Goal: Transaction & Acquisition: Purchase product/service

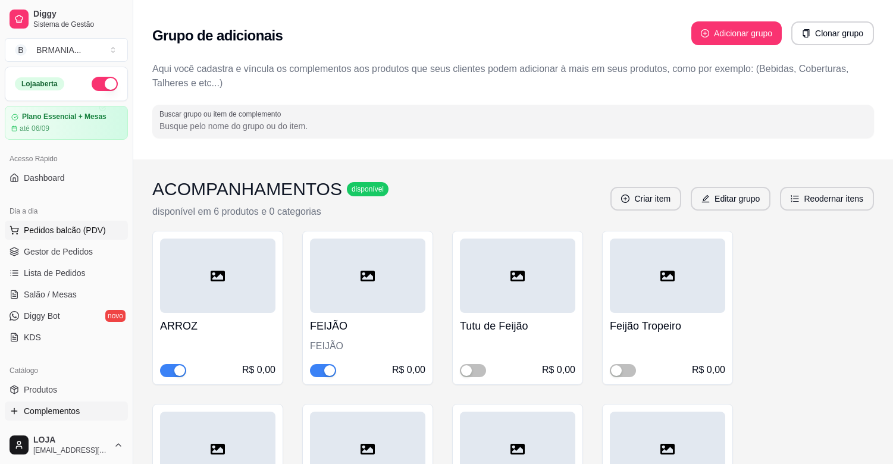
scroll to position [3871, 0]
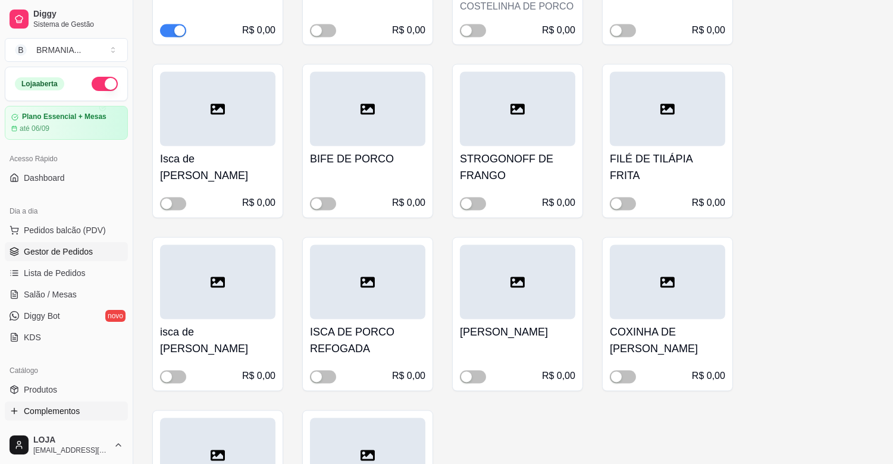
click at [42, 248] on span "Gestor de Pedidos" at bounding box center [58, 252] width 69 height 12
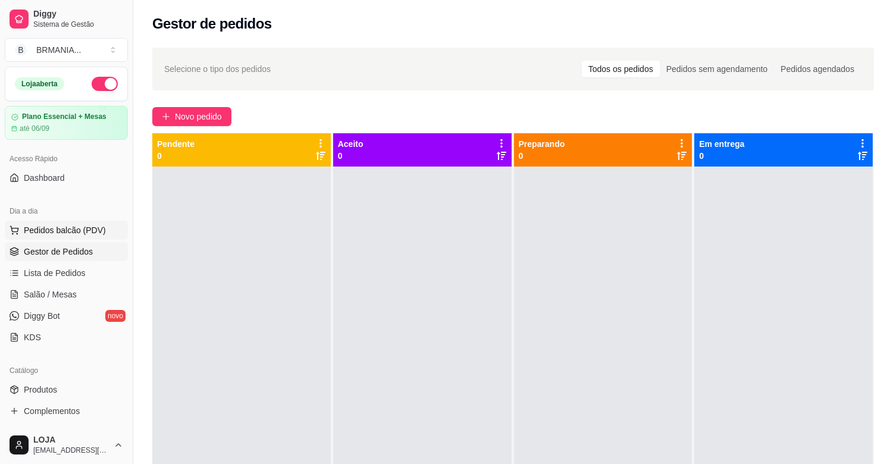
click at [48, 227] on span "Pedidos balcão (PDV)" at bounding box center [65, 230] width 82 height 12
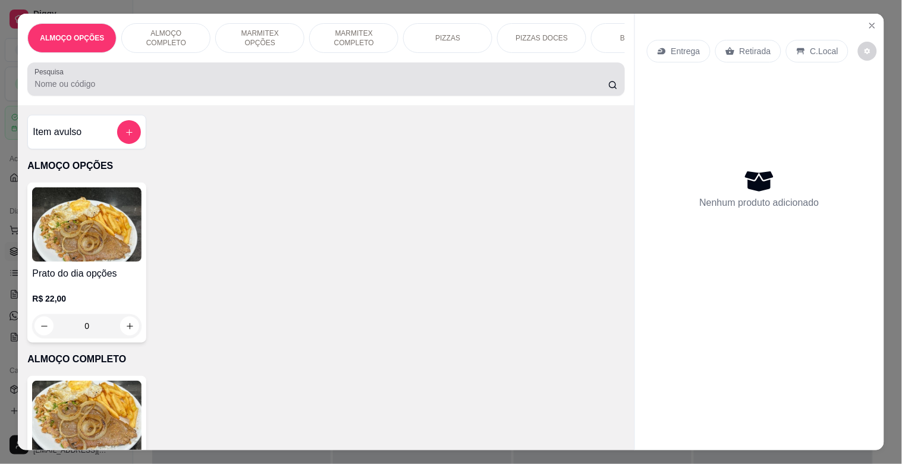
click at [149, 83] on input "Pesquisa" at bounding box center [321, 84] width 574 height 12
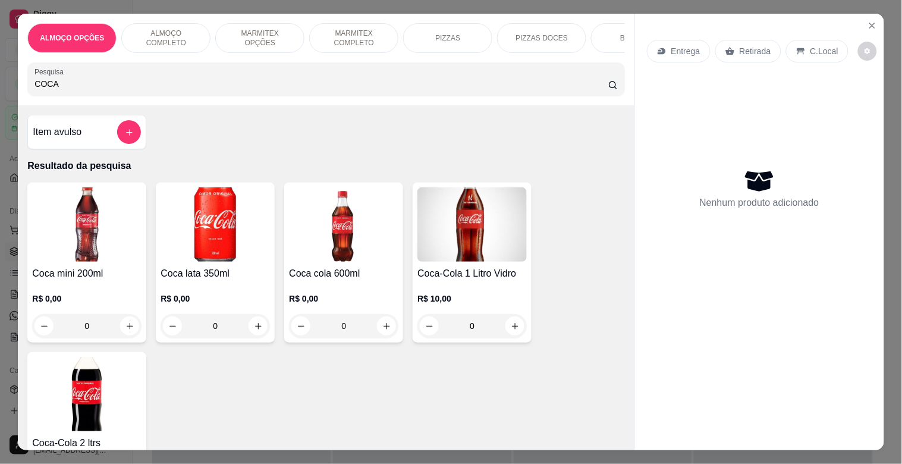
type input "COCA"
click at [119, 418] on img at bounding box center [86, 394] width 109 height 74
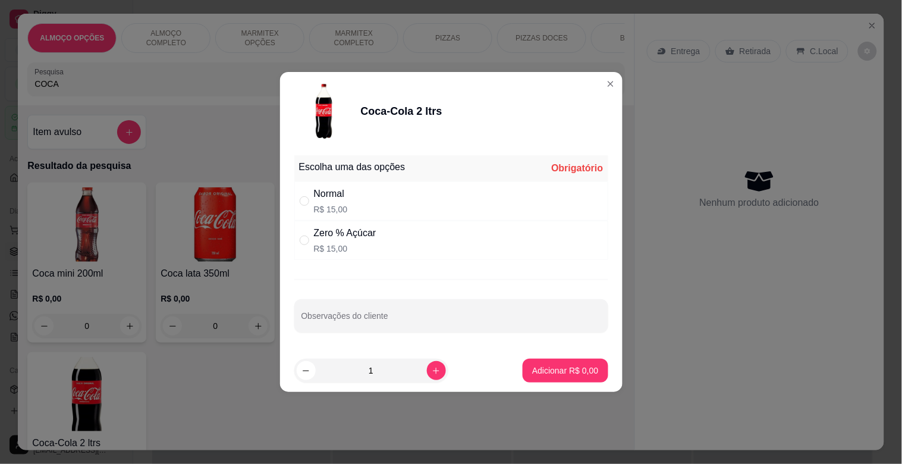
click at [324, 241] on div "Zero % Açúcar R$ 15,00" at bounding box center [345, 240] width 62 height 29
radio input "true"
click at [537, 368] on p "Adicionar R$ 15,00" at bounding box center [563, 371] width 71 height 12
type input "1"
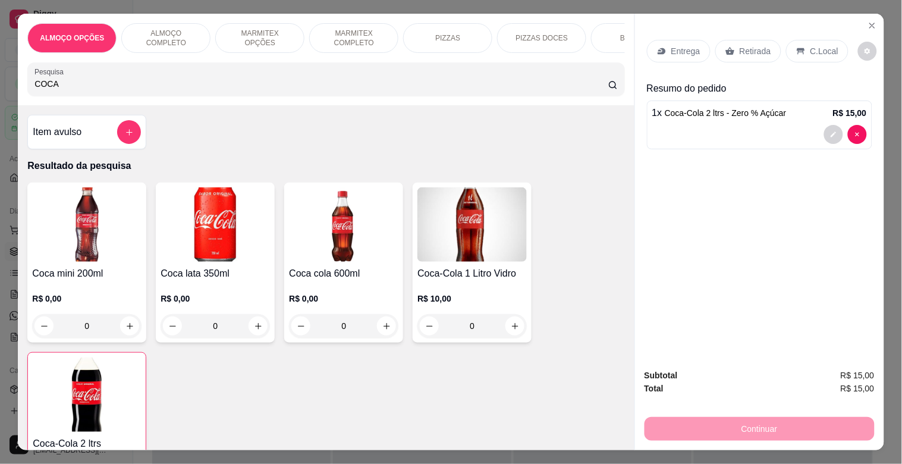
click at [65, 234] on img at bounding box center [86, 224] width 109 height 74
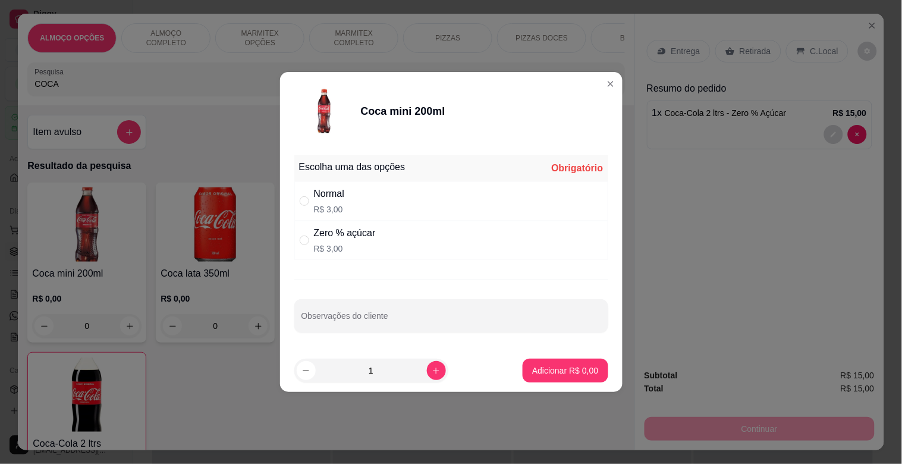
click at [372, 244] on p "R$ 3,00" at bounding box center [345, 249] width 62 height 12
radio input "true"
click at [427, 365] on button "increase-product-quantity" at bounding box center [436, 370] width 18 height 18
type input "2"
click at [532, 367] on p "Adicionar R$ 6,00" at bounding box center [565, 371] width 66 height 12
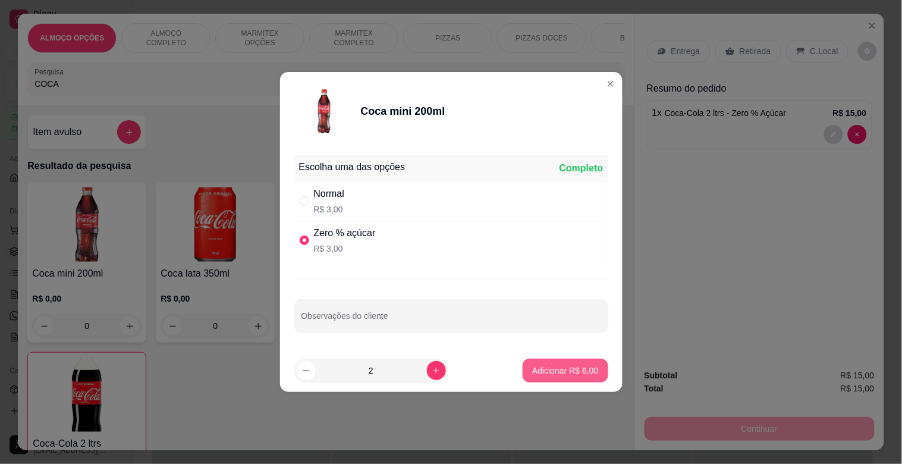
type input "2"
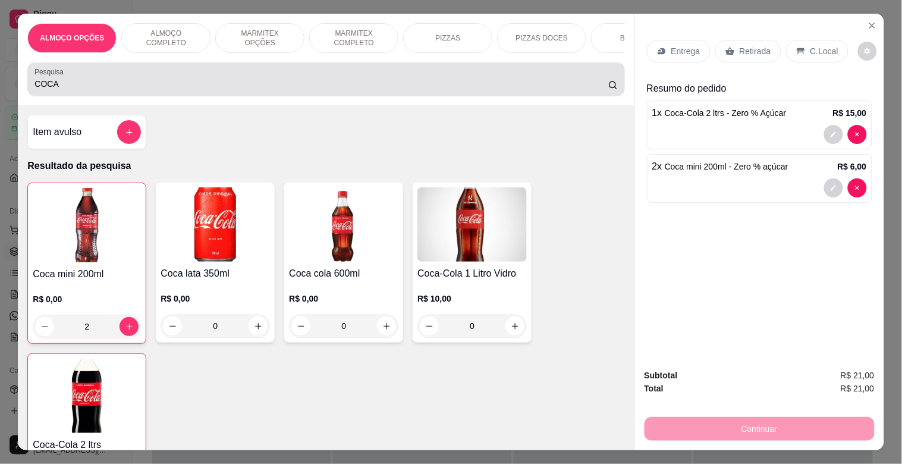
click at [183, 80] on div "COCA" at bounding box center [325, 79] width 583 height 24
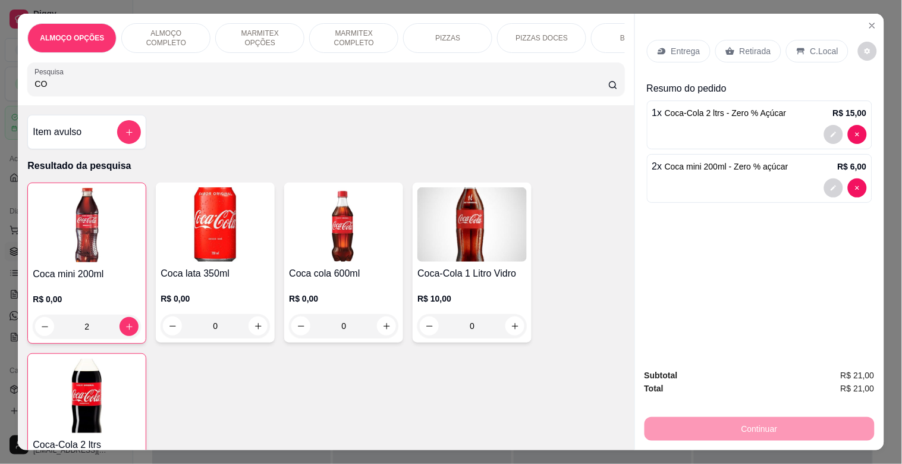
type input "C"
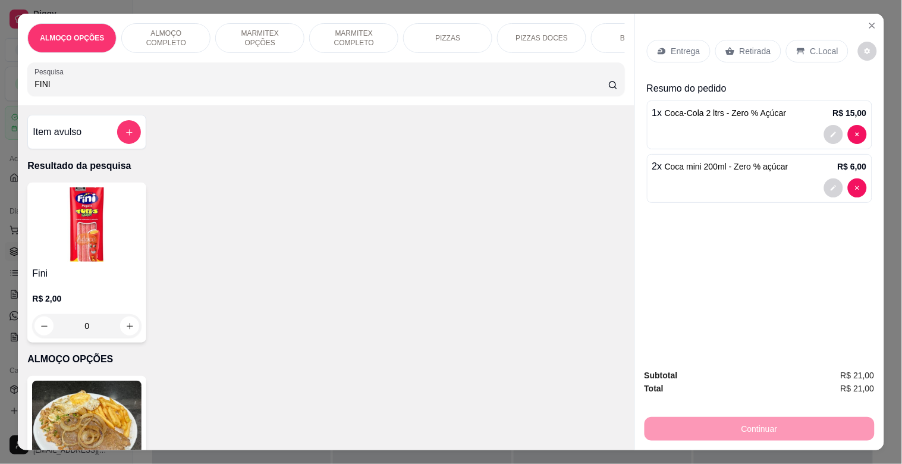
type input "FINI"
click at [68, 301] on p "R$ 2,00" at bounding box center [86, 299] width 109 height 12
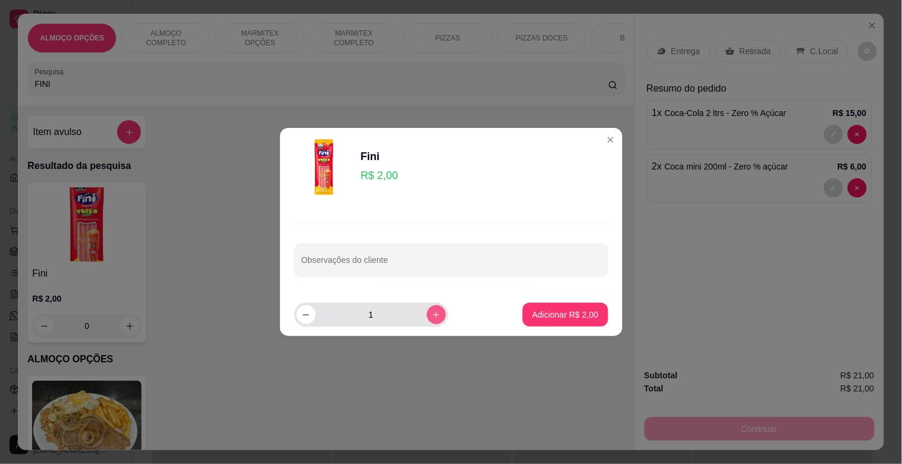
click at [435, 316] on button "increase-product-quantity" at bounding box center [436, 314] width 19 height 19
type input "2"
click at [571, 325] on button "Adicionar R$ 4,00" at bounding box center [565, 314] width 83 height 23
type input "2"
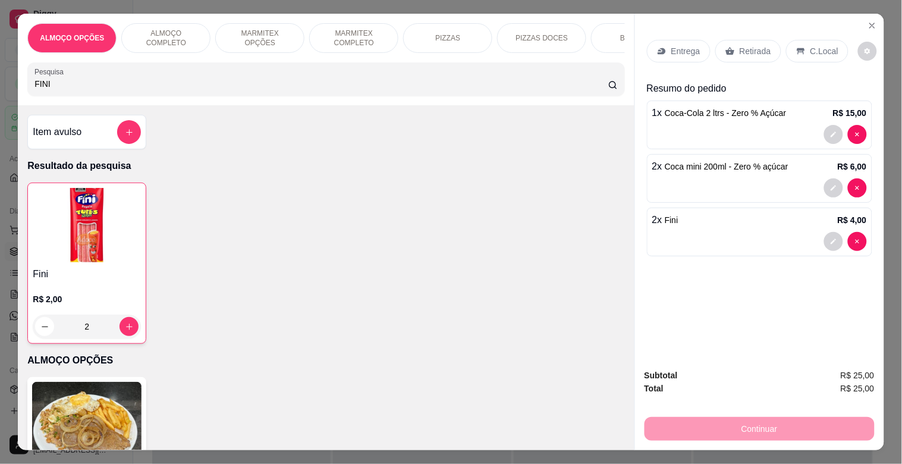
click at [218, 90] on input "FINI" at bounding box center [321, 84] width 574 height 12
type input "F"
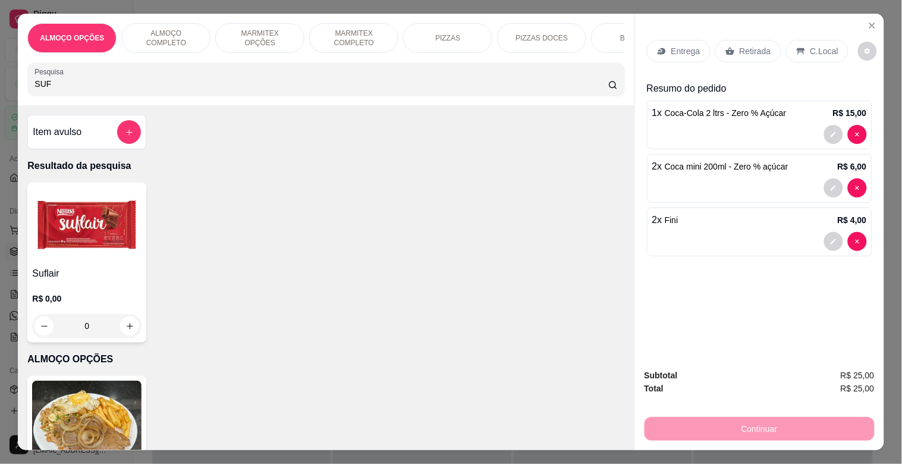
type input "SUF"
click at [85, 253] on img at bounding box center [86, 224] width 109 height 74
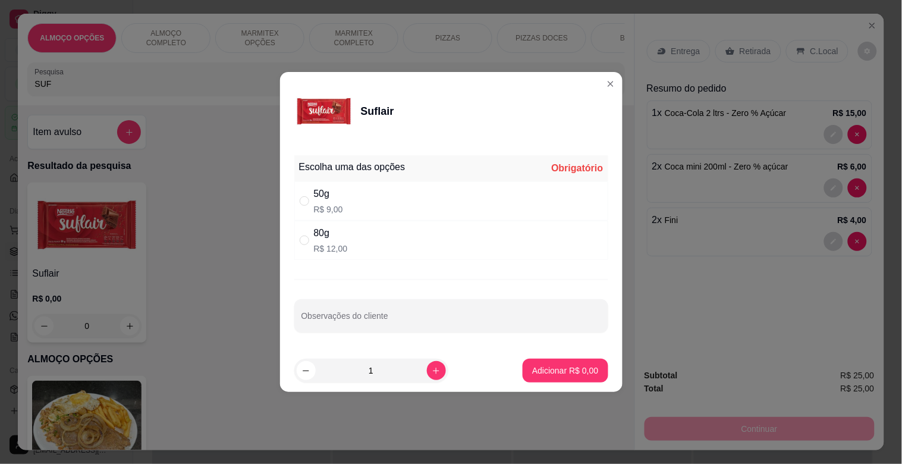
drag, startPoint x: 391, startPoint y: 243, endPoint x: 425, endPoint y: 258, distance: 36.5
click at [390, 243] on div "80g R$ 12,00" at bounding box center [451, 240] width 314 height 39
radio input "true"
click at [550, 369] on p "Adicionar R$ 12,00" at bounding box center [563, 370] width 69 height 11
type input "1"
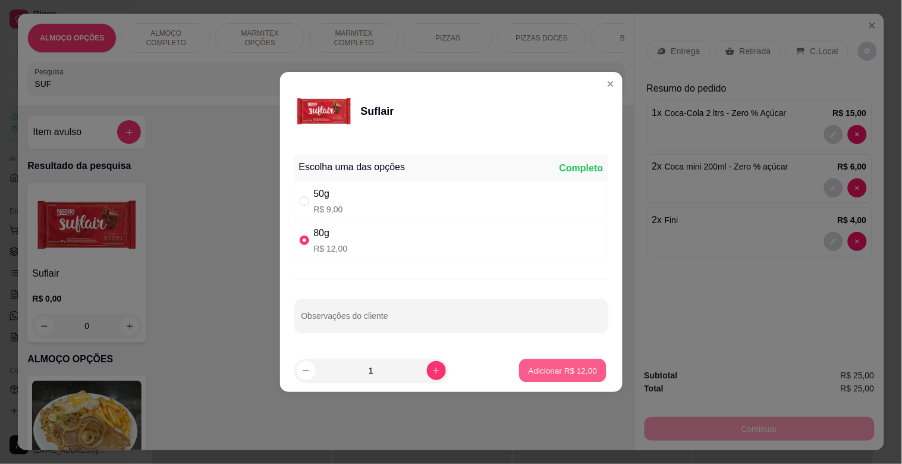
type input "1"
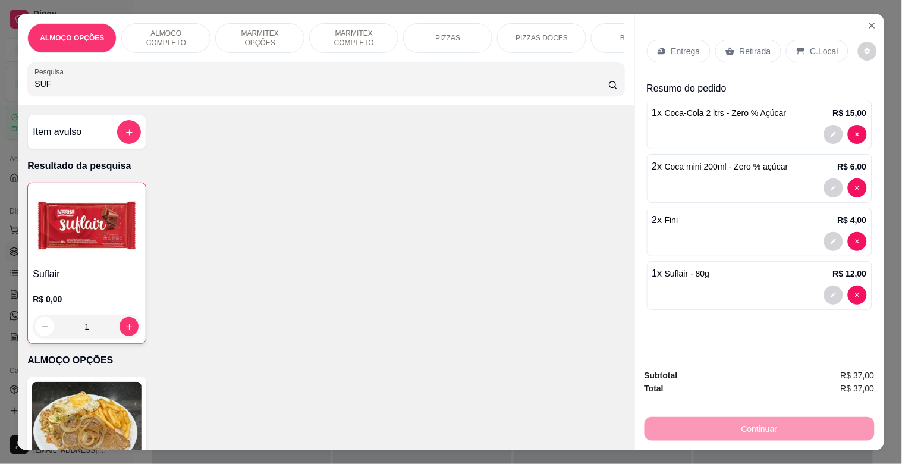
click at [174, 90] on input "SUF" at bounding box center [321, 84] width 574 height 12
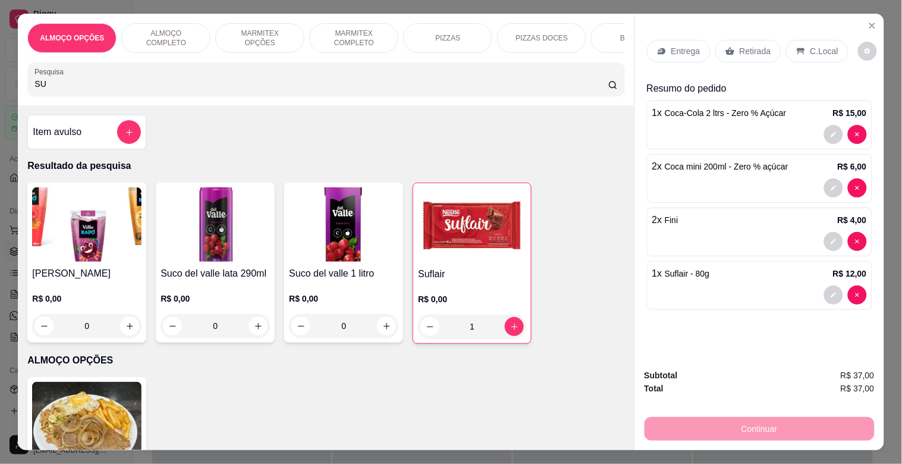
type input "S"
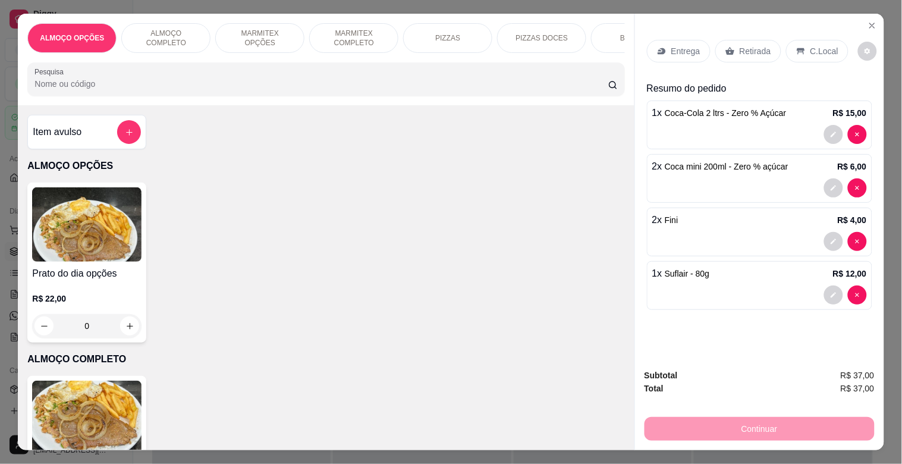
click at [108, 144] on div "Item avulso" at bounding box center [87, 132] width 108 height 24
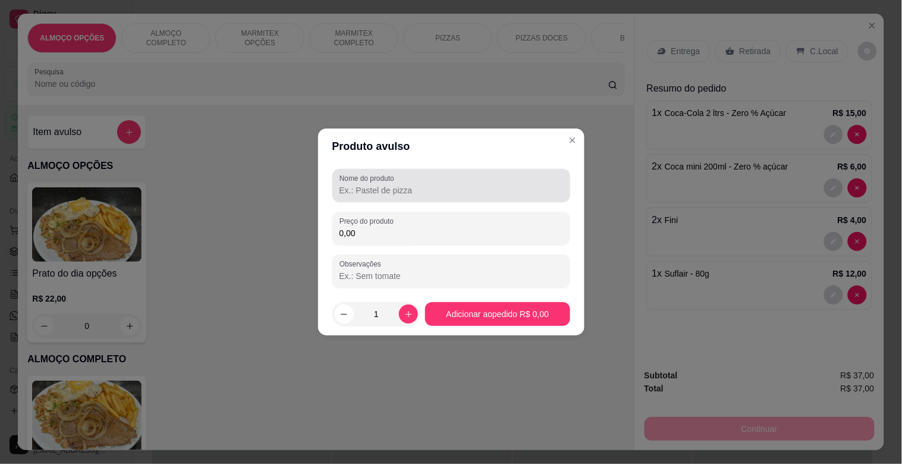
click at [406, 195] on input "Nome do produto" at bounding box center [452, 190] width 224 height 12
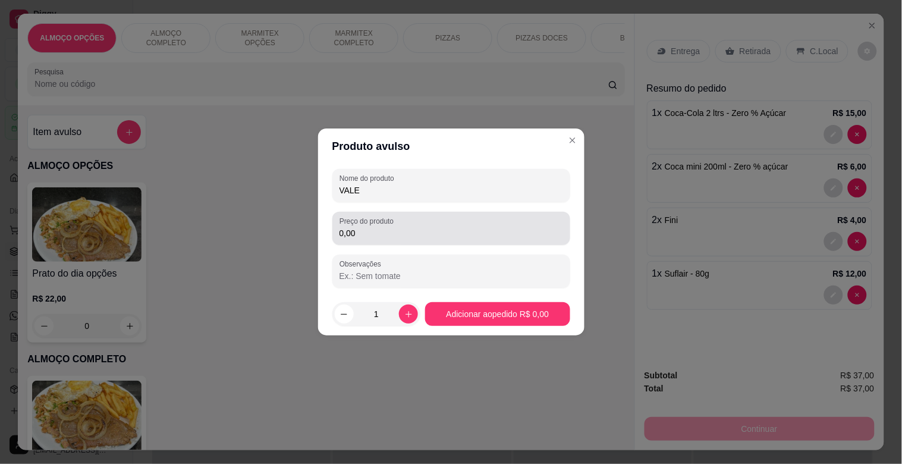
type input "VALE"
drag, startPoint x: 394, startPoint y: 241, endPoint x: 388, endPoint y: 244, distance: 6.6
click at [394, 241] on div "Preço do produto 0,00" at bounding box center [451, 228] width 238 height 33
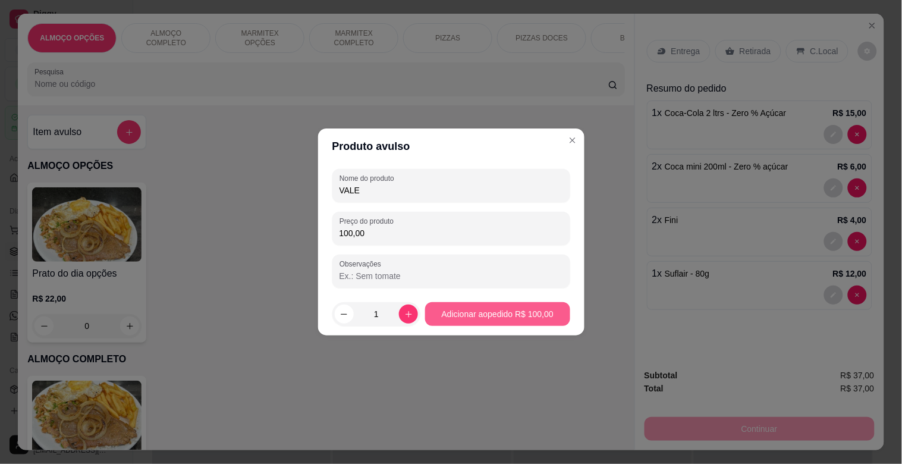
type input "100,00"
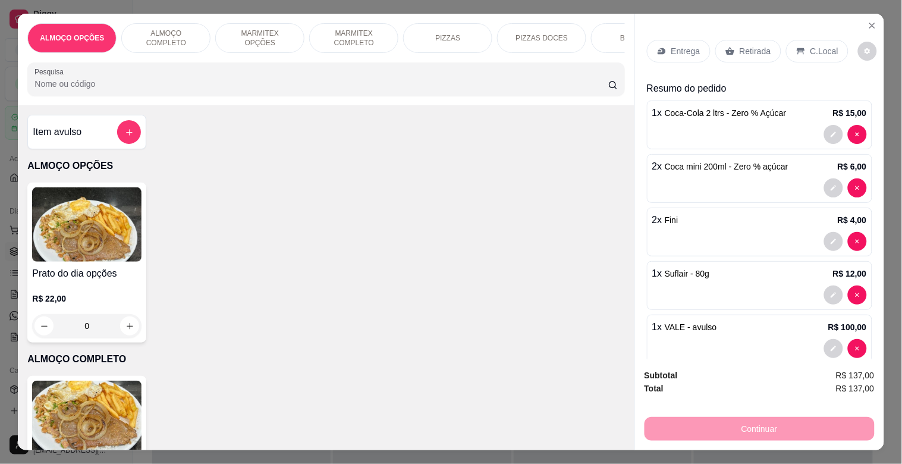
drag, startPoint x: 748, startPoint y: 43, endPoint x: 800, endPoint y: 64, distance: 55.6
click at [748, 45] on p "Retirada" at bounding box center [756, 51] width 32 height 12
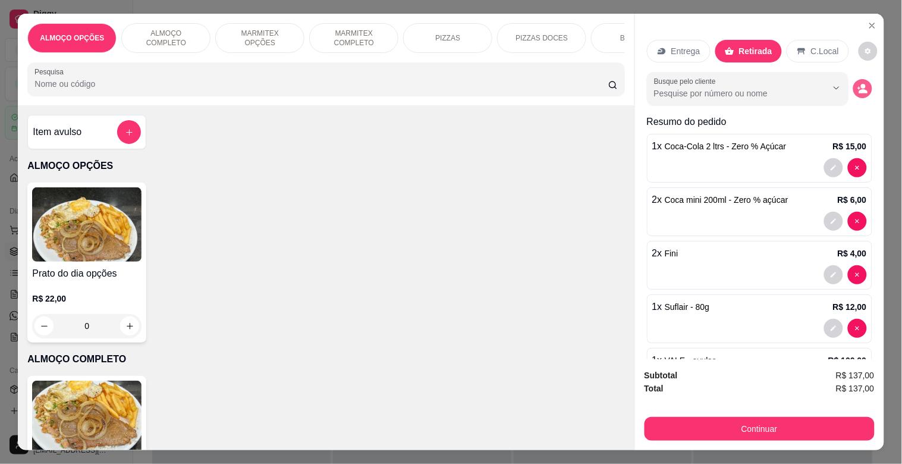
click at [858, 84] on icon "decrease-product-quantity" at bounding box center [863, 88] width 11 height 11
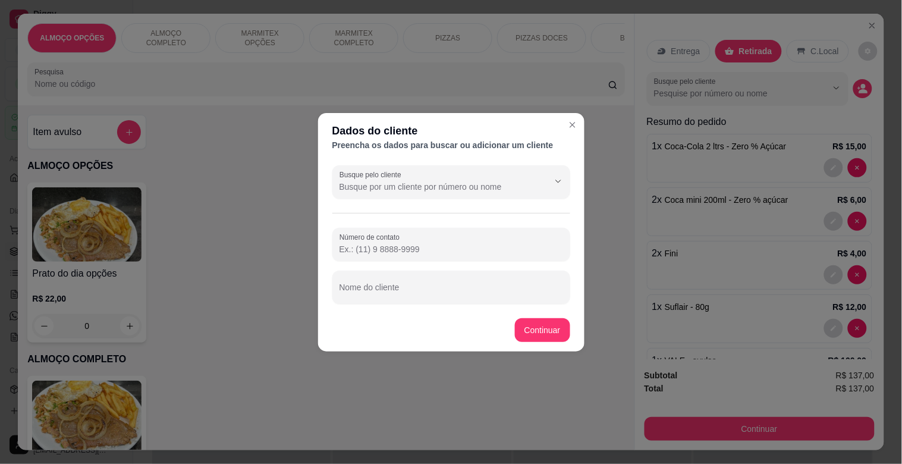
click at [413, 187] on input "Busque pelo cliente" at bounding box center [435, 187] width 190 height 12
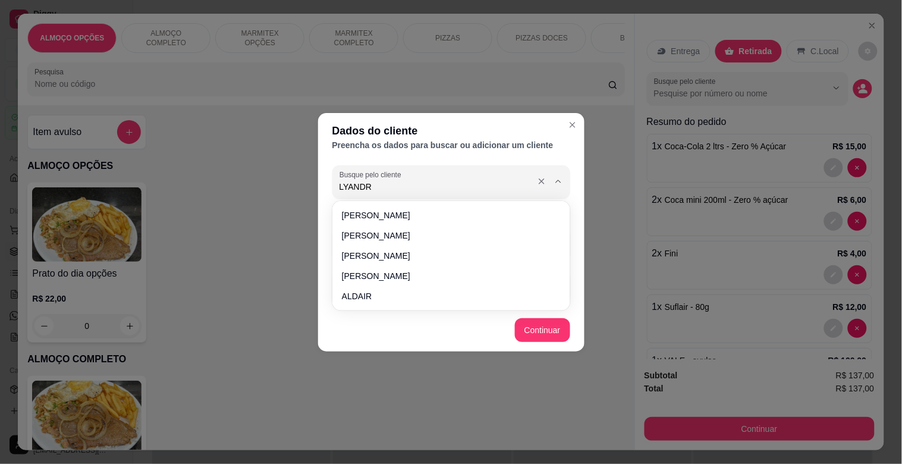
type input "LYANDRA"
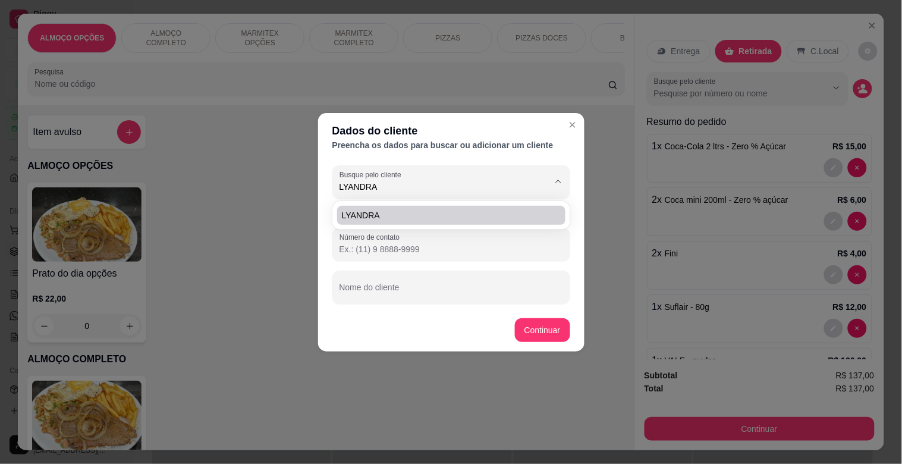
click at [391, 218] on span "LYANDRA" at bounding box center [445, 215] width 207 height 12
type input "[PHONE_NUMBER]"
type input "LYANDRA"
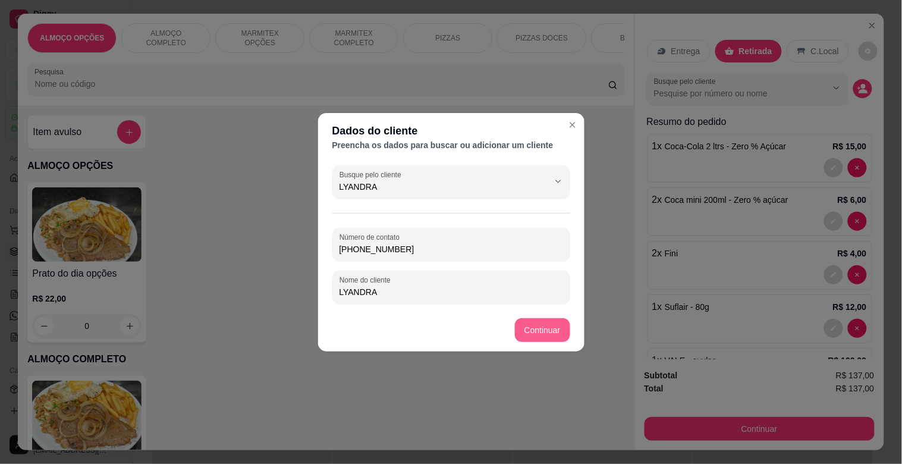
type input "LYANDRA"
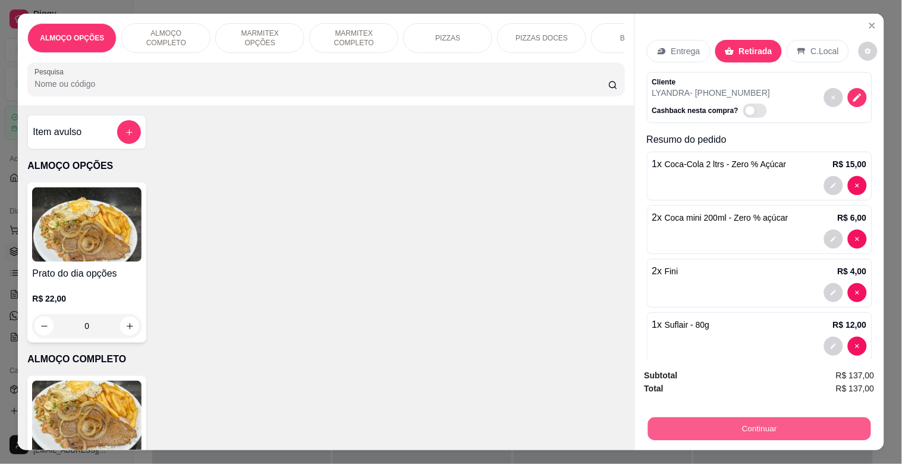
click at [710, 417] on button "Continuar" at bounding box center [759, 428] width 223 height 23
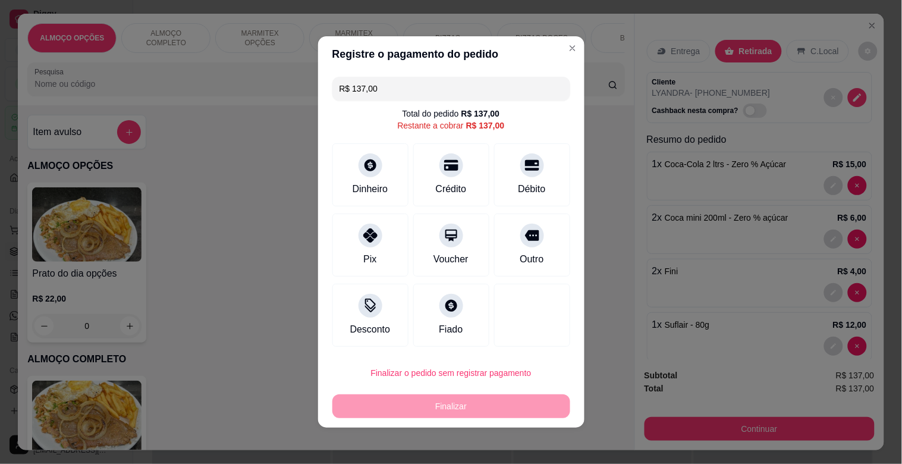
click at [528, 258] on div "Outro" at bounding box center [532, 259] width 24 height 14
type input "R$ 0,00"
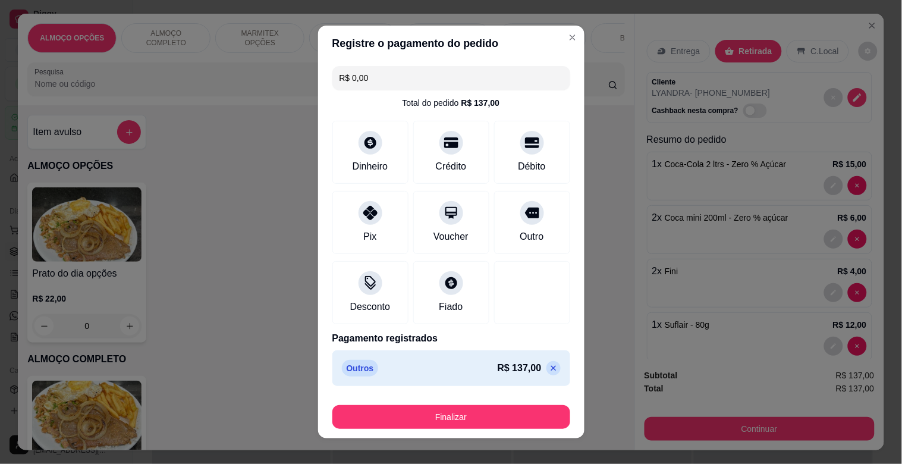
drag, startPoint x: 480, startPoint y: 404, endPoint x: 489, endPoint y: 409, distance: 10.1
click at [482, 406] on div "Finalizar" at bounding box center [451, 414] width 238 height 29
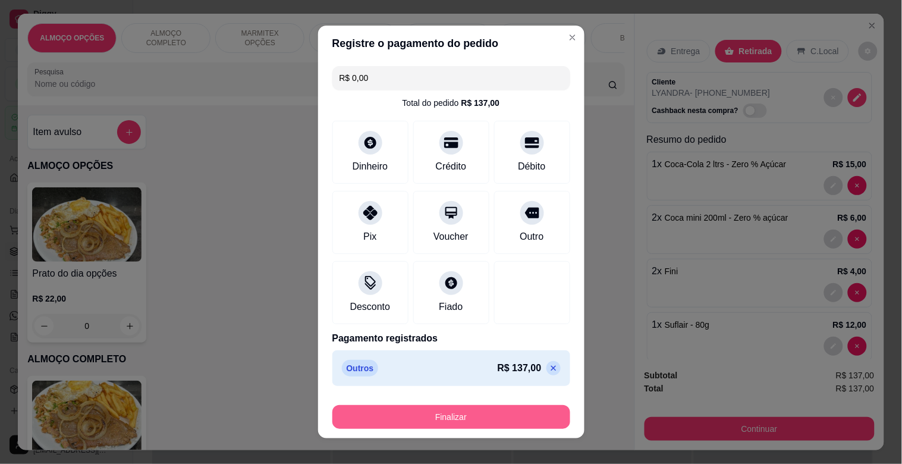
click at [490, 412] on button "Finalizar" at bounding box center [451, 417] width 238 height 24
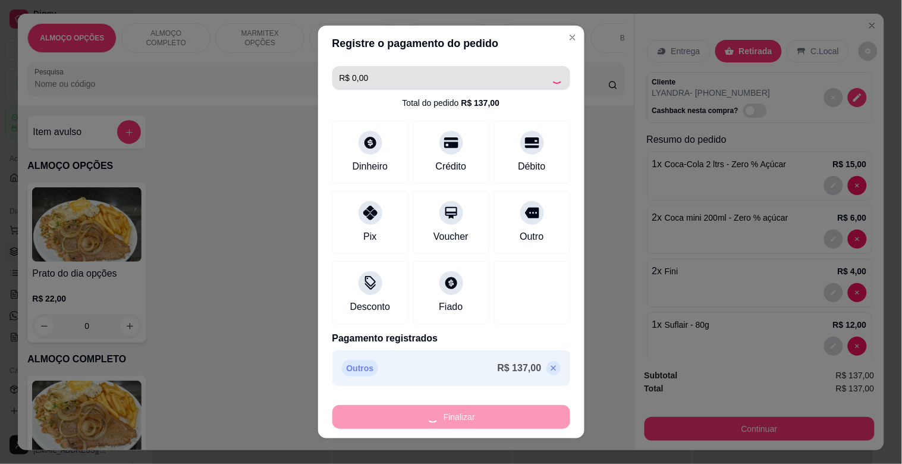
type input "0"
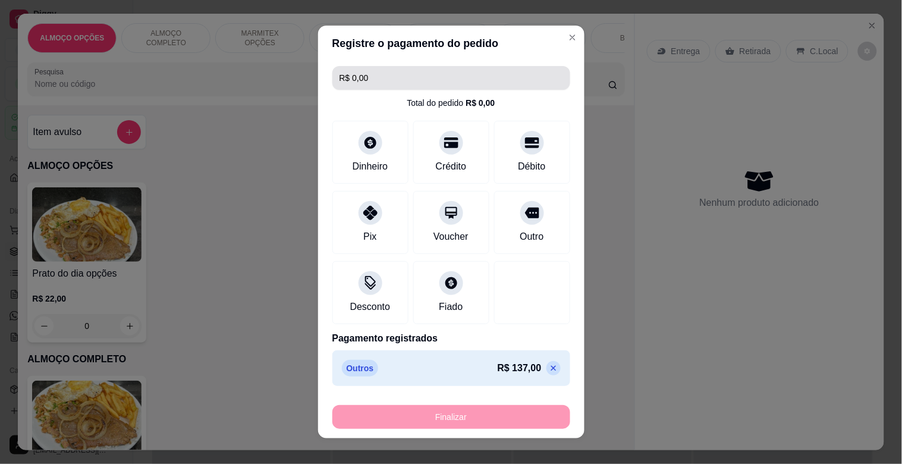
type input "-R$ 137,00"
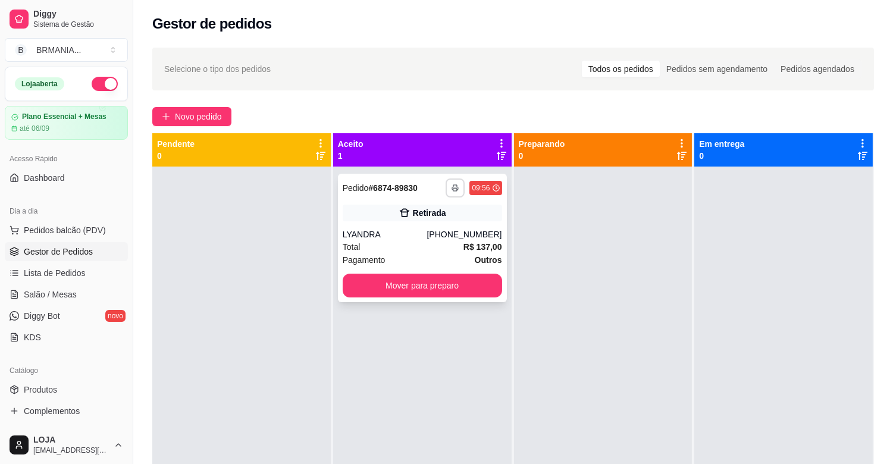
click at [447, 187] on button "button" at bounding box center [454, 187] width 19 height 19
click at [409, 234] on button "IMPRESSORA" at bounding box center [419, 229] width 83 height 18
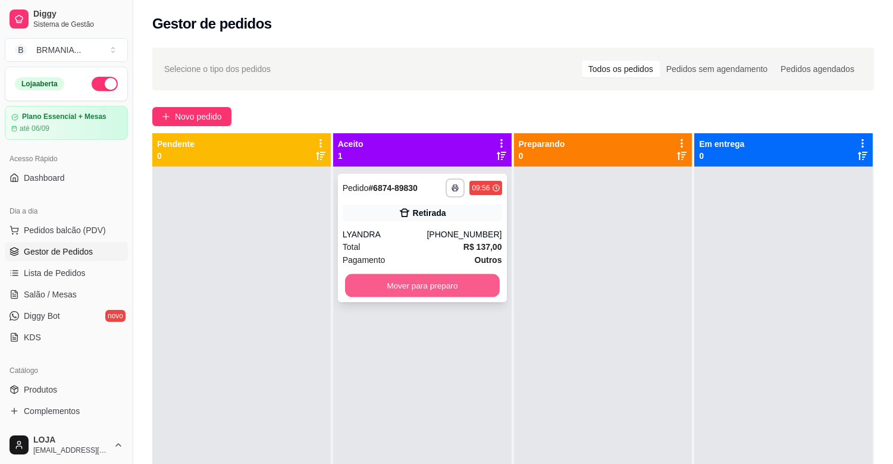
click at [425, 283] on button "Mover para preparo" at bounding box center [422, 285] width 155 height 23
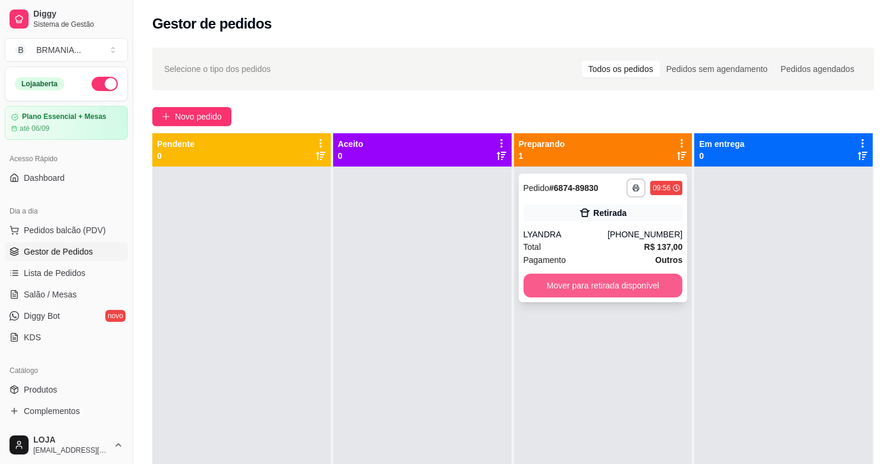
click at [533, 289] on button "Mover para retirada disponível" at bounding box center [602, 286] width 159 height 24
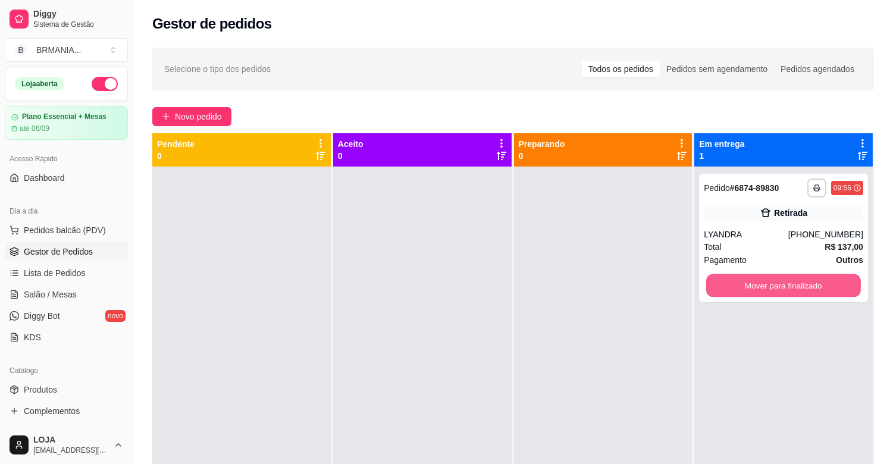
click at [730, 290] on button "Mover para finalizado" at bounding box center [783, 285] width 155 height 23
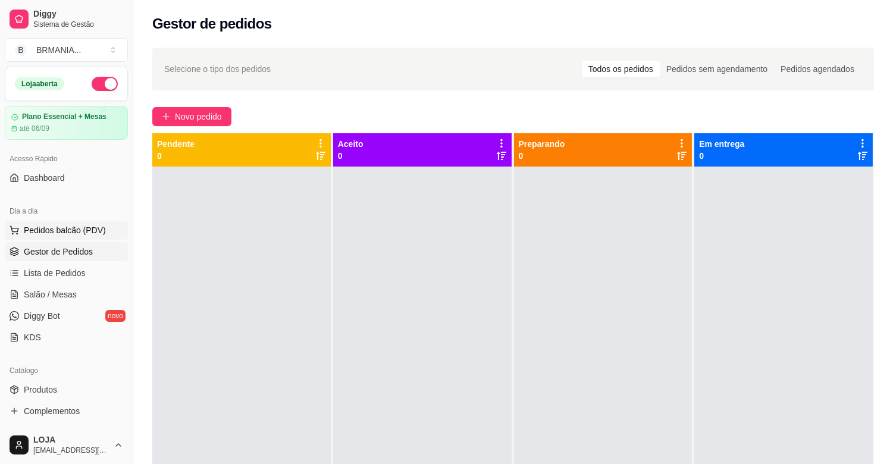
click at [64, 234] on span "Pedidos balcão (PDV)" at bounding box center [65, 230] width 82 height 12
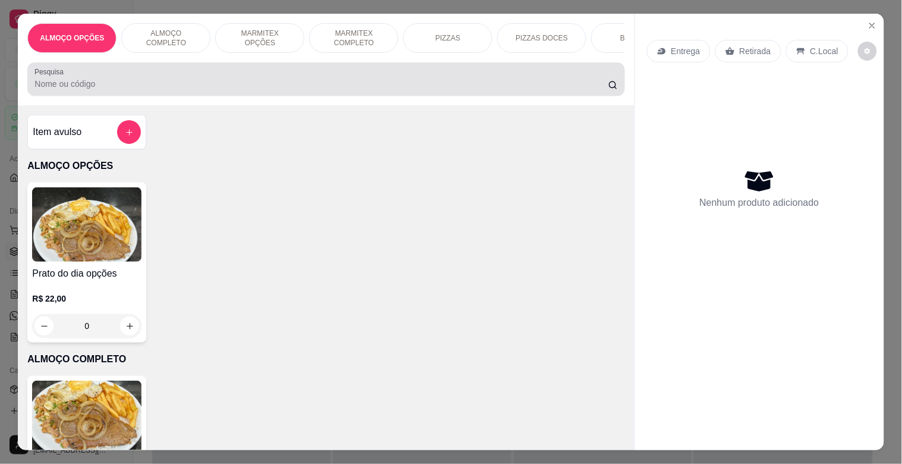
click at [237, 87] on input "Pesquisa" at bounding box center [321, 84] width 574 height 12
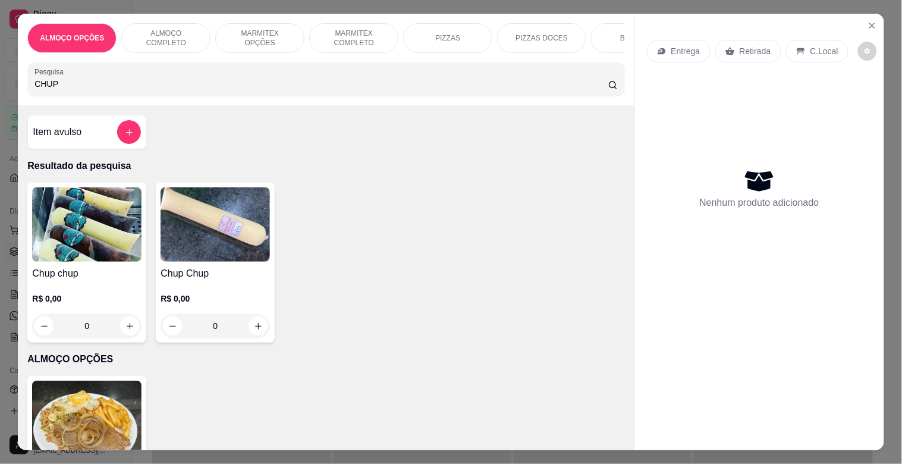
type input "CHUP"
click at [186, 243] on img at bounding box center [215, 224] width 109 height 74
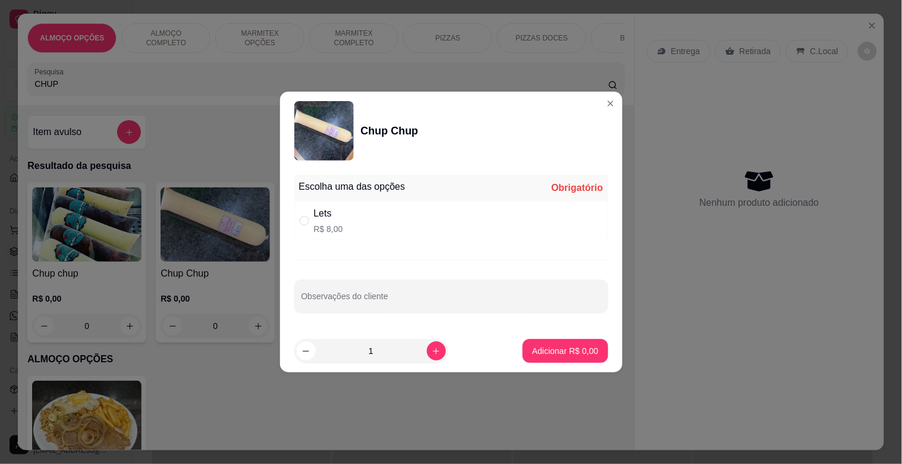
click at [350, 216] on div "Lets R$ 8,00" at bounding box center [451, 220] width 314 height 39
radio input "true"
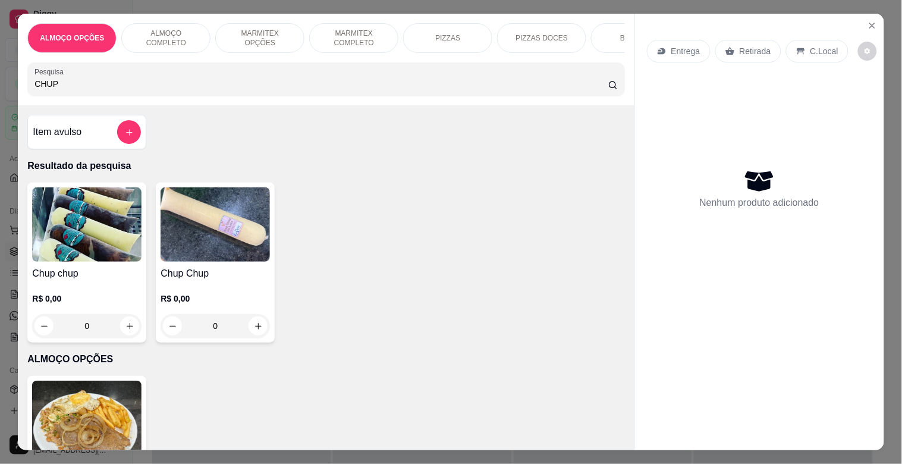
click at [97, 208] on img at bounding box center [86, 224] width 109 height 74
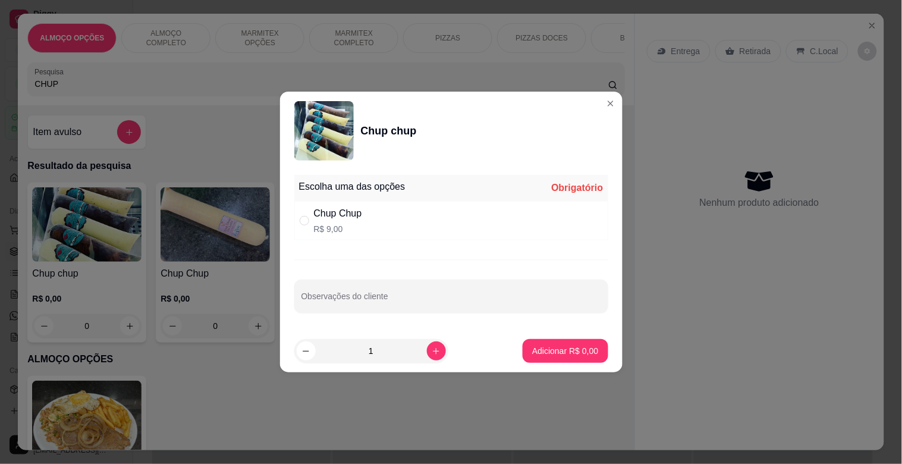
click at [316, 221] on div "Chup Chup R$ 9,00" at bounding box center [338, 220] width 48 height 29
radio input "true"
click at [556, 354] on p "Adicionar R$ 9,00" at bounding box center [565, 351] width 66 height 12
type input "1"
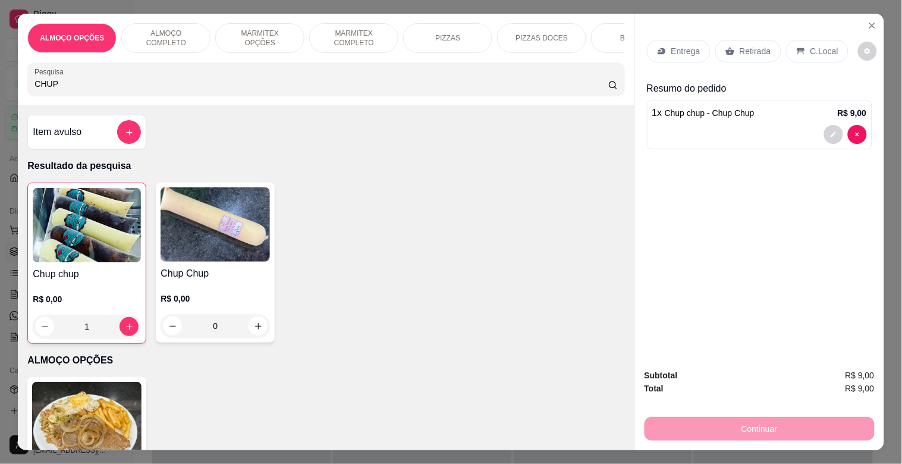
click at [768, 40] on div "Retirada" at bounding box center [748, 51] width 66 height 23
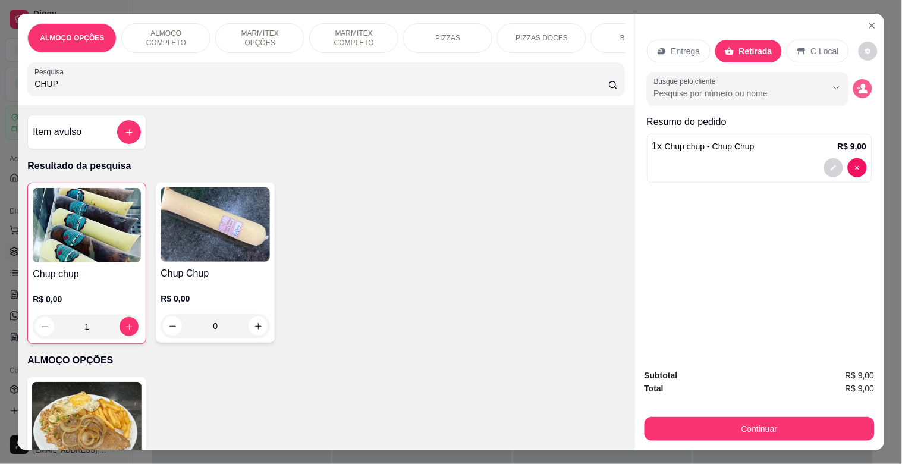
click at [858, 86] on icon "decrease-product-quantity" at bounding box center [863, 88] width 11 height 11
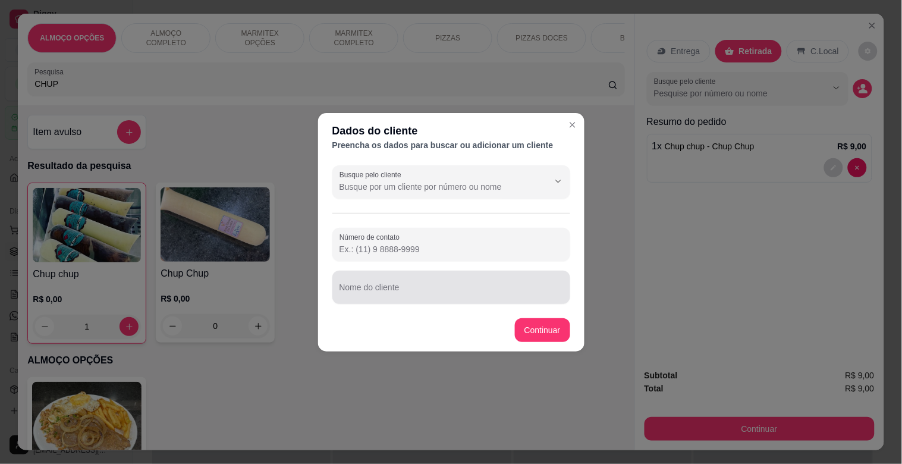
click at [374, 296] on input "Nome do cliente" at bounding box center [452, 292] width 224 height 12
type input "[PERSON_NAME] (FREE LANCE)"
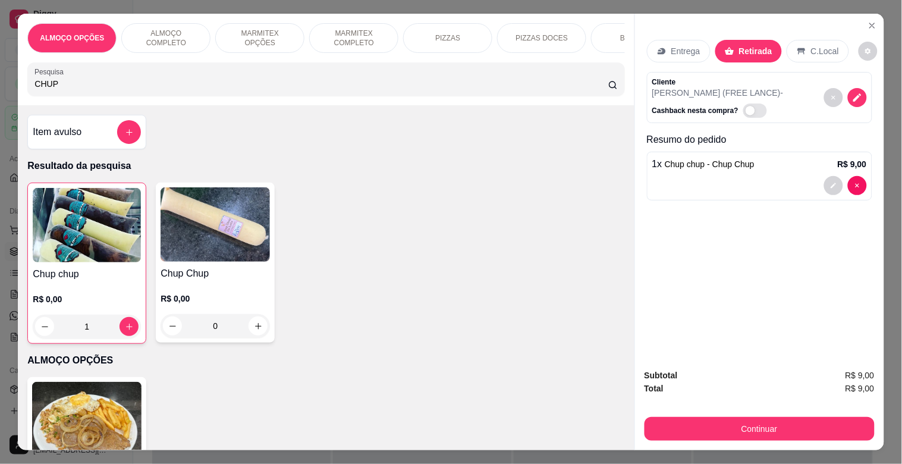
click at [855, 88] on button "decrease-product-quantity" at bounding box center [857, 97] width 19 height 19
click at [852, 93] on icon "decrease-product-quantity" at bounding box center [857, 98] width 10 height 10
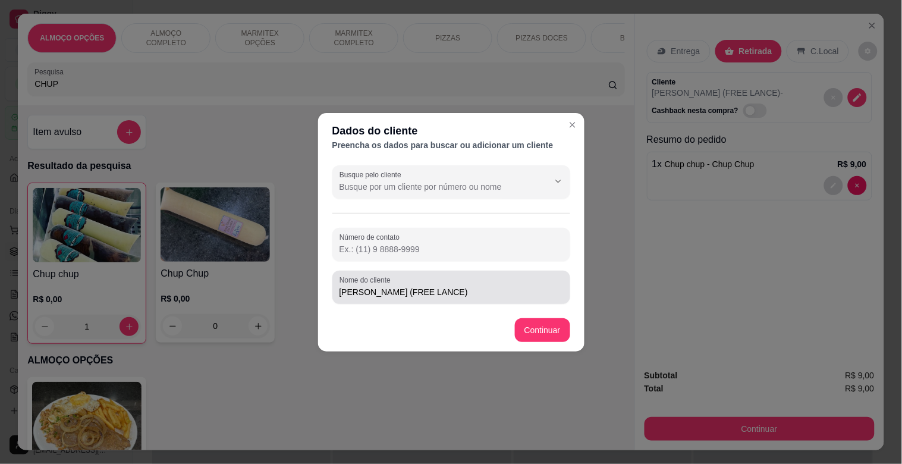
click at [385, 290] on input "[PERSON_NAME] (FREE LANCE)" at bounding box center [452, 292] width 224 height 12
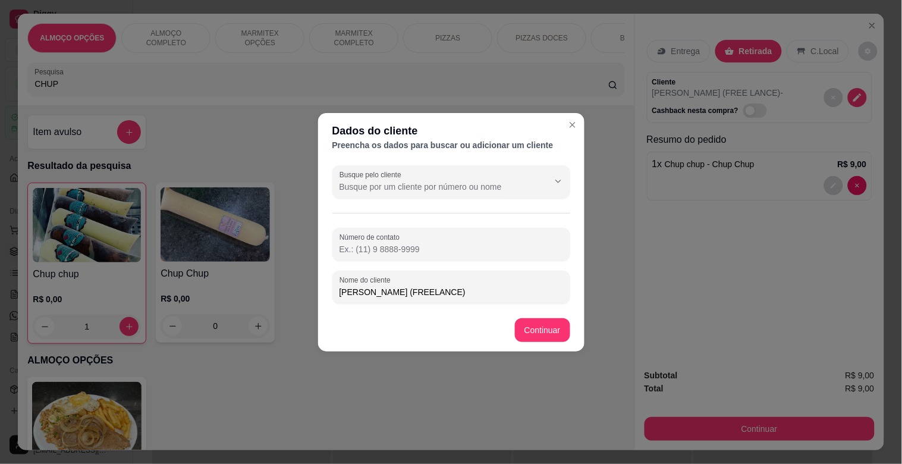
click at [408, 293] on input "[PERSON_NAME] (FREELANCE)" at bounding box center [452, 292] width 224 height 12
type input "[PERSON_NAME] (FREELANCER)"
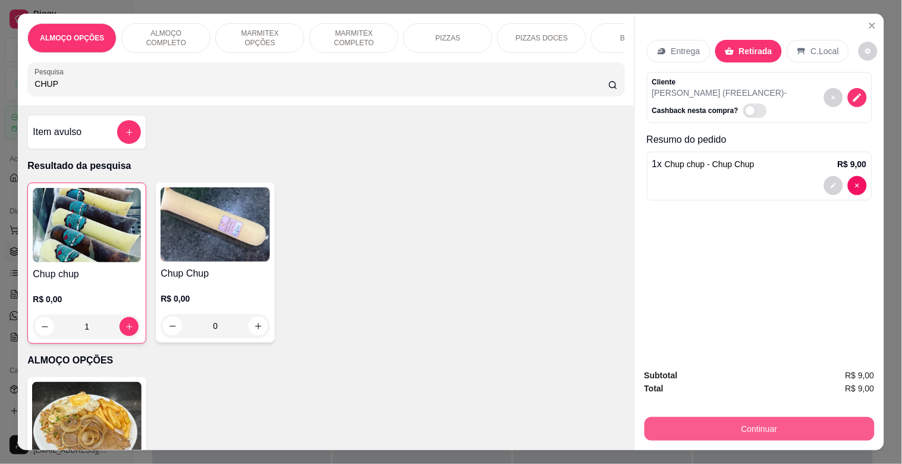
click at [730, 430] on button "Continuar" at bounding box center [760, 429] width 230 height 24
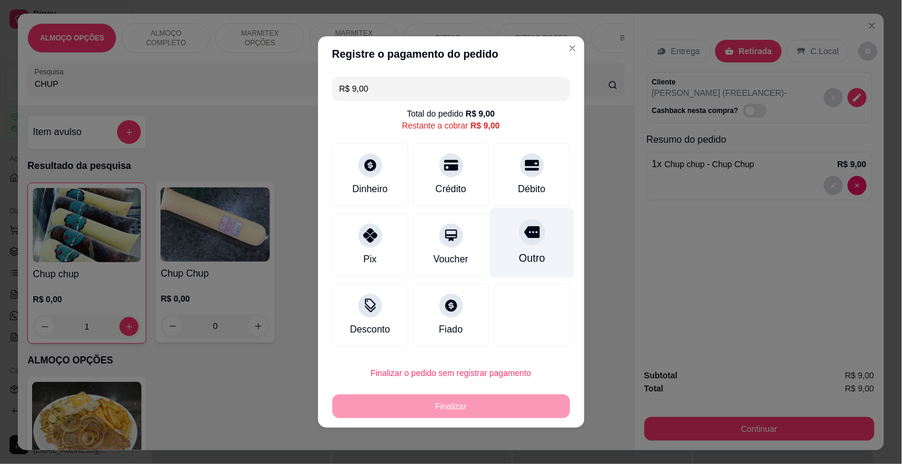
click at [513, 246] on div "Outro" at bounding box center [532, 243] width 84 height 70
type input "R$ 0,00"
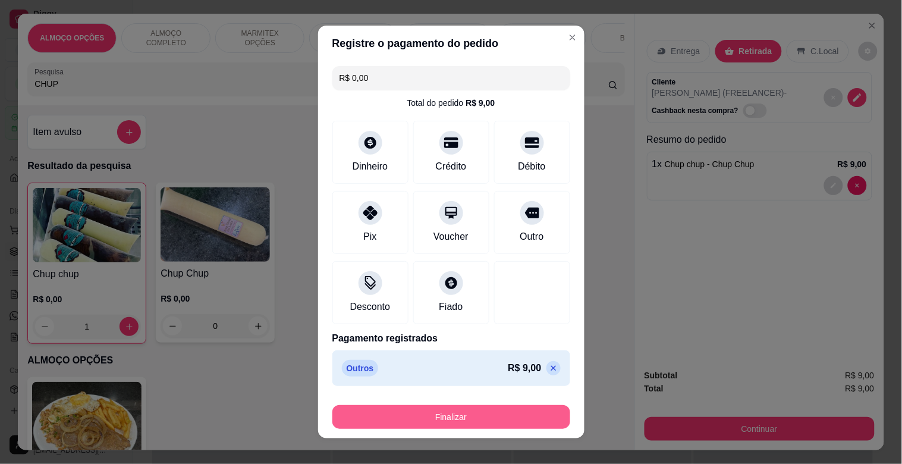
click at [422, 426] on button "Finalizar" at bounding box center [451, 417] width 238 height 24
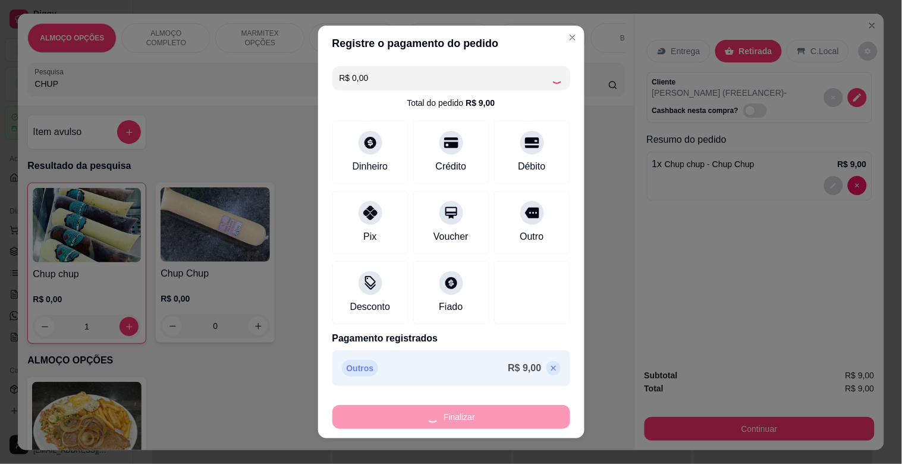
type input "0"
type input "-R$ 9,00"
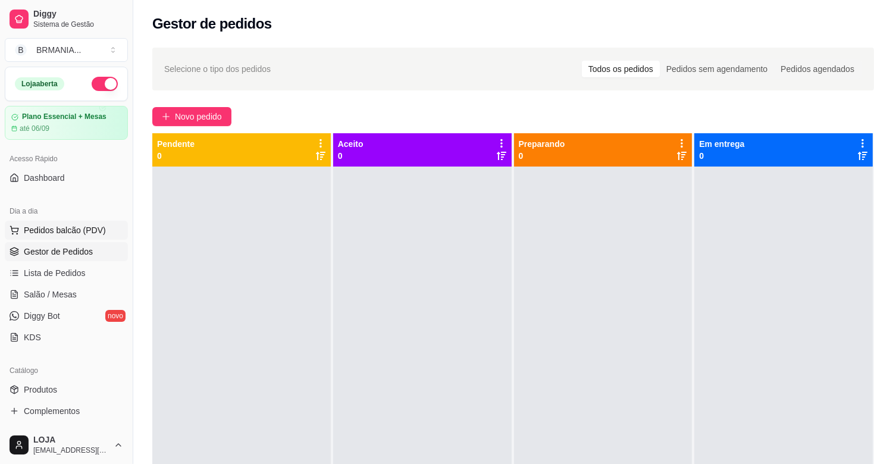
click at [81, 232] on span "Pedidos balcão (PDV)" at bounding box center [65, 230] width 82 height 12
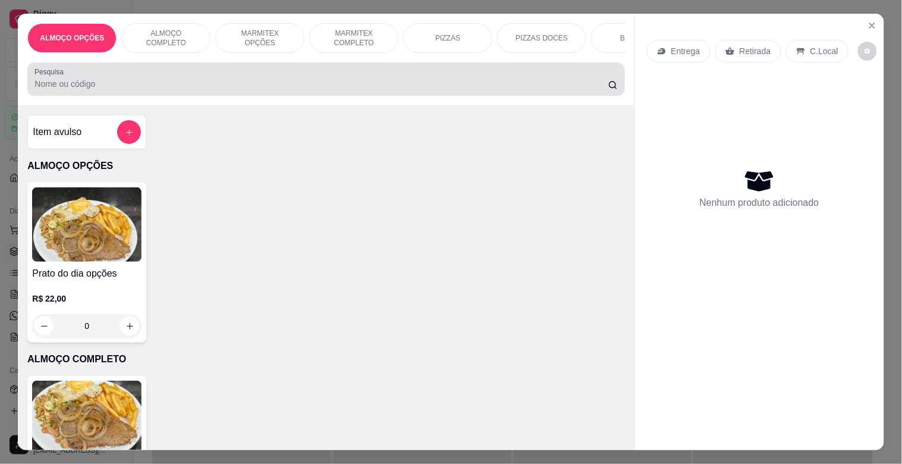
click at [193, 96] on div "Pesquisa" at bounding box center [325, 78] width 597 height 33
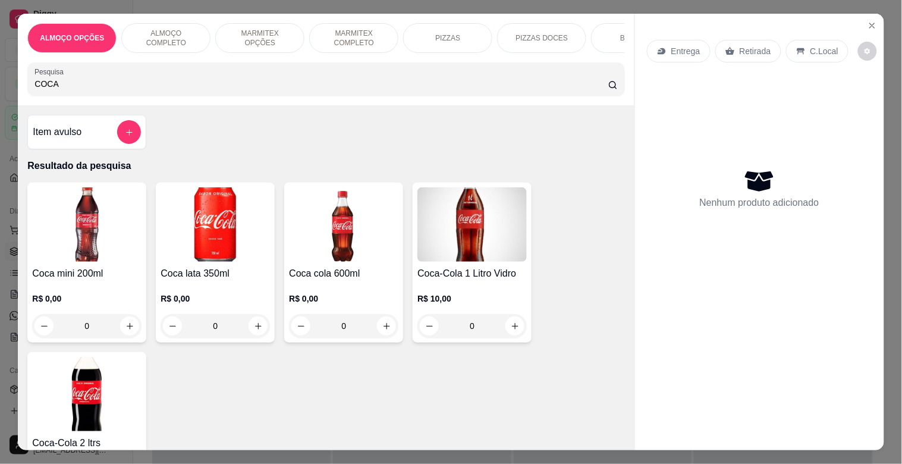
type input "COCA"
click at [228, 209] on img at bounding box center [215, 224] width 109 height 74
click at [183, 262] on img at bounding box center [215, 224] width 109 height 74
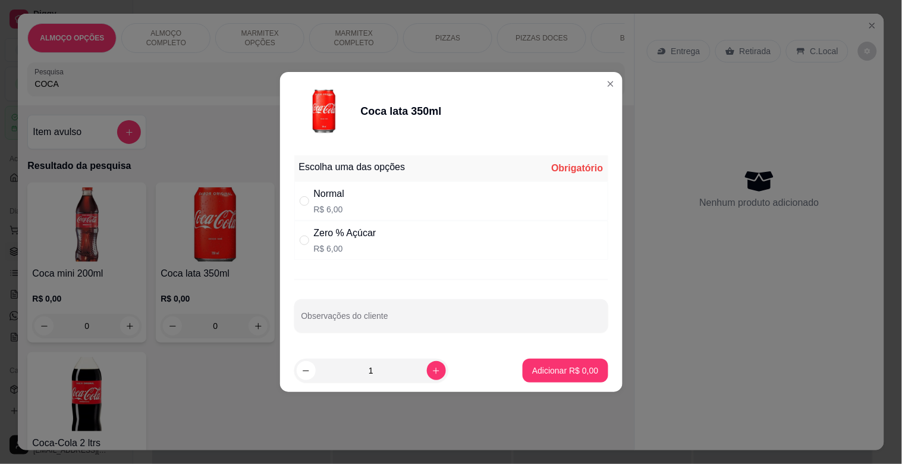
click at [324, 206] on p "R$ 6,00" at bounding box center [329, 209] width 31 height 12
radio input "true"
click at [550, 367] on p "Adicionar R$ 6,00" at bounding box center [565, 371] width 66 height 12
type input "1"
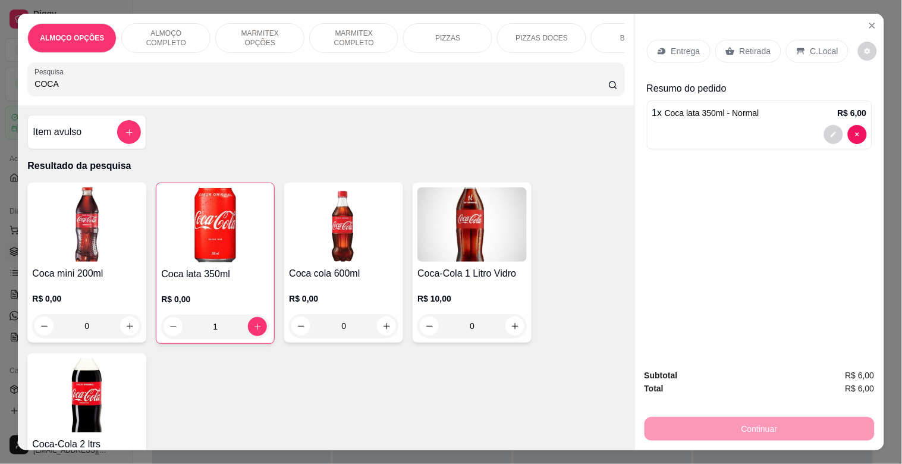
click at [758, 46] on p "Retirada" at bounding box center [756, 51] width 32 height 12
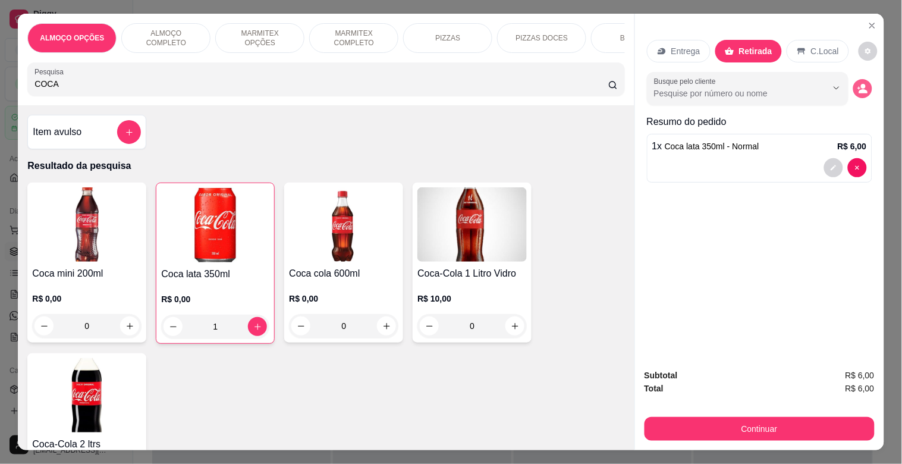
click at [858, 83] on icon "decrease-product-quantity" at bounding box center [863, 88] width 11 height 11
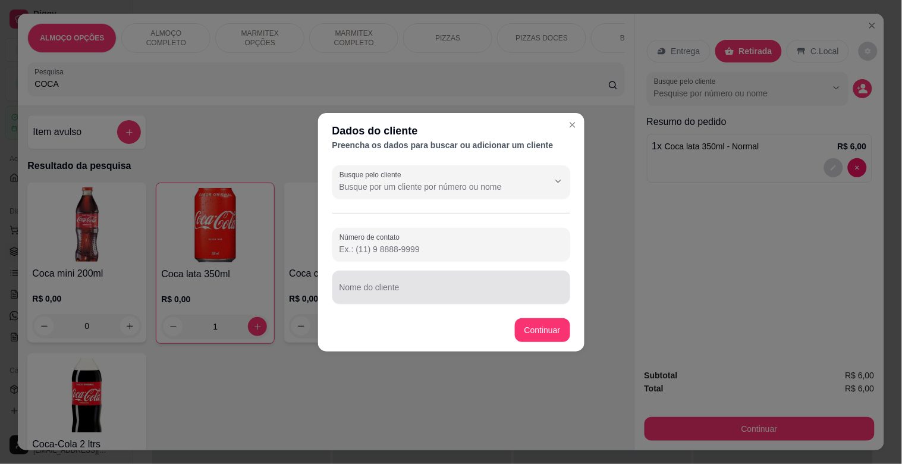
click at [409, 280] on div at bounding box center [452, 287] width 224 height 24
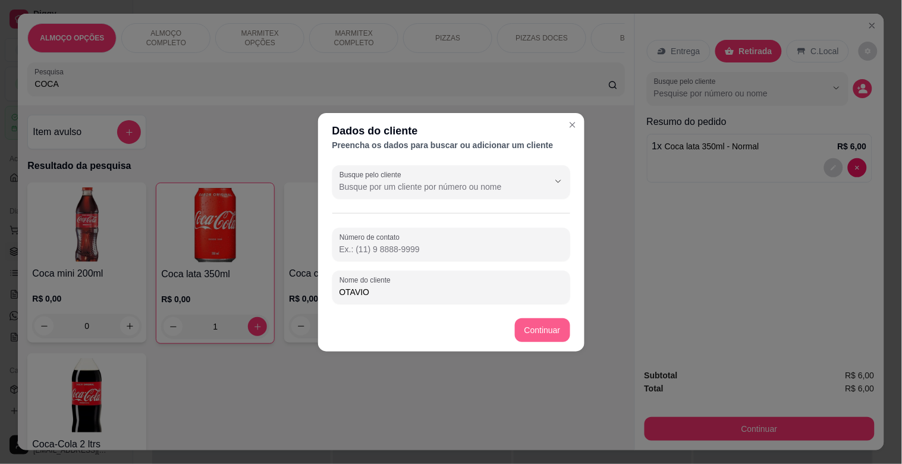
type input "OTAVIO"
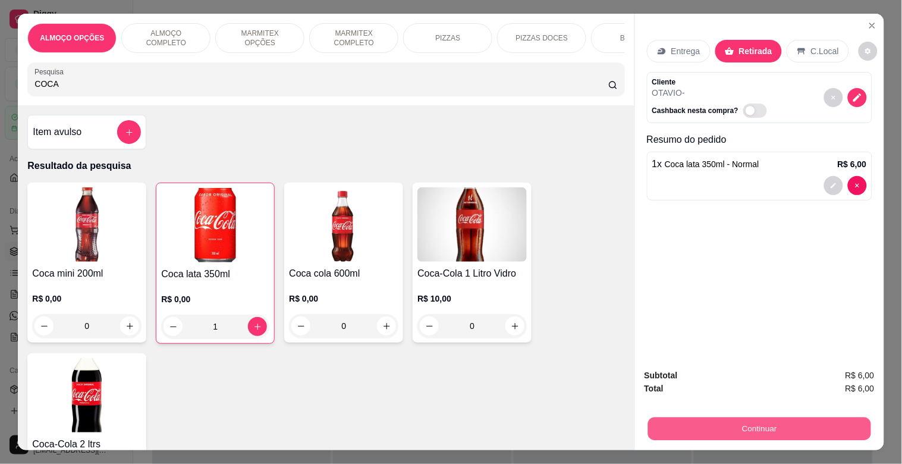
click at [743, 417] on button "Continuar" at bounding box center [759, 428] width 223 height 23
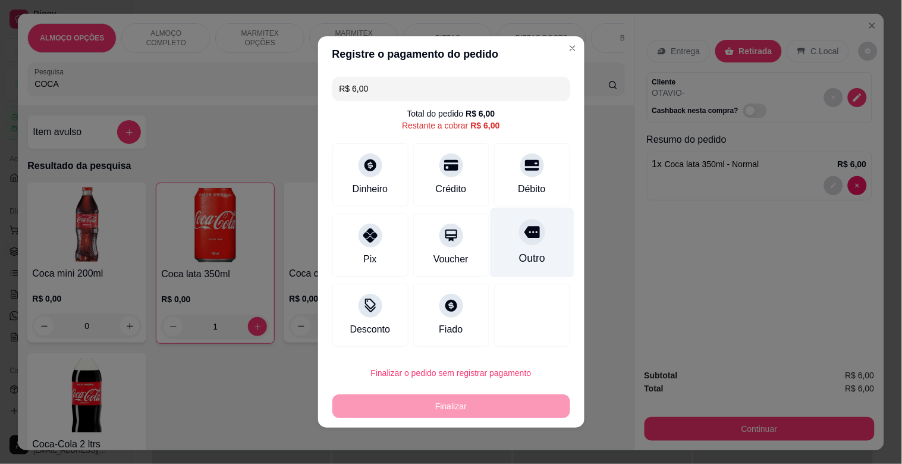
click at [525, 264] on div "Outro" at bounding box center [532, 257] width 26 height 15
type input "R$ 0,00"
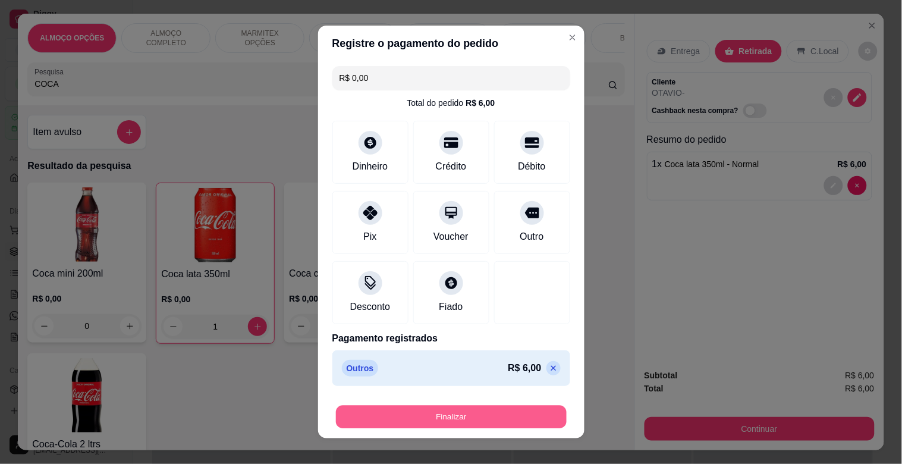
click at [414, 420] on button "Finalizar" at bounding box center [451, 417] width 231 height 23
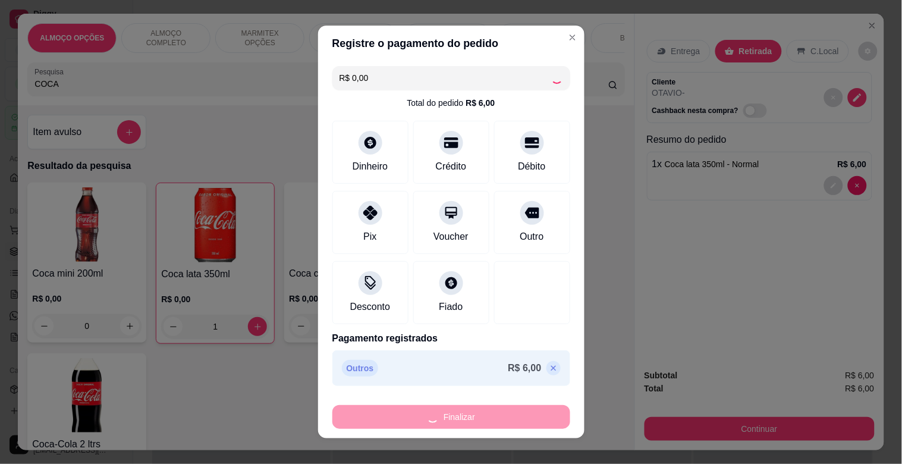
type input "0"
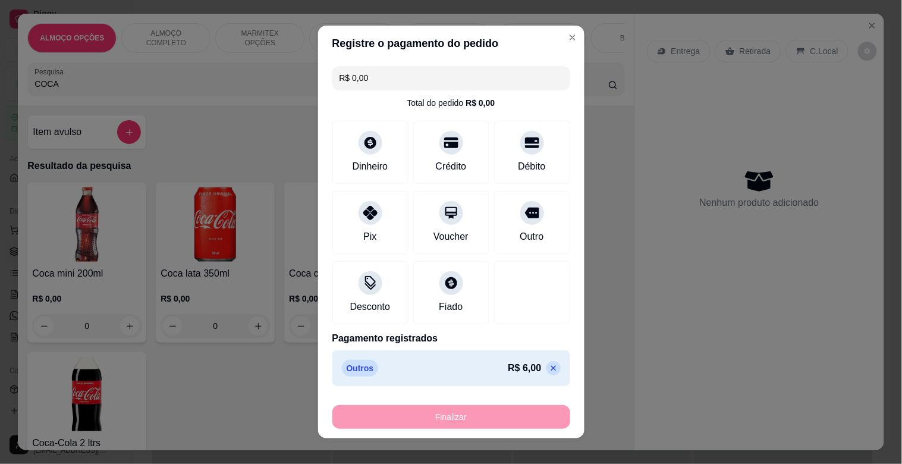
type input "-R$ 6,00"
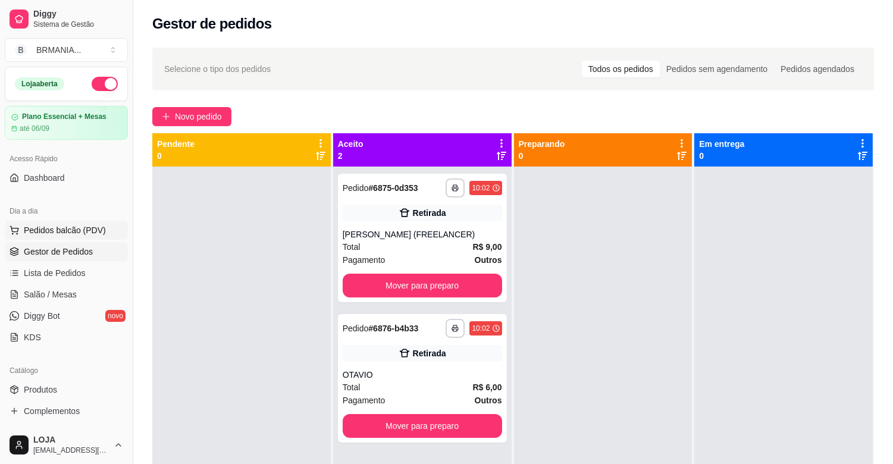
click at [61, 237] on button "Pedidos balcão (PDV)" at bounding box center [66, 230] width 123 height 19
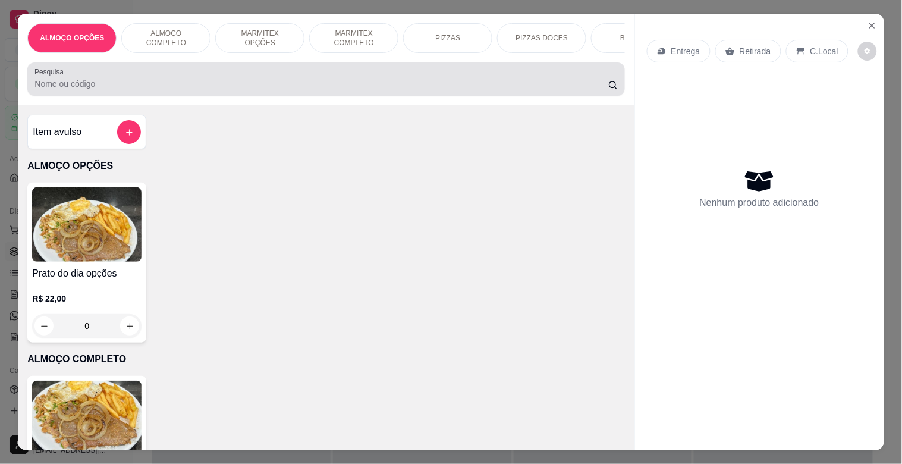
click at [218, 88] on input "Pesquisa" at bounding box center [321, 84] width 574 height 12
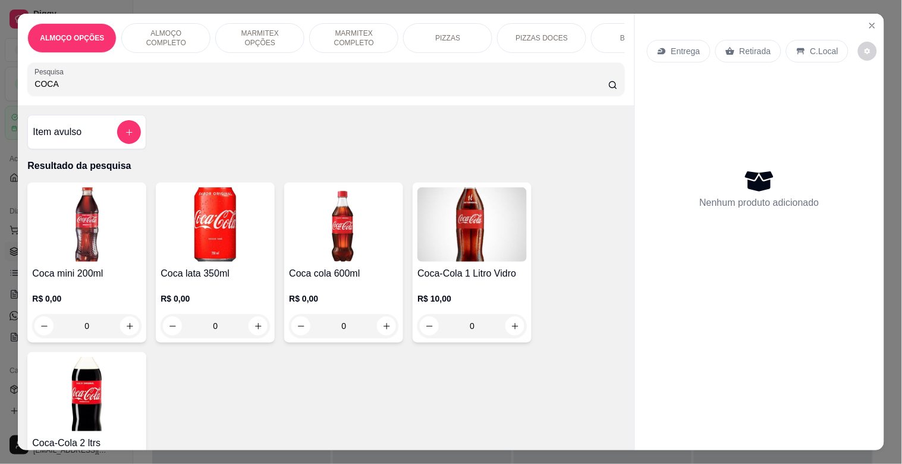
type input "COCA"
click at [103, 403] on img at bounding box center [86, 394] width 109 height 74
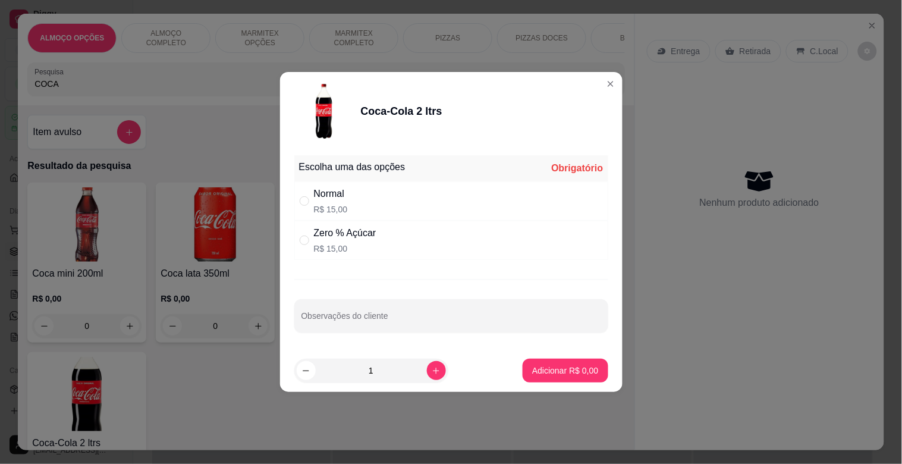
drag, startPoint x: 346, startPoint y: 194, endPoint x: 362, endPoint y: 203, distance: 18.2
click at [347, 193] on div "Normal R$ 15,00" at bounding box center [451, 200] width 314 height 39
radio input "true"
click at [549, 368] on p "Adicionar R$ 15,00" at bounding box center [563, 371] width 71 height 12
type input "1"
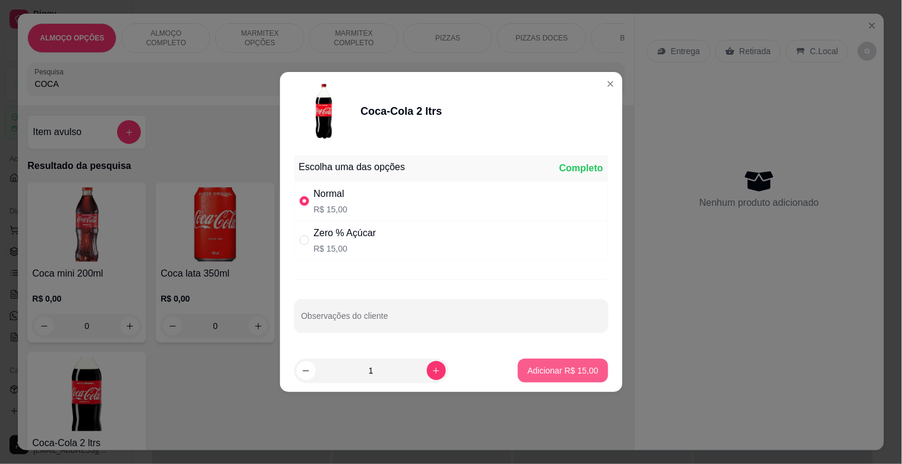
type input "1"
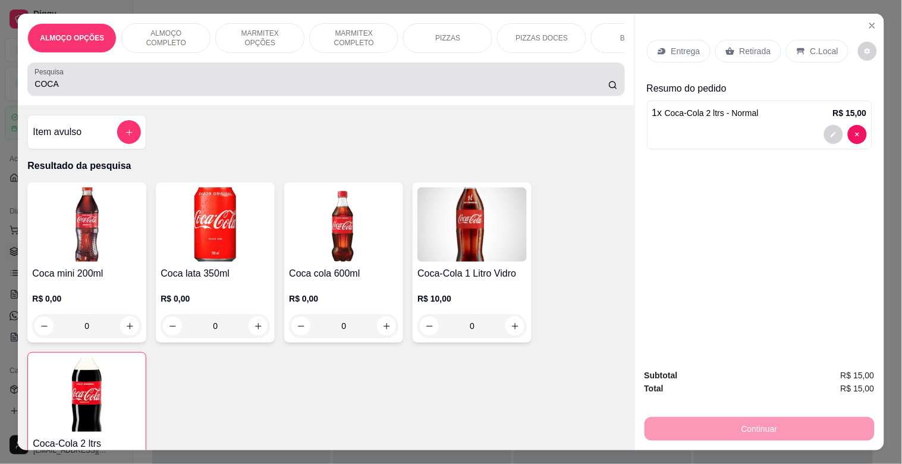
click at [243, 90] on input "COCA" at bounding box center [321, 84] width 574 height 12
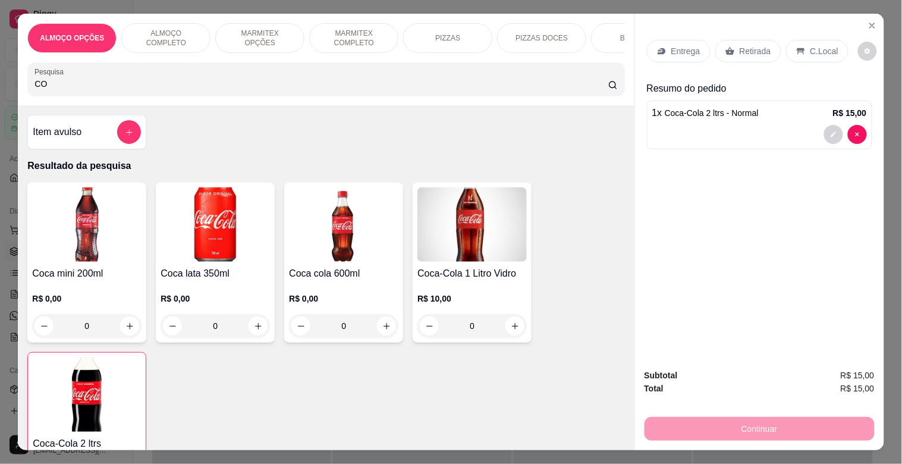
type input "C"
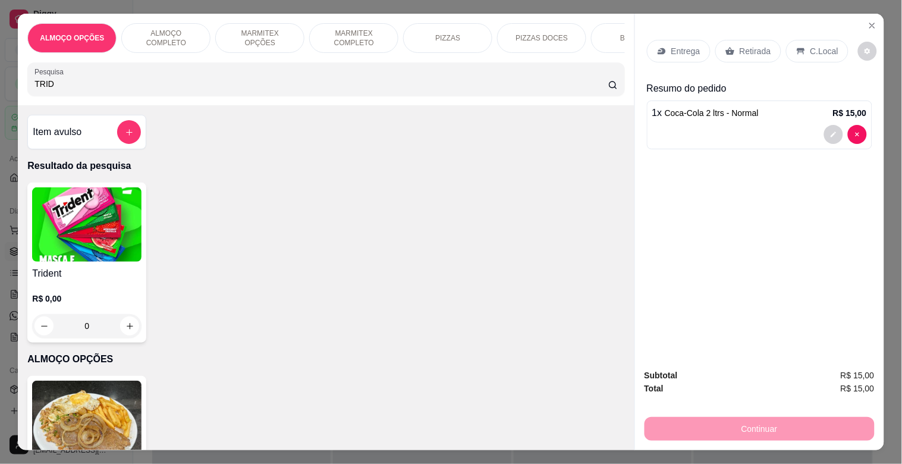
type input "TRID"
click at [66, 260] on img at bounding box center [86, 224] width 109 height 74
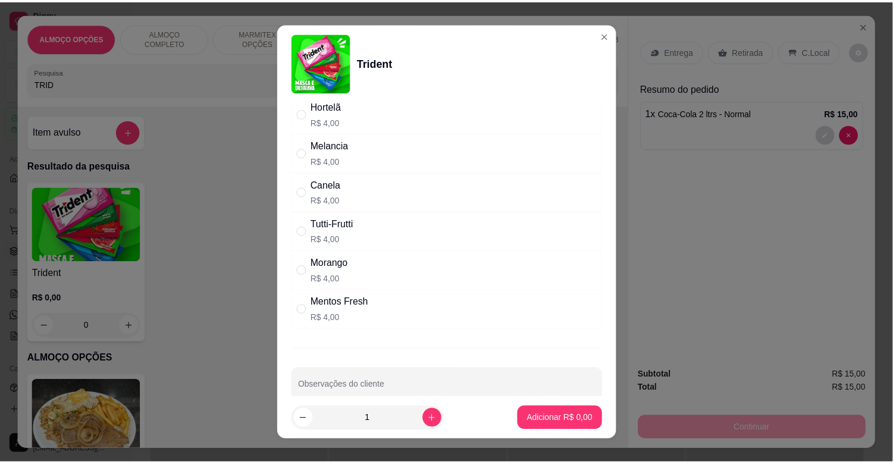
scroll to position [114, 0]
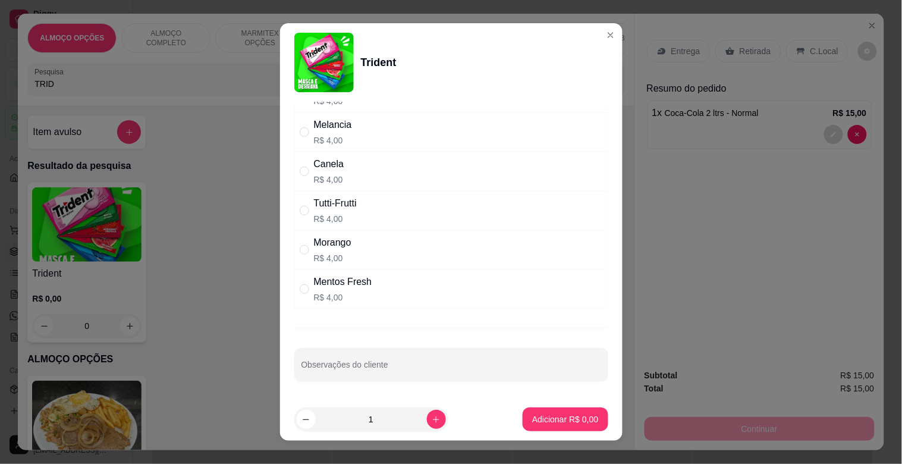
drag, startPoint x: 382, startPoint y: 291, endPoint x: 390, endPoint y: 284, distance: 10.5
click at [387, 288] on div "Mentos Fresh R$ 4,00" at bounding box center [451, 288] width 314 height 39
radio input "true"
click at [544, 411] on button "Adicionar R$ 4,00" at bounding box center [565, 419] width 85 height 24
click at [544, 411] on div "Prato do dia opções R$ 22,00 0" at bounding box center [325, 456] width 597 height 160
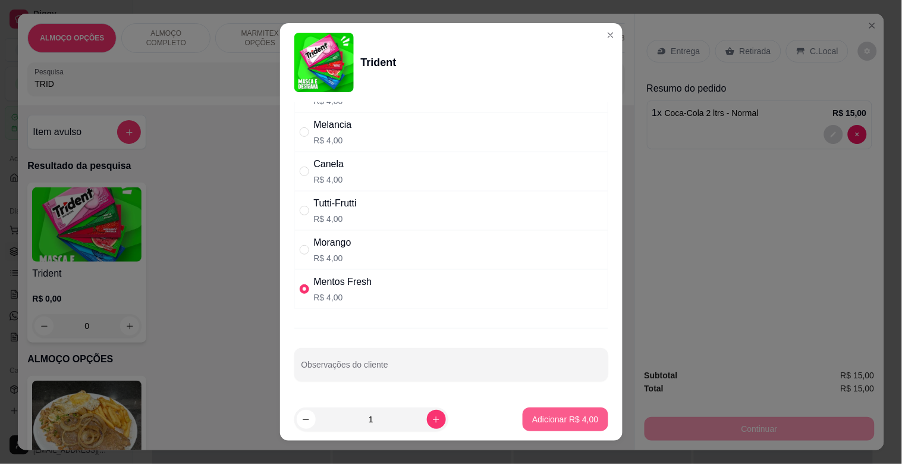
type input "1"
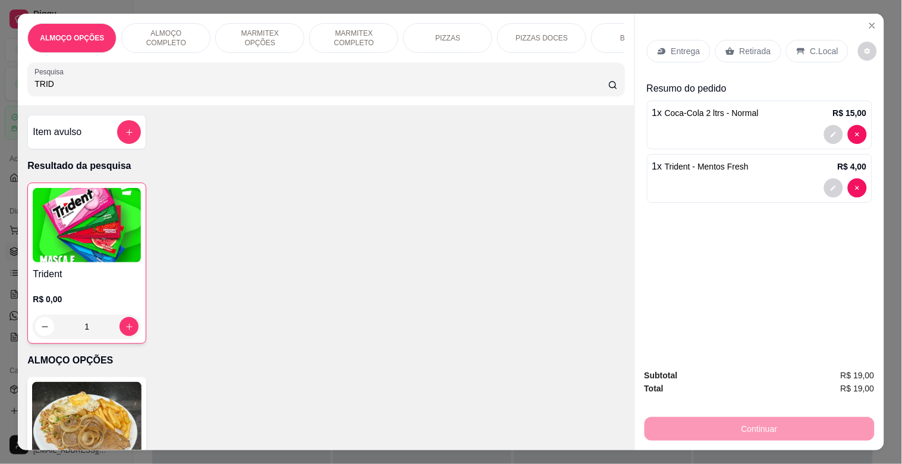
click at [744, 45] on p "Retirada" at bounding box center [756, 51] width 32 height 12
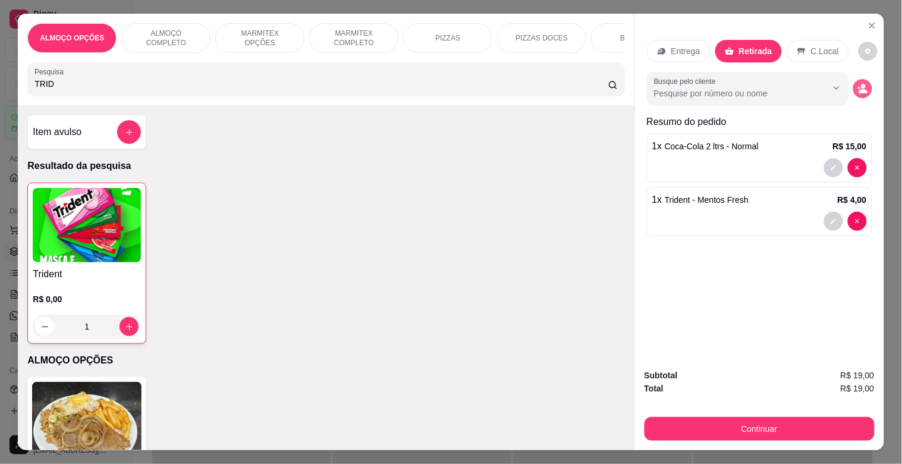
click at [867, 83] on button "decrease-product-quantity" at bounding box center [862, 88] width 19 height 19
click at [727, 404] on div "Subtotal R$ 19,00 Total R$ 19,00 Continuar" at bounding box center [760, 405] width 230 height 72
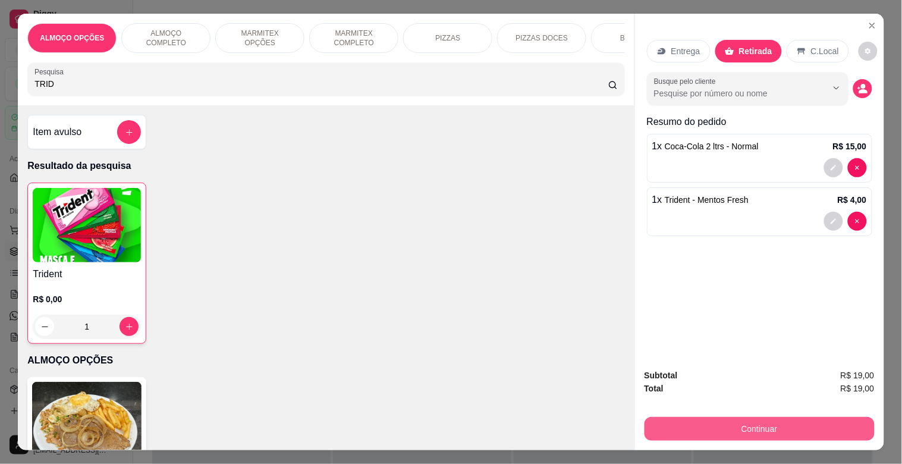
click at [729, 427] on button "Continuar" at bounding box center [760, 429] width 230 height 24
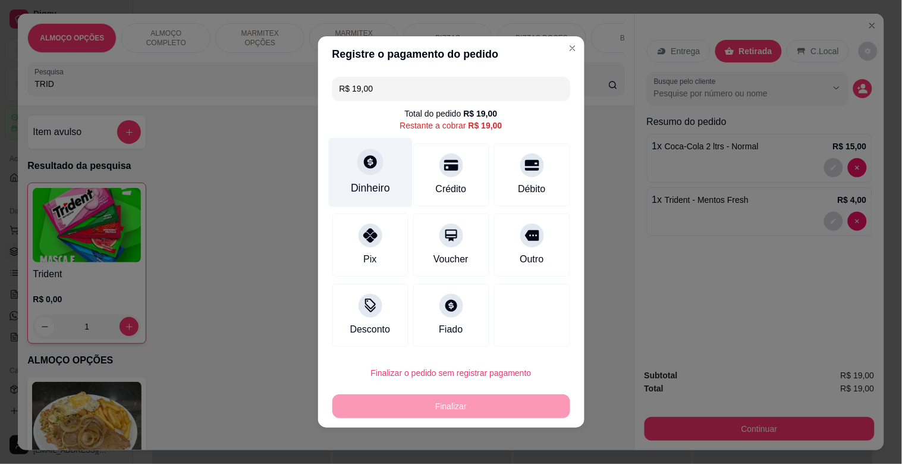
click at [378, 178] on div "Dinheiro" at bounding box center [370, 173] width 84 height 70
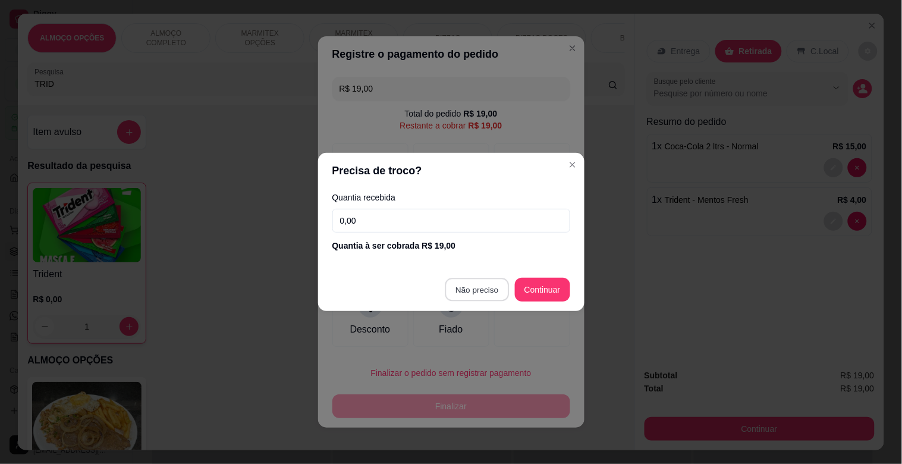
type input "R$ 0,00"
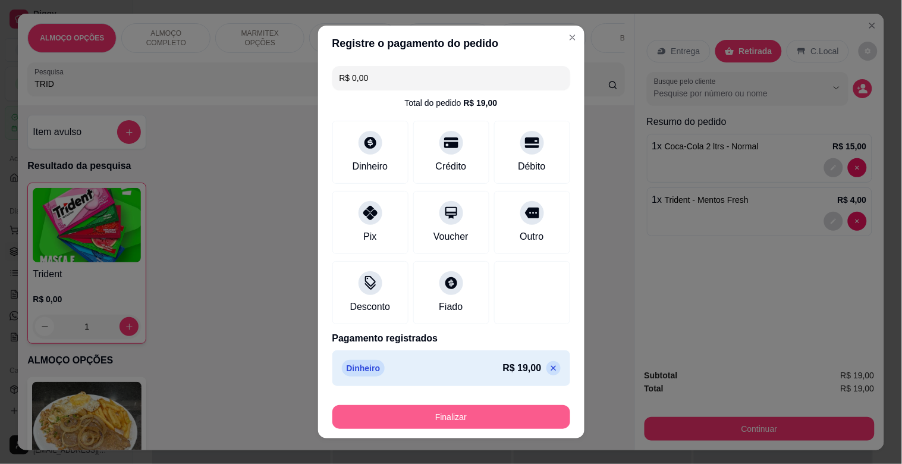
click at [445, 417] on button "Finalizar" at bounding box center [451, 417] width 238 height 24
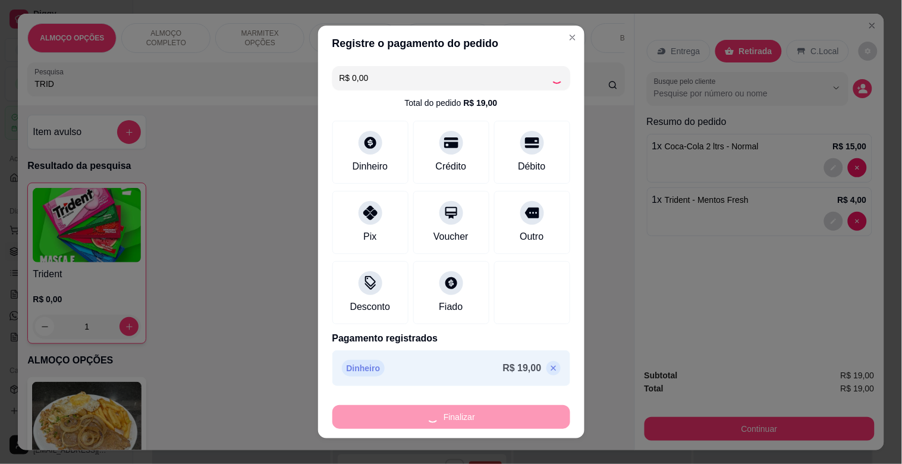
type input "0"
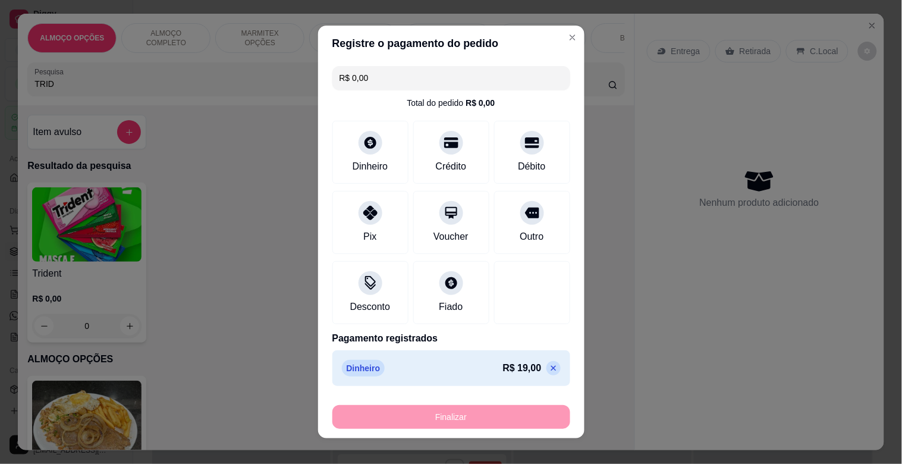
type input "-R$ 19,00"
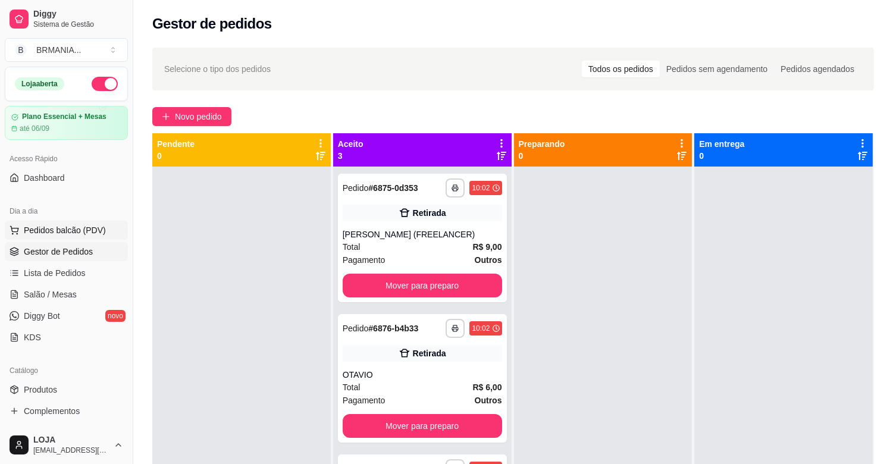
drag, startPoint x: 70, startPoint y: 216, endPoint x: 73, endPoint y: 228, distance: 12.4
click at [72, 224] on div "Dia a dia Pedidos balcão (PDV) Gestor de Pedidos Lista de Pedidos Salão / Mesas…" at bounding box center [66, 274] width 133 height 155
click at [73, 228] on span "Pedidos balcão (PDV)" at bounding box center [65, 230] width 82 height 12
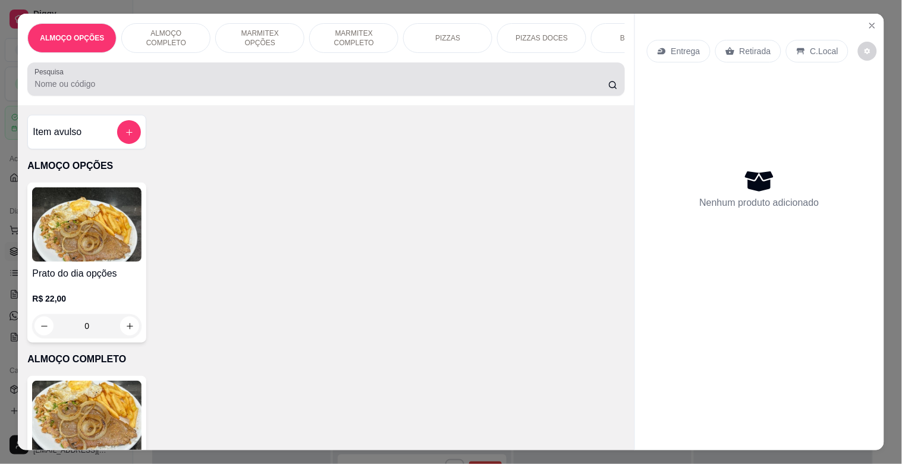
click at [183, 81] on div at bounding box center [325, 79] width 583 height 24
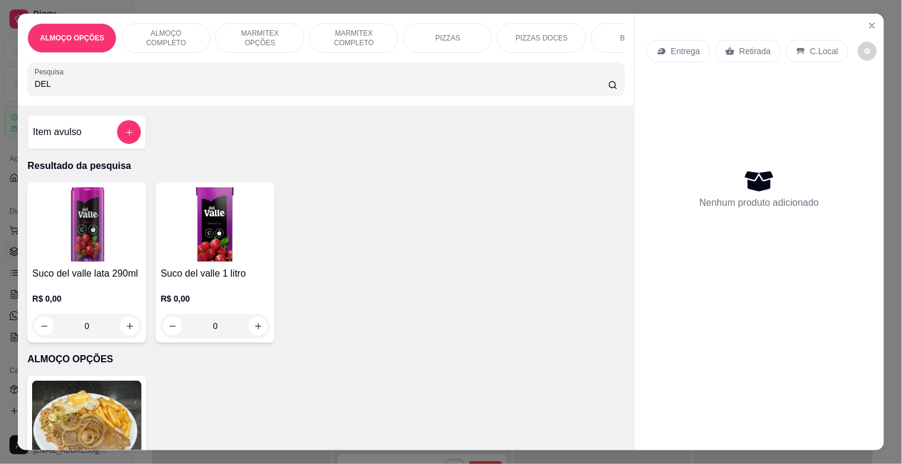
type input "DEL"
click at [261, 228] on img at bounding box center [215, 224] width 109 height 74
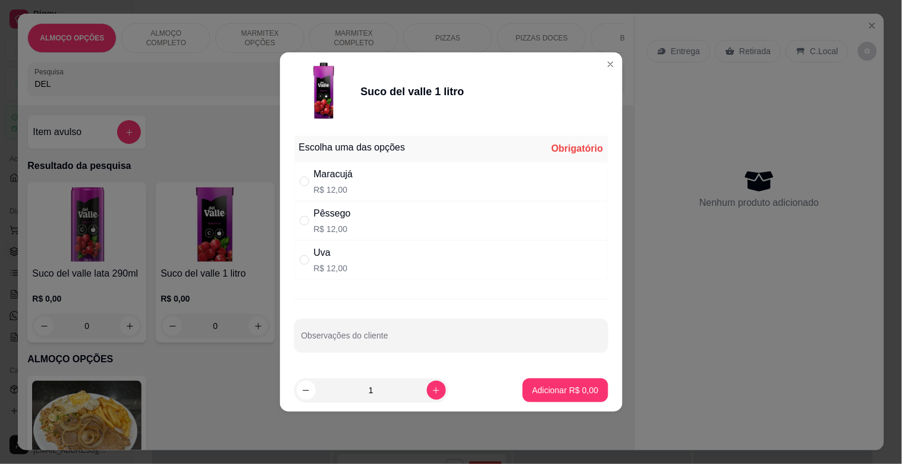
click at [337, 189] on p "R$ 12,00" at bounding box center [333, 190] width 39 height 12
radio input "true"
click at [575, 390] on p "Adicionar R$ 12,00" at bounding box center [563, 389] width 69 height 11
type input "1"
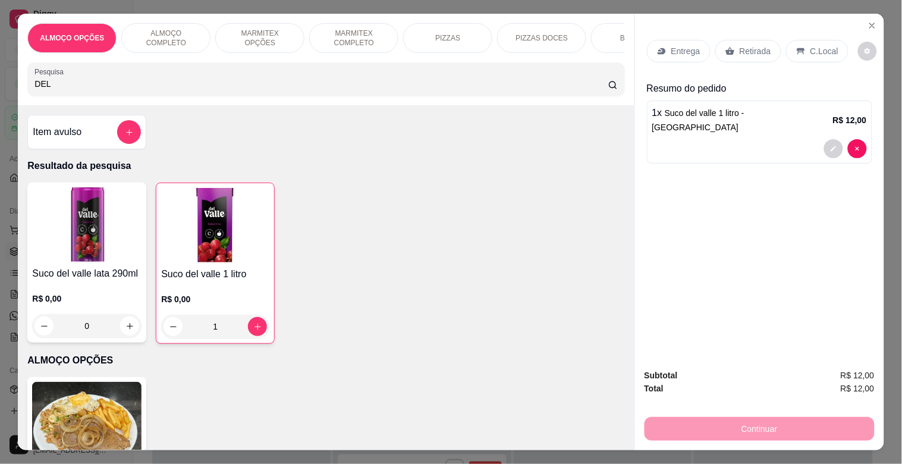
drag, startPoint x: 215, startPoint y: 103, endPoint x: 209, endPoint y: 97, distance: 8.8
click at [211, 101] on div "ALMOÇO OPÇÕES ALMOÇO COMPLETO MARMITEX OPÇÕES MARMITEX COMPLETO PIZZAS PIZZAS D…" at bounding box center [326, 60] width 616 height 92
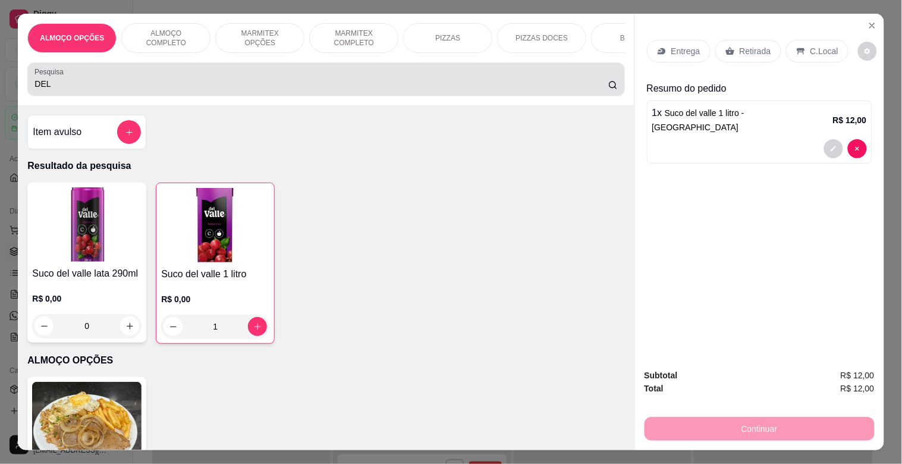
click at [209, 91] on div "DEL" at bounding box center [325, 79] width 583 height 24
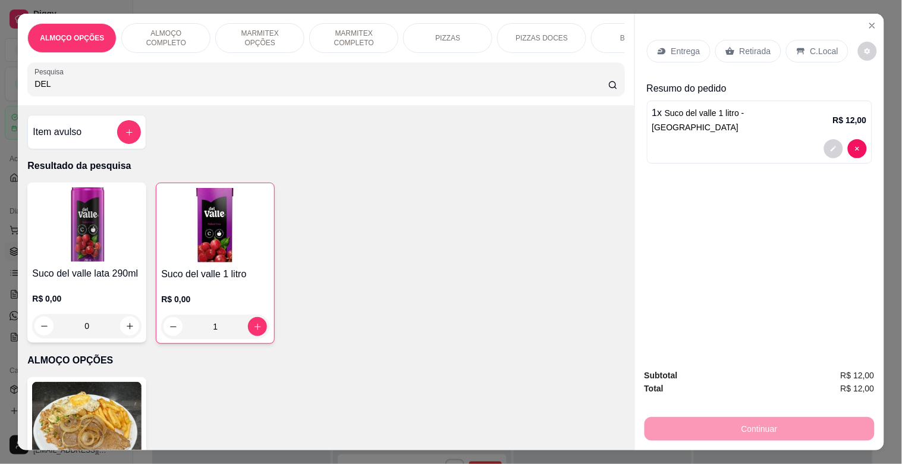
click at [208, 91] on div "DEL" at bounding box center [325, 79] width 583 height 24
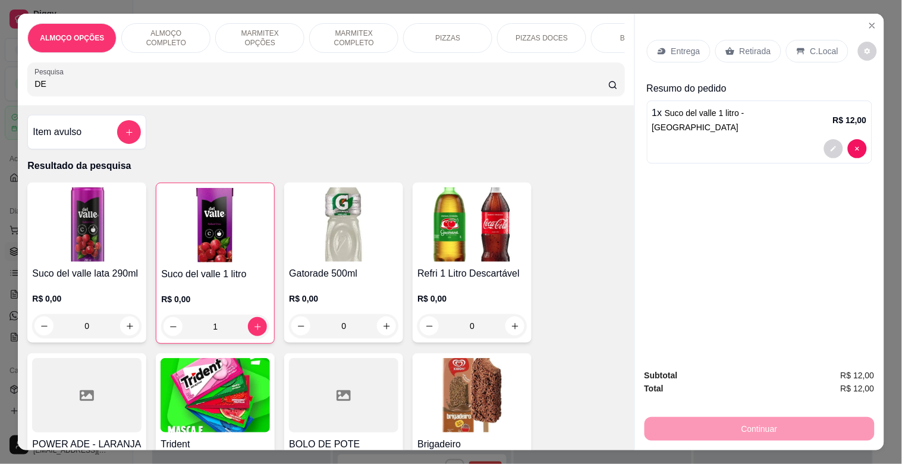
type input "D"
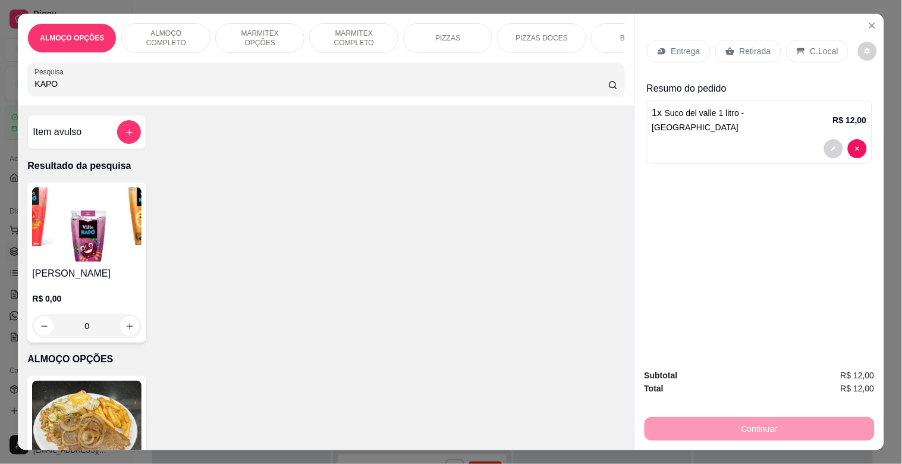
type input "KAPO"
click at [102, 278] on h4 "[PERSON_NAME]" at bounding box center [86, 273] width 109 height 14
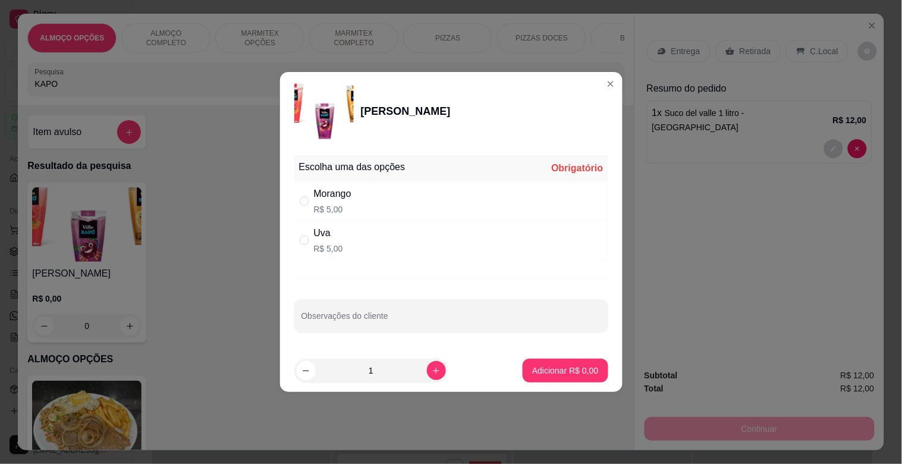
click at [357, 252] on div "Uva R$ 5,00" at bounding box center [451, 240] width 314 height 39
radio input "true"
click at [533, 364] on button "Adicionar R$ 5,00" at bounding box center [565, 371] width 85 height 24
type input "1"
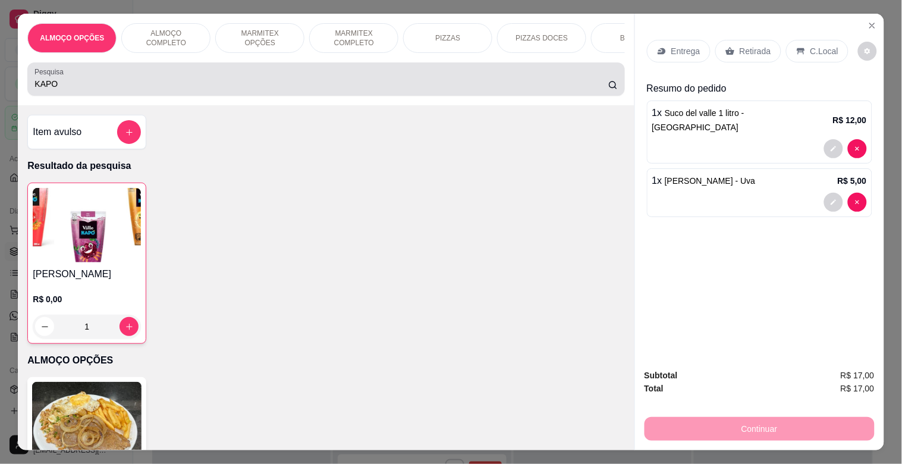
click at [196, 90] on input "KAPO" at bounding box center [321, 84] width 574 height 12
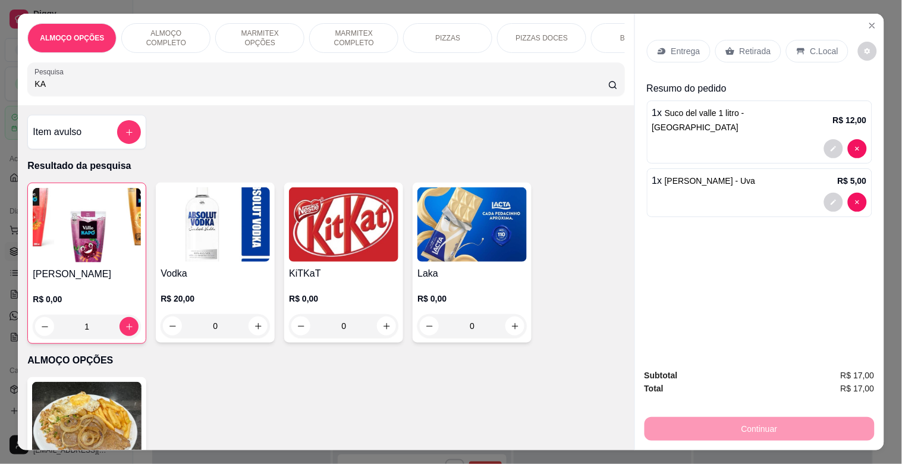
type input "K"
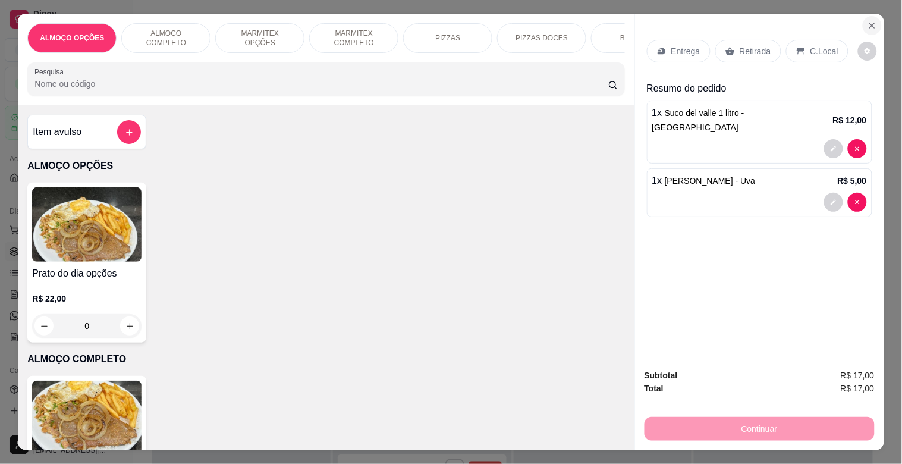
click at [863, 16] on button "Close" at bounding box center [872, 25] width 19 height 19
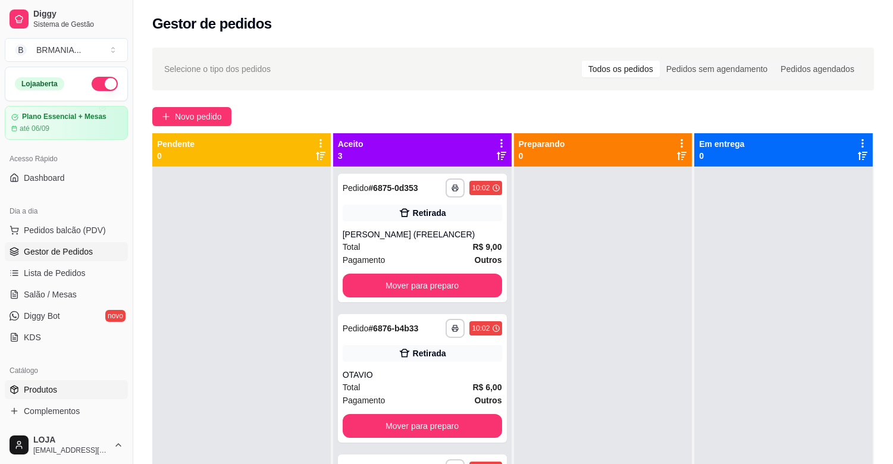
click at [64, 384] on link "Produtos" at bounding box center [66, 389] width 123 height 19
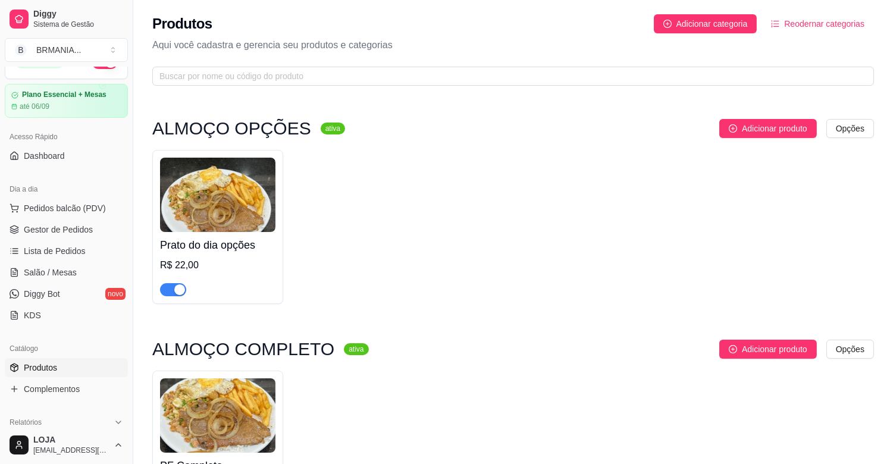
scroll to position [26, 0]
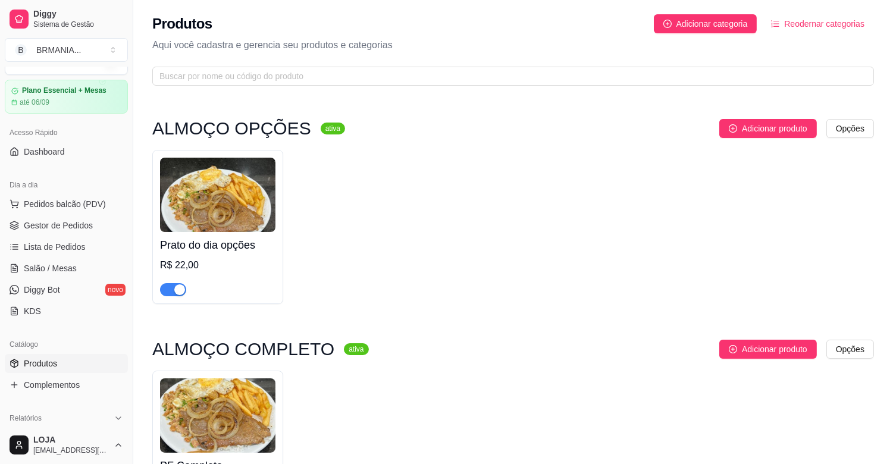
click at [466, 349] on div "Adicionar produto Opções" at bounding box center [625, 349] width 495 height 19
click at [649, 268] on div "Prato do dia opções R$ 22,00" at bounding box center [512, 227] width 721 height 154
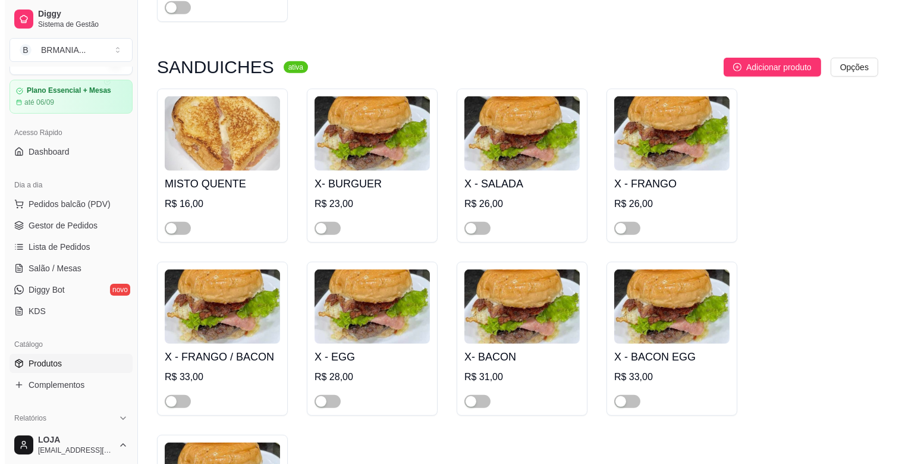
scroll to position [1559, 0]
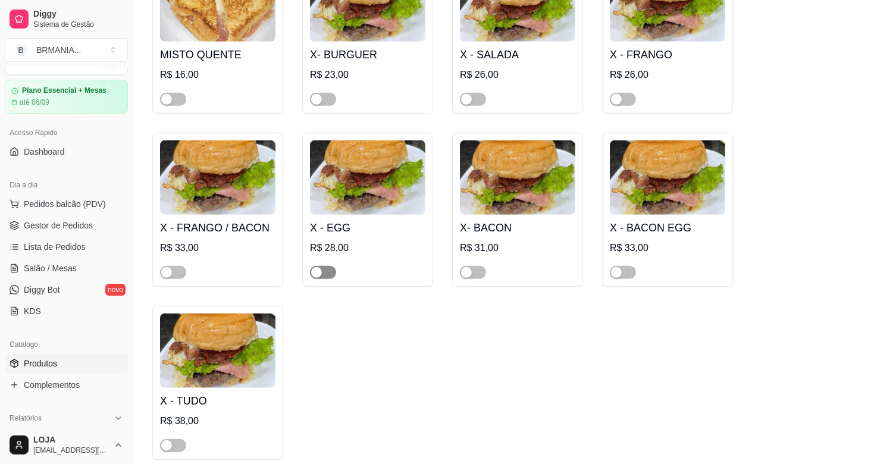
click at [334, 266] on span "button" at bounding box center [323, 272] width 26 height 13
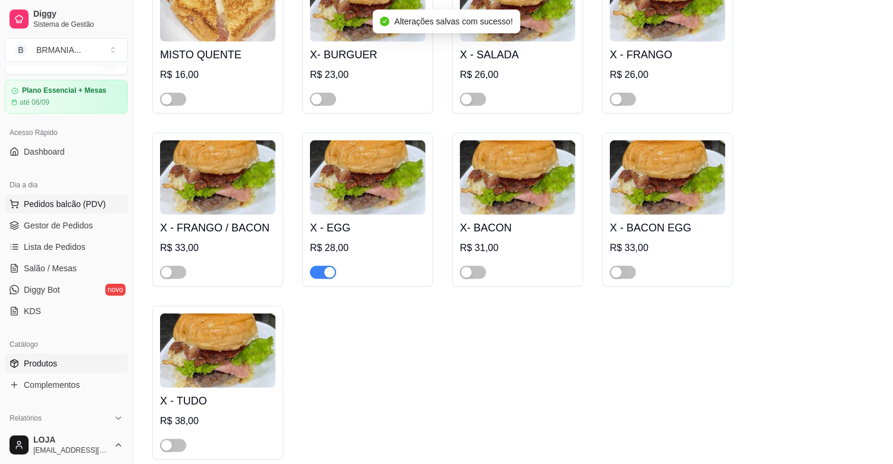
click at [87, 199] on span "Pedidos balcão (PDV)" at bounding box center [65, 204] width 82 height 12
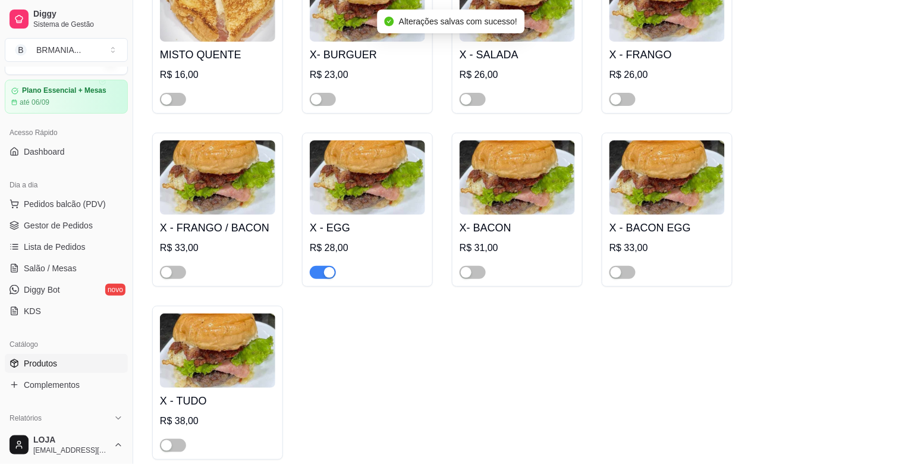
click at [236, 85] on input "Pesquisa" at bounding box center [321, 84] width 574 height 12
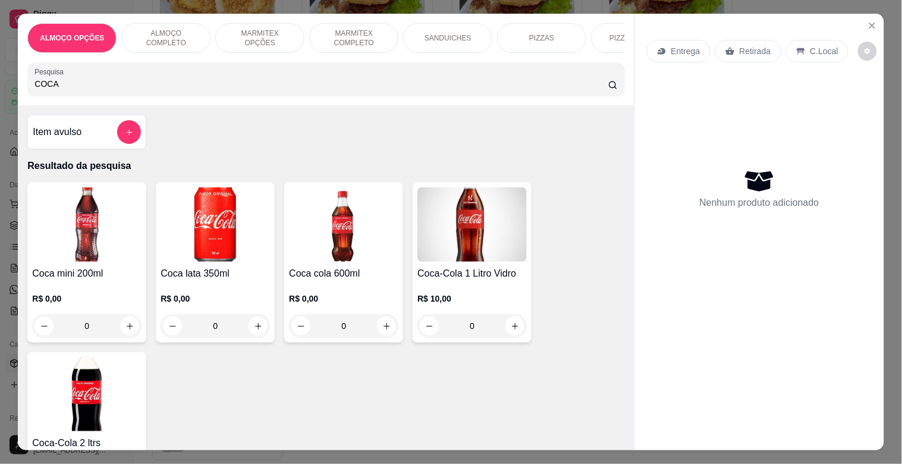
type input "COCA"
click at [109, 383] on img at bounding box center [86, 394] width 109 height 74
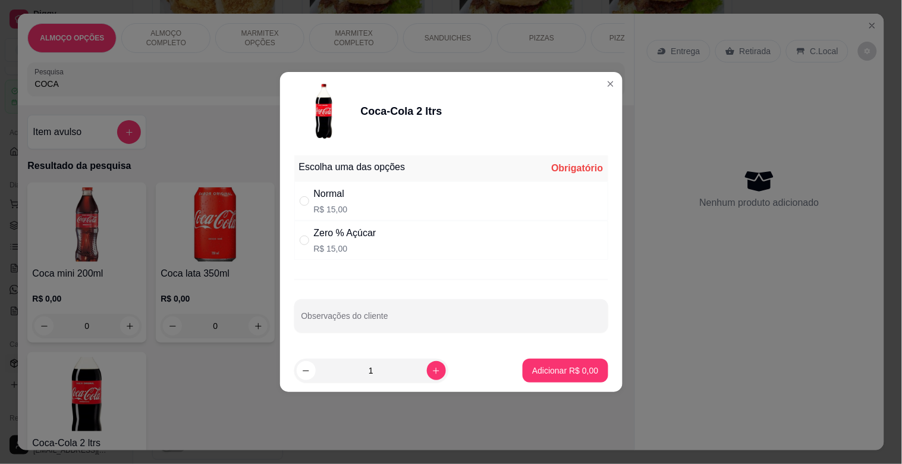
click at [369, 198] on div "Normal R$ 15,00" at bounding box center [451, 200] width 314 height 39
radio input "true"
click at [565, 368] on p "Adicionar R$ 15,00" at bounding box center [563, 371] width 71 height 12
type input "1"
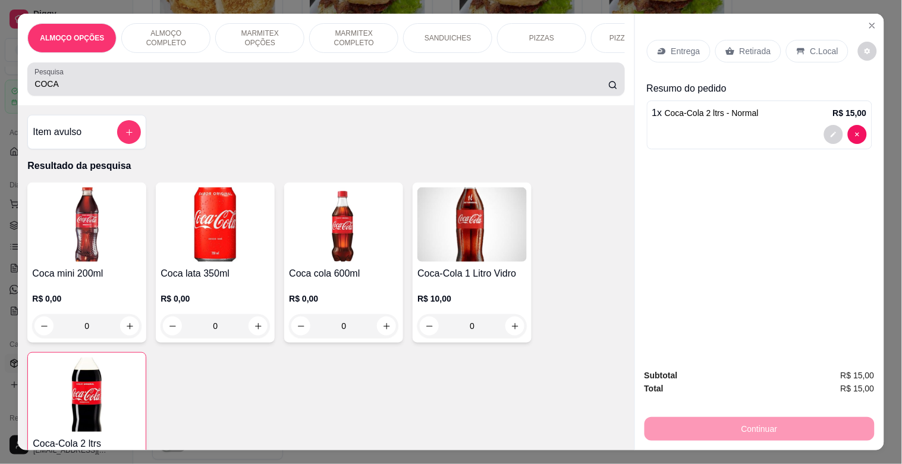
click at [189, 96] on div "Pesquisa COCA" at bounding box center [325, 78] width 597 height 33
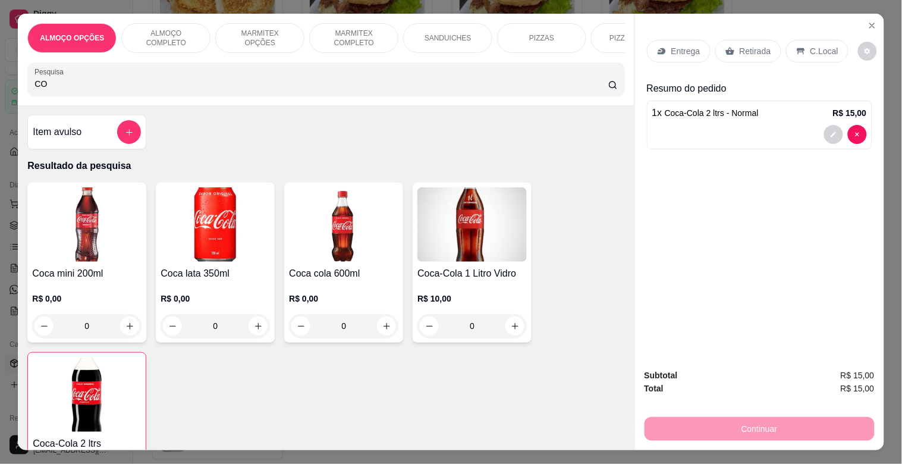
type input "C"
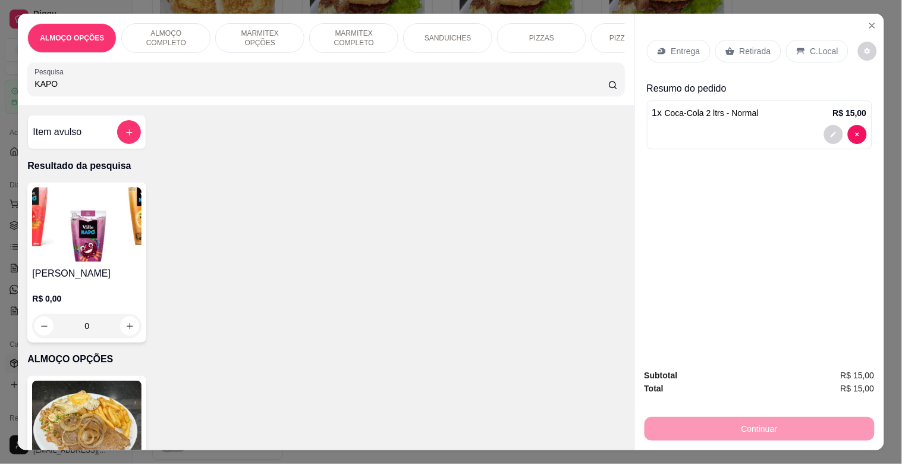
type input "KAPO"
click at [89, 290] on div "R$ 0,00 0" at bounding box center [86, 309] width 109 height 57
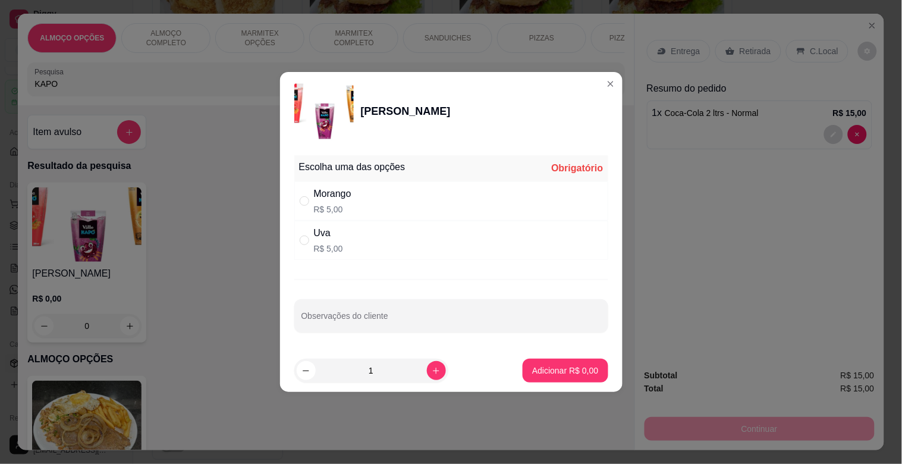
click at [360, 233] on div "Uva R$ 5,00" at bounding box center [451, 240] width 314 height 39
radio input "true"
click at [546, 371] on p "Adicionar R$ 5,00" at bounding box center [565, 370] width 64 height 11
type input "1"
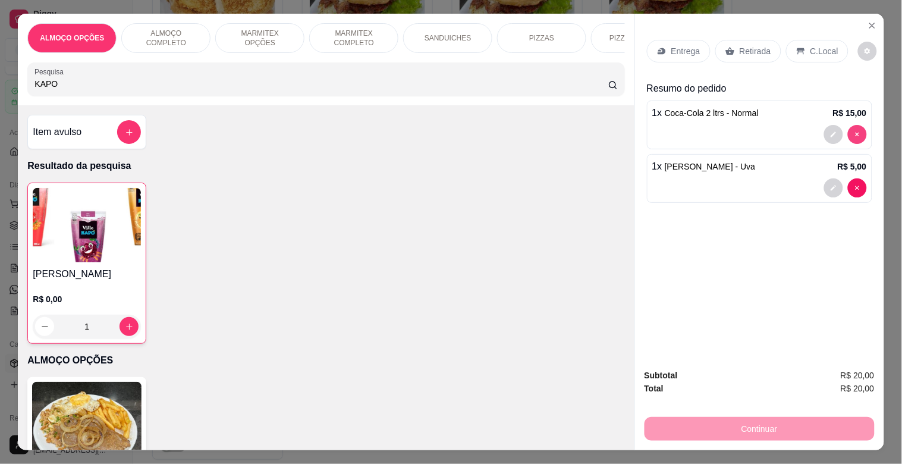
type input "0"
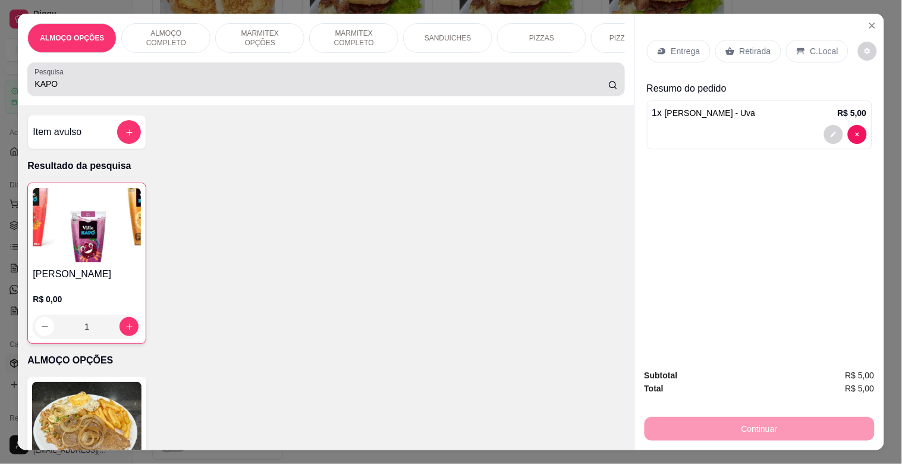
click at [266, 79] on div "KAPO" at bounding box center [325, 79] width 583 height 24
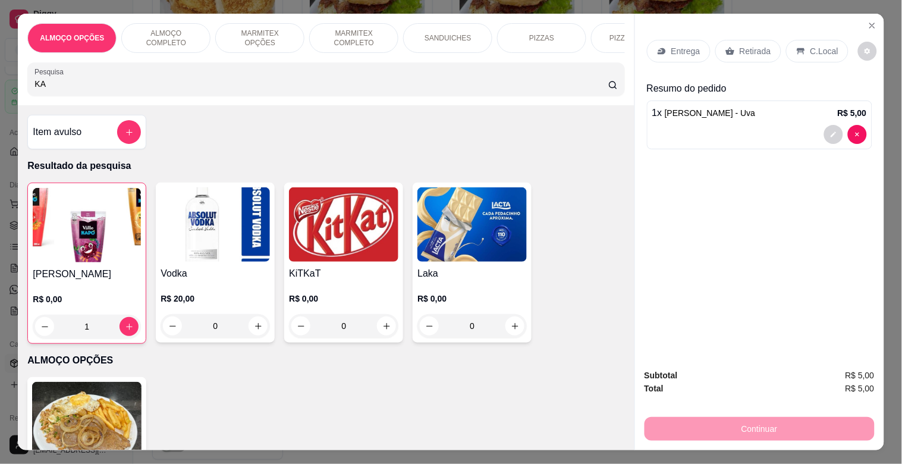
type input "K"
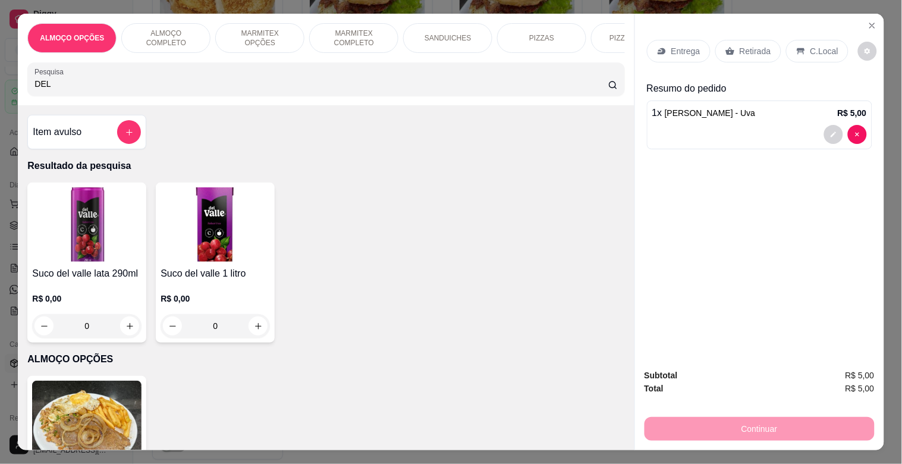
type input "DEL"
click at [205, 246] on img at bounding box center [215, 224] width 109 height 74
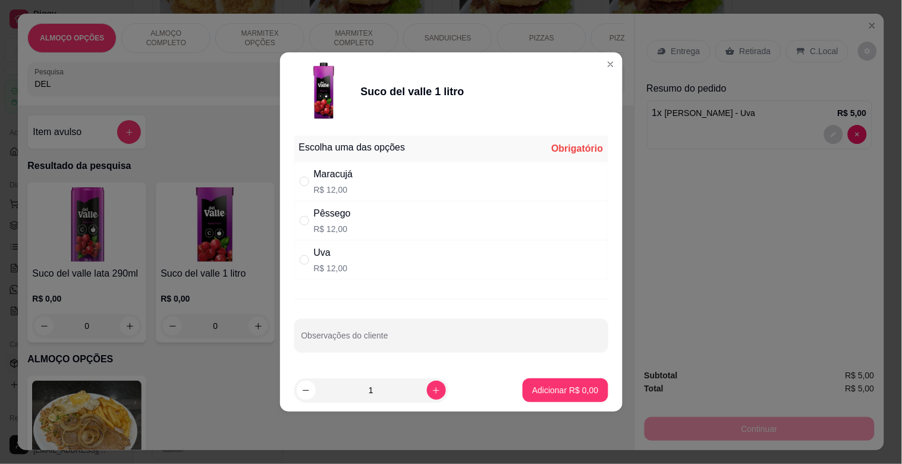
drag, startPoint x: 332, startPoint y: 180, endPoint x: 375, endPoint y: 205, distance: 50.1
click at [333, 180] on div "Maracujá" at bounding box center [333, 174] width 39 height 14
radio input "true"
click at [554, 385] on p "Adicionar R$ 12,00" at bounding box center [563, 390] width 71 height 12
type input "1"
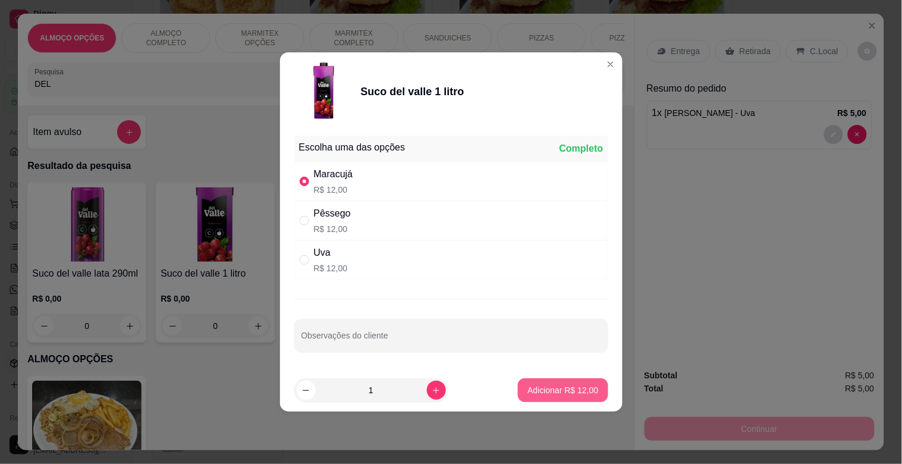
type input "1"
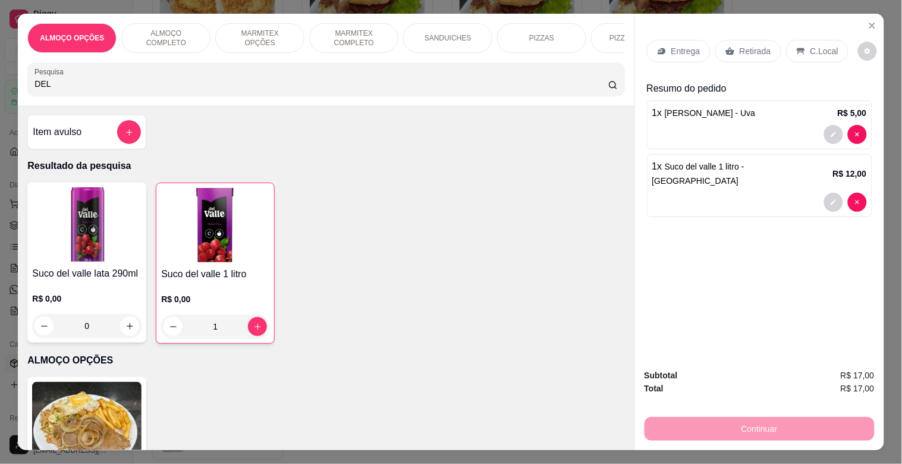
click at [428, 37] on p "SANDUICHES" at bounding box center [448, 38] width 47 height 10
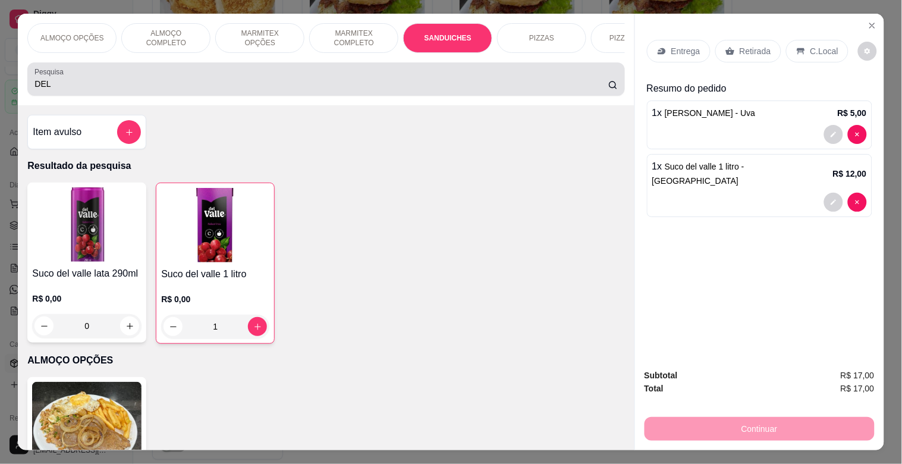
scroll to position [29, 0]
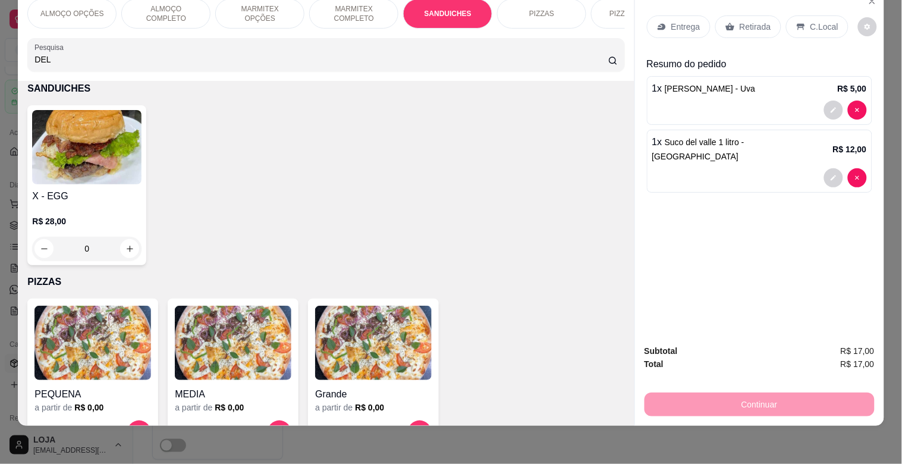
click at [143, 175] on div "X - EGG R$ 28,00 0" at bounding box center [325, 185] width 597 height 160
click at [124, 178] on img at bounding box center [86, 147] width 109 height 74
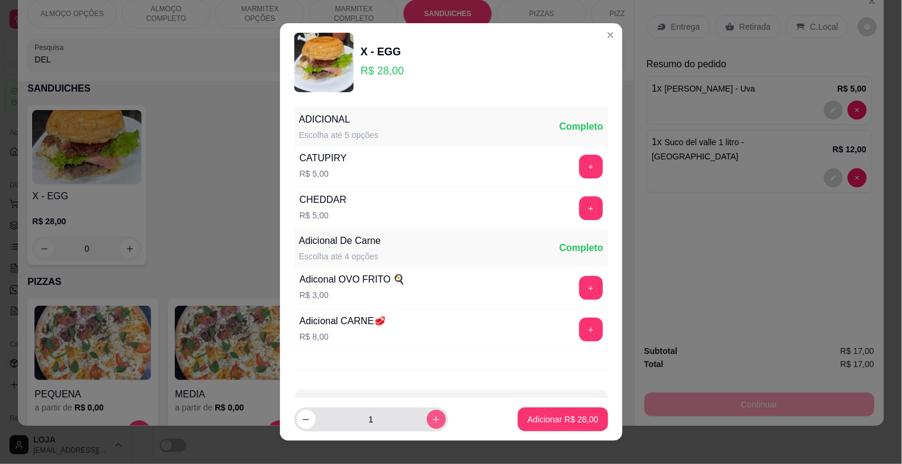
click at [432, 418] on icon "increase-product-quantity" at bounding box center [436, 419] width 9 height 9
type input "2"
click at [541, 425] on button "Adicionar R$ 56,00" at bounding box center [563, 419] width 90 height 24
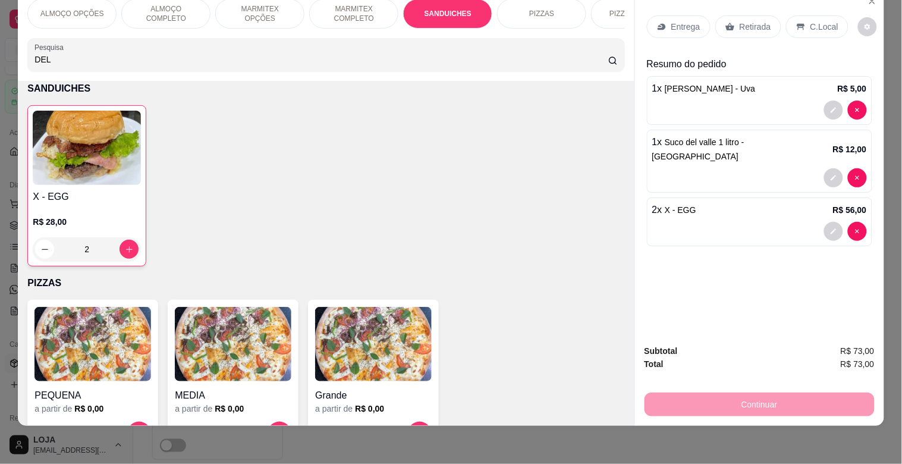
type input "2"
click at [740, 21] on p "Retirada" at bounding box center [756, 27] width 32 height 12
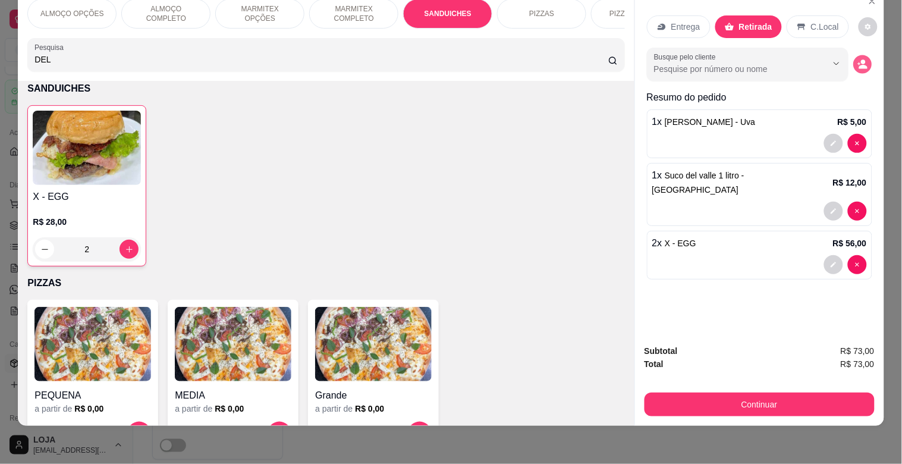
click at [858, 59] on icon "decrease-product-quantity" at bounding box center [863, 64] width 10 height 10
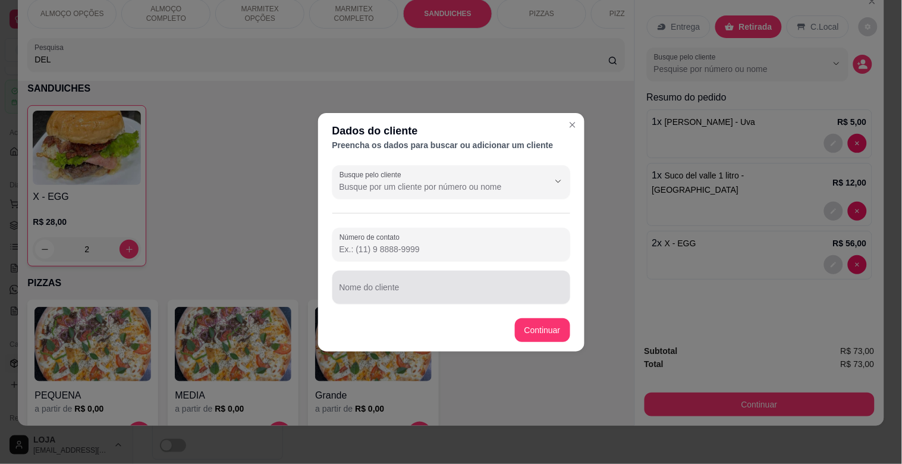
click at [403, 288] on input "Nome do cliente" at bounding box center [452, 292] width 224 height 12
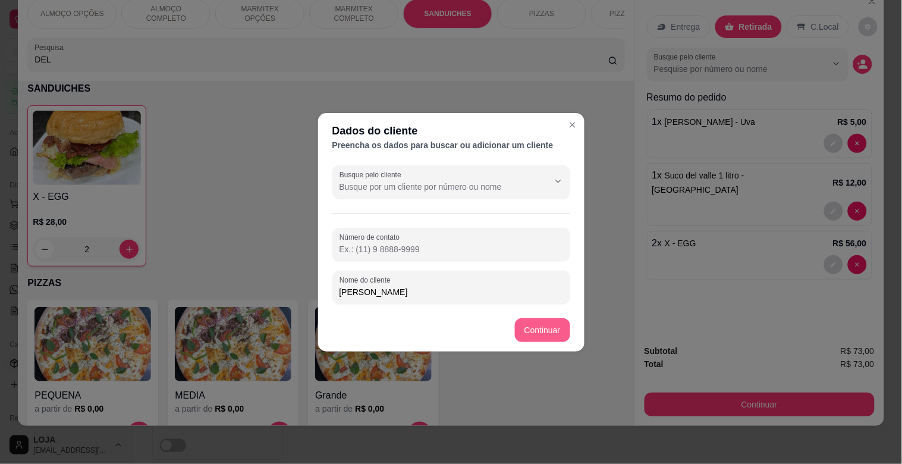
type input "[PERSON_NAME]"
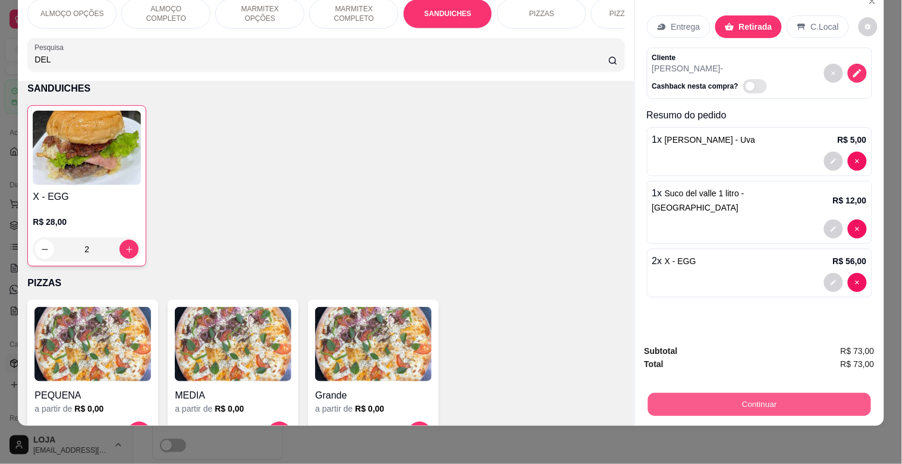
click at [764, 400] on button "Continuar" at bounding box center [759, 404] width 223 height 23
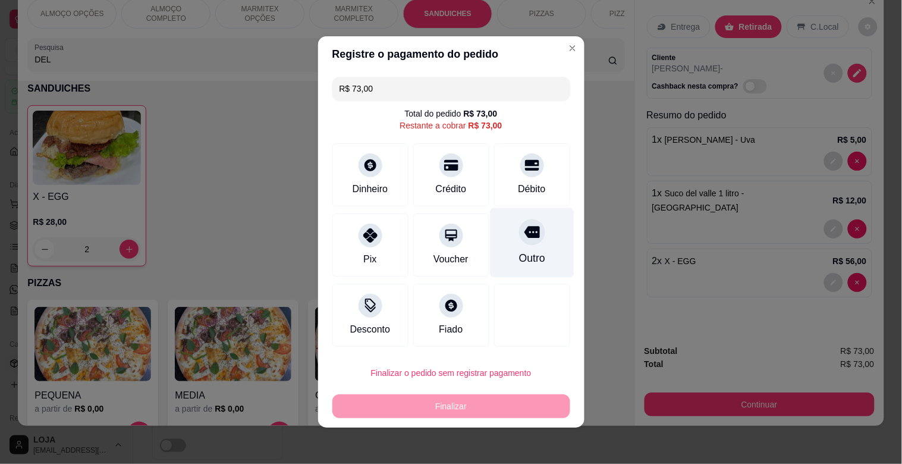
click at [539, 247] on div "Outro" at bounding box center [532, 243] width 84 height 70
type input "R$ 0,00"
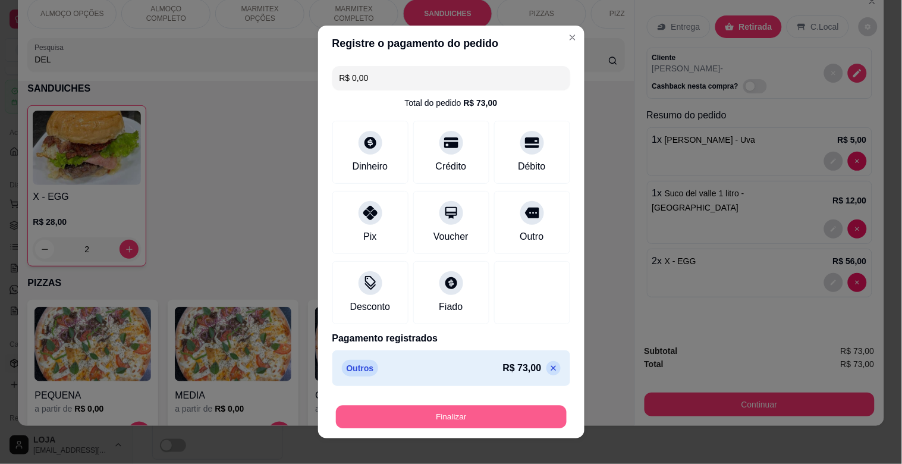
click at [479, 413] on button "Finalizar" at bounding box center [451, 417] width 231 height 23
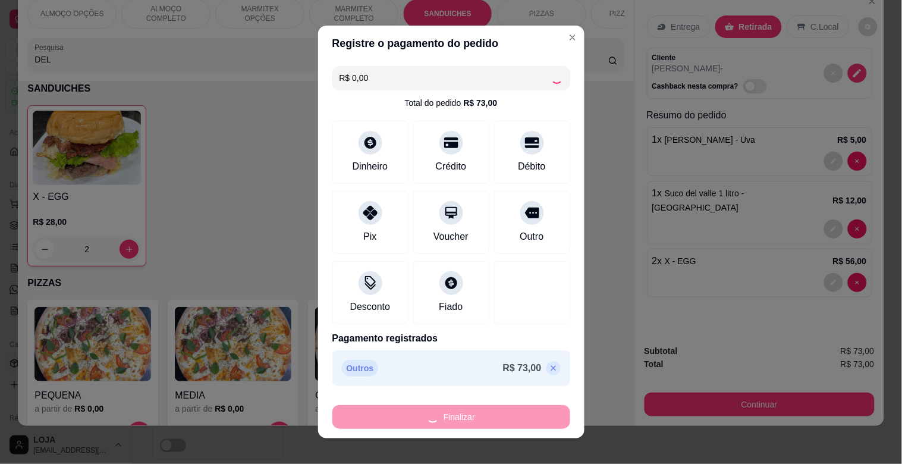
type input "0"
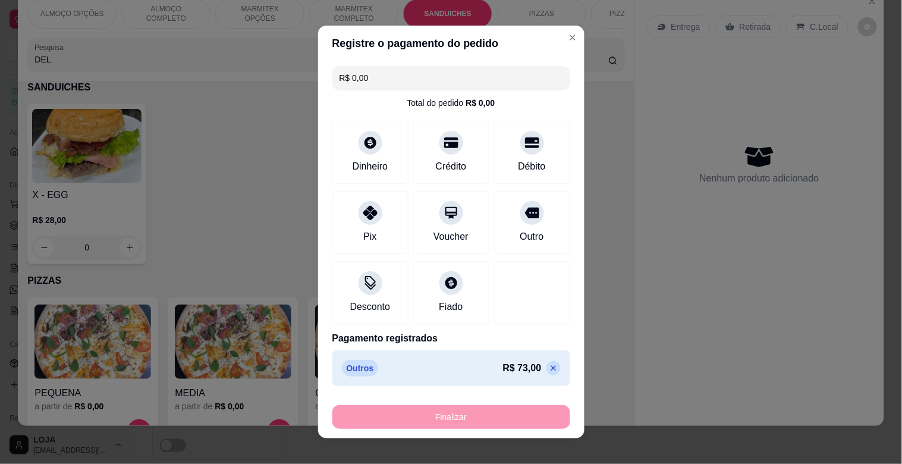
type input "-R$ 73,00"
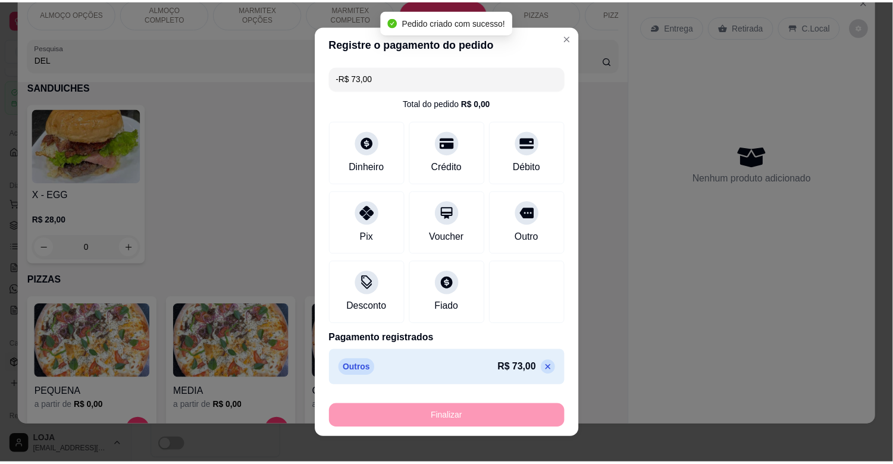
scroll to position [1019, 0]
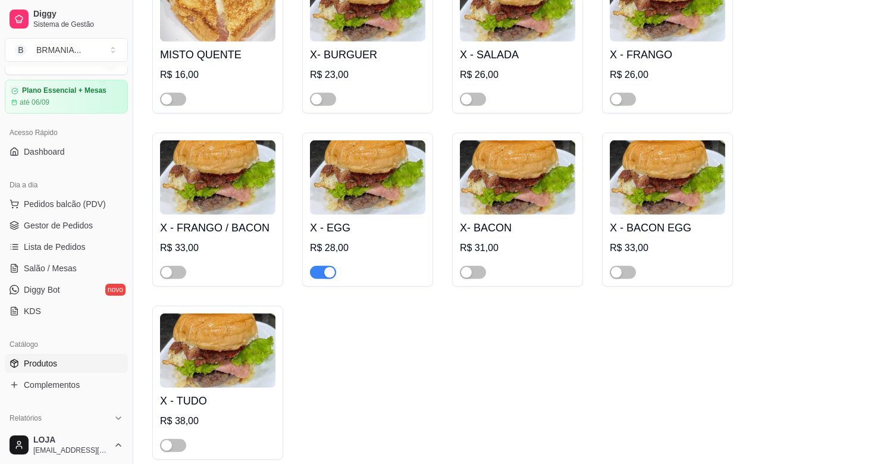
click at [332, 267] on div "button" at bounding box center [329, 272] width 11 height 11
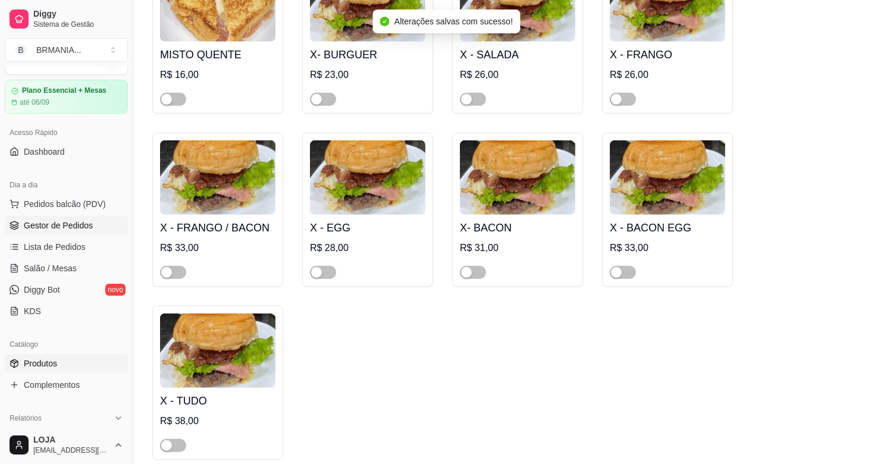
click at [55, 224] on span "Gestor de Pedidos" at bounding box center [58, 225] width 69 height 12
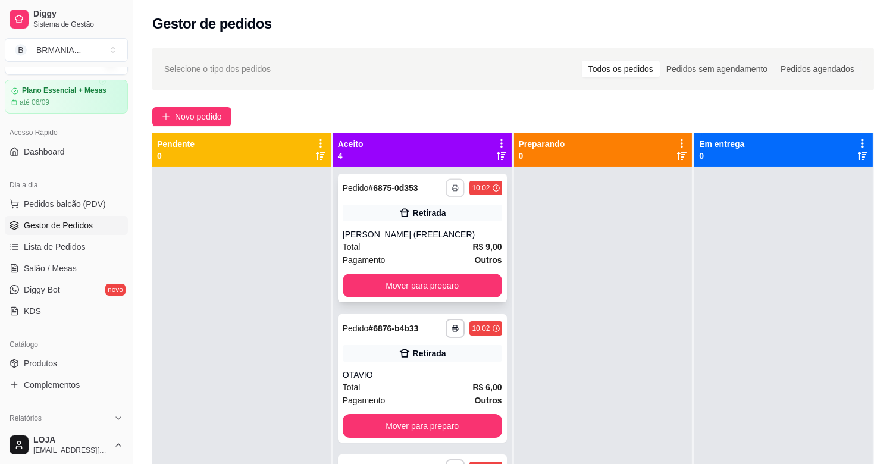
click at [454, 189] on rect "button" at bounding box center [456, 190] width 4 height 2
click at [419, 230] on button "IMPRESSORA" at bounding box center [410, 229] width 86 height 19
click at [452, 326] on icon "button" at bounding box center [455, 328] width 7 height 7
click at [416, 376] on button "IMPRESSORA" at bounding box center [409, 369] width 83 height 18
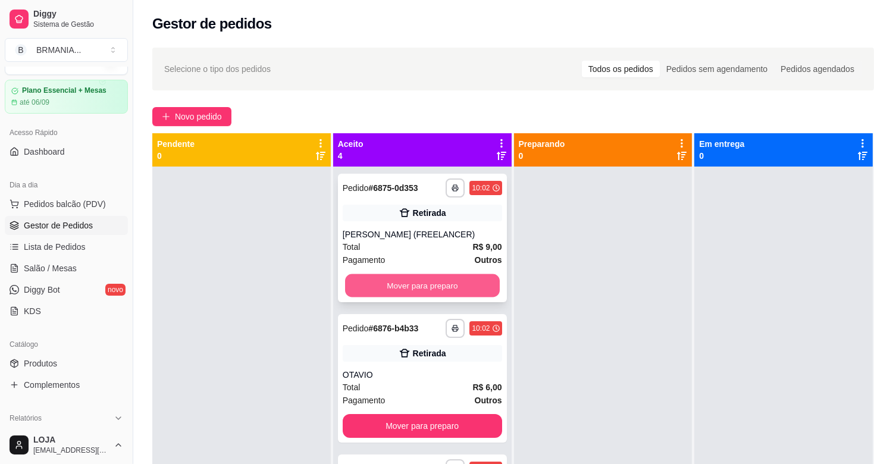
click at [420, 287] on button "Mover para preparo" at bounding box center [422, 285] width 155 height 23
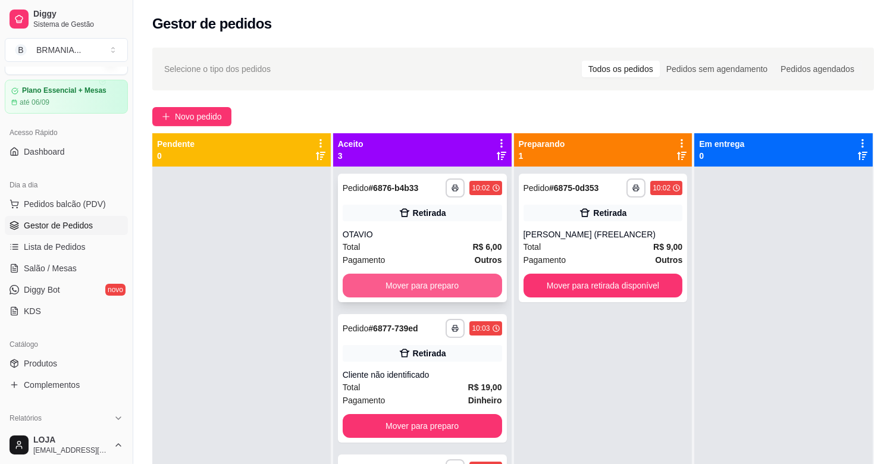
click at [454, 286] on button "Mover para preparo" at bounding box center [422, 286] width 159 height 24
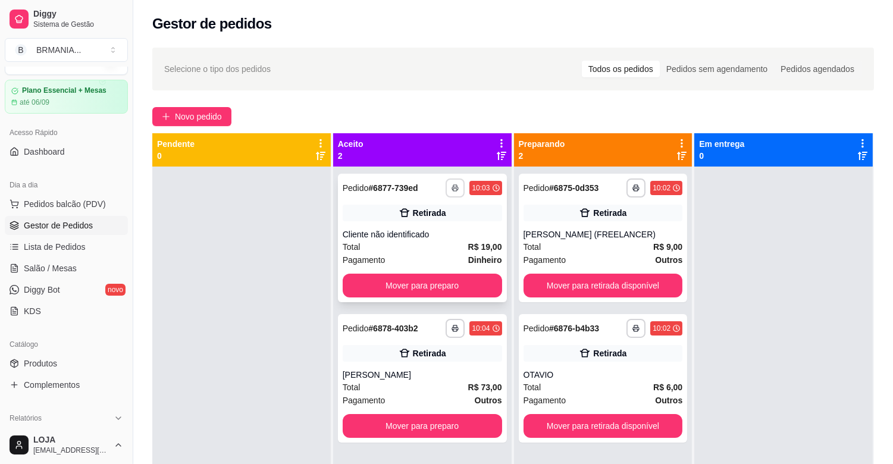
click at [452, 187] on icon "button" at bounding box center [455, 188] width 6 height 3
click at [478, 250] on strong "R$ 19,00" at bounding box center [485, 247] width 34 height 10
click at [455, 281] on button "Mover para preparo" at bounding box center [422, 286] width 159 height 24
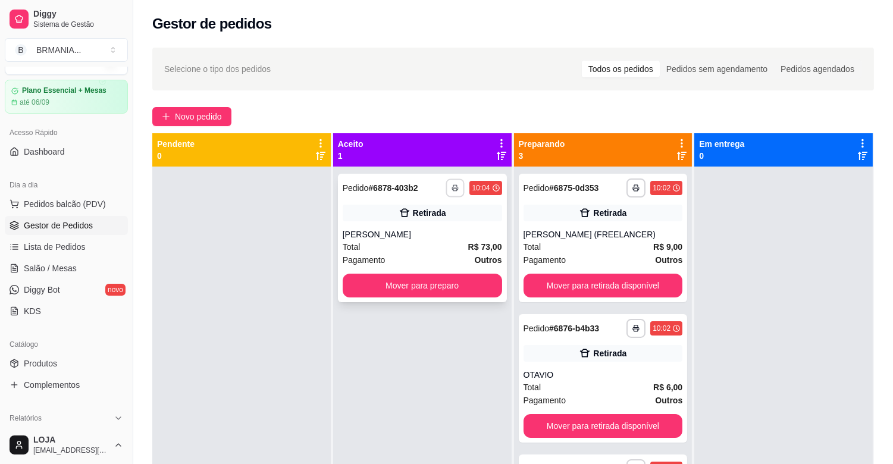
click at [454, 188] on icon "button" at bounding box center [455, 187] width 7 height 7
click at [433, 235] on button "IMPRESSORA" at bounding box center [419, 229] width 83 height 18
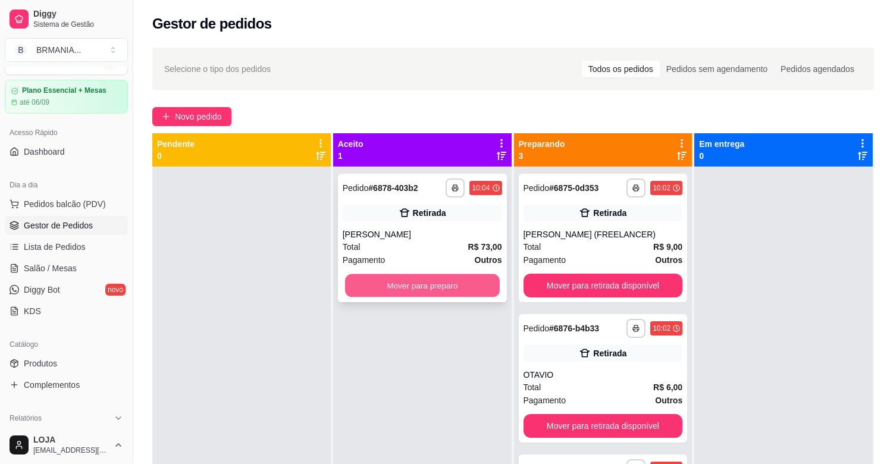
click at [459, 284] on button "Mover para preparo" at bounding box center [422, 285] width 155 height 23
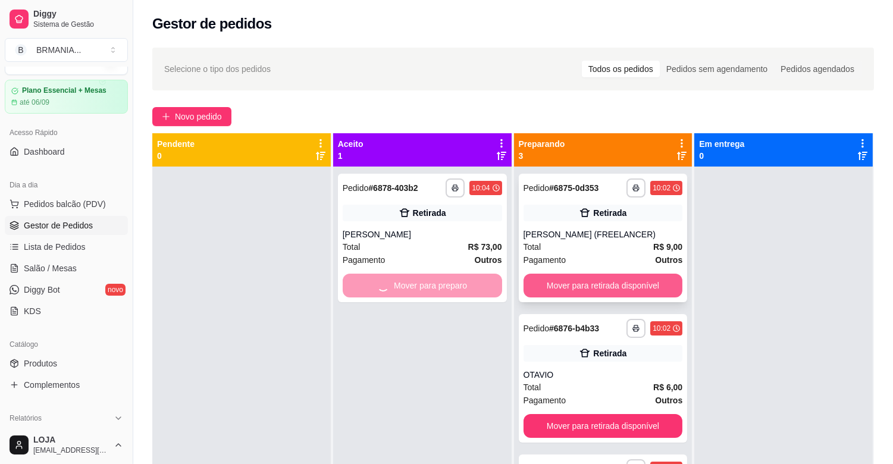
click at [614, 284] on button "Mover para retirada disponível" at bounding box center [602, 286] width 159 height 24
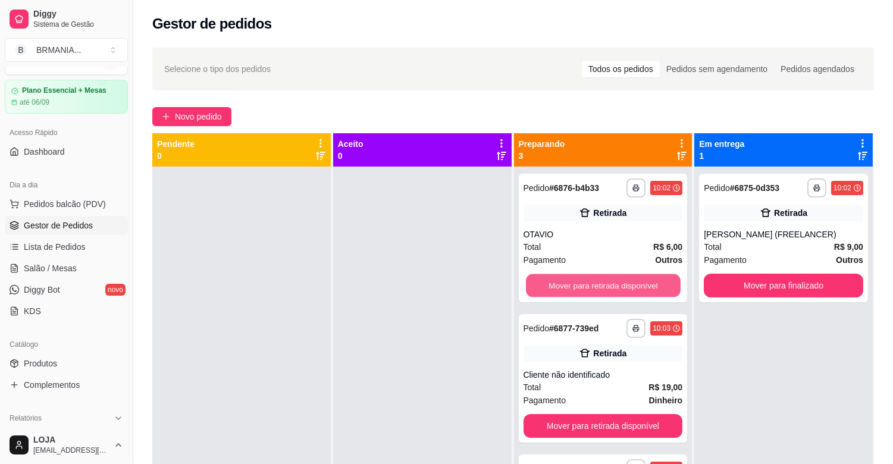
click at [614, 285] on button "Mover para retirada disponível" at bounding box center [603, 285] width 155 height 23
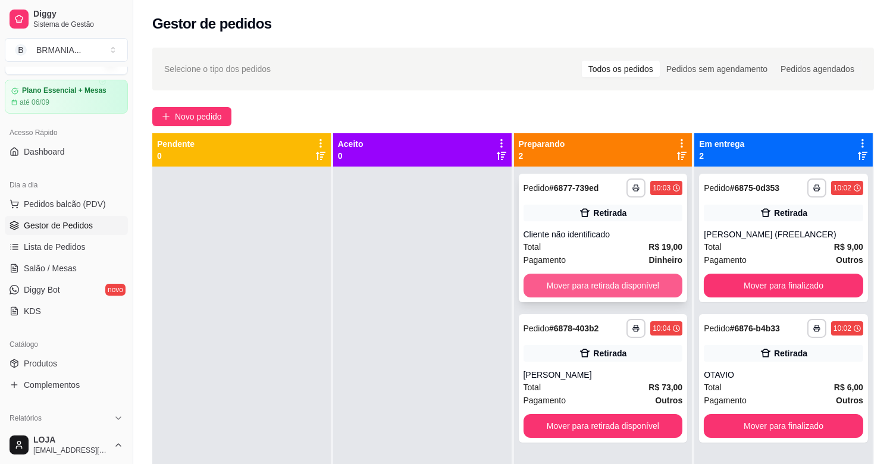
click at [614, 286] on button "Mover para retirada disponível" at bounding box center [602, 286] width 159 height 24
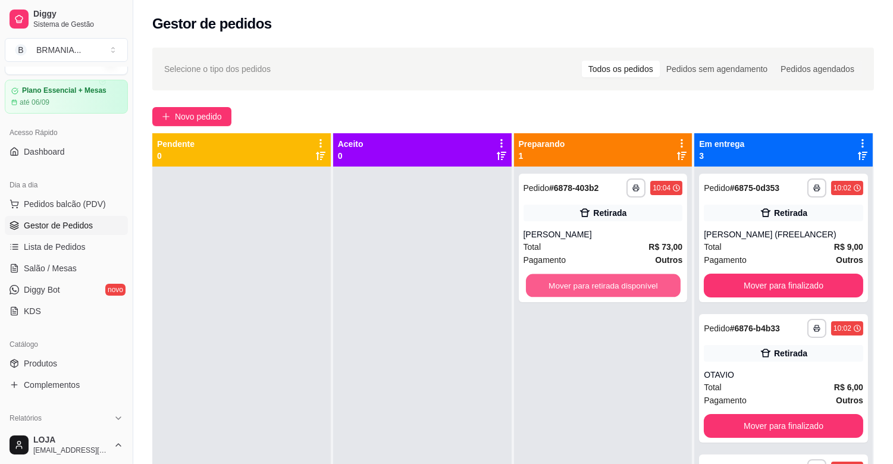
click at [614, 286] on button "Mover para retirada disponível" at bounding box center [603, 285] width 155 height 23
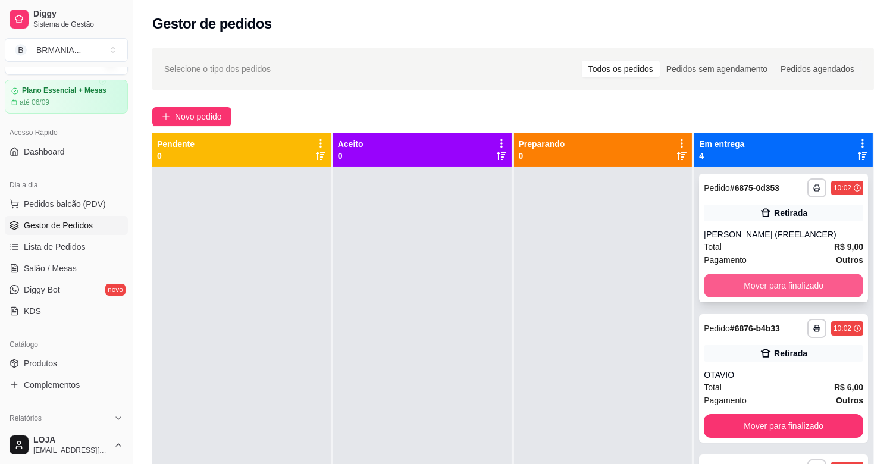
click at [710, 284] on button "Mover para finalizado" at bounding box center [783, 286] width 159 height 24
click at [711, 284] on button "Mover para finalizado" at bounding box center [783, 286] width 159 height 24
click at [720, 284] on button "Mover para finalizado" at bounding box center [783, 286] width 159 height 24
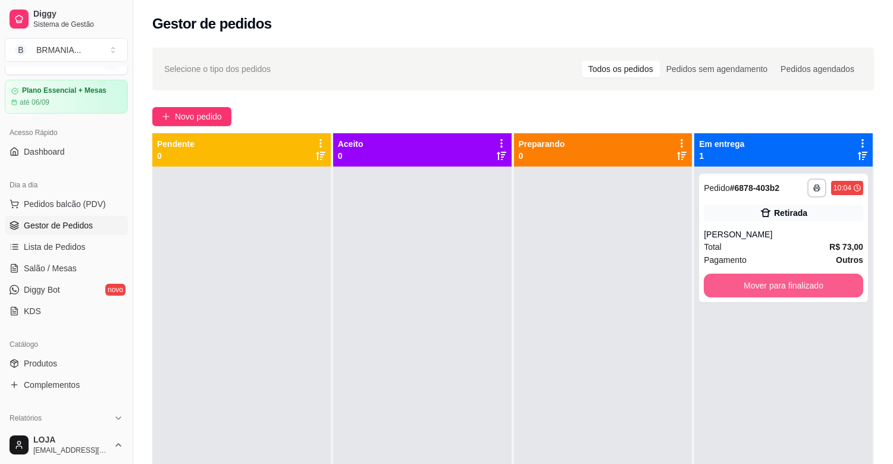
click at [721, 284] on button "Mover para finalizado" at bounding box center [783, 286] width 159 height 24
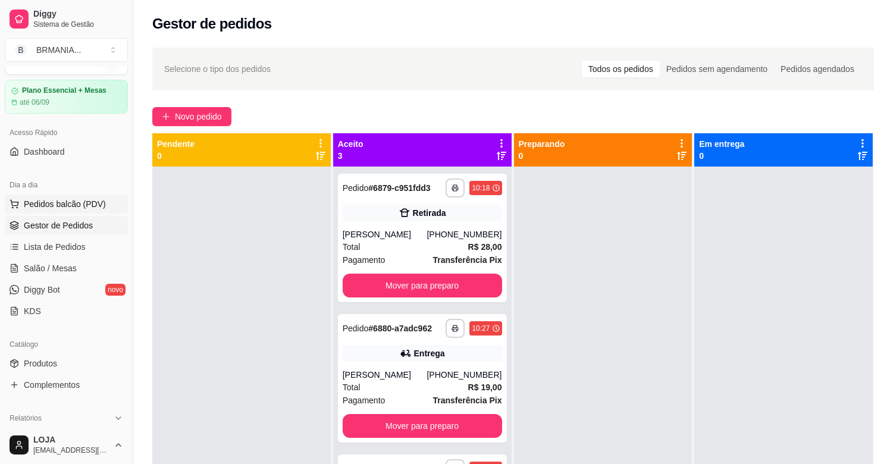
click at [62, 201] on span "Pedidos balcão (PDV)" at bounding box center [65, 204] width 82 height 12
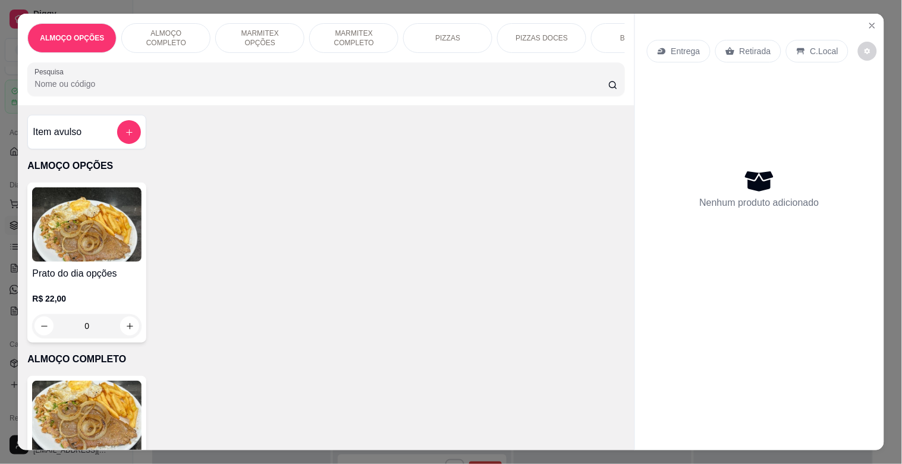
click at [347, 32] on p "MARMITEX COMPLETO" at bounding box center [353, 38] width 69 height 19
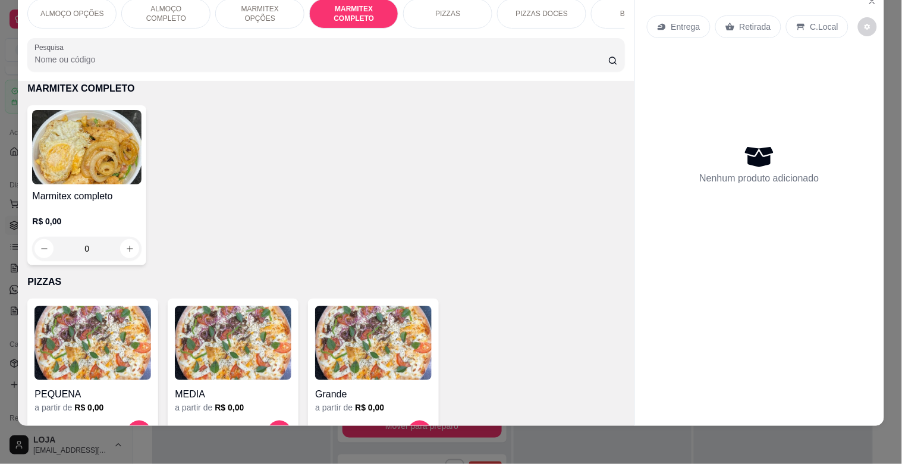
click at [42, 192] on h4 "Marmitex completo" at bounding box center [86, 196] width 109 height 14
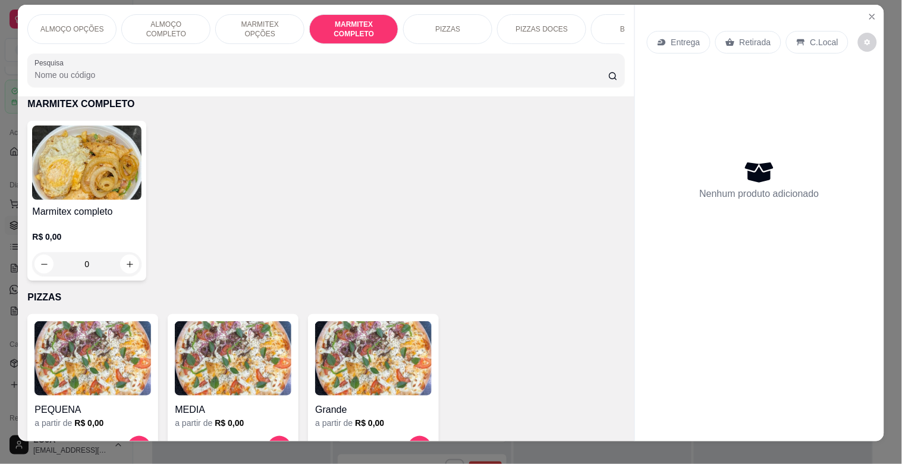
click at [86, 188] on img at bounding box center [86, 162] width 109 height 74
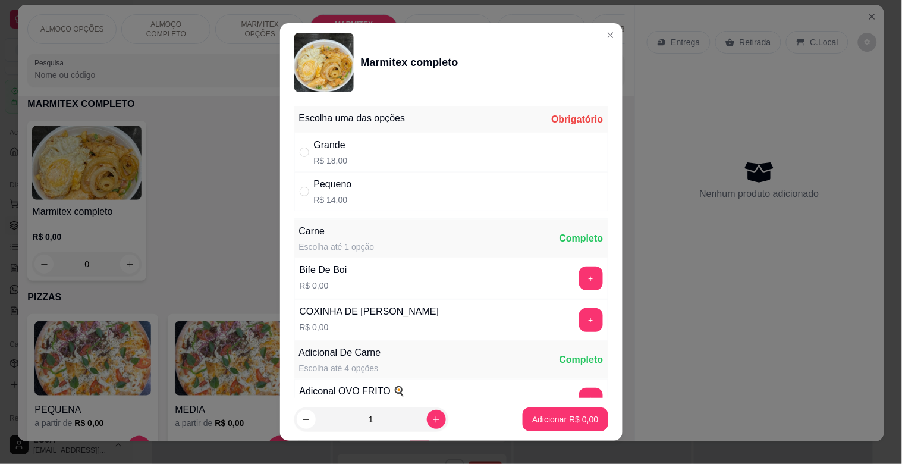
click at [390, 150] on div "Grande R$ 18,00" at bounding box center [451, 152] width 314 height 39
click at [348, 156] on div "Grande R$ 18,00" at bounding box center [451, 152] width 314 height 39
click at [351, 155] on div "Grande R$ 18,00" at bounding box center [451, 152] width 314 height 39
radio input "true"
click at [579, 278] on button "+" at bounding box center [591, 278] width 24 height 24
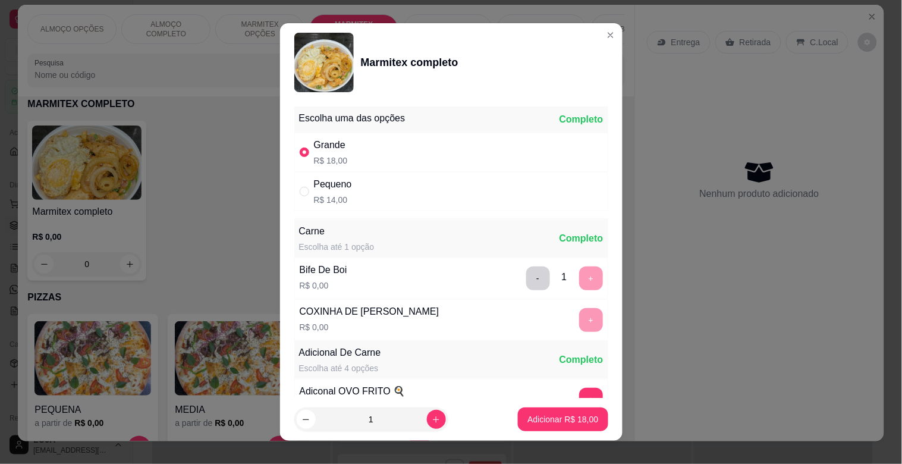
scroll to position [167, 0]
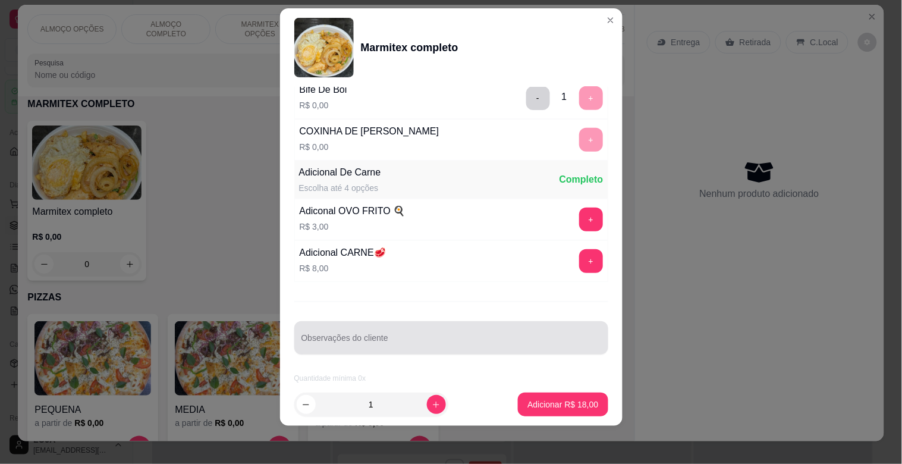
click at [352, 339] on input "Observações do cliente" at bounding box center [452, 343] width 300 height 12
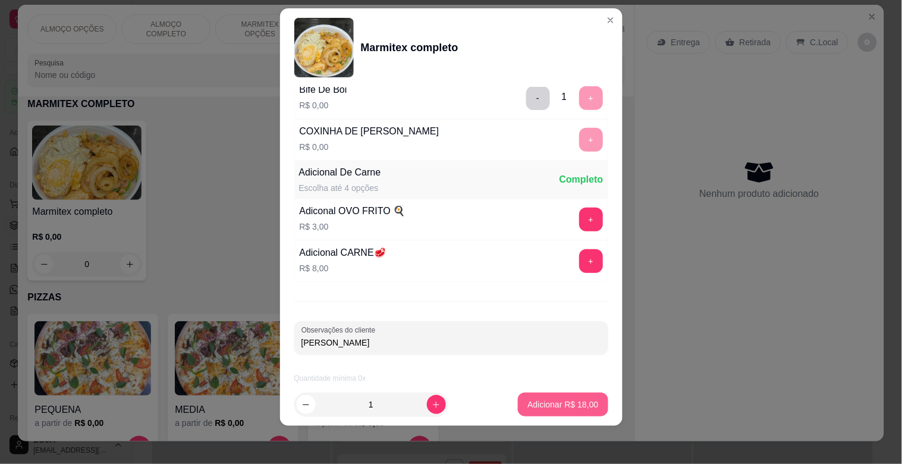
type input "[PERSON_NAME]"
click at [542, 402] on p "Adicionar R$ 18,00" at bounding box center [563, 404] width 71 height 12
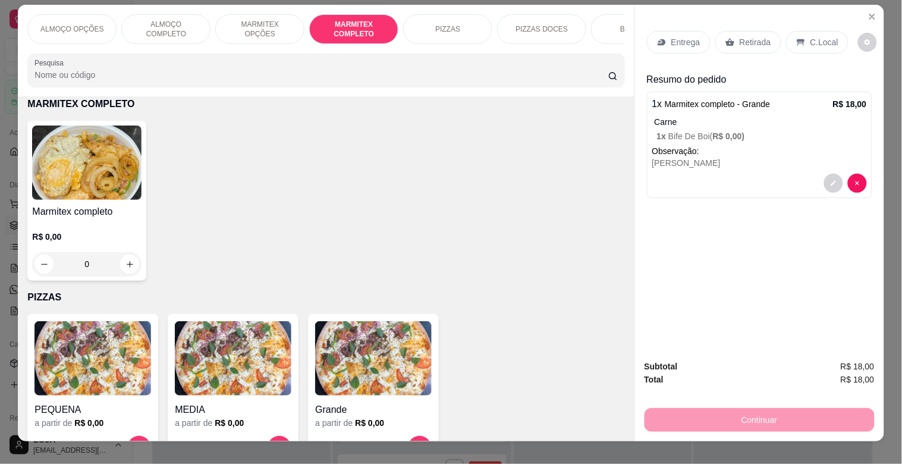
click at [58, 180] on img at bounding box center [86, 162] width 109 height 74
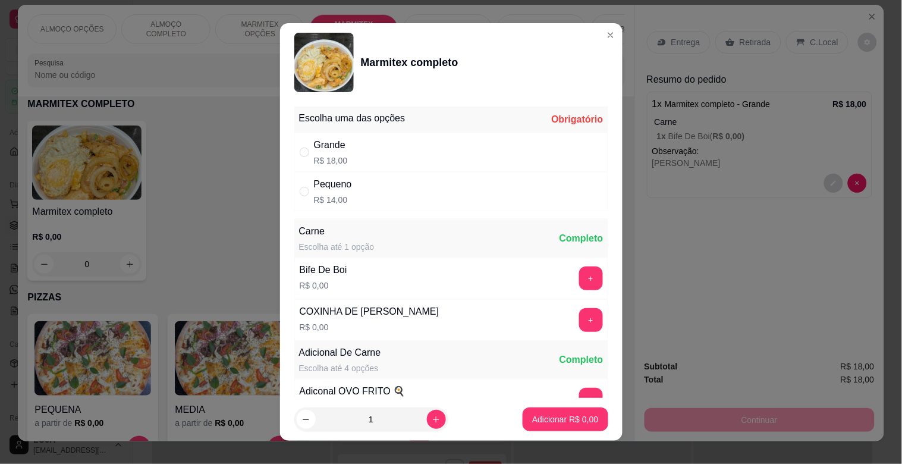
click at [359, 157] on div "Grande R$ 18,00" at bounding box center [451, 152] width 314 height 39
radio input "true"
click at [579, 319] on button "+" at bounding box center [590, 320] width 23 height 23
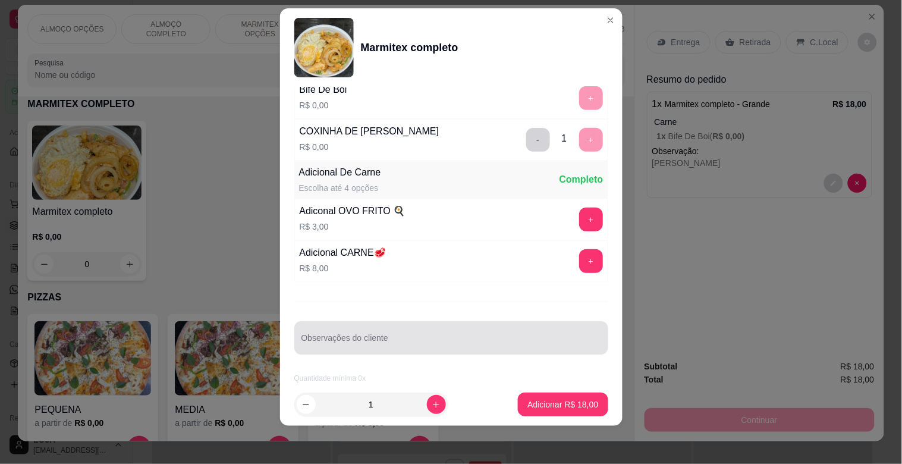
click at [353, 343] on input "Observações do cliente" at bounding box center [452, 343] width 300 height 12
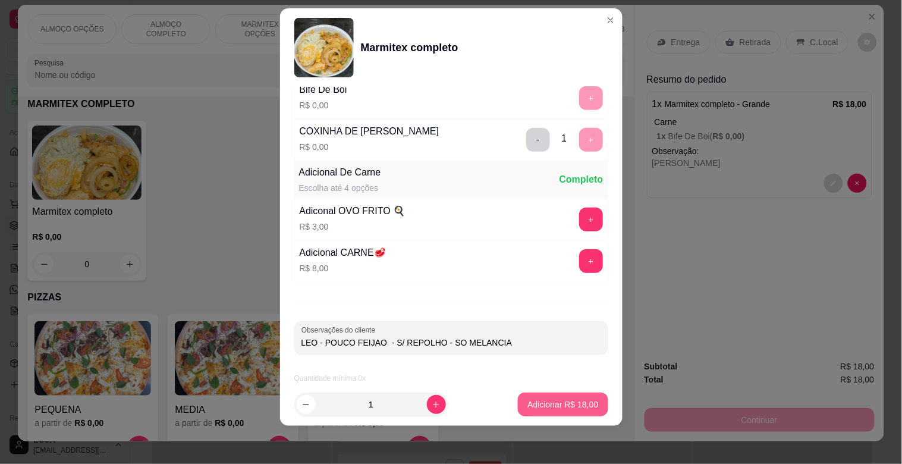
type input "LEO - POUCO FEIJAO - S/ REPOLHO - SO MELANCIA"
click at [544, 409] on p "Adicionar R$ 18,00" at bounding box center [563, 403] width 69 height 11
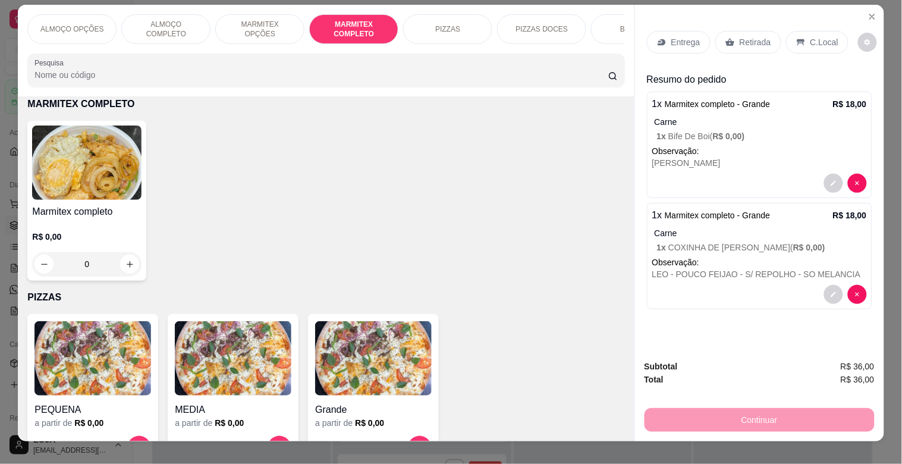
click at [108, 197] on img at bounding box center [86, 162] width 109 height 74
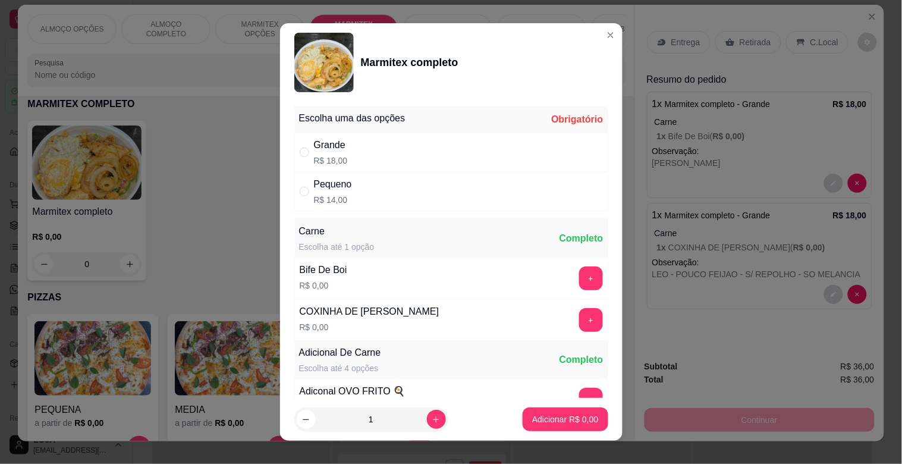
click at [437, 140] on div "Grande R$ 18,00" at bounding box center [451, 152] width 314 height 39
radio input "true"
click at [579, 322] on button "+" at bounding box center [591, 320] width 24 height 24
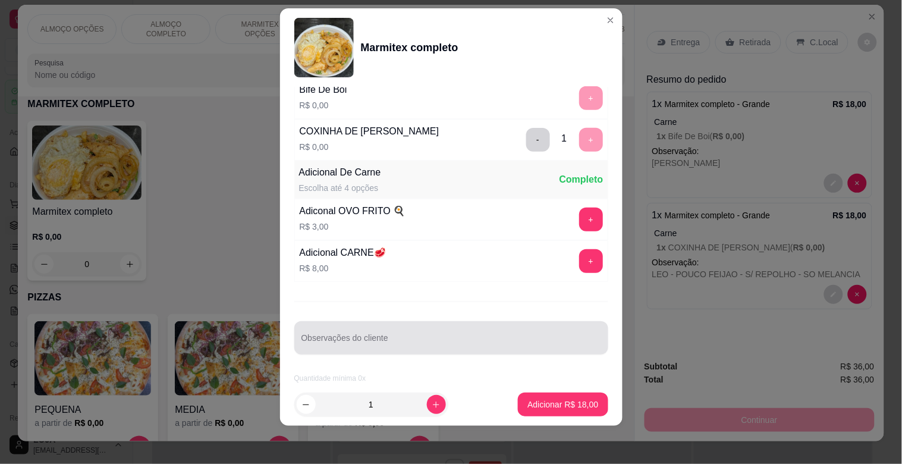
click at [350, 349] on div "Observações do cliente" at bounding box center [451, 337] width 314 height 33
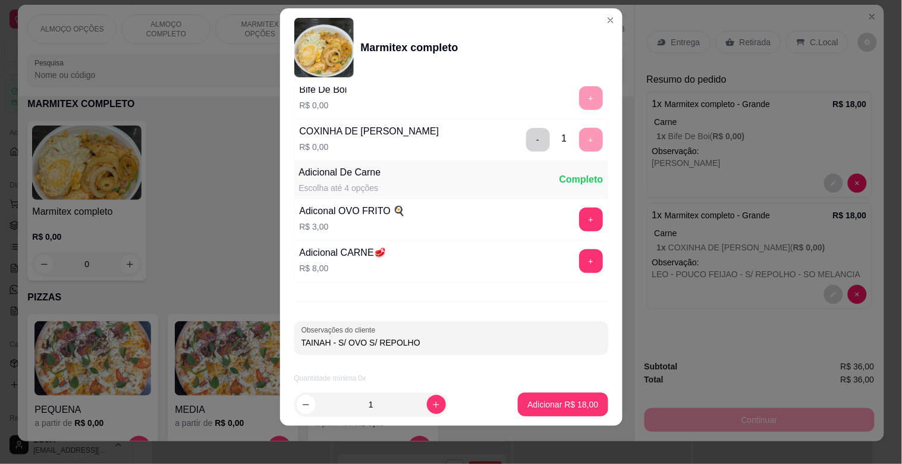
click at [363, 339] on input "TAINAH - S/ OVO S/ REPOLHO" at bounding box center [452, 343] width 300 height 12
type input "TAINAH - S/ OVO - S/ REPOLHO"
click at [541, 407] on p "Adicionar R$ 18,00" at bounding box center [563, 403] width 69 height 11
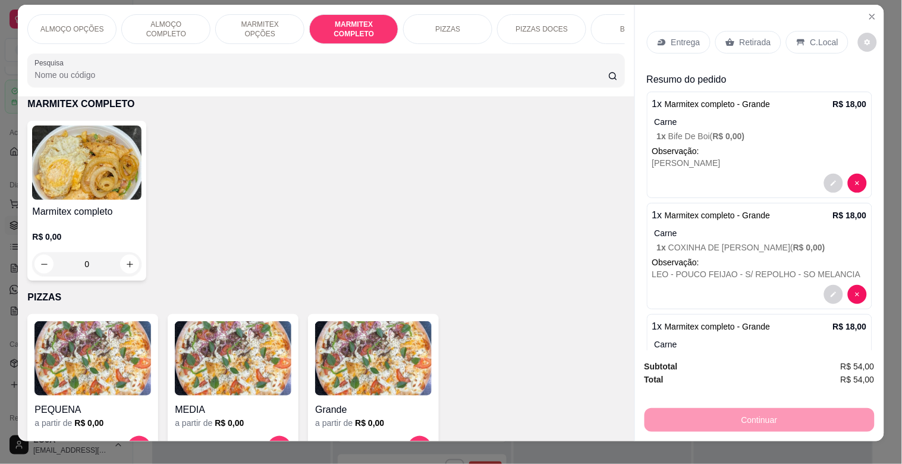
click at [55, 170] on img at bounding box center [86, 162] width 109 height 74
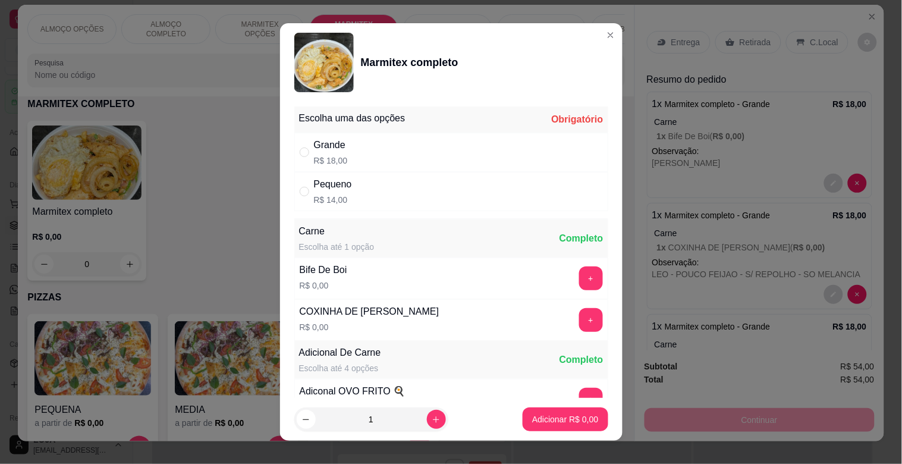
click at [342, 161] on div "Grande R$ 18,00" at bounding box center [451, 152] width 314 height 39
radio input "true"
click at [579, 281] on button "+" at bounding box center [591, 278] width 24 height 24
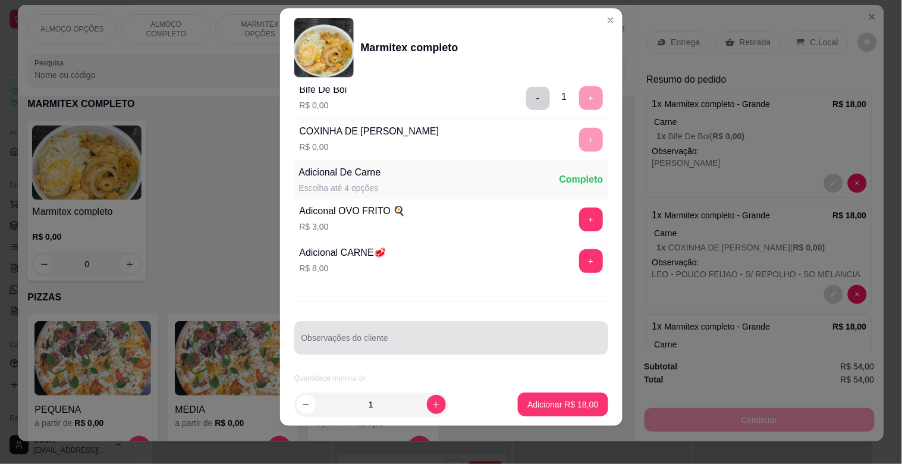
click at [454, 334] on div at bounding box center [452, 338] width 300 height 24
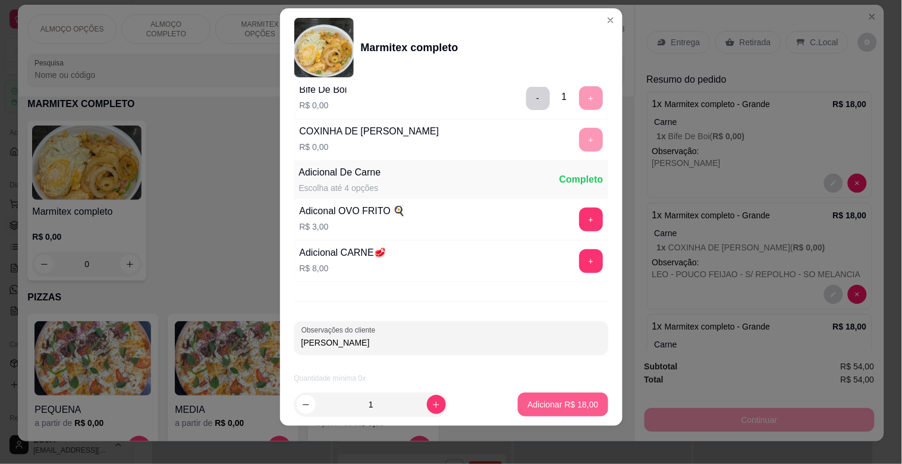
type input "[PERSON_NAME]"
click at [563, 401] on p "Adicionar R$ 18,00" at bounding box center [563, 404] width 71 height 12
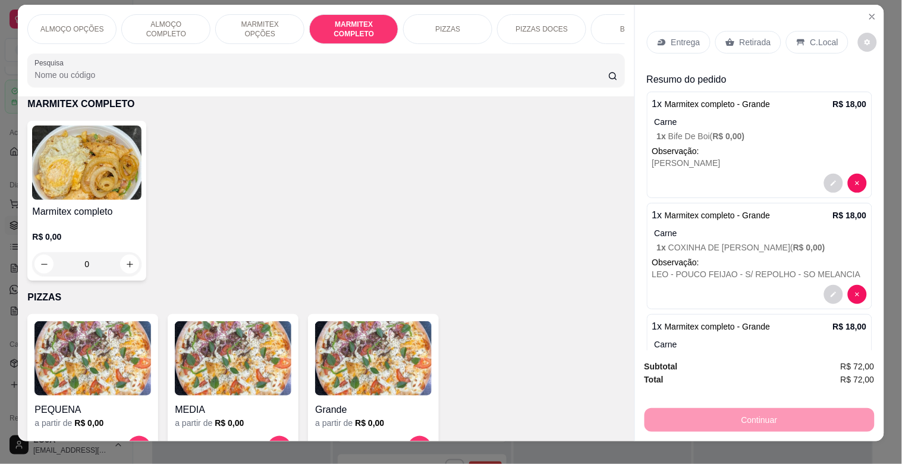
click at [27, 144] on div "Marmitex completo R$ 0,00 0" at bounding box center [86, 201] width 119 height 160
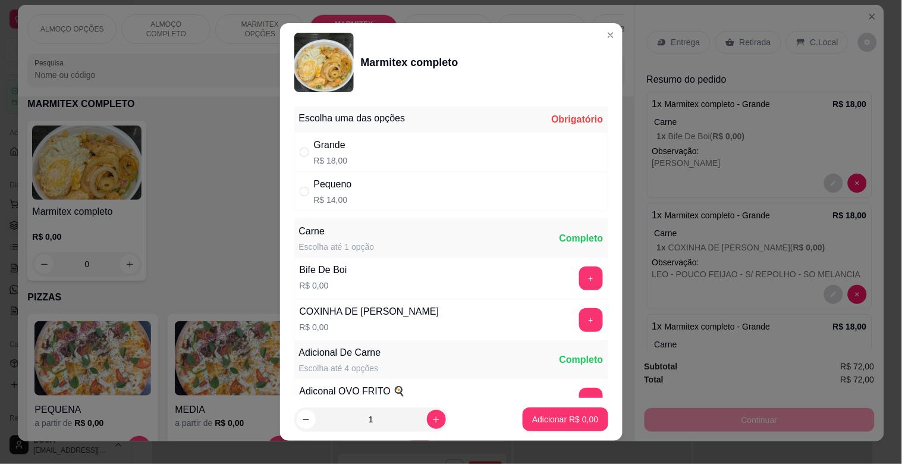
click at [343, 202] on p "R$ 14,00" at bounding box center [333, 200] width 38 height 12
radio input "true"
click at [579, 322] on button "+" at bounding box center [591, 320] width 24 height 24
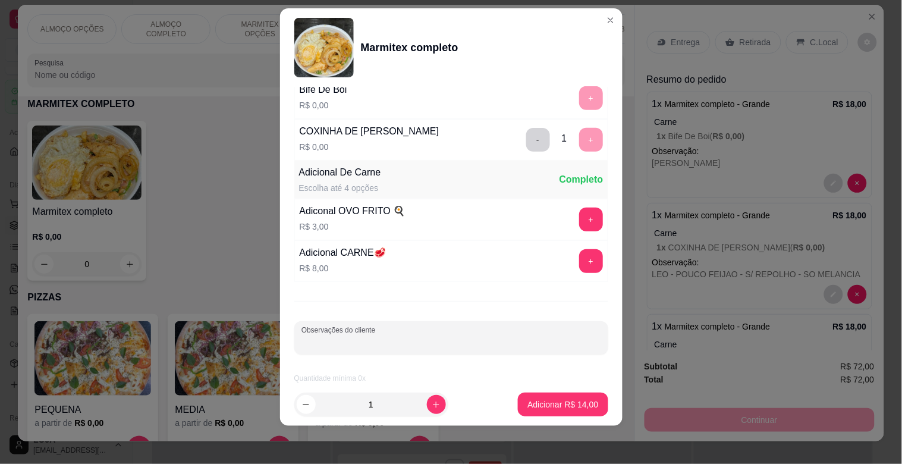
click at [356, 345] on input "Observações do cliente" at bounding box center [452, 343] width 300 height 12
type input "TIAGO - S/ REPOLHO"
click at [548, 406] on p "Adicionar R$ 14,00" at bounding box center [563, 404] width 71 height 12
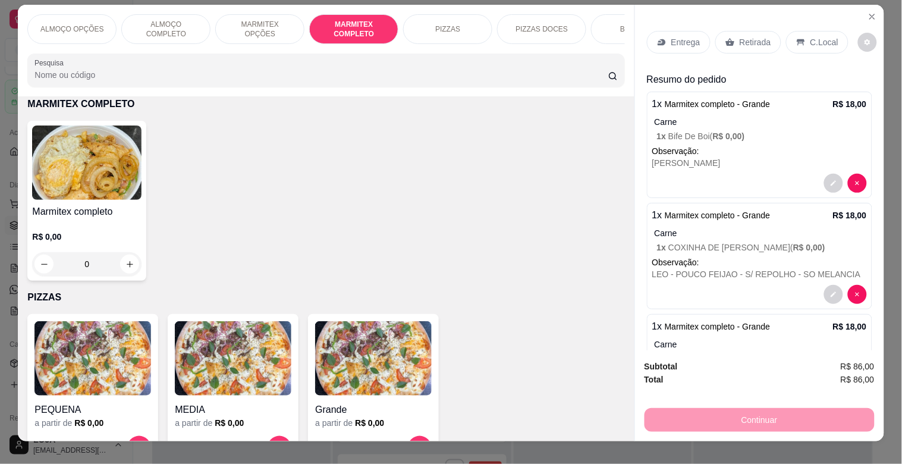
scroll to position [0, 0]
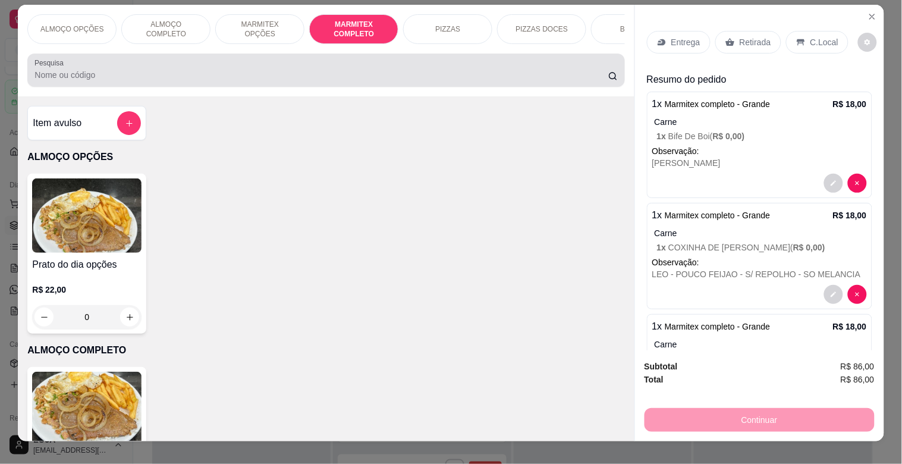
click at [390, 74] on input "Pesquisa" at bounding box center [321, 75] width 574 height 12
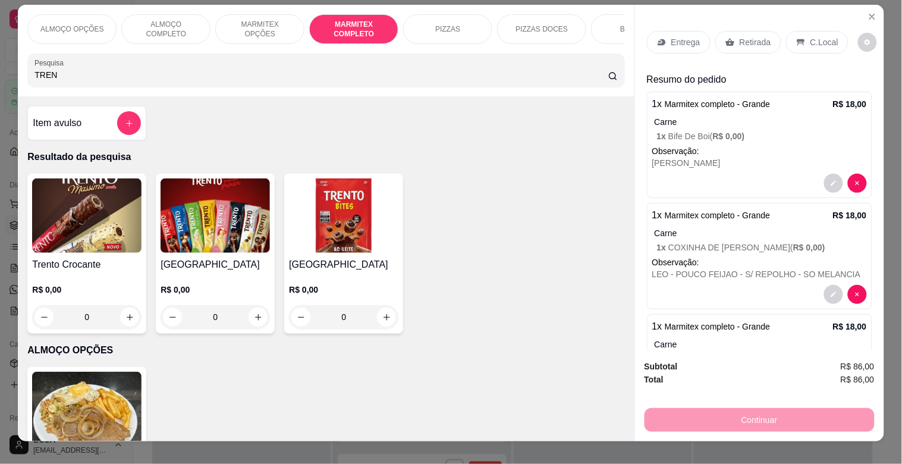
type input "TREN"
click at [189, 253] on img at bounding box center [215, 215] width 109 height 74
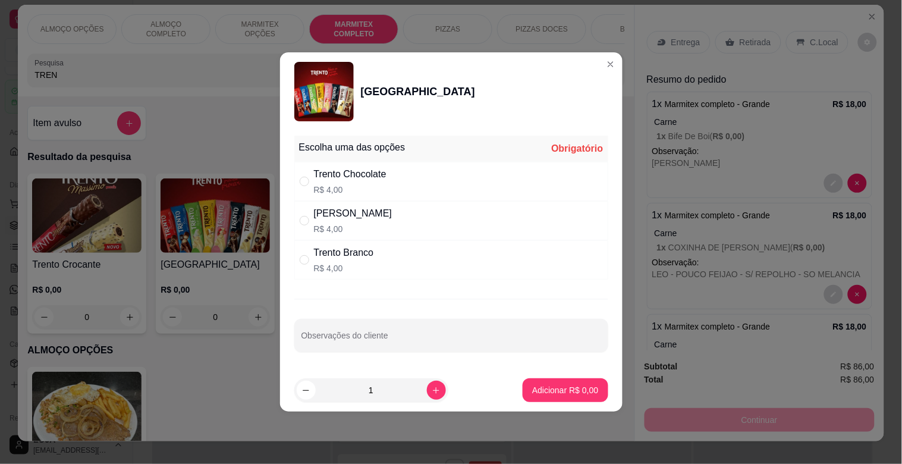
click at [403, 177] on div "Trento Chocolate R$ 4,00" at bounding box center [451, 181] width 314 height 39
radio input "true"
click at [562, 388] on p "Adicionar R$ 4,00" at bounding box center [565, 389] width 64 height 11
type input "1"
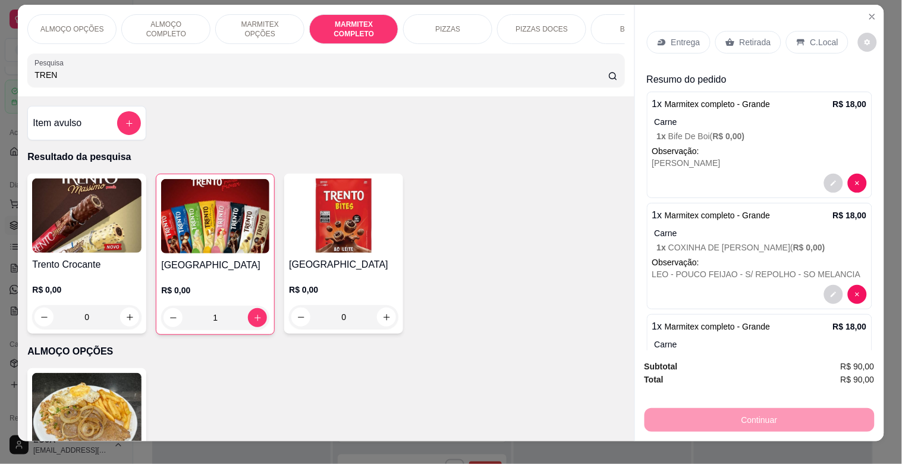
click at [671, 37] on p "Entrega" at bounding box center [685, 42] width 29 height 12
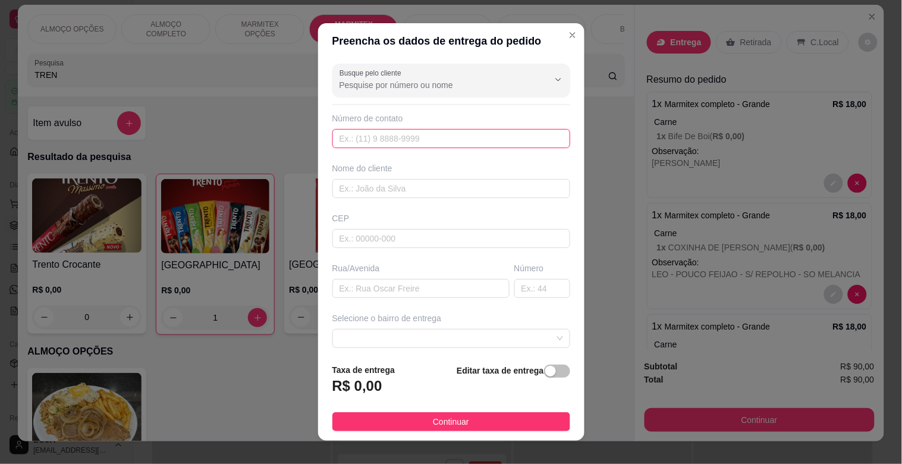
click at [368, 137] on input "text" at bounding box center [451, 138] width 238 height 19
click at [366, 188] on input "text" at bounding box center [451, 188] width 238 height 19
type input "TRACTEL"
click at [544, 373] on span "button" at bounding box center [557, 371] width 26 height 13
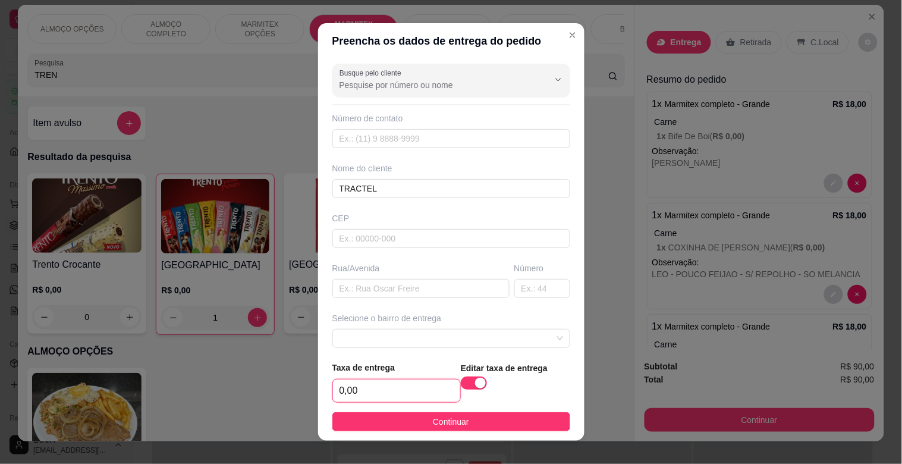
click at [370, 396] on input "0,00" at bounding box center [396, 390] width 127 height 23
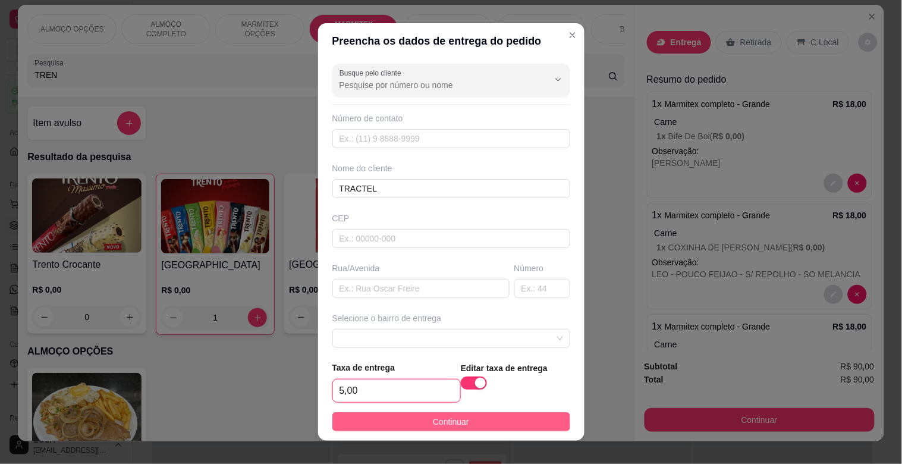
type input "5,00"
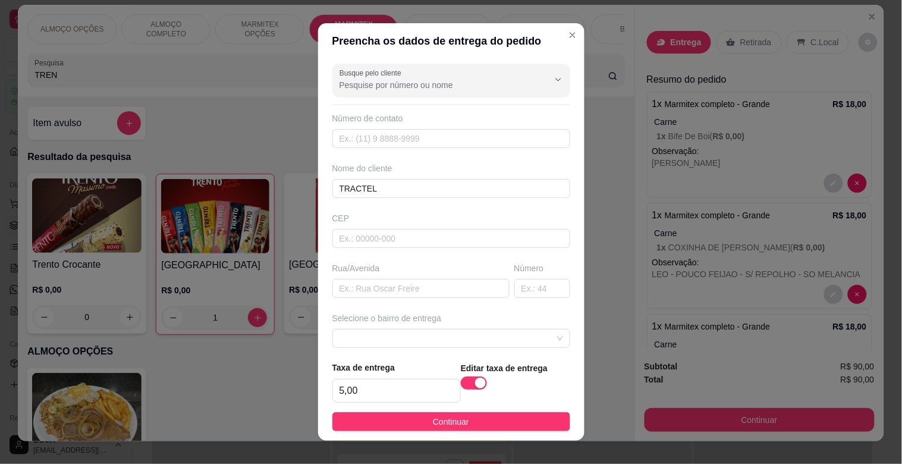
click at [413, 416] on button "Continuar" at bounding box center [451, 421] width 238 height 19
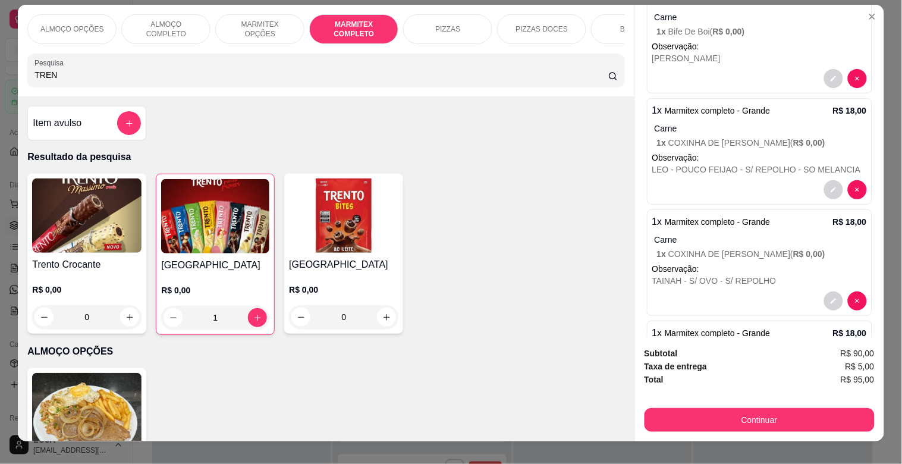
scroll to position [506, 0]
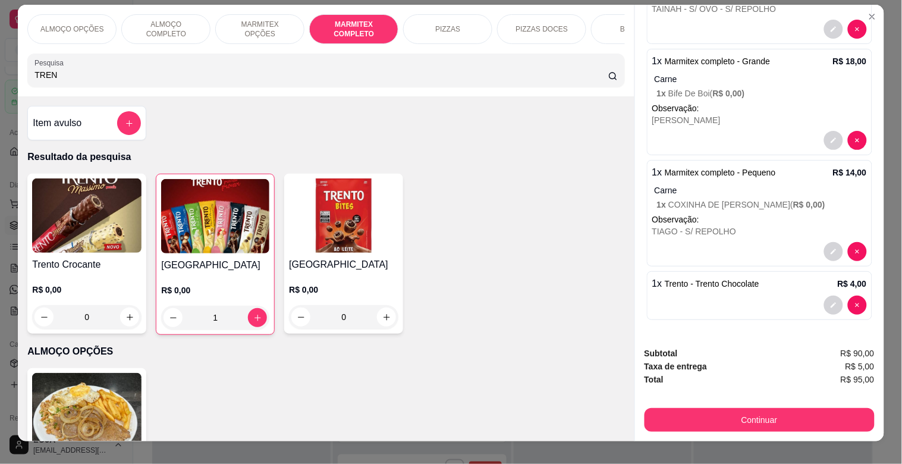
click at [723, 285] on p "1 x [GEOGRAPHIC_DATA] - [GEOGRAPHIC_DATA] Chocolate" at bounding box center [705, 284] width 107 height 14
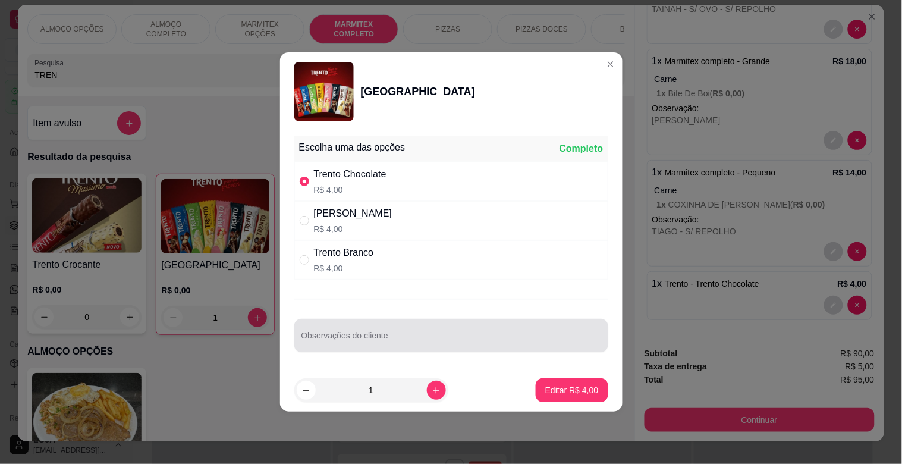
click at [354, 350] on div "Observações do cliente" at bounding box center [451, 335] width 314 height 33
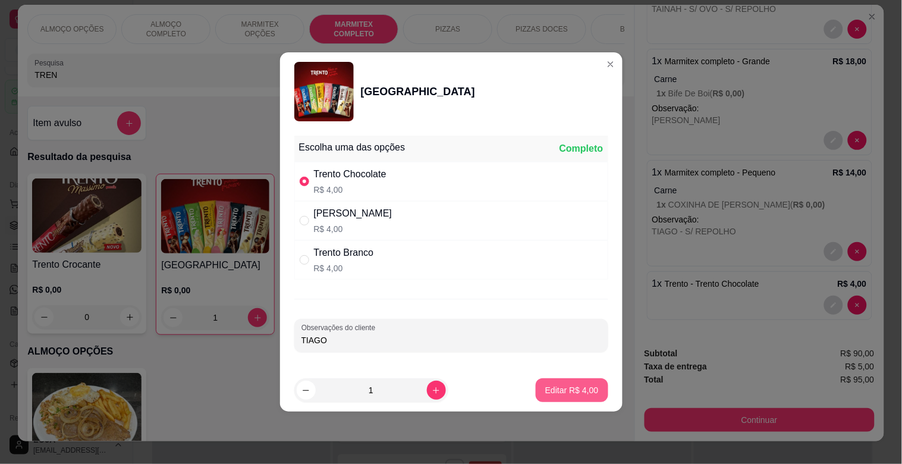
type input "TIAGO"
click at [586, 394] on p "Editar R$ 4,00" at bounding box center [572, 390] width 54 height 12
type input "0"
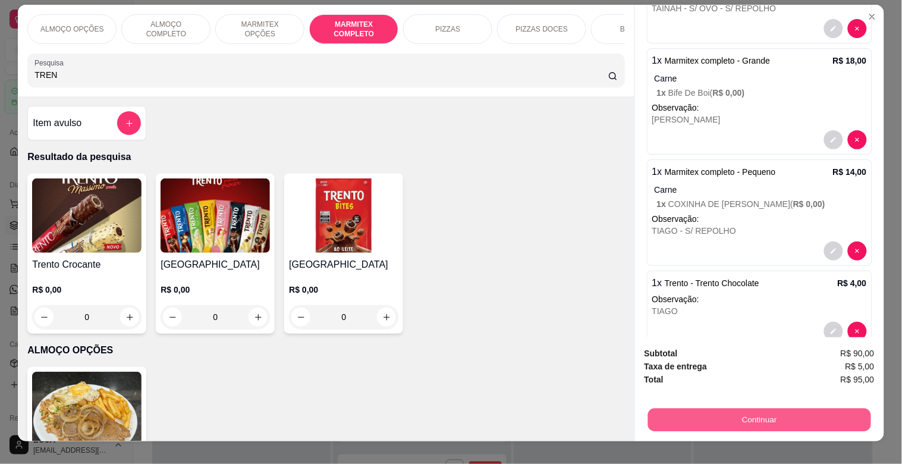
click at [776, 419] on button "Continuar" at bounding box center [759, 419] width 223 height 23
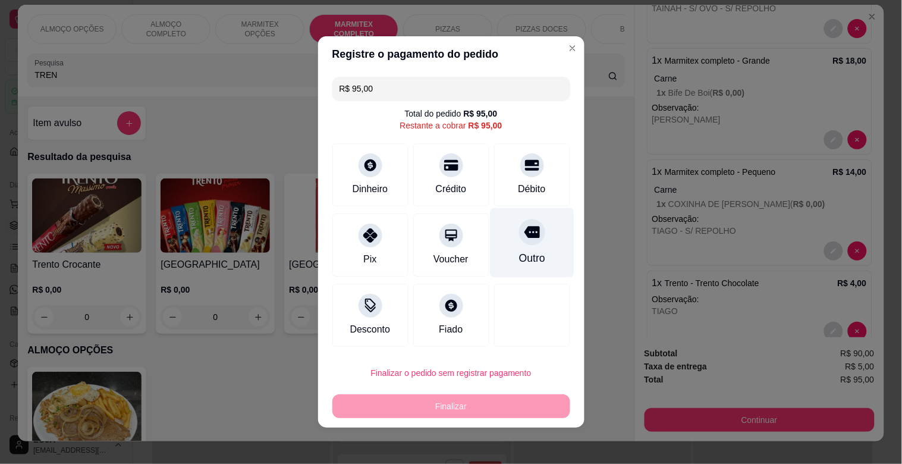
click at [525, 237] on icon at bounding box center [531, 233] width 15 height 12
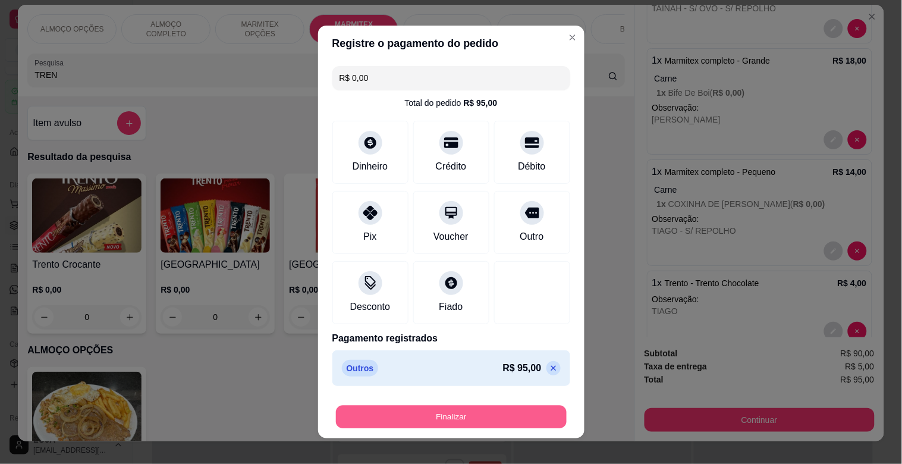
click at [420, 421] on button "Finalizar" at bounding box center [451, 417] width 231 height 23
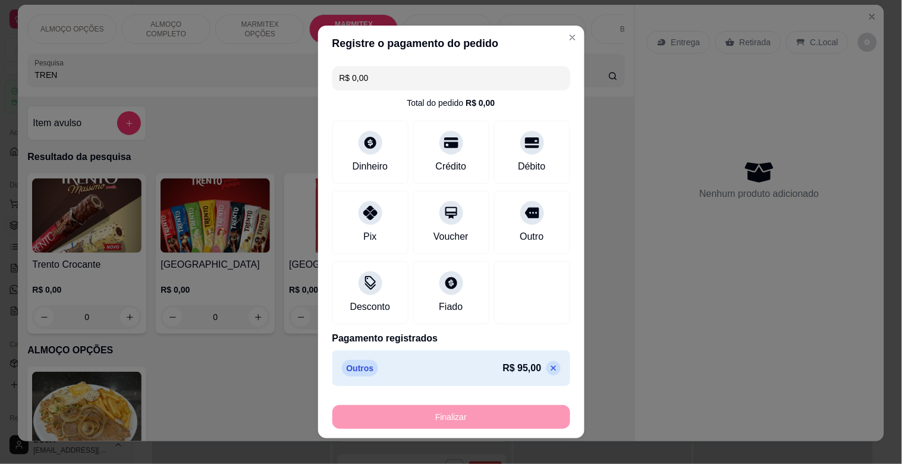
type input "-R$ 95,00"
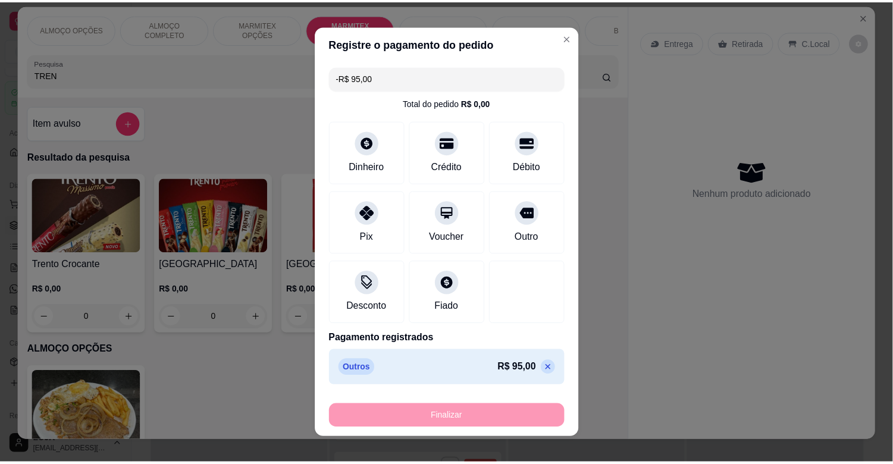
scroll to position [0, 0]
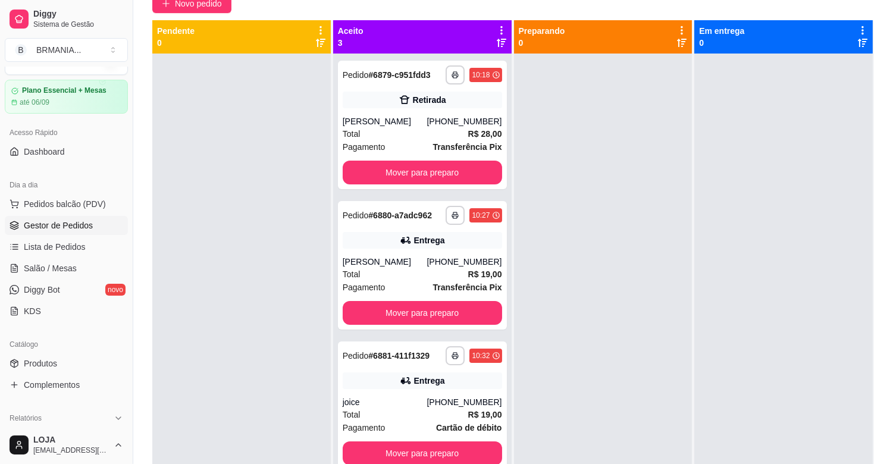
scroll to position [181, 0]
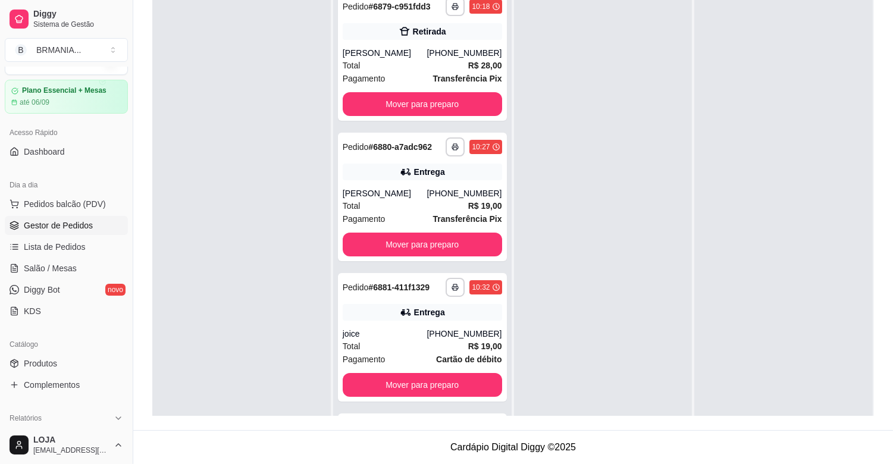
click at [415, 417] on div "**********" at bounding box center [513, 144] width 760 height 571
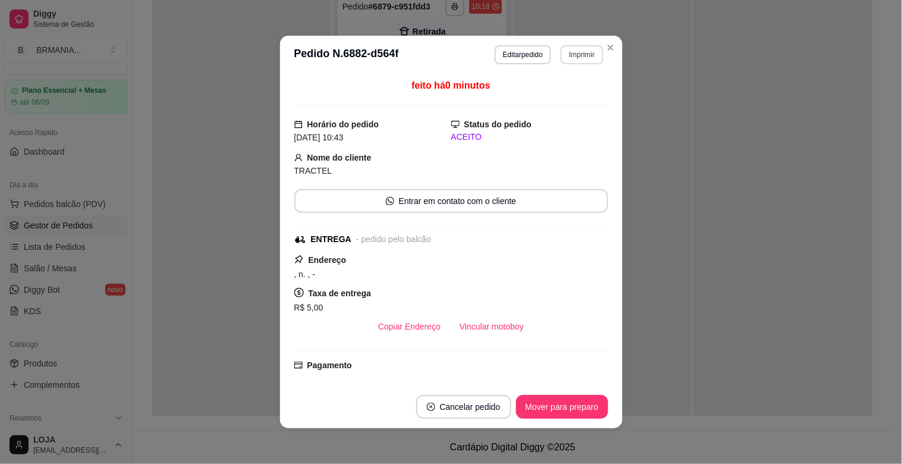
click at [589, 52] on button "Imprimir" at bounding box center [582, 54] width 42 height 19
click at [552, 99] on button "IMPRESSORA" at bounding box center [557, 97] width 86 height 19
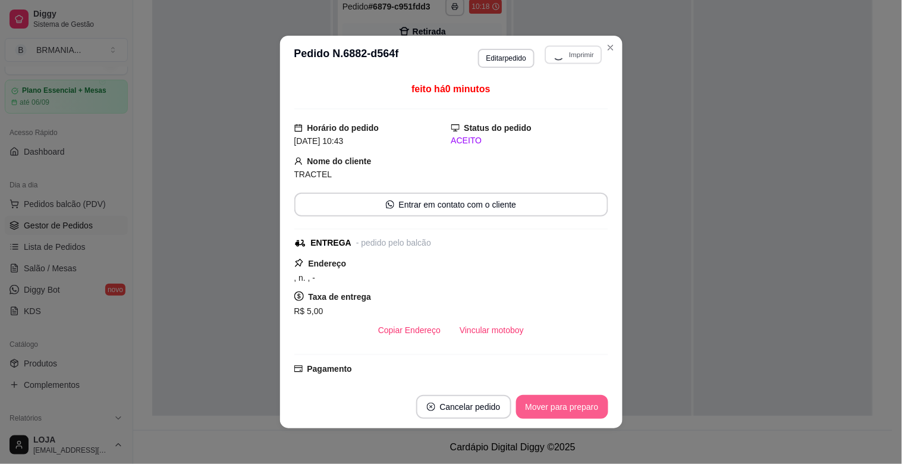
click at [554, 412] on button "Mover para preparo" at bounding box center [562, 407] width 92 height 24
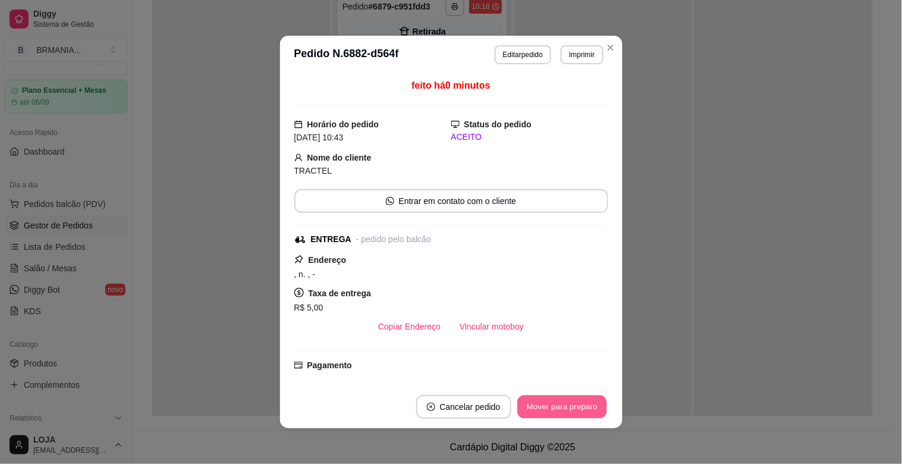
click at [580, 409] on button "Mover para preparo" at bounding box center [561, 407] width 89 height 23
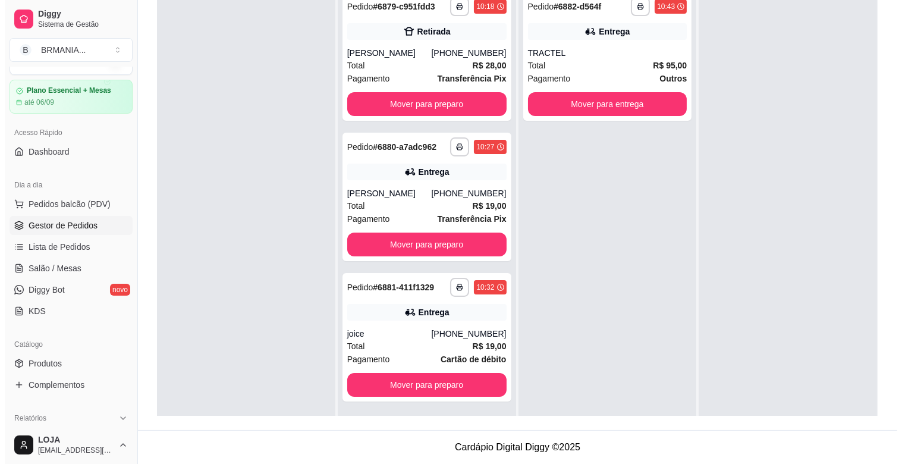
scroll to position [0, 0]
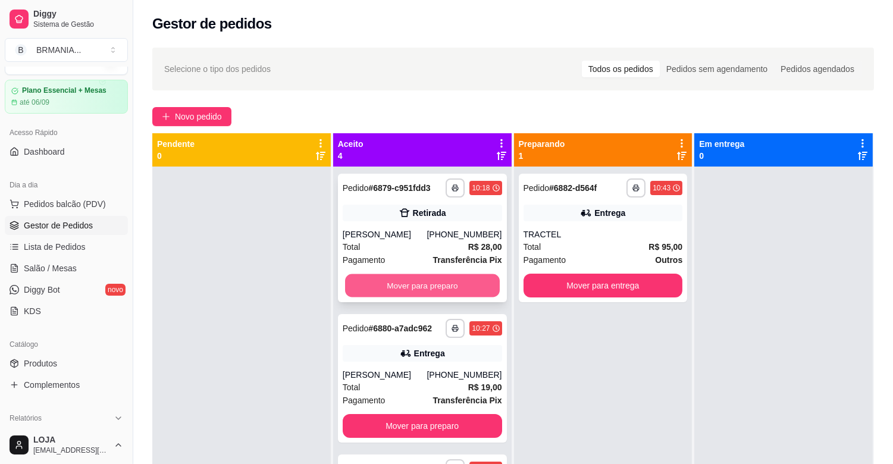
click at [408, 278] on button "Mover para preparo" at bounding box center [422, 285] width 155 height 23
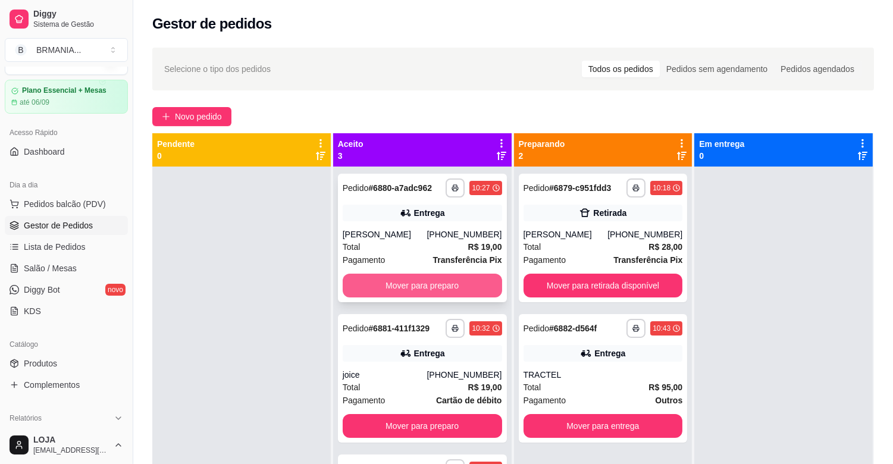
click at [412, 284] on button "Mover para preparo" at bounding box center [422, 286] width 159 height 24
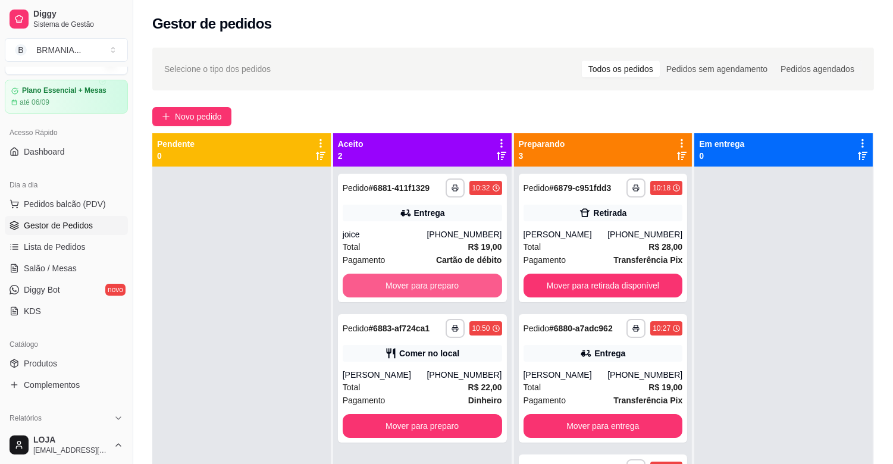
click at [412, 284] on button "Mover para preparo" at bounding box center [422, 286] width 159 height 24
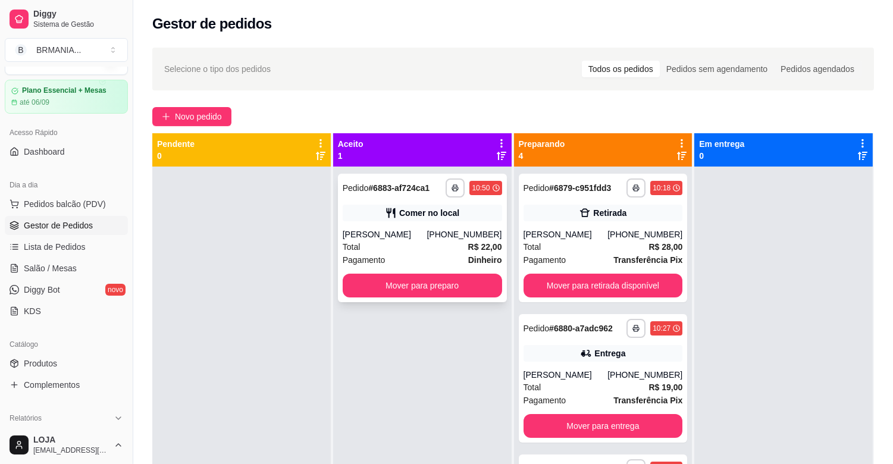
click at [409, 219] on div "Comer no local" at bounding box center [422, 213] width 159 height 17
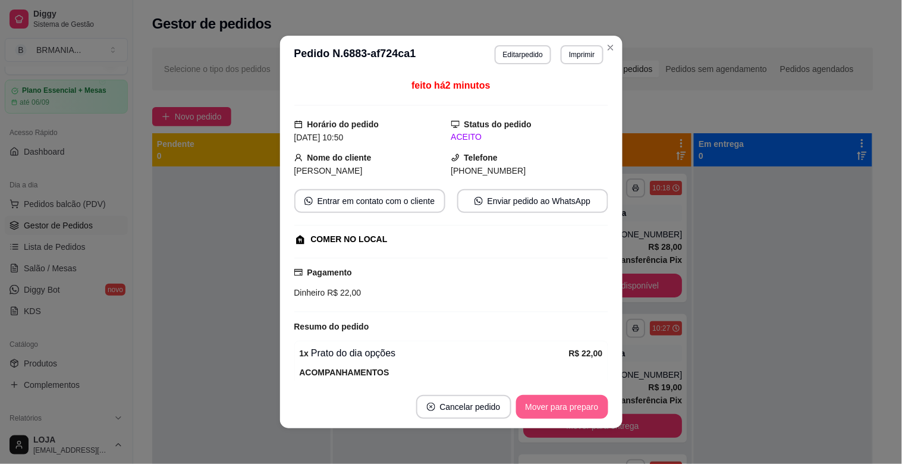
click at [544, 407] on button "Mover para preparo" at bounding box center [562, 407] width 92 height 24
click at [557, 409] on button "Mover para retirada disponível" at bounding box center [541, 407] width 131 height 24
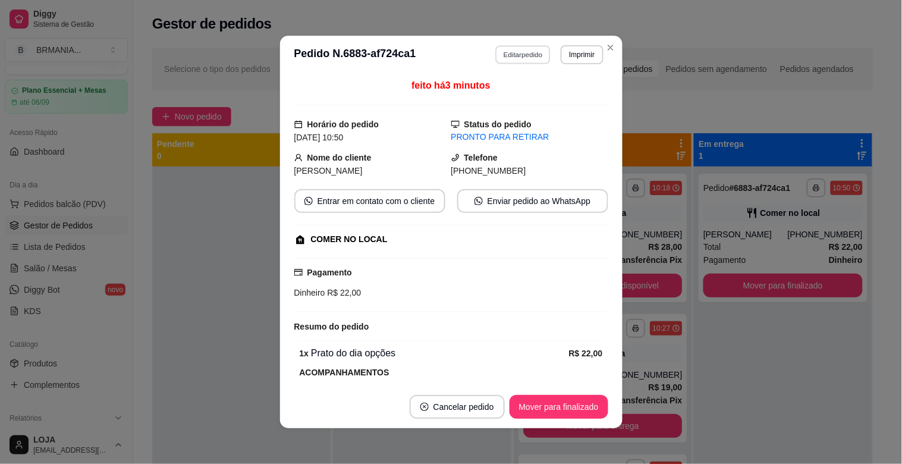
click at [509, 60] on button "Editar pedido" at bounding box center [522, 54] width 55 height 18
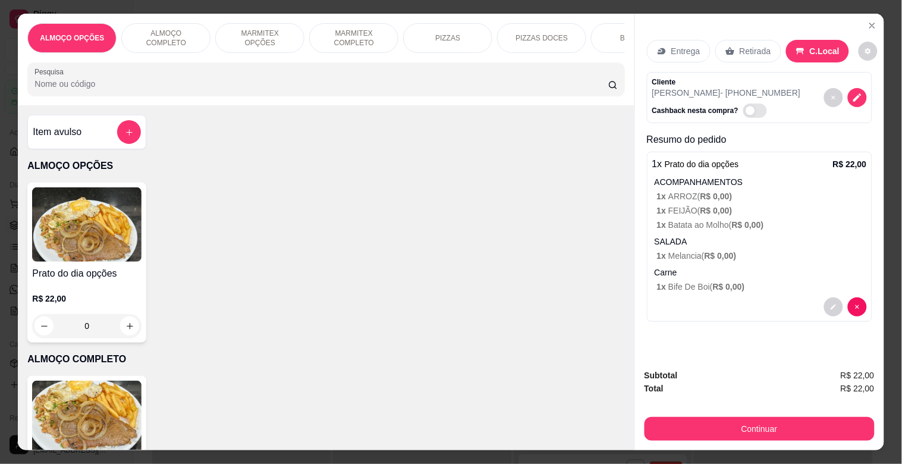
scroll to position [0, 523]
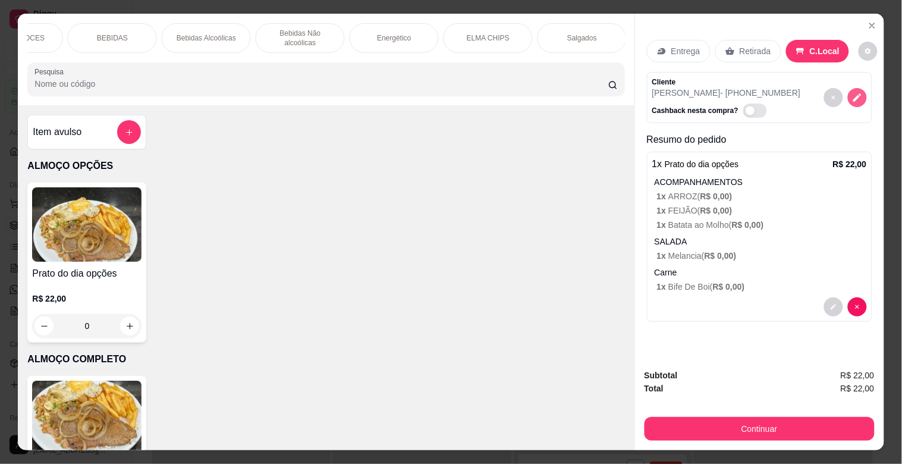
click at [852, 92] on icon "decrease-product-quantity" at bounding box center [857, 97] width 11 height 11
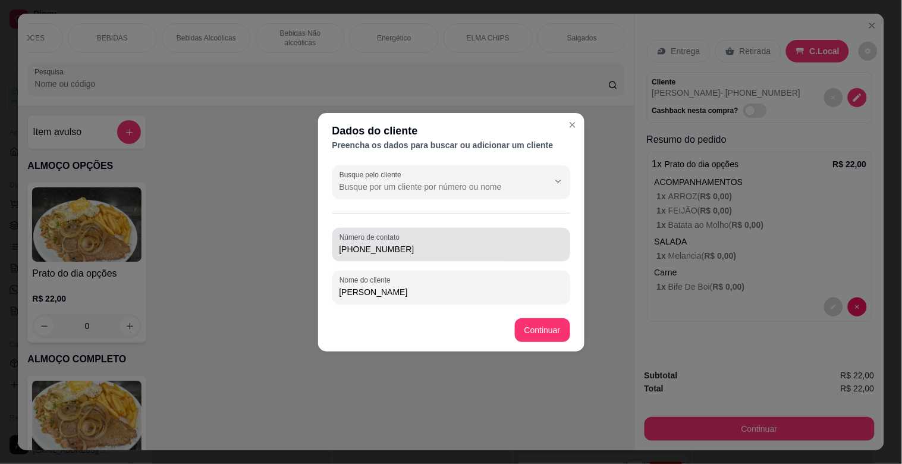
click at [416, 241] on div "[PHONE_NUMBER]" at bounding box center [452, 245] width 224 height 24
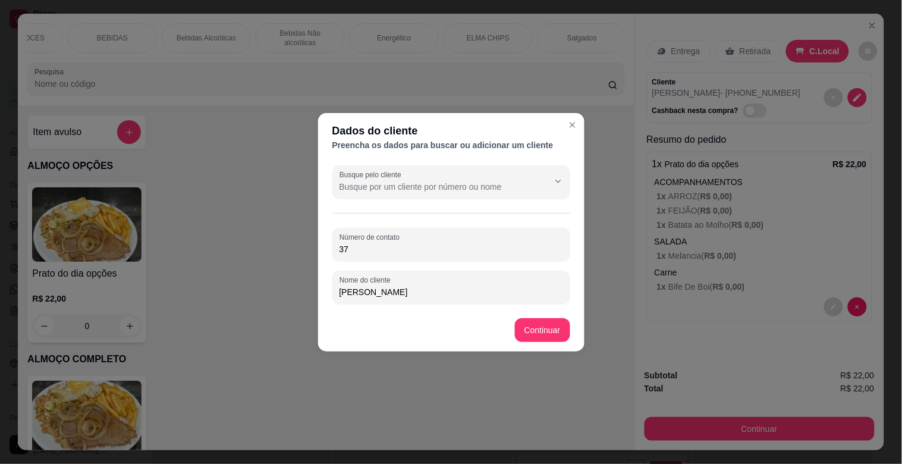
type input "3"
click at [432, 293] on input "[PERSON_NAME]" at bounding box center [452, 292] width 224 height 12
type input "[PERSON_NAME] MODERNA"
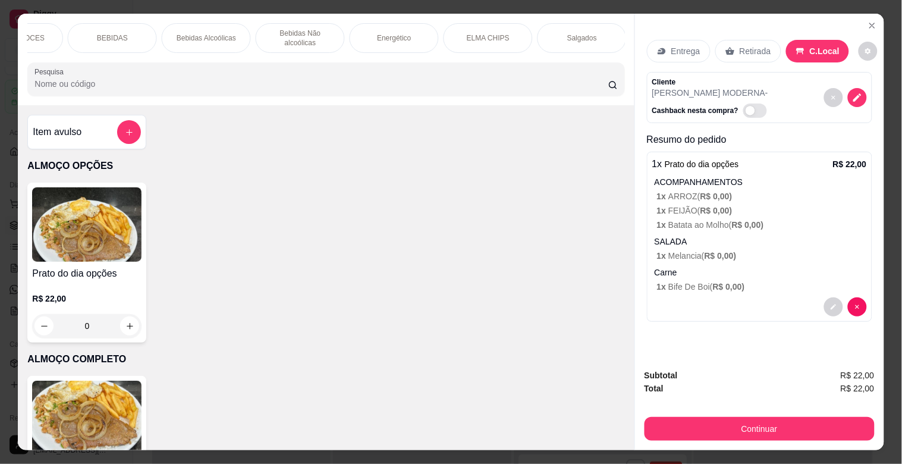
click at [756, 449] on div "ALMOÇO OPÇÕES ALMOÇO COMPLETO MARMITEX OPÇÕES MARMITEX COMPLETO PIZZAS PIZZAS D…" at bounding box center [451, 232] width 902 height 464
click at [753, 432] on button "Continuar" at bounding box center [760, 429] width 230 height 24
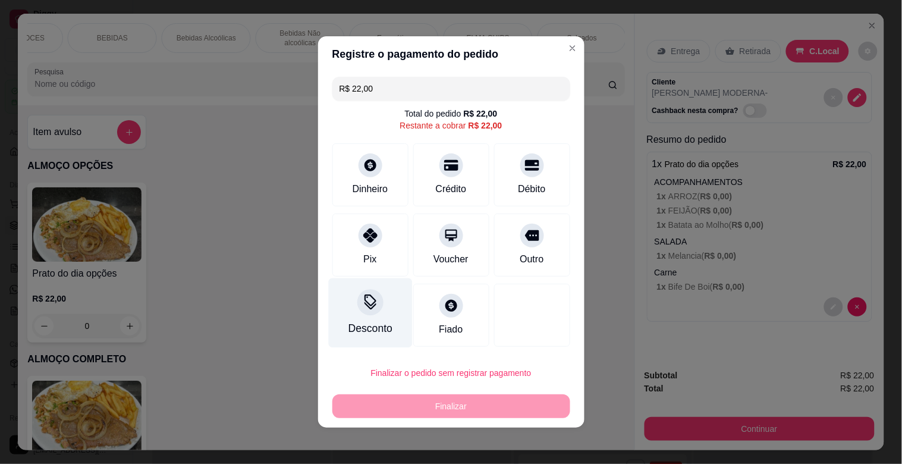
click at [362, 309] on icon at bounding box center [369, 301] width 15 height 15
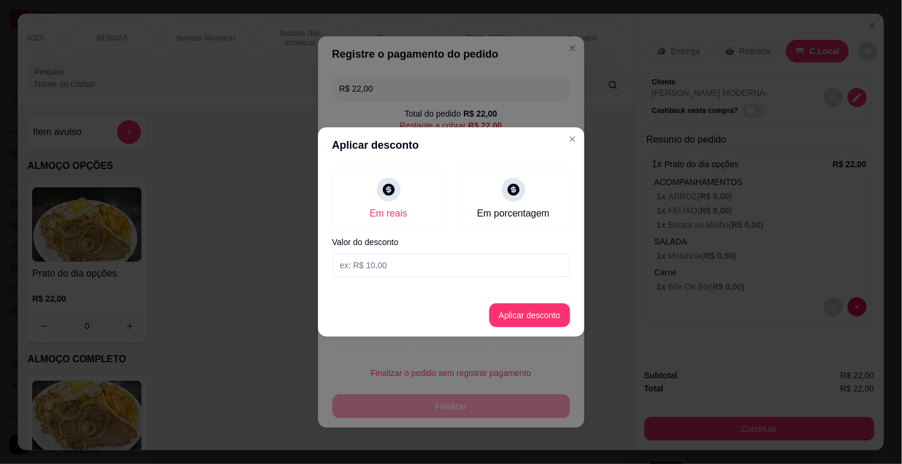
click at [411, 261] on input at bounding box center [451, 265] width 238 height 24
type input "2,00"
click at [515, 319] on button "Aplicar desconto" at bounding box center [530, 315] width 78 height 23
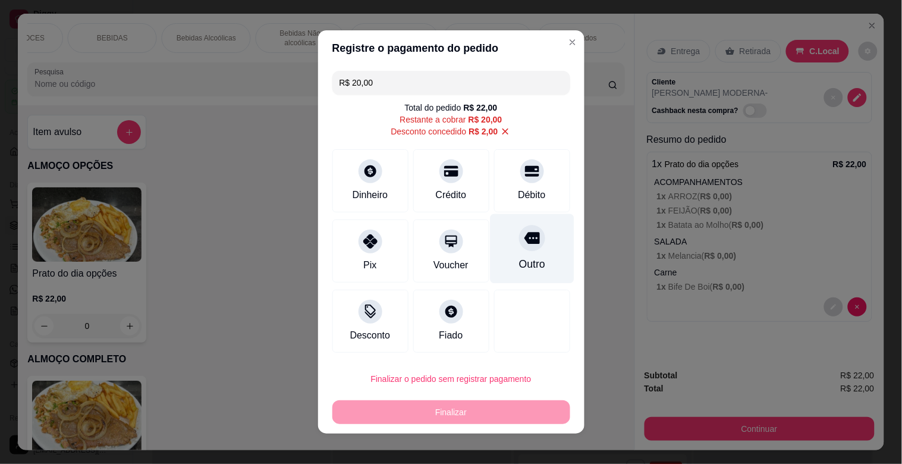
click at [524, 239] on icon at bounding box center [531, 239] width 15 height 12
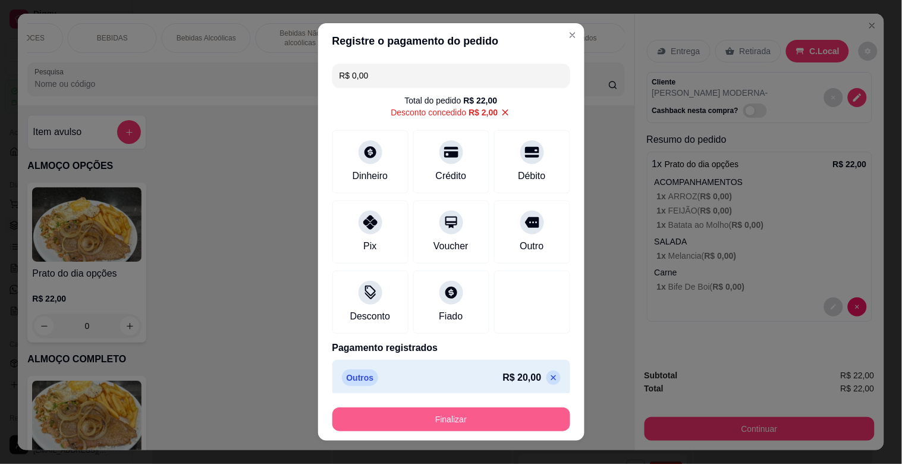
click at [478, 419] on button "Finalizar" at bounding box center [451, 419] width 238 height 24
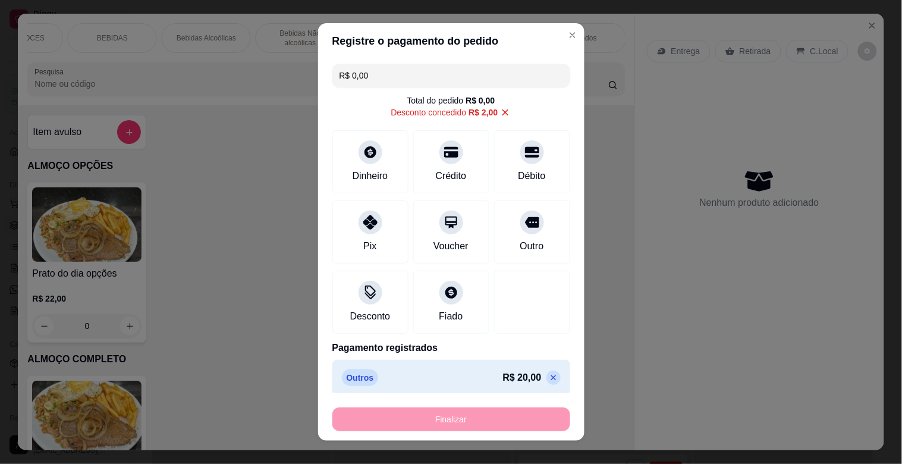
type input "-R$ 22,00"
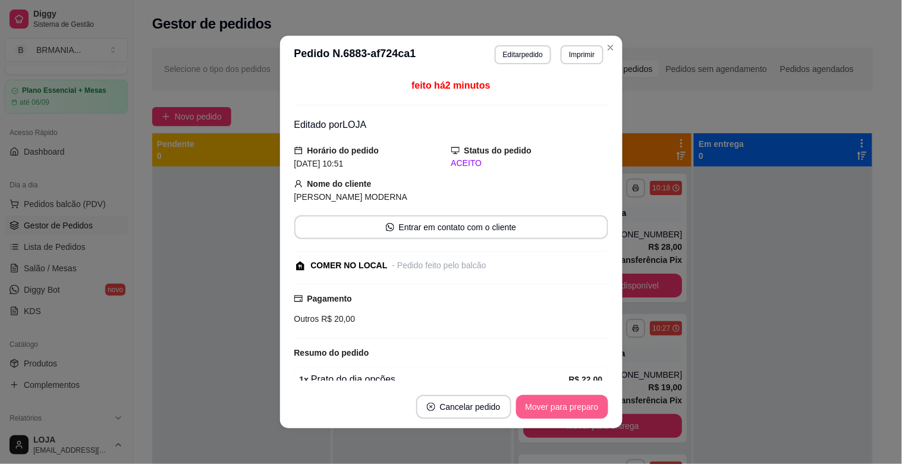
click at [547, 406] on button "Mover para preparo" at bounding box center [562, 407] width 92 height 24
click at [546, 405] on button "Mover para retirada disponível" at bounding box center [541, 407] width 131 height 24
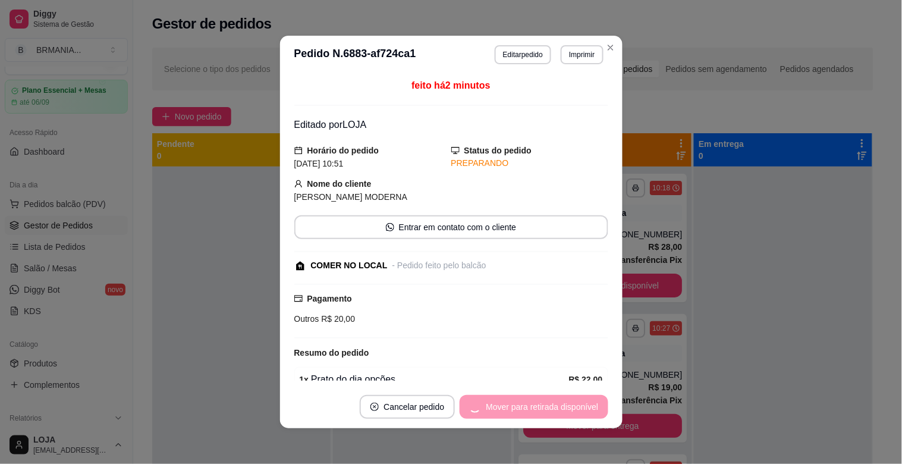
click at [546, 405] on div "Mover para retirada disponível" at bounding box center [534, 407] width 148 height 24
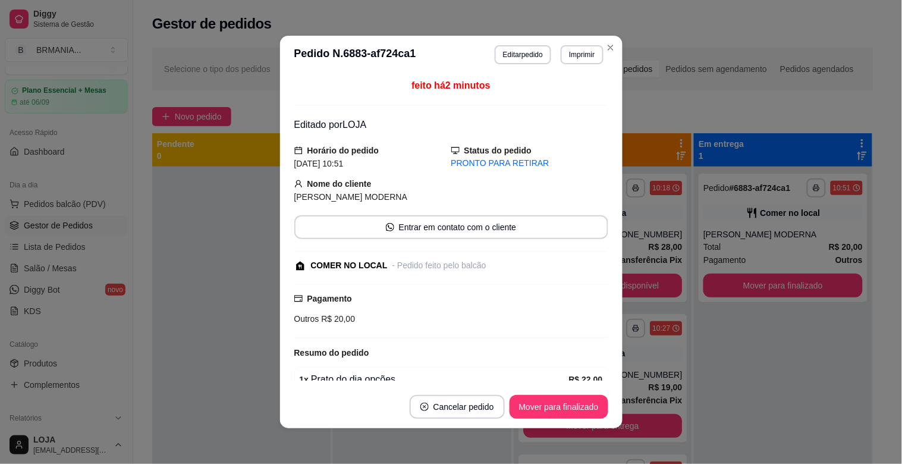
click at [546, 405] on button "Mover para finalizado" at bounding box center [559, 407] width 99 height 24
click at [547, 405] on div "Mover para finalizado" at bounding box center [550, 407] width 115 height 24
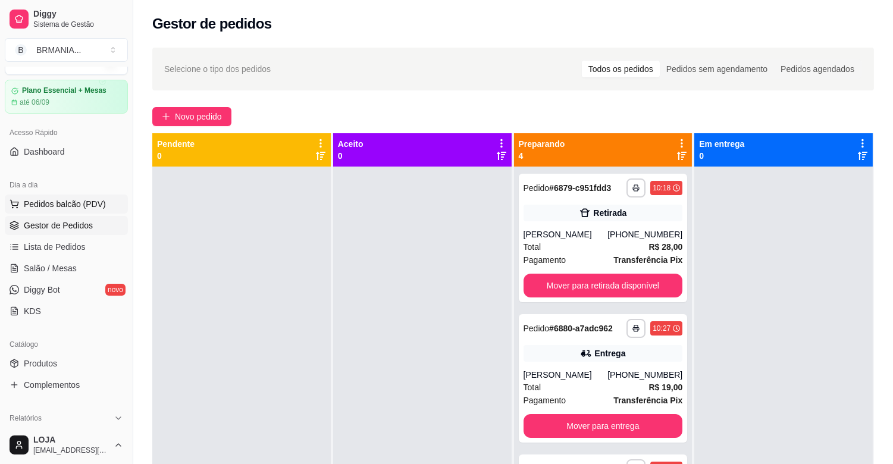
click at [102, 203] on span "Pedidos balcão (PDV)" at bounding box center [65, 204] width 82 height 12
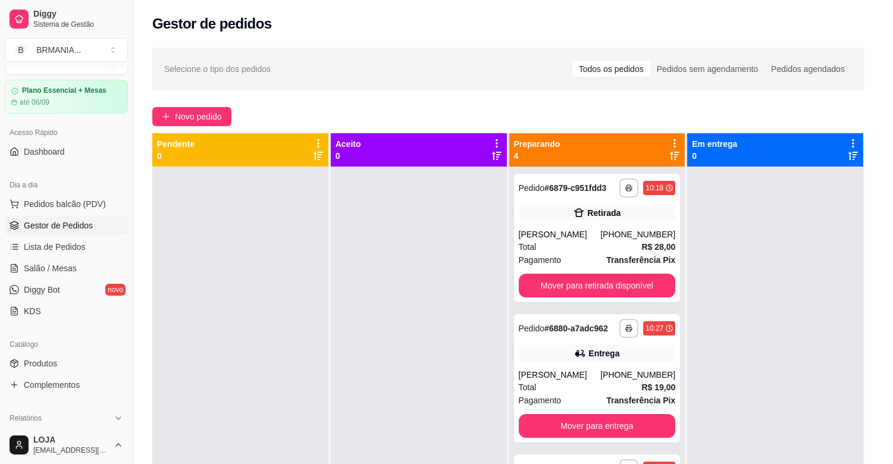
click at [93, 192] on img at bounding box center [86, 224] width 109 height 74
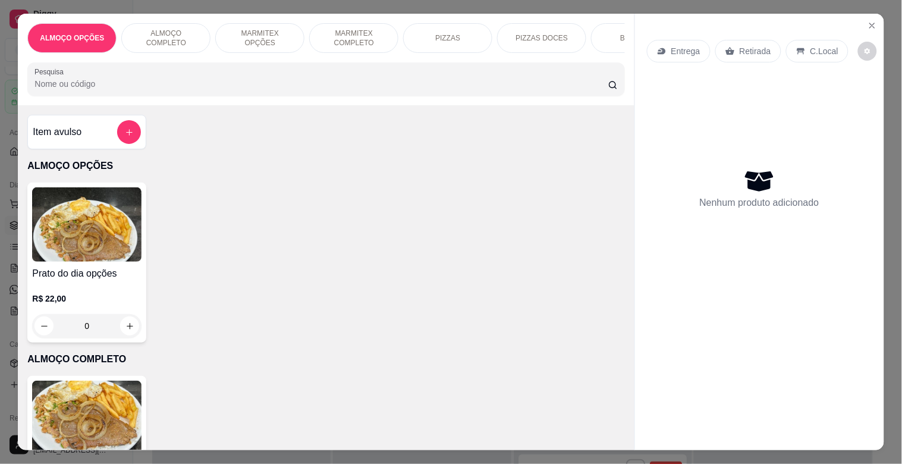
click at [355, 29] on p "MARMITEX COMPLETO" at bounding box center [353, 38] width 69 height 19
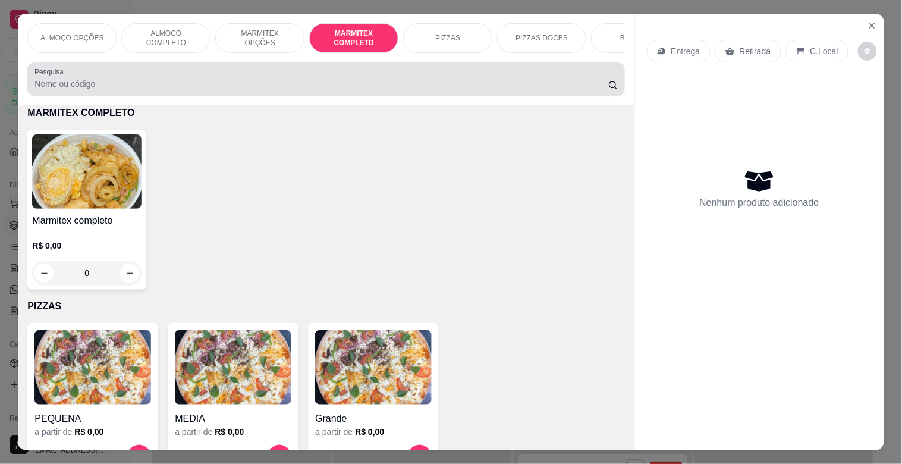
scroll to position [29, 0]
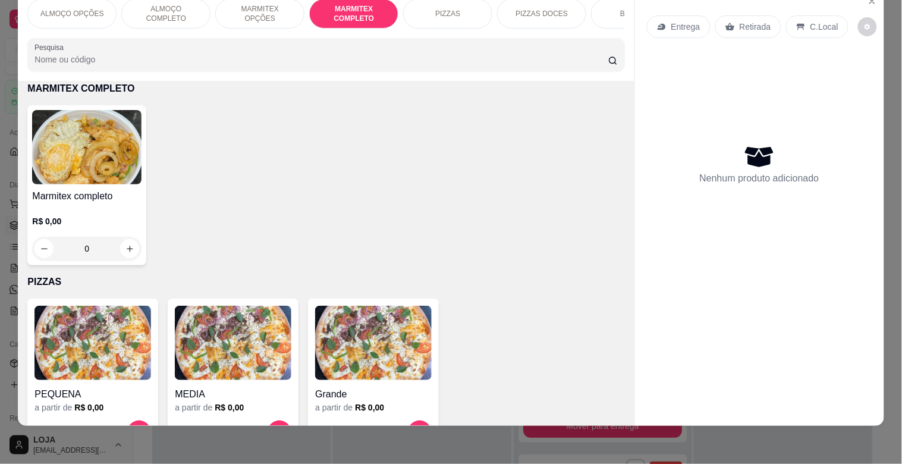
click at [93, 171] on img at bounding box center [86, 147] width 109 height 74
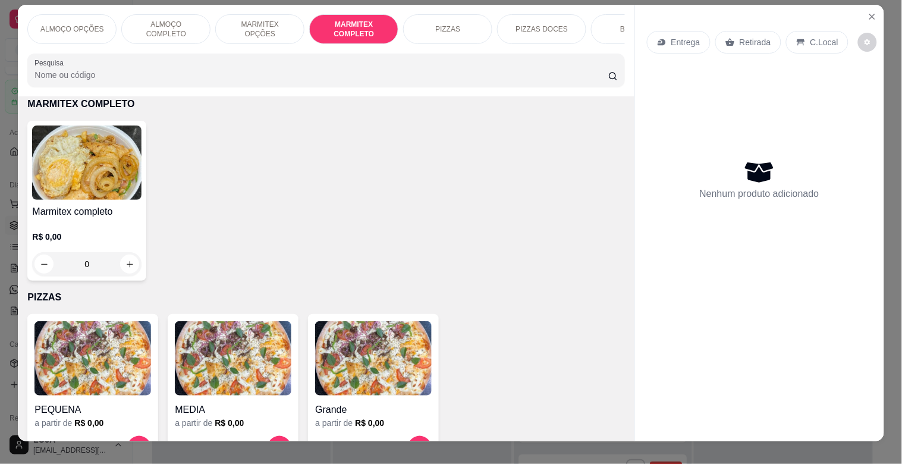
click at [73, 200] on img at bounding box center [86, 162] width 109 height 74
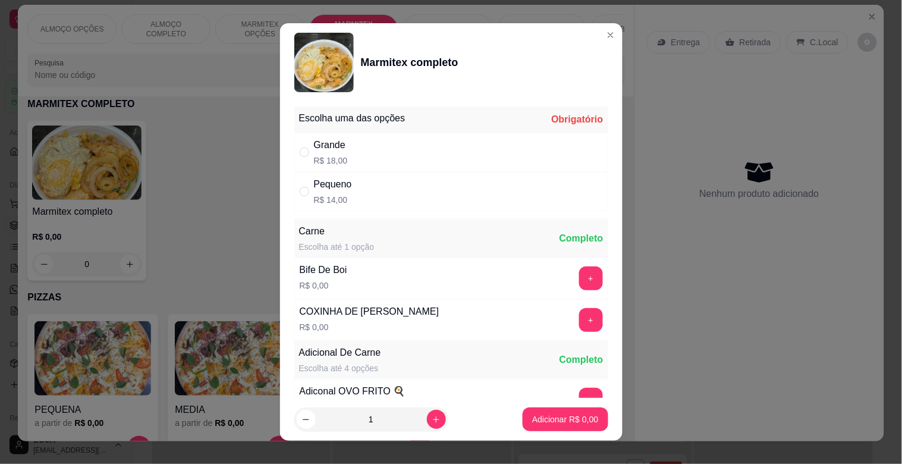
click at [369, 149] on div "Grande R$ 18,00" at bounding box center [451, 152] width 314 height 39
radio input "true"
click at [579, 278] on button "+" at bounding box center [591, 278] width 24 height 24
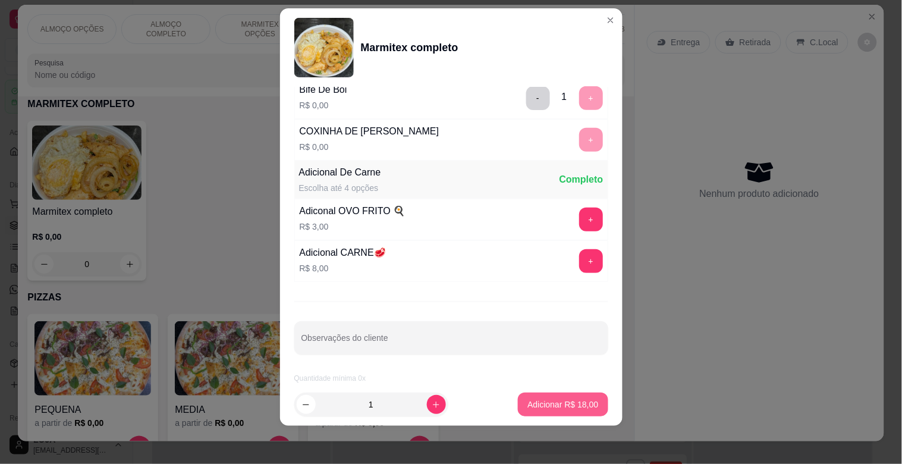
scroll to position [167, 0]
click at [555, 400] on p "Adicionar R$ 18,00" at bounding box center [563, 403] width 69 height 11
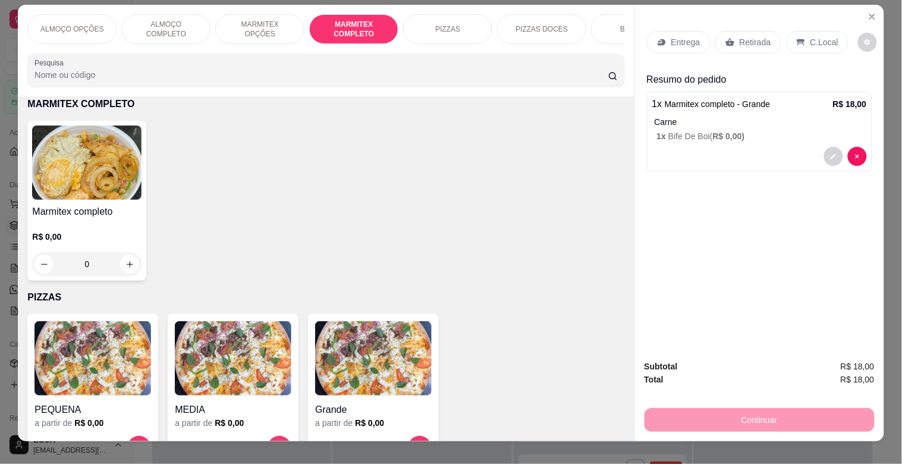
click at [740, 36] on p "Retirada" at bounding box center [756, 42] width 32 height 12
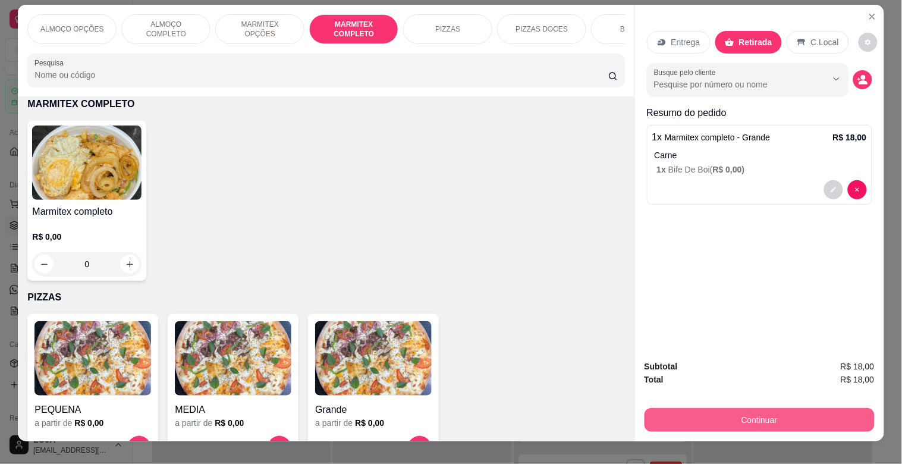
click at [767, 409] on button "Continuar" at bounding box center [760, 420] width 230 height 24
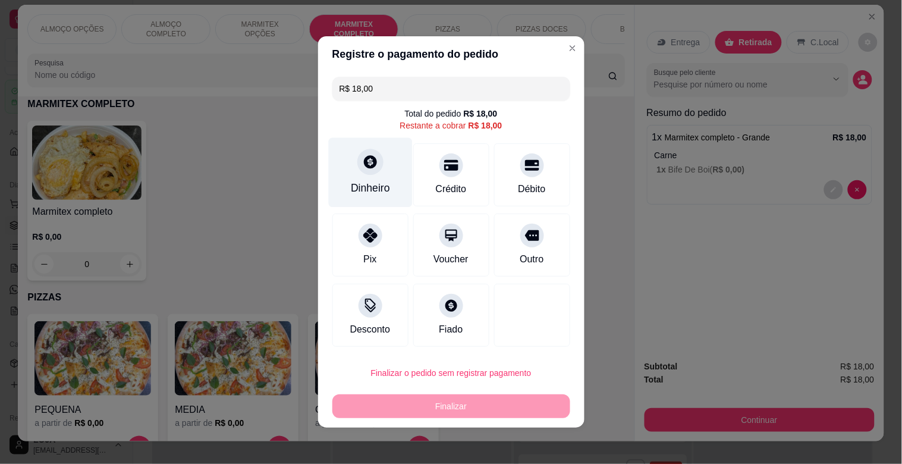
click at [345, 158] on div "Dinheiro" at bounding box center [370, 173] width 84 height 70
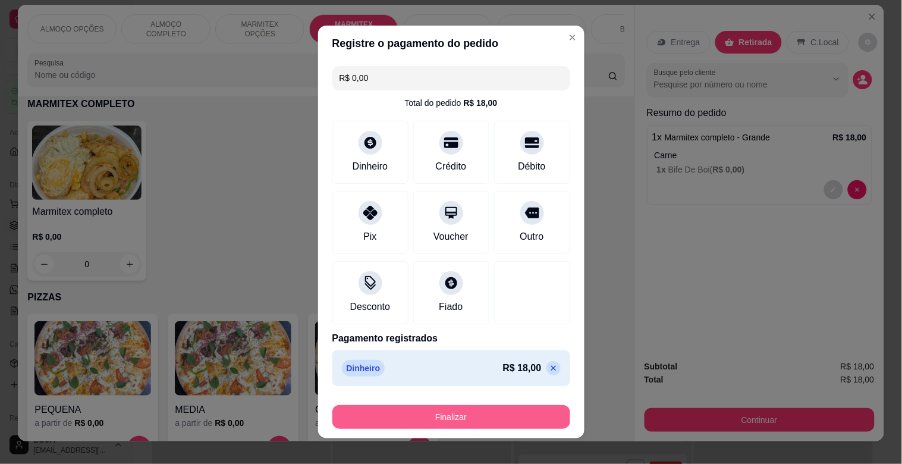
click at [466, 422] on button "Finalizar" at bounding box center [451, 417] width 238 height 24
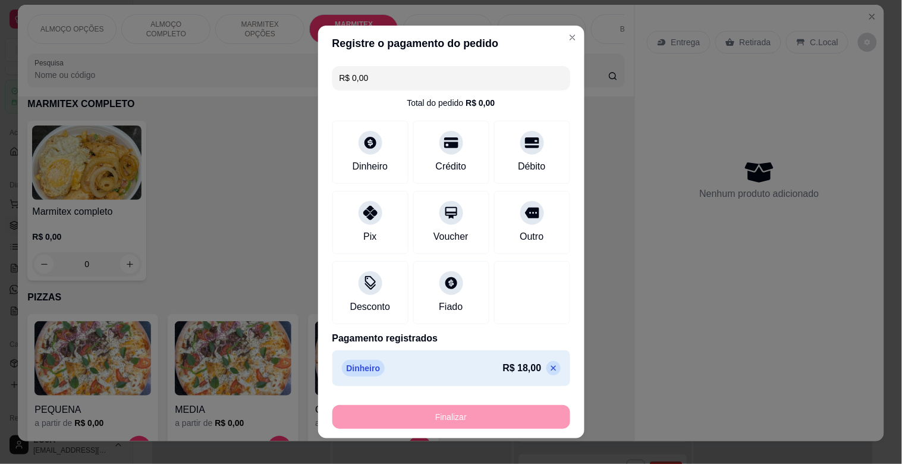
type input "-R$ 18,00"
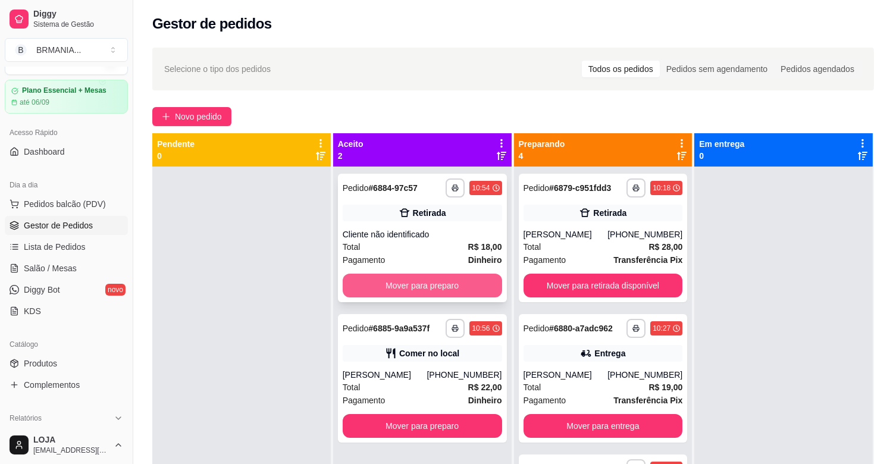
click at [466, 290] on button "Mover para preparo" at bounding box center [422, 286] width 159 height 24
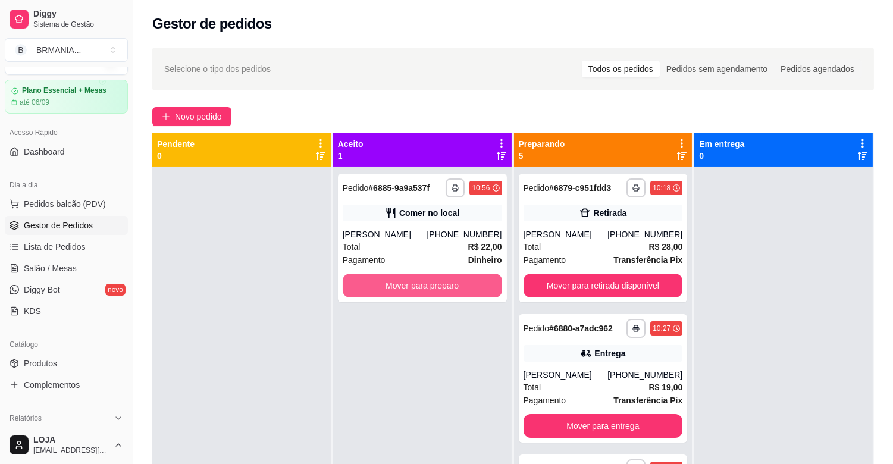
click at [466, 288] on button "Mover para preparo" at bounding box center [422, 286] width 159 height 24
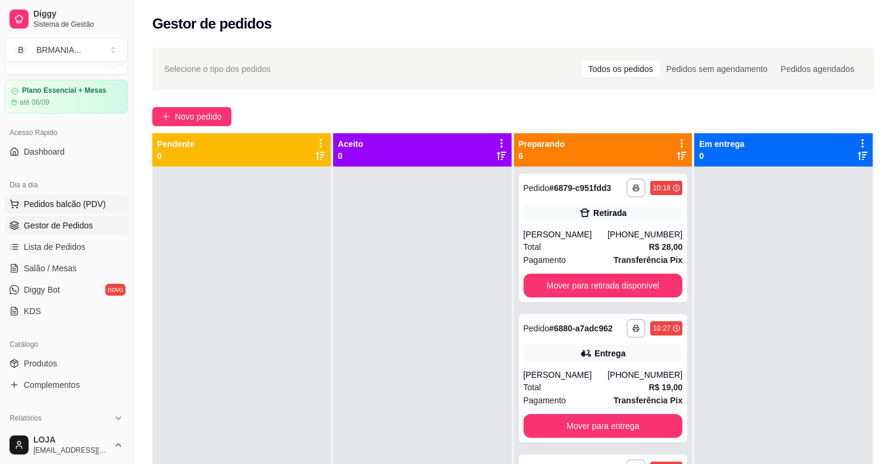
click at [76, 209] on span "Pedidos balcão (PDV)" at bounding box center [65, 204] width 82 height 12
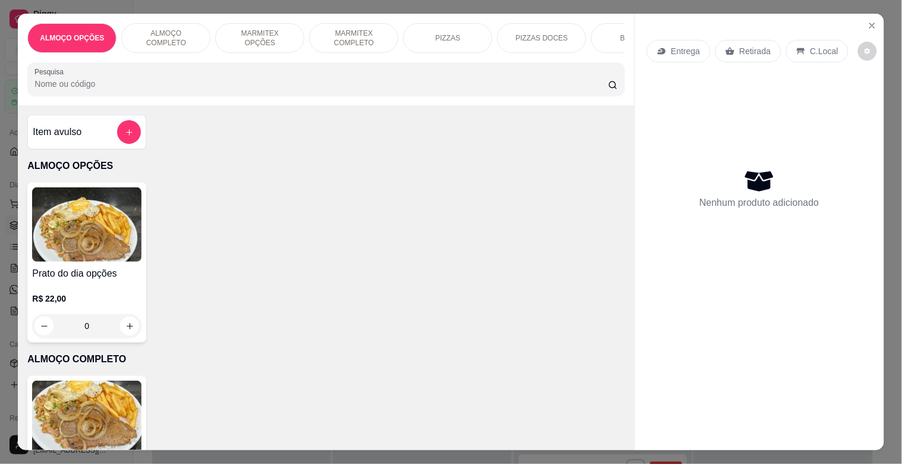
click at [611, 30] on div "BEBIDAS" at bounding box center [635, 38] width 89 height 30
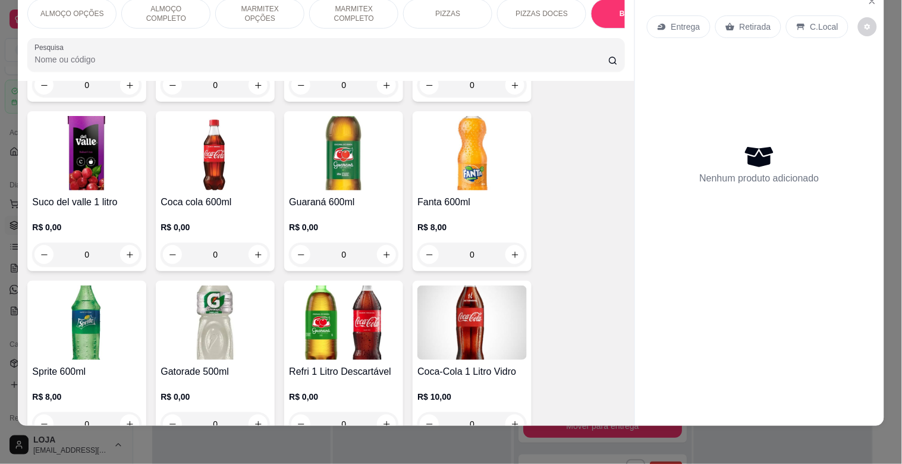
scroll to position [1777, 0]
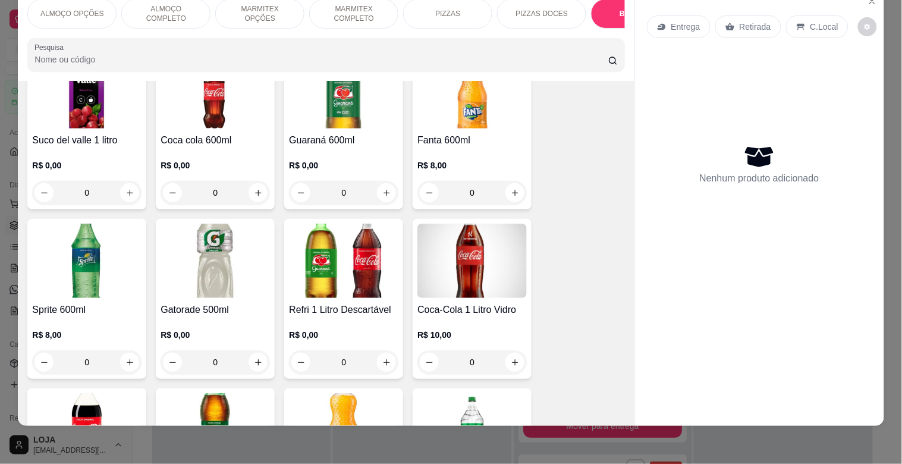
click at [360, 270] on img at bounding box center [343, 261] width 109 height 74
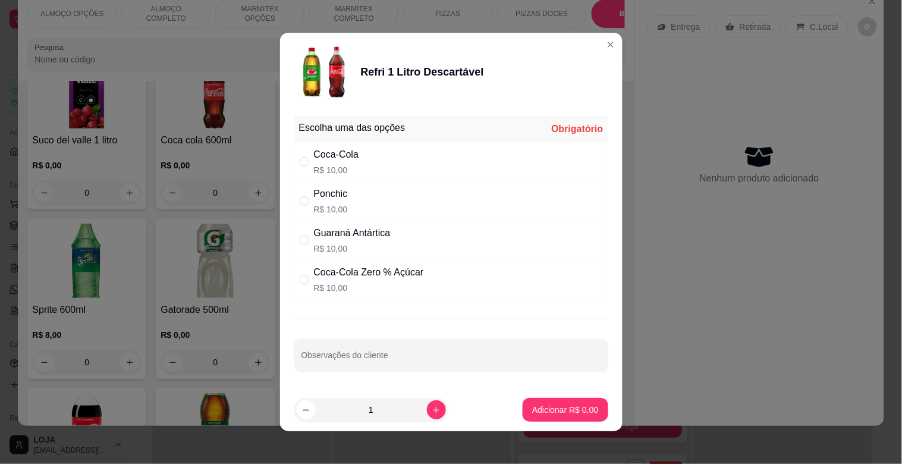
click at [339, 174] on p "R$ 10,00" at bounding box center [336, 170] width 45 height 12
radio input "true"
click at [530, 403] on button "Adicionar R$ 10,00" at bounding box center [563, 410] width 90 height 24
type input "1"
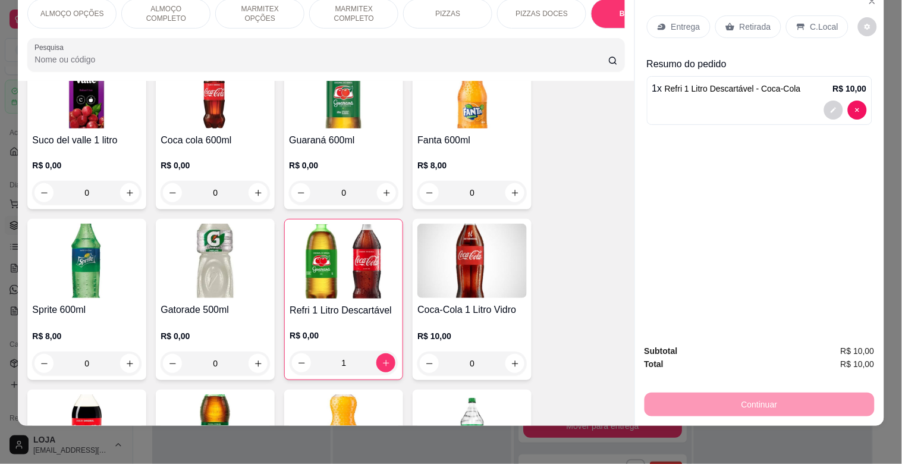
click at [340, 10] on p "MARMITEX COMPLETO" at bounding box center [353, 13] width 69 height 19
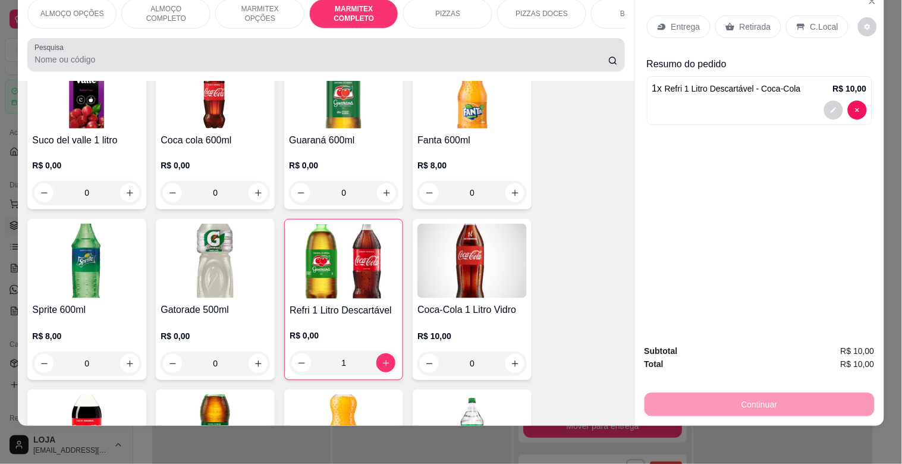
scroll to position [633, 0]
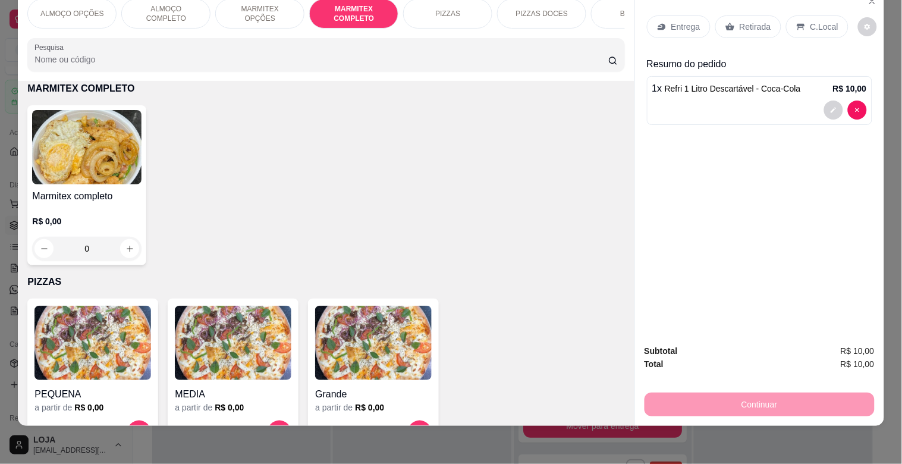
click at [123, 170] on img at bounding box center [86, 147] width 109 height 74
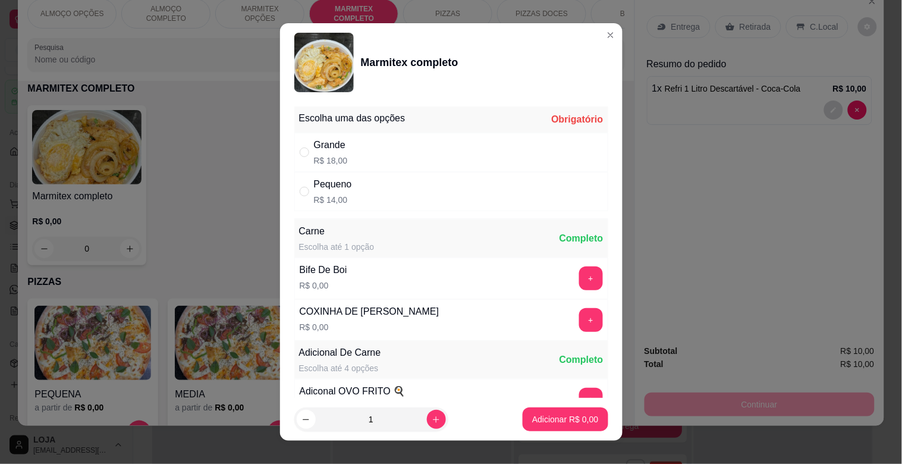
click at [345, 156] on div "Grande R$ 18,00" at bounding box center [451, 152] width 314 height 39
radio input "true"
click at [585, 407] on div "Adicionar R$ 18,00" at bounding box center [563, 419] width 90 height 24
click at [573, 421] on p "Adicionar R$ 18,00" at bounding box center [563, 418] width 69 height 11
type input "1"
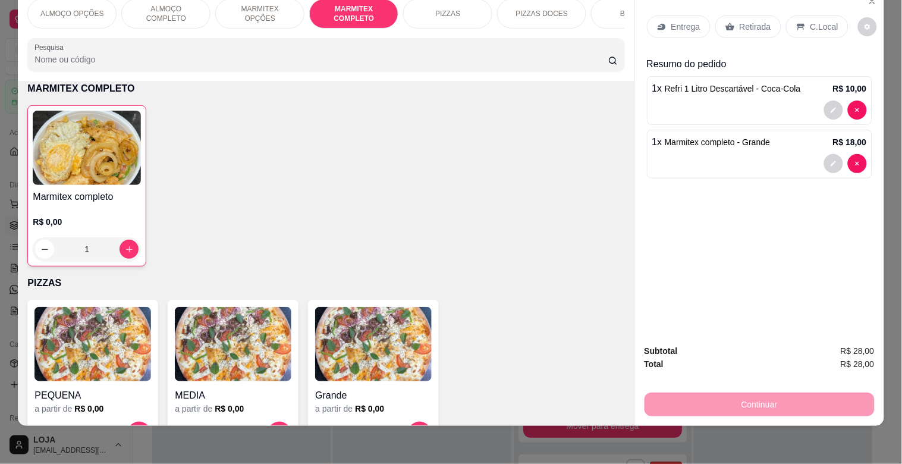
click at [811, 21] on p "C.Local" at bounding box center [825, 27] width 28 height 12
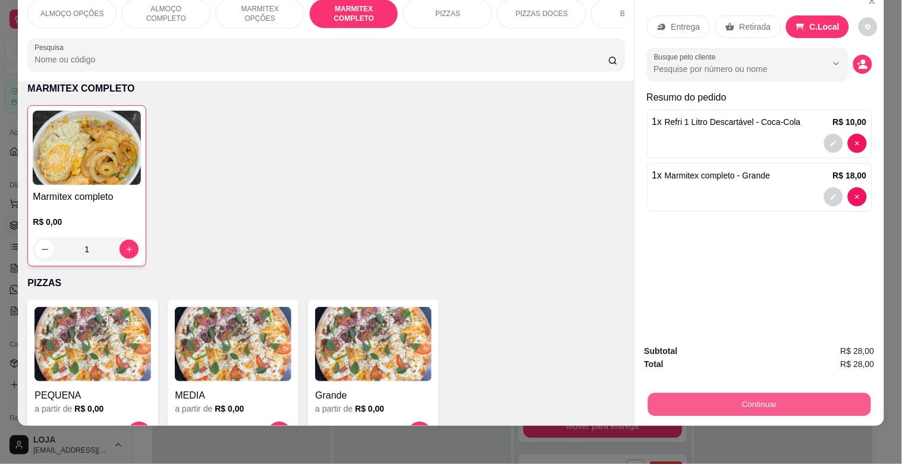
click at [673, 397] on button "Continuar" at bounding box center [759, 404] width 223 height 23
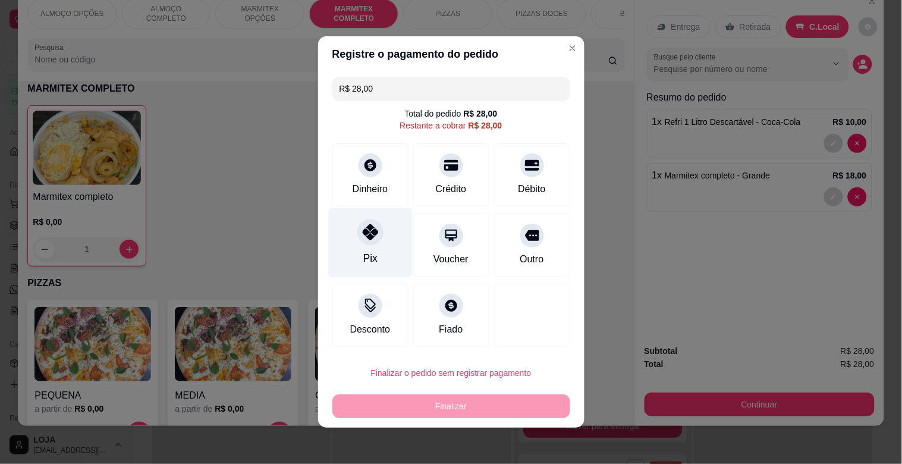
click at [357, 240] on div at bounding box center [370, 232] width 26 height 26
type input "R$ 0,00"
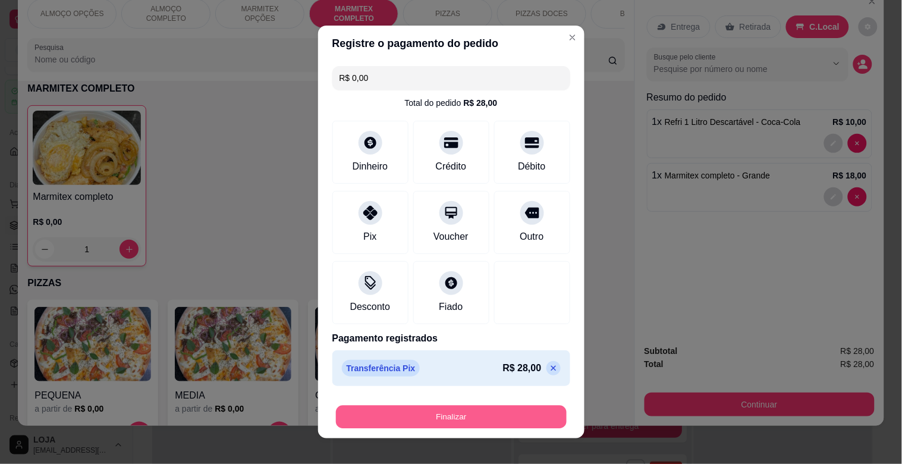
click at [444, 412] on button "Finalizar" at bounding box center [451, 417] width 231 height 23
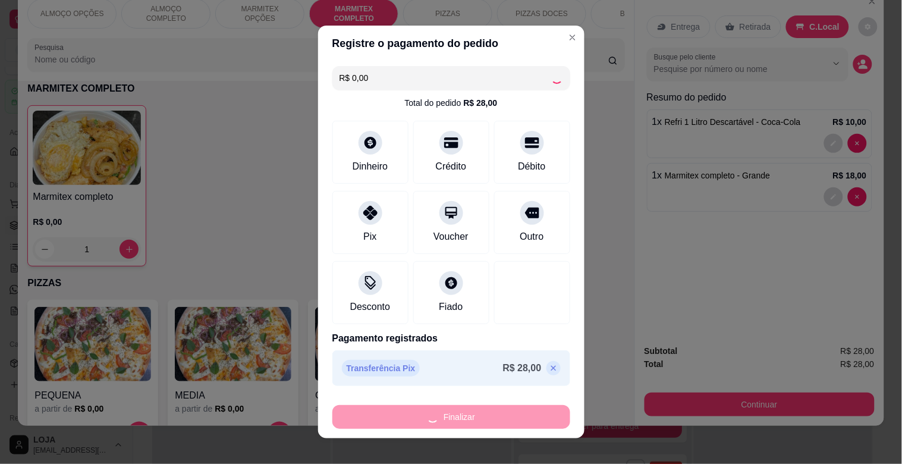
type input "0"
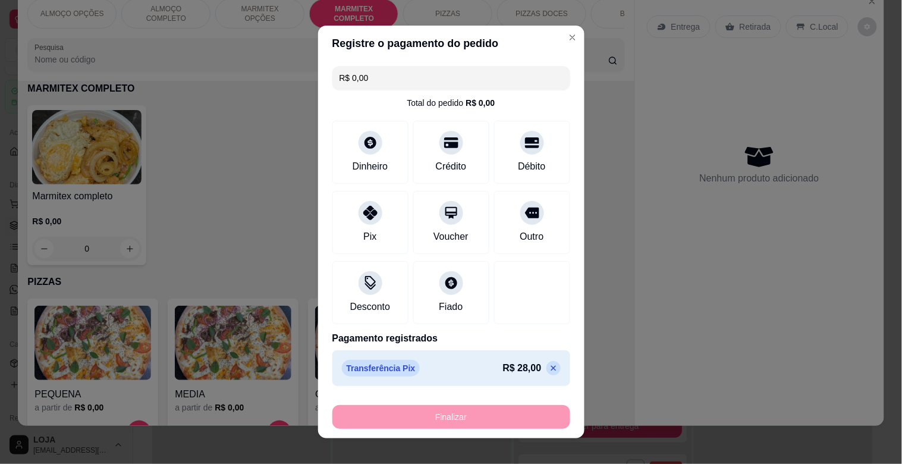
type input "-R$ 28,00"
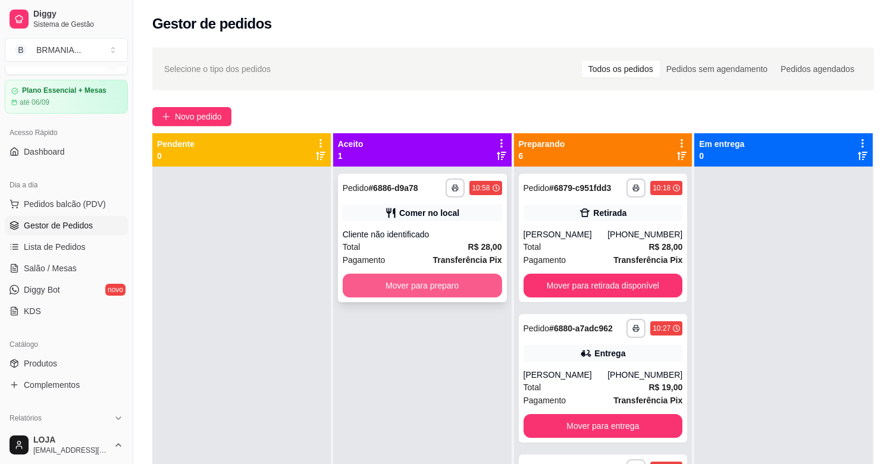
click at [456, 277] on button "Mover para preparo" at bounding box center [422, 286] width 159 height 24
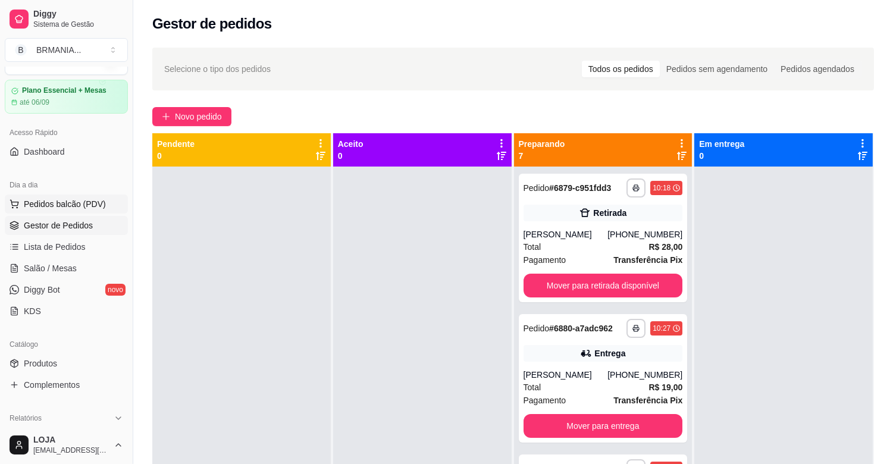
click at [52, 194] on button "Pedidos balcão (PDV)" at bounding box center [66, 203] width 123 height 19
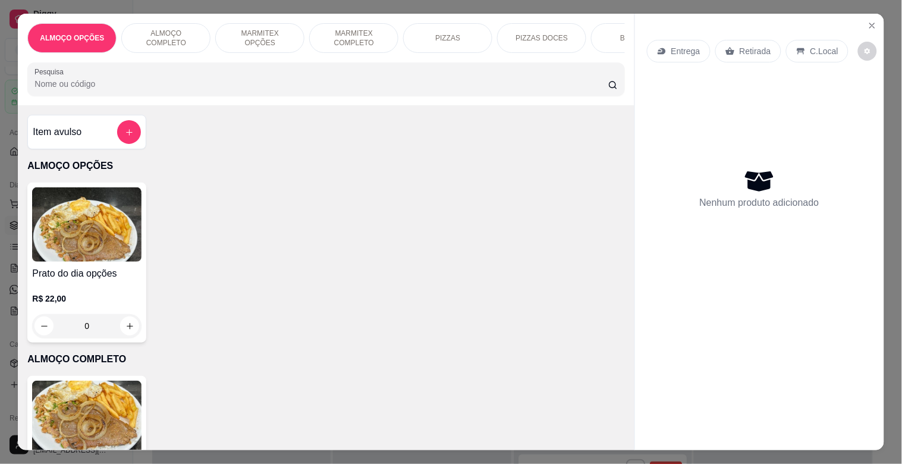
click at [343, 23] on div "MARMITEX COMPLETO" at bounding box center [353, 38] width 89 height 30
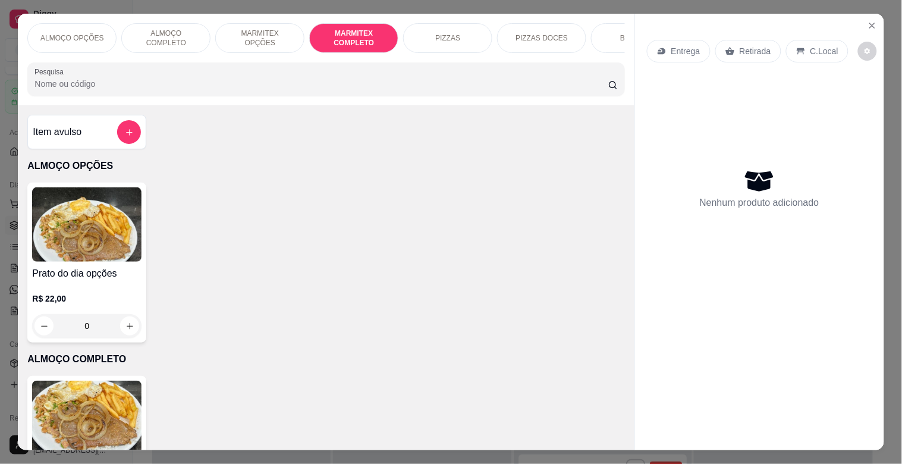
scroll to position [29, 0]
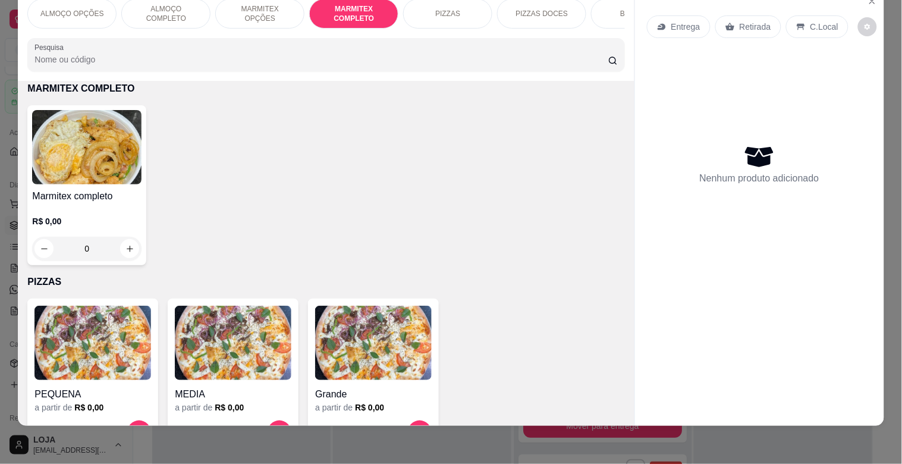
click at [98, 141] on img at bounding box center [86, 147] width 109 height 74
click at [247, 10] on div "MARMITEX OPÇÕES" at bounding box center [259, 14] width 89 height 30
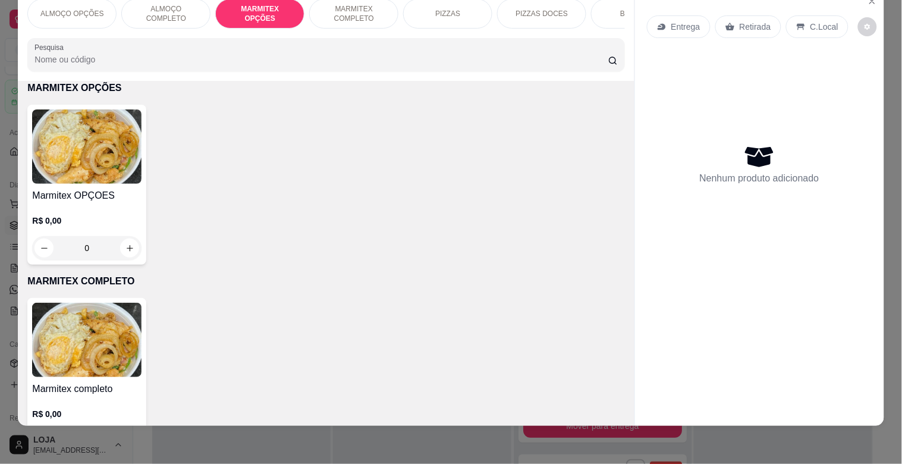
click at [94, 149] on img at bounding box center [86, 146] width 109 height 74
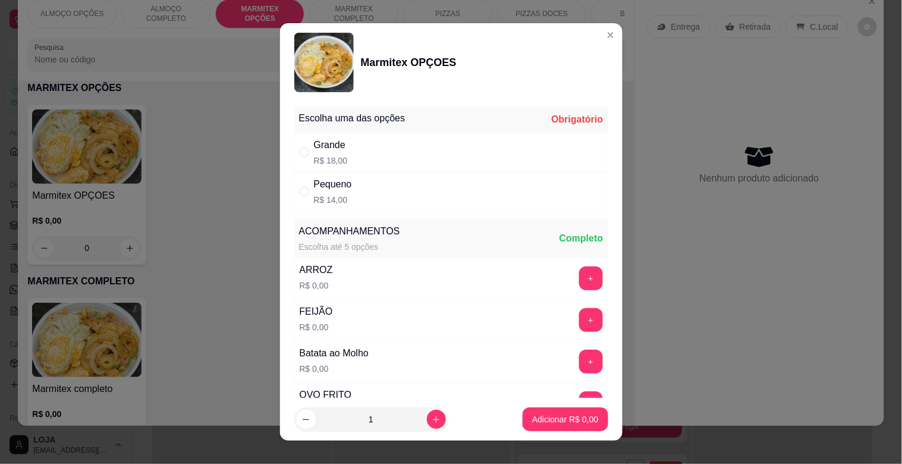
click at [355, 144] on div "Grande R$ 18,00" at bounding box center [451, 152] width 314 height 39
radio input "true"
click at [579, 283] on button "+" at bounding box center [590, 278] width 23 height 23
click at [579, 322] on div "+" at bounding box center [591, 320] width 33 height 24
click at [575, 337] on div "FEIJÃO R$ 0,00 +" at bounding box center [451, 320] width 314 height 42
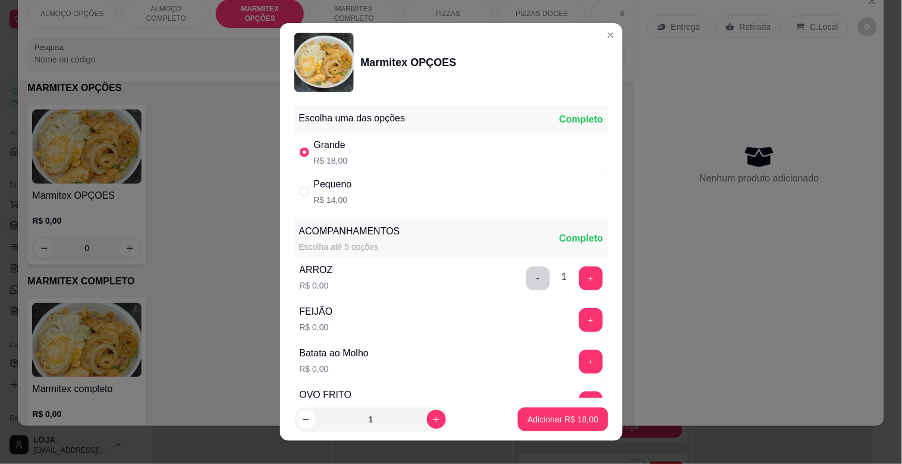
click at [579, 321] on button "+" at bounding box center [591, 320] width 24 height 24
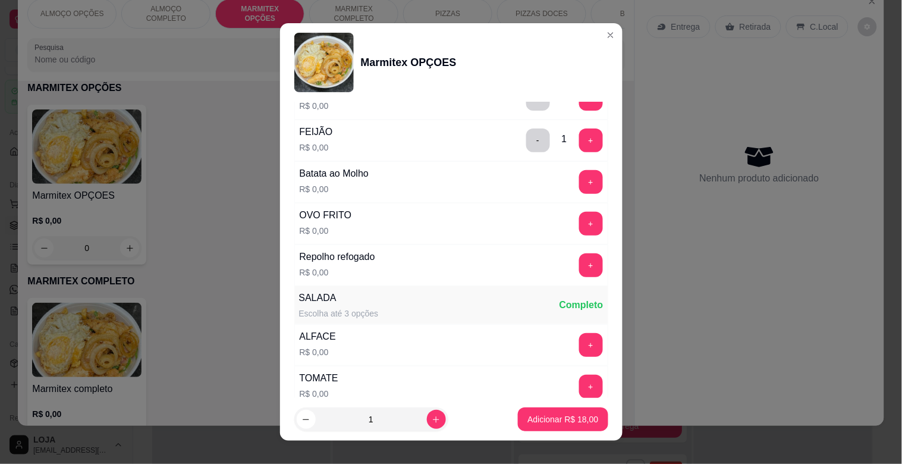
scroll to position [183, 0]
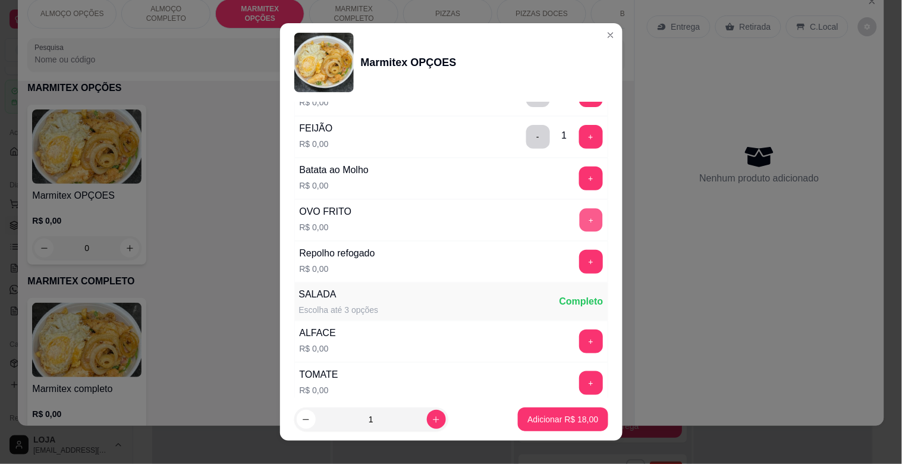
click at [579, 218] on button "+" at bounding box center [590, 220] width 23 height 23
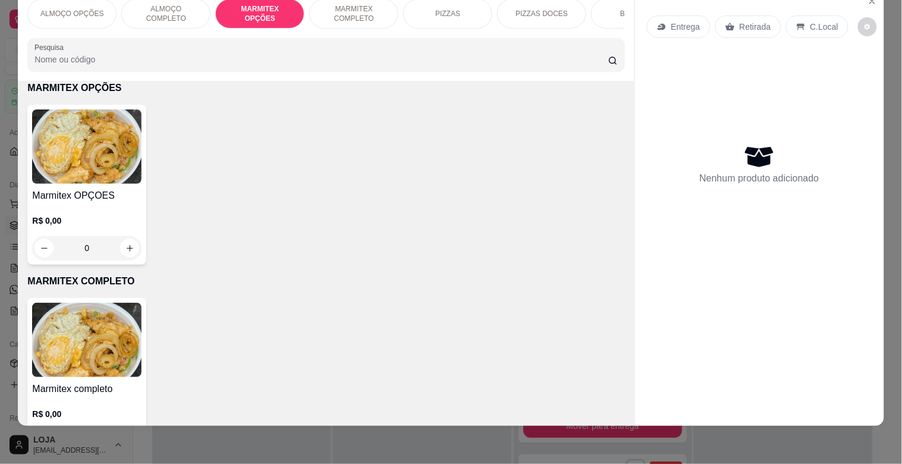
click at [68, 353] on img at bounding box center [86, 340] width 109 height 74
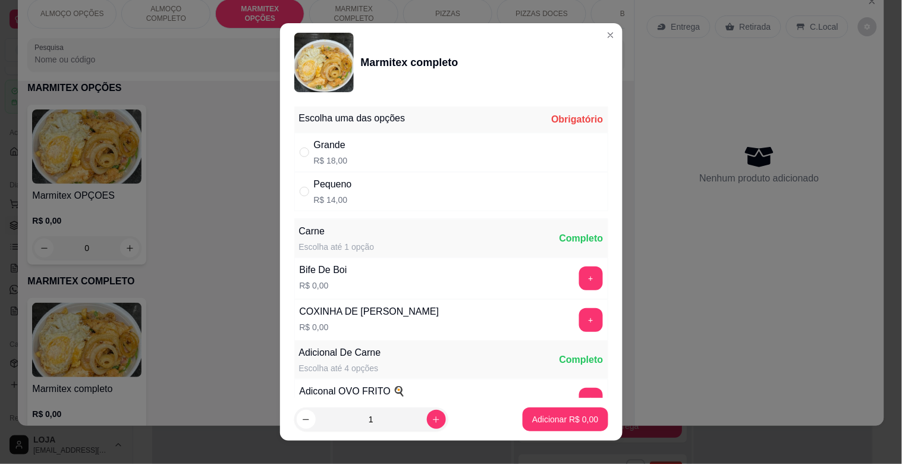
click at [317, 162] on p "R$ 18,00" at bounding box center [331, 161] width 34 height 12
radio input "true"
click at [579, 280] on button "+" at bounding box center [591, 278] width 24 height 24
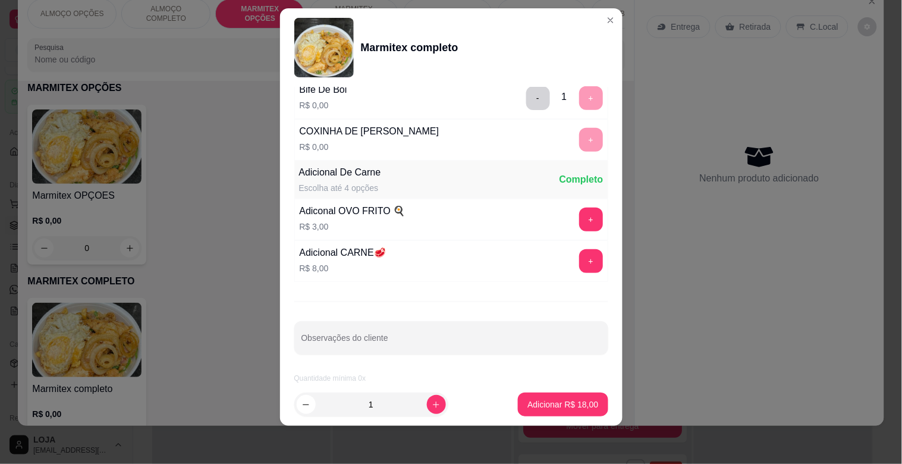
scroll to position [167, 0]
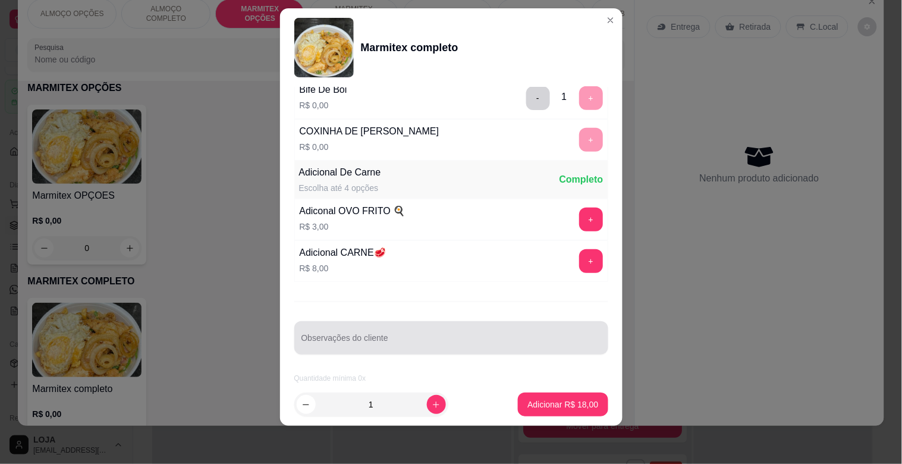
click at [426, 353] on div "Observações do cliente" at bounding box center [451, 337] width 314 height 33
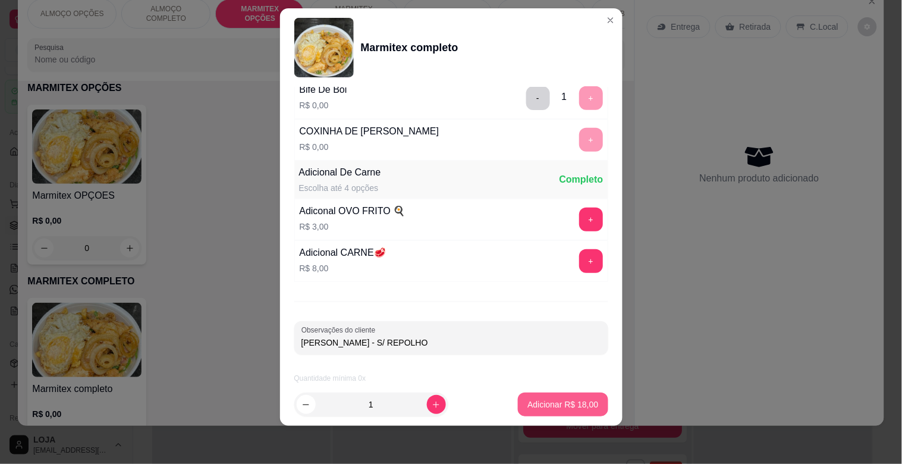
type input "[PERSON_NAME] - S/ REPOLHO"
click at [561, 403] on p "Adicionar R$ 18,00" at bounding box center [563, 404] width 71 height 12
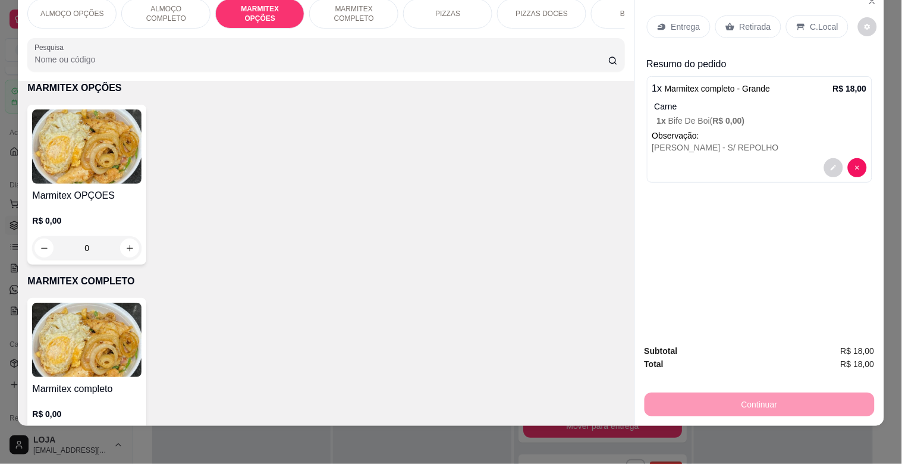
click at [117, 144] on img at bounding box center [86, 146] width 109 height 74
click at [328, 4] on p "MARMITEX COMPLETO" at bounding box center [353, 13] width 69 height 19
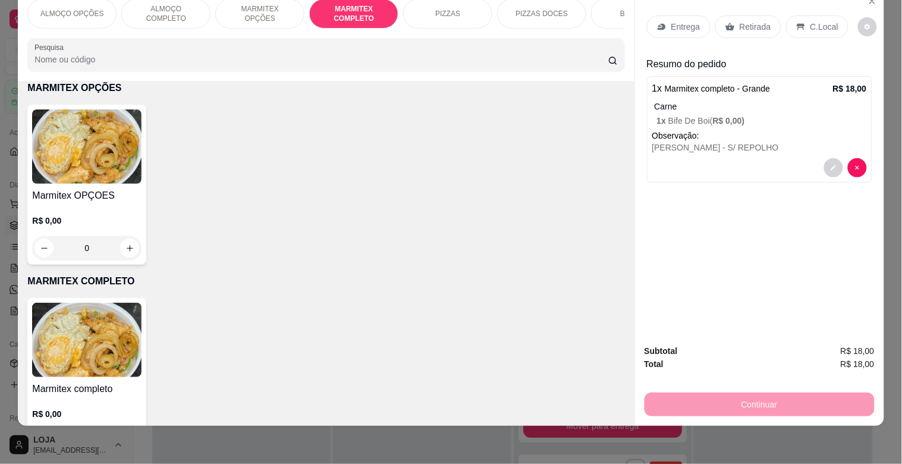
scroll to position [633, 0]
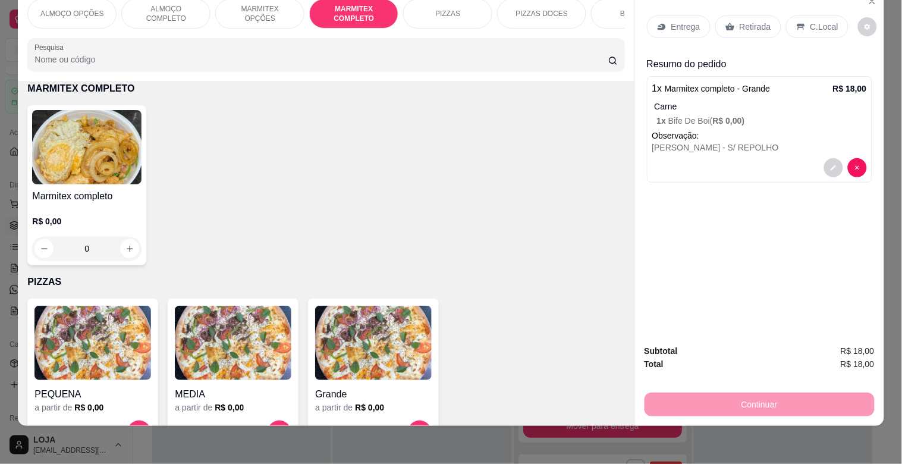
click at [46, 149] on img at bounding box center [86, 147] width 109 height 74
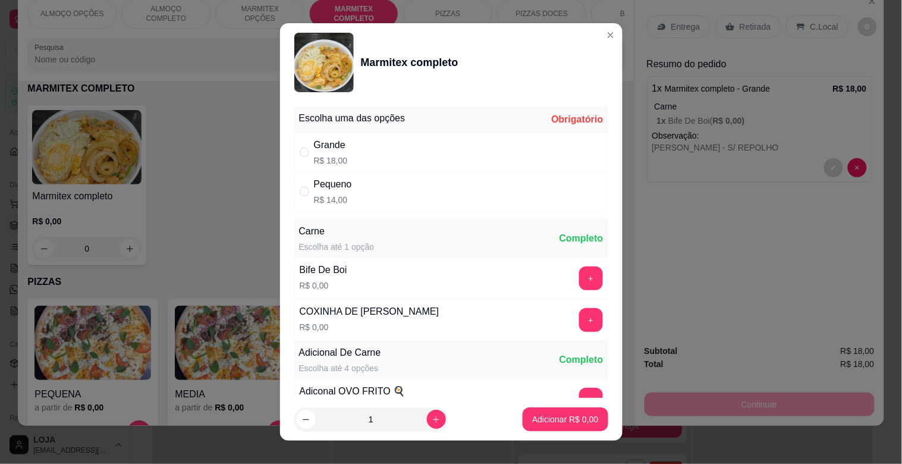
click at [362, 140] on div "Grande R$ 18,00" at bounding box center [451, 152] width 314 height 39
radio input "true"
click at [579, 278] on button "+" at bounding box center [591, 278] width 24 height 24
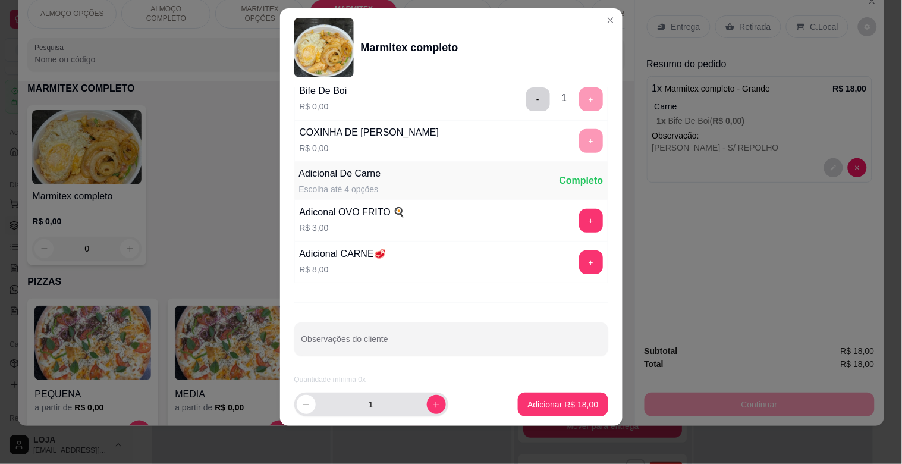
scroll to position [167, 0]
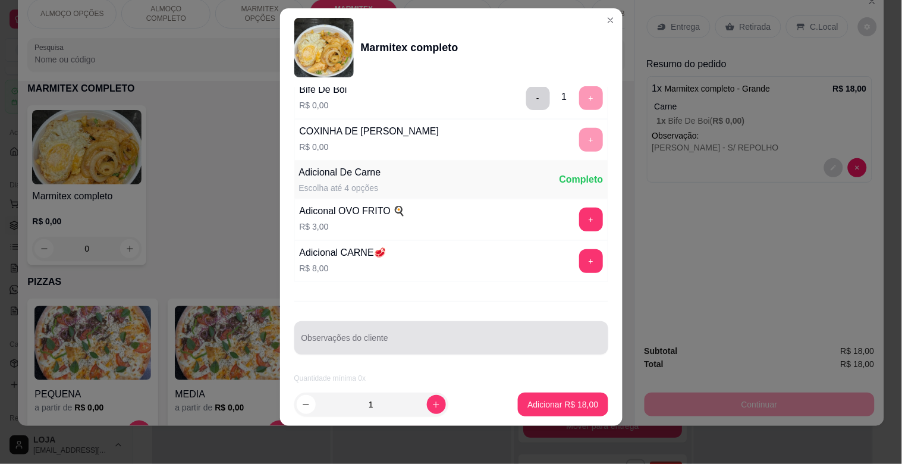
click at [351, 348] on div at bounding box center [452, 338] width 300 height 24
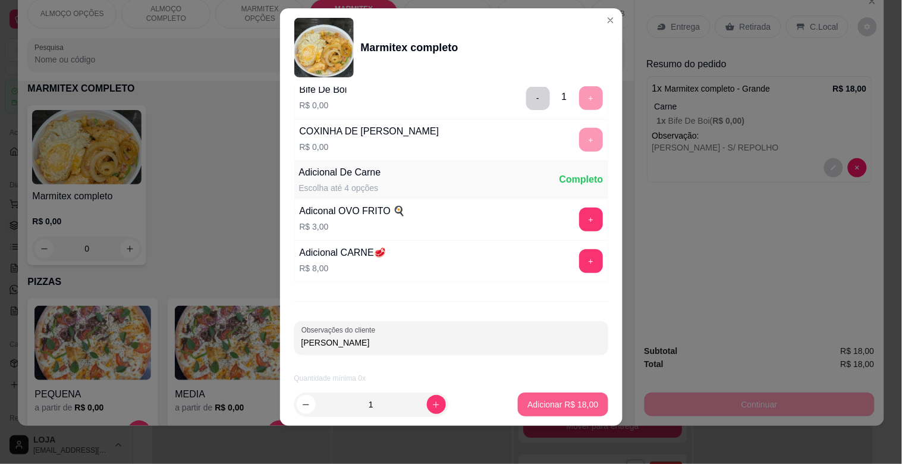
type input "[PERSON_NAME]"
click at [570, 408] on p "Adicionar R$ 18,00" at bounding box center [563, 403] width 69 height 11
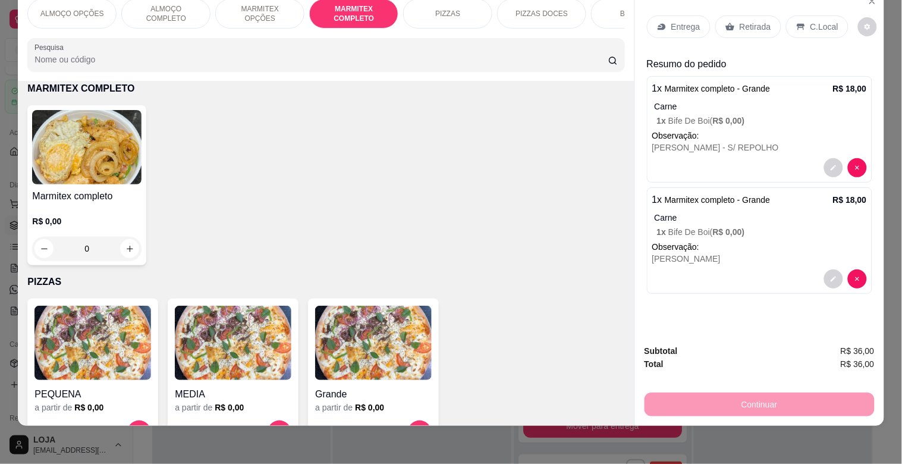
click at [733, 142] on div "[PERSON_NAME] - S/ REPOLHO" at bounding box center [759, 148] width 215 height 12
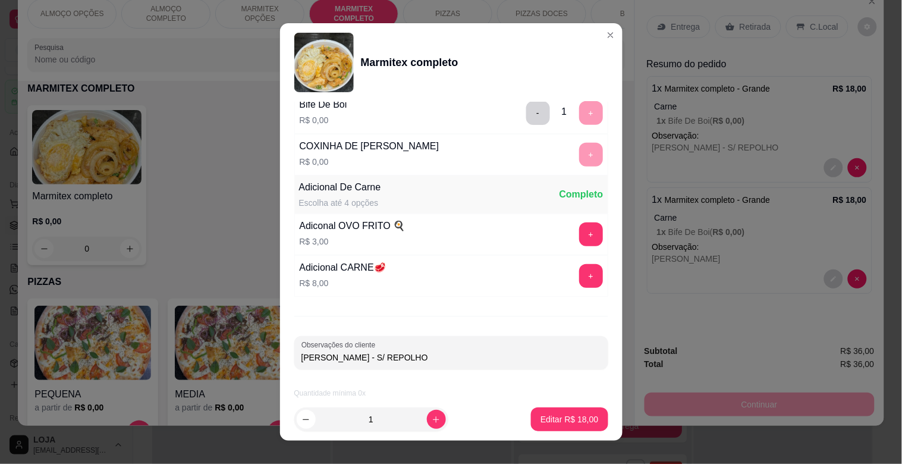
click at [435, 360] on input "[PERSON_NAME] - S/ REPOLHO" at bounding box center [452, 358] width 300 height 12
type input "[PERSON_NAME] - S/ REPOLHO S/ BATATA"
click at [580, 419] on p "Editar R$ 18,00" at bounding box center [570, 419] width 58 height 12
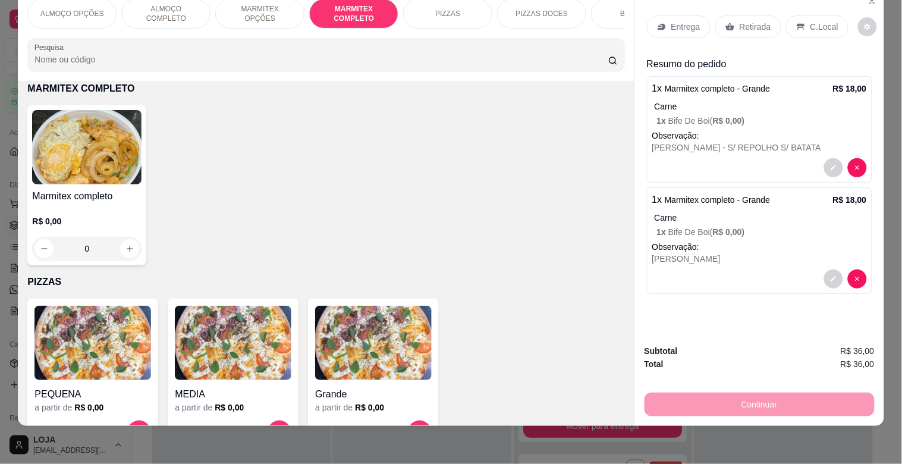
click at [111, 198] on h4 "Marmitex completo" at bounding box center [86, 196] width 109 height 14
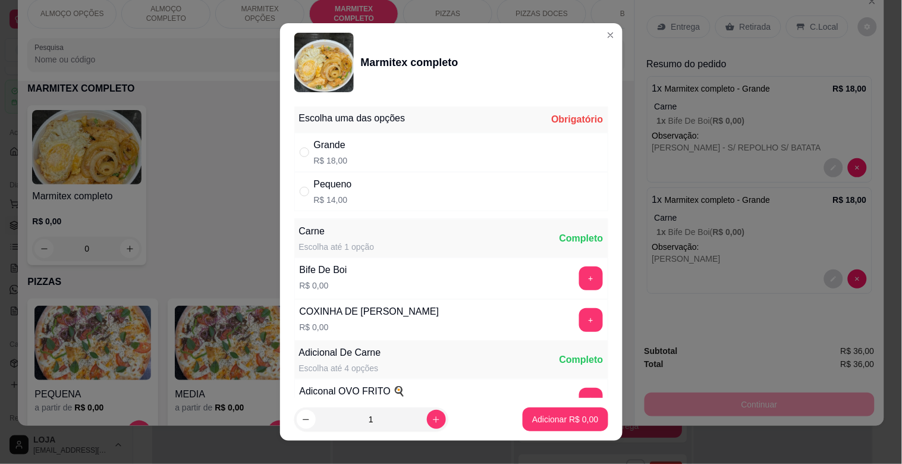
click at [349, 158] on div "Grande R$ 18,00" at bounding box center [451, 152] width 314 height 39
radio input "true"
click at [579, 317] on button "+" at bounding box center [591, 320] width 24 height 24
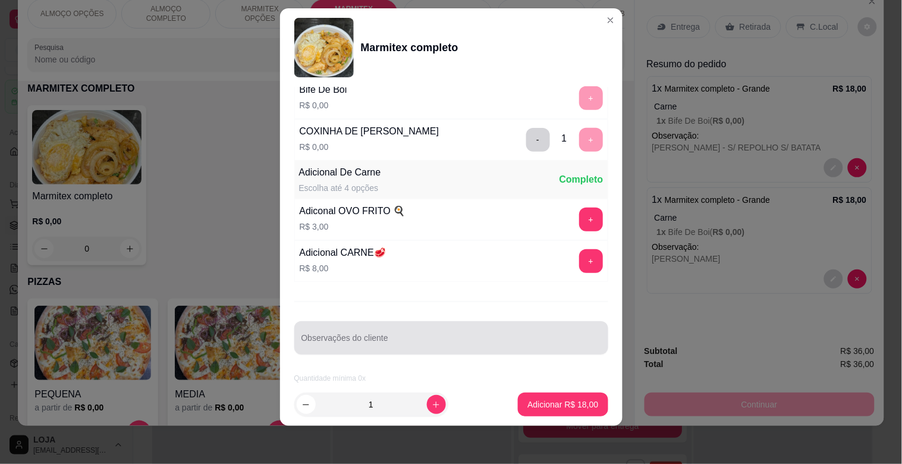
click at [337, 334] on div at bounding box center [452, 338] width 300 height 24
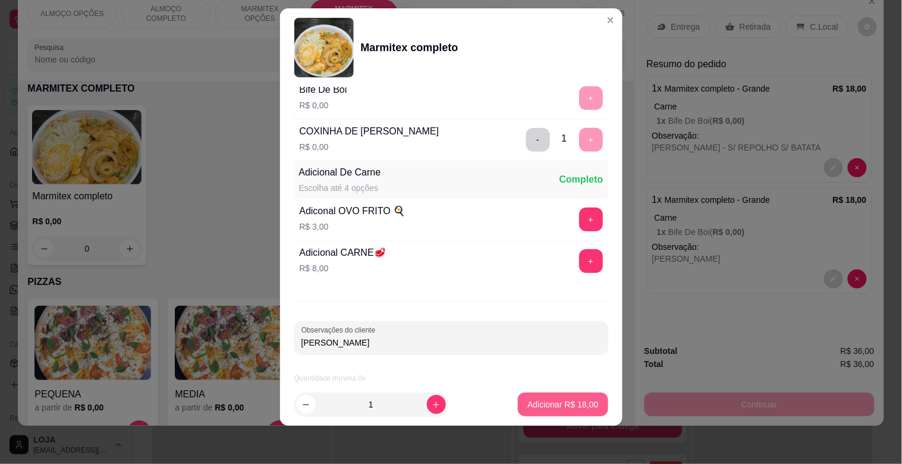
type input "[PERSON_NAME]"
click at [569, 401] on p "Adicionar R$ 18,00" at bounding box center [563, 404] width 71 height 12
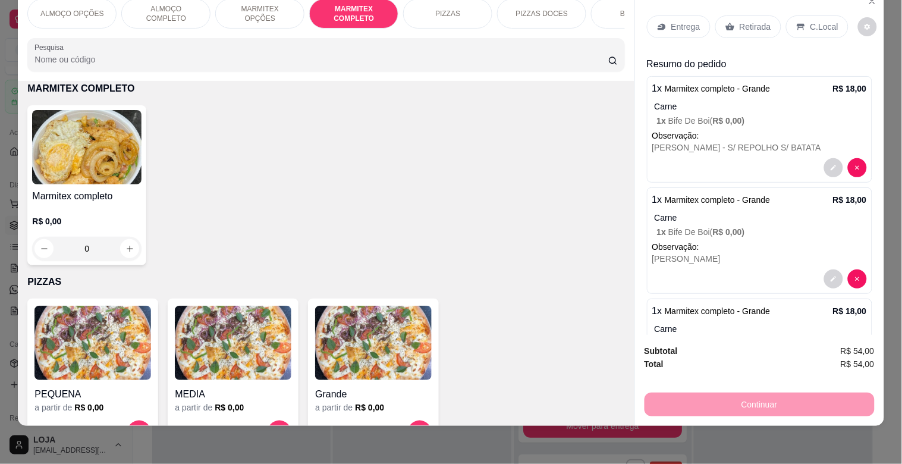
click at [84, 155] on img at bounding box center [86, 147] width 109 height 74
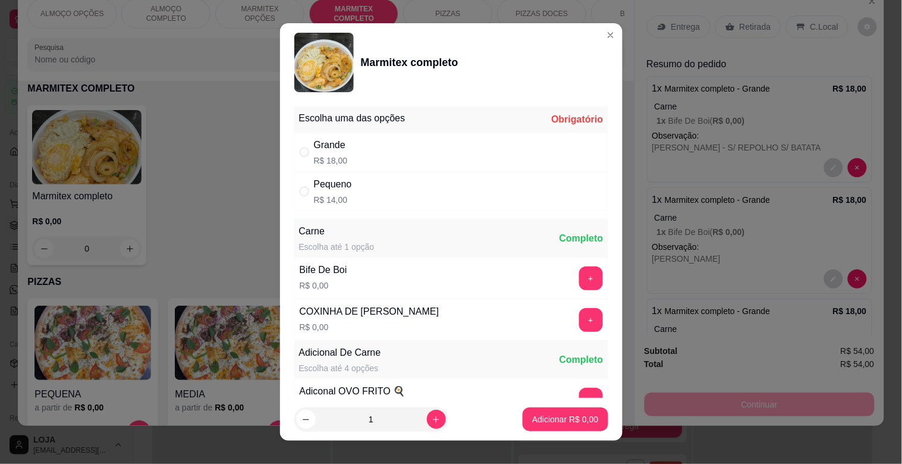
click at [340, 140] on div "Grande" at bounding box center [331, 145] width 34 height 14
radio input "true"
click at [579, 278] on button "+" at bounding box center [590, 278] width 23 height 23
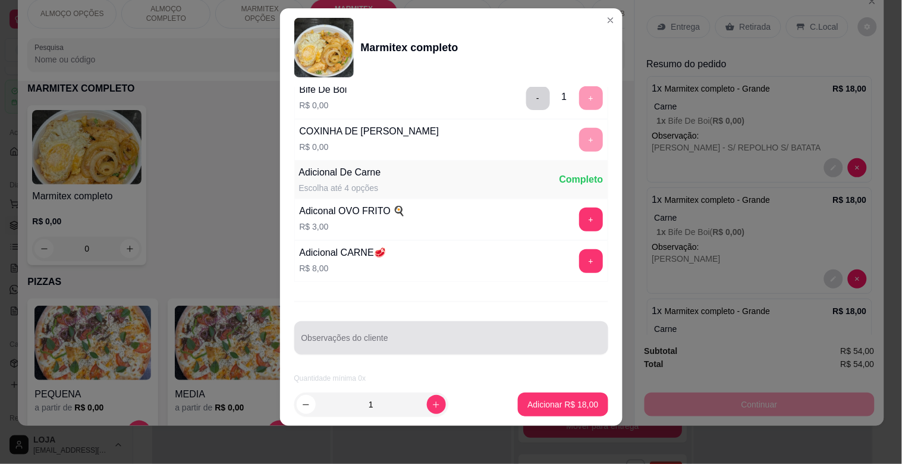
click at [331, 347] on input "Observações do cliente" at bounding box center [452, 343] width 300 height 12
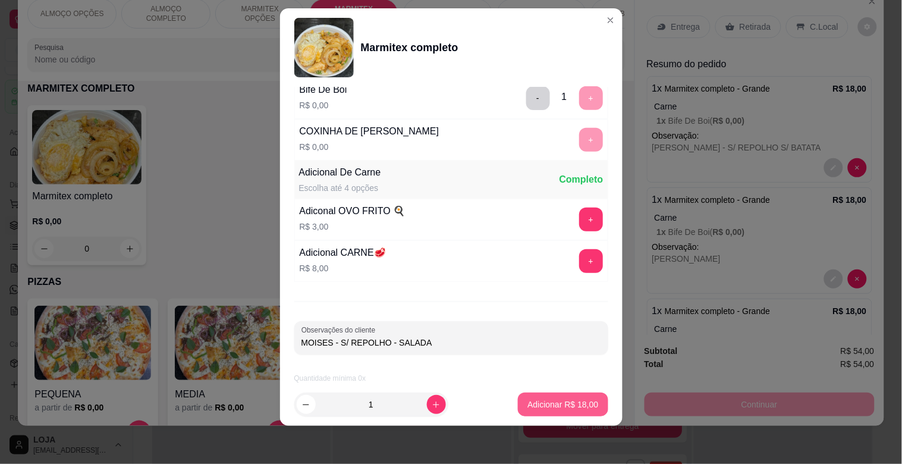
type input "MOISES - S/ REPOLHO - SALADA"
click at [573, 400] on p "Adicionar R$ 18,00" at bounding box center [563, 403] width 69 height 11
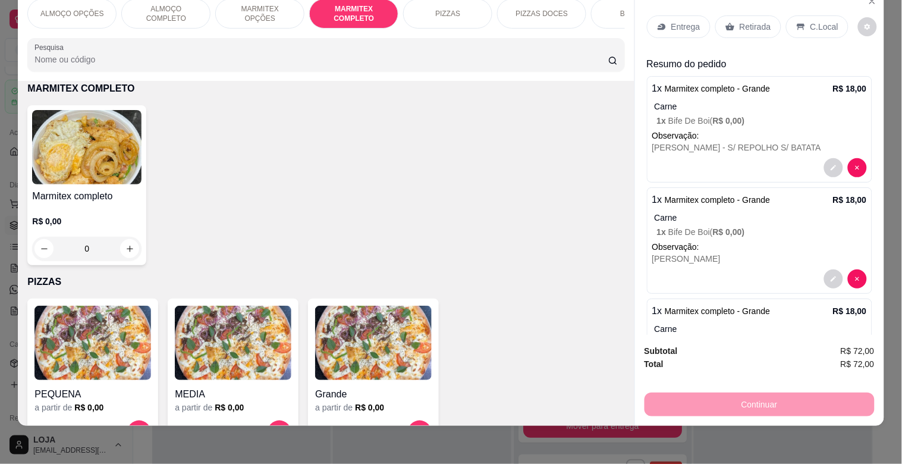
click at [118, 177] on img at bounding box center [86, 147] width 109 height 74
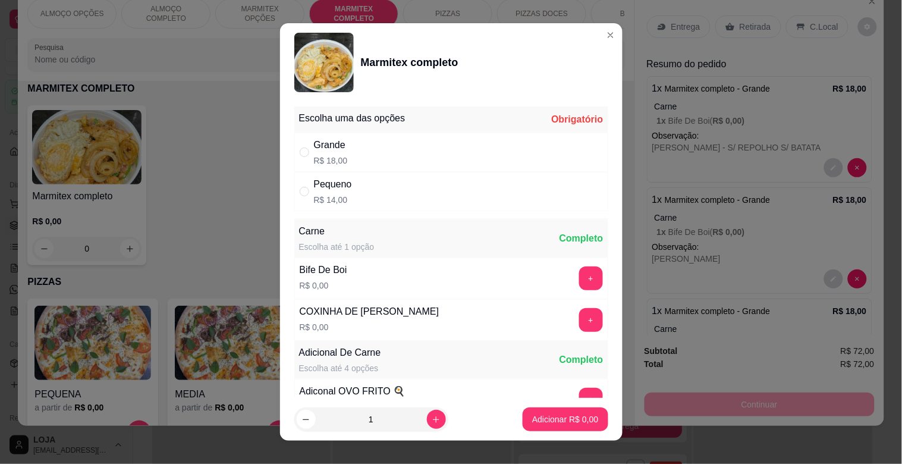
click at [363, 162] on div "Grande R$ 18,00" at bounding box center [451, 152] width 314 height 39
radio input "true"
click at [579, 283] on button "+" at bounding box center [591, 278] width 24 height 24
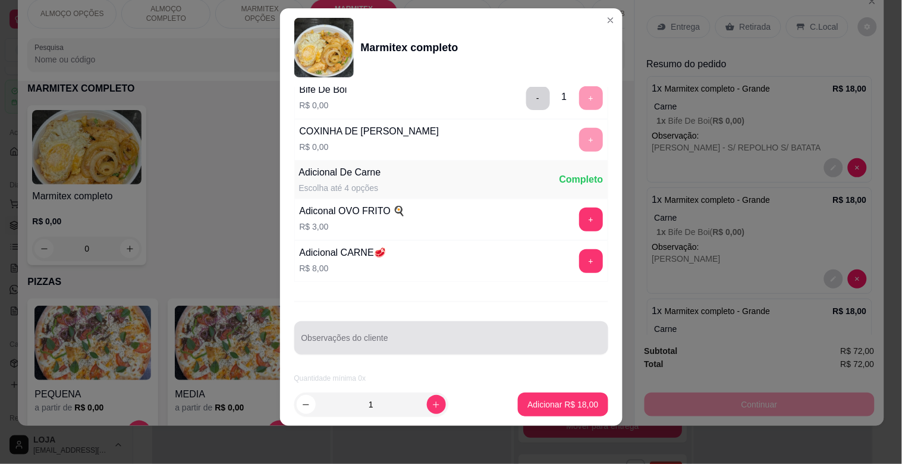
click at [373, 336] on div "Observações do cliente" at bounding box center [451, 337] width 314 height 33
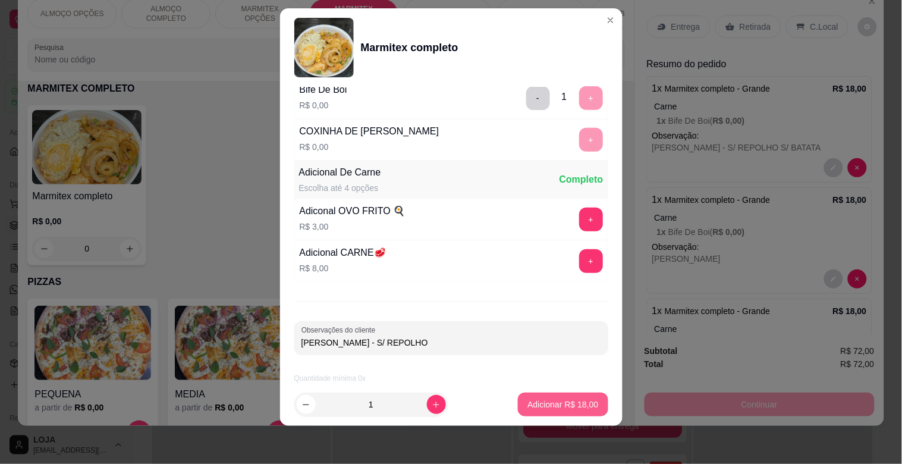
type input "[PERSON_NAME] - S/ REPOLHO"
click at [541, 401] on p "Adicionar R$ 18,00" at bounding box center [563, 404] width 71 height 12
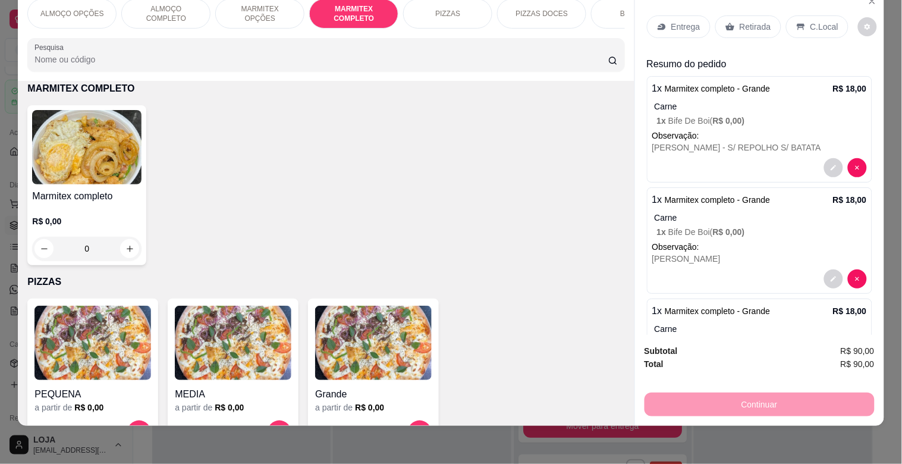
click at [675, 21] on p "Entrega" at bounding box center [685, 27] width 29 height 12
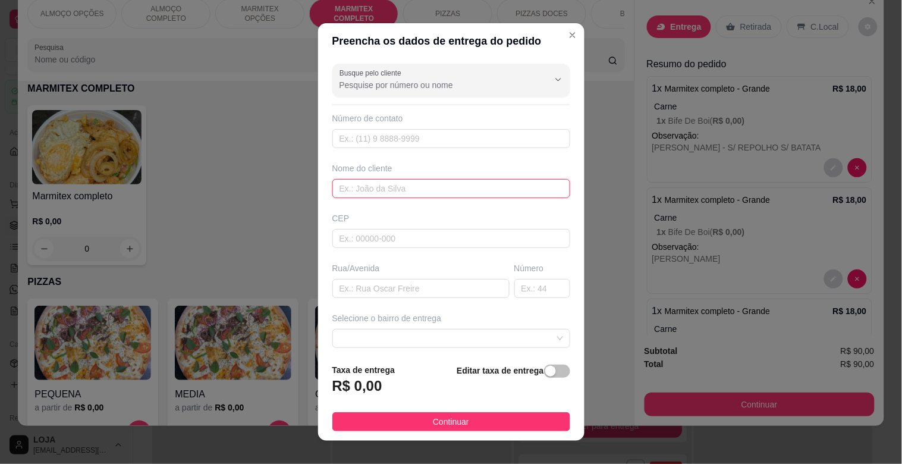
click at [364, 184] on input "text" at bounding box center [451, 188] width 238 height 19
click at [382, 192] on input "MECANICA OPERES" at bounding box center [451, 188] width 238 height 19
type input "MECANICA PERES"
click at [385, 294] on input "text" at bounding box center [420, 288] width 177 height 19
type input "TOCANTINS"
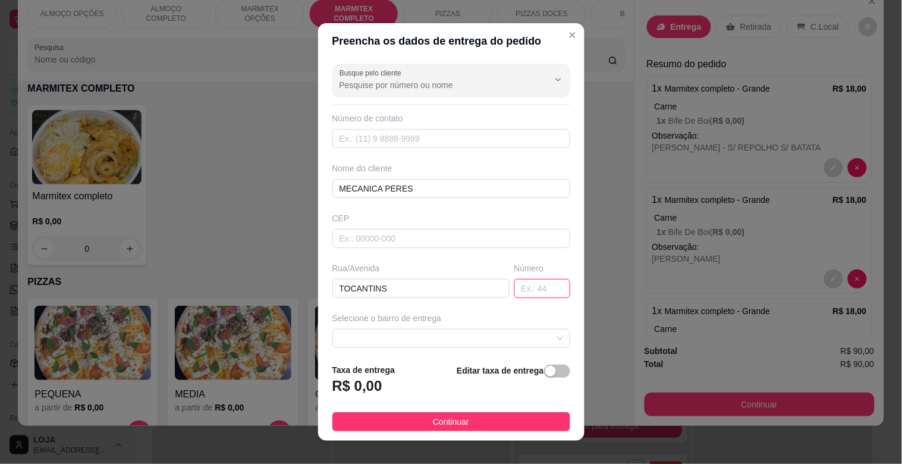
click at [524, 285] on input "text" at bounding box center [542, 288] width 56 height 19
type input "284"
click at [544, 370] on button "button" at bounding box center [557, 371] width 26 height 13
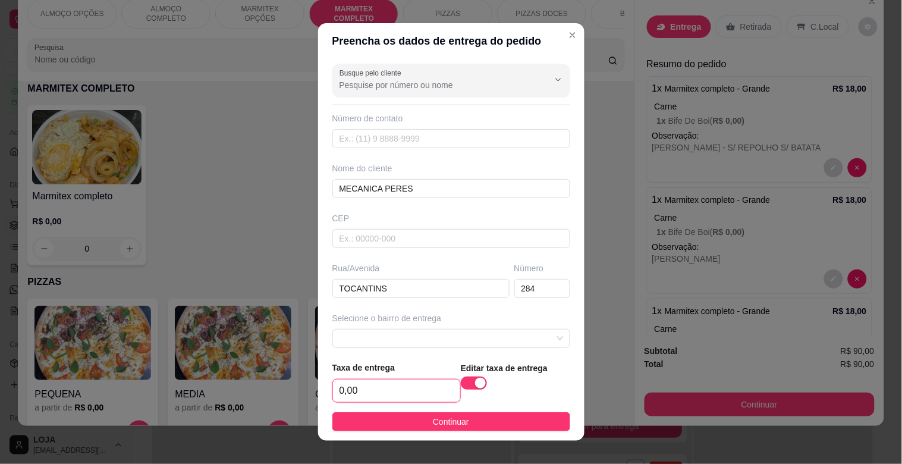
click at [381, 393] on input "0,00" at bounding box center [396, 390] width 127 height 23
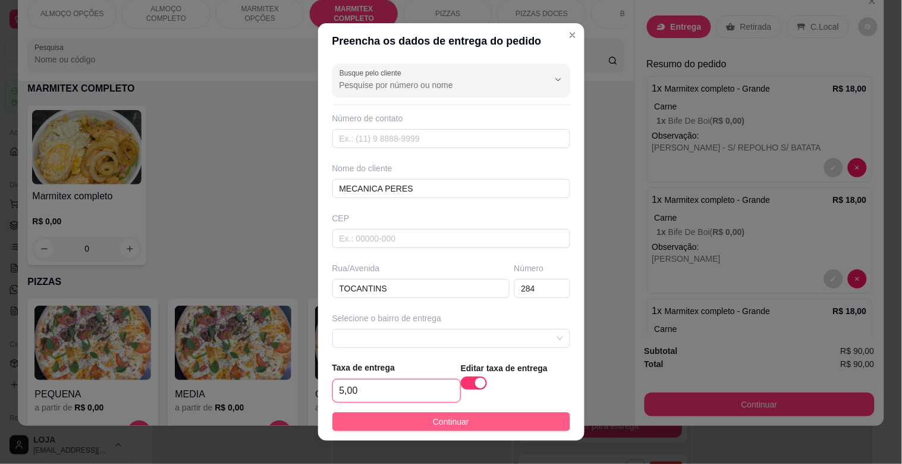
type input "5,00"
click at [444, 417] on span "Continuar" at bounding box center [451, 421] width 36 height 13
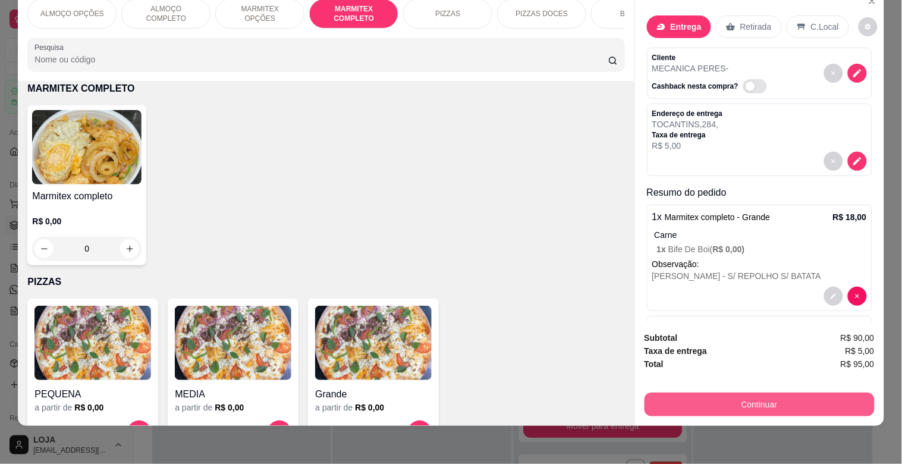
click at [768, 399] on button "Continuar" at bounding box center [760, 405] width 230 height 24
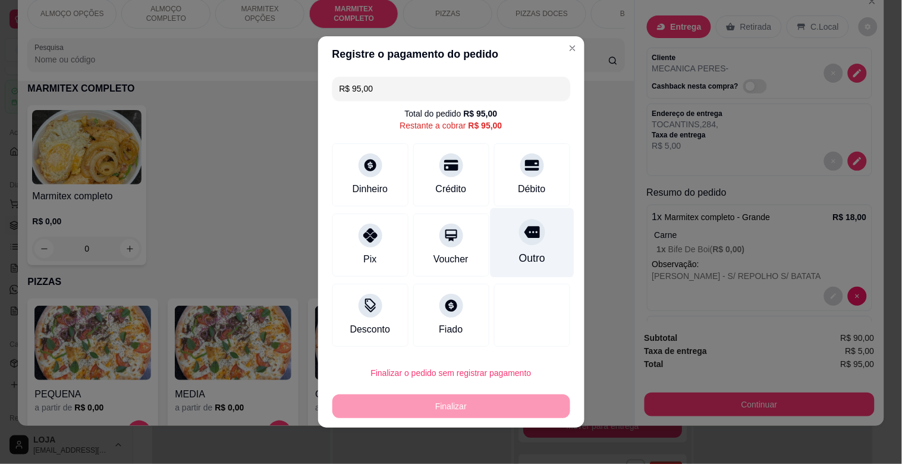
click at [540, 241] on div "Outro" at bounding box center [532, 243] width 84 height 70
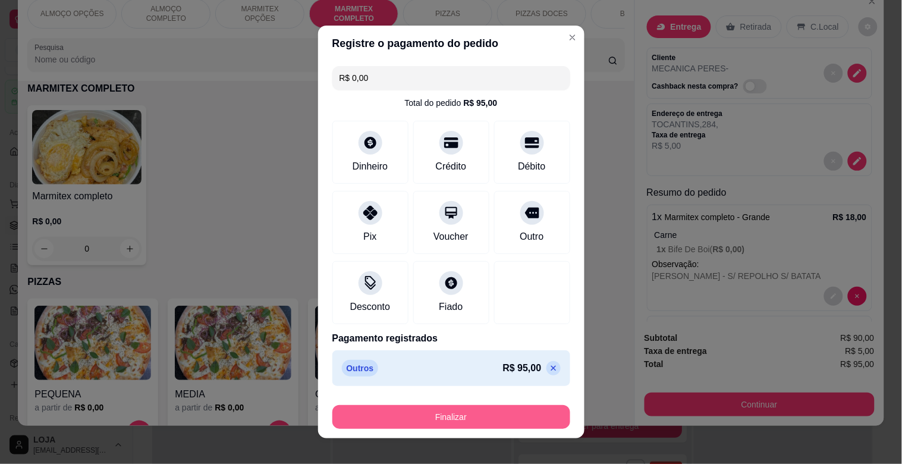
click at [434, 420] on button "Finalizar" at bounding box center [451, 417] width 238 height 24
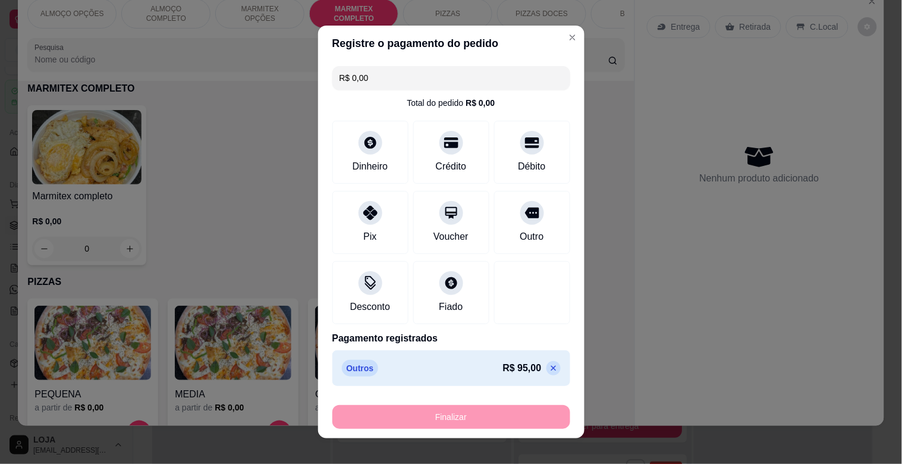
type input "-R$ 95,00"
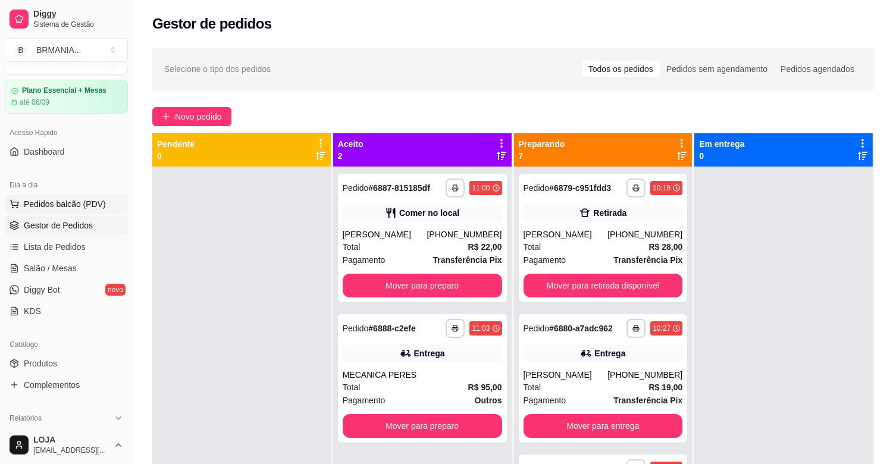
click at [77, 195] on button "Pedidos balcão (PDV)" at bounding box center [66, 203] width 123 height 19
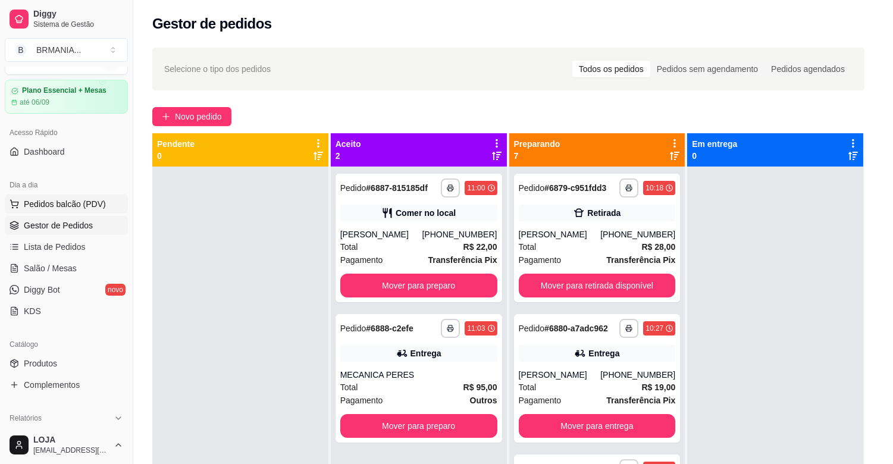
click at [88, 203] on img at bounding box center [80, 225] width 112 height 76
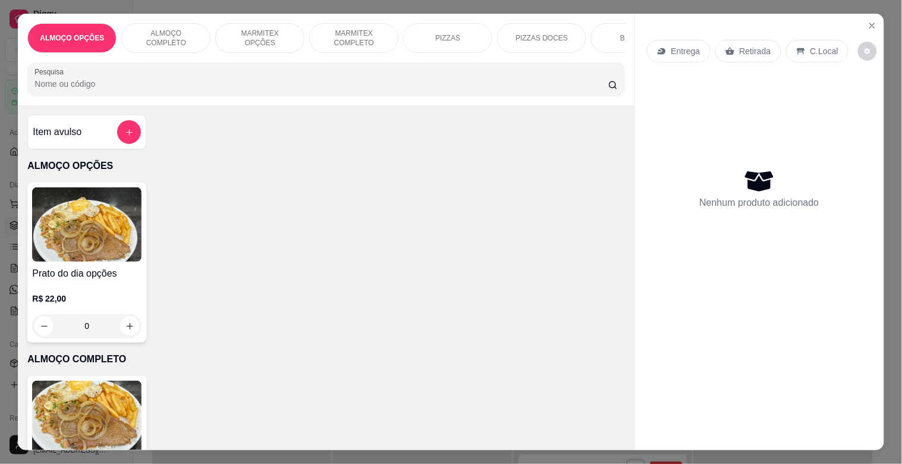
drag, startPoint x: 347, startPoint y: 21, endPoint x: 319, endPoint y: 48, distance: 39.1
click at [347, 26] on div "MARMITEX COMPLETO" at bounding box center [353, 38] width 89 height 30
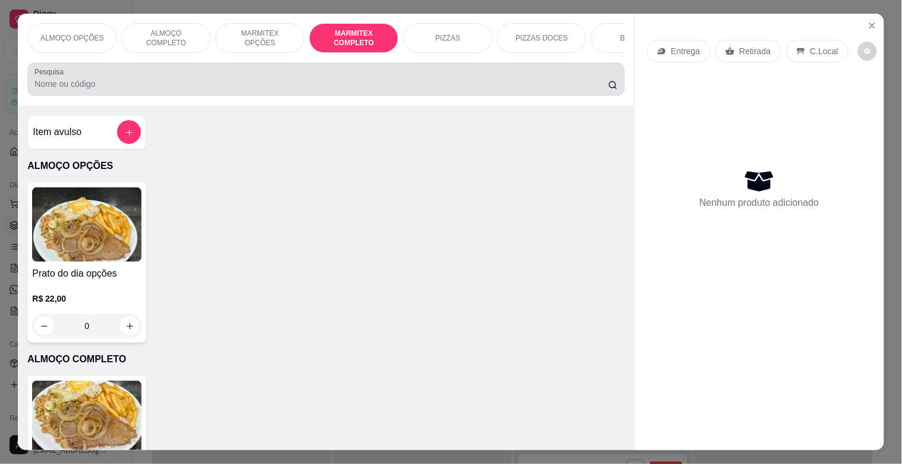
scroll to position [29, 0]
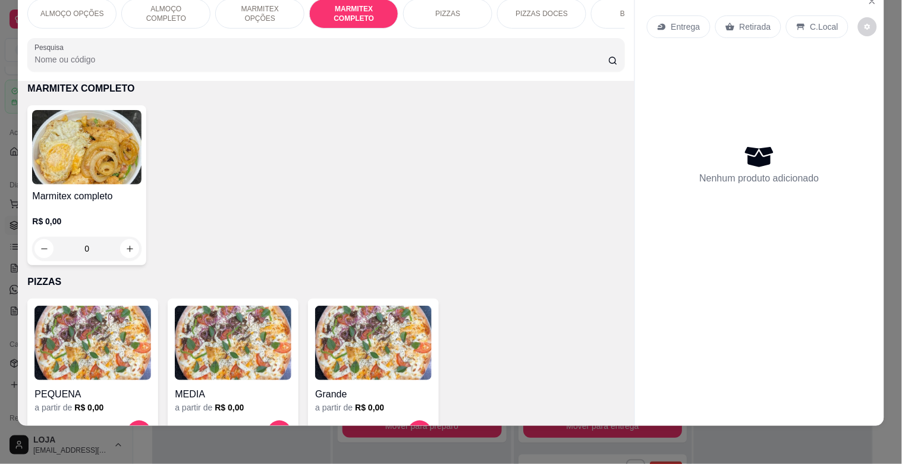
click at [131, 146] on img at bounding box center [86, 147] width 109 height 74
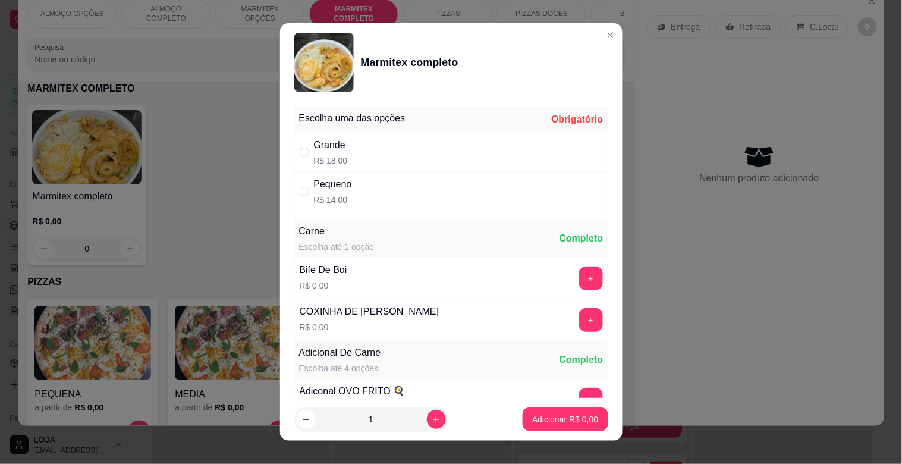
drag, startPoint x: 325, startPoint y: 188, endPoint x: 397, endPoint y: 222, distance: 79.8
click at [326, 190] on div "Pequeno" at bounding box center [333, 184] width 38 height 14
radio input "true"
click at [579, 282] on button "+" at bounding box center [591, 278] width 24 height 24
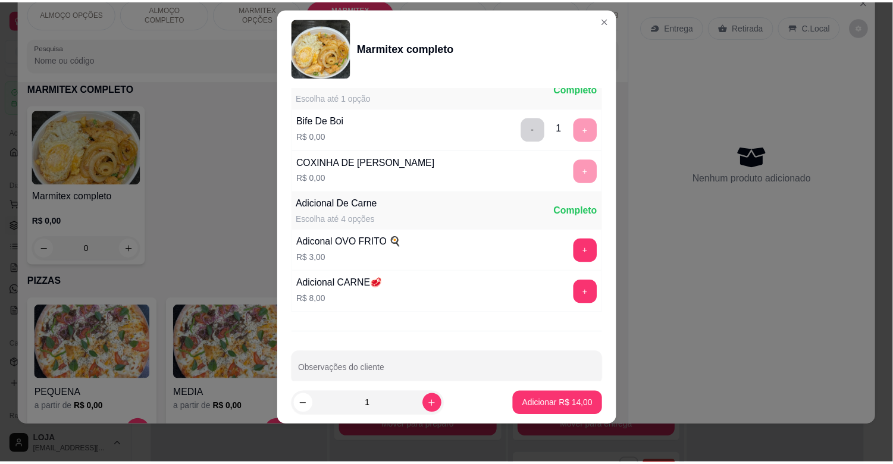
scroll to position [167, 0]
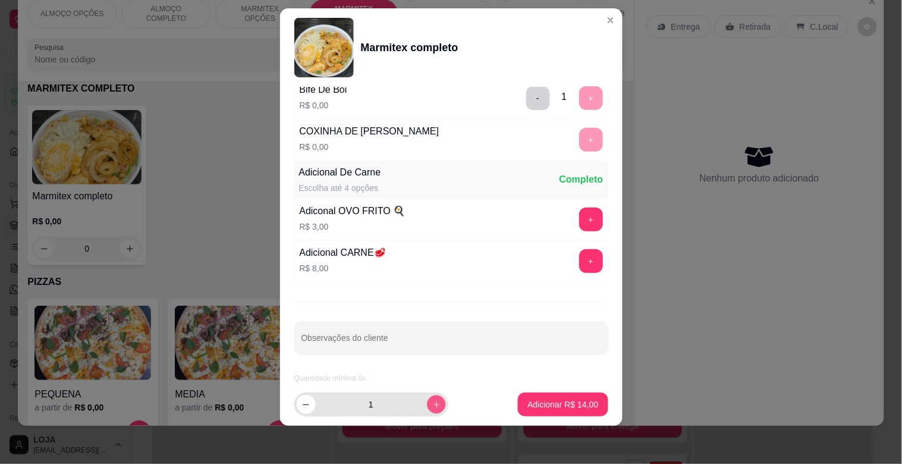
click at [432, 402] on icon "increase-product-quantity" at bounding box center [436, 404] width 9 height 9
type input "2"
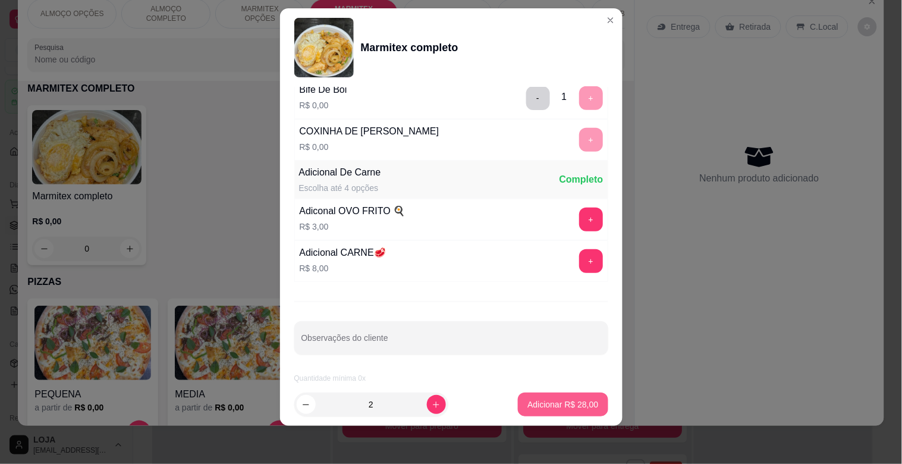
click at [562, 406] on p "Adicionar R$ 28,00" at bounding box center [563, 404] width 71 height 12
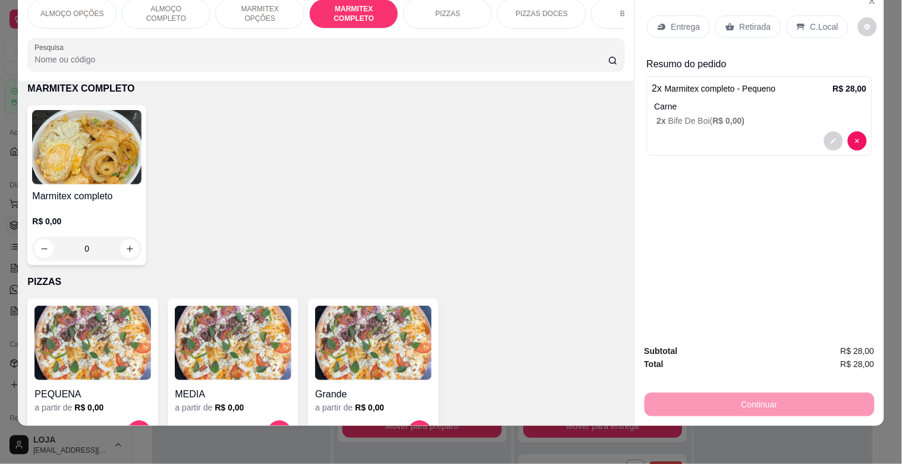
click at [758, 21] on p "Retirada" at bounding box center [756, 27] width 32 height 12
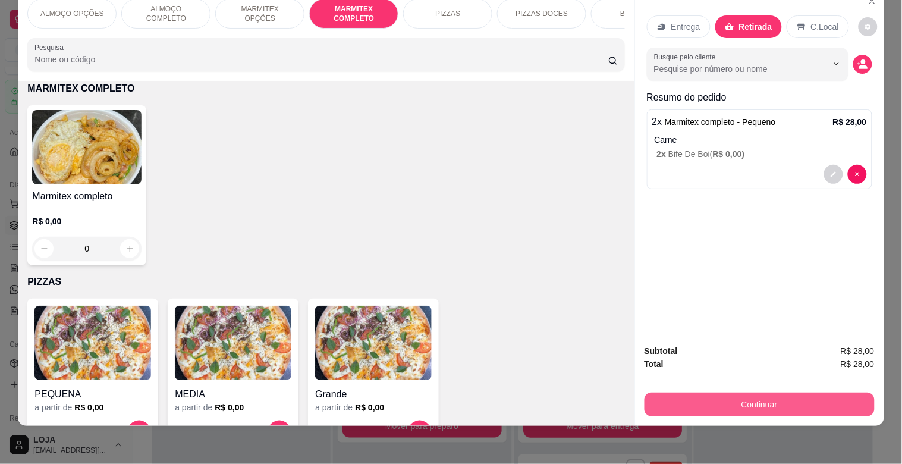
click at [757, 401] on button "Continuar" at bounding box center [760, 405] width 230 height 24
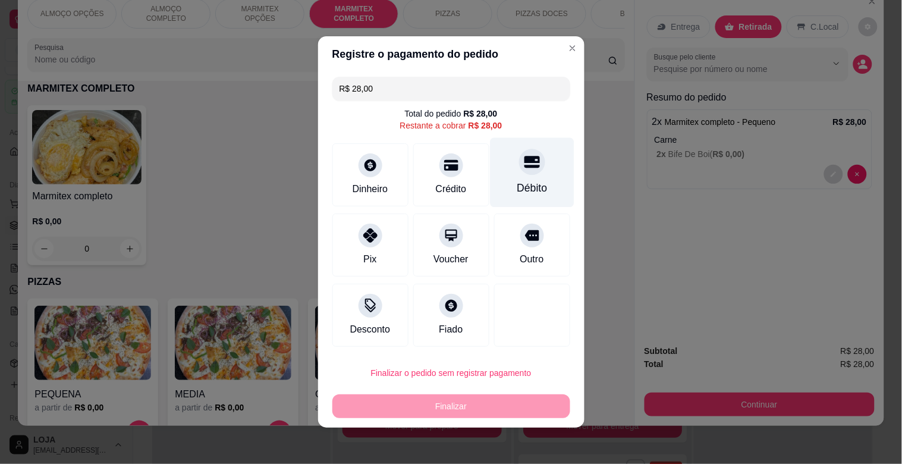
drag, startPoint x: 526, startPoint y: 181, endPoint x: 519, endPoint y: 179, distance: 7.4
click at [524, 181] on div "Débito" at bounding box center [532, 187] width 30 height 15
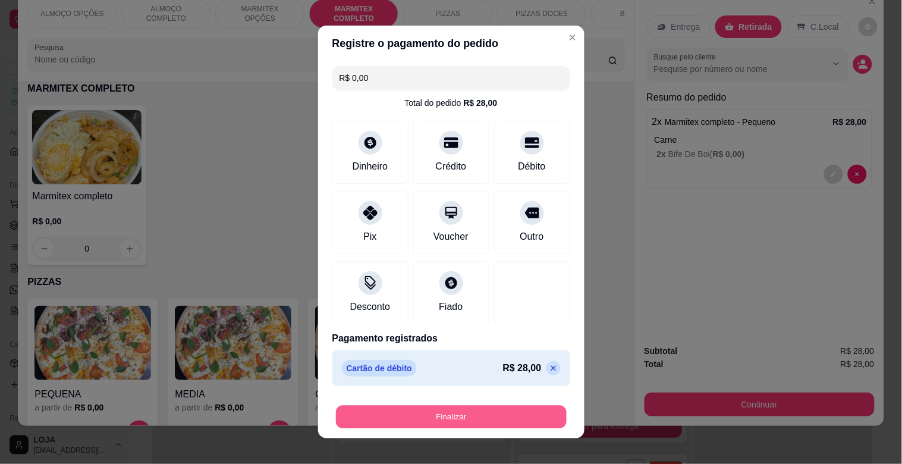
click at [426, 418] on button "Finalizar" at bounding box center [451, 417] width 231 height 23
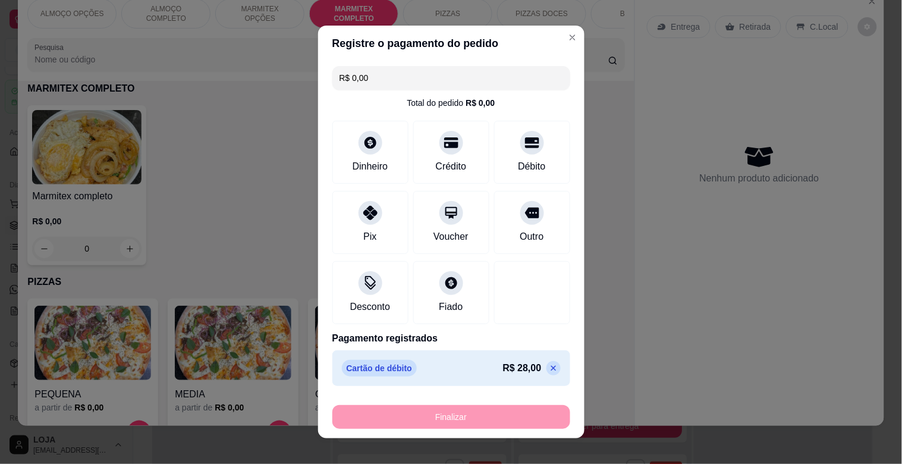
type input "-R$ 28,00"
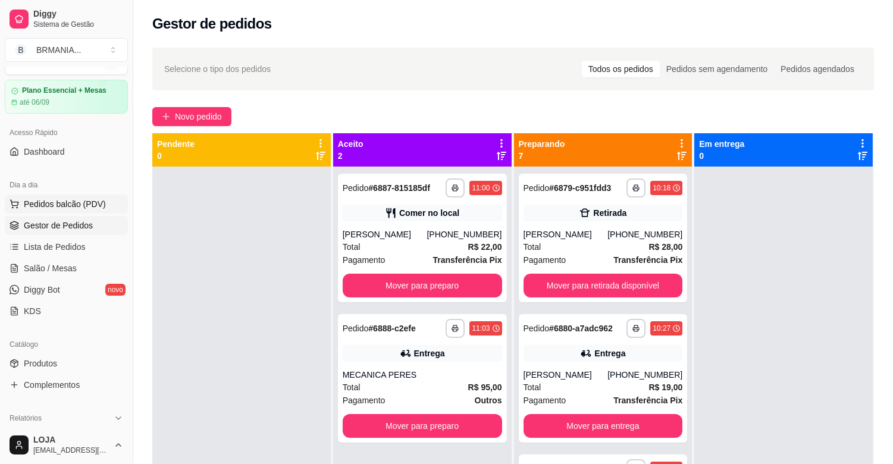
click at [88, 207] on span "Pedidos balcão (PDV)" at bounding box center [65, 204] width 82 height 12
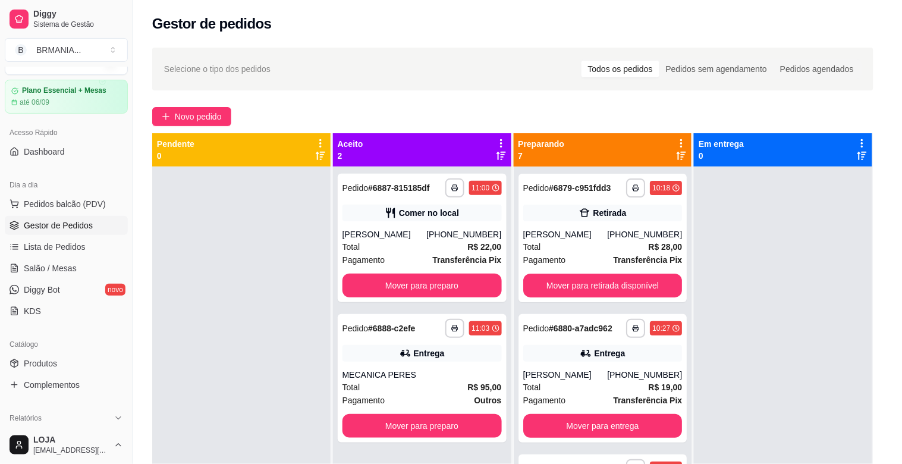
click at [211, 91] on div at bounding box center [325, 79] width 583 height 24
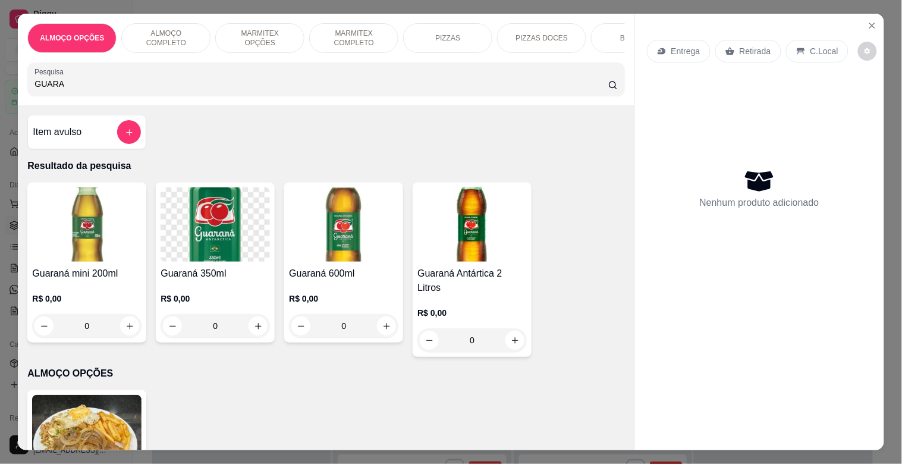
type input "GUARA"
click at [94, 260] on img at bounding box center [86, 224] width 109 height 74
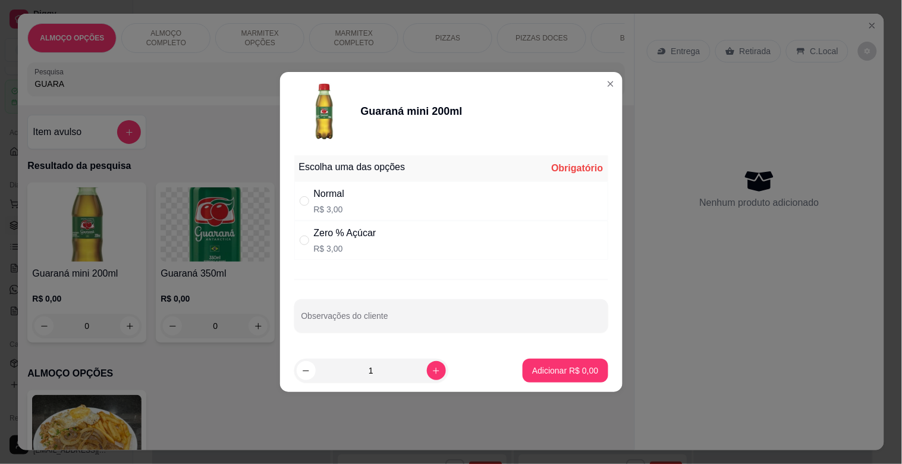
drag, startPoint x: 440, startPoint y: 183, endPoint x: 434, endPoint y: 199, distance: 17.7
click at [434, 199] on div "Normal R$ 3,00" at bounding box center [451, 200] width 314 height 39
radio input "true"
click at [538, 372] on p "Adicionar R$ 3,00" at bounding box center [565, 370] width 64 height 11
type input "1"
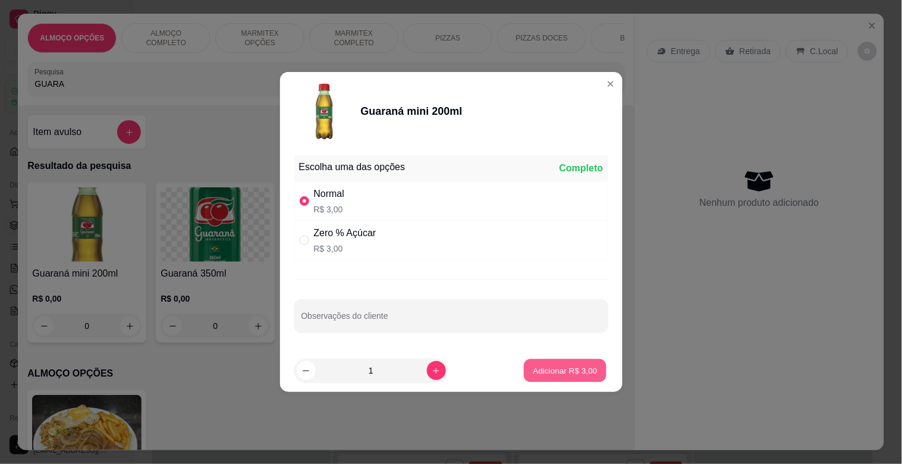
type input "1"
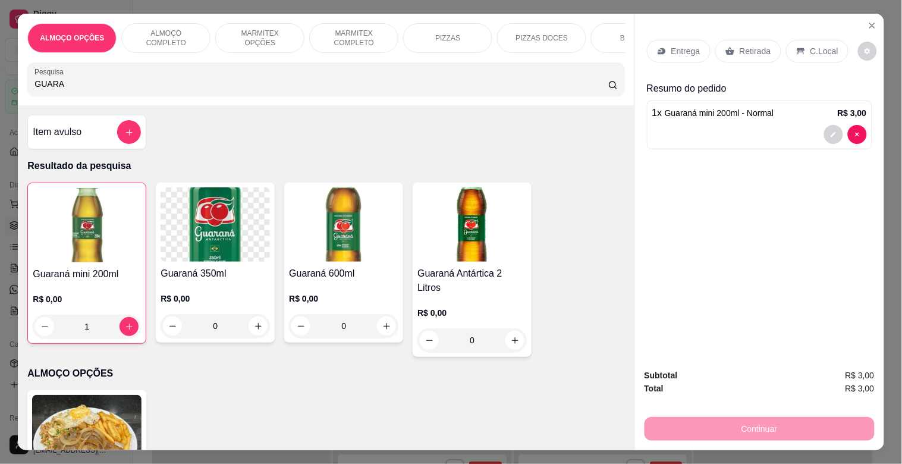
click at [743, 45] on p "Retirada" at bounding box center [756, 51] width 32 height 12
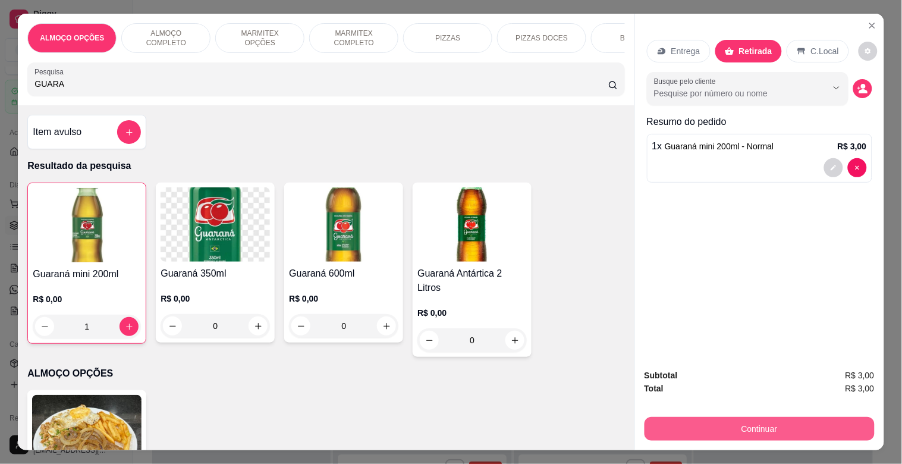
click at [746, 426] on button "Continuar" at bounding box center [760, 429] width 230 height 24
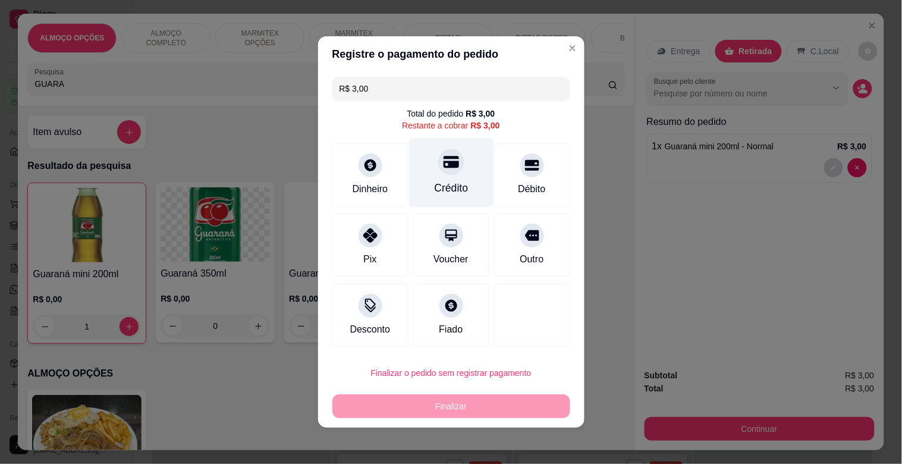
click at [456, 177] on div "Crédito" at bounding box center [451, 173] width 84 height 70
type input "R$ 0,00"
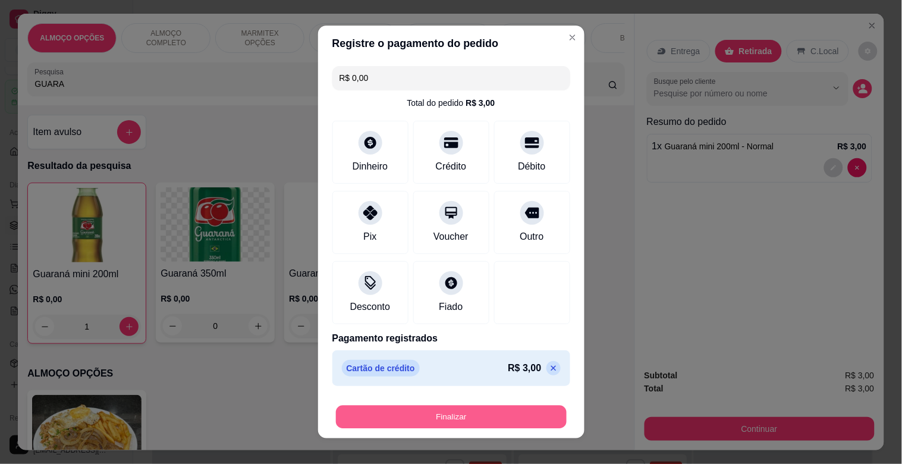
click at [447, 413] on button "Finalizar" at bounding box center [451, 417] width 231 height 23
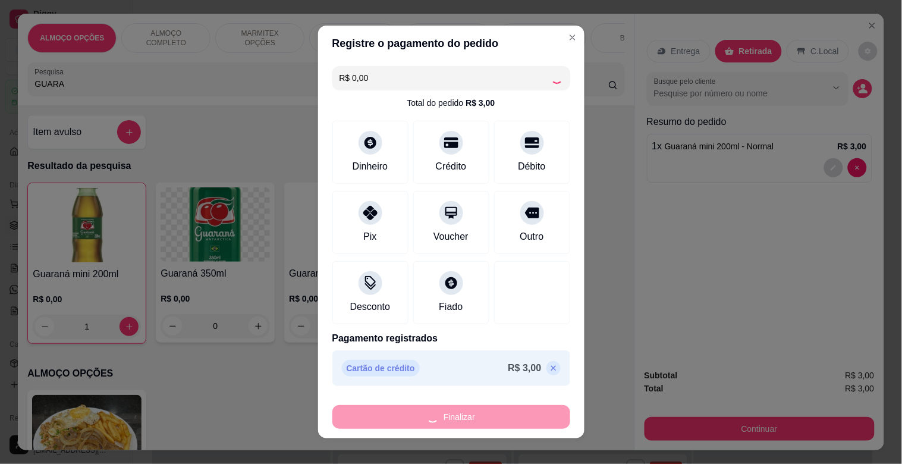
type input "0"
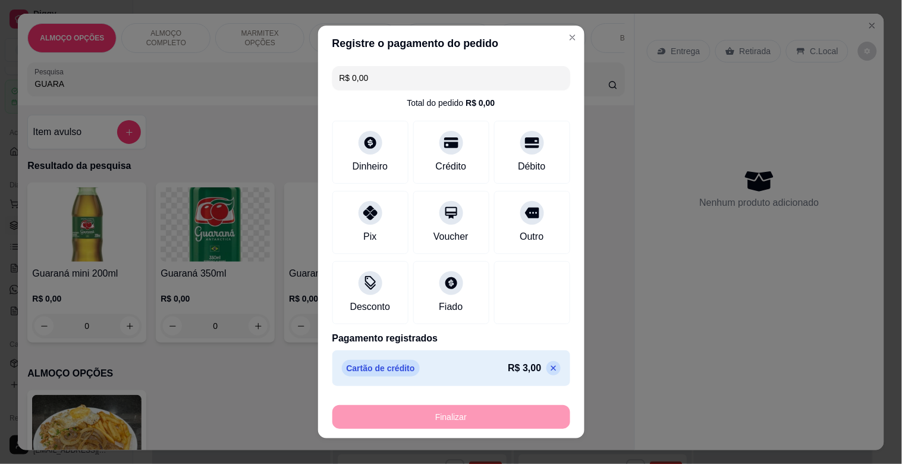
type input "-R$ 3,00"
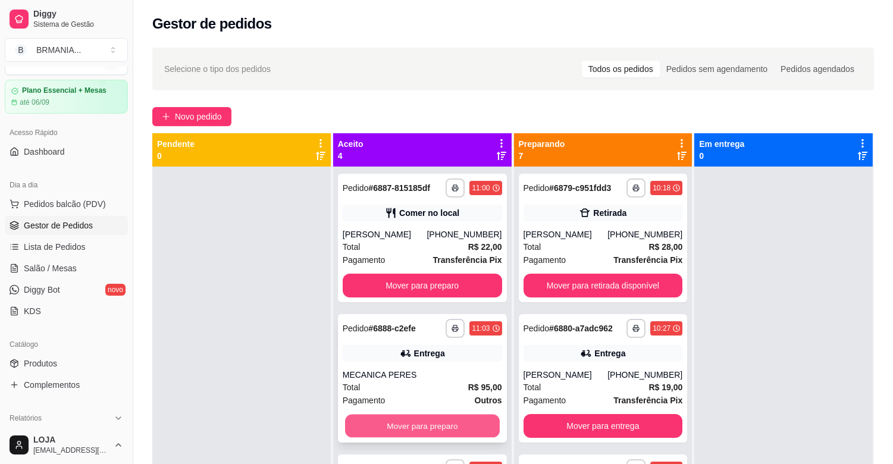
click at [436, 426] on button "Mover para preparo" at bounding box center [422, 426] width 155 height 23
click at [433, 425] on button "Mover para preparo" at bounding box center [422, 426] width 159 height 24
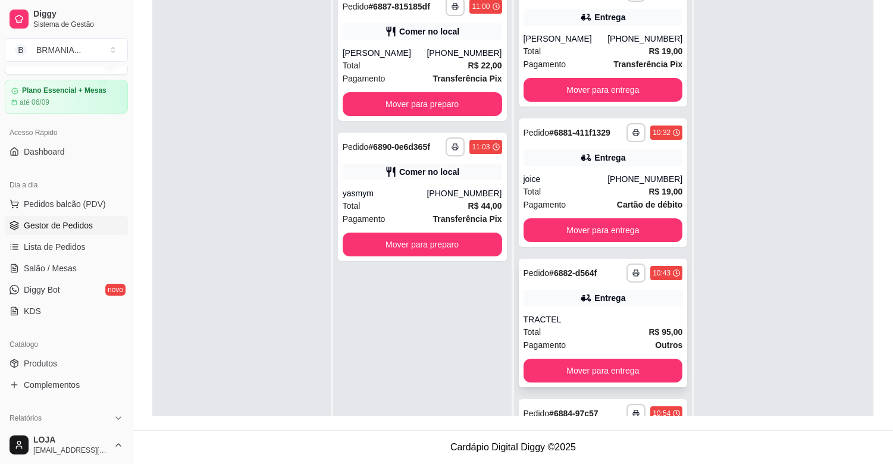
scroll to position [162, 0]
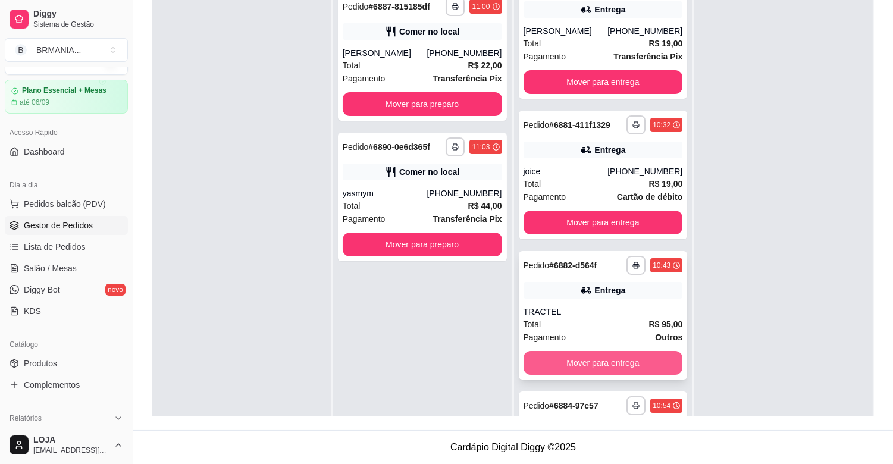
click at [589, 364] on button "Mover para entrega" at bounding box center [602, 363] width 159 height 24
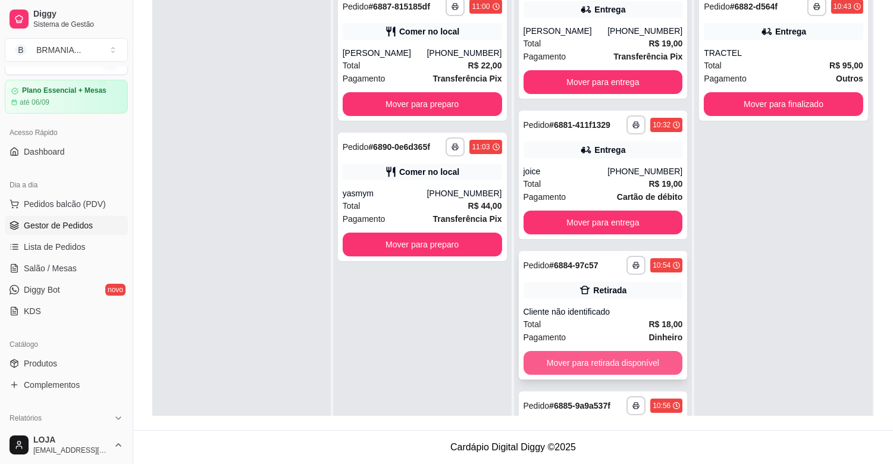
click at [586, 357] on button "Mover para retirada disponível" at bounding box center [602, 363] width 159 height 24
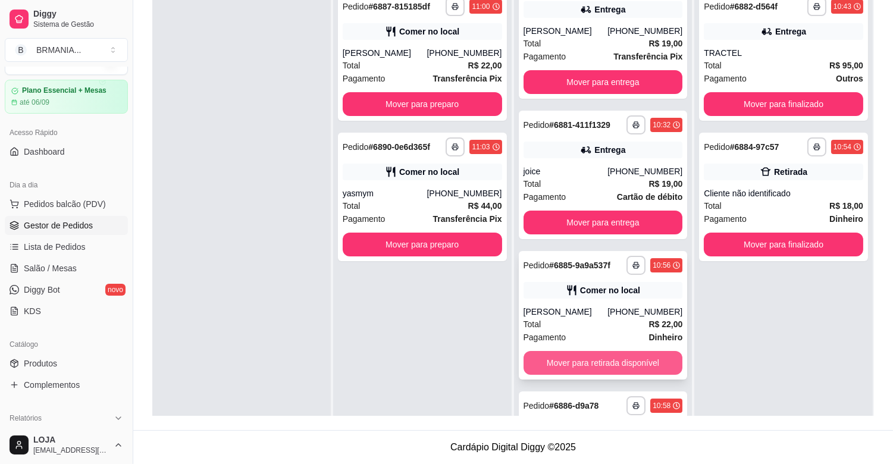
click at [609, 363] on button "Mover para retirada disponível" at bounding box center [602, 363] width 159 height 24
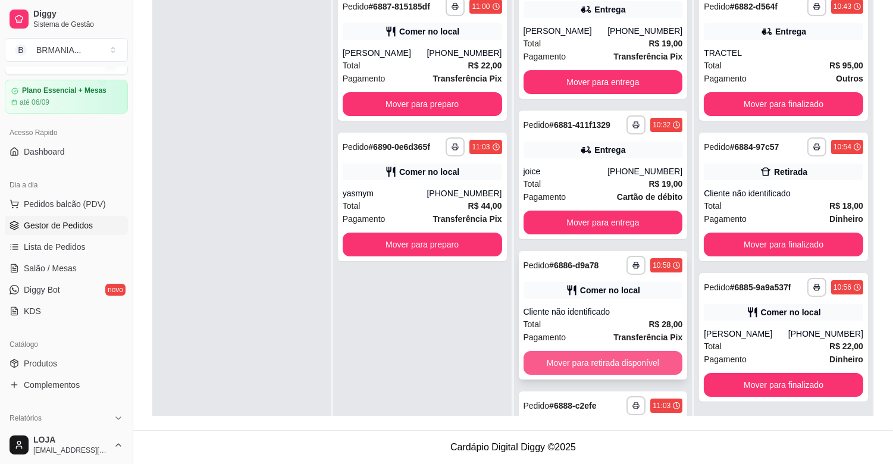
click at [601, 362] on button "Mover para retirada disponível" at bounding box center [602, 363] width 159 height 24
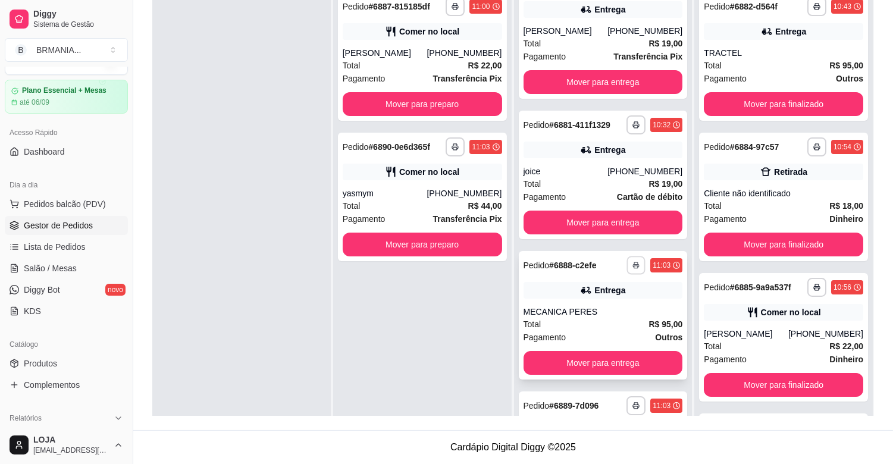
click at [627, 259] on button "button" at bounding box center [636, 265] width 18 height 18
click at [601, 305] on button "IMPRESSORA" at bounding box center [588, 306] width 86 height 19
click at [583, 365] on button "Mover para entrega" at bounding box center [602, 363] width 159 height 24
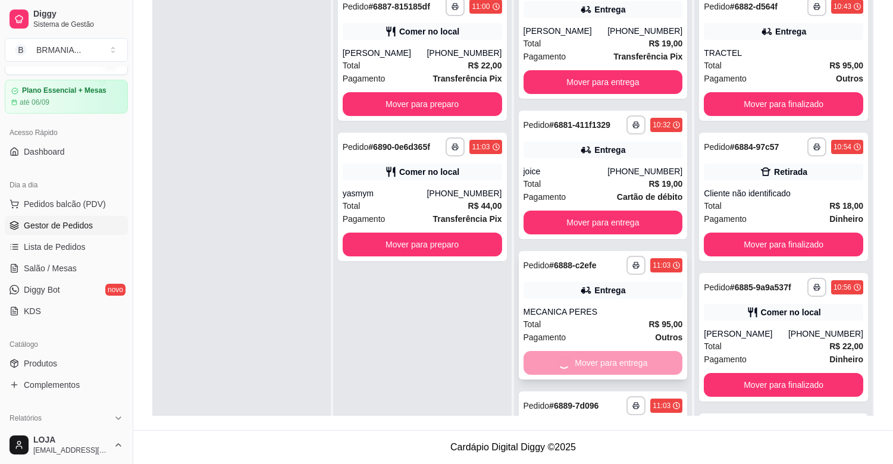
scroll to position [109, 0]
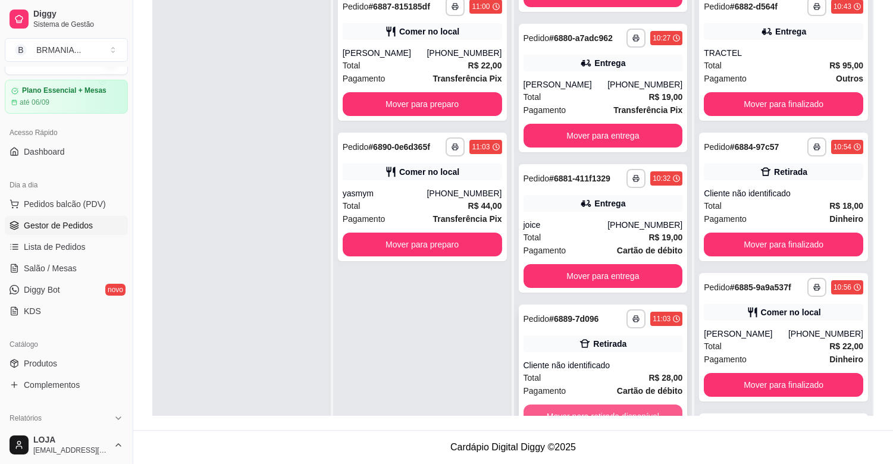
click at [607, 406] on button "Mover para retirada disponível" at bounding box center [602, 416] width 159 height 24
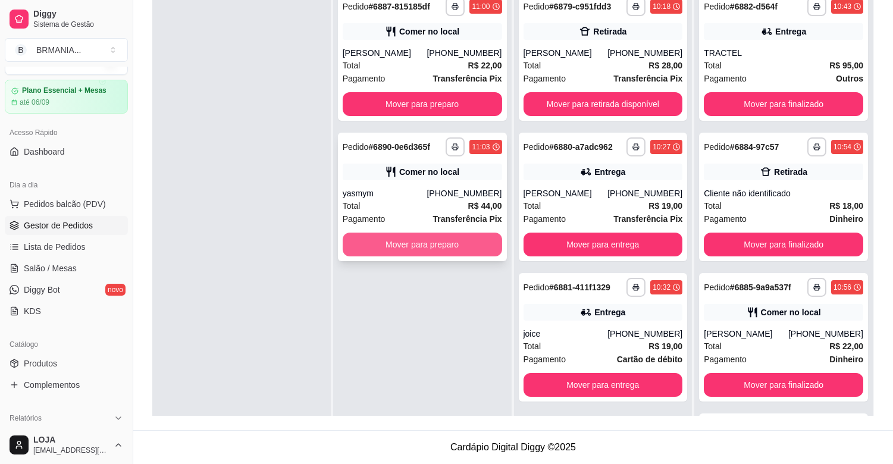
click at [403, 247] on button "Mover para preparo" at bounding box center [422, 245] width 159 height 24
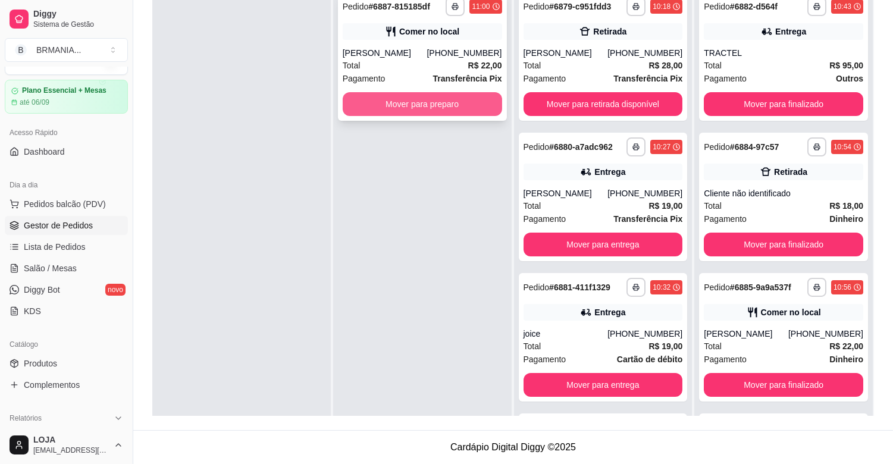
click at [418, 102] on button "Mover para preparo" at bounding box center [422, 104] width 159 height 24
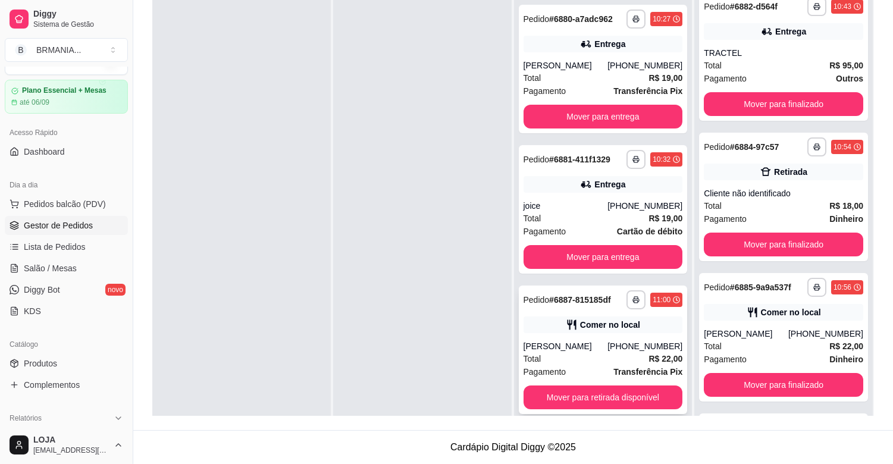
scroll to position [168, 0]
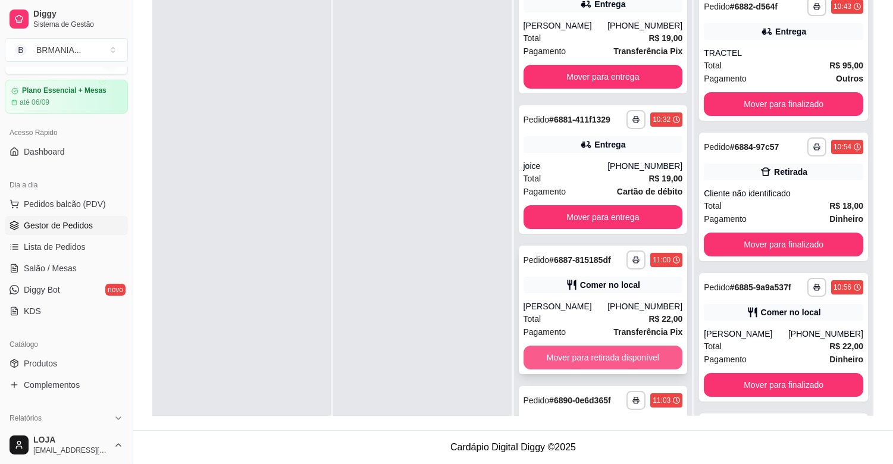
click at [590, 353] on button "Mover para retirada disponível" at bounding box center [602, 358] width 159 height 24
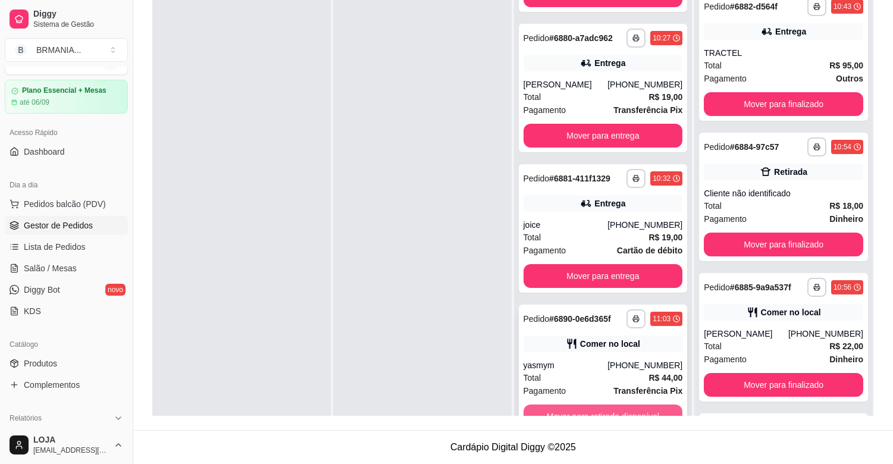
click at [591, 410] on button "Mover para retirada disponível" at bounding box center [602, 416] width 159 height 24
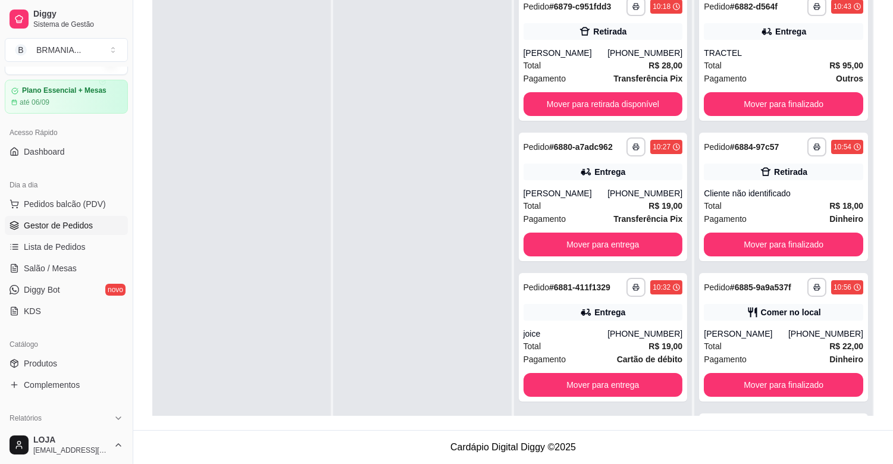
scroll to position [0, 0]
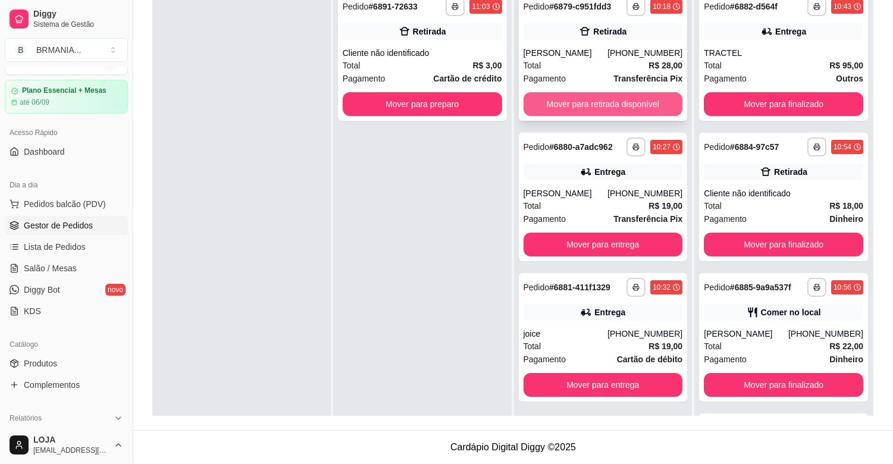
click at [602, 105] on button "Mover para retirada disponível" at bounding box center [602, 104] width 159 height 24
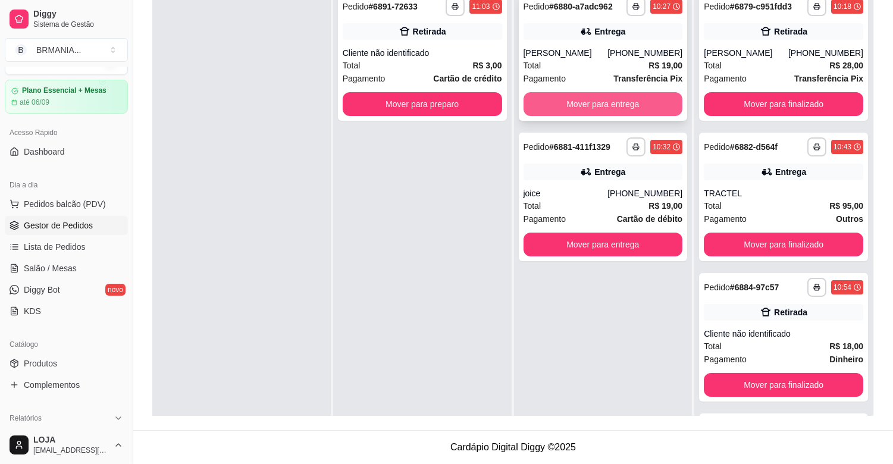
click at [602, 103] on button "Mover para entrega" at bounding box center [602, 104] width 159 height 24
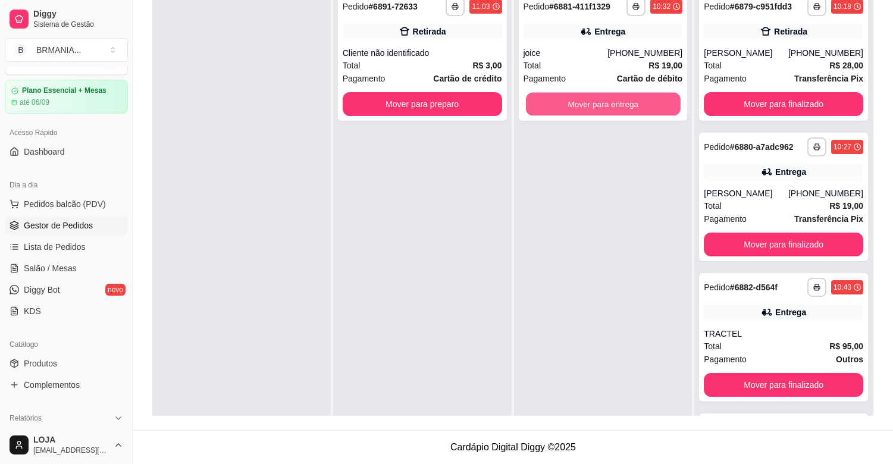
click at [602, 103] on button "Mover para entrega" at bounding box center [603, 104] width 155 height 23
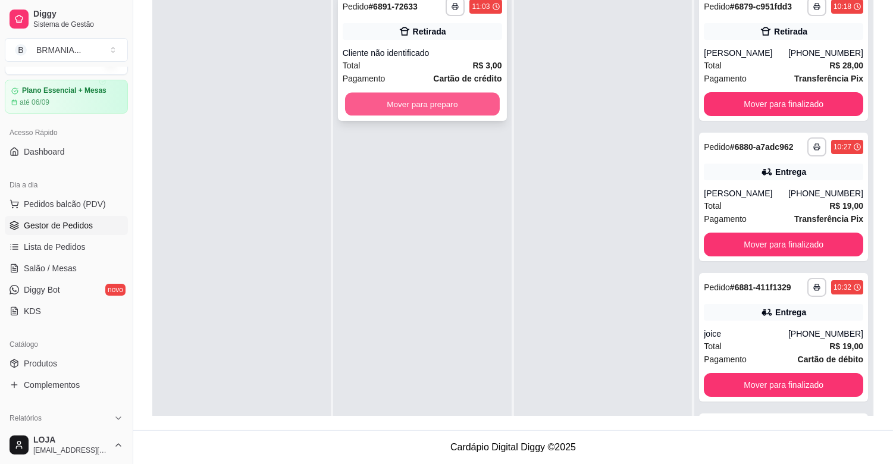
click at [425, 105] on button "Mover para preparo" at bounding box center [422, 104] width 155 height 23
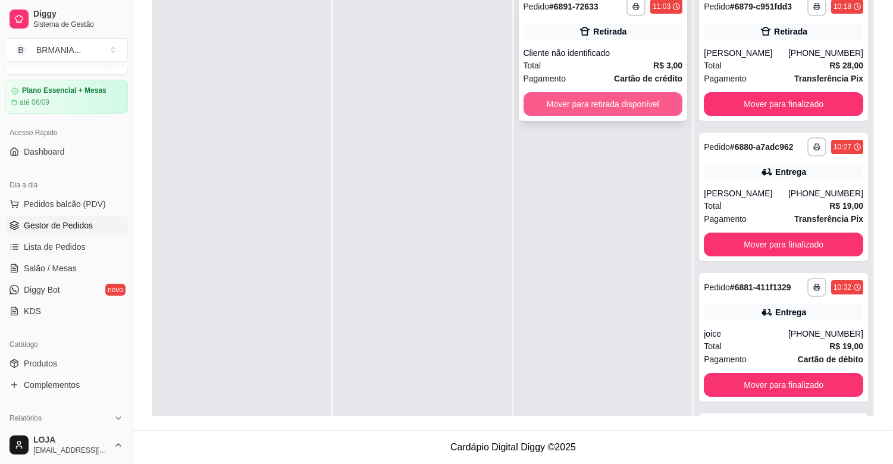
click at [580, 101] on button "Mover para retirada disponível" at bounding box center [602, 104] width 159 height 24
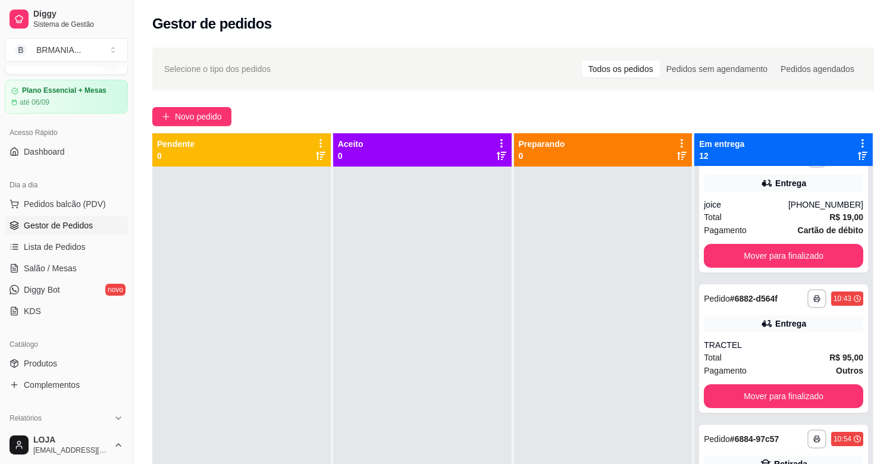
scroll to position [316, 0]
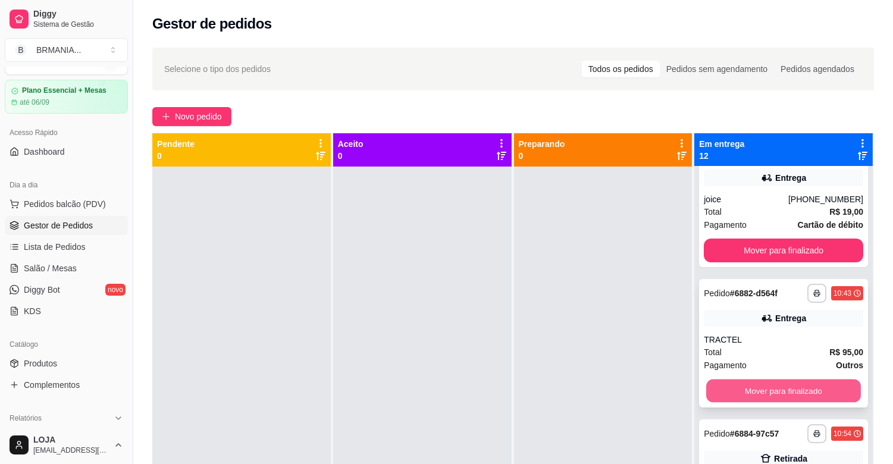
click at [807, 383] on button "Mover para finalizado" at bounding box center [783, 390] width 155 height 23
click at [815, 396] on button "Mover para finalizado" at bounding box center [783, 391] width 159 height 24
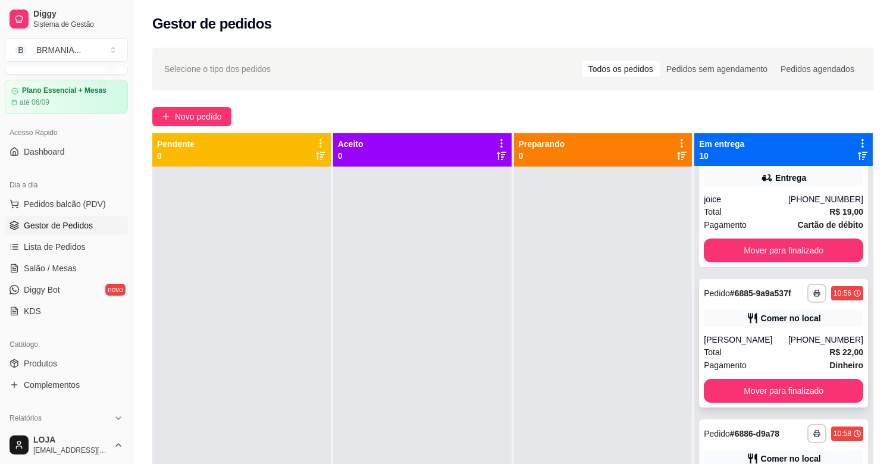
click at [770, 360] on div "Pagamento Dinheiro" at bounding box center [783, 365] width 159 height 13
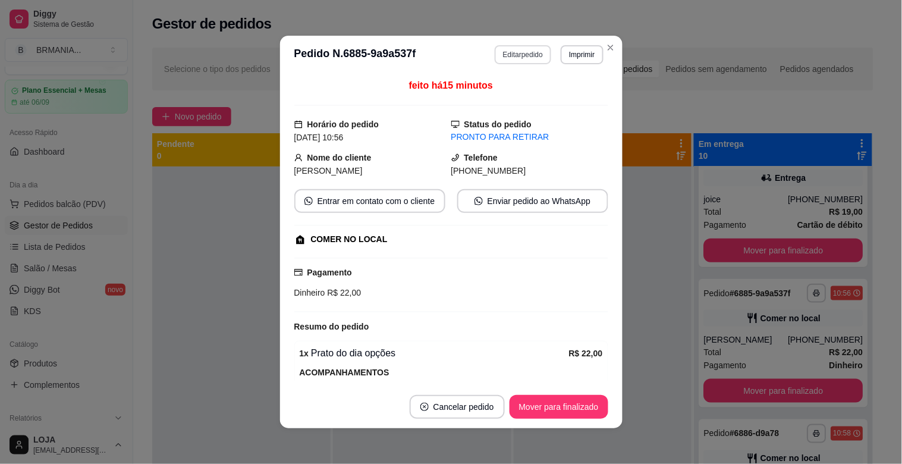
click at [506, 49] on button "Editar pedido" at bounding box center [523, 54] width 57 height 19
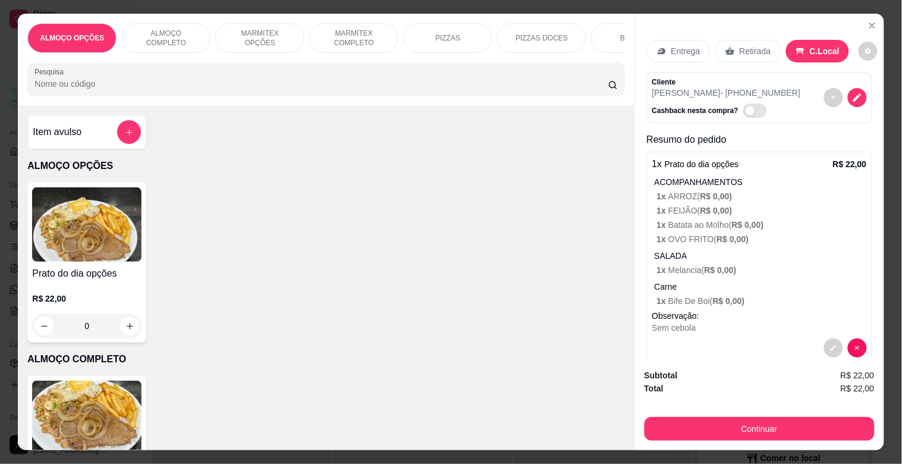
click at [852, 96] on icon "decrease-product-quantity" at bounding box center [857, 97] width 11 height 11
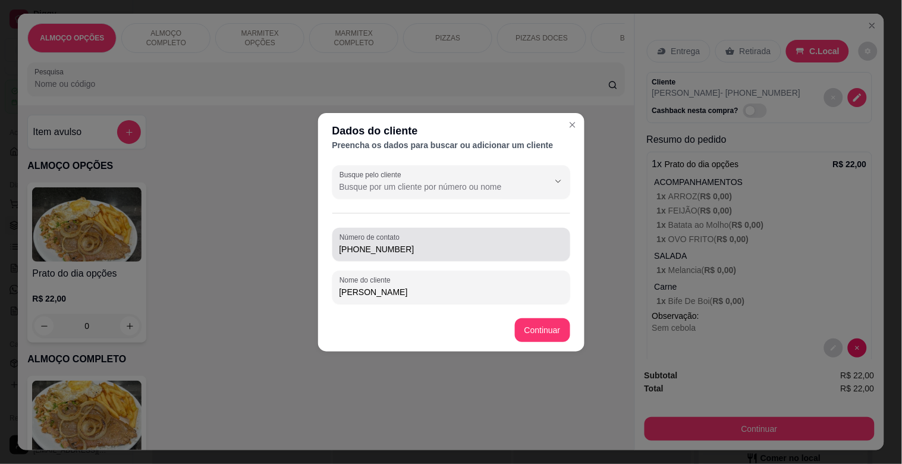
click at [438, 255] on div "[PHONE_NUMBER]" at bounding box center [452, 245] width 224 height 24
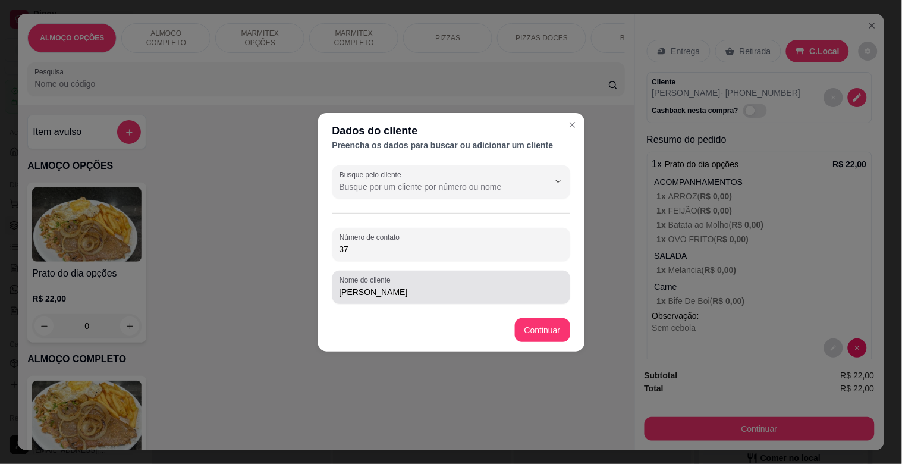
type input "3"
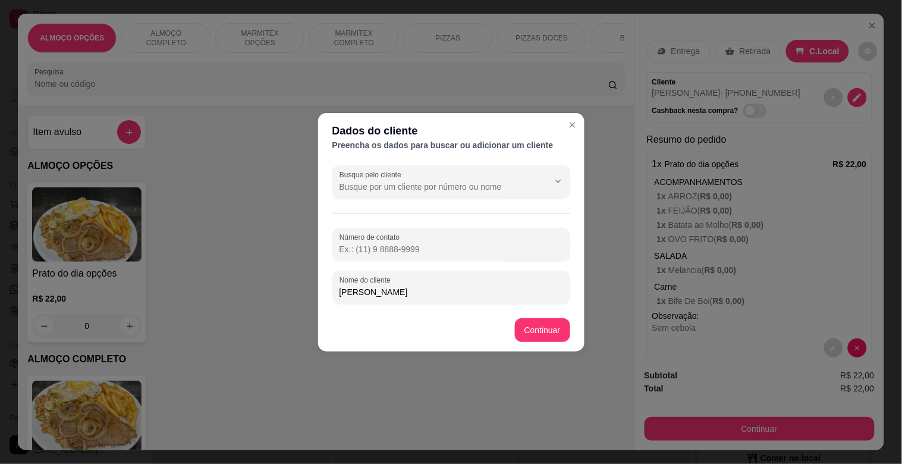
click at [403, 296] on input "[PERSON_NAME]" at bounding box center [452, 292] width 224 height 12
type input "Michael MODERNA"
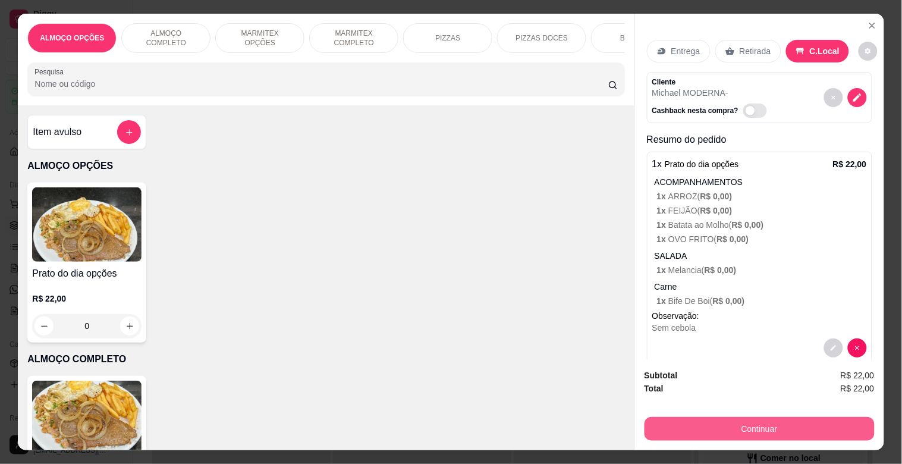
click at [743, 426] on button "Continuar" at bounding box center [760, 429] width 230 height 24
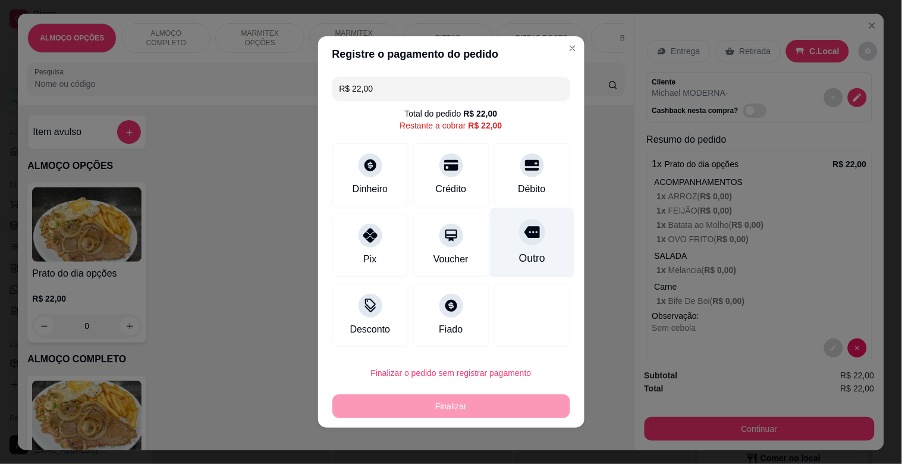
click at [525, 263] on div "Outro" at bounding box center [532, 257] width 26 height 15
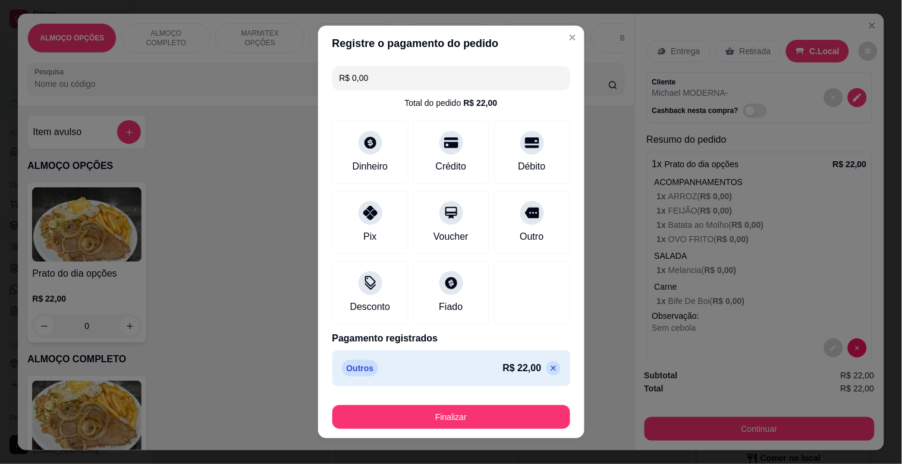
click at [549, 371] on icon at bounding box center [554, 368] width 10 height 10
type input "R$ 22,00"
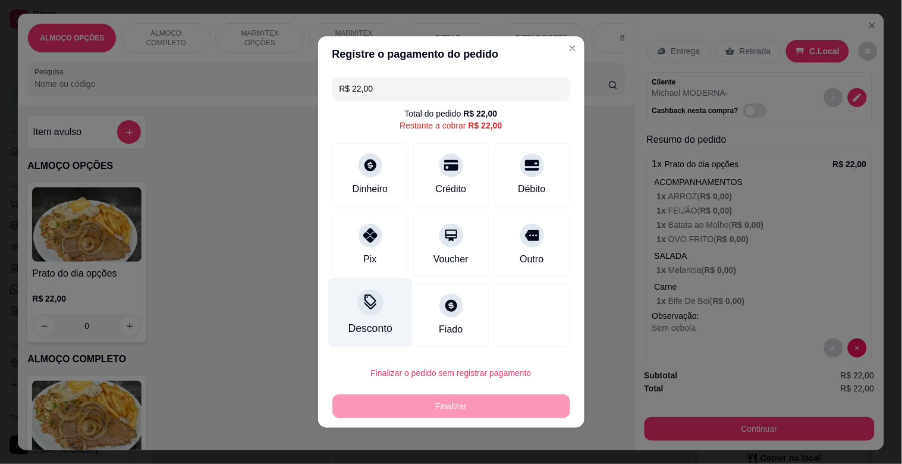
click at [369, 331] on div "Desconto" at bounding box center [370, 328] width 44 height 15
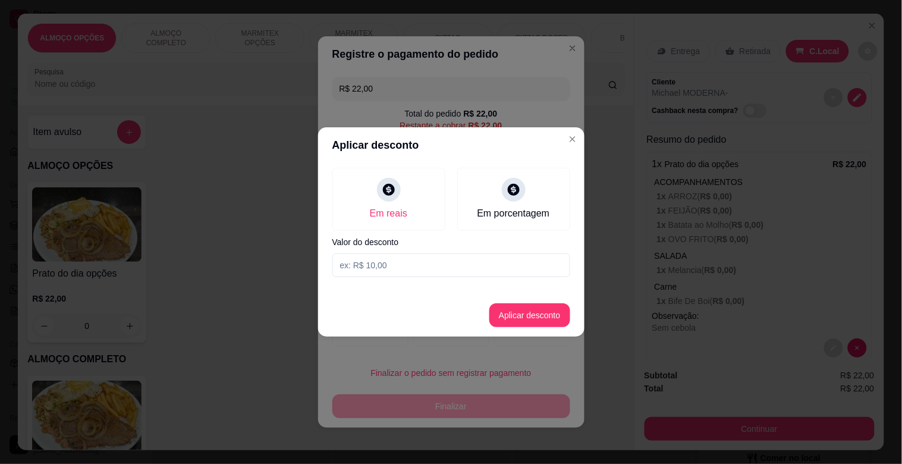
click at [390, 268] on input at bounding box center [451, 265] width 238 height 24
type input "2,00"
click at [526, 311] on button "Aplicar desconto" at bounding box center [529, 315] width 81 height 24
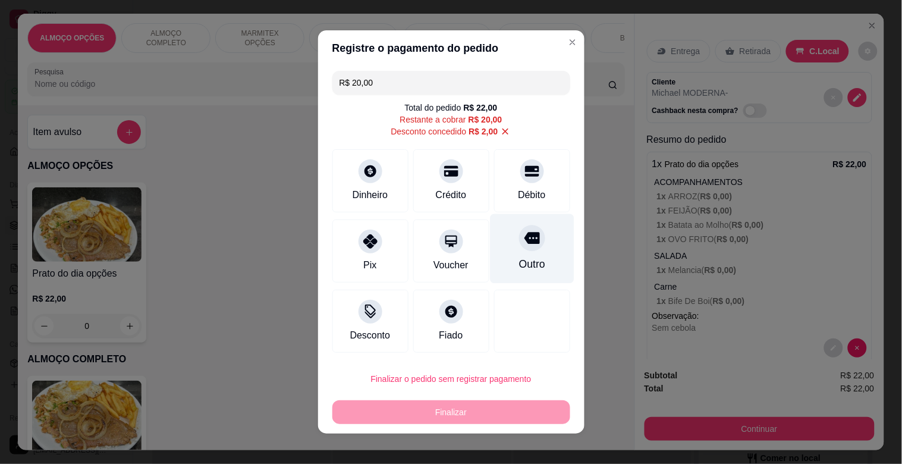
click at [528, 234] on div at bounding box center [532, 238] width 26 height 26
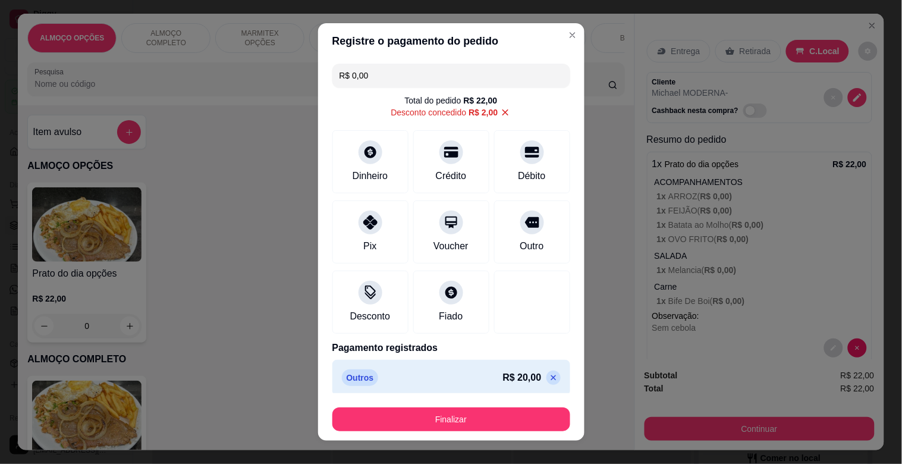
click at [437, 406] on div "Finalizar" at bounding box center [451, 417] width 238 height 29
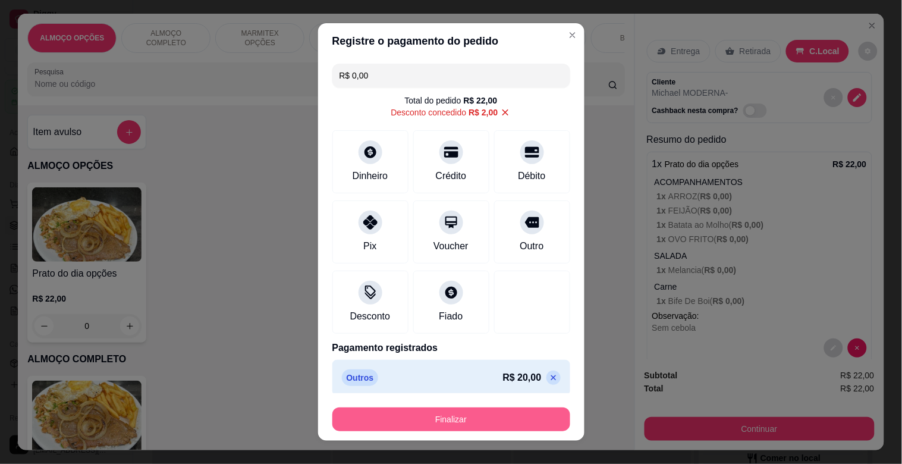
click at [443, 419] on button "Finalizar" at bounding box center [451, 419] width 238 height 24
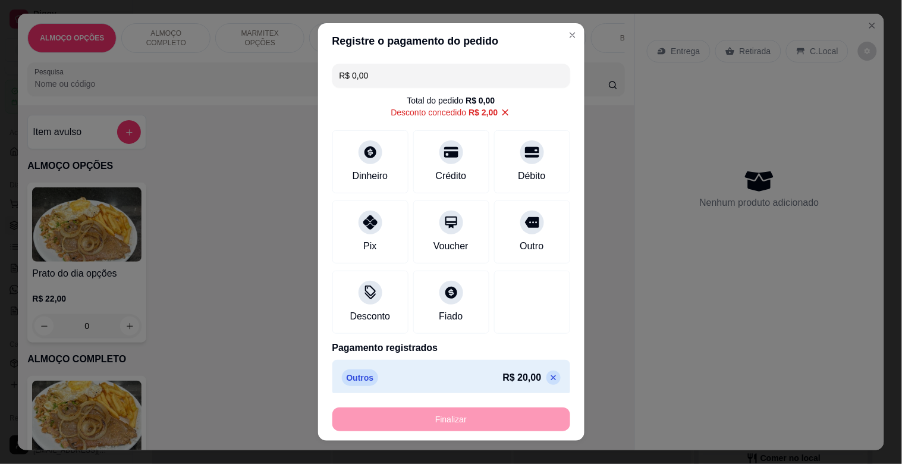
type input "-R$ 22,00"
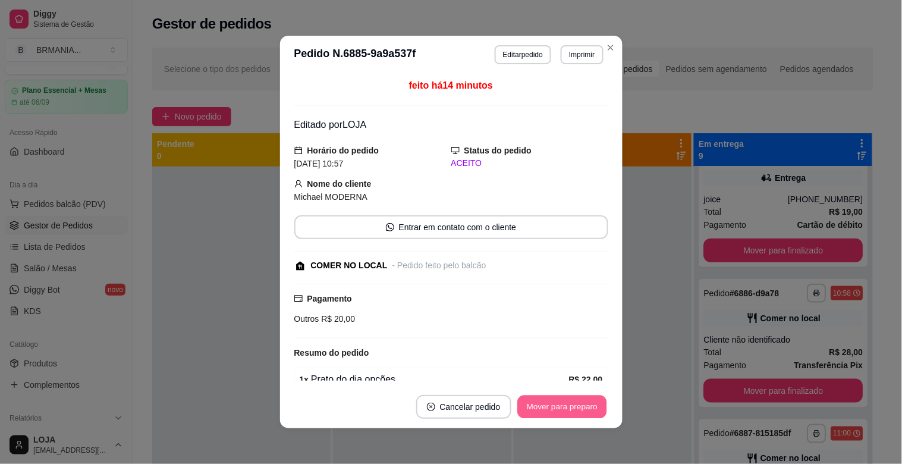
click at [551, 406] on button "Mover para preparo" at bounding box center [561, 407] width 89 height 23
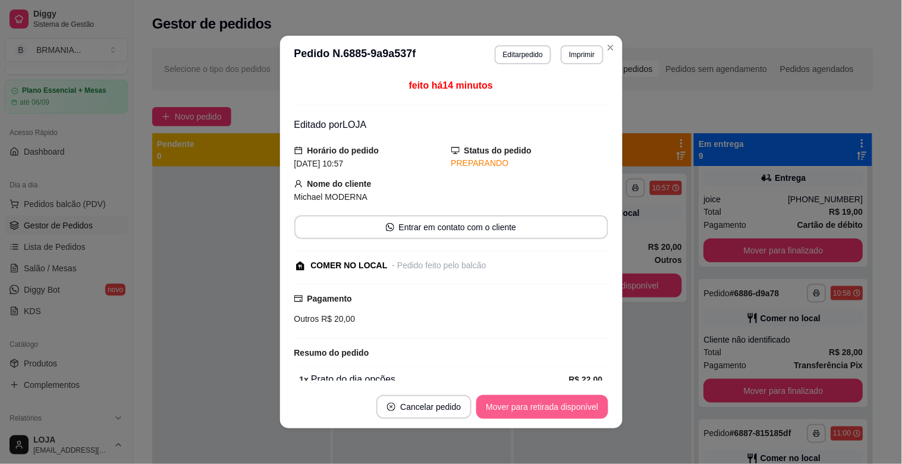
click at [550, 409] on button "Mover para retirada disponível" at bounding box center [541, 407] width 131 height 24
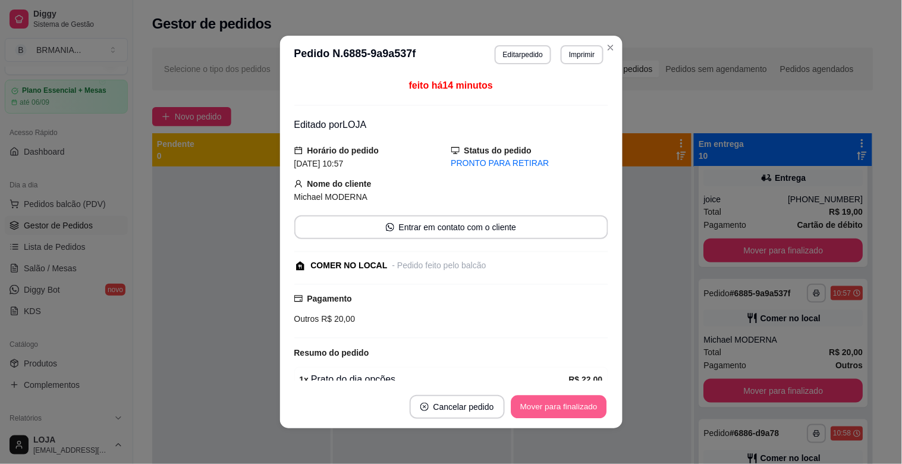
click at [553, 409] on button "Mover para finalizado" at bounding box center [559, 407] width 96 height 23
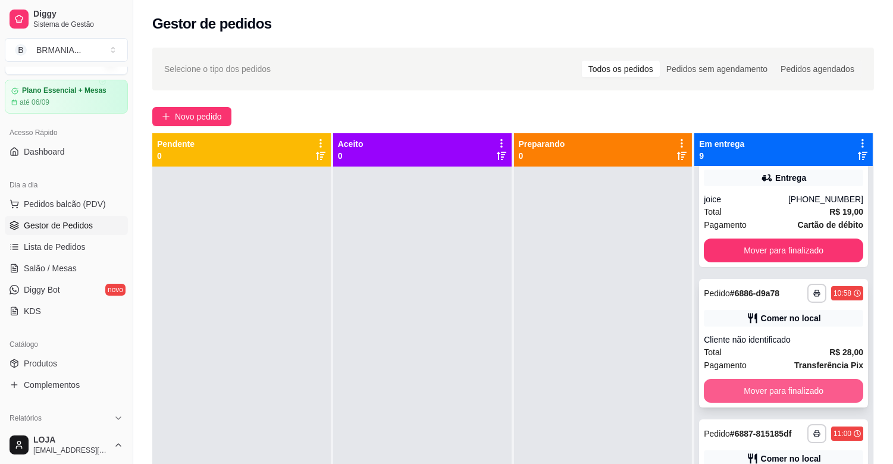
click at [804, 396] on button "Mover para finalizado" at bounding box center [783, 391] width 159 height 24
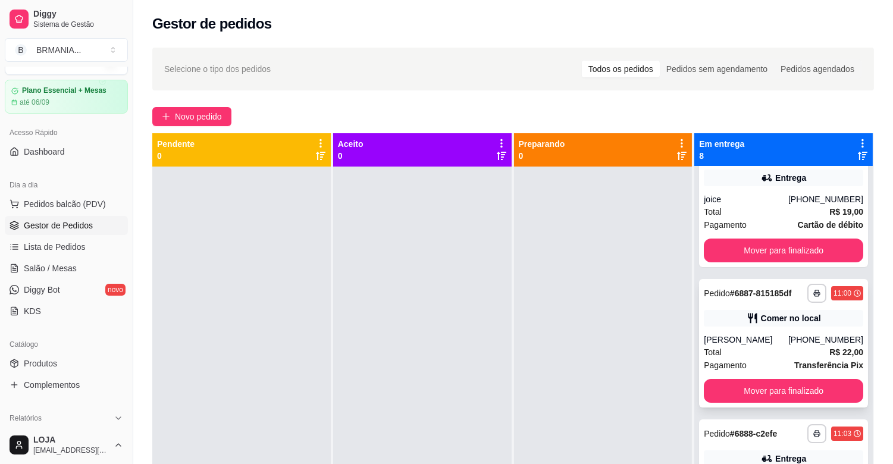
click at [780, 346] on div "Total R$ 22,00" at bounding box center [783, 352] width 159 height 13
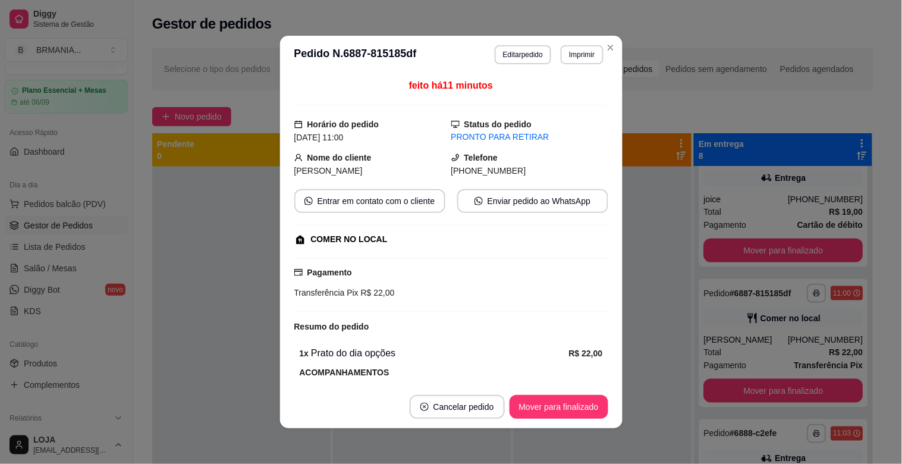
click at [523, 51] on button "Editar pedido" at bounding box center [523, 54] width 57 height 19
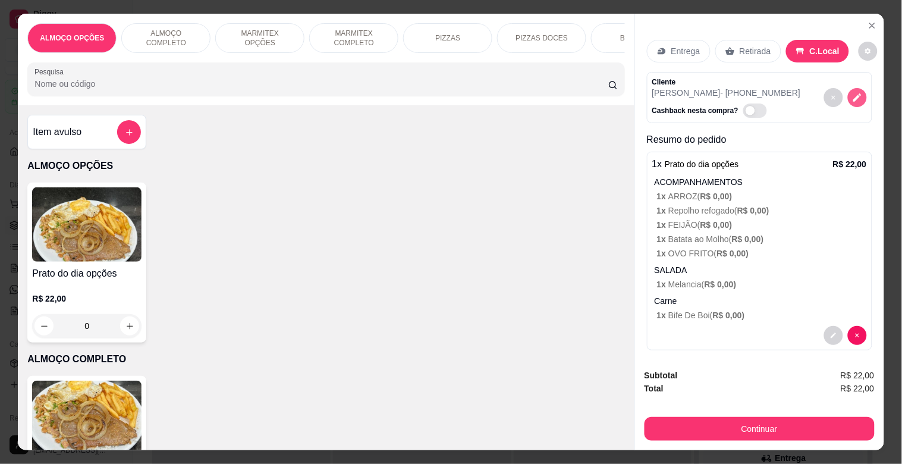
click at [852, 97] on icon "decrease-product-quantity" at bounding box center [857, 97] width 11 height 11
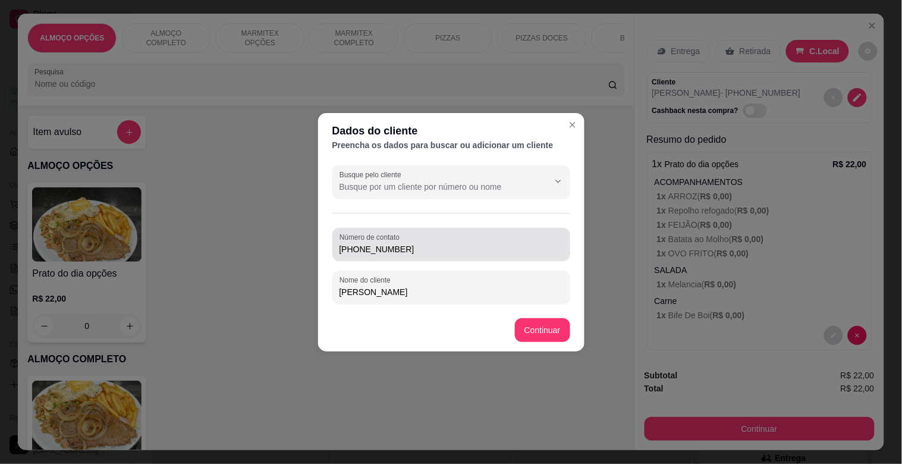
click at [406, 251] on input "[PHONE_NUMBER]" at bounding box center [452, 249] width 224 height 12
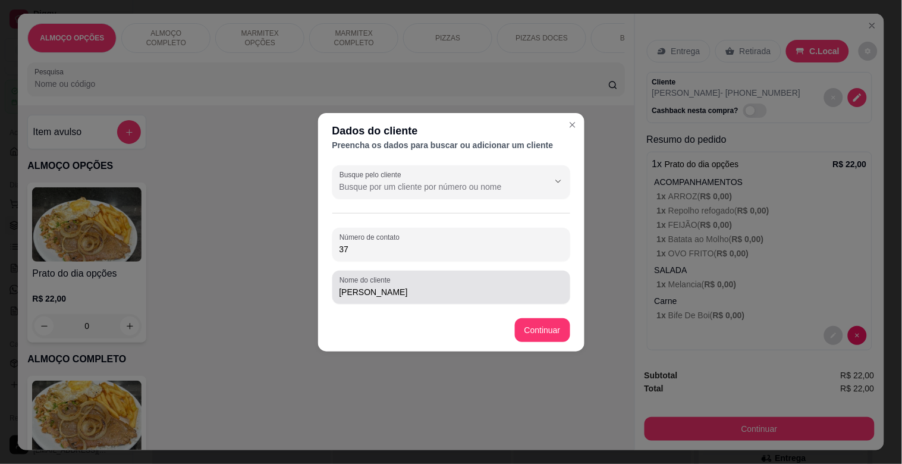
type input "3"
click at [395, 293] on input "[PERSON_NAME]" at bounding box center [452, 292] width 224 height 12
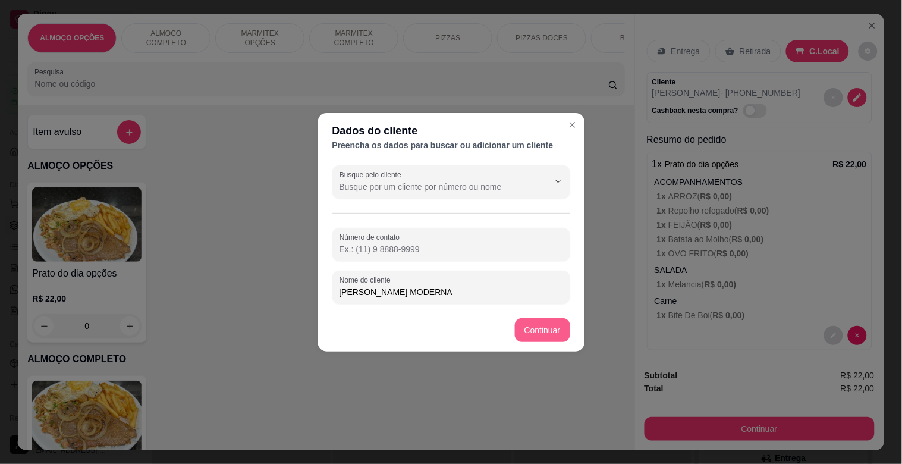
type input "[PERSON_NAME] MODERNA"
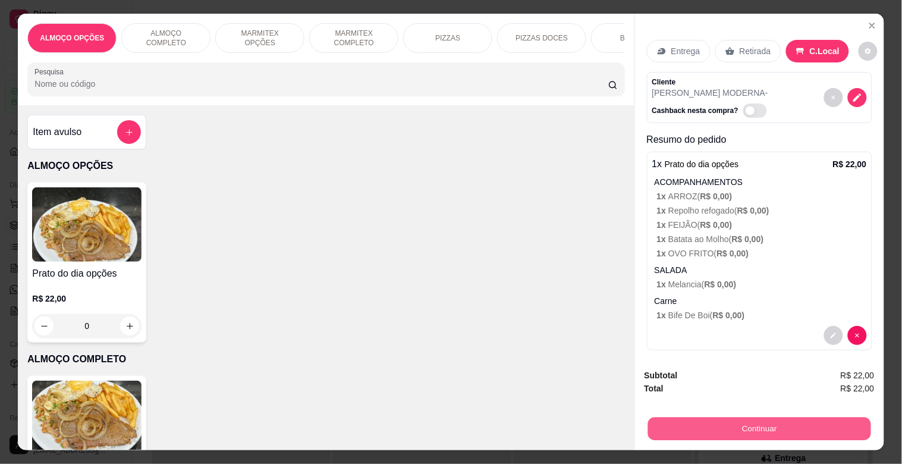
click at [717, 421] on button "Continuar" at bounding box center [759, 428] width 223 height 23
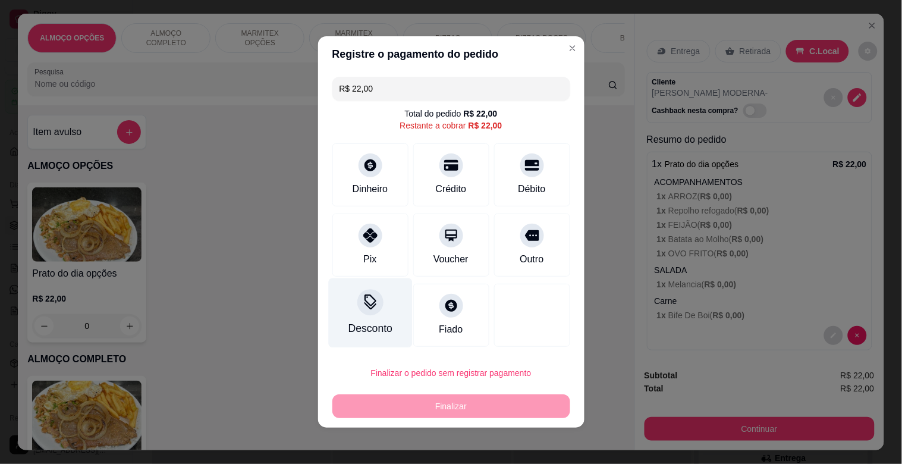
click at [351, 324] on div "Desconto" at bounding box center [370, 328] width 44 height 15
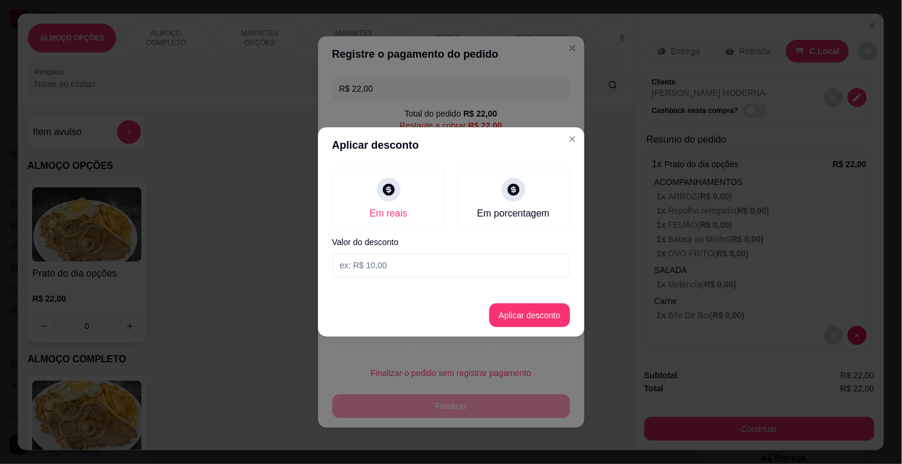
click at [365, 266] on input at bounding box center [451, 265] width 238 height 24
type input "2,00"
click at [506, 310] on button "Aplicar desconto" at bounding box center [529, 315] width 81 height 24
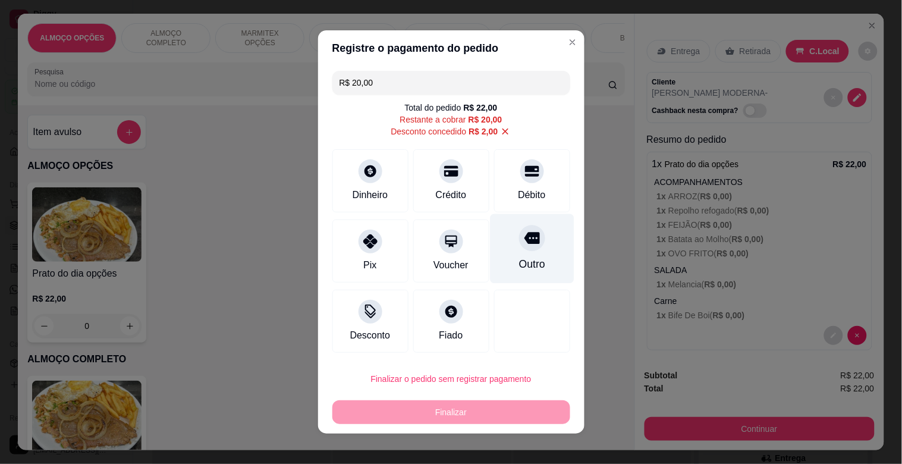
click at [524, 243] on icon at bounding box center [531, 239] width 15 height 12
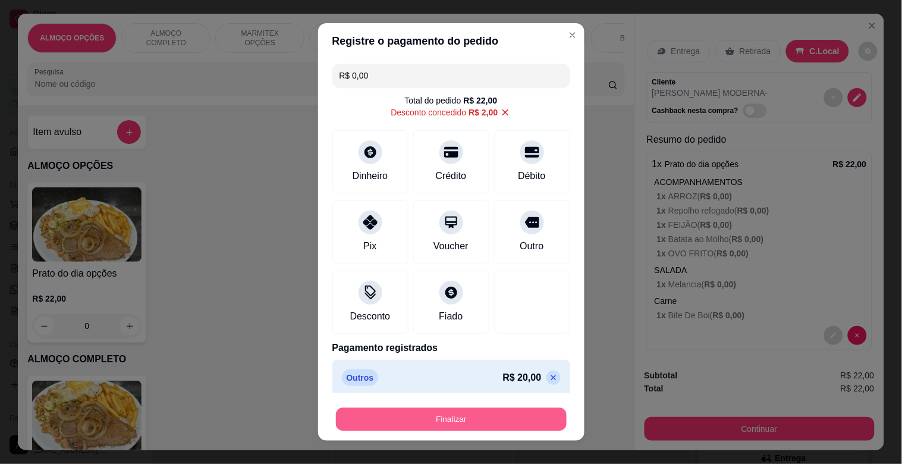
click at [476, 414] on button "Finalizar" at bounding box center [451, 419] width 231 height 23
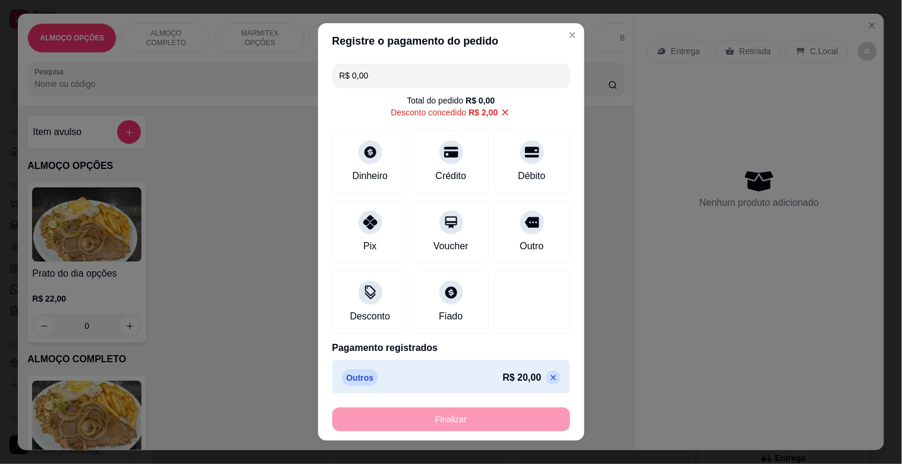
type input "-R$ 22,00"
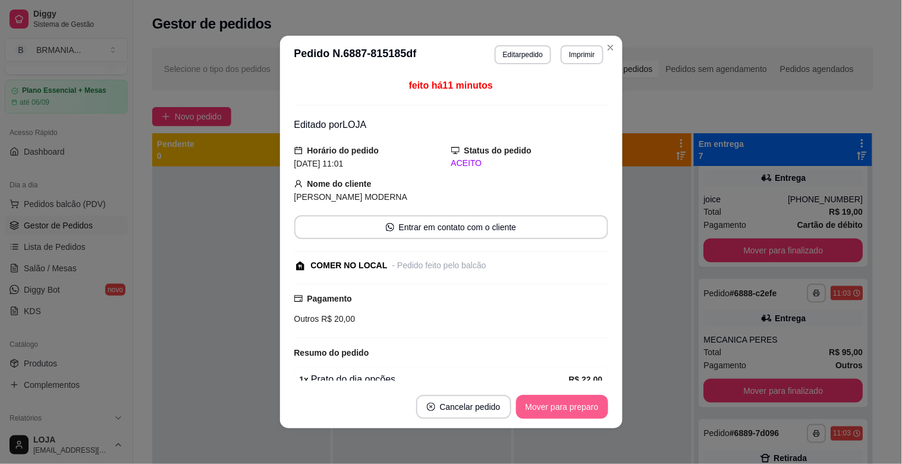
click at [548, 412] on button "Mover para preparo" at bounding box center [562, 407] width 92 height 24
click at [551, 410] on button "Mover para preparo" at bounding box center [562, 407] width 92 height 24
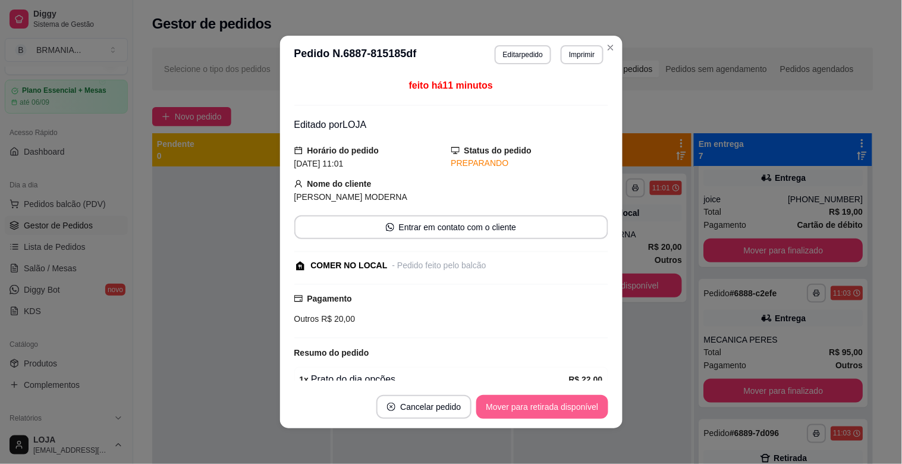
click at [565, 404] on button "Mover para retirada disponível" at bounding box center [541, 407] width 131 height 24
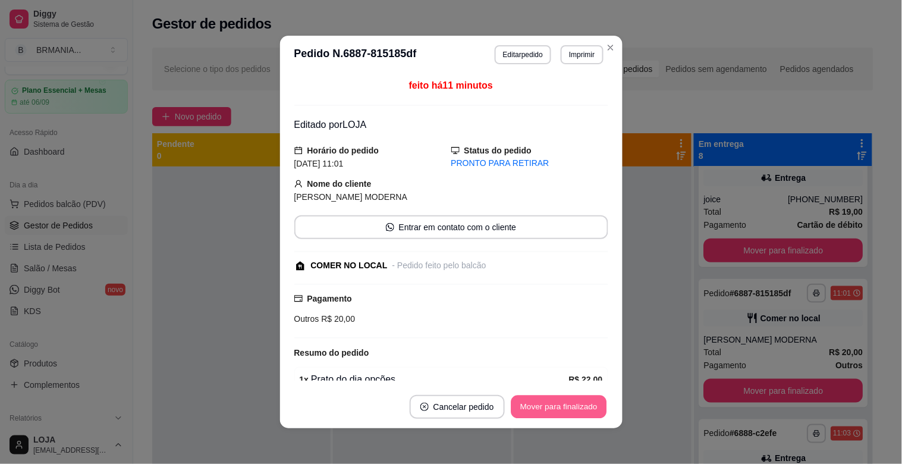
click at [563, 406] on button "Mover para finalizado" at bounding box center [559, 407] width 96 height 23
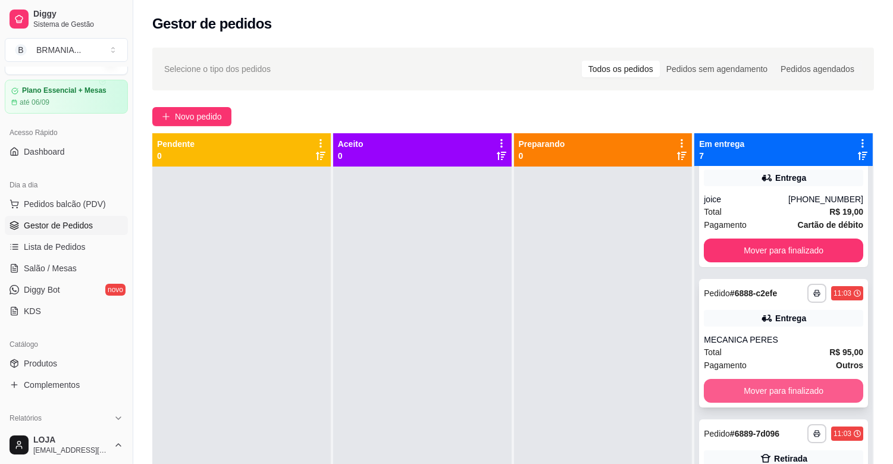
click at [782, 390] on button "Mover para finalizado" at bounding box center [783, 391] width 159 height 24
click at [818, 391] on button "Mover para finalizado" at bounding box center [783, 391] width 159 height 24
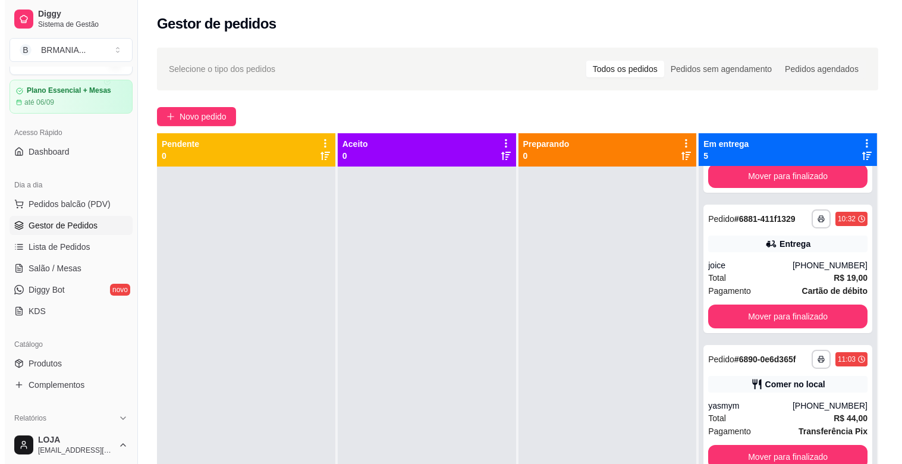
scroll to position [250, 0]
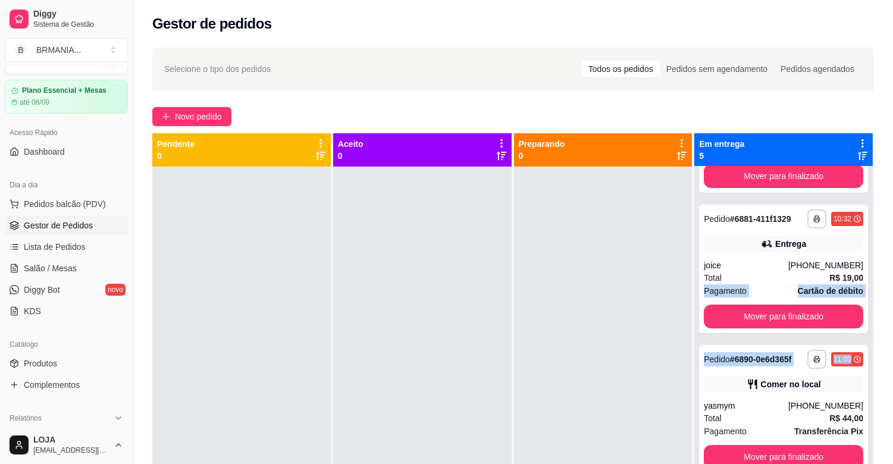
drag, startPoint x: 863, startPoint y: 357, endPoint x: 870, endPoint y: 281, distance: 76.4
click at [870, 281] on div "**********" at bounding box center [512, 365] width 721 height 464
click at [58, 266] on span "Salão / Mesas" at bounding box center [50, 268] width 53 height 12
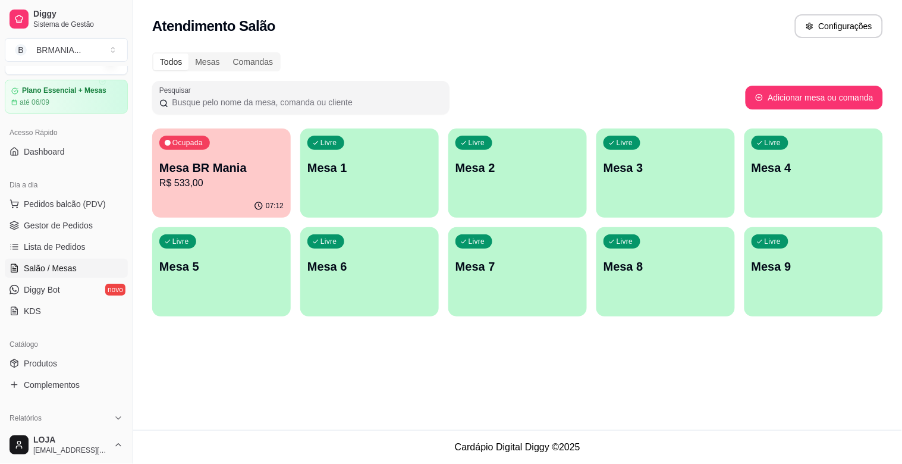
click at [224, 185] on p "R$ 533,00" at bounding box center [221, 183] width 124 height 14
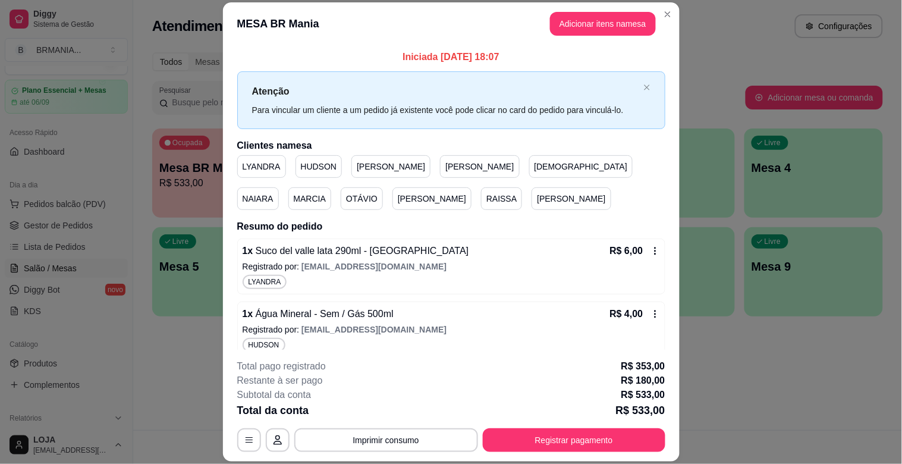
click at [586, 20] on button "Adicionar itens na mesa" at bounding box center [603, 24] width 106 height 24
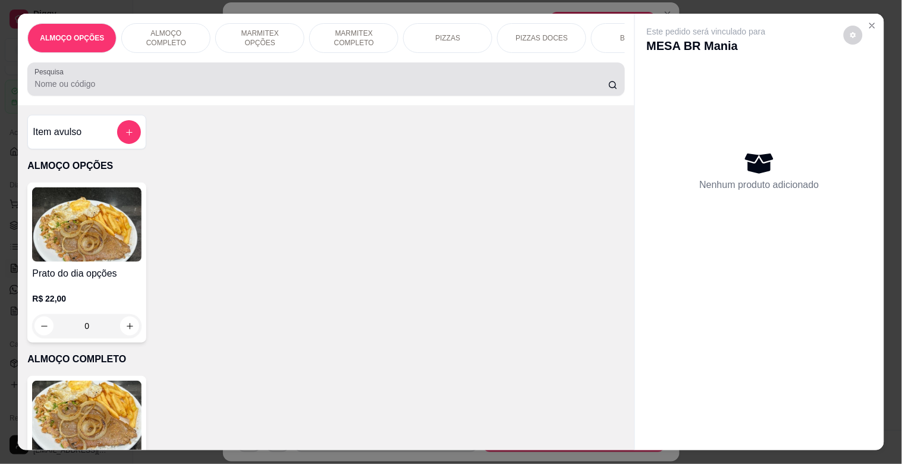
click at [155, 80] on div at bounding box center [325, 79] width 583 height 24
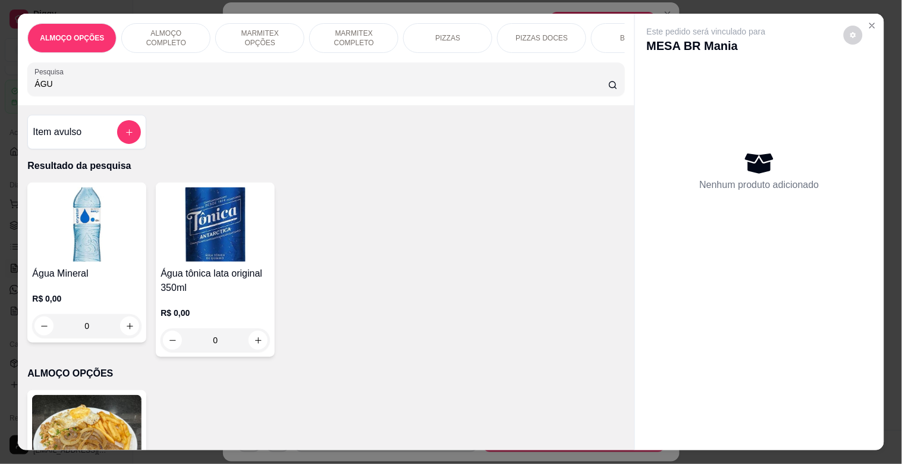
type input "ÁGU"
click at [72, 255] on img at bounding box center [86, 224] width 109 height 74
click at [84, 233] on img at bounding box center [86, 224] width 109 height 74
click at [390, 152] on div "Sem / Gás 500ml R$ 4,00" at bounding box center [451, 161] width 314 height 39
radio input "true"
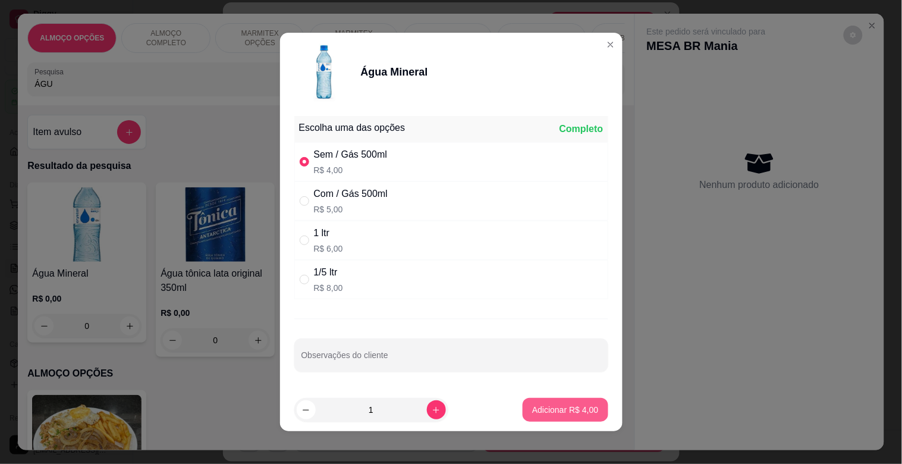
click at [541, 419] on button "Adicionar R$ 4,00" at bounding box center [565, 410] width 85 height 24
type input "1"
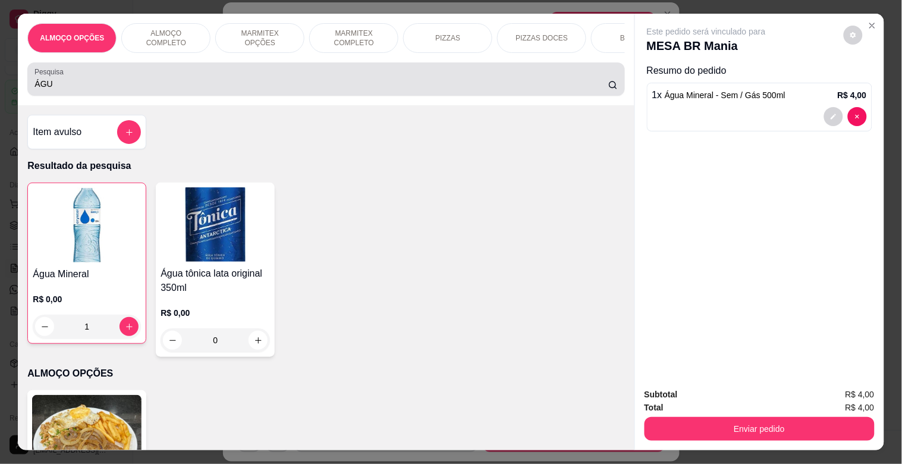
click at [197, 74] on div "ÁGU" at bounding box center [325, 79] width 583 height 24
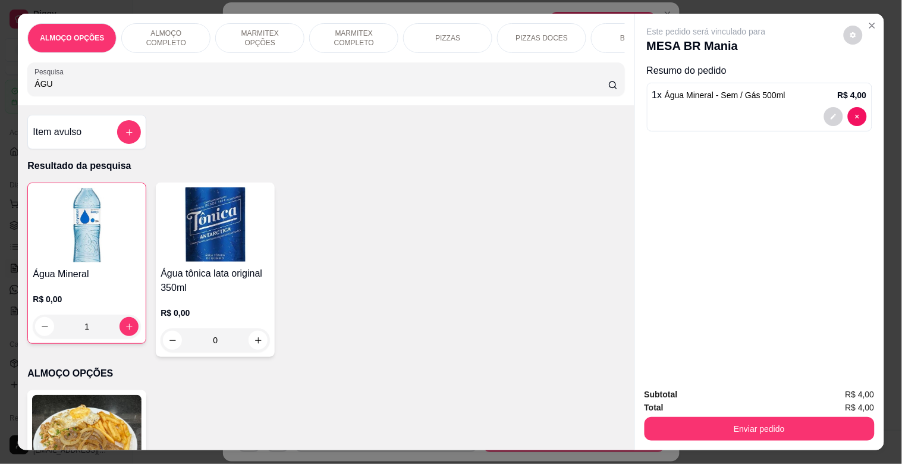
click at [197, 74] on div "ÁGU" at bounding box center [325, 79] width 583 height 24
type input "Á"
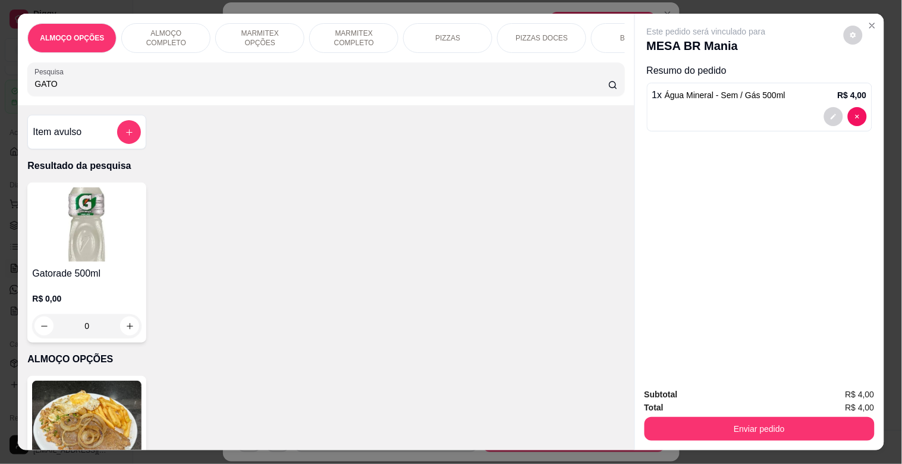
type input "GATO"
click at [69, 270] on div "Gatorade 500ml R$ 0,00 0" at bounding box center [86, 263] width 119 height 160
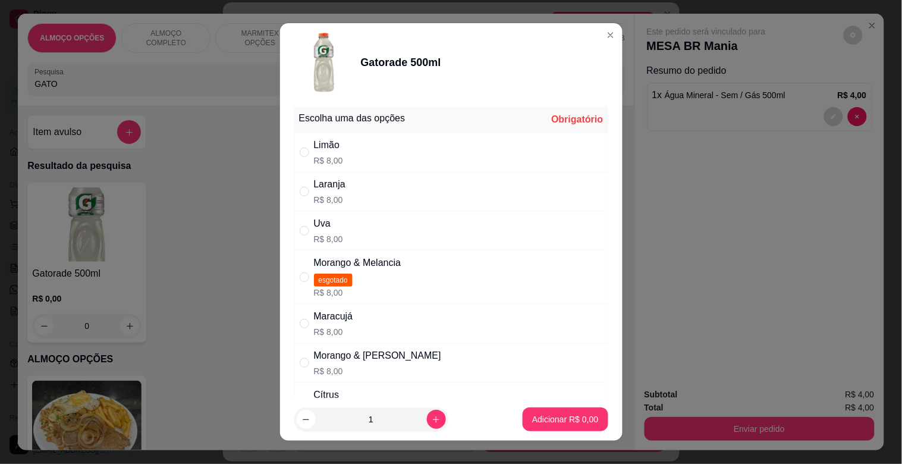
drag, startPoint x: 385, startPoint y: 158, endPoint x: 391, endPoint y: 159, distance: 6.1
click at [387, 157] on div "Limão R$ 8,00" at bounding box center [451, 152] width 314 height 39
radio input "true"
click at [560, 424] on p "Adicionar R$ 8,00" at bounding box center [565, 419] width 66 height 12
type input "1"
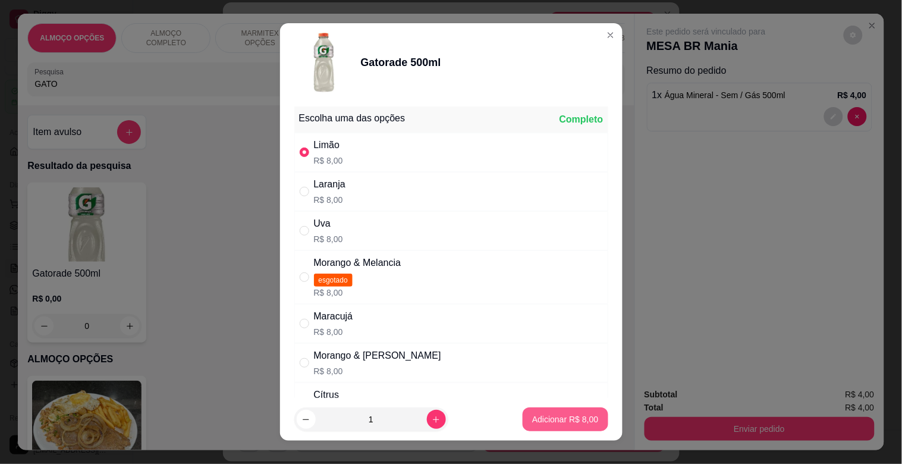
type input "1"
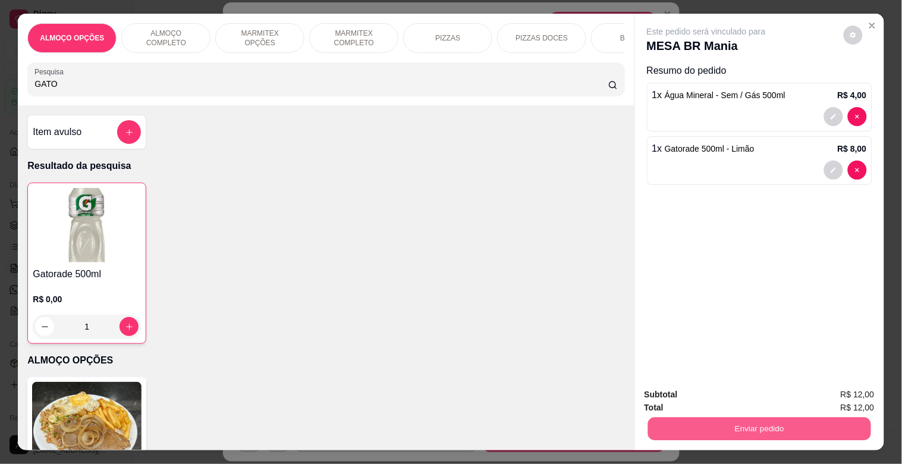
click at [808, 424] on button "Enviar pedido" at bounding box center [759, 428] width 223 height 23
click at [837, 398] on button "Sim, quero registrar" at bounding box center [833, 394] width 89 height 23
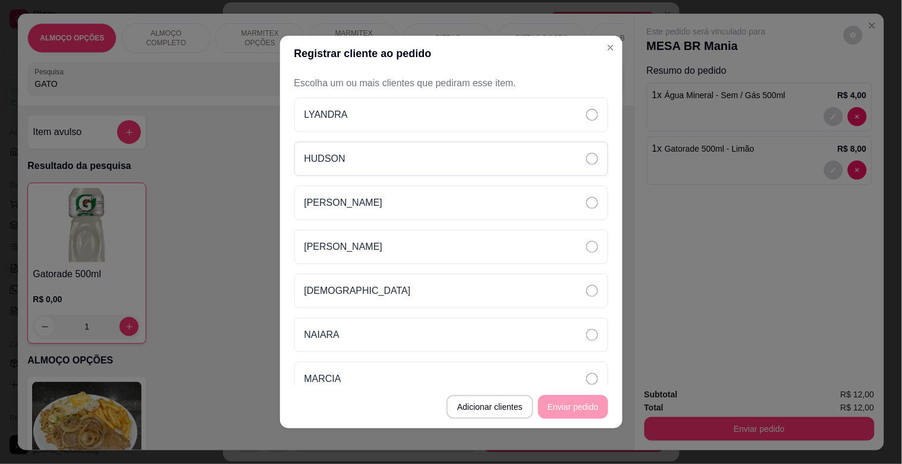
click at [353, 161] on div "HUDSON" at bounding box center [451, 159] width 314 height 34
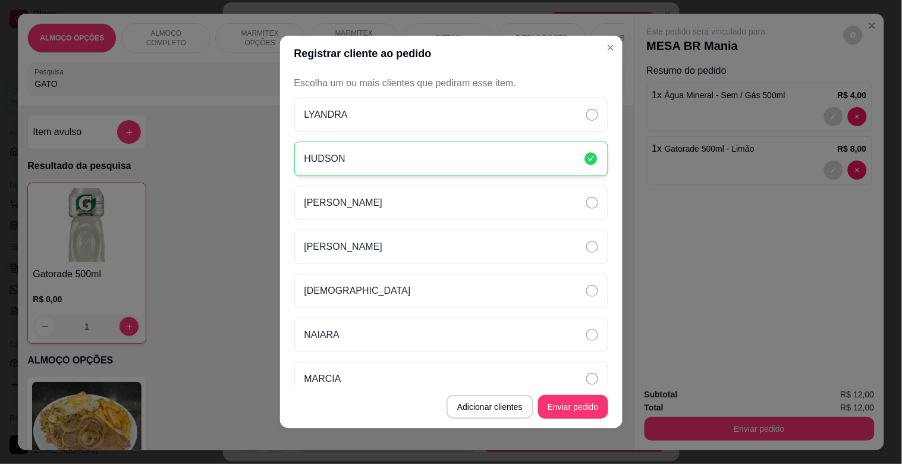
drag, startPoint x: 580, startPoint y: 387, endPoint x: 584, endPoint y: 397, distance: 10.7
click at [583, 394] on footer "Adicionar clientes Enviar pedido" at bounding box center [451, 406] width 343 height 43
click at [584, 399] on button "Enviar pedido" at bounding box center [573, 407] width 68 height 23
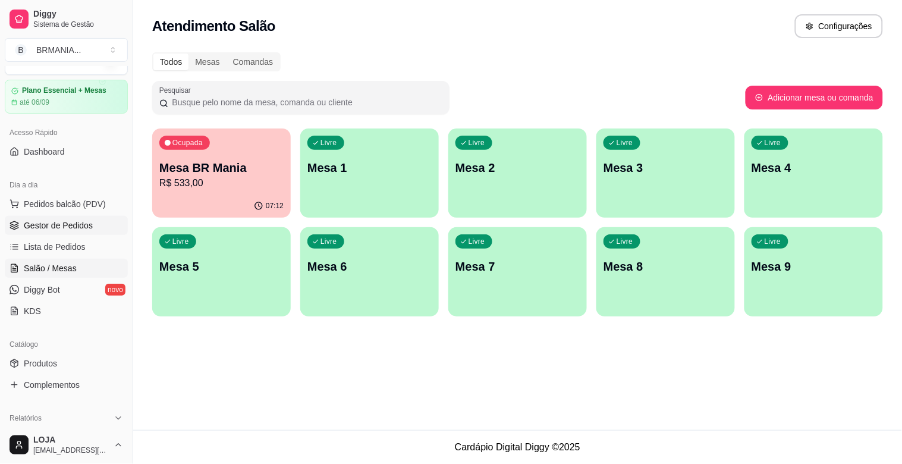
click at [68, 220] on span "Gestor de Pedidos" at bounding box center [58, 225] width 69 height 12
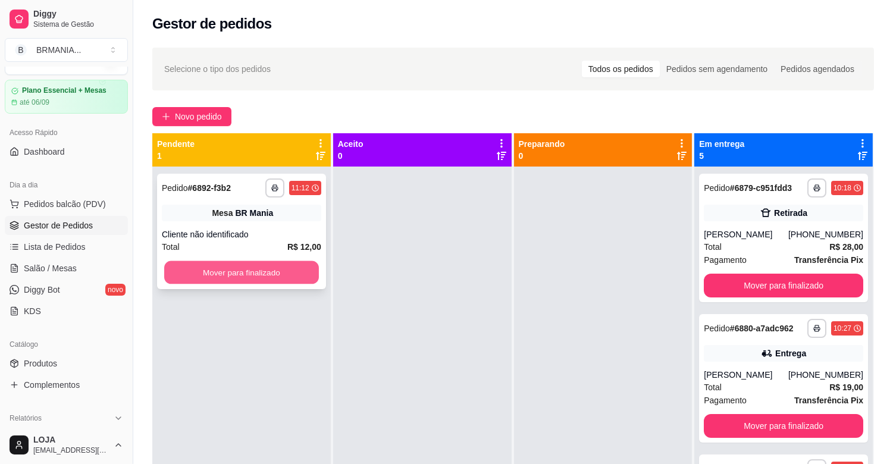
click at [235, 264] on button "Mover para finalizado" at bounding box center [241, 272] width 155 height 23
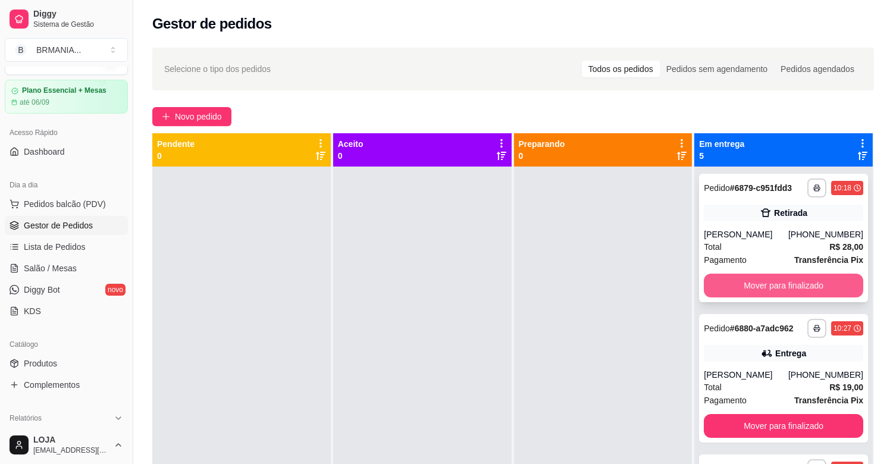
click at [786, 285] on button "Mover para finalizado" at bounding box center [783, 286] width 159 height 24
click at [786, 284] on button "Mover para finalizado" at bounding box center [783, 286] width 159 height 24
click at [786, 284] on button "Mover para finalizado" at bounding box center [783, 285] width 155 height 23
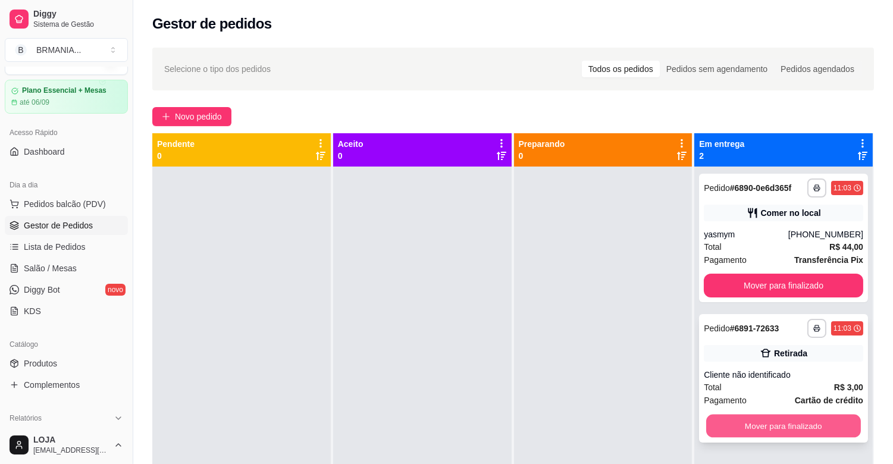
click at [763, 422] on button "Mover para finalizado" at bounding box center [783, 426] width 155 height 23
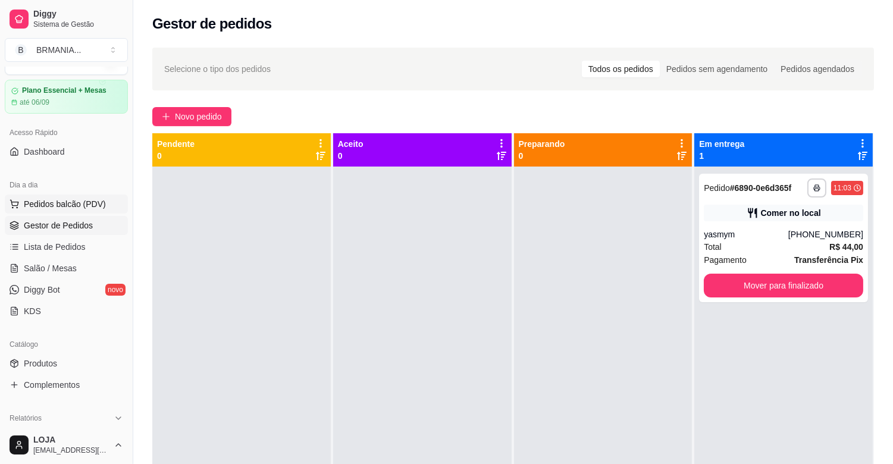
click at [50, 198] on span "Pedidos balcão (PDV)" at bounding box center [65, 204] width 82 height 12
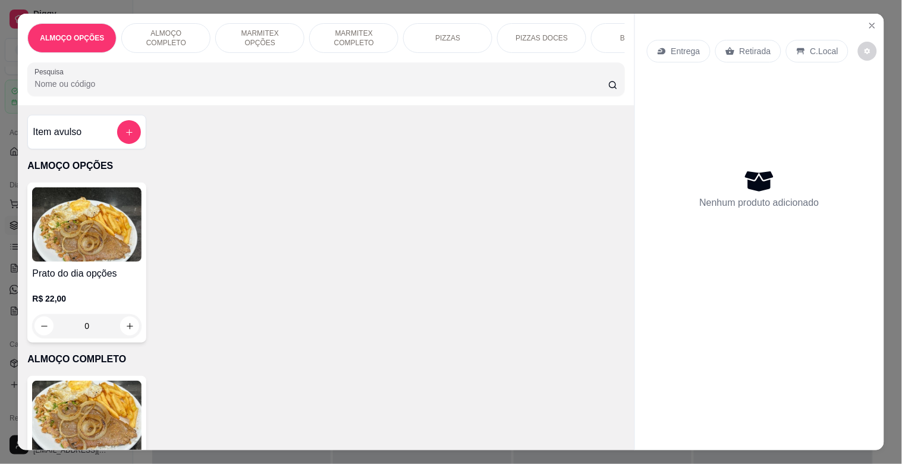
click at [58, 409] on img at bounding box center [86, 418] width 109 height 74
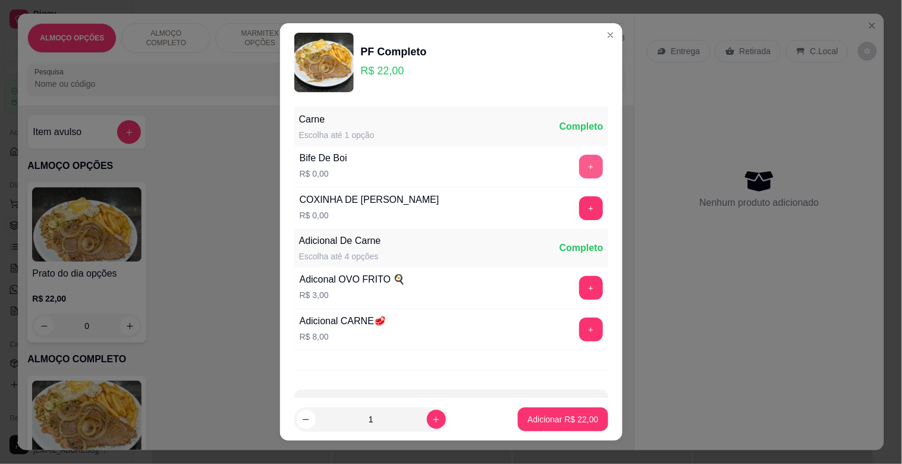
click at [579, 176] on button "+" at bounding box center [591, 167] width 24 height 24
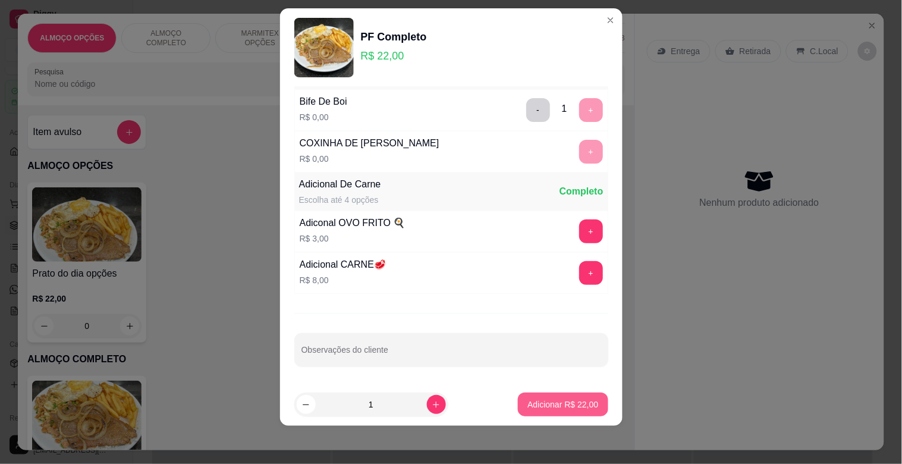
click at [571, 403] on p "Adicionar R$ 22,00" at bounding box center [563, 404] width 71 height 12
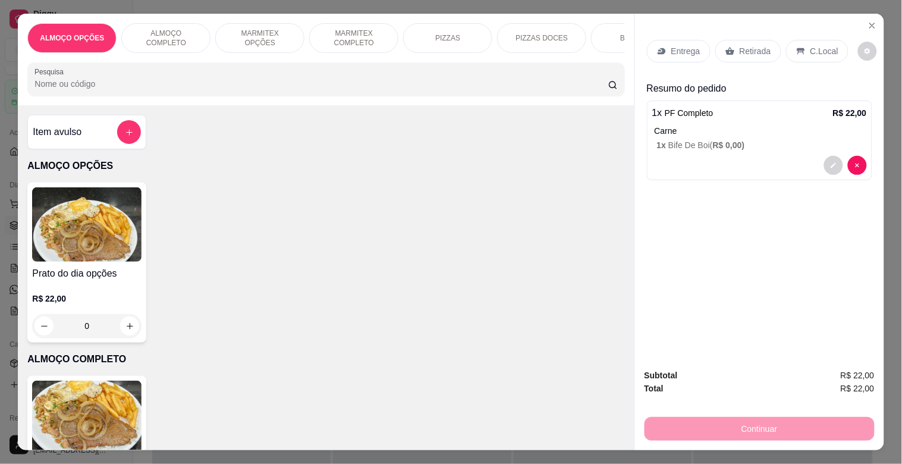
click at [823, 40] on div "C.Local" at bounding box center [817, 51] width 62 height 23
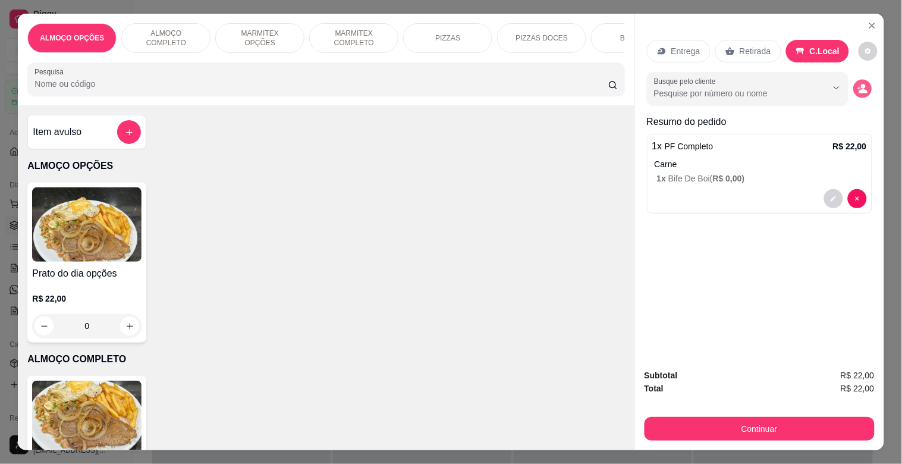
click at [858, 84] on icon "decrease-product-quantity" at bounding box center [863, 89] width 10 height 10
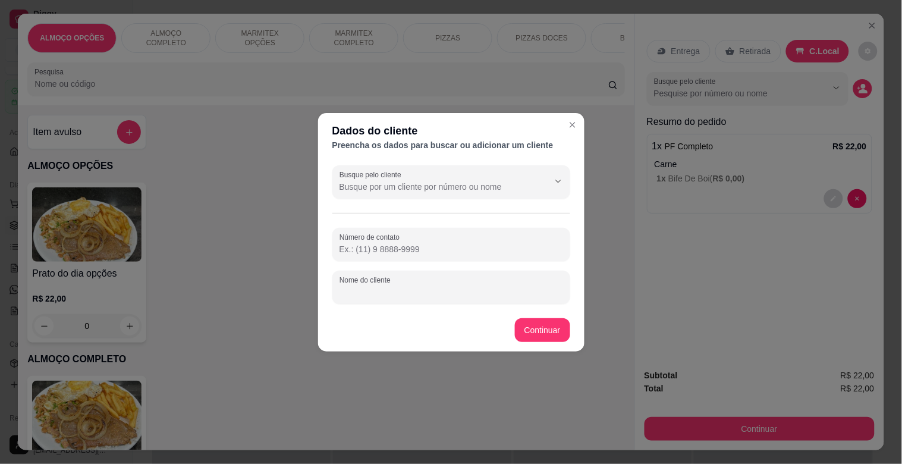
click at [364, 289] on input "Nome do cliente" at bounding box center [452, 292] width 224 height 12
drag, startPoint x: 378, startPoint y: 293, endPoint x: 393, endPoint y: 296, distance: 15.2
click at [378, 293] on input "WENDELLMODERNA" at bounding box center [452, 292] width 224 height 12
type input "WENDELL MODERNA"
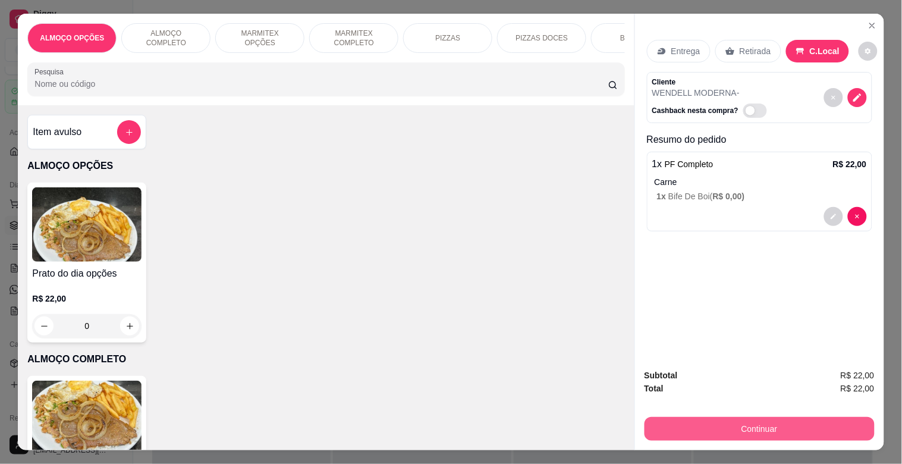
click at [747, 427] on button "Continuar" at bounding box center [760, 429] width 230 height 24
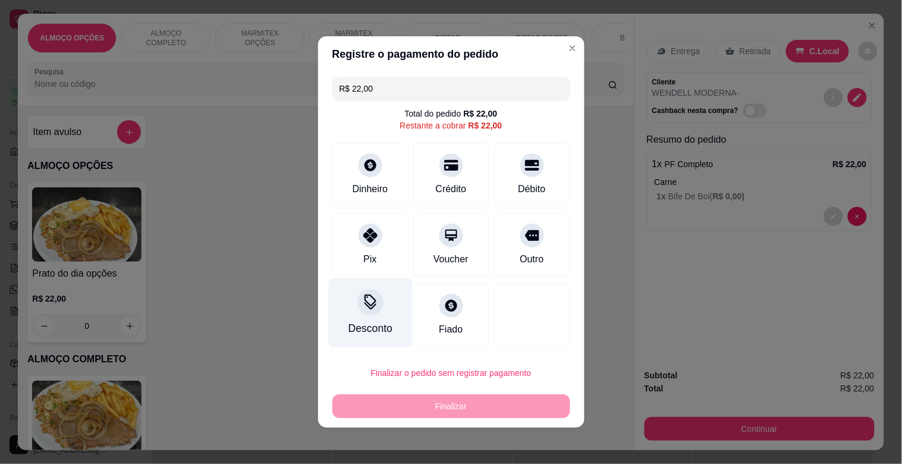
click at [385, 331] on div "Desconto" at bounding box center [370, 313] width 84 height 70
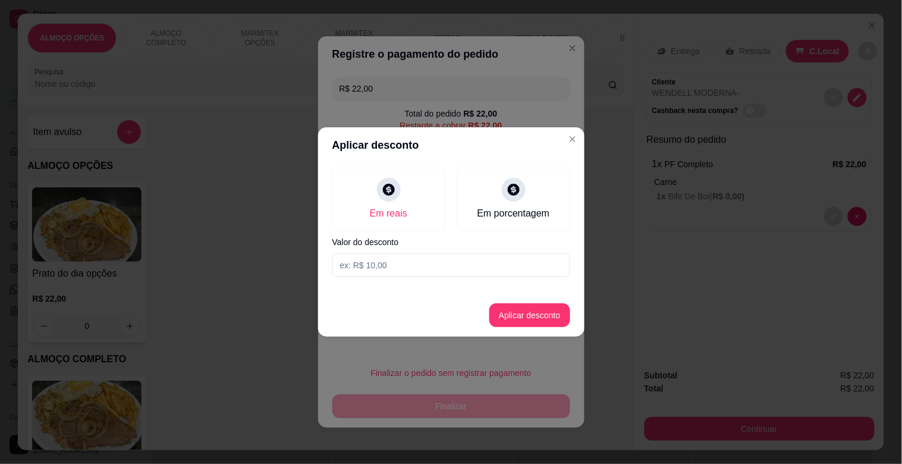
drag, startPoint x: 369, startPoint y: 257, endPoint x: 379, endPoint y: 263, distance: 11.7
click at [371, 262] on input at bounding box center [451, 265] width 238 height 24
type input "2,00"
click at [542, 319] on button "Aplicar desconto" at bounding box center [530, 315] width 78 height 23
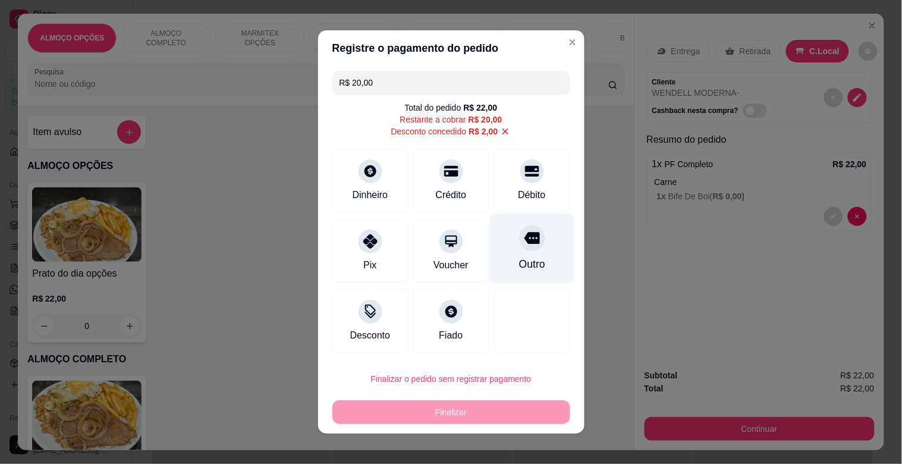
click at [520, 249] on div at bounding box center [532, 238] width 26 height 26
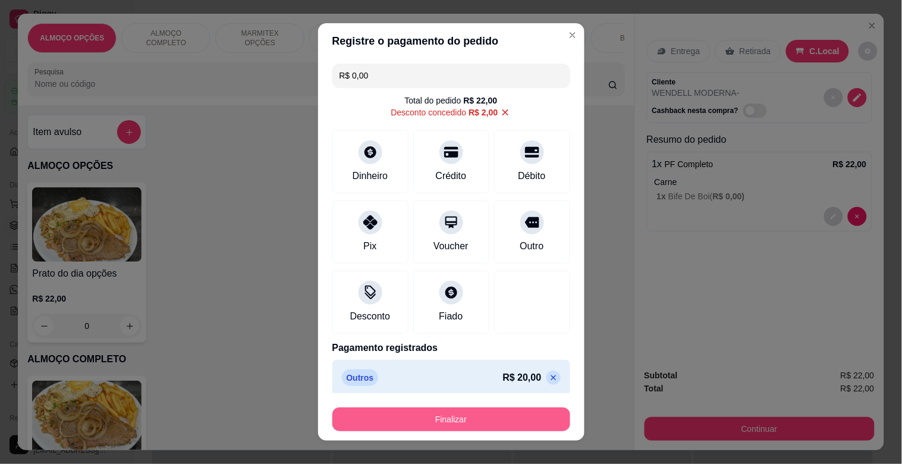
click at [480, 414] on button "Finalizar" at bounding box center [451, 419] width 238 height 24
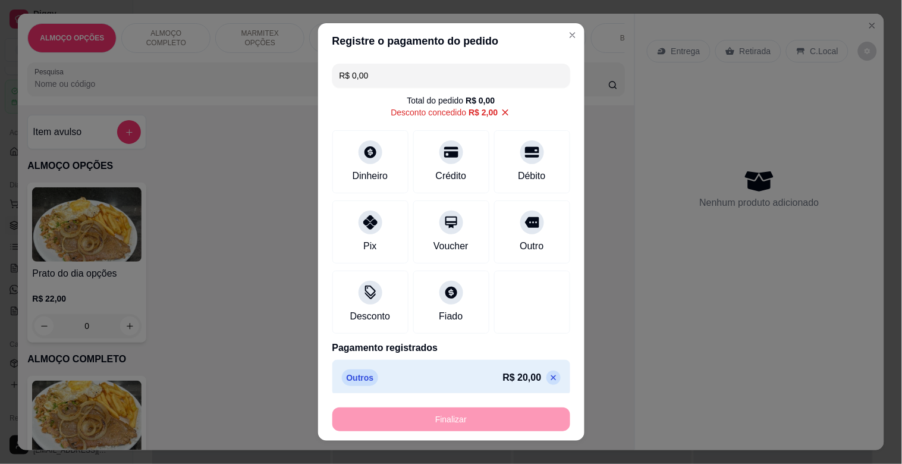
type input "-R$ 22,00"
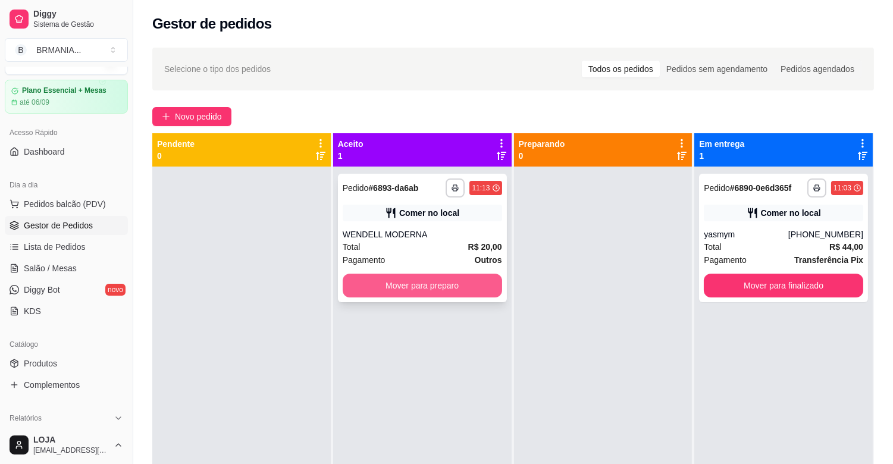
click at [448, 277] on button "Mover para preparo" at bounding box center [422, 286] width 159 height 24
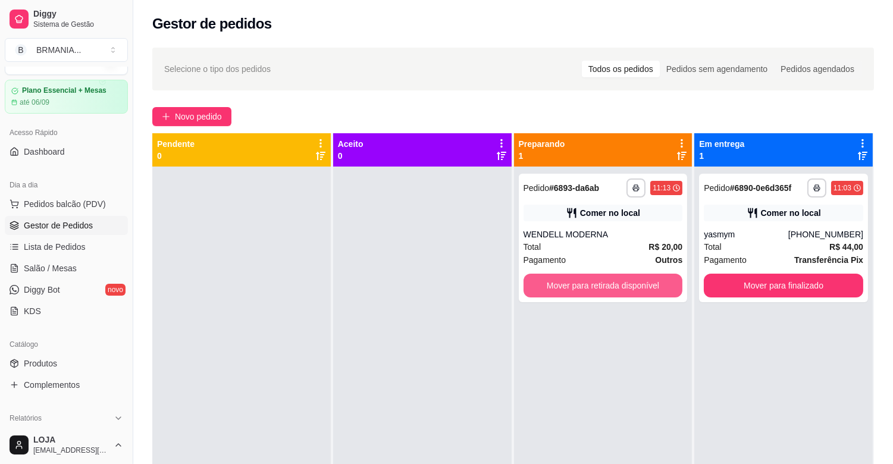
click at [576, 281] on button "Mover para retirada disponível" at bounding box center [602, 286] width 159 height 24
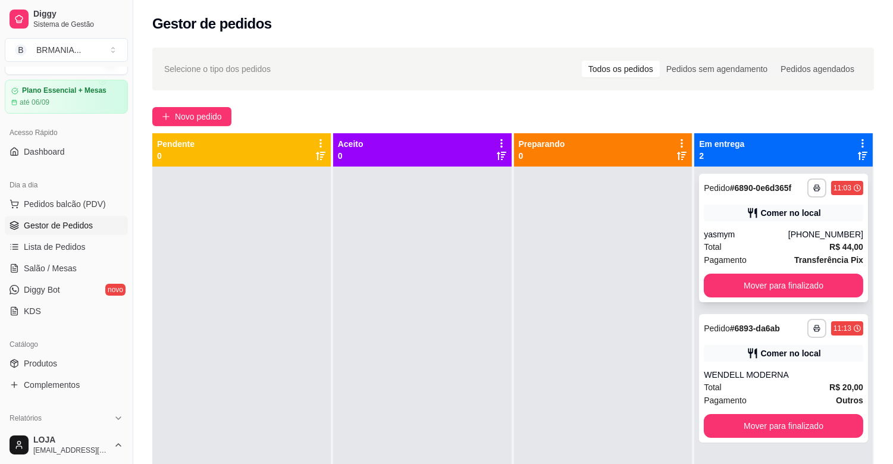
click at [776, 250] on div "Total R$ 44,00" at bounding box center [783, 246] width 159 height 13
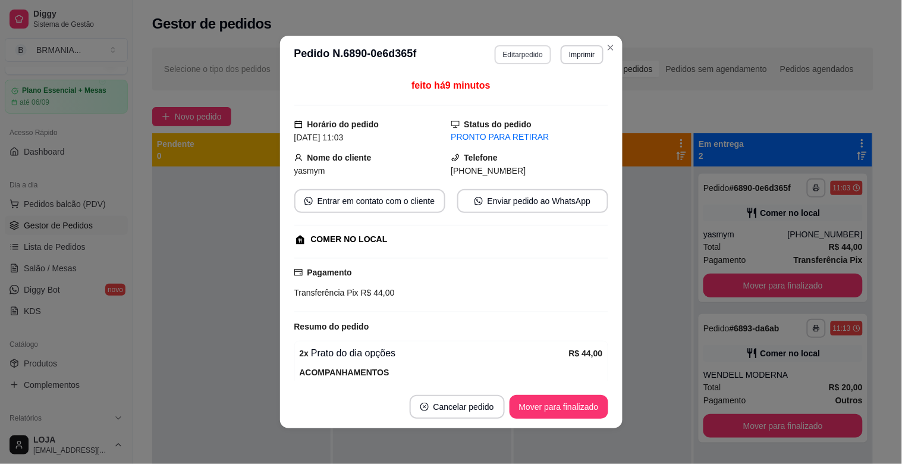
click at [525, 56] on button "Editar pedido" at bounding box center [523, 54] width 57 height 19
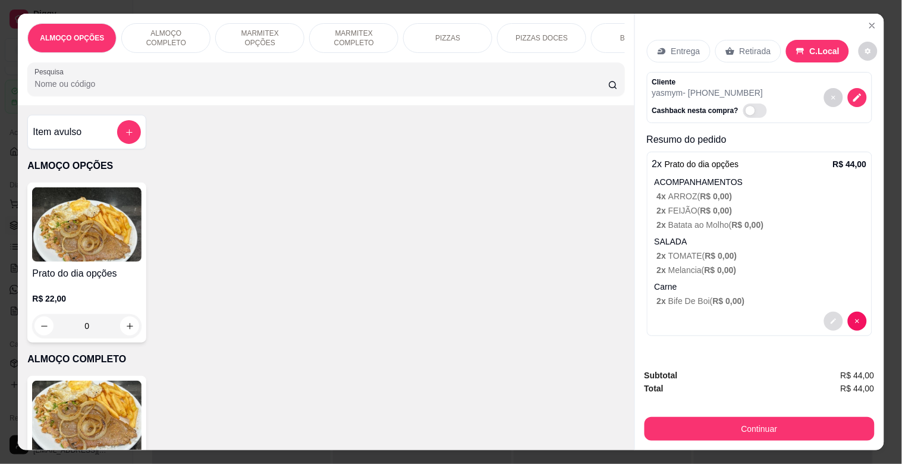
click at [824, 318] on button "decrease-product-quantity" at bounding box center [833, 321] width 19 height 19
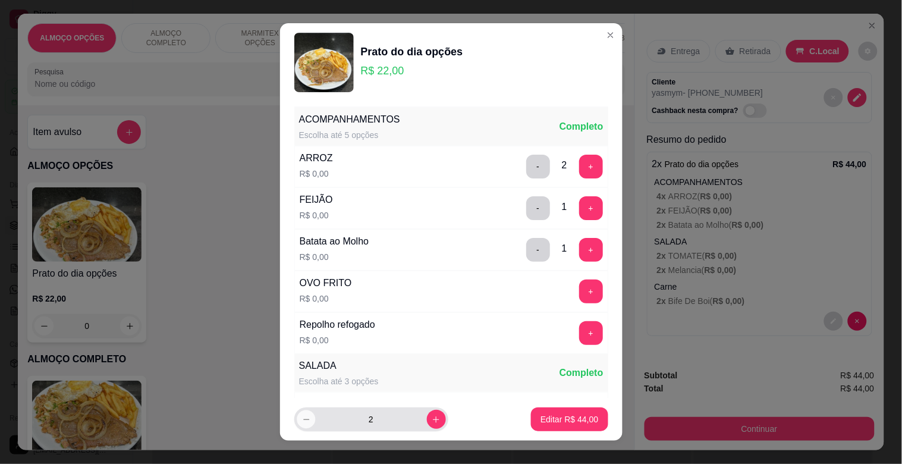
click at [302, 420] on icon "decrease-product-quantity" at bounding box center [306, 419] width 9 height 9
type input "1"
click at [572, 414] on p "Editar R$ 22,00" at bounding box center [570, 419] width 58 height 12
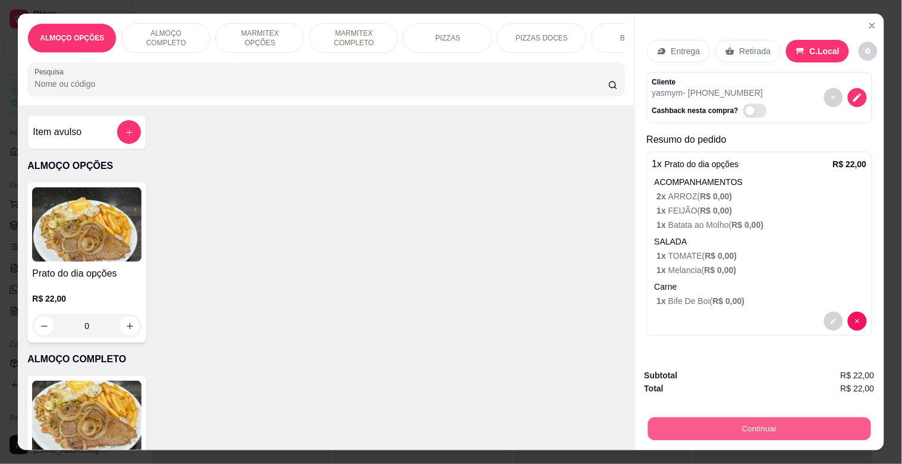
click at [747, 425] on button "Continuar" at bounding box center [759, 428] width 223 height 23
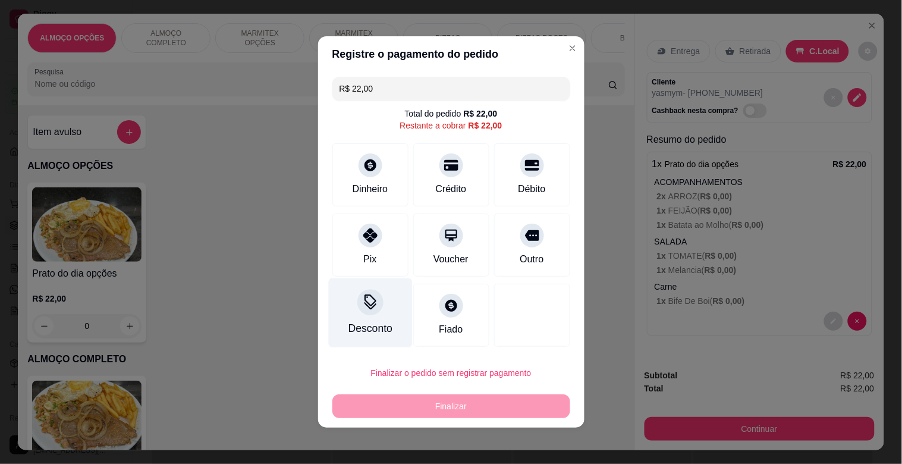
click at [349, 325] on div "Desconto" at bounding box center [370, 328] width 44 height 15
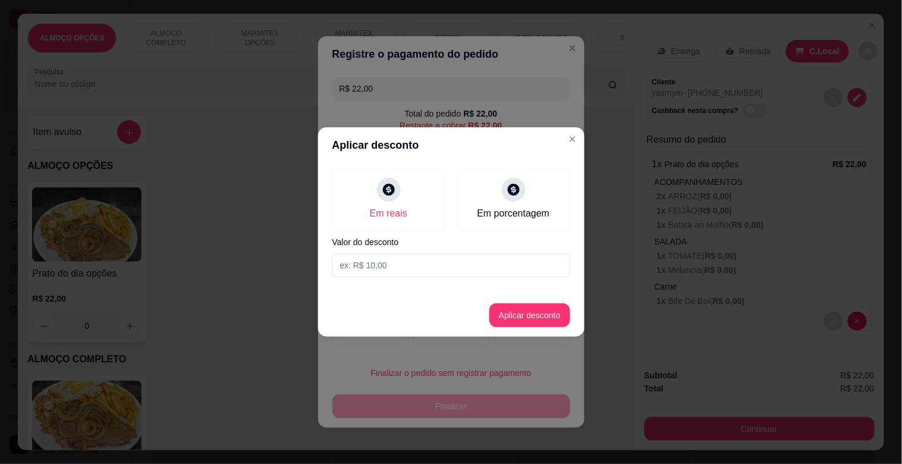
click at [376, 269] on input at bounding box center [451, 265] width 238 height 24
type input "2,00"
click at [537, 315] on button "Aplicar desconto" at bounding box center [530, 315] width 78 height 23
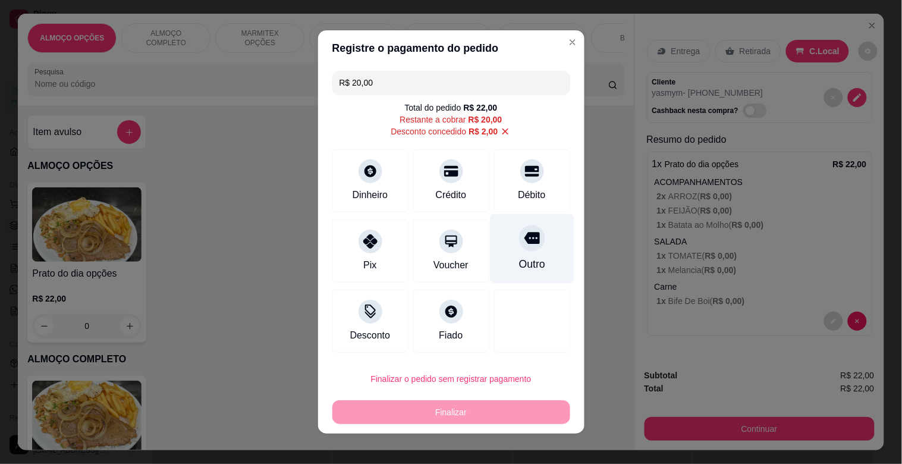
click at [504, 262] on div "Outro" at bounding box center [532, 249] width 84 height 70
type input "R$ 0,00"
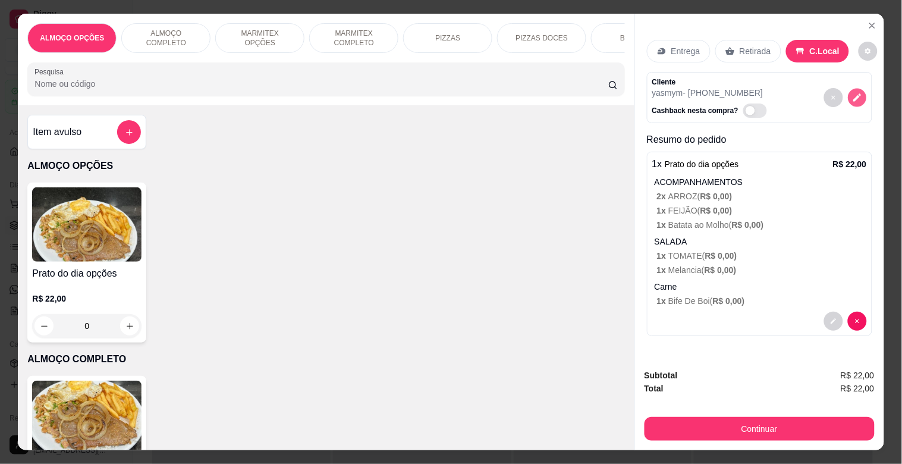
click at [853, 93] on icon "decrease-product-quantity" at bounding box center [857, 98] width 10 height 10
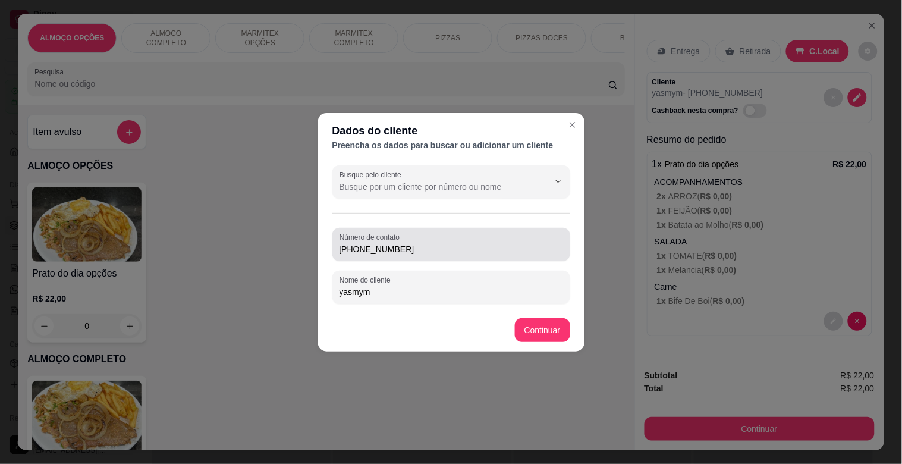
click at [437, 254] on input "[PHONE_NUMBER]" at bounding box center [452, 249] width 224 height 12
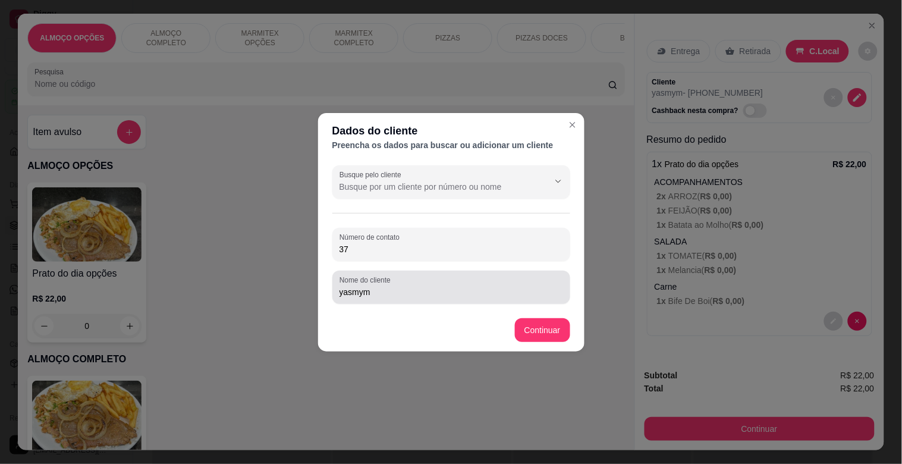
type input "3"
click at [412, 292] on input "yasmym" at bounding box center [452, 292] width 224 height 12
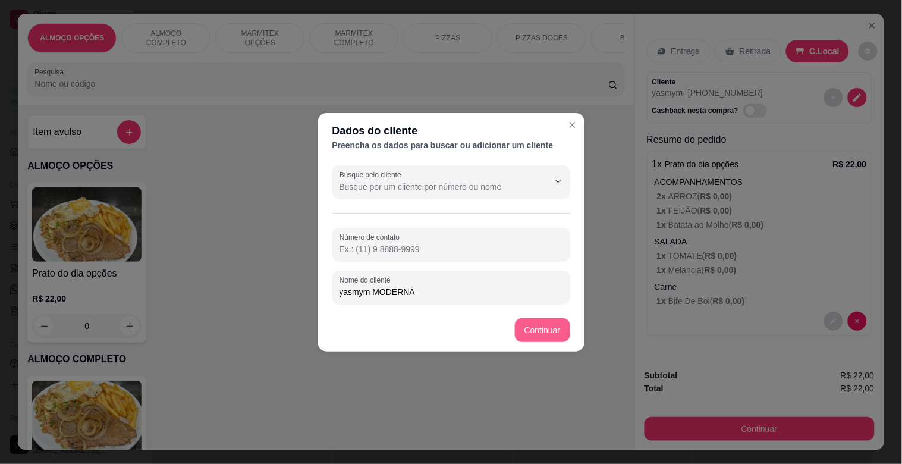
type input "yasmym MODERNA"
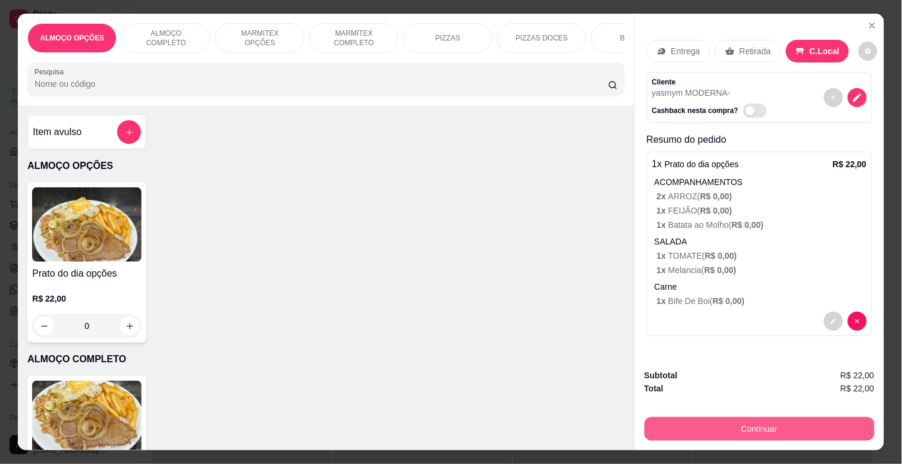
click at [742, 418] on button "Continuar" at bounding box center [760, 429] width 230 height 24
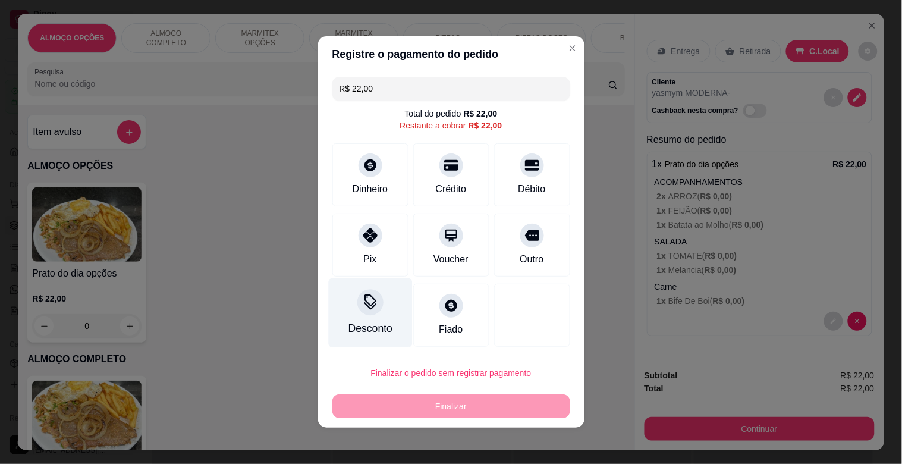
click at [365, 303] on icon at bounding box center [371, 300] width 12 height 12
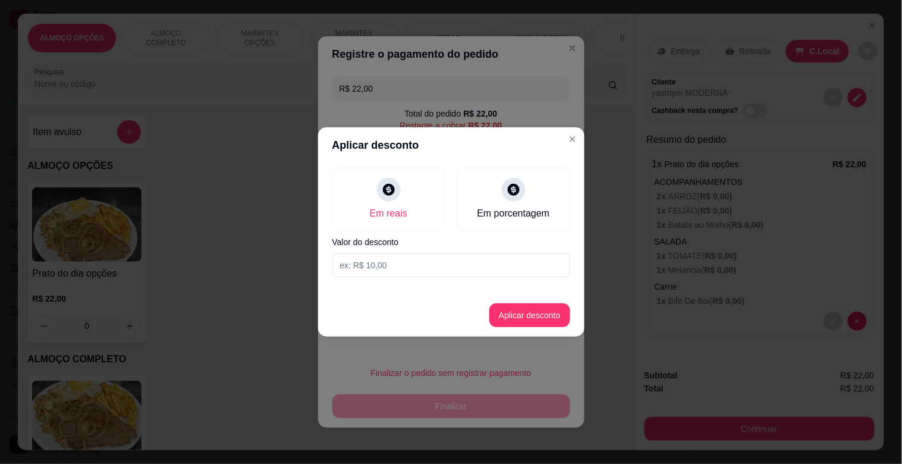
click at [371, 266] on input at bounding box center [451, 265] width 238 height 24
type input "2,00"
click at [530, 310] on button "Aplicar desconto" at bounding box center [530, 315] width 78 height 23
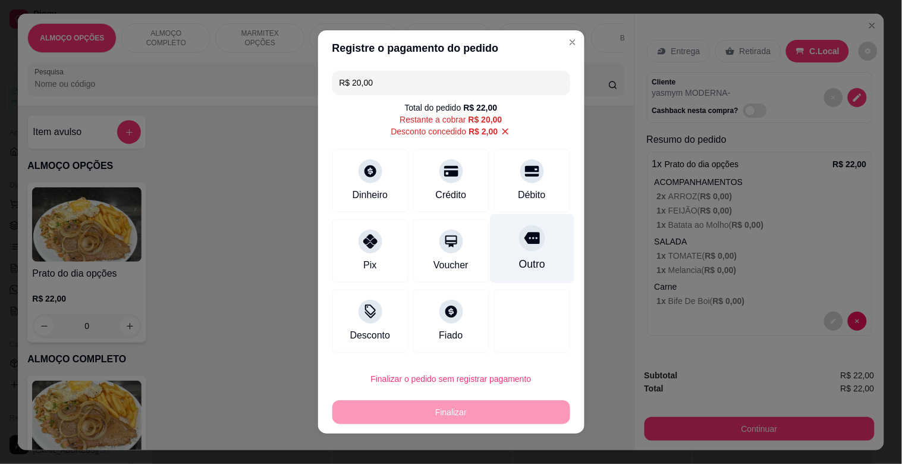
click at [504, 236] on div "Outro" at bounding box center [532, 249] width 84 height 70
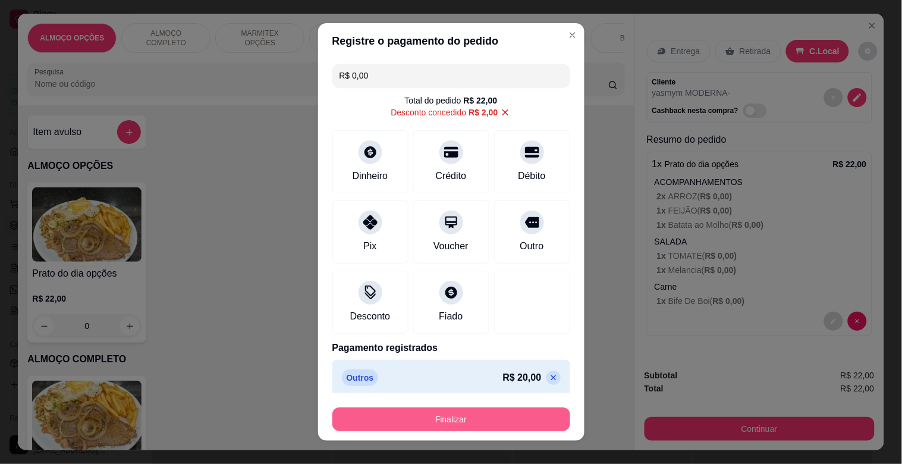
click at [448, 423] on button "Finalizar" at bounding box center [451, 419] width 238 height 24
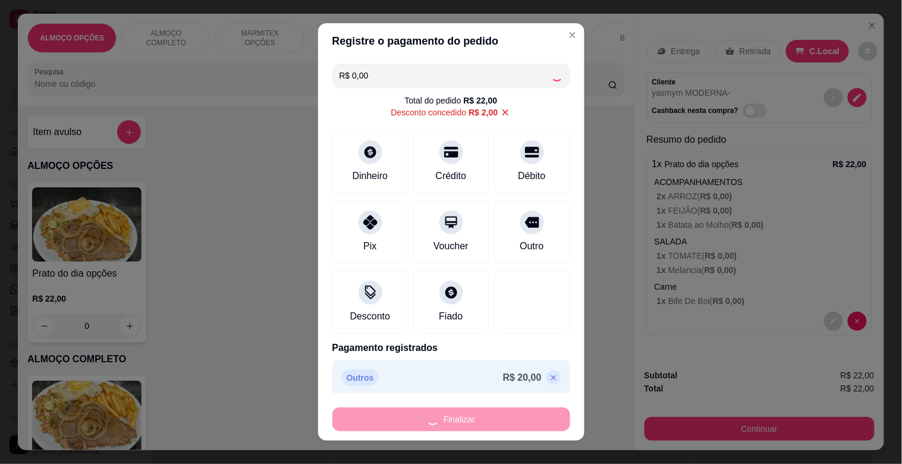
type input "-R$ 22,00"
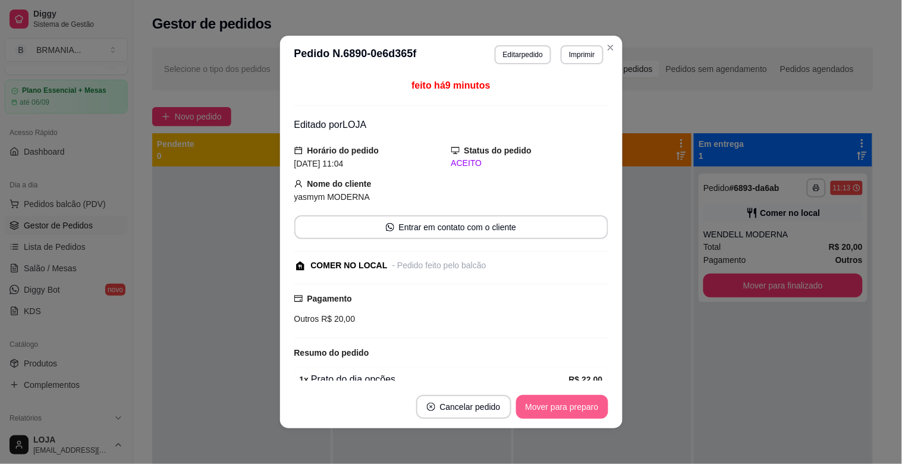
click at [549, 418] on button "Mover para preparo" at bounding box center [562, 407] width 92 height 24
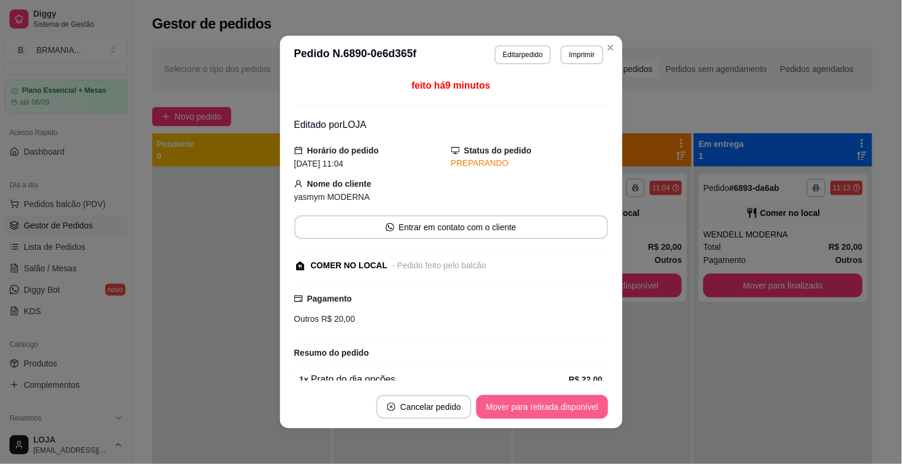
click at [550, 417] on button "Mover para retirada disponível" at bounding box center [541, 407] width 131 height 24
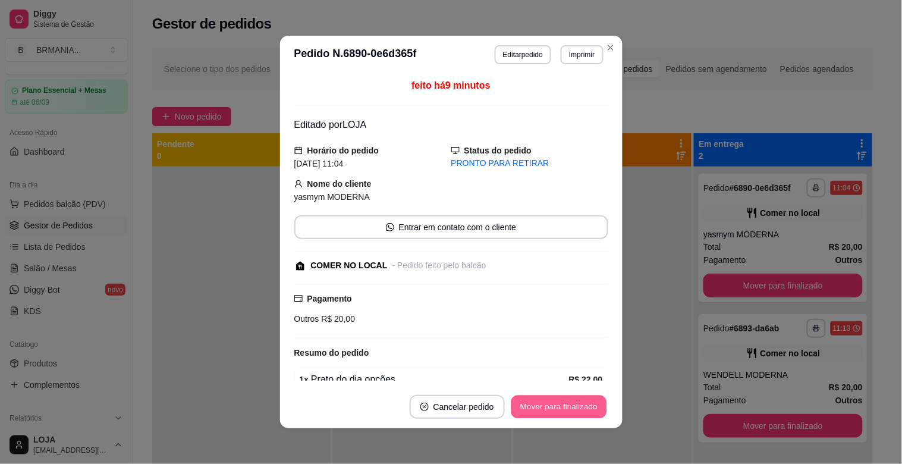
click at [542, 412] on button "Mover para finalizado" at bounding box center [559, 407] width 96 height 23
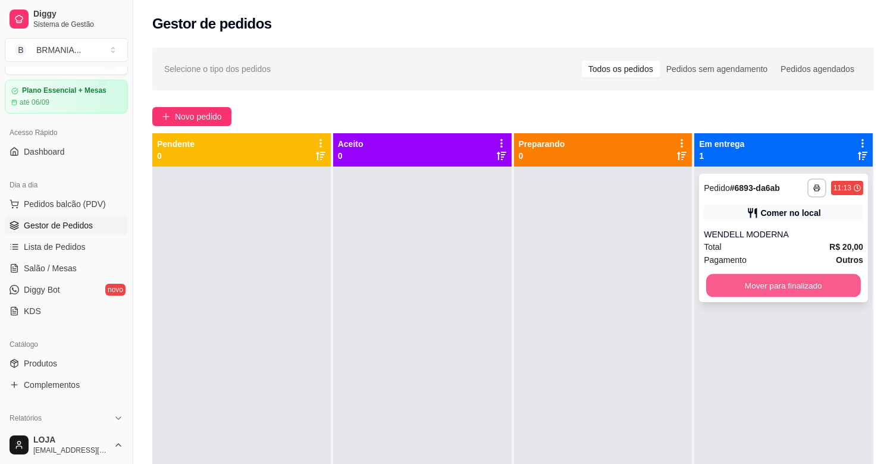
click at [730, 282] on button "Mover para finalizado" at bounding box center [783, 285] width 155 height 23
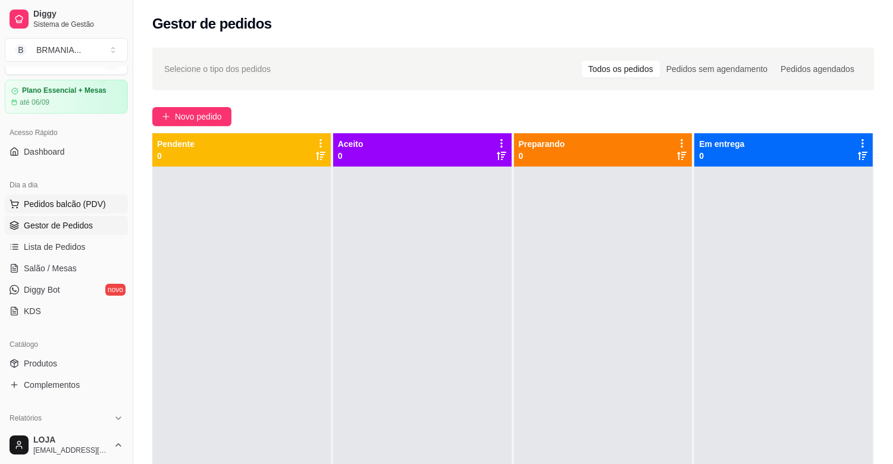
click at [75, 202] on span "Pedidos balcão (PDV)" at bounding box center [65, 204] width 82 height 12
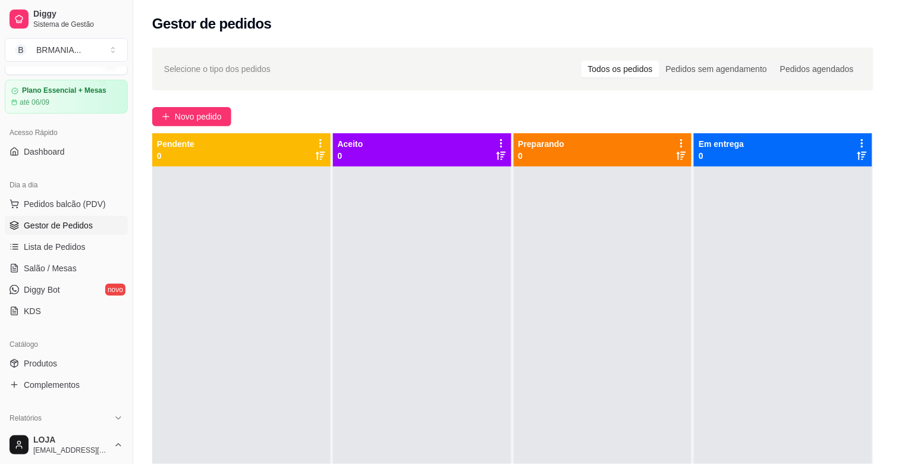
click at [353, 34] on p "MARMITEX COMPLETO" at bounding box center [353, 38] width 69 height 19
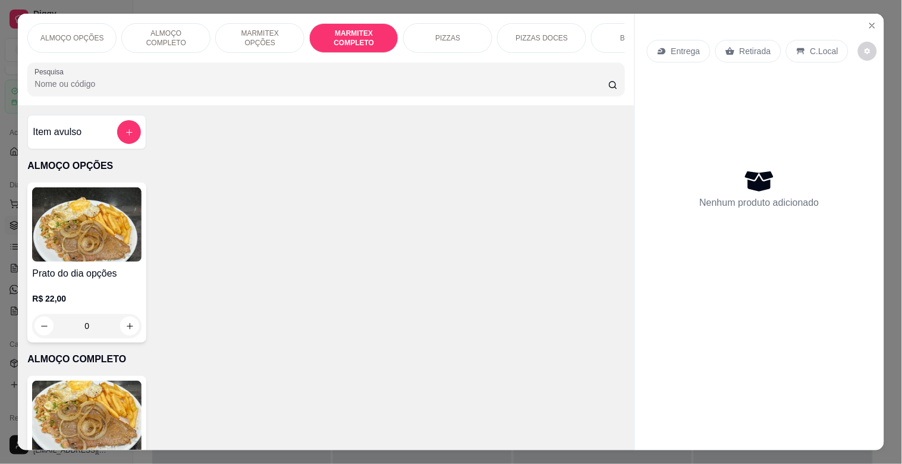
scroll to position [29, 0]
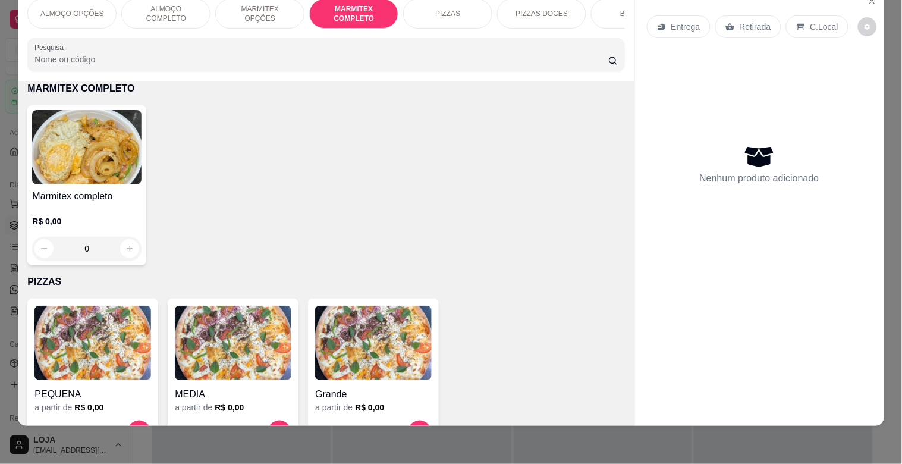
click at [52, 180] on img at bounding box center [86, 147] width 109 height 74
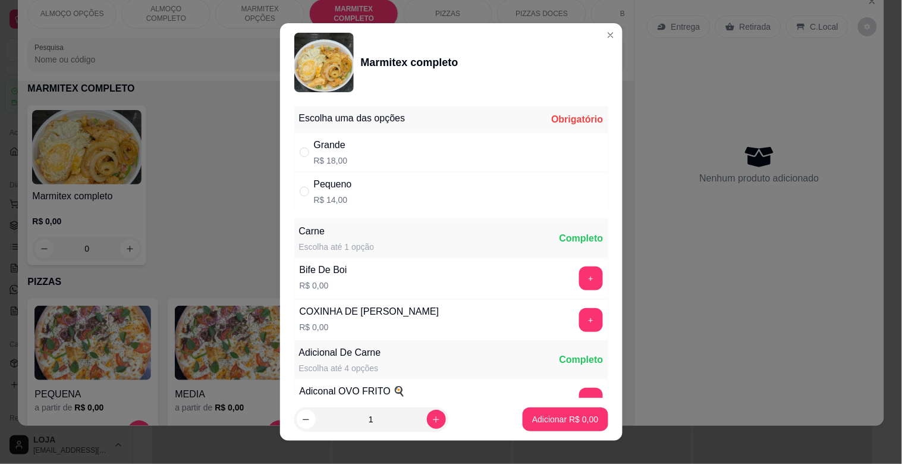
click at [349, 147] on div "Grande R$ 18,00" at bounding box center [451, 152] width 314 height 39
radio input "true"
click at [579, 277] on button "+" at bounding box center [591, 278] width 24 height 24
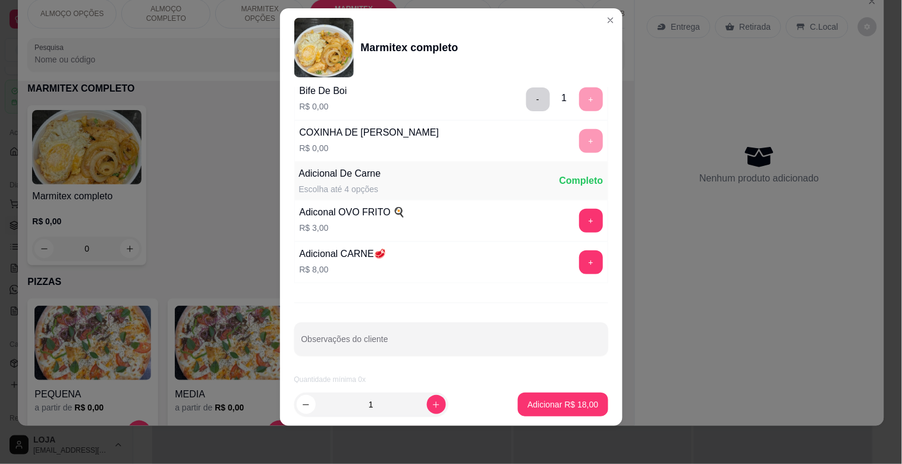
scroll to position [167, 0]
click at [567, 406] on p "Adicionar R$ 18,00" at bounding box center [563, 404] width 71 height 12
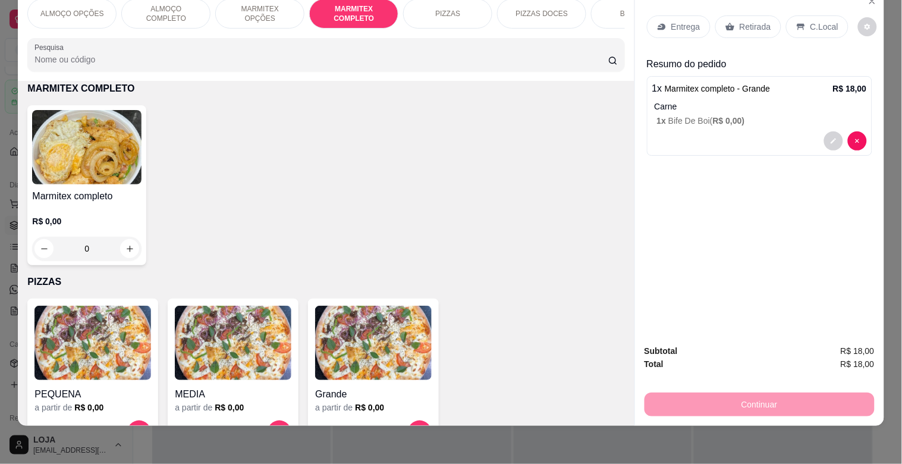
click at [811, 21] on p "C.Local" at bounding box center [825, 27] width 28 height 12
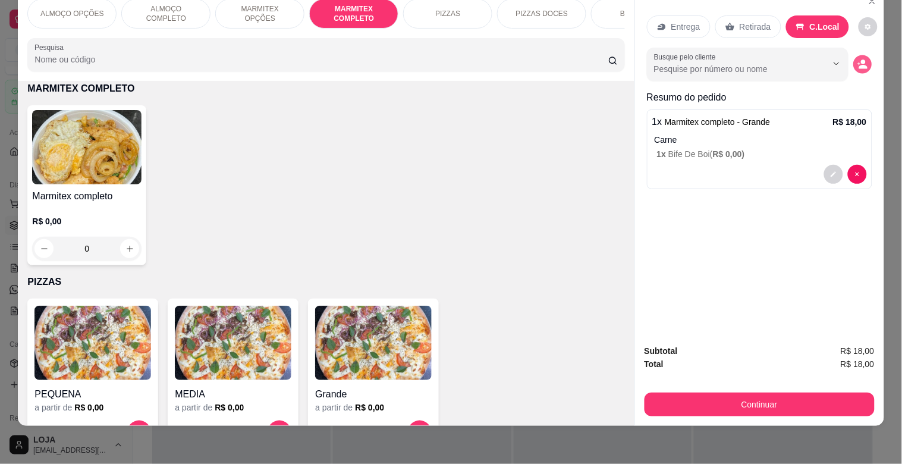
click at [859, 65] on icon "decrease-product-quantity" at bounding box center [863, 67] width 8 height 4
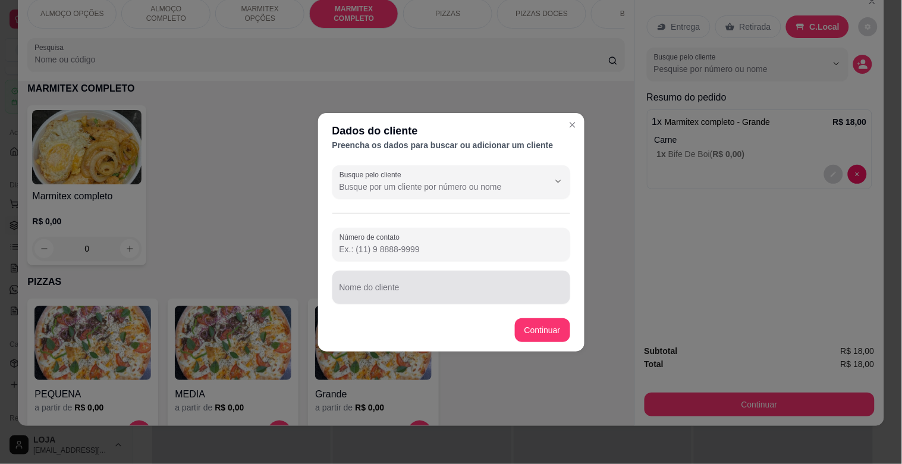
click at [422, 288] on input "Nome do cliente" at bounding box center [452, 292] width 224 height 12
type input "[PERSON_NAME]"
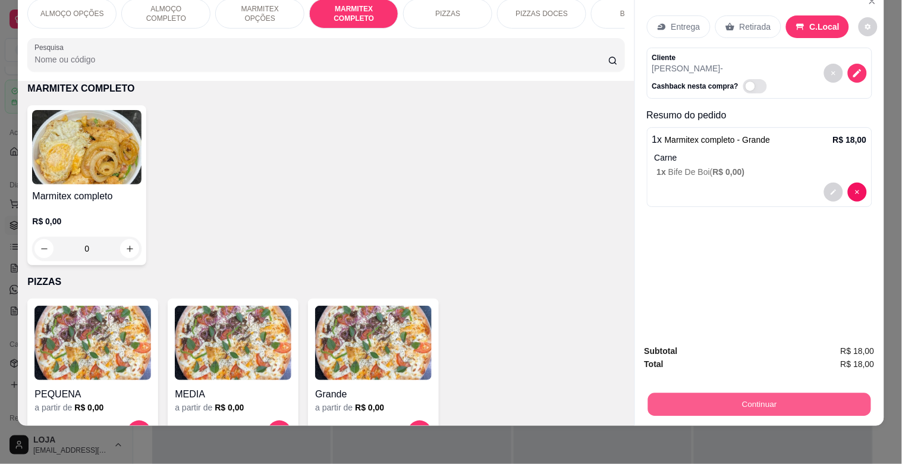
click at [760, 403] on button "Continuar" at bounding box center [759, 404] width 223 height 23
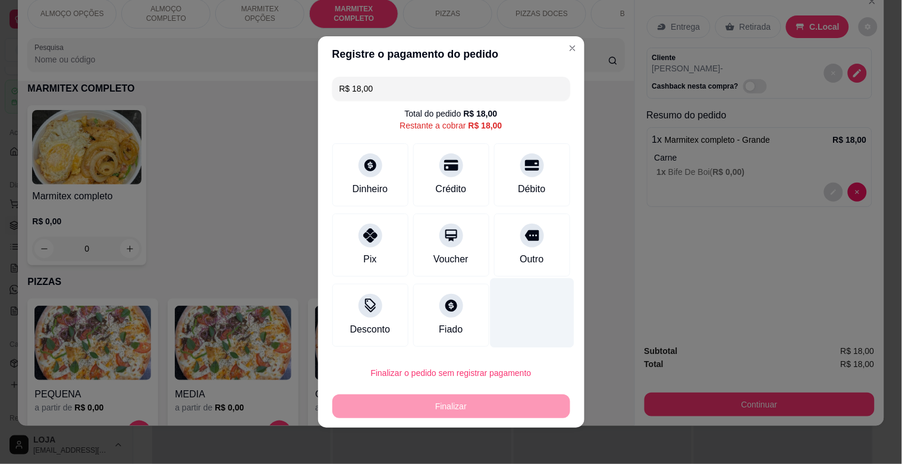
click at [519, 252] on div "Outro" at bounding box center [532, 245] width 76 height 63
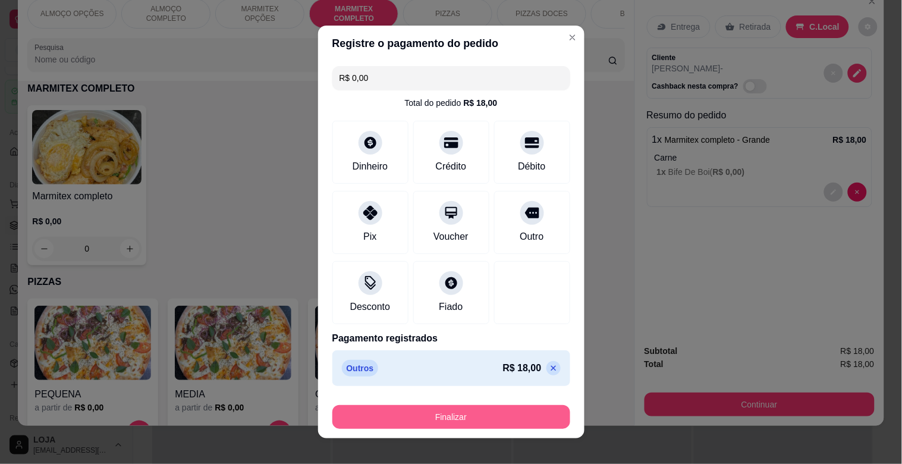
click at [463, 417] on button "Finalizar" at bounding box center [451, 417] width 238 height 24
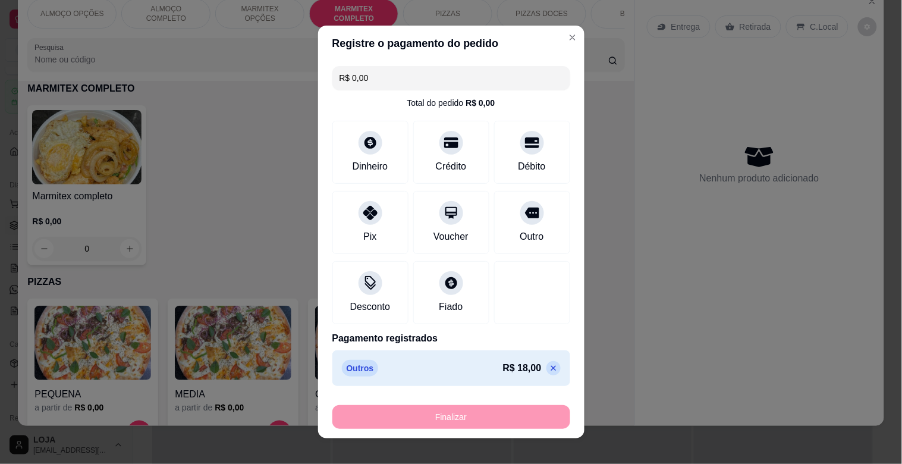
type input "-R$ 18,00"
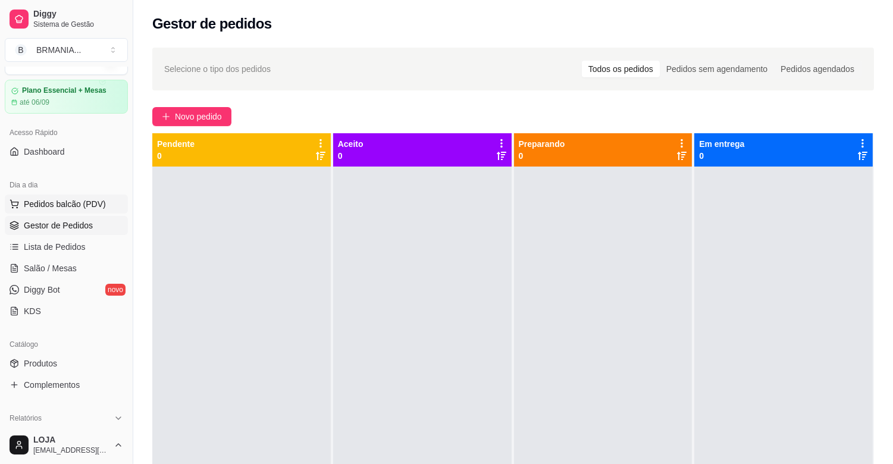
click at [57, 207] on span "Pedidos balcão (PDV)" at bounding box center [65, 204] width 82 height 12
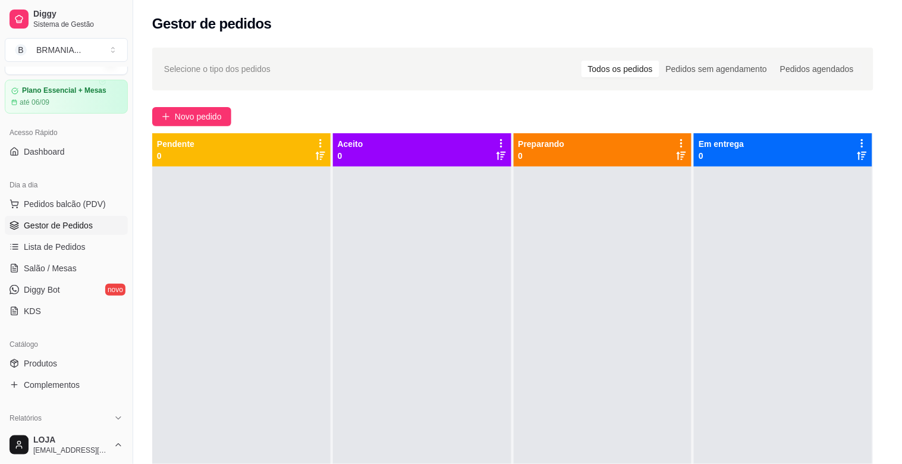
click at [79, 419] on img at bounding box center [86, 418] width 109 height 74
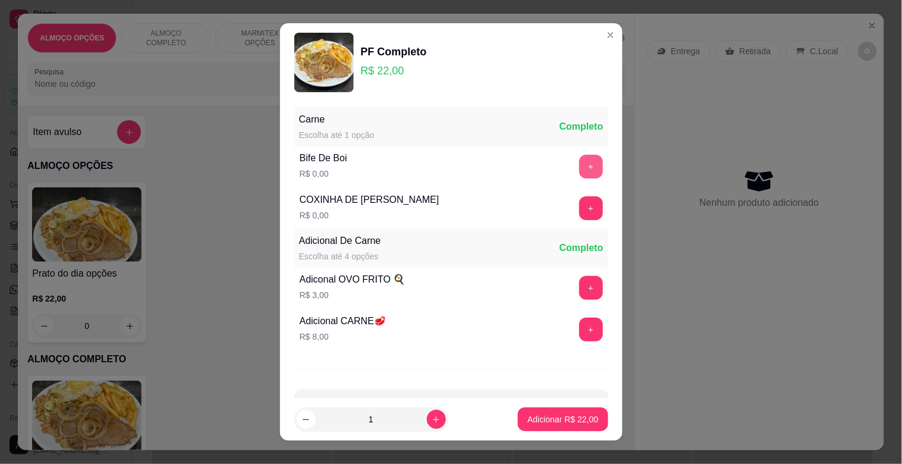
click at [579, 172] on button "+" at bounding box center [591, 167] width 24 height 24
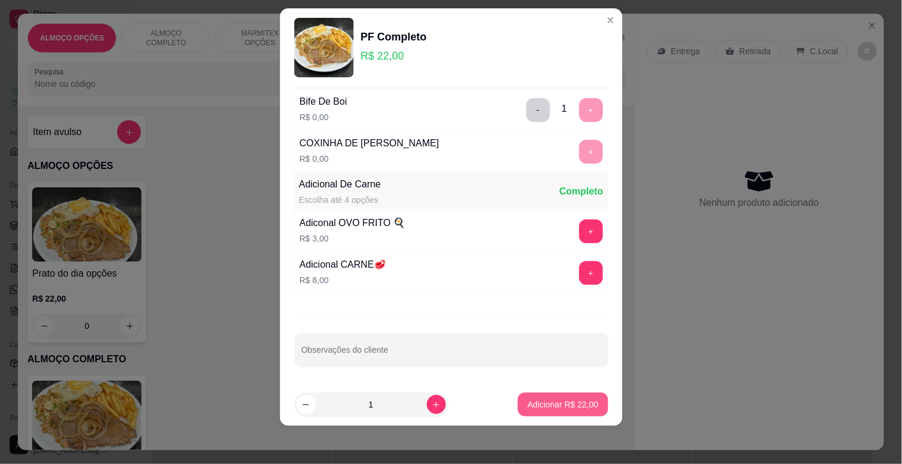
click at [558, 412] on button "Adicionar R$ 22,00" at bounding box center [563, 405] width 90 height 24
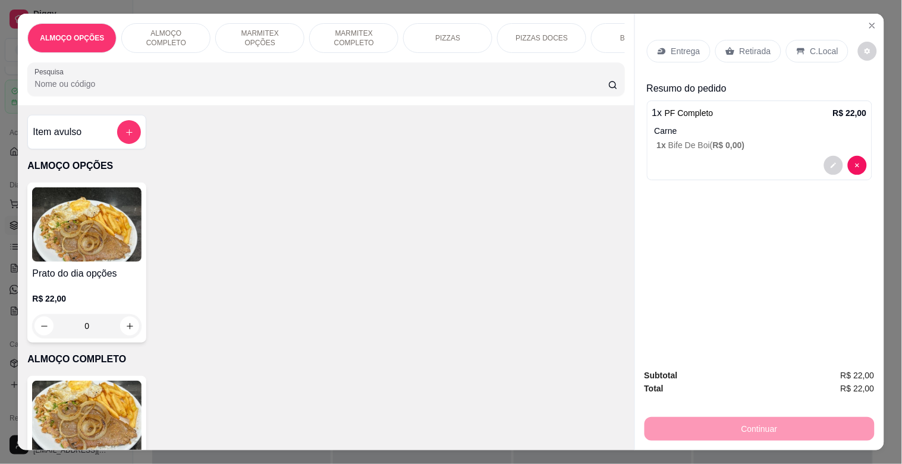
drag, startPoint x: 811, startPoint y: 36, endPoint x: 837, endPoint y: 61, distance: 35.8
click at [812, 40] on div "C.Local" at bounding box center [817, 51] width 62 height 23
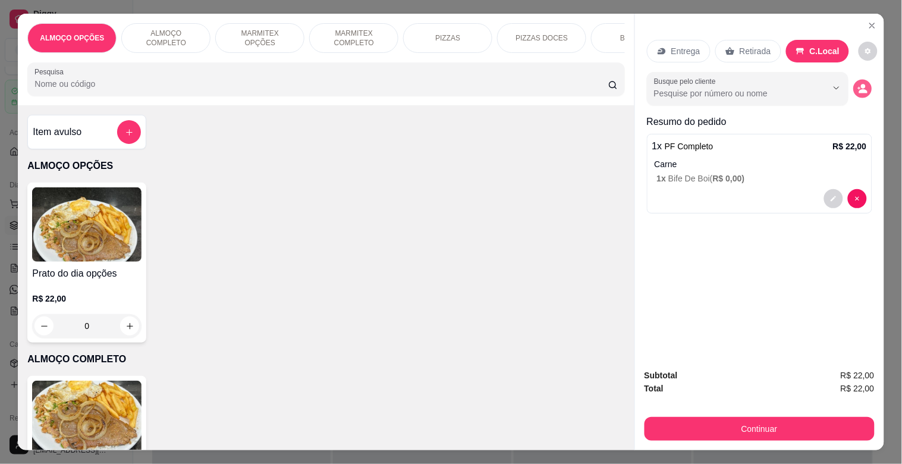
click at [859, 89] on icon "decrease-product-quantity" at bounding box center [863, 91] width 8 height 4
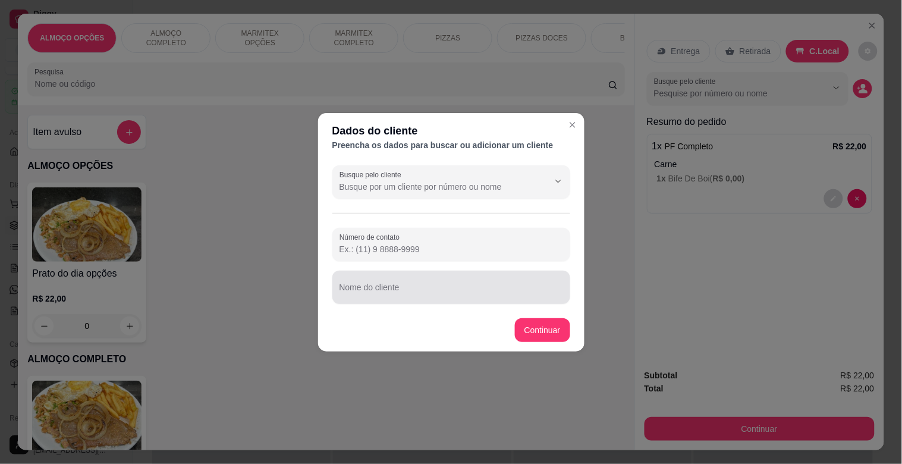
click at [398, 291] on input "Nome do cliente" at bounding box center [452, 292] width 224 height 12
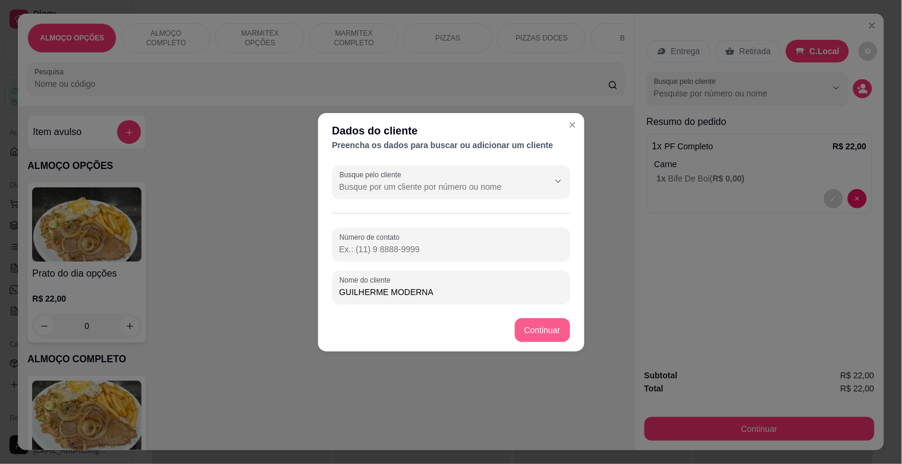
type input "GUILHERME MODERNA"
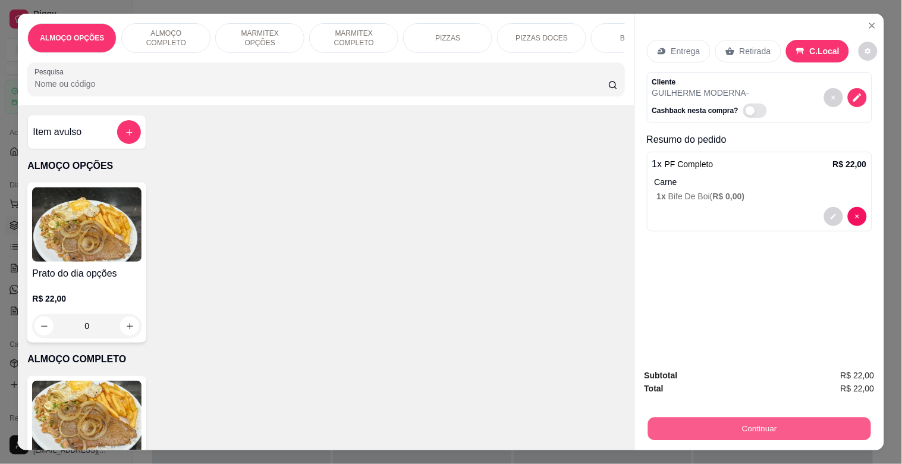
click at [726, 434] on button "Continuar" at bounding box center [759, 428] width 223 height 23
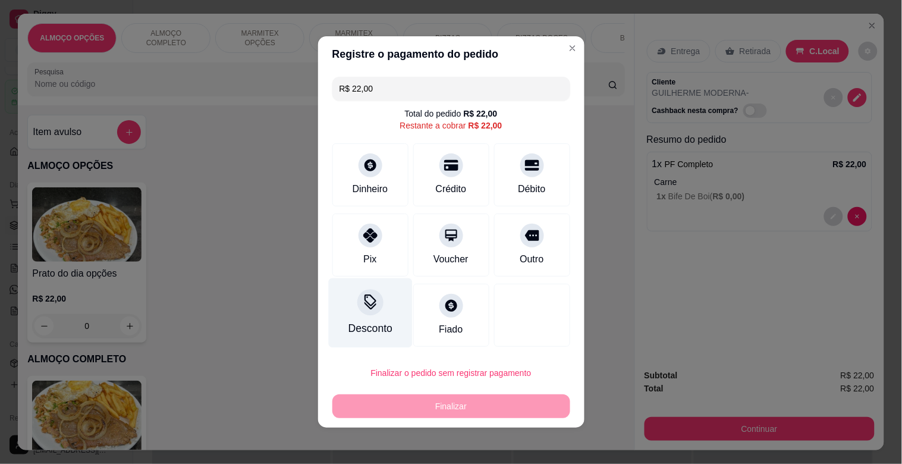
click at [366, 328] on div "Desconto" at bounding box center [370, 328] width 44 height 15
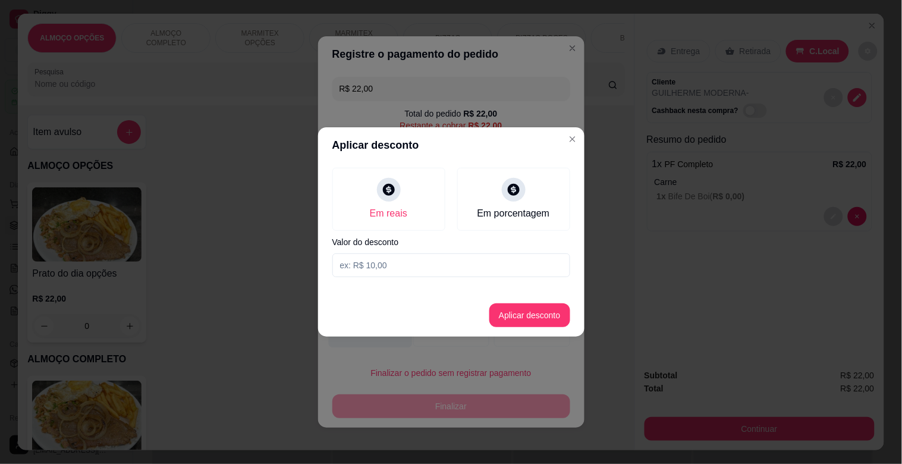
click at [359, 254] on input at bounding box center [451, 265] width 238 height 24
type input "2,00"
click at [538, 313] on button "Aplicar desconto" at bounding box center [530, 315] width 78 height 23
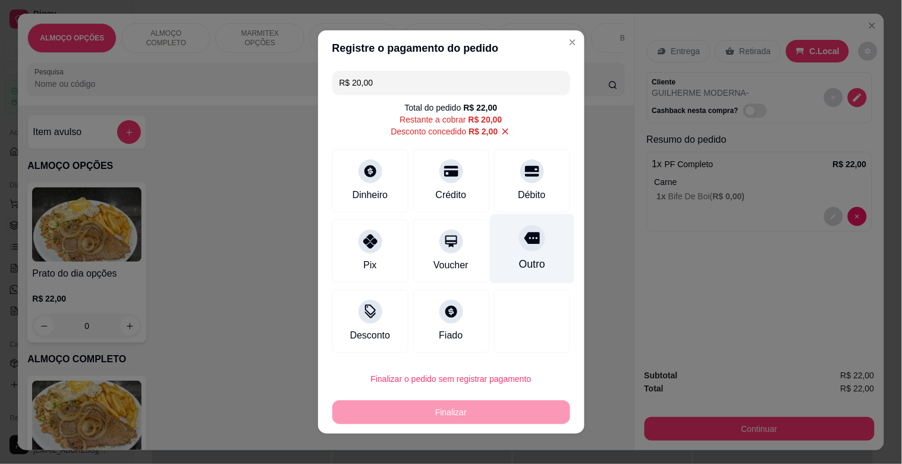
click at [519, 247] on div at bounding box center [532, 238] width 26 height 26
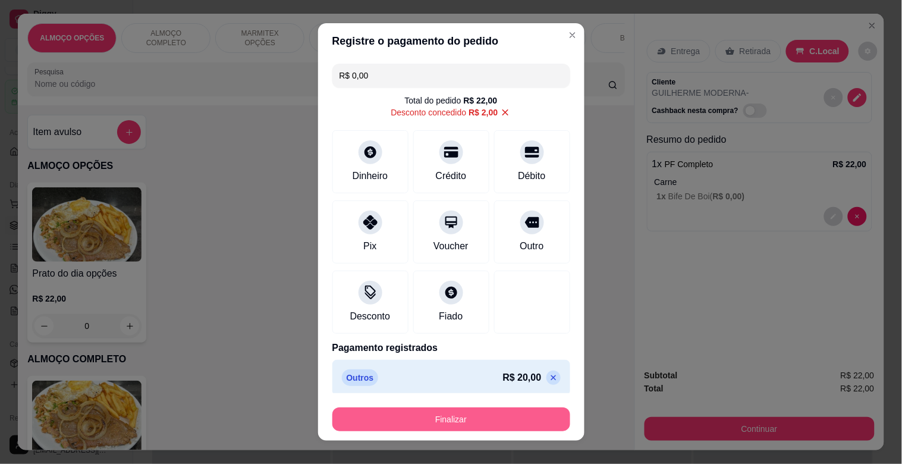
click at [454, 424] on button "Finalizar" at bounding box center [451, 419] width 238 height 24
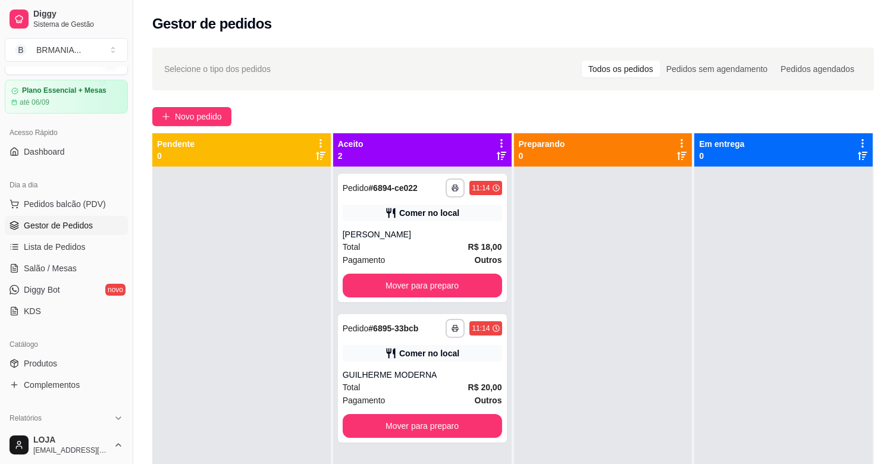
click at [79, 193] on div "Dia a dia" at bounding box center [66, 184] width 123 height 19
click at [79, 195] on button "Pedidos balcão (PDV)" at bounding box center [66, 203] width 123 height 19
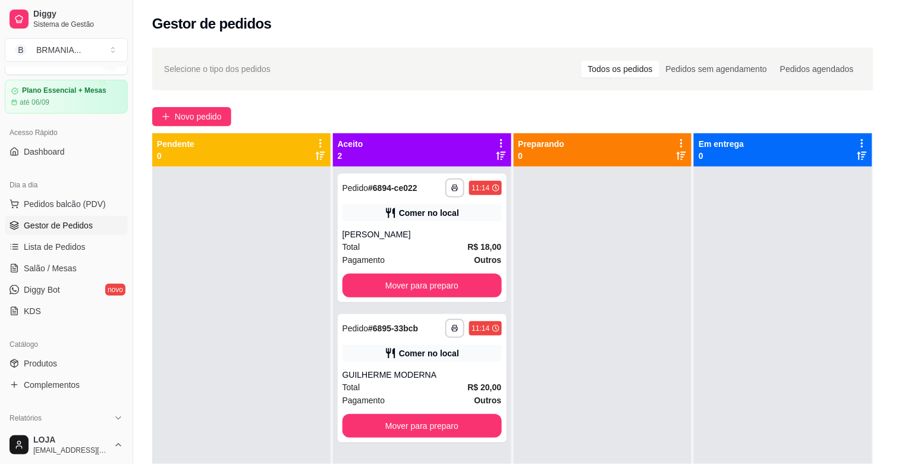
click at [99, 384] on div "PF Completo R$ 22,00 0" at bounding box center [86, 456] width 119 height 160
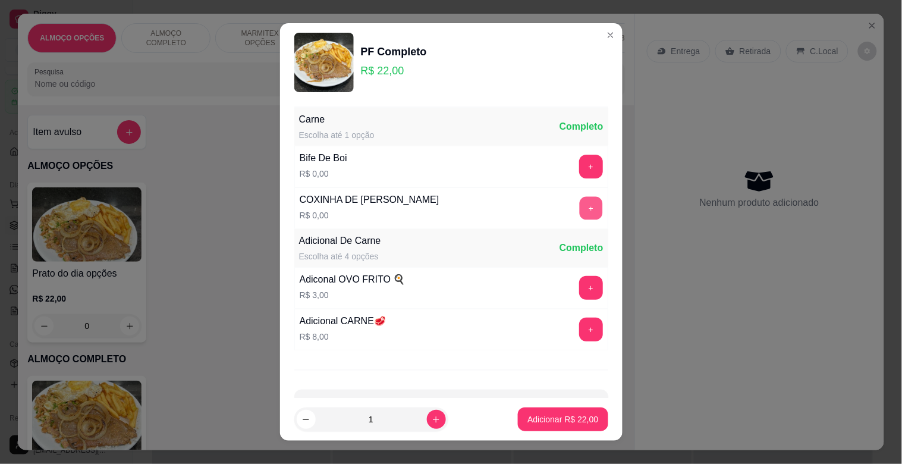
click at [579, 205] on button "+" at bounding box center [590, 208] width 23 height 23
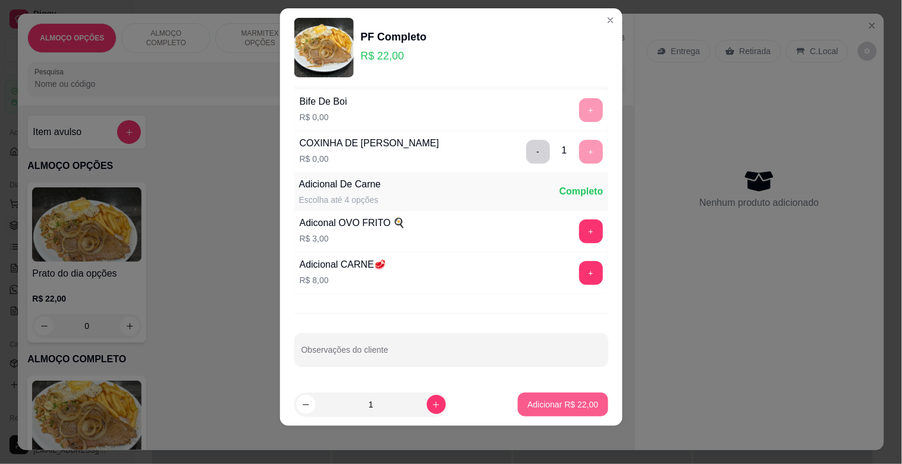
click at [546, 414] on button "Adicionar R$ 22,00" at bounding box center [563, 405] width 90 height 24
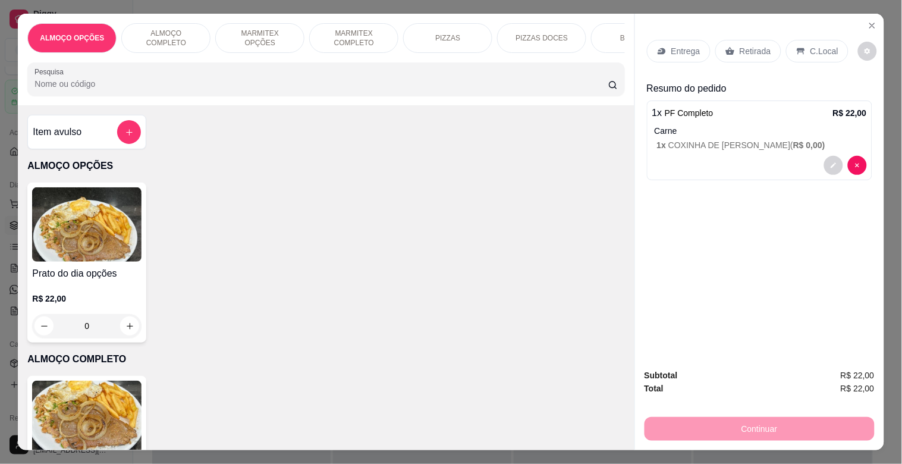
click at [815, 45] on p "C.Local" at bounding box center [825, 51] width 28 height 12
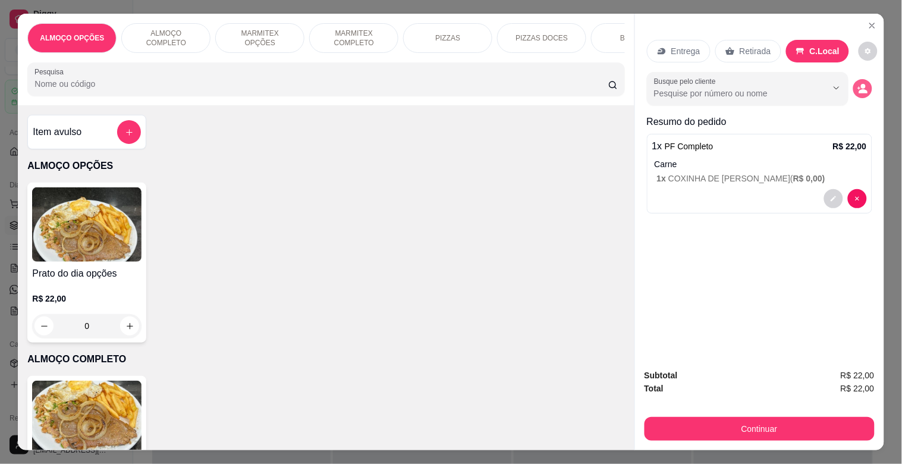
click at [860, 79] on button "decrease-product-quantity" at bounding box center [862, 88] width 19 height 19
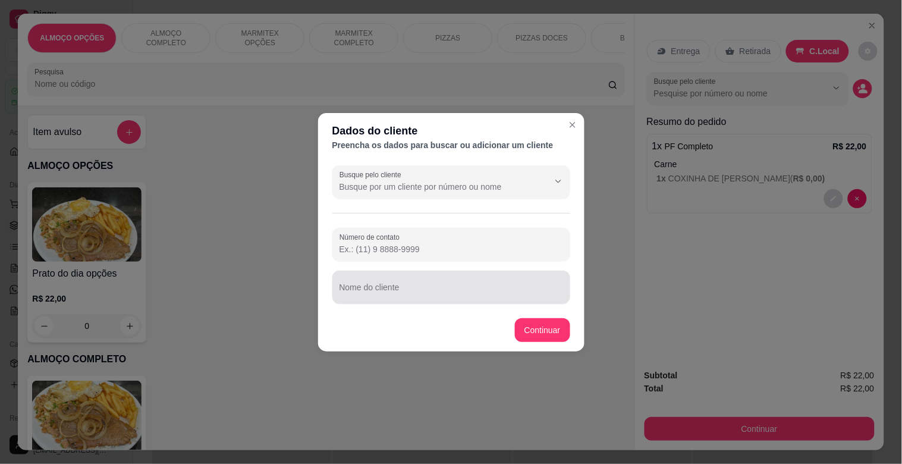
drag, startPoint x: 381, startPoint y: 295, endPoint x: 407, endPoint y: 268, distance: 37.4
click at [397, 276] on div at bounding box center [452, 287] width 224 height 24
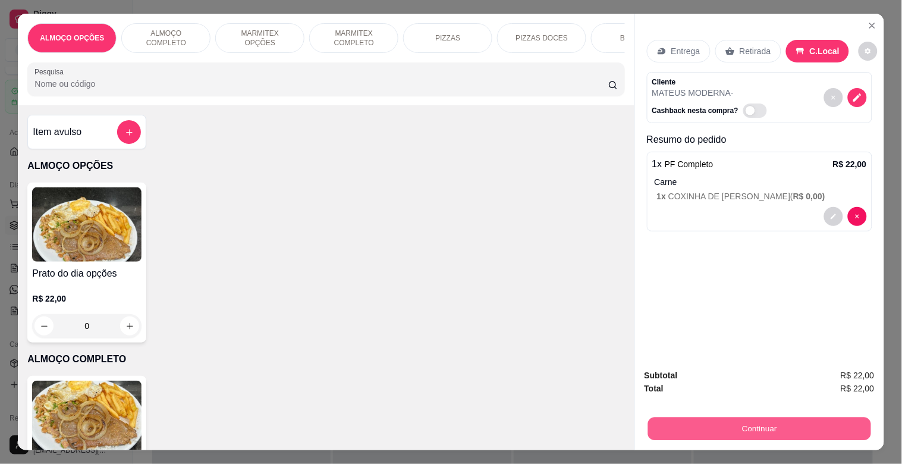
click at [787, 420] on button "Continuar" at bounding box center [759, 428] width 223 height 23
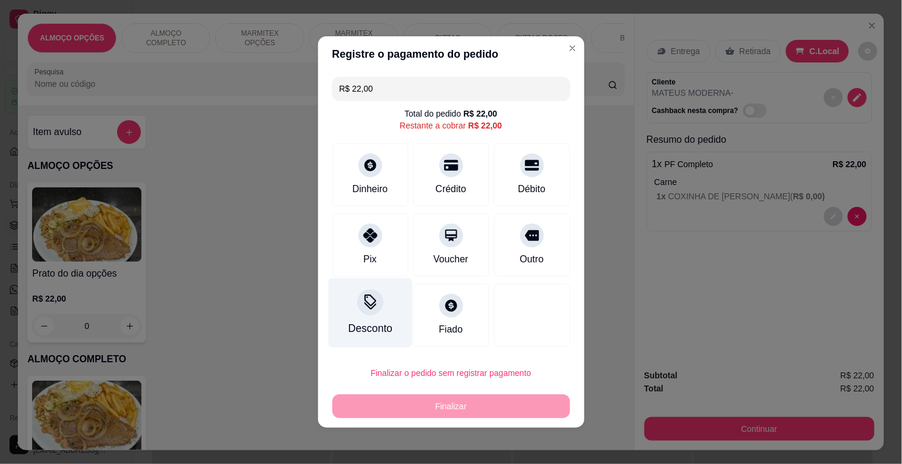
click at [364, 312] on div at bounding box center [370, 302] width 26 height 26
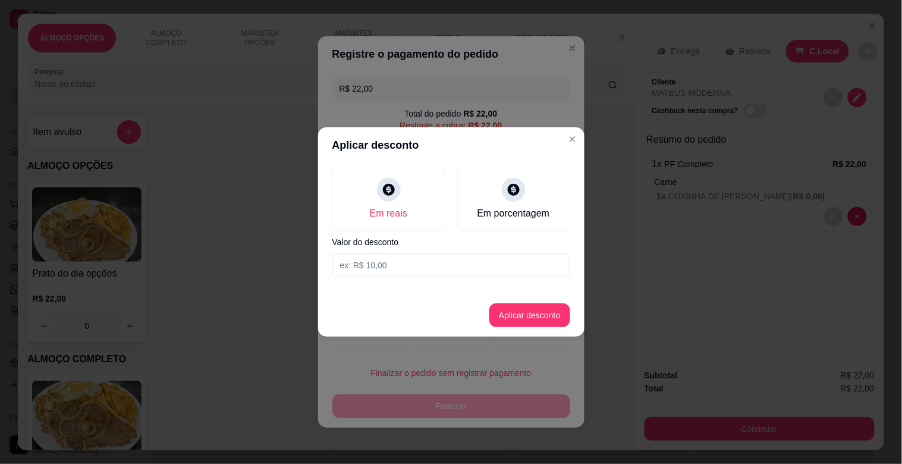
click at [366, 262] on input at bounding box center [451, 265] width 238 height 24
click at [522, 313] on button "Aplicar desconto" at bounding box center [529, 315] width 81 height 24
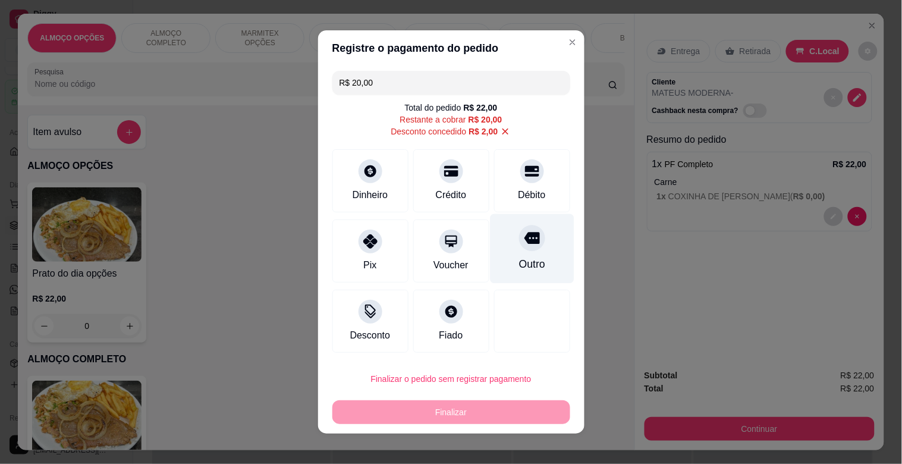
click at [532, 243] on div "Outro" at bounding box center [532, 249] width 84 height 70
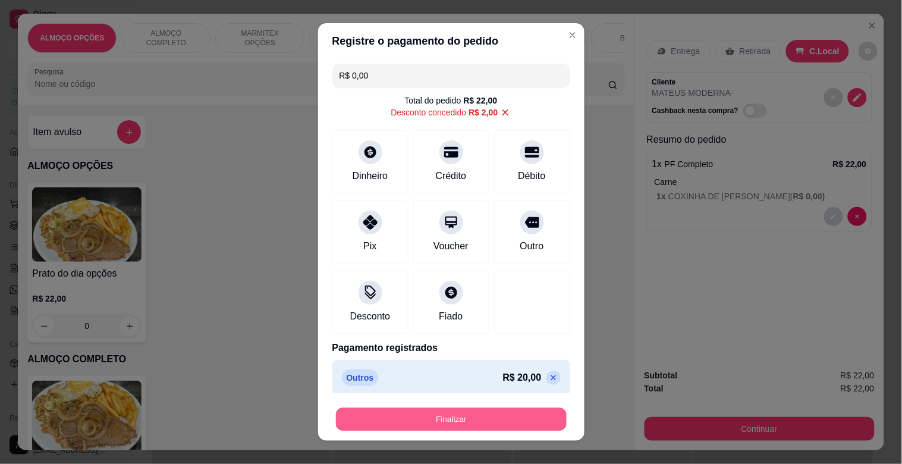
click at [446, 420] on button "Finalizar" at bounding box center [451, 419] width 231 height 23
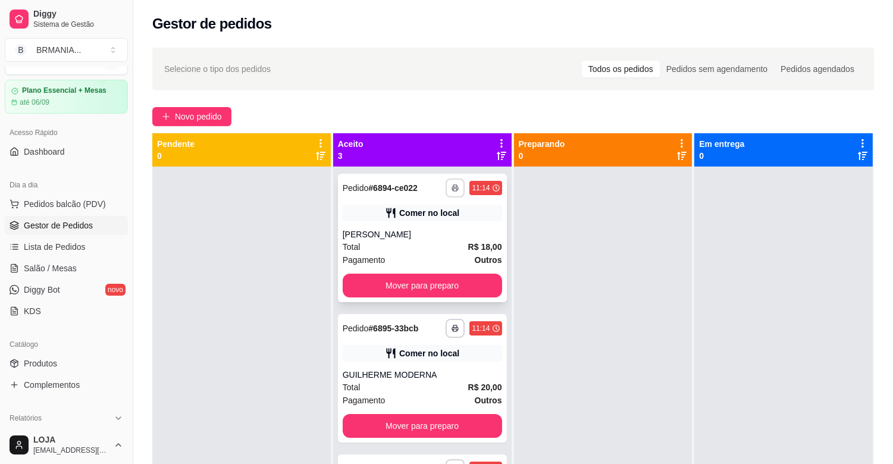
click at [447, 189] on button "button" at bounding box center [454, 187] width 19 height 19
click at [423, 234] on button "IMPRESSORA" at bounding box center [420, 229] width 86 height 19
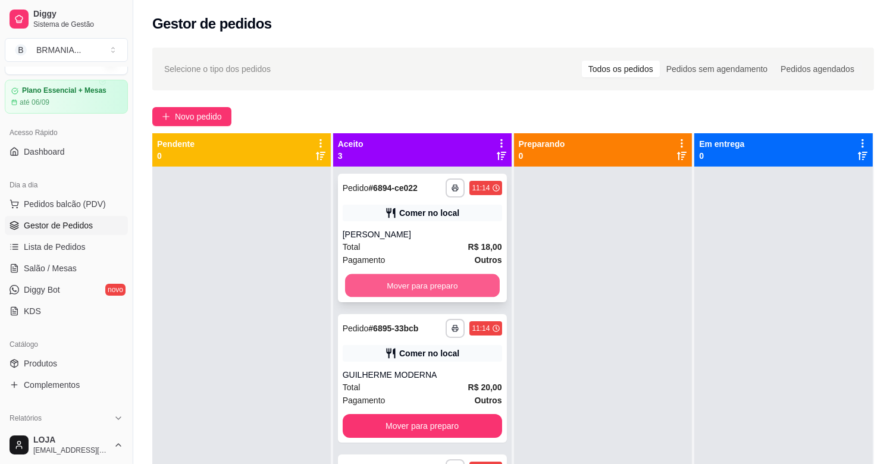
click at [415, 281] on button "Mover para preparo" at bounding box center [422, 285] width 155 height 23
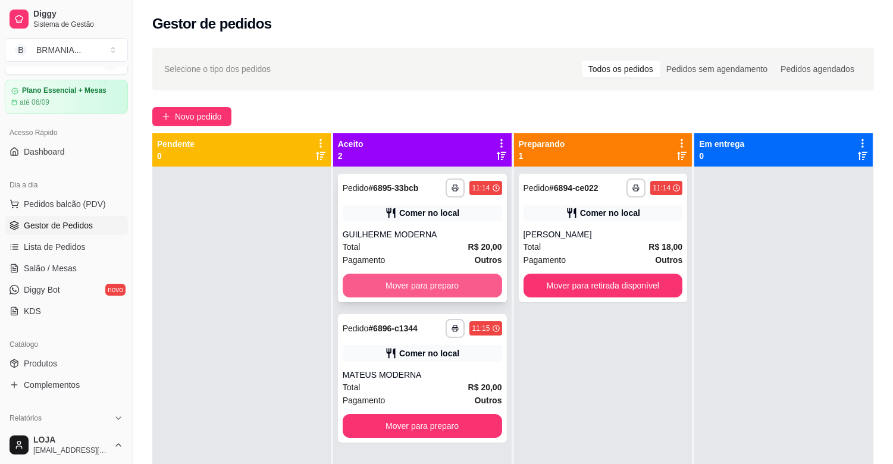
click at [425, 287] on button "Mover para preparo" at bounding box center [422, 286] width 159 height 24
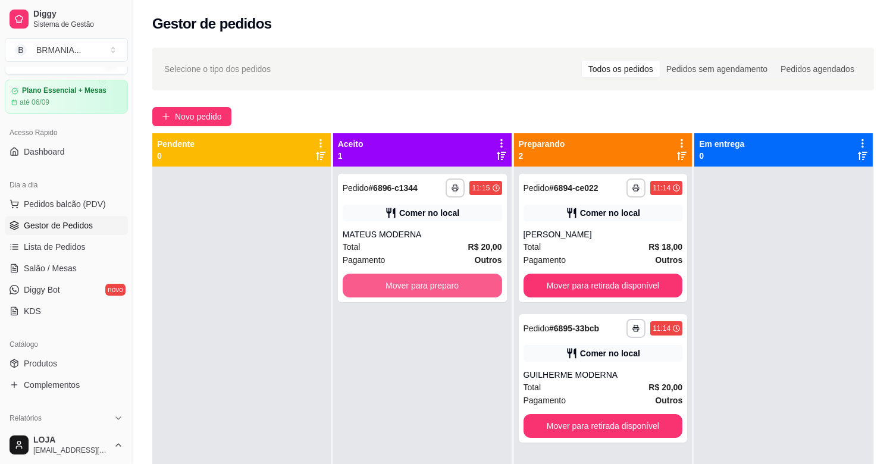
click at [426, 288] on button "Mover para preparo" at bounding box center [422, 286] width 159 height 24
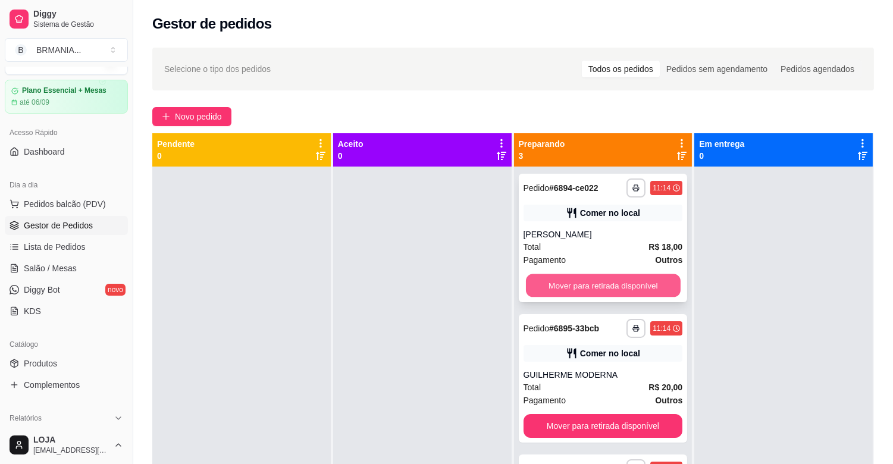
click at [608, 288] on button "Mover para retirada disponível" at bounding box center [603, 285] width 155 height 23
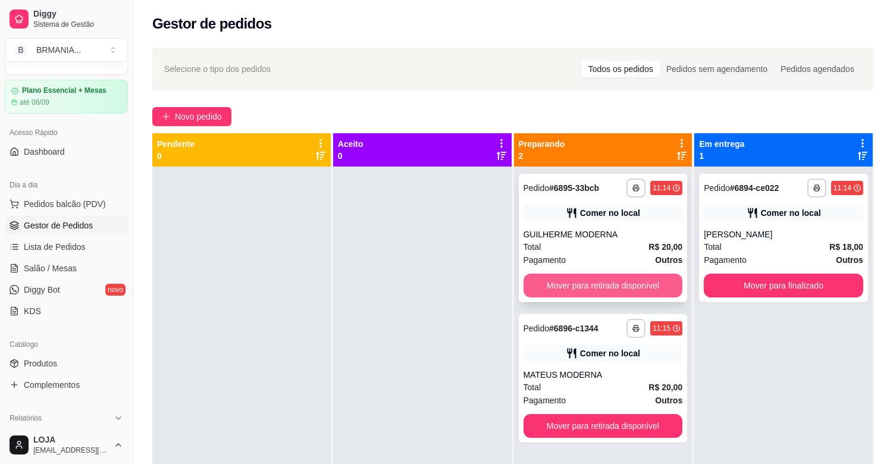
click at [608, 287] on button "Mover para retirada disponível" at bounding box center [602, 286] width 159 height 24
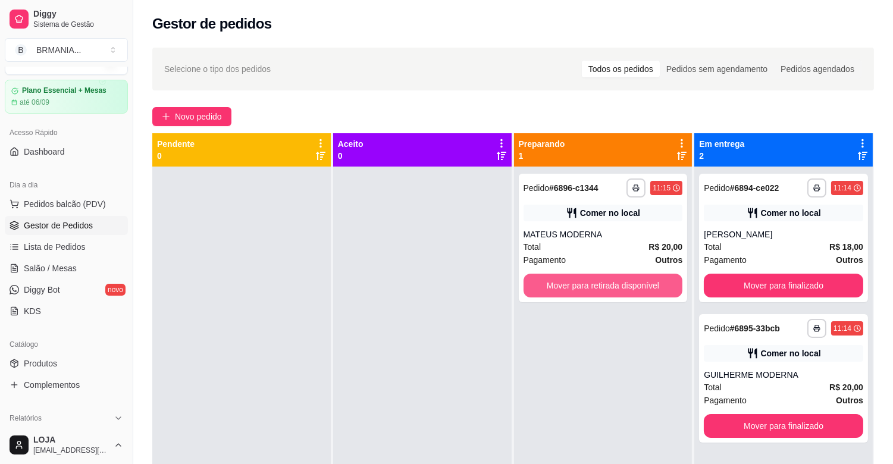
click at [608, 287] on button "Mover para retirada disponível" at bounding box center [602, 286] width 159 height 24
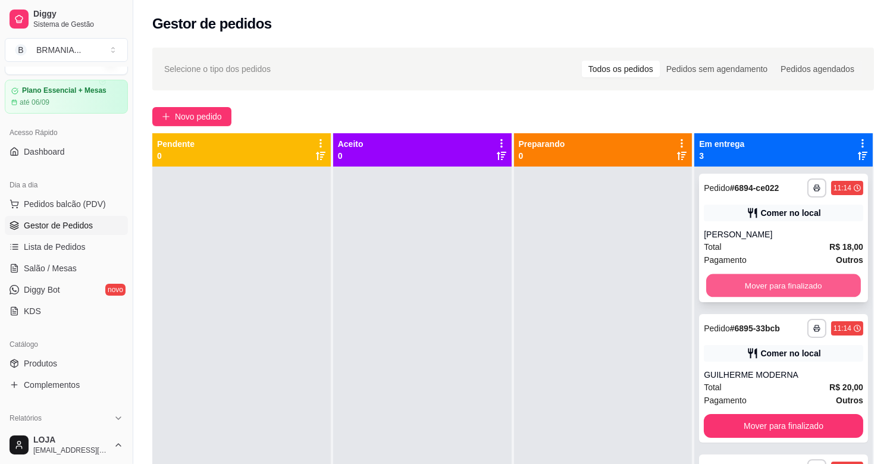
click at [786, 286] on button "Mover para finalizado" at bounding box center [783, 285] width 155 height 23
click at [787, 286] on button "Mover para finalizado" at bounding box center [783, 286] width 159 height 24
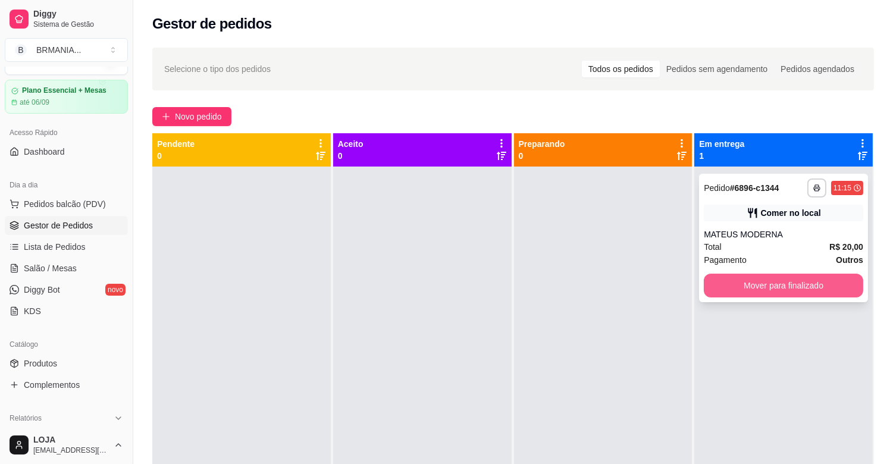
click at [785, 288] on button "Mover para finalizado" at bounding box center [783, 286] width 159 height 24
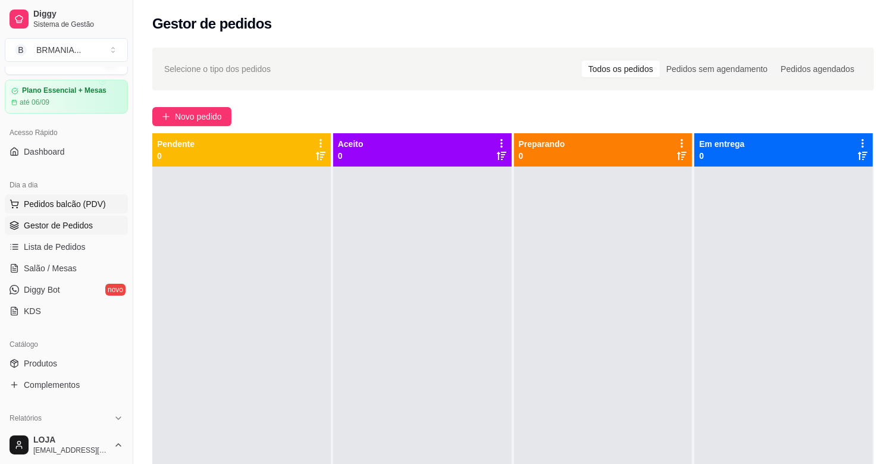
click at [86, 206] on span "Pedidos balcão (PDV)" at bounding box center [65, 204] width 82 height 12
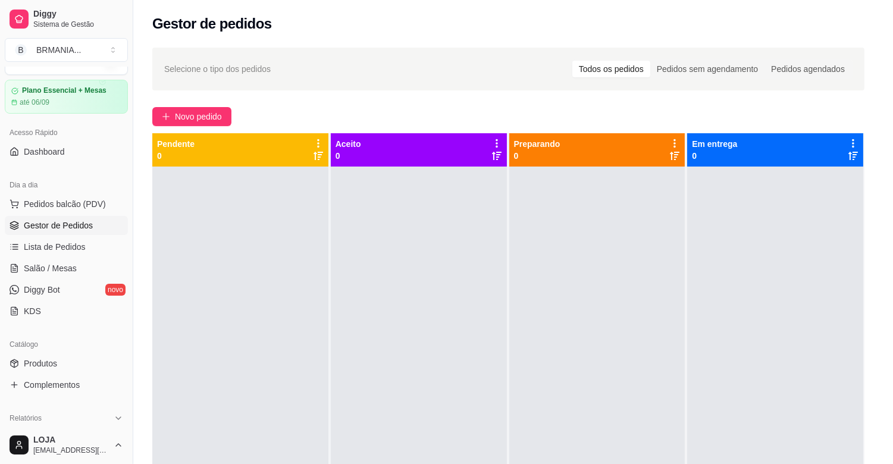
click at [68, 203] on img at bounding box center [81, 225] width 111 height 76
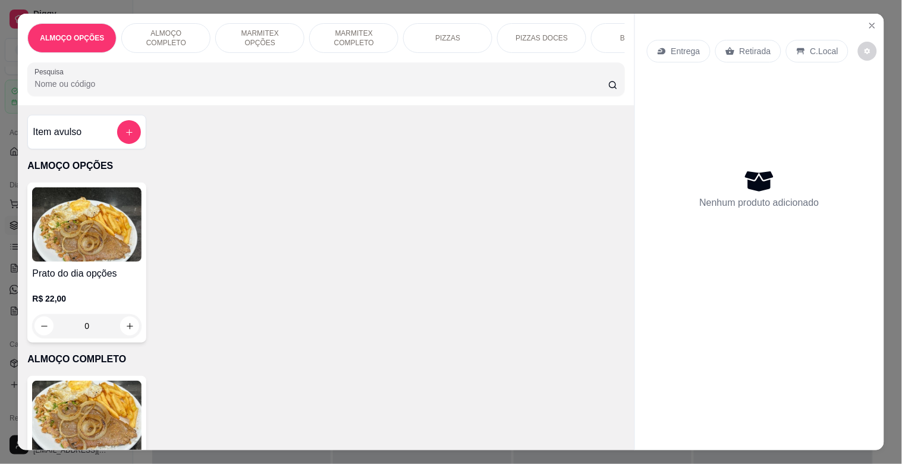
drag, startPoint x: 337, startPoint y: 27, endPoint x: 345, endPoint y: 33, distance: 9.8
click at [339, 29] on p "MARMITEX COMPLETO" at bounding box center [353, 38] width 69 height 19
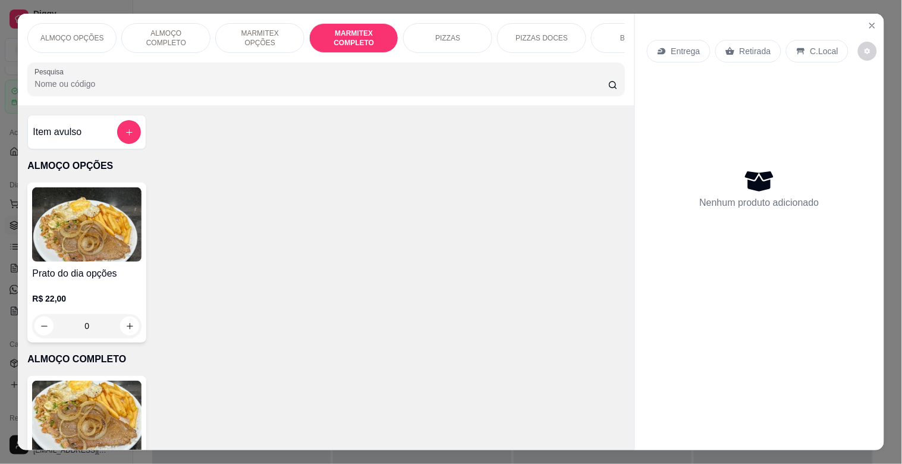
scroll to position [29, 0]
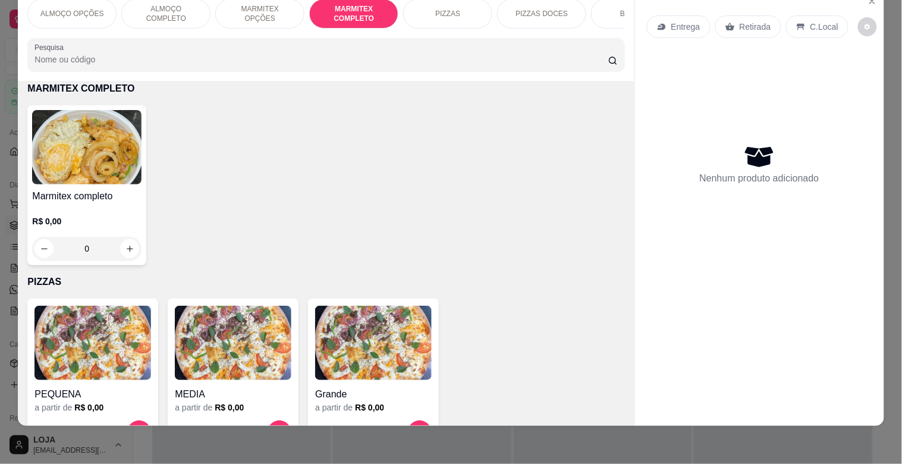
click at [55, 164] on img at bounding box center [86, 147] width 109 height 74
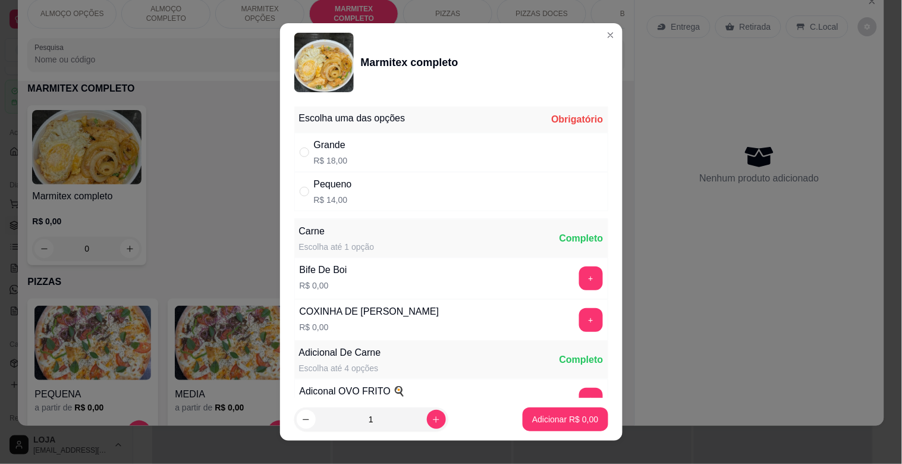
click at [316, 153] on div "Grande R$ 18,00" at bounding box center [331, 152] width 34 height 29
click at [579, 284] on button "+" at bounding box center [590, 278] width 23 height 23
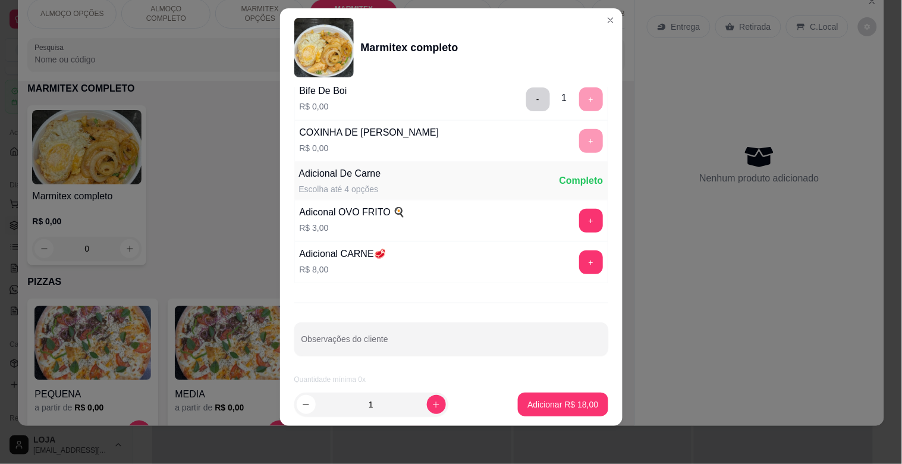
scroll to position [167, 0]
click at [561, 406] on p "Adicionar R$ 18,00" at bounding box center [563, 404] width 71 height 12
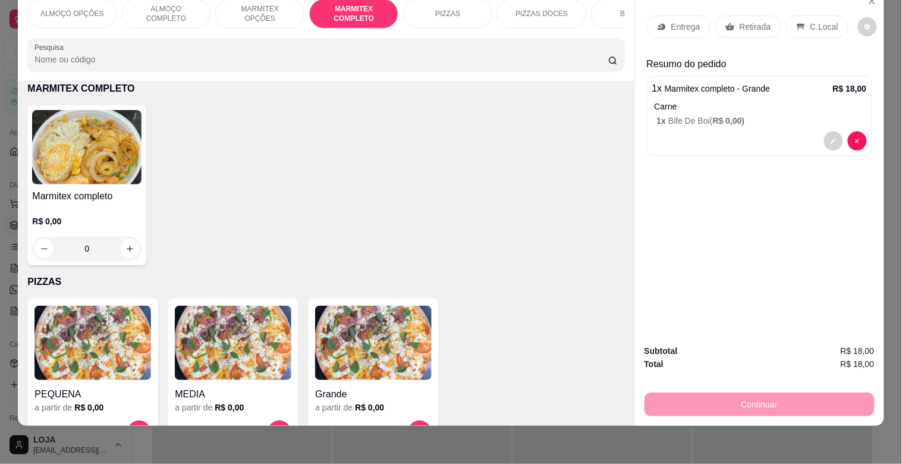
click at [104, 201] on h4 "Marmitex completo" at bounding box center [86, 196] width 109 height 14
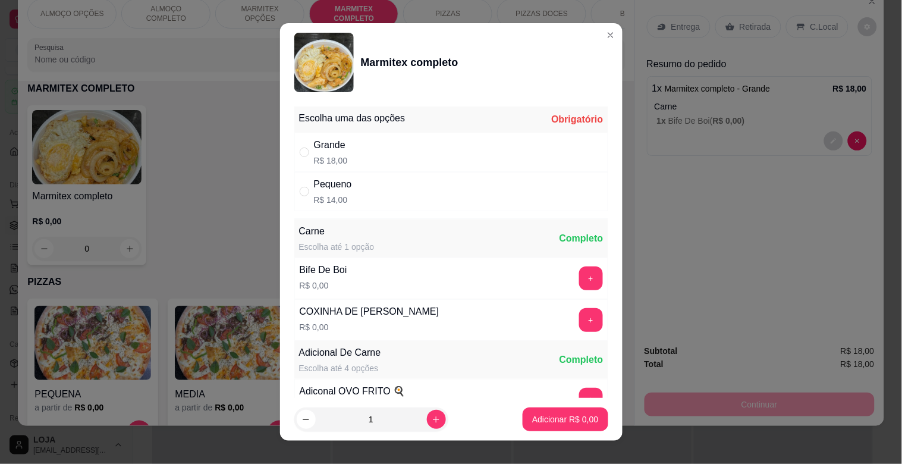
click at [397, 194] on div "Pequeno R$ 14,00" at bounding box center [451, 191] width 314 height 39
click at [575, 283] on div "+" at bounding box center [591, 278] width 33 height 24
click at [579, 268] on button "+" at bounding box center [591, 278] width 24 height 24
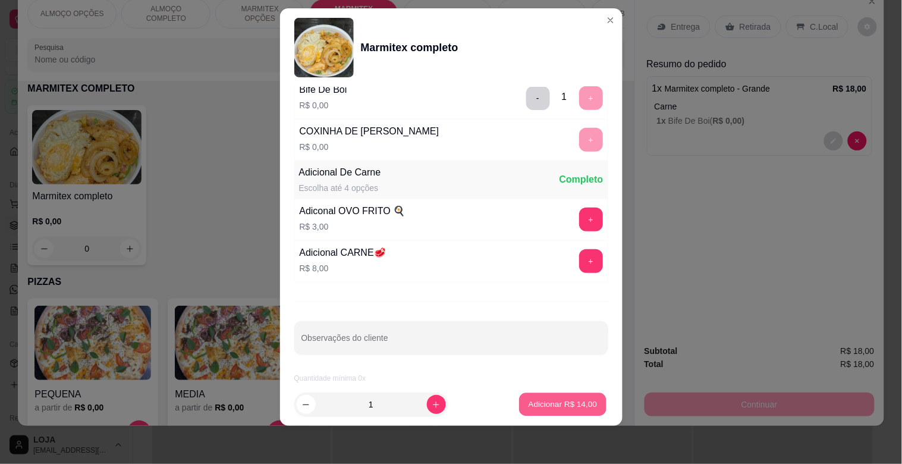
click at [560, 412] on button "Adicionar R$ 14,00" at bounding box center [563, 404] width 87 height 23
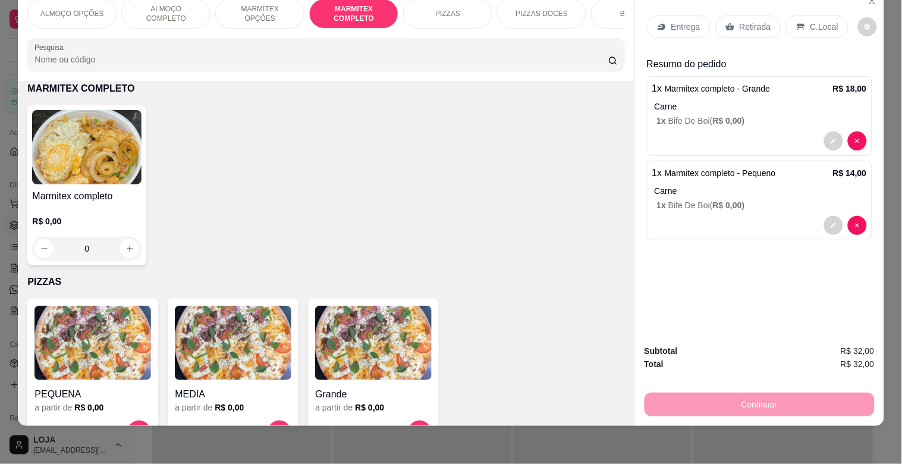
click at [820, 390] on div "Continuar" at bounding box center [760, 403] width 230 height 27
click at [748, 21] on p "Retirada" at bounding box center [756, 27] width 32 height 12
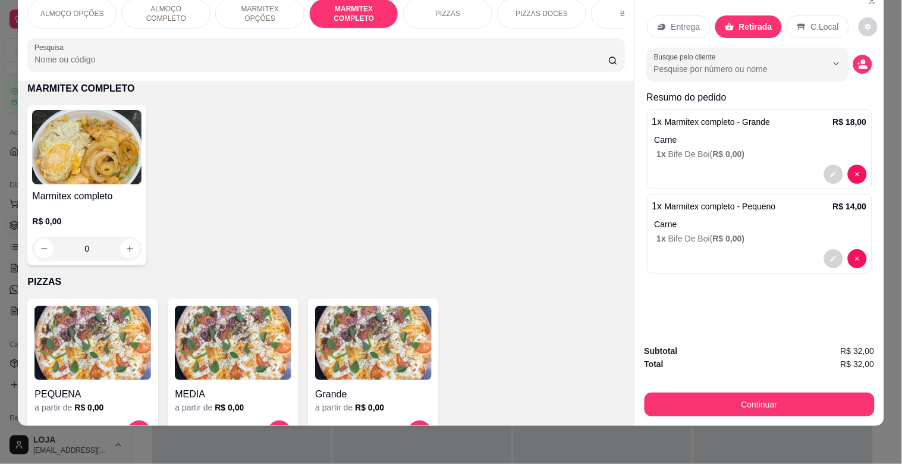
click at [762, 407] on div "Subtotal R$ 32,00 Total R$ 32,00 Continuar" at bounding box center [759, 380] width 249 height 91
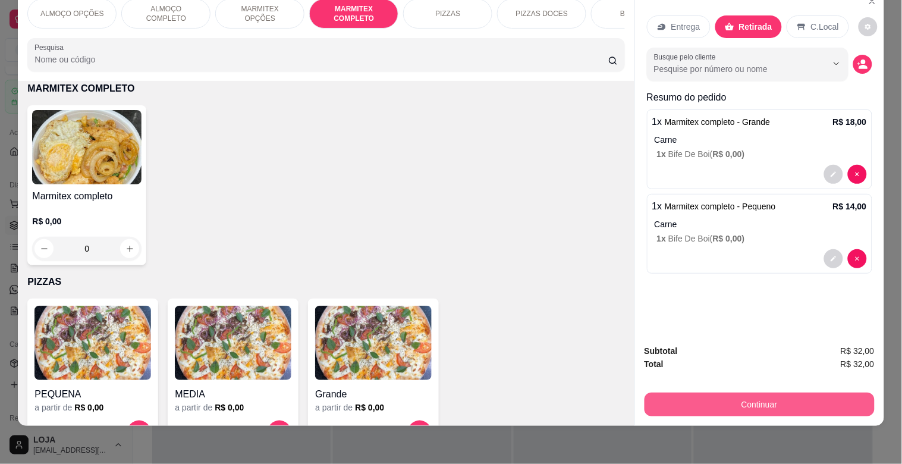
click at [760, 393] on button "Continuar" at bounding box center [760, 405] width 230 height 24
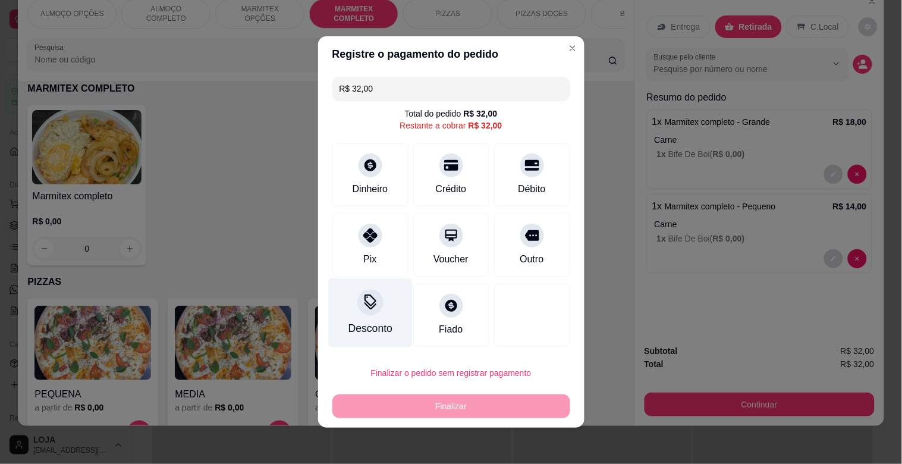
click at [360, 313] on div at bounding box center [370, 302] width 26 height 26
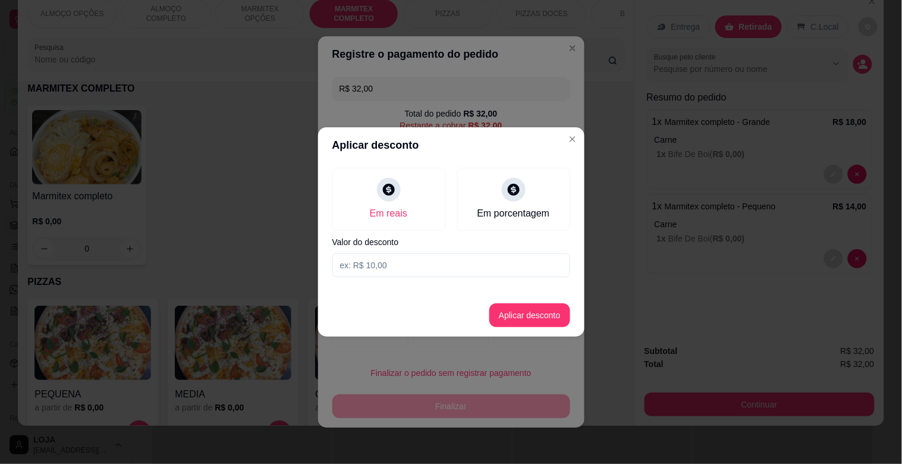
click at [385, 269] on input at bounding box center [451, 265] width 238 height 24
click at [533, 314] on button "Aplicar desconto" at bounding box center [529, 315] width 81 height 24
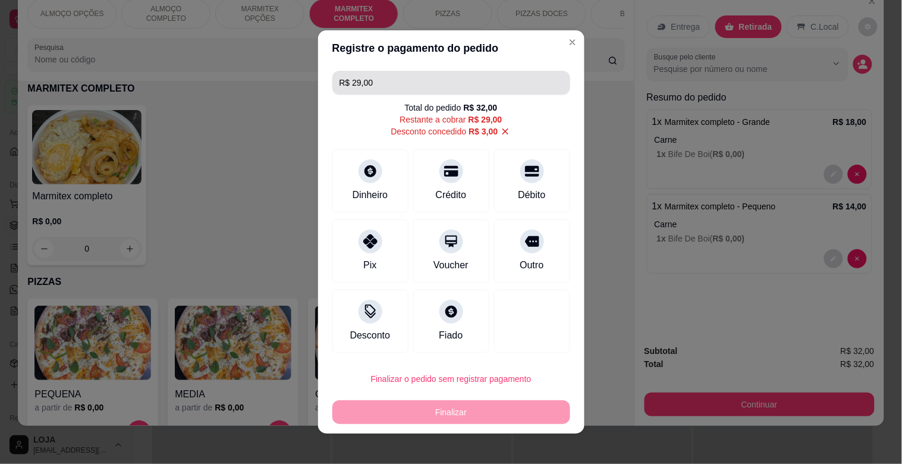
click at [378, 75] on input "R$ 29,00" at bounding box center [452, 83] width 224 height 24
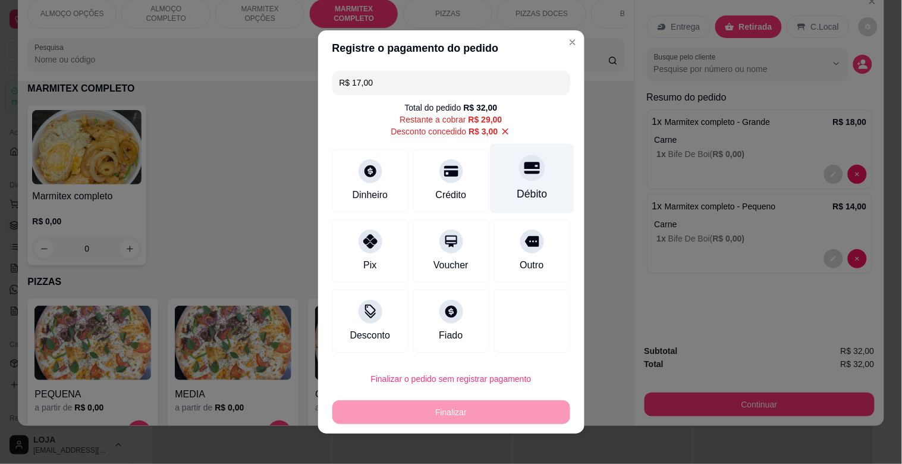
click at [530, 177] on div "Débito" at bounding box center [532, 179] width 84 height 70
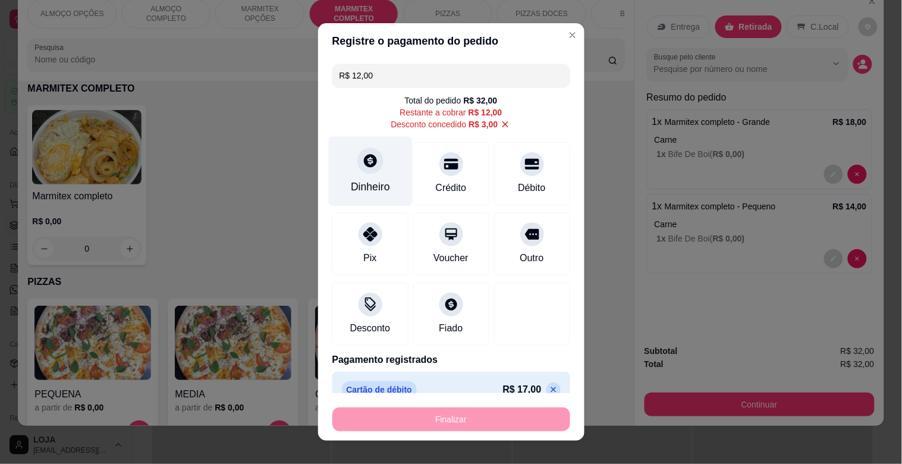
click at [381, 157] on div "Dinheiro" at bounding box center [370, 172] width 84 height 70
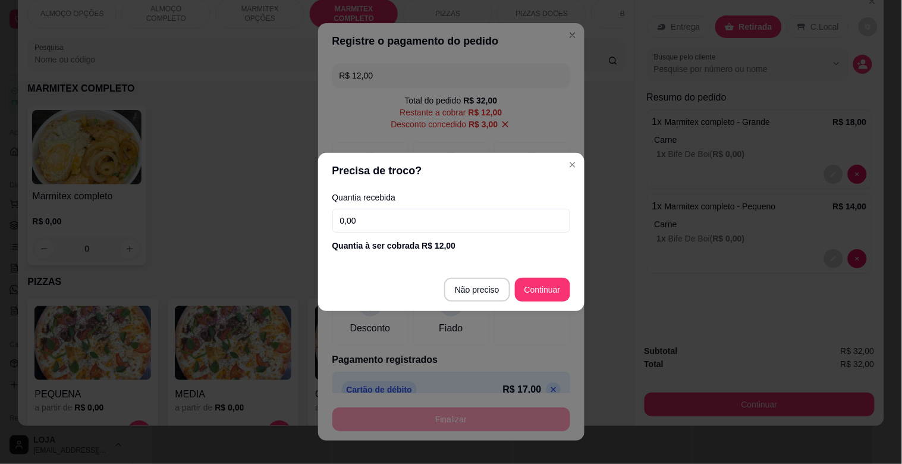
click at [445, 221] on input "0,00" at bounding box center [451, 221] width 238 height 24
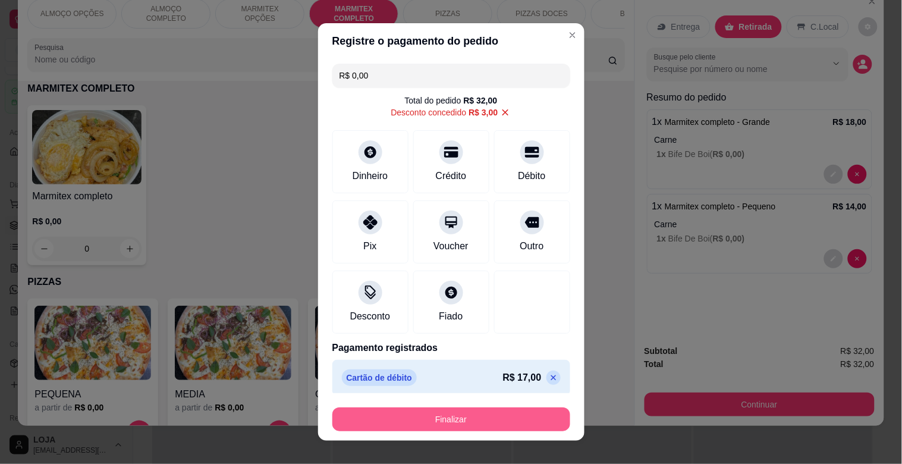
click at [502, 420] on button "Finalizar" at bounding box center [451, 419] width 238 height 24
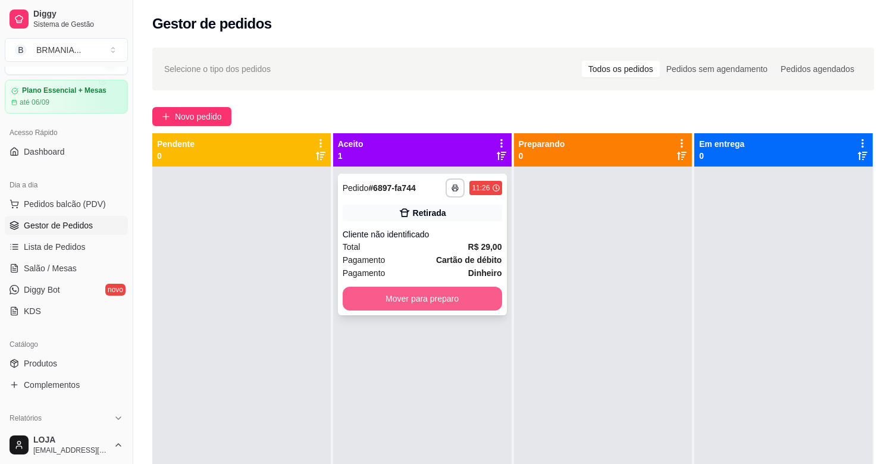
click at [424, 296] on button "Mover para preparo" at bounding box center [422, 299] width 159 height 24
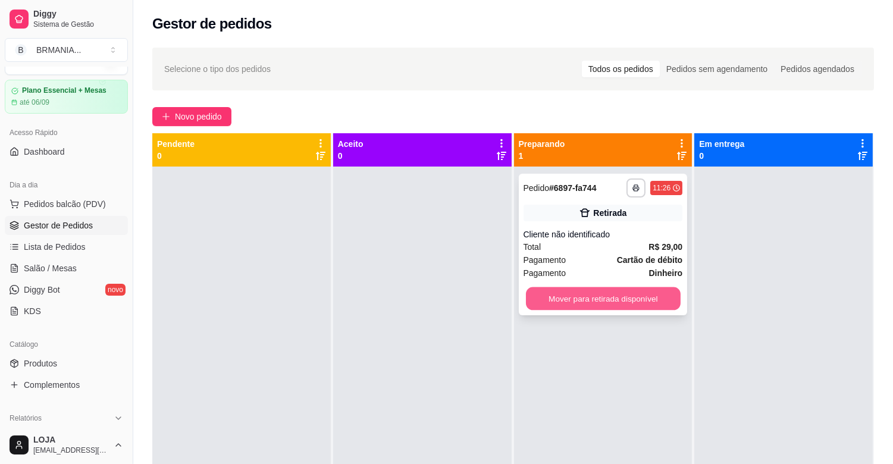
click at [556, 304] on button "Mover para retirada disponível" at bounding box center [603, 298] width 155 height 23
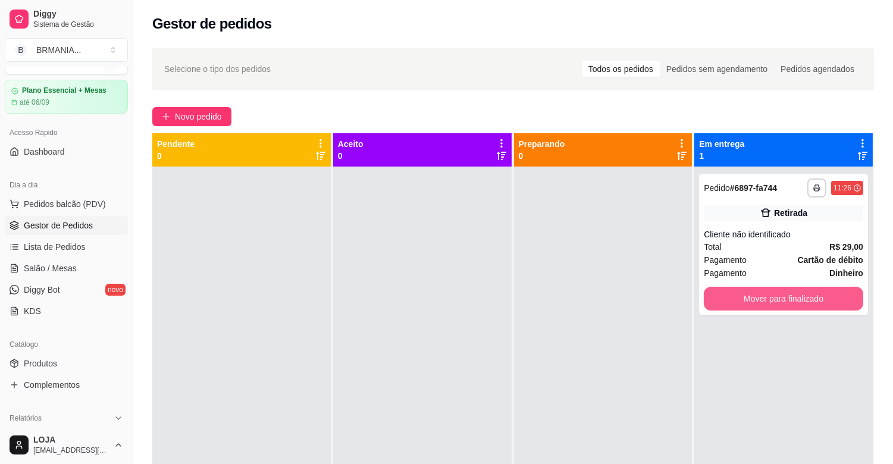
click at [709, 295] on button "Mover para finalizado" at bounding box center [783, 299] width 159 height 24
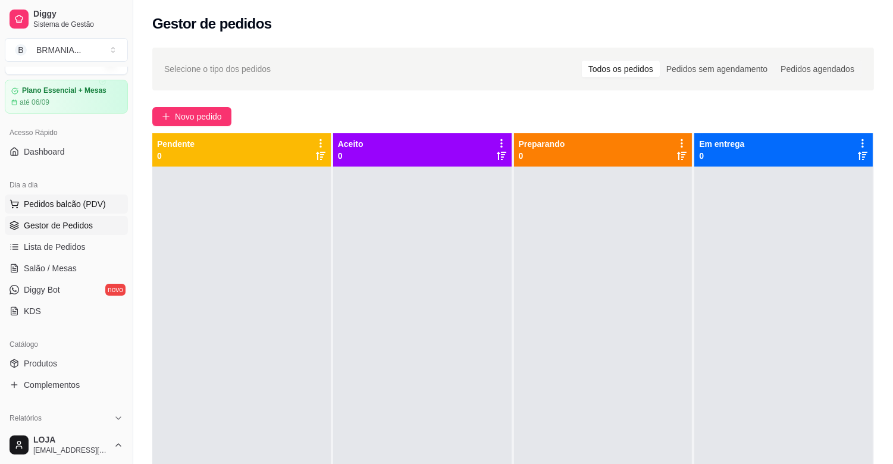
click at [74, 209] on span "Pedidos balcão (PDV)" at bounding box center [65, 204] width 82 height 12
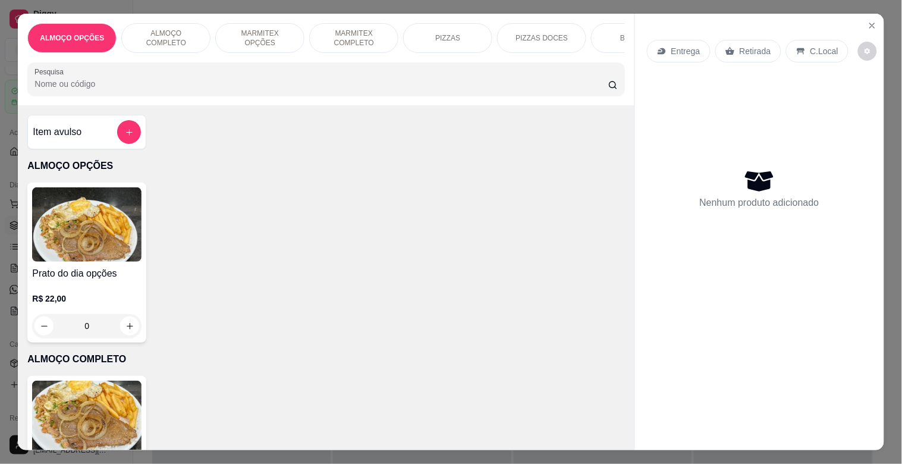
click at [344, 33] on p "MARMITEX COMPLETO" at bounding box center [353, 38] width 69 height 19
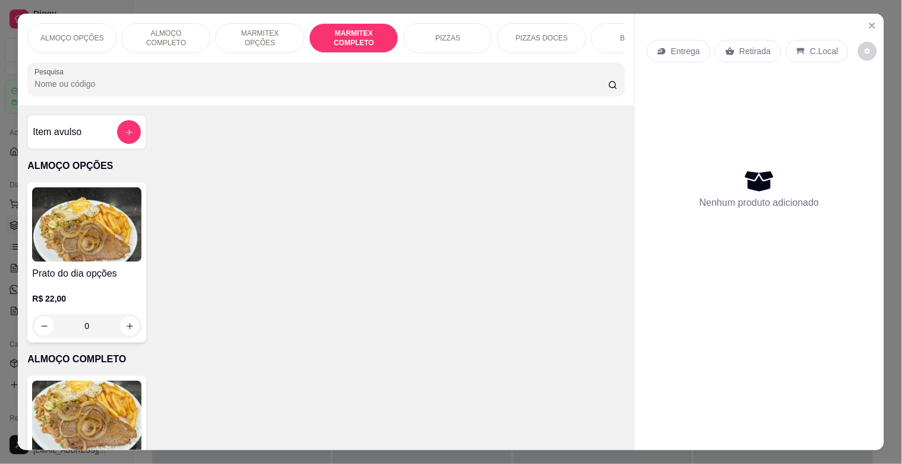
scroll to position [29, 0]
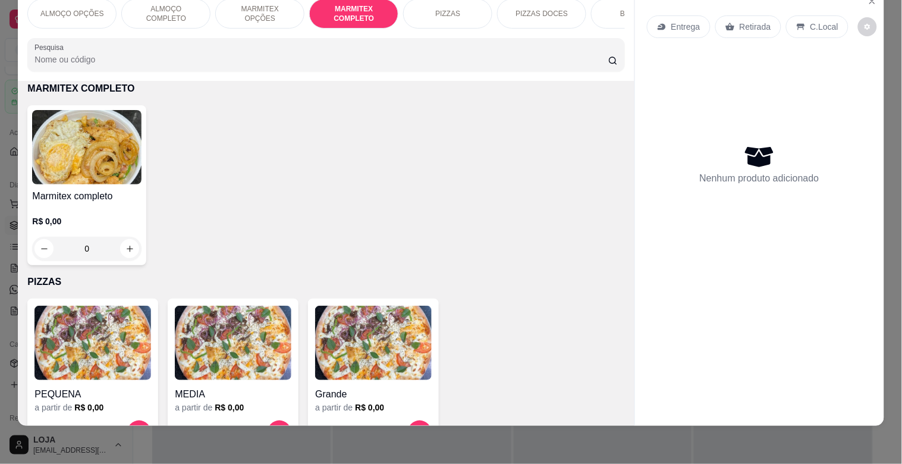
click at [64, 137] on img at bounding box center [86, 147] width 109 height 74
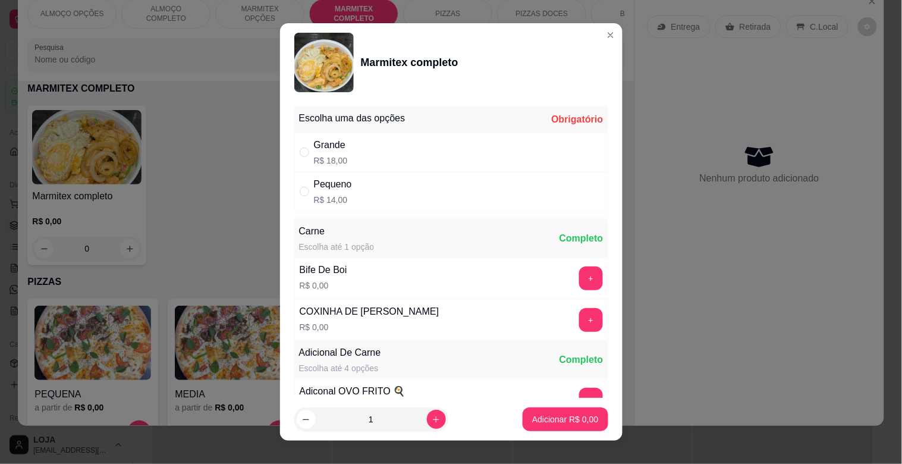
click at [396, 157] on div "Grande R$ 18,00" at bounding box center [451, 152] width 314 height 39
click at [579, 271] on button "+" at bounding box center [590, 278] width 23 height 23
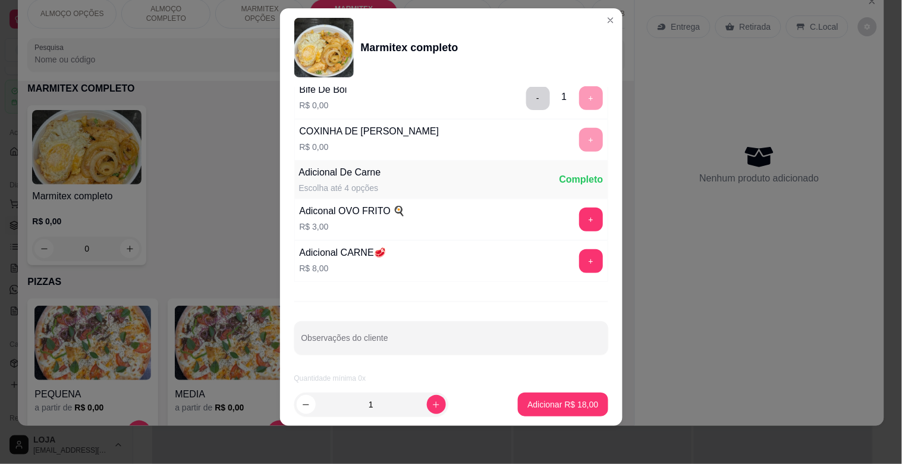
scroll to position [167, 0]
click at [432, 407] on icon "increase-product-quantity" at bounding box center [436, 404] width 9 height 9
click at [570, 401] on p "Adicionar R$ 36,00" at bounding box center [563, 404] width 71 height 12
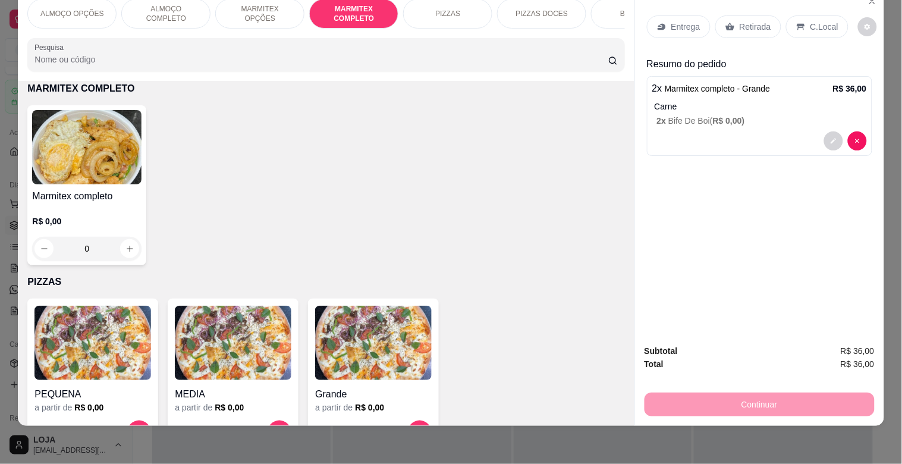
click at [89, 175] on img at bounding box center [86, 147] width 109 height 74
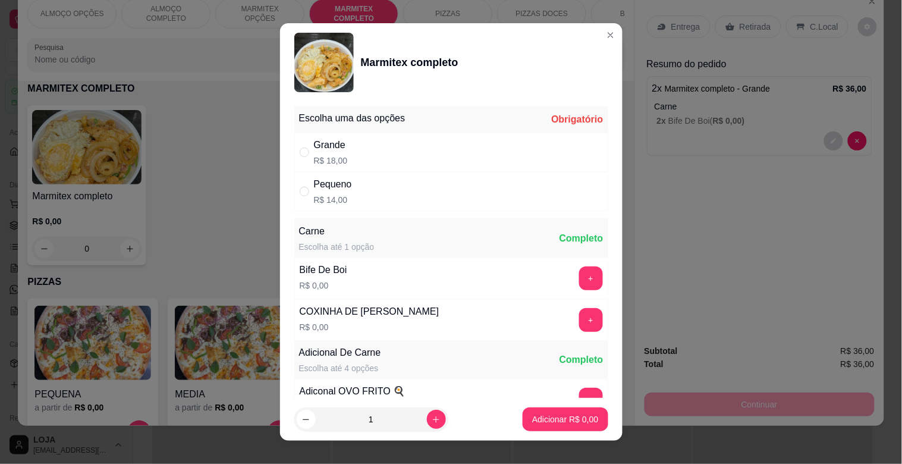
click at [341, 158] on div "Grande R$ 18,00" at bounding box center [451, 152] width 314 height 39
click at [579, 319] on button "+" at bounding box center [591, 320] width 24 height 24
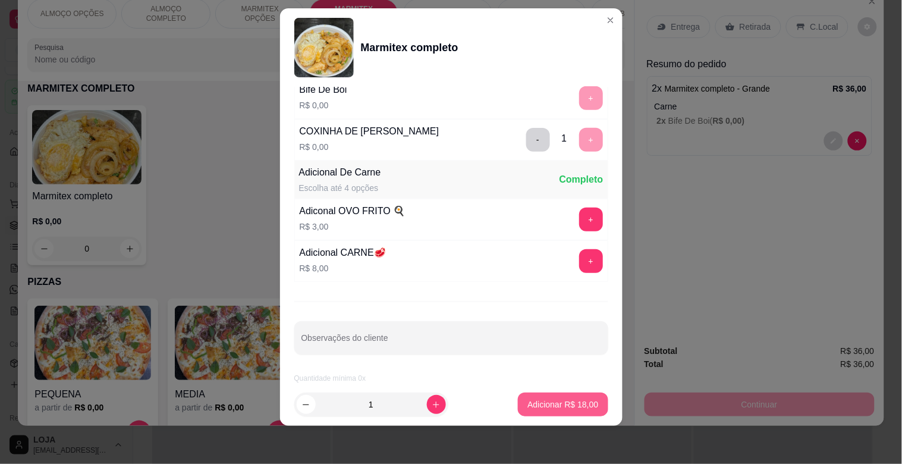
click at [551, 406] on p "Adicionar R$ 18,00" at bounding box center [563, 404] width 71 height 12
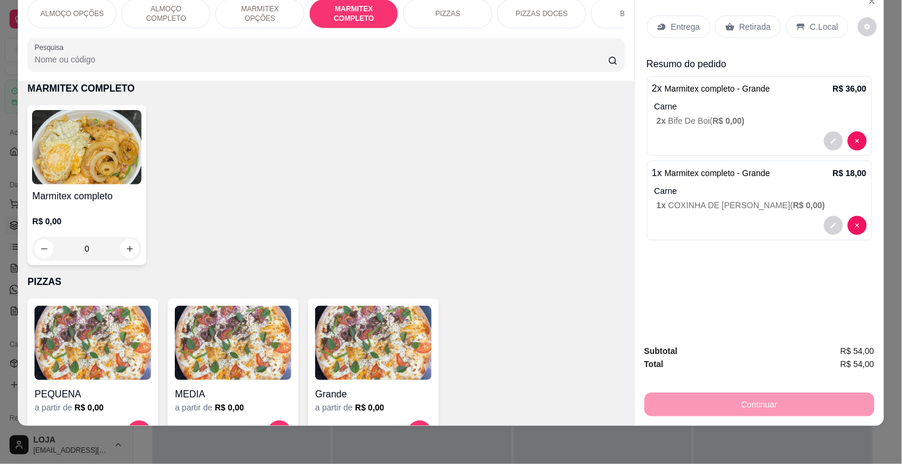
click at [762, 21] on p "Retirada" at bounding box center [756, 27] width 32 height 12
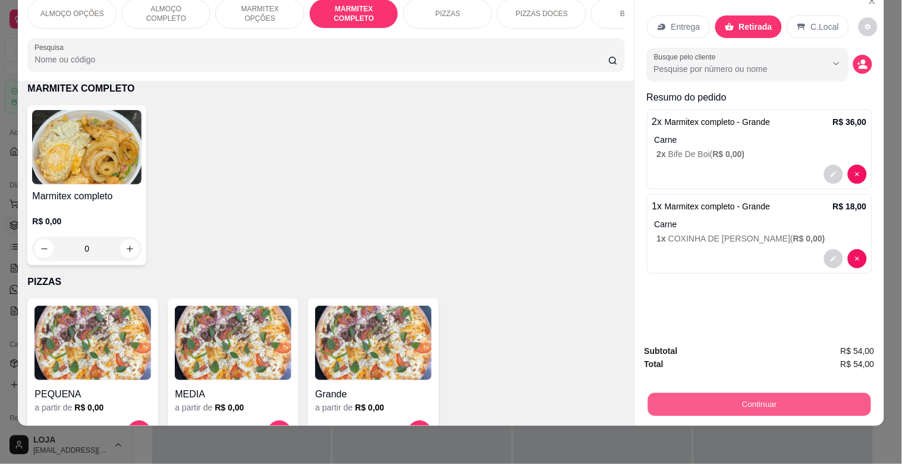
click at [771, 393] on button "Continuar" at bounding box center [759, 404] width 223 height 23
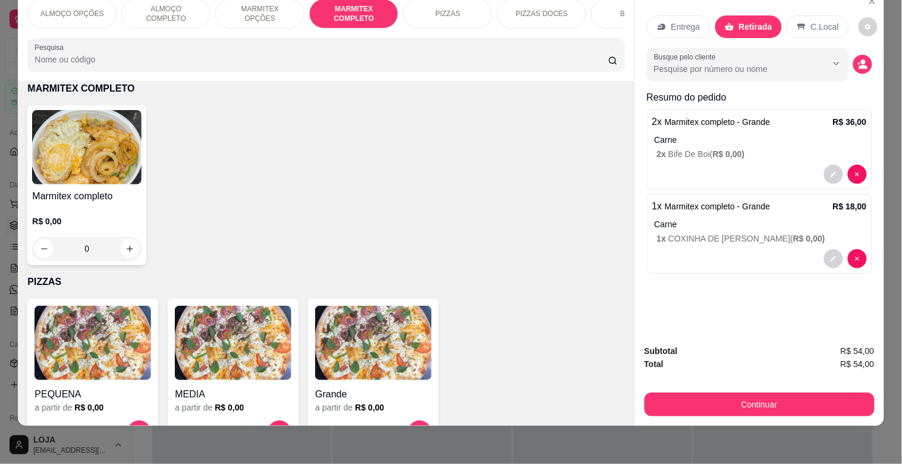
click at [263, 63] on input "Pesquisa" at bounding box center [321, 60] width 574 height 12
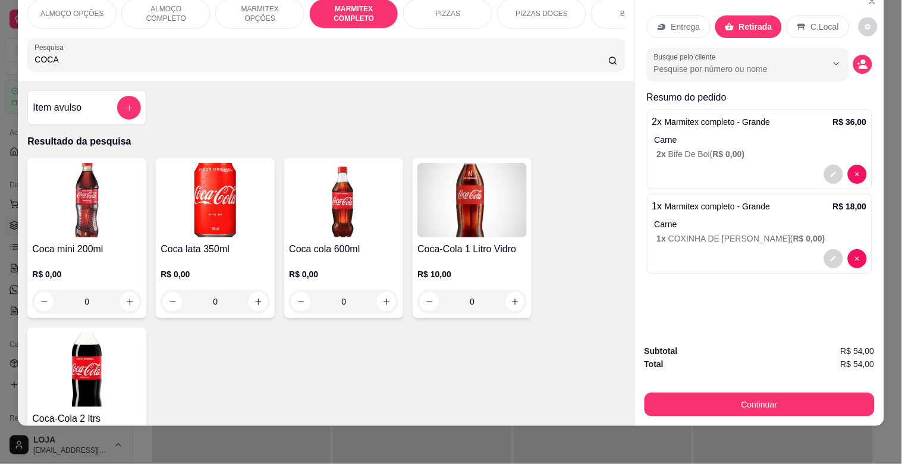
click at [325, 237] on img at bounding box center [343, 200] width 109 height 74
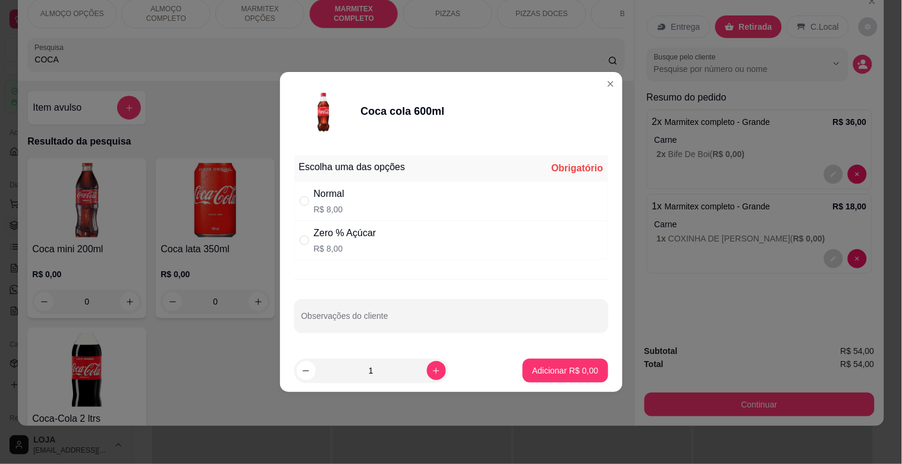
click at [347, 177] on div "Escolha uma das opções Obrigatório" at bounding box center [451, 168] width 314 height 26
click at [355, 197] on div "Normal R$ 8,00" at bounding box center [451, 200] width 314 height 39
click at [554, 365] on p "Adicionar R$ 8,00" at bounding box center [565, 371] width 66 height 12
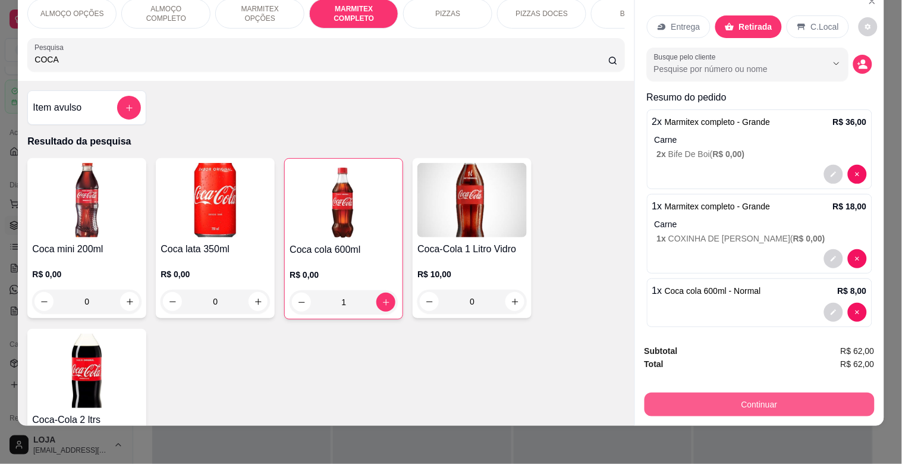
click at [771, 394] on button "Continuar" at bounding box center [760, 405] width 230 height 24
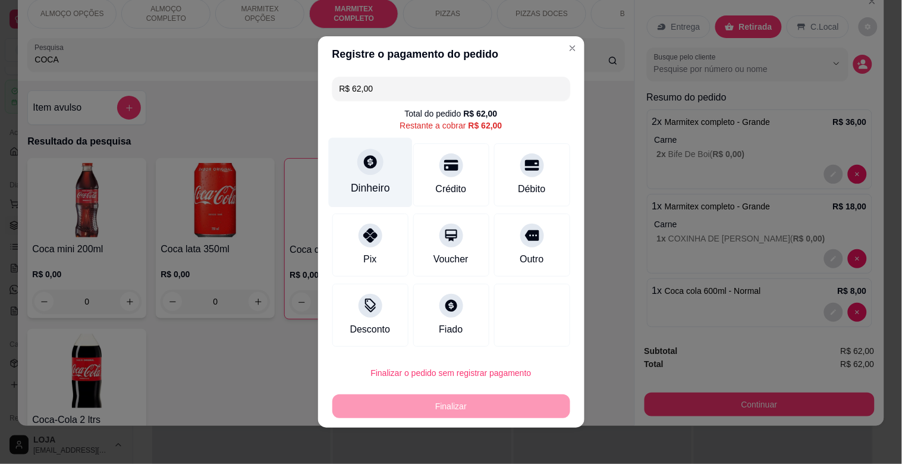
click at [375, 162] on div "Dinheiro" at bounding box center [370, 173] width 84 height 70
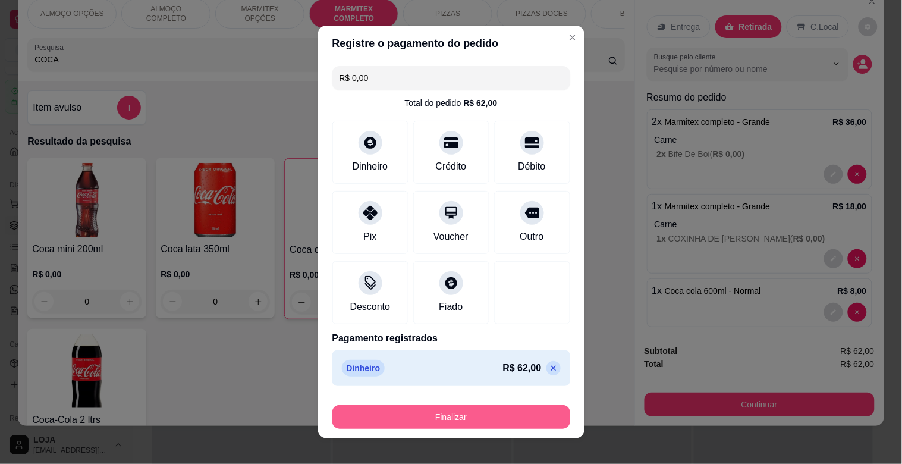
click at [444, 413] on button "Finalizar" at bounding box center [451, 417] width 238 height 24
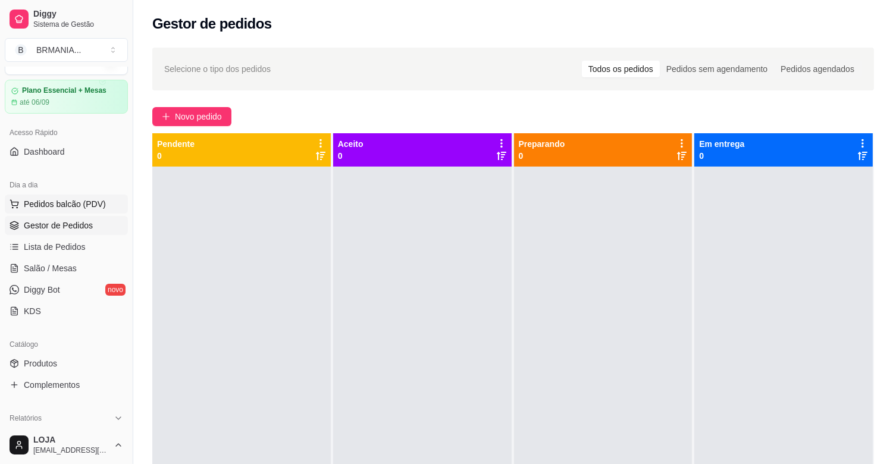
click at [74, 206] on span "Pedidos balcão (PDV)" at bounding box center [65, 204] width 82 height 12
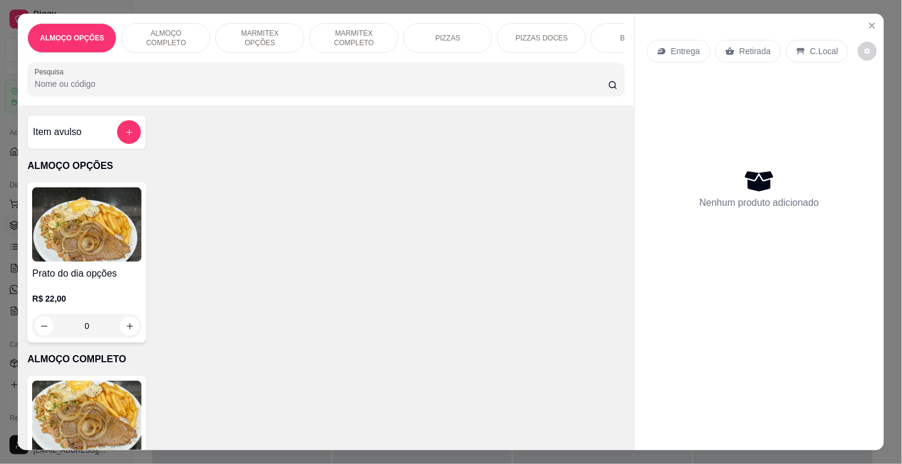
click at [369, 34] on p "MARMITEX COMPLETO" at bounding box center [353, 38] width 69 height 19
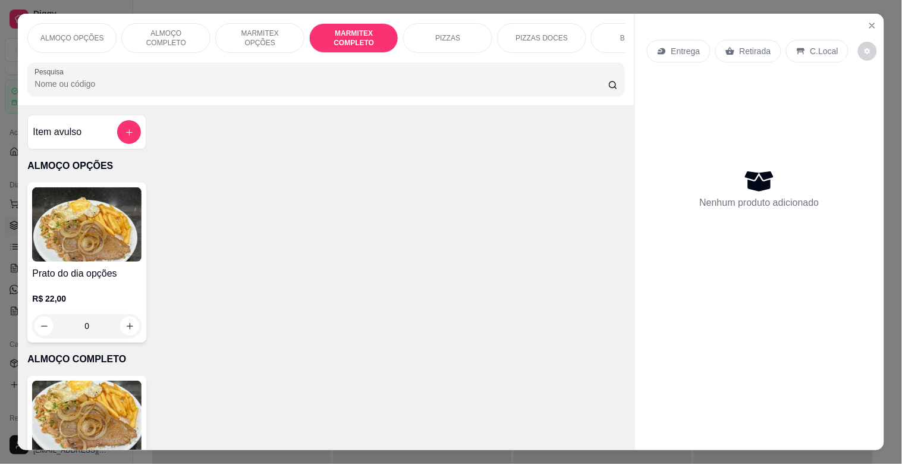
scroll to position [29, 0]
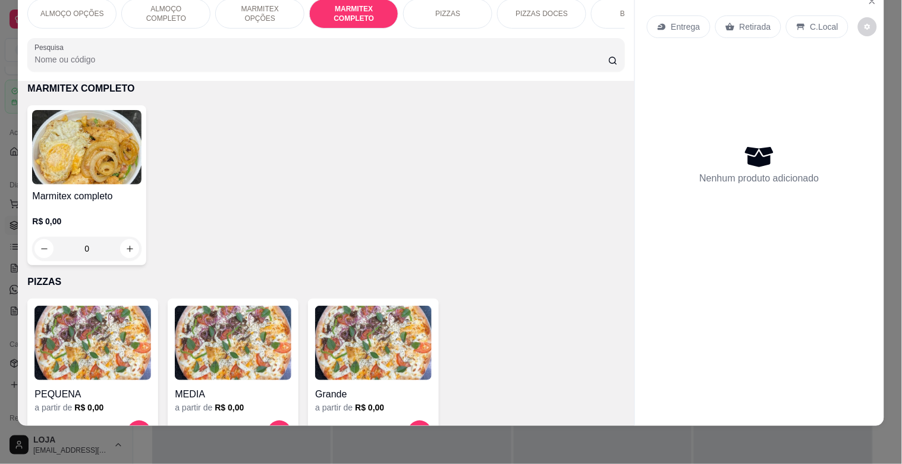
click at [117, 174] on img at bounding box center [86, 147] width 109 height 74
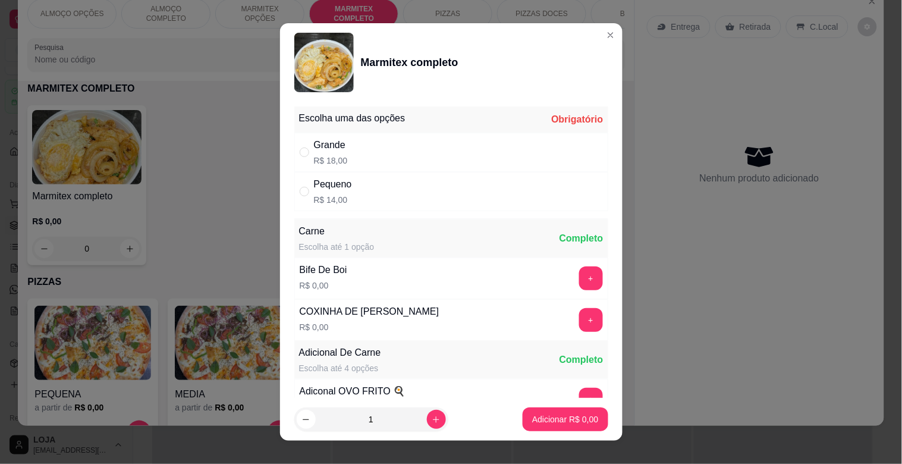
drag, startPoint x: 354, startPoint y: 192, endPoint x: 374, endPoint y: 191, distance: 19.6
click at [357, 192] on div "Pequeno R$ 14,00" at bounding box center [451, 191] width 314 height 39
drag, startPoint x: 419, startPoint y: 144, endPoint x: 481, endPoint y: 183, distance: 72.4
click at [421, 147] on div "Grande R$ 18,00" at bounding box center [451, 152] width 314 height 39
click at [579, 324] on button "+" at bounding box center [591, 320] width 24 height 24
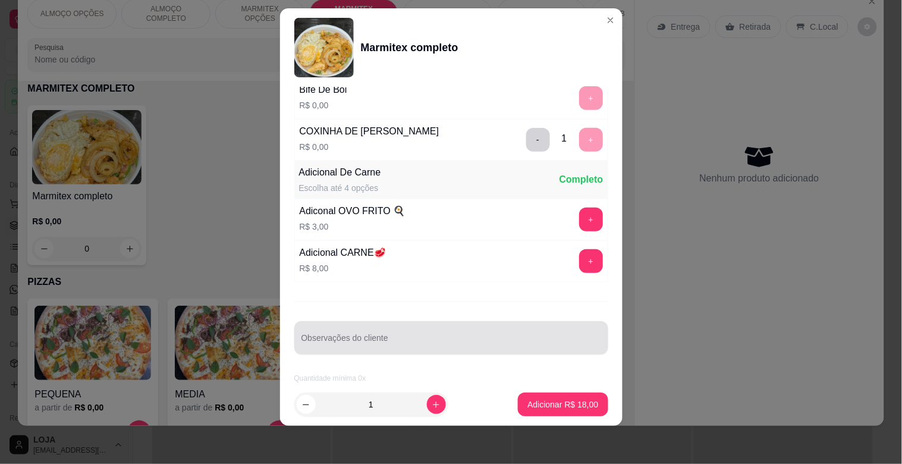
scroll to position [167, 0]
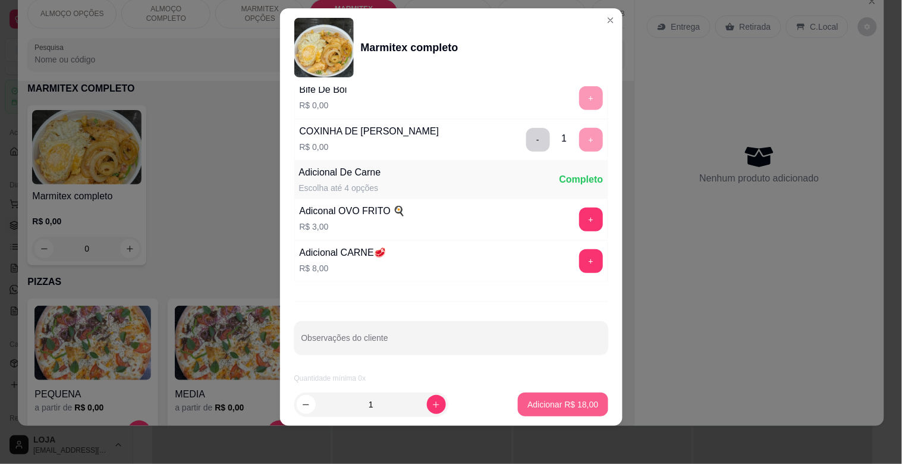
click at [579, 406] on p "Adicionar R$ 18,00" at bounding box center [563, 404] width 71 height 12
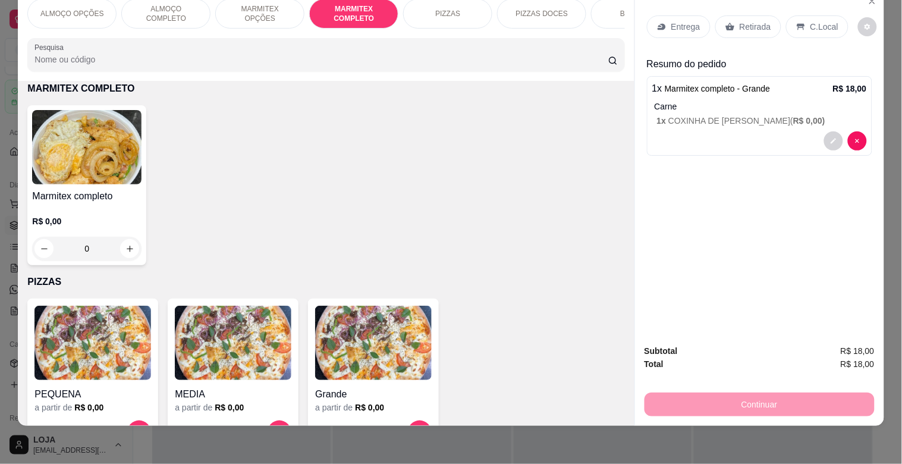
drag, startPoint x: 745, startPoint y: 15, endPoint x: 768, endPoint y: 168, distance: 154.6
click at [745, 21] on p "Retirada" at bounding box center [756, 27] width 32 height 12
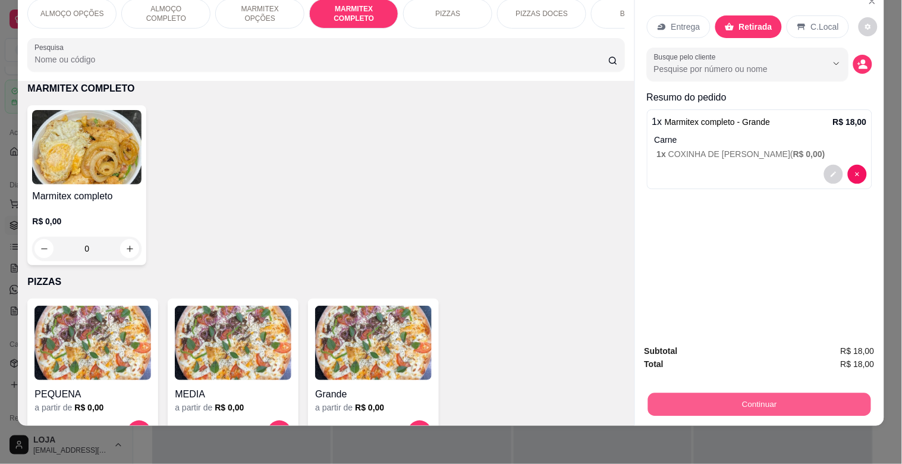
click at [776, 397] on button "Continuar" at bounding box center [759, 404] width 223 height 23
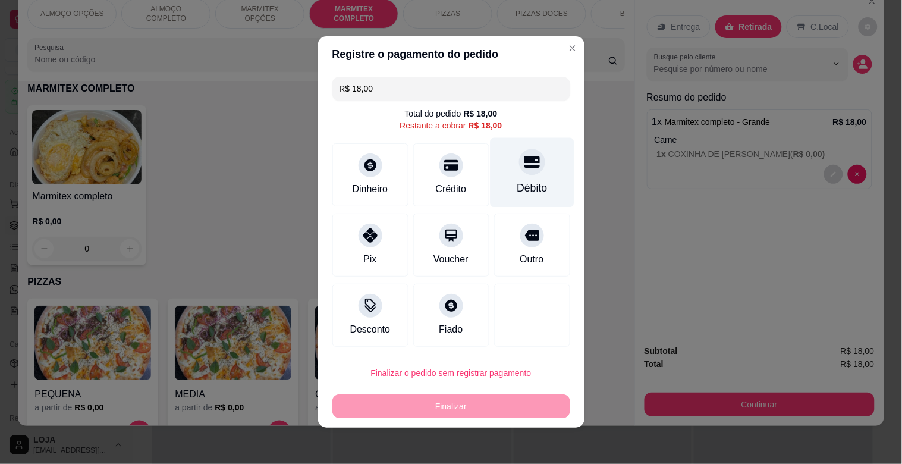
drag, startPoint x: 529, startPoint y: 212, endPoint x: 528, endPoint y: 171, distance: 41.1
click at [529, 210] on div "R$ 18,00 Total do pedido R$ 18,00 Restante a cobrar R$ 18,00 Dinheiro Crédito D…" at bounding box center [451, 212] width 266 height 280
drag, startPoint x: 528, startPoint y: 171, endPoint x: 533, endPoint y: 226, distance: 55.6
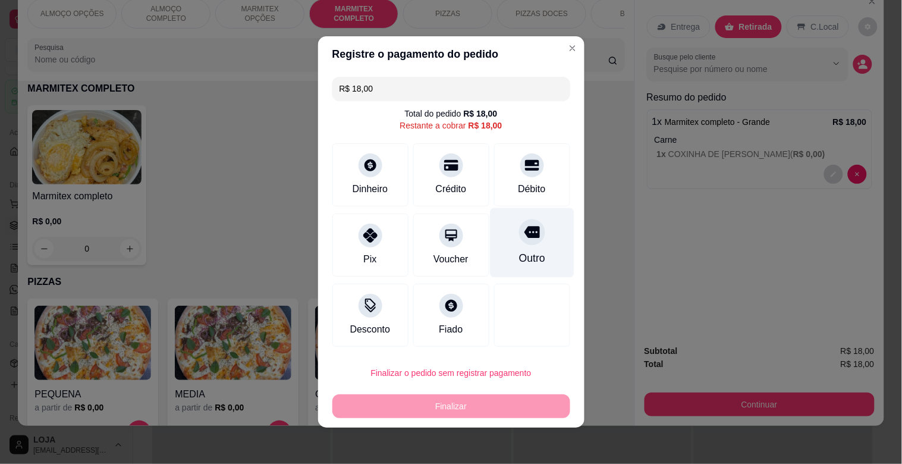
click at [527, 171] on div "Débito" at bounding box center [532, 174] width 76 height 63
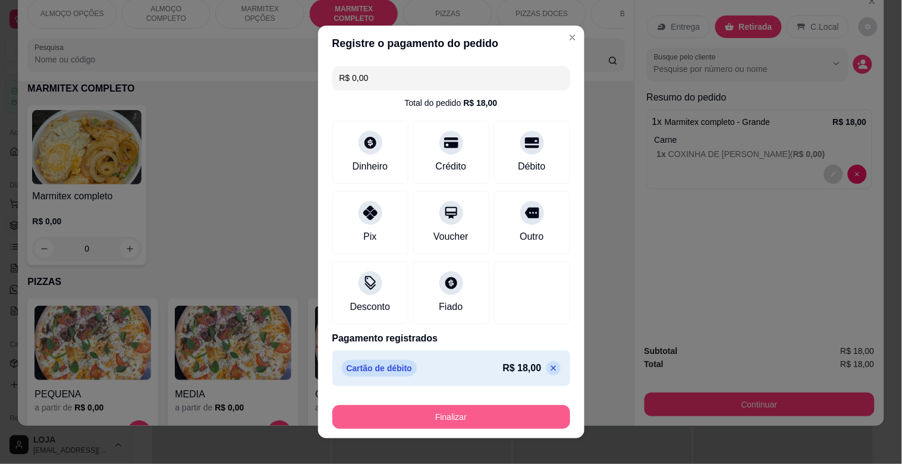
click at [456, 419] on button "Finalizar" at bounding box center [451, 417] width 238 height 24
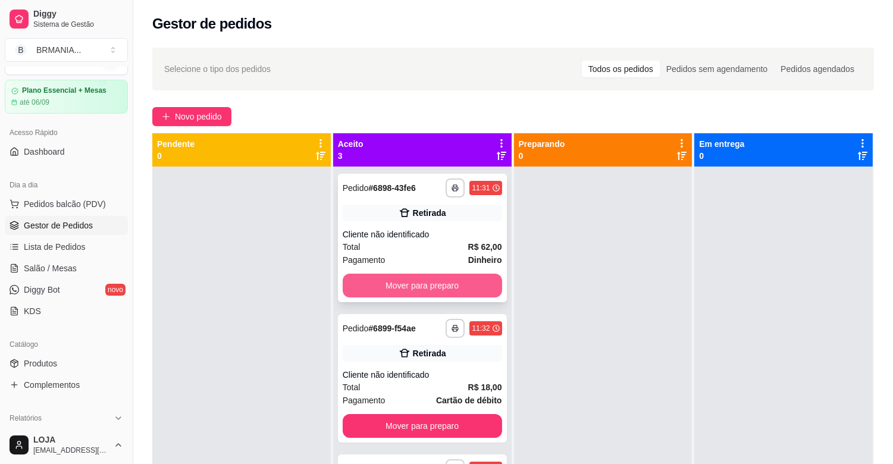
click at [438, 288] on button "Mover para preparo" at bounding box center [422, 286] width 159 height 24
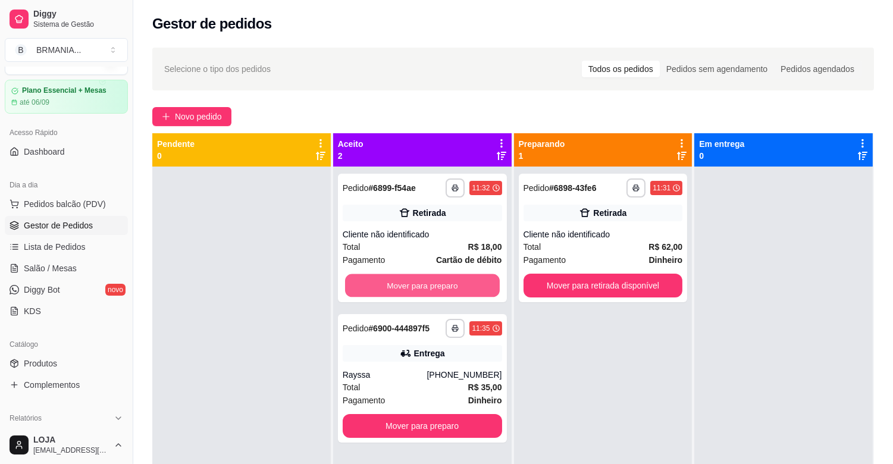
click at [441, 286] on button "Mover para preparo" at bounding box center [422, 285] width 155 height 23
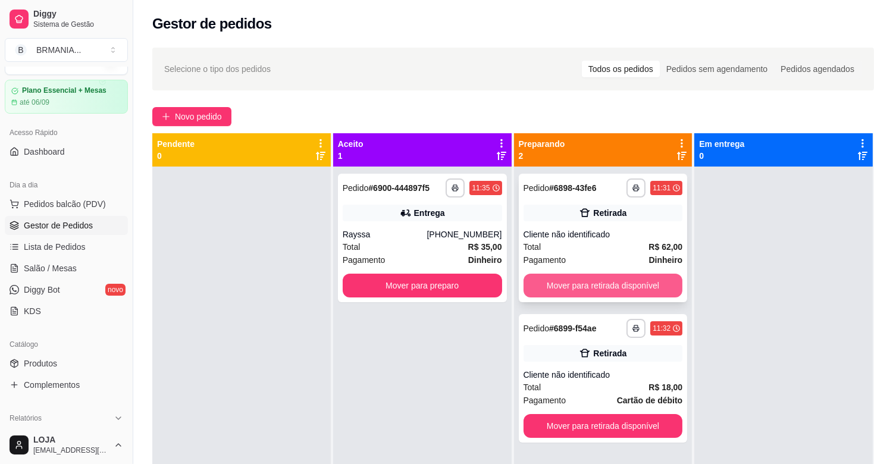
click at [596, 283] on button "Mover para retirada disponível" at bounding box center [602, 286] width 159 height 24
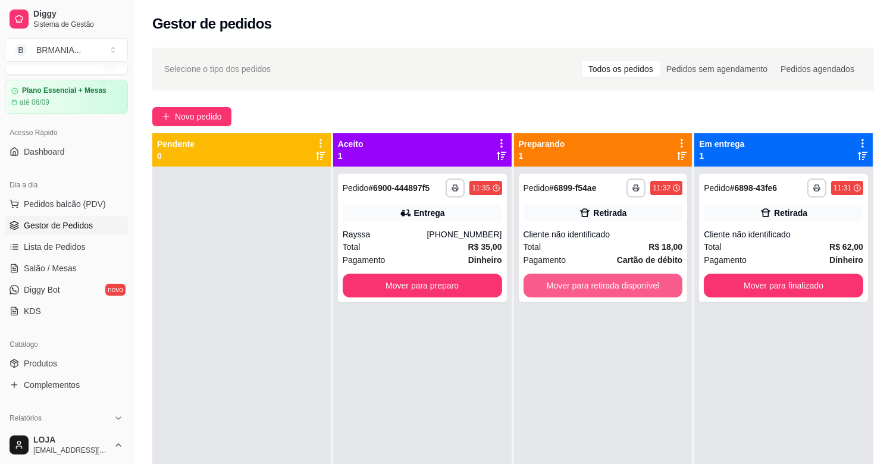
click at [596, 283] on button "Mover para retirada disponível" at bounding box center [602, 286] width 159 height 24
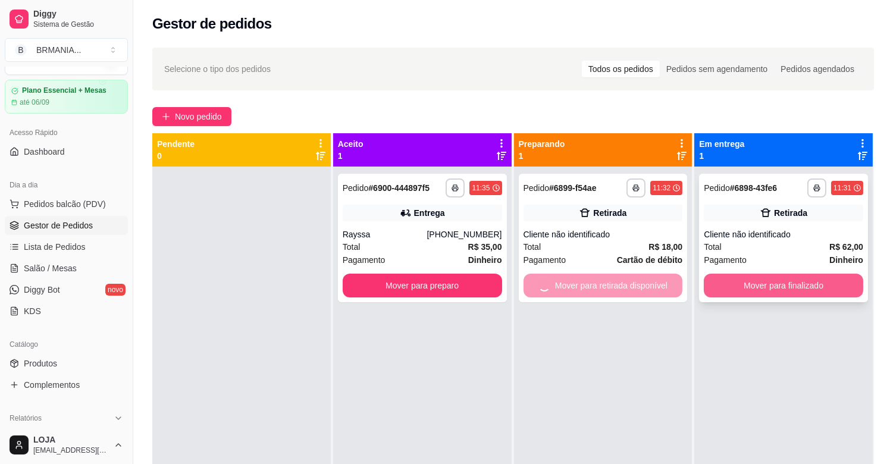
click at [745, 281] on button "Mover para finalizado" at bounding box center [783, 286] width 159 height 24
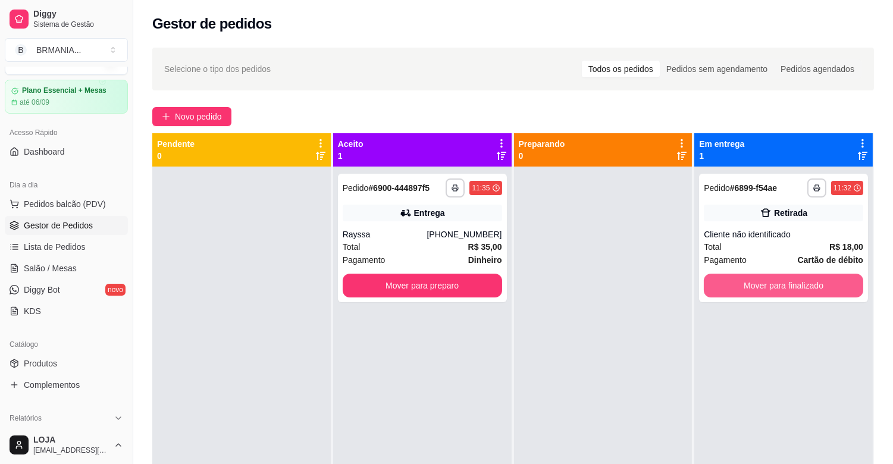
click at [745, 281] on button "Mover para finalizado" at bounding box center [783, 286] width 159 height 24
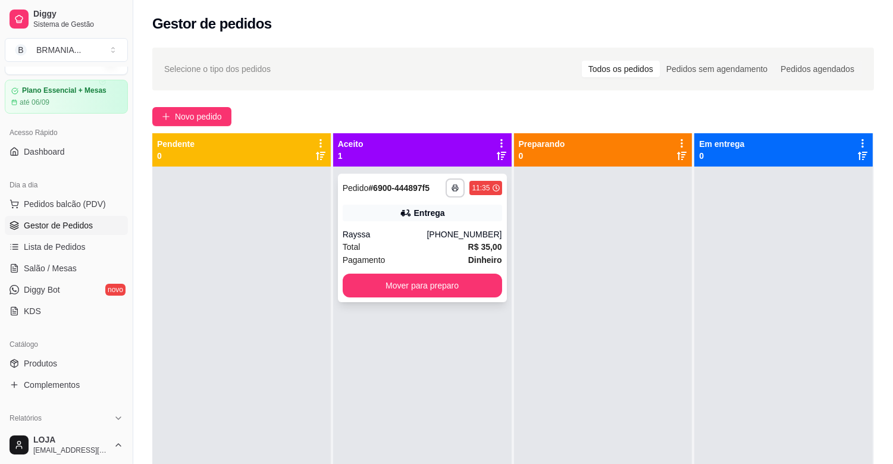
click at [455, 231] on div "[PHONE_NUMBER]" at bounding box center [463, 234] width 75 height 12
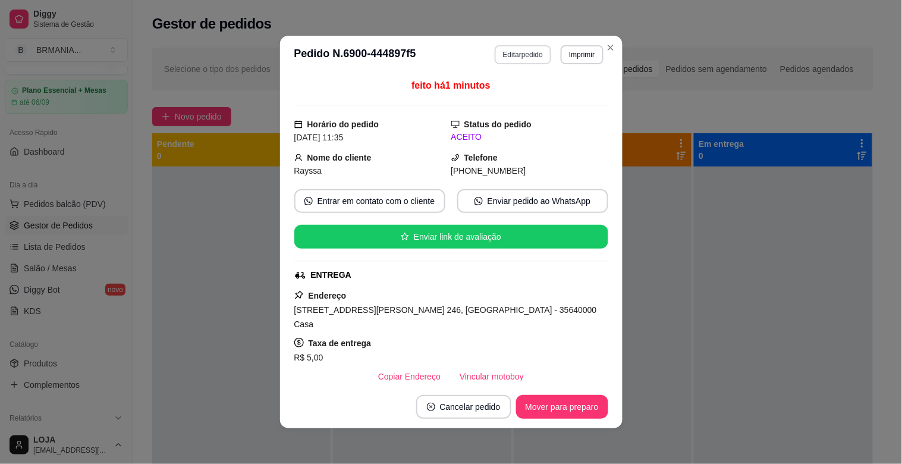
click at [514, 58] on button "Editar pedido" at bounding box center [523, 54] width 57 height 19
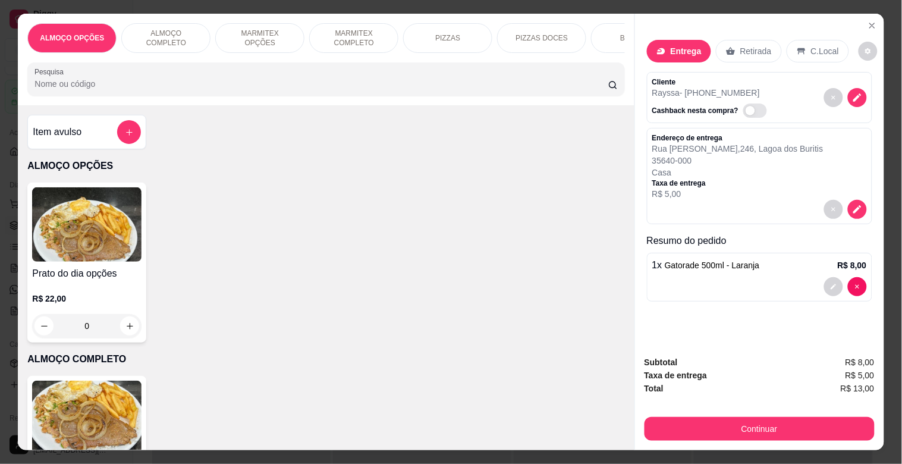
click at [341, 36] on p "MARMITEX COMPLETO" at bounding box center [353, 38] width 69 height 19
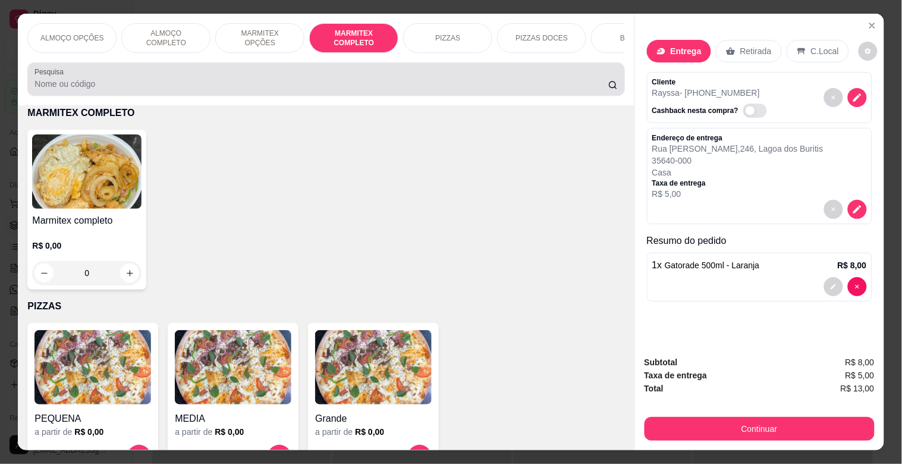
scroll to position [29, 0]
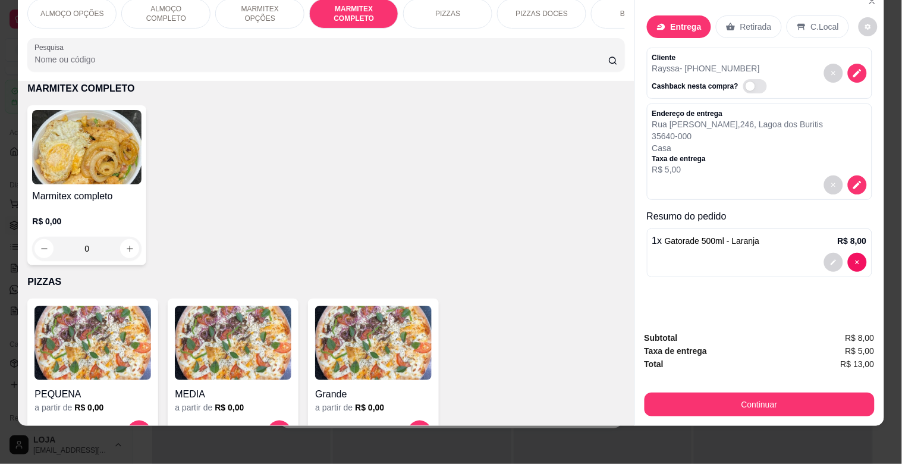
click at [98, 177] on img at bounding box center [86, 147] width 109 height 74
click at [401, 146] on div "Grande R$ 18,00" at bounding box center [451, 152] width 314 height 39
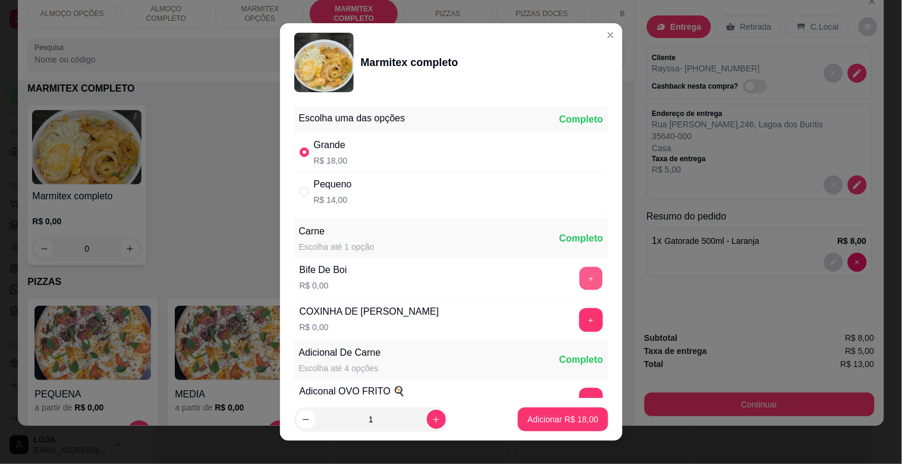
click at [579, 281] on button "+" at bounding box center [590, 278] width 23 height 23
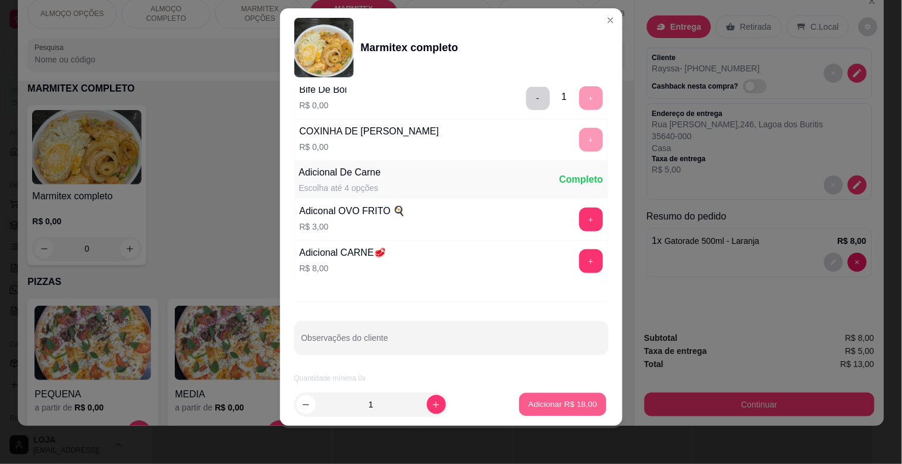
click at [556, 405] on p "Adicionar R$ 18,00" at bounding box center [563, 403] width 69 height 11
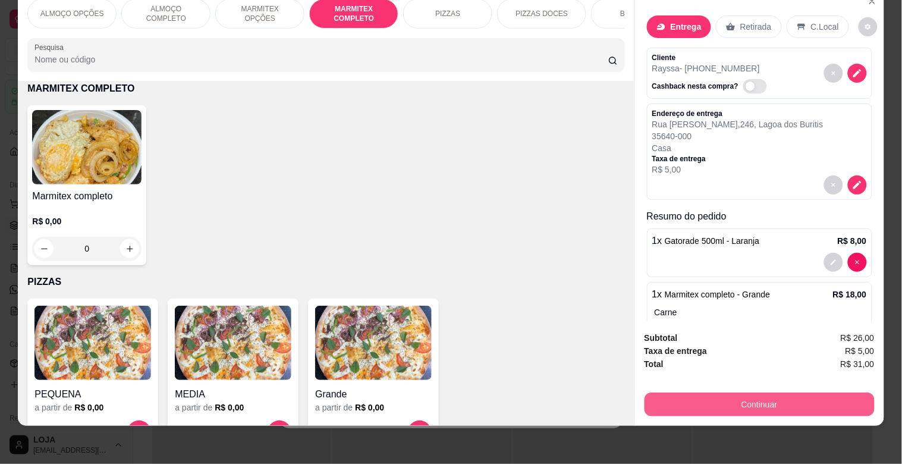
click at [801, 397] on button "Continuar" at bounding box center [760, 405] width 230 height 24
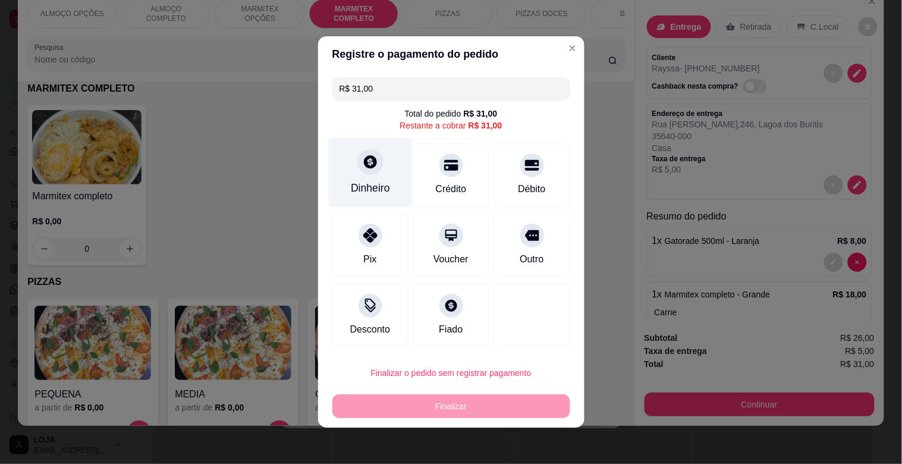
click at [379, 183] on div "Dinheiro" at bounding box center [370, 187] width 39 height 15
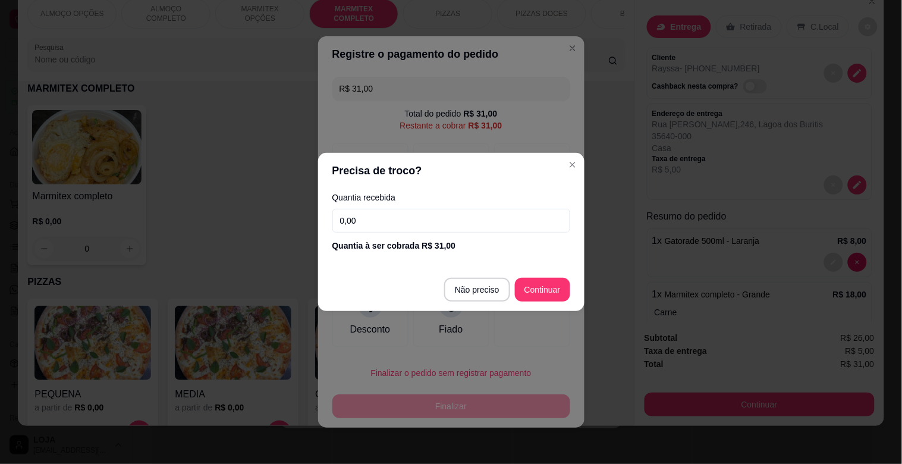
click at [400, 224] on input "0,00" at bounding box center [451, 221] width 238 height 24
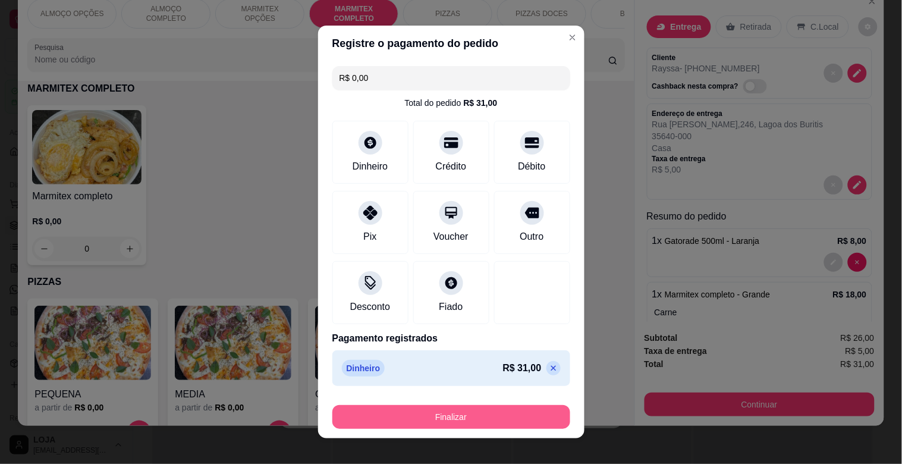
click at [465, 419] on button "Finalizar" at bounding box center [451, 417] width 238 height 24
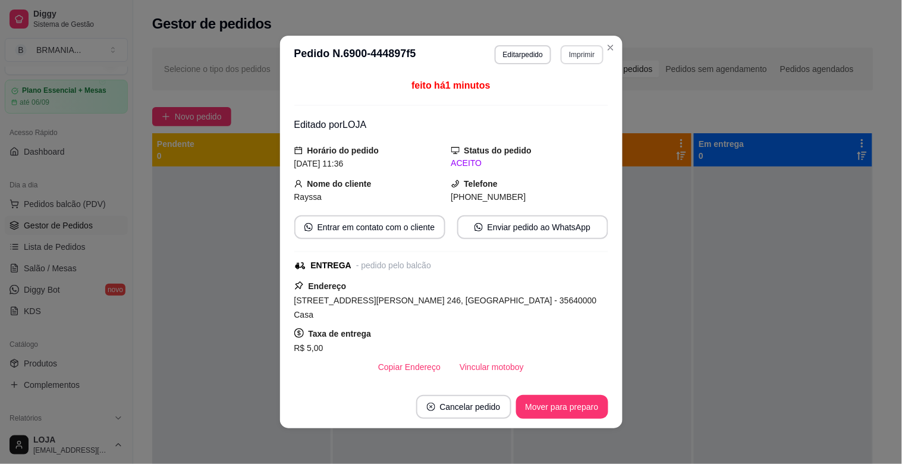
click at [585, 55] on button "Imprimir" at bounding box center [582, 54] width 42 height 19
click at [566, 96] on button "IMPRESSORA" at bounding box center [557, 96] width 86 height 19
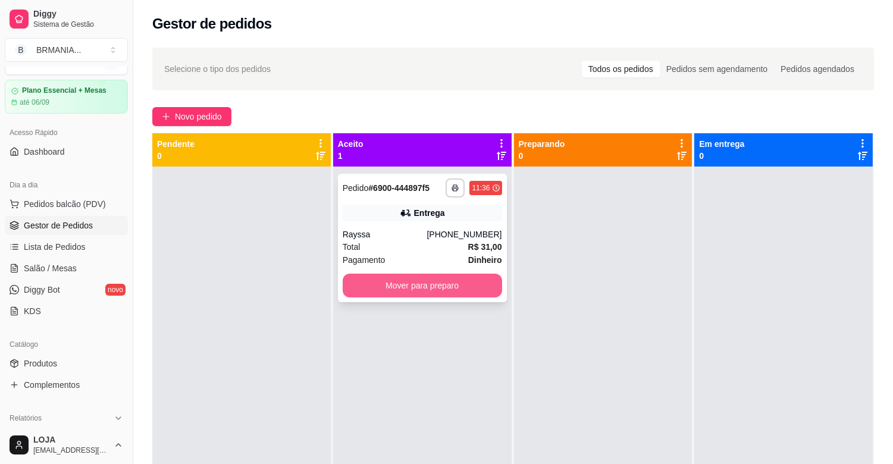
click at [452, 284] on button "Mover para preparo" at bounding box center [422, 286] width 159 height 24
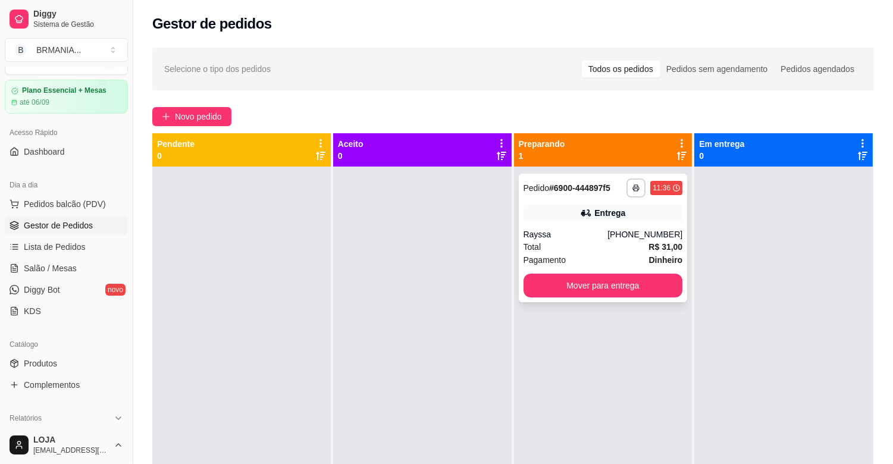
click at [601, 238] on div "Rayssa" at bounding box center [565, 234] width 84 height 12
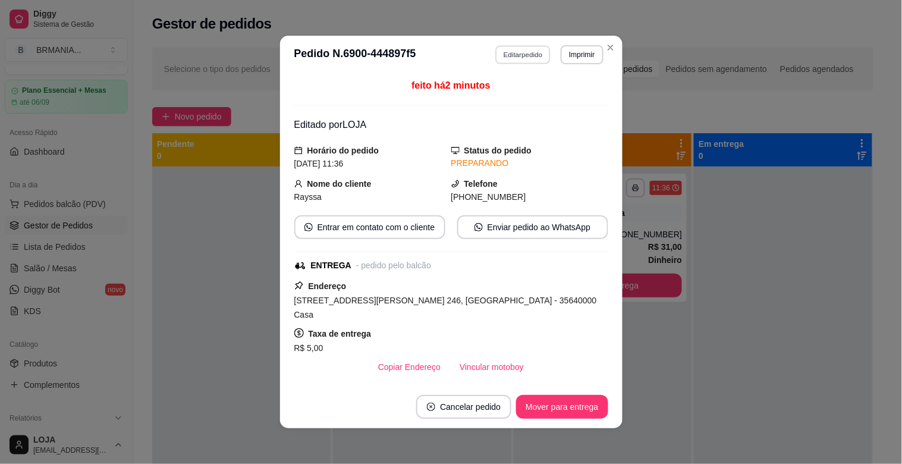
click at [518, 58] on button "Editar pedido" at bounding box center [522, 54] width 55 height 18
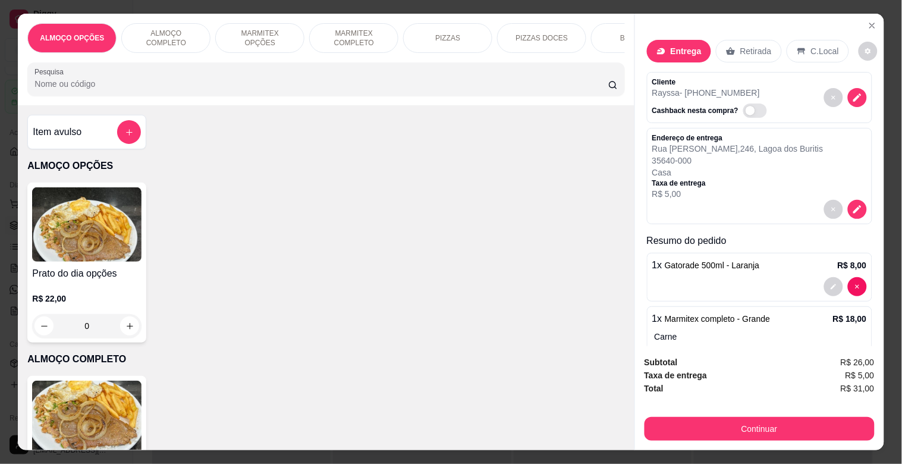
click at [359, 30] on p "MARMITEX COMPLETO" at bounding box center [353, 38] width 69 height 19
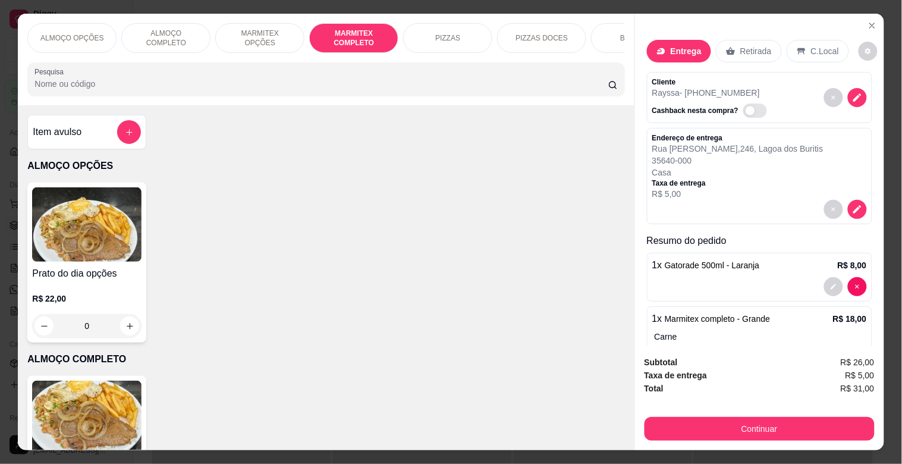
scroll to position [29, 0]
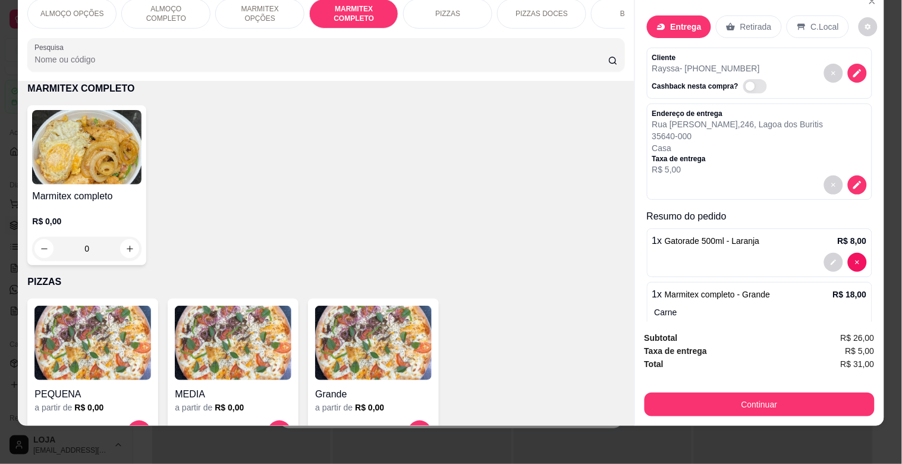
click at [79, 167] on img at bounding box center [86, 147] width 109 height 74
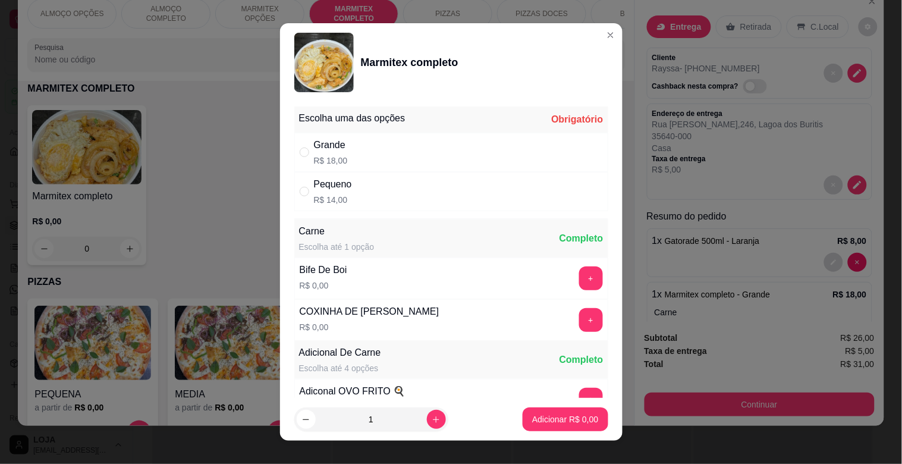
click at [357, 199] on div "Pequeno R$ 14,00" at bounding box center [451, 191] width 314 height 39
click at [579, 274] on button "+" at bounding box center [591, 278] width 24 height 24
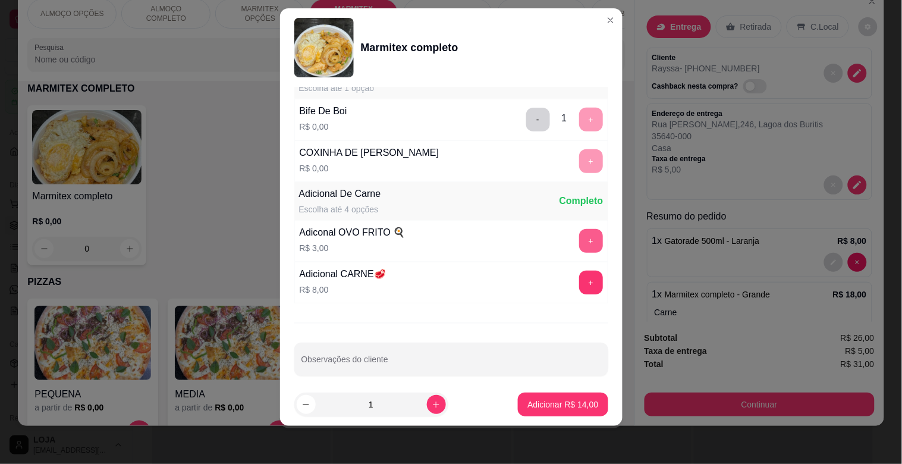
scroll to position [167, 0]
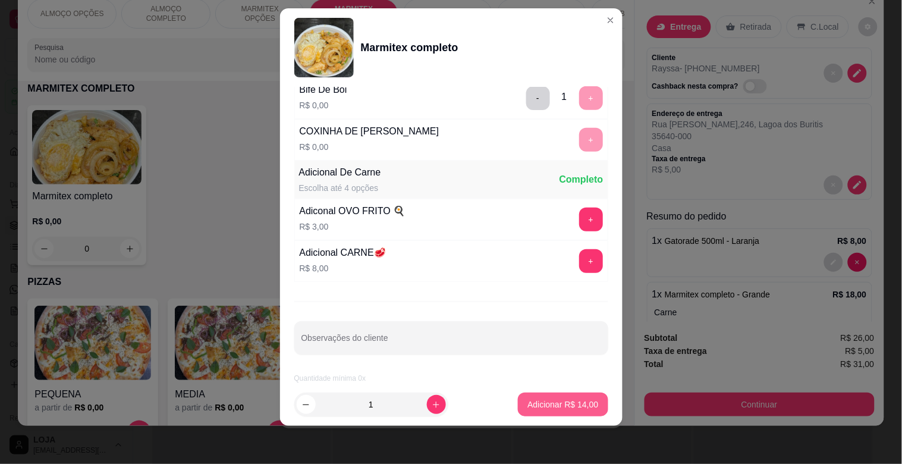
click at [563, 393] on div "Adicionar R$ 14,00" at bounding box center [563, 405] width 90 height 24
click at [569, 404] on p "Adicionar R$ 14,00" at bounding box center [563, 403] width 69 height 11
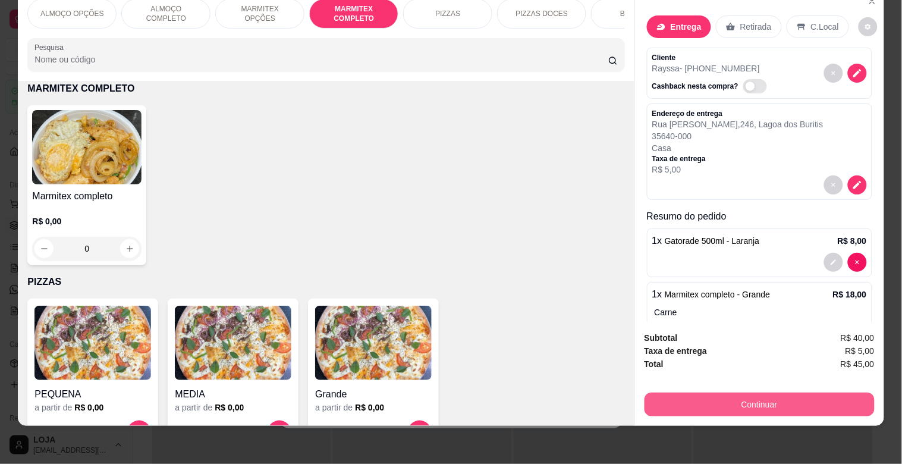
click at [758, 393] on button "Continuar" at bounding box center [760, 405] width 230 height 24
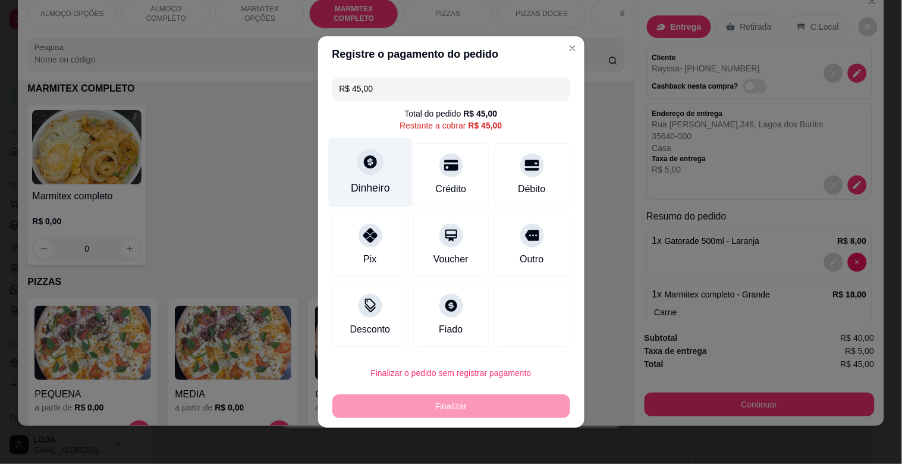
click at [365, 168] on icon at bounding box center [370, 161] width 13 height 13
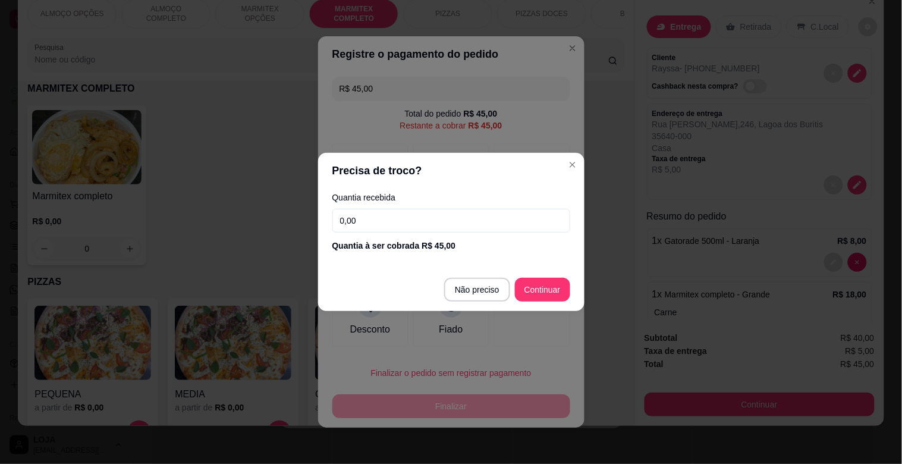
click at [394, 230] on input "0,00" at bounding box center [451, 221] width 238 height 24
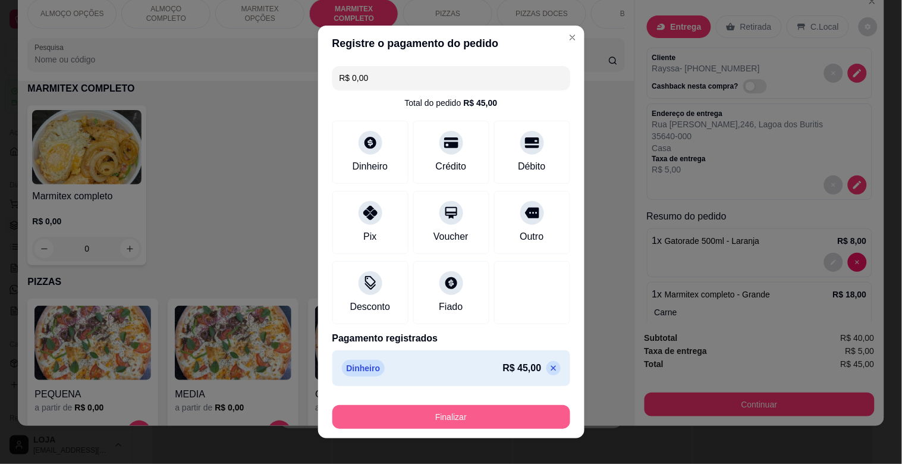
click at [464, 413] on button "Finalizar" at bounding box center [451, 417] width 238 height 24
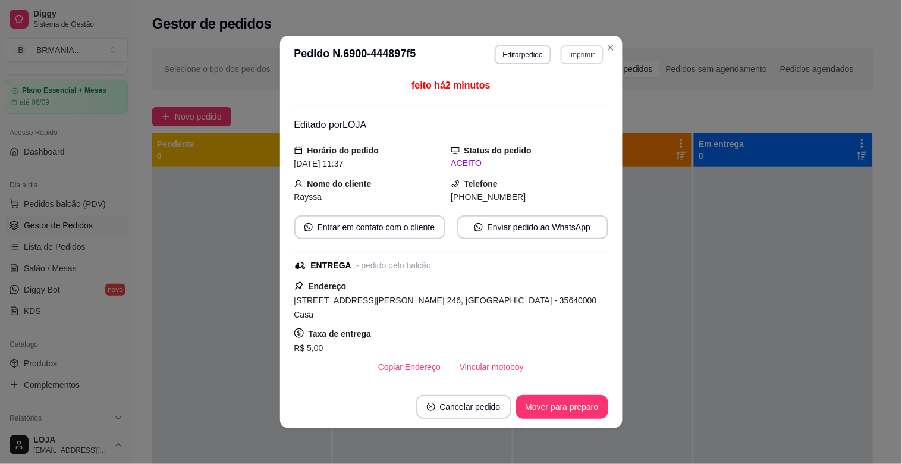
click at [578, 51] on button "Imprimir" at bounding box center [582, 54] width 42 height 19
click at [569, 100] on button "IMPRESSORA" at bounding box center [557, 96] width 86 height 19
click at [566, 405] on button "Mover para preparo" at bounding box center [562, 407] width 92 height 24
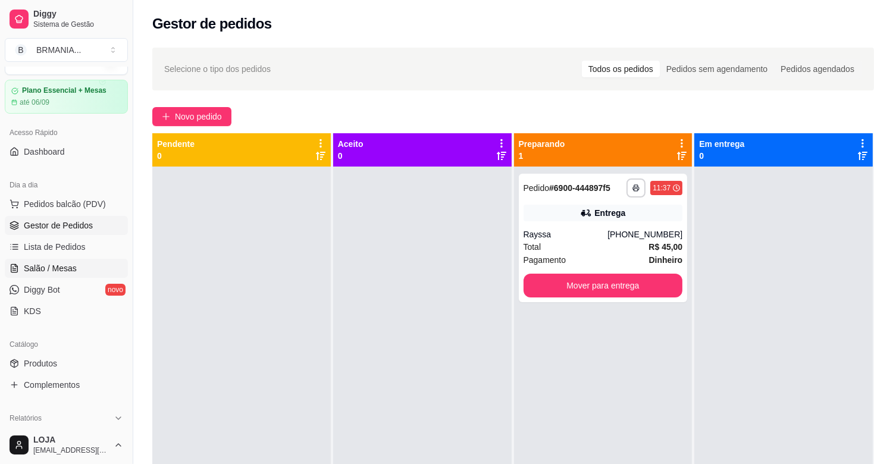
click at [51, 274] on link "Salão / Mesas" at bounding box center [66, 268] width 123 height 19
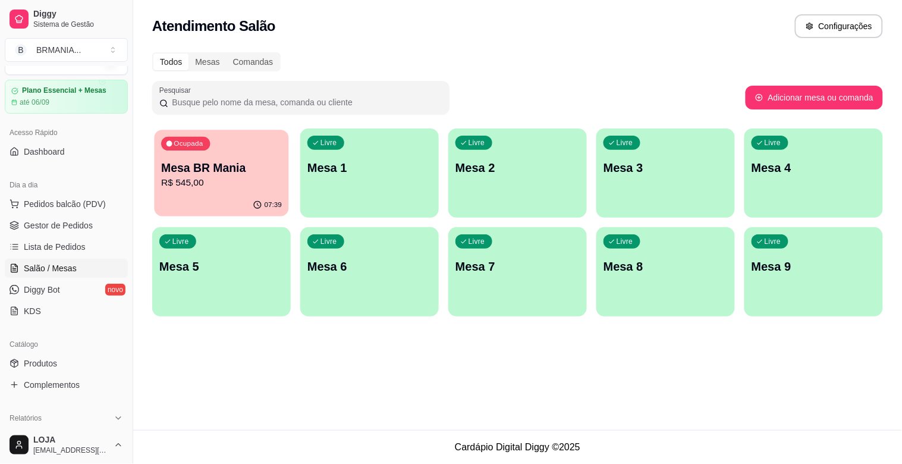
click at [259, 181] on p "R$ 545,00" at bounding box center [221, 183] width 121 height 14
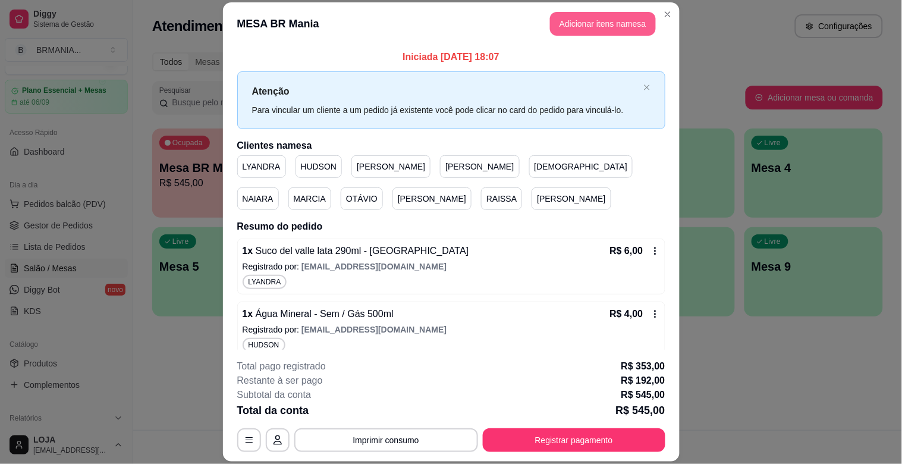
click at [595, 25] on button "Adicionar itens na mesa" at bounding box center [603, 24] width 106 height 24
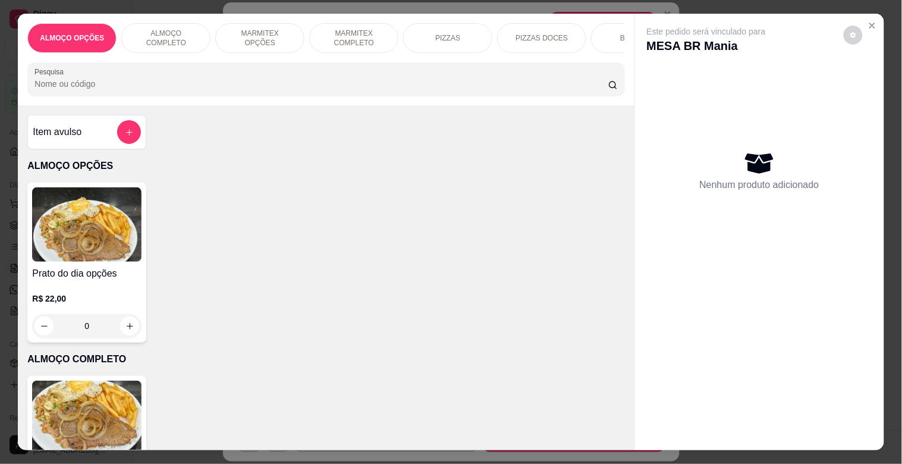
click at [610, 33] on div "BEBIDAS" at bounding box center [635, 38] width 89 height 30
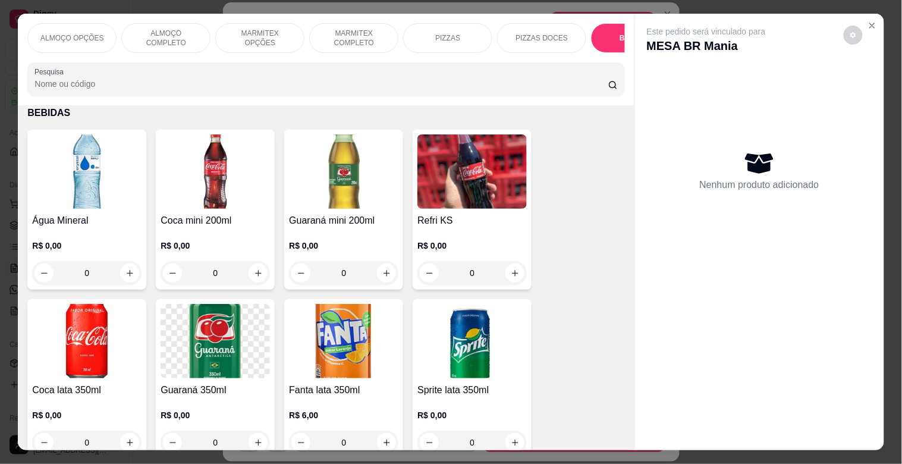
scroll to position [29, 0]
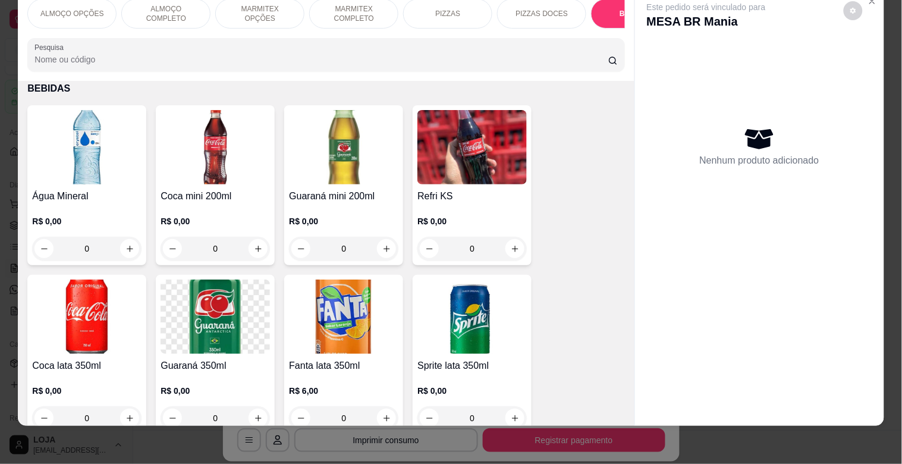
click at [87, 177] on img at bounding box center [86, 147] width 109 height 74
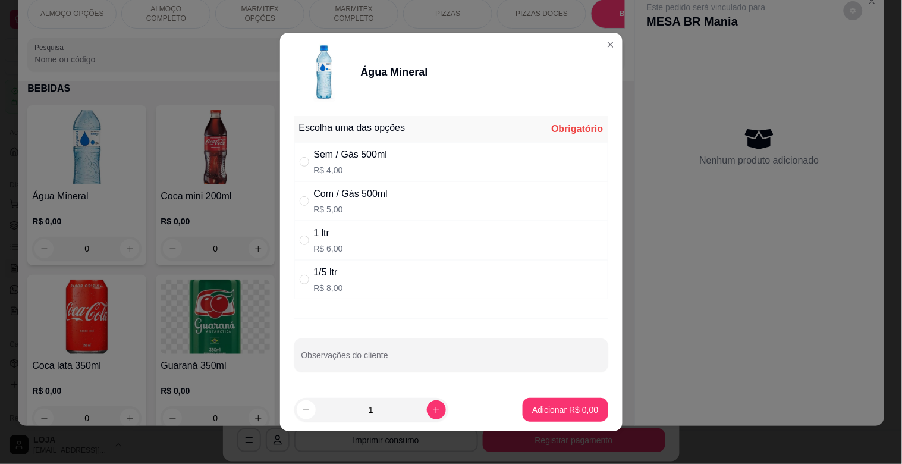
click at [310, 167] on div "Sem / Gás 500ml R$ 4,00" at bounding box center [451, 161] width 314 height 39
click at [552, 409] on p "Adicionar R$ 4,00" at bounding box center [565, 410] width 66 height 12
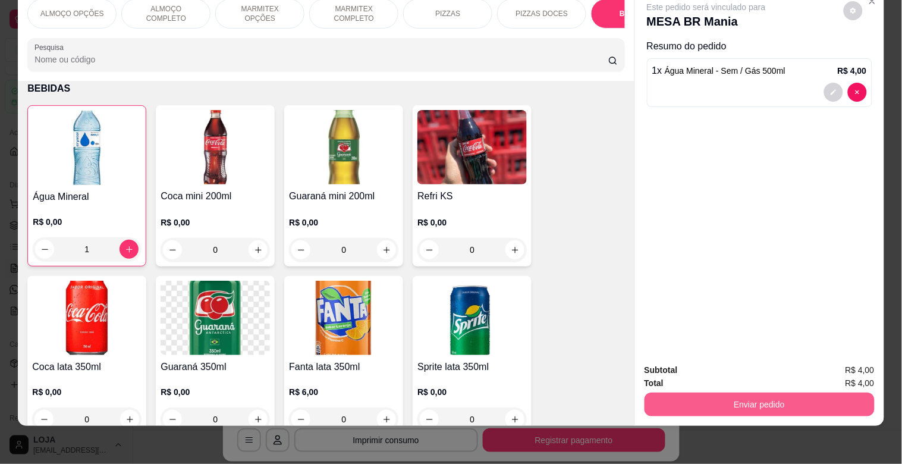
click at [746, 401] on button "Enviar pedido" at bounding box center [760, 405] width 230 height 24
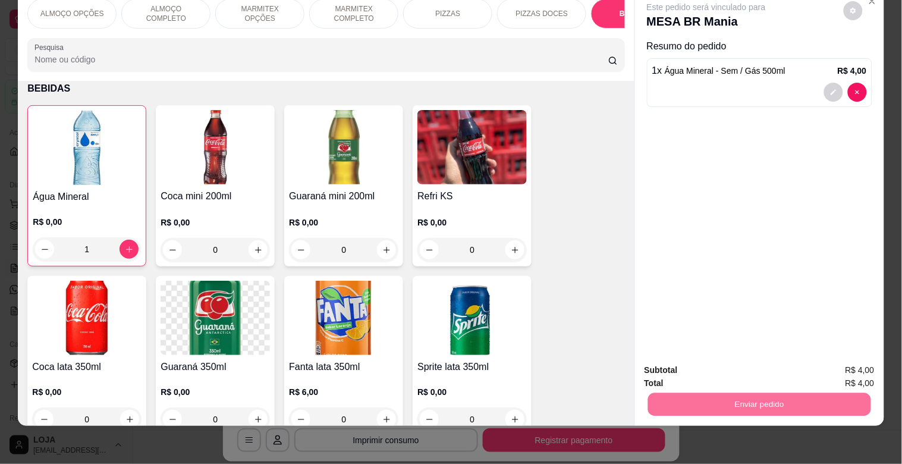
click at [750, 361] on button "Não registrar e enviar pedido" at bounding box center [720, 365] width 124 height 23
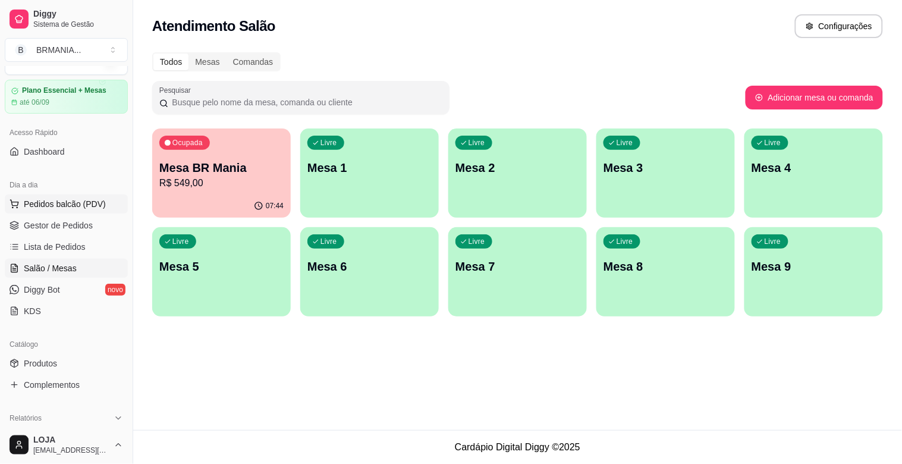
click at [71, 204] on span "Pedidos balcão (PDV)" at bounding box center [65, 204] width 82 height 12
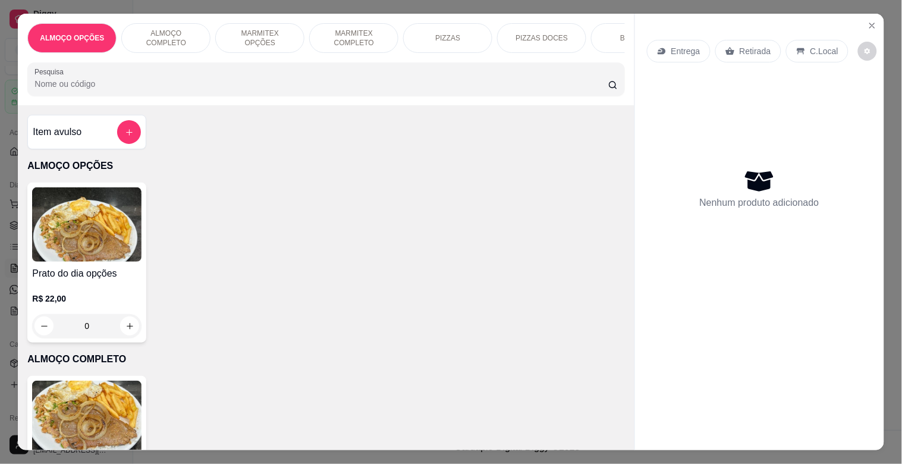
click at [372, 29] on p "MARMITEX COMPLETO" at bounding box center [353, 38] width 69 height 19
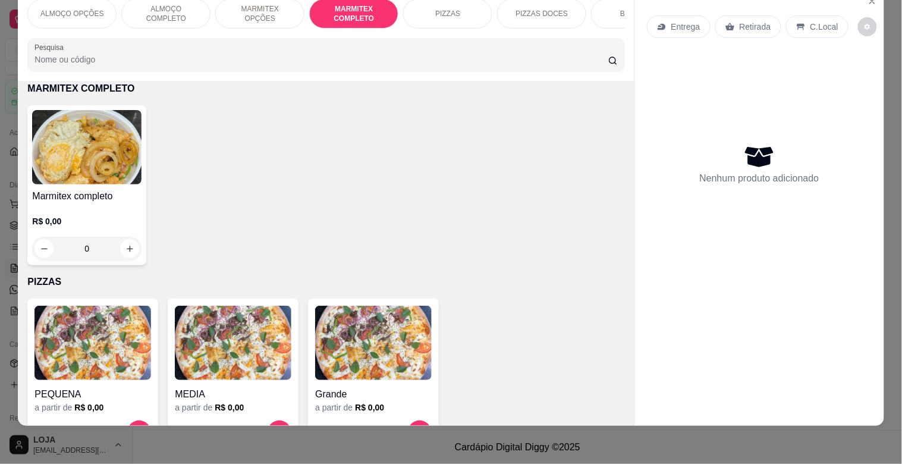
click at [103, 180] on img at bounding box center [86, 147] width 109 height 74
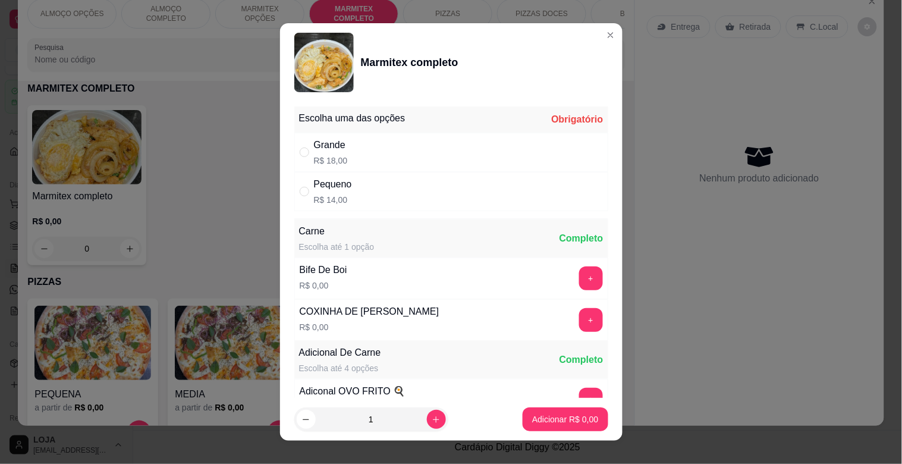
click at [342, 190] on div "Pequeno" at bounding box center [333, 184] width 38 height 14
click at [427, 425] on button "increase-product-quantity" at bounding box center [436, 419] width 18 height 18
click at [525, 429] on button "Adicionar R$ 28,00" at bounding box center [563, 419] width 87 height 23
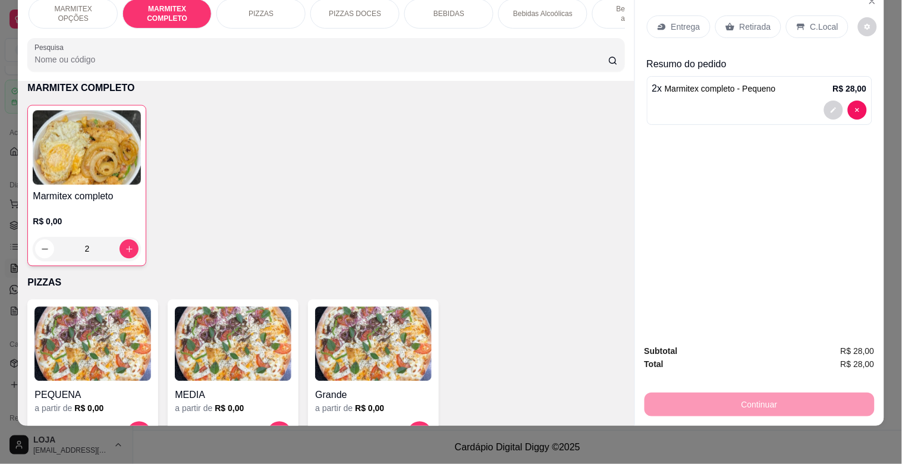
scroll to position [0, 211]
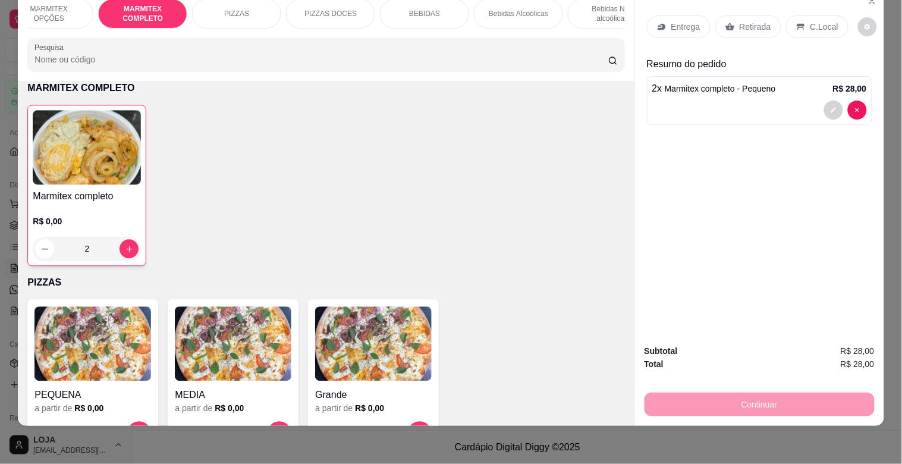
click at [432, 9] on p "BEBIDAS" at bounding box center [424, 14] width 31 height 10
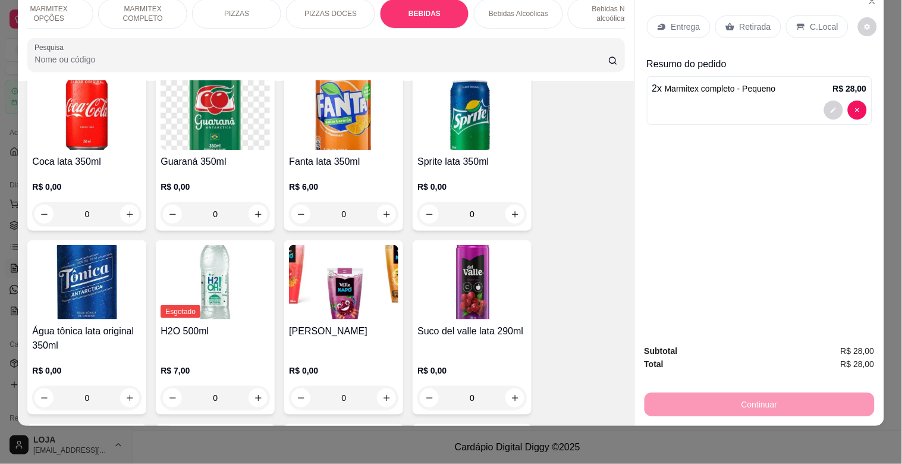
scroll to position [1341, 0]
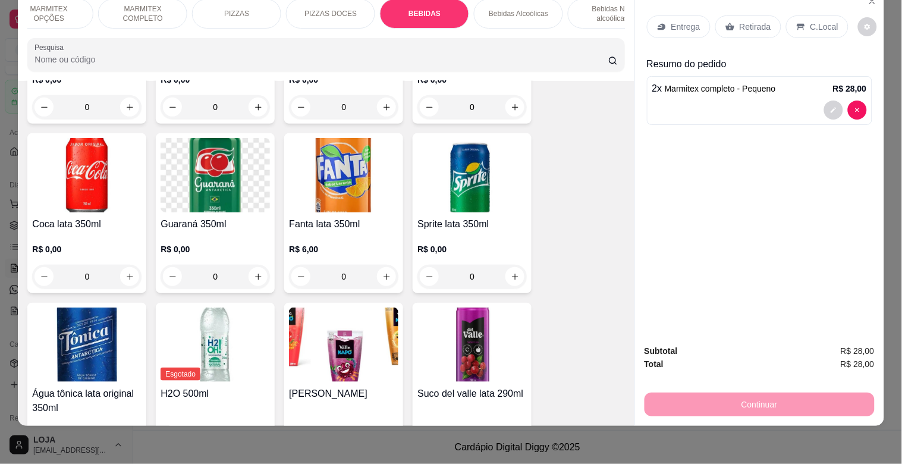
click at [456, 318] on img at bounding box center [472, 344] width 109 height 74
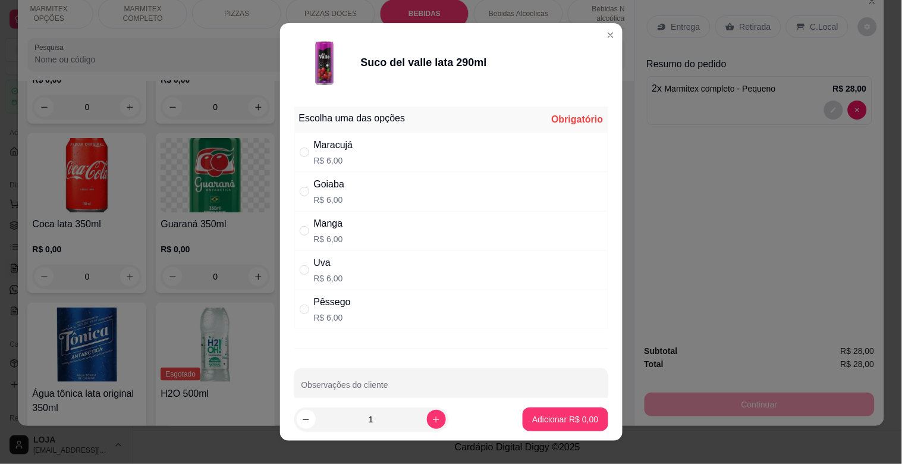
click at [342, 157] on p "R$ 6,00" at bounding box center [333, 161] width 39 height 12
click at [538, 417] on p "Adicionar R$ 6,00" at bounding box center [565, 419] width 66 height 12
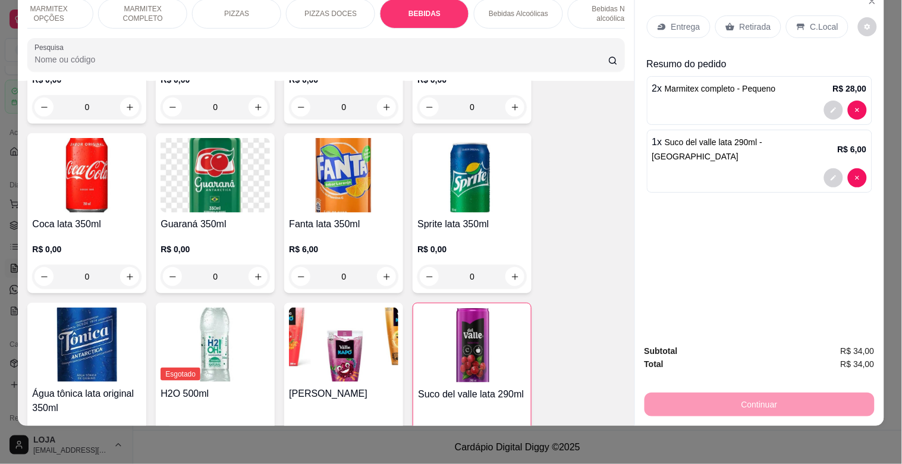
click at [811, 21] on p "C.Local" at bounding box center [825, 27] width 28 height 12
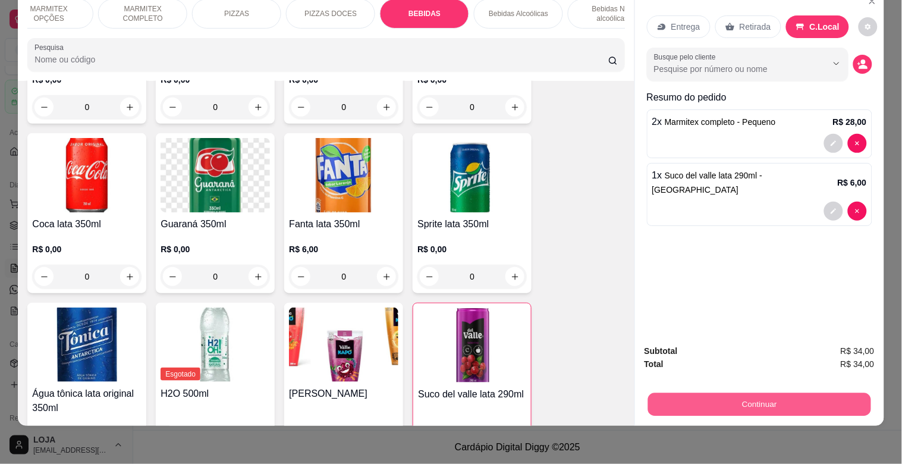
click at [740, 399] on button "Continuar" at bounding box center [759, 404] width 223 height 23
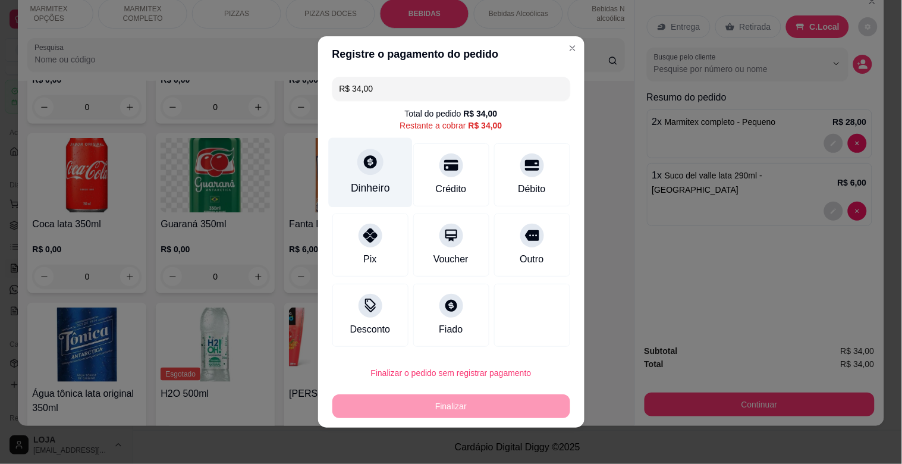
click at [365, 189] on div "Dinheiro" at bounding box center [370, 187] width 39 height 15
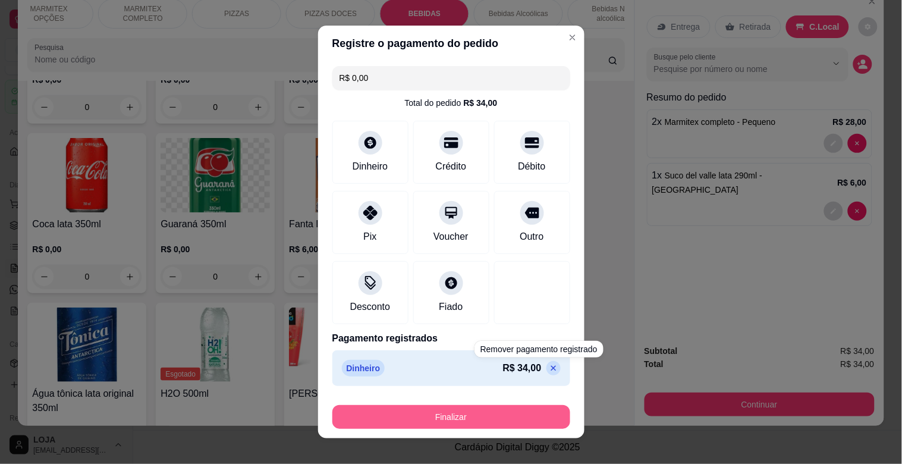
click at [514, 417] on button "Finalizar" at bounding box center [451, 417] width 238 height 24
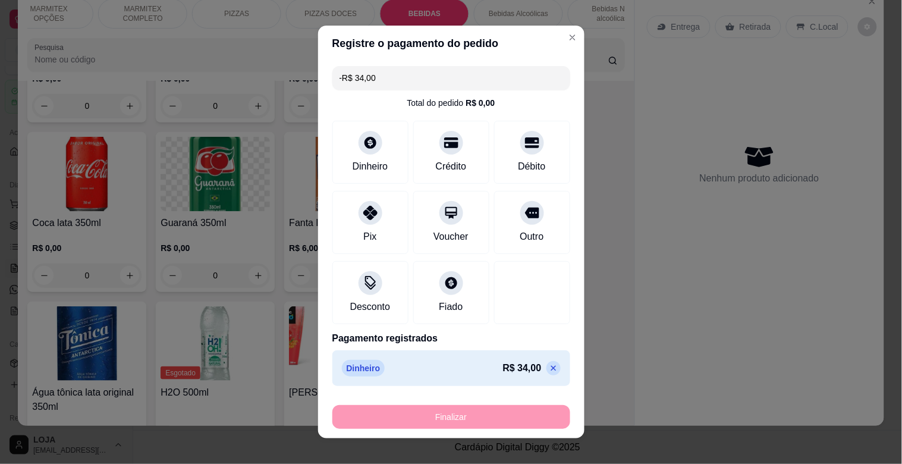
scroll to position [1340, 0]
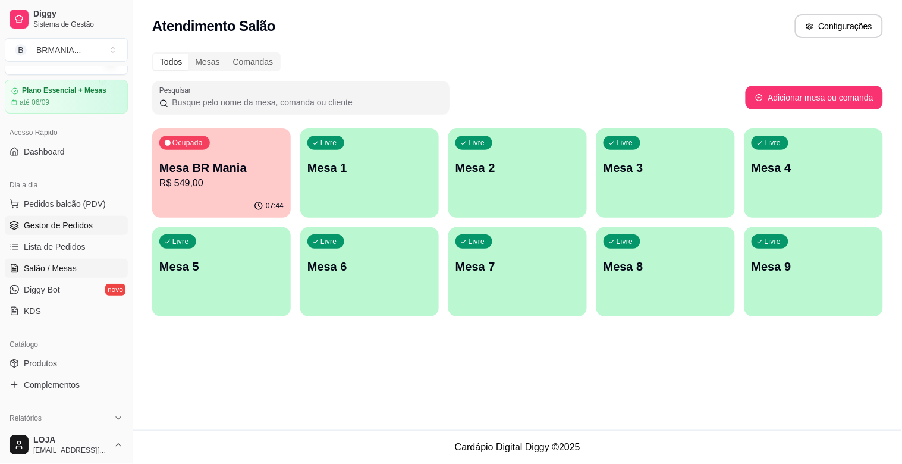
click at [81, 219] on span "Gestor de Pedidos" at bounding box center [58, 225] width 69 height 12
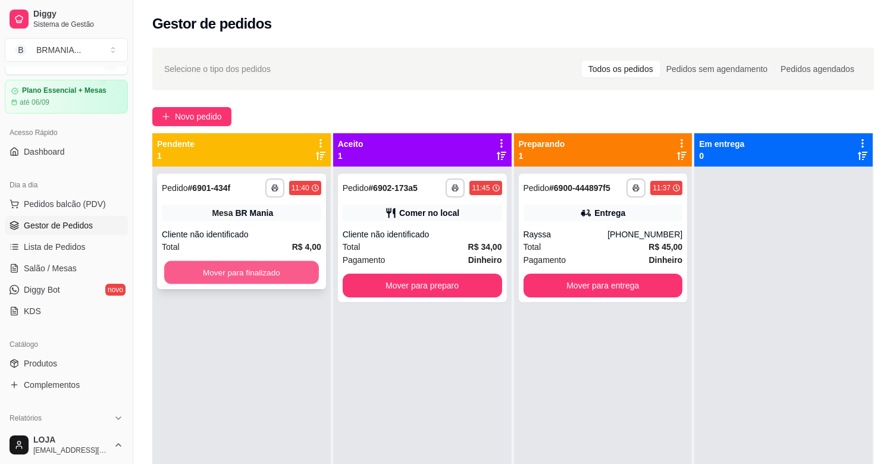
click at [233, 272] on button "Mover para finalizado" at bounding box center [241, 272] width 155 height 23
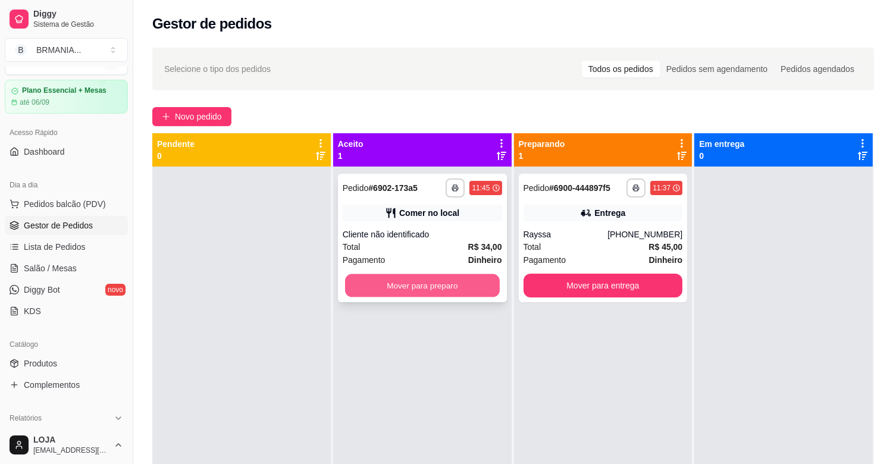
click at [447, 287] on button "Mover para preparo" at bounding box center [422, 285] width 155 height 23
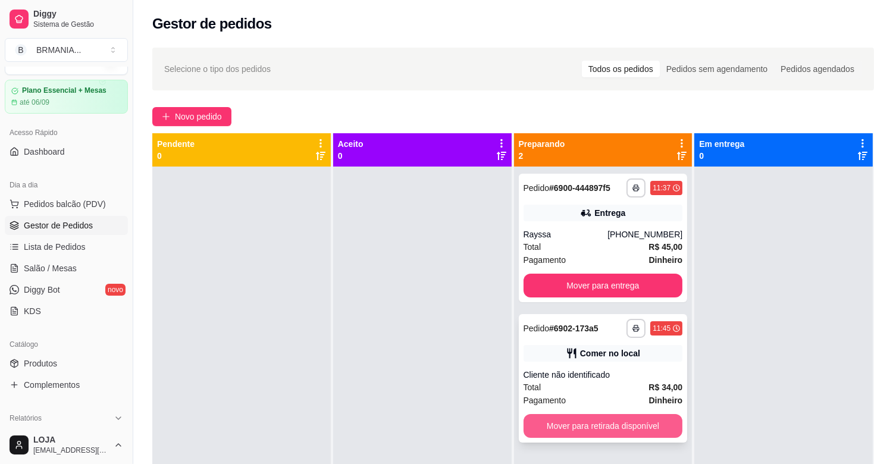
click at [629, 426] on button "Mover para retirada disponível" at bounding box center [602, 426] width 159 height 24
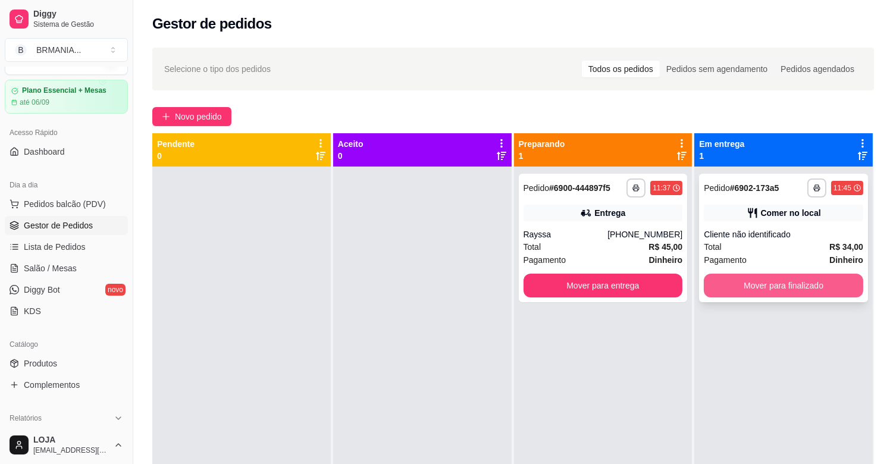
click at [760, 281] on button "Mover para finalizado" at bounding box center [783, 286] width 159 height 24
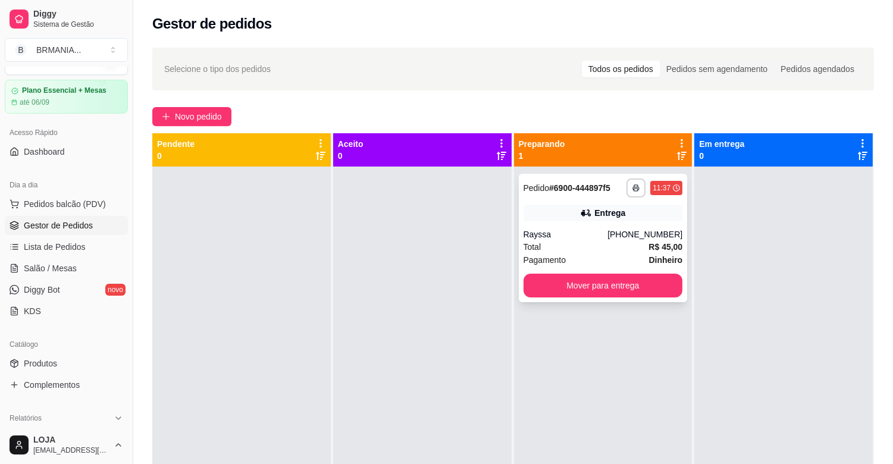
click at [569, 228] on div "Rayssa" at bounding box center [565, 234] width 84 height 12
click at [57, 209] on span "Pedidos balcão (PDV)" at bounding box center [65, 204] width 82 height 12
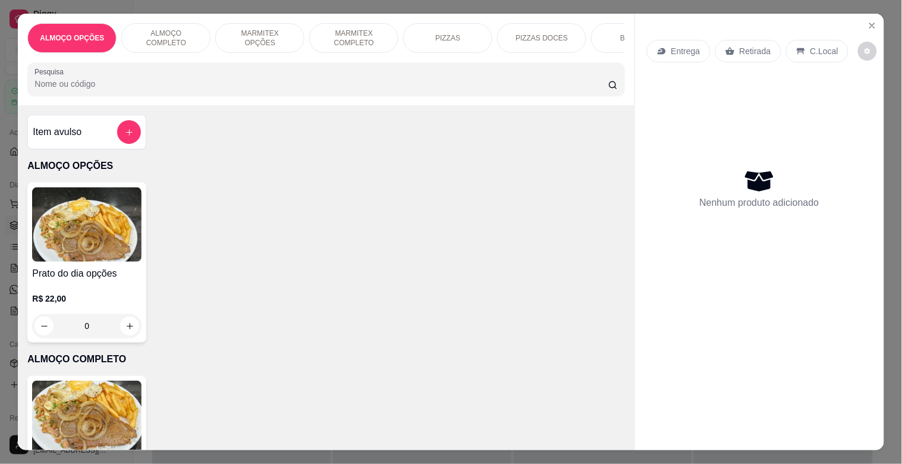
click at [172, 33] on p "ALMOÇO COMPLETO" at bounding box center [165, 38] width 69 height 19
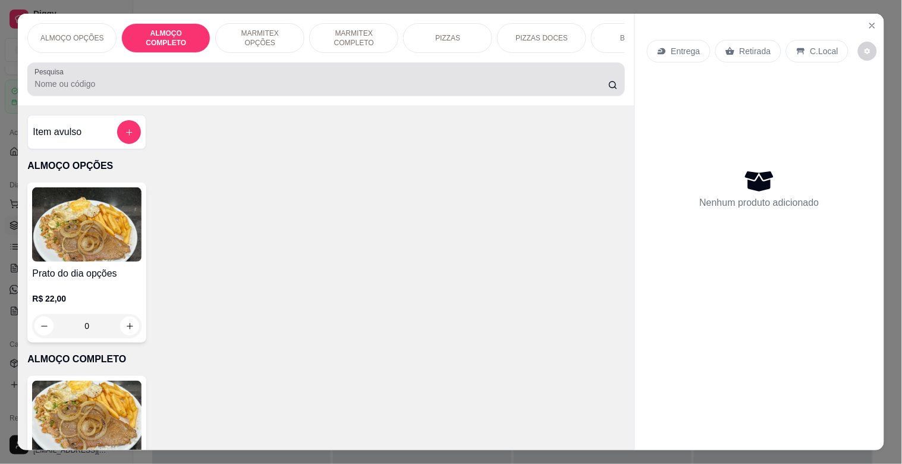
scroll to position [29, 0]
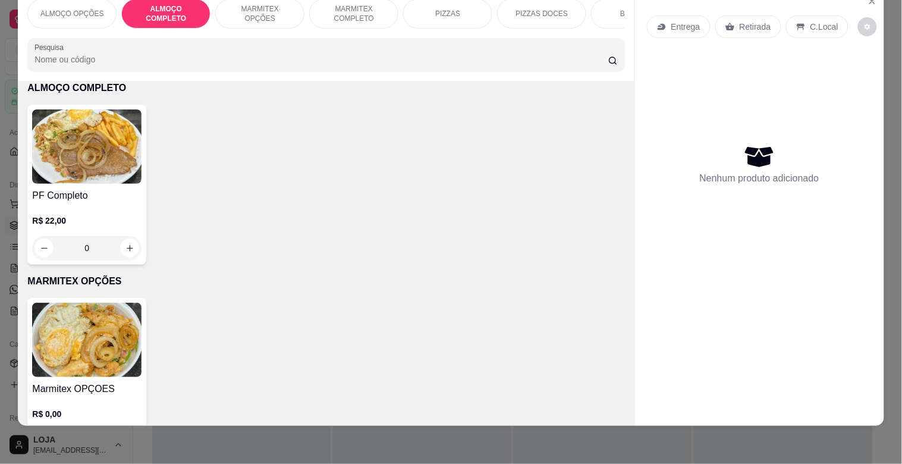
click at [82, 170] on img at bounding box center [86, 146] width 109 height 74
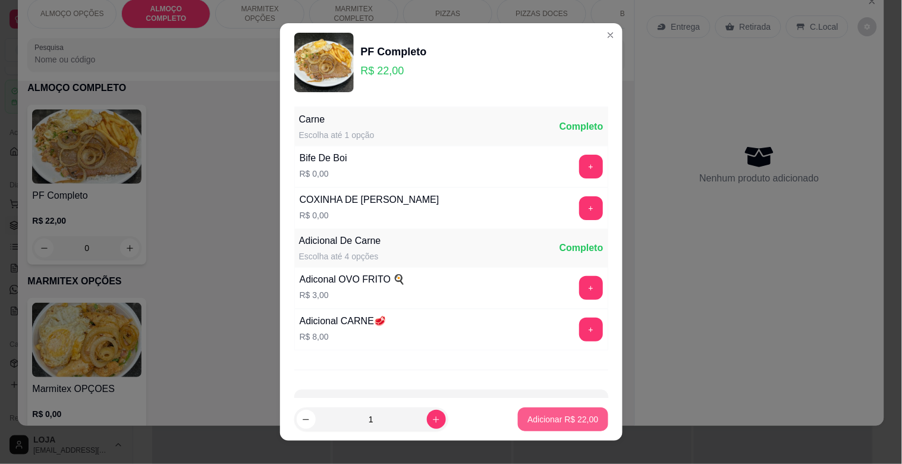
click at [561, 419] on p "Adicionar R$ 22,00" at bounding box center [563, 419] width 71 height 12
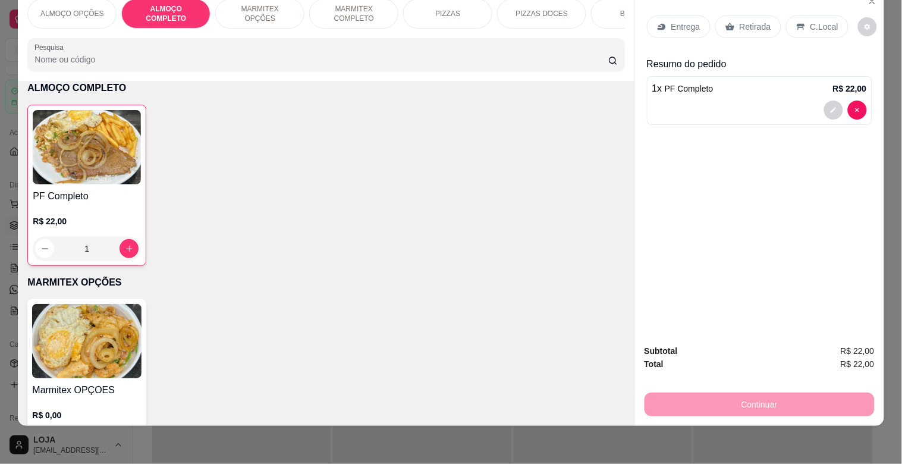
drag, startPoint x: 602, startPoint y: 2, endPoint x: 605, endPoint y: 30, distance: 28.6
click at [604, 2] on div "BEBIDAS" at bounding box center [635, 14] width 89 height 30
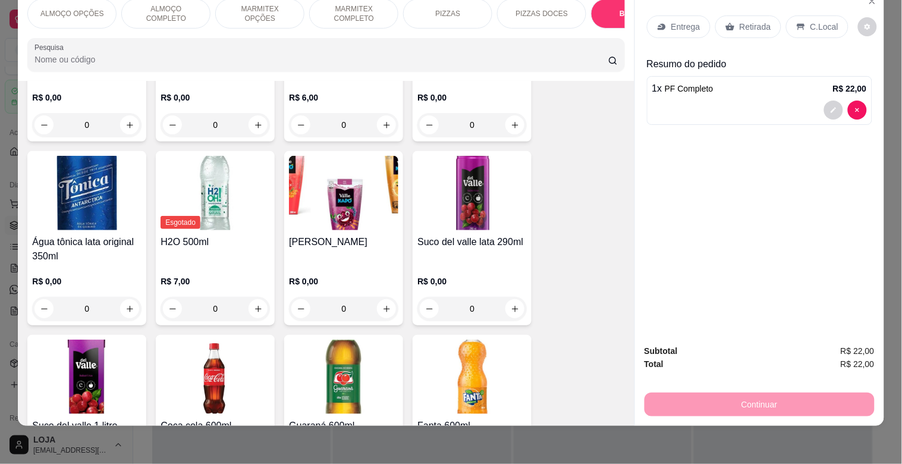
scroll to position [1785, 0]
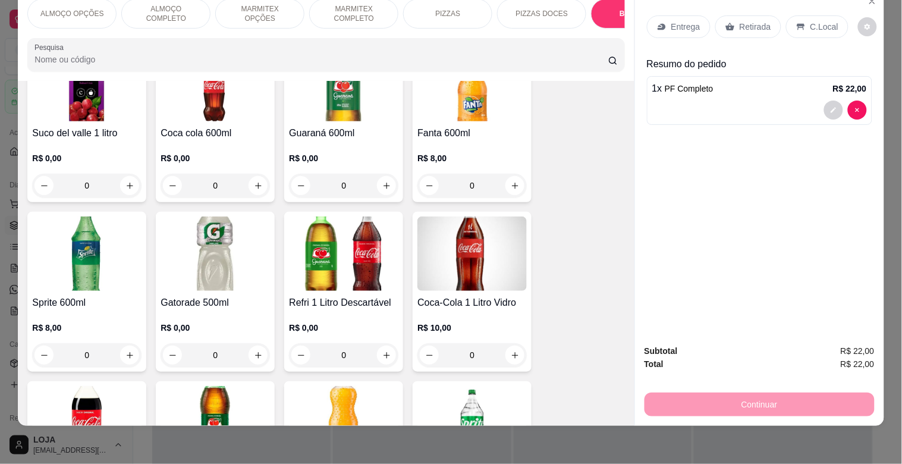
click at [39, 281] on img at bounding box center [86, 253] width 109 height 74
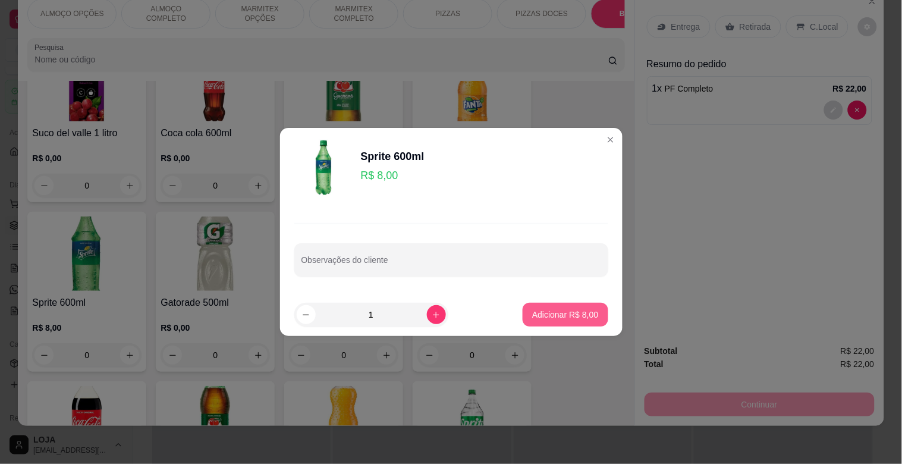
click at [579, 318] on p "Adicionar R$ 8,00" at bounding box center [565, 315] width 66 height 12
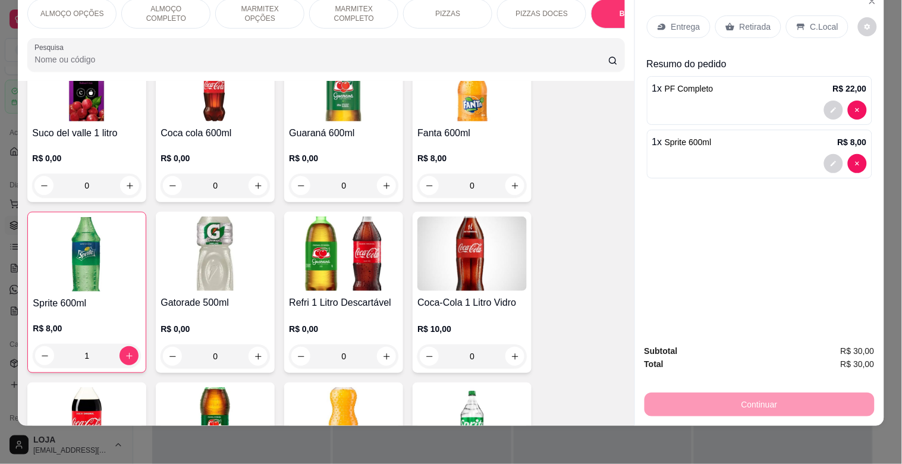
drag, startPoint x: 823, startPoint y: 20, endPoint x: 740, endPoint y: 231, distance: 226.5
click at [823, 21] on p "C.Local" at bounding box center [825, 27] width 28 height 12
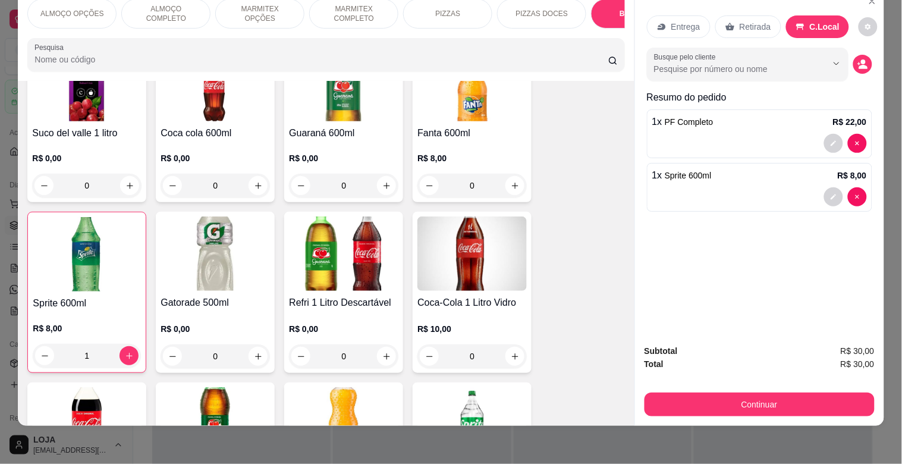
click at [760, 393] on button "Continuar" at bounding box center [760, 405] width 230 height 24
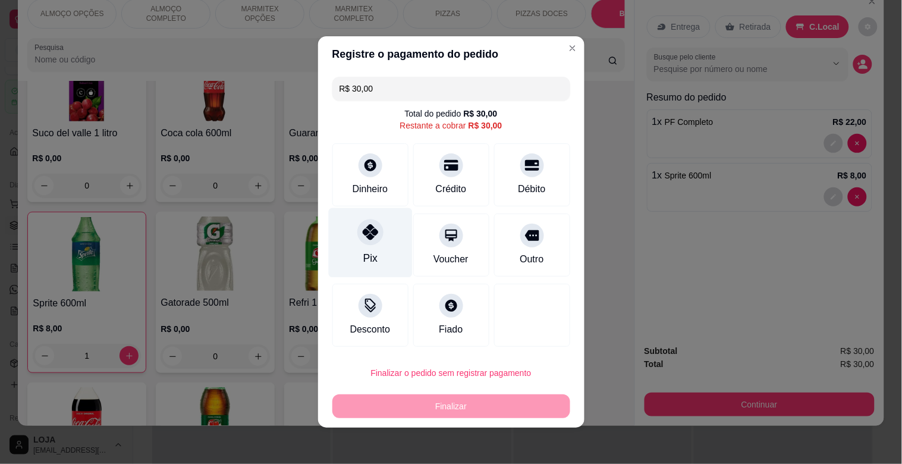
click at [365, 250] on div "Pix" at bounding box center [370, 257] width 14 height 15
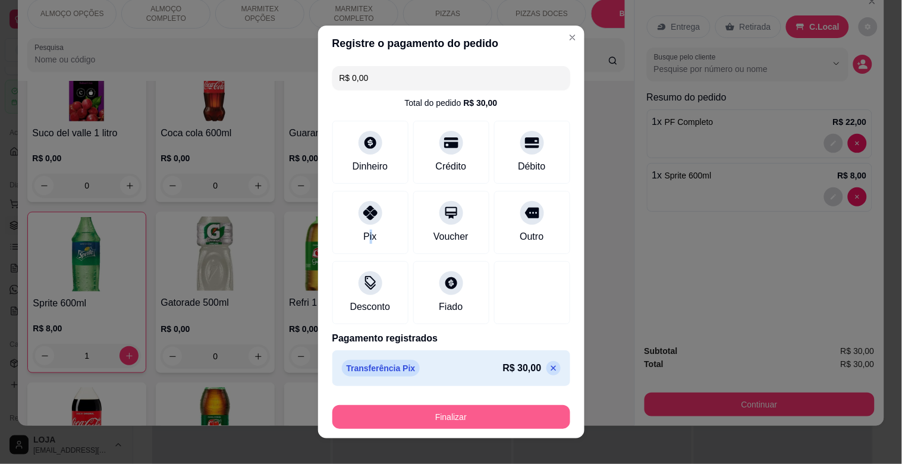
click at [516, 423] on button "Finalizar" at bounding box center [451, 417] width 238 height 24
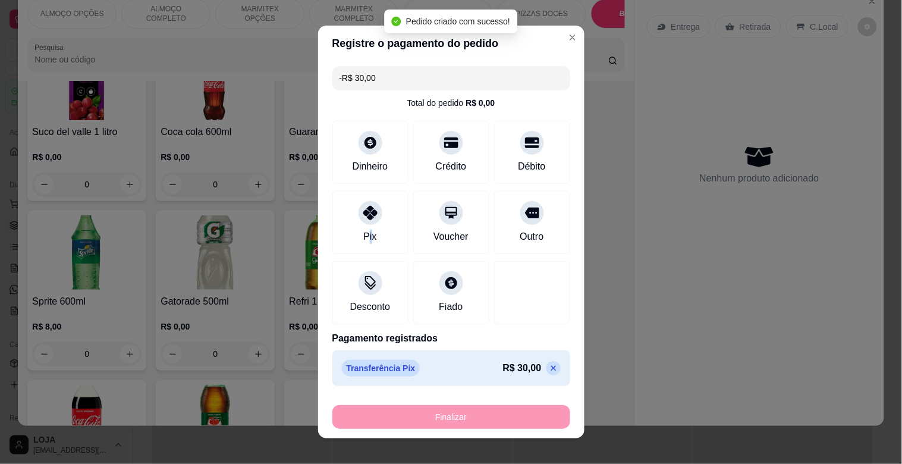
scroll to position [1784, 0]
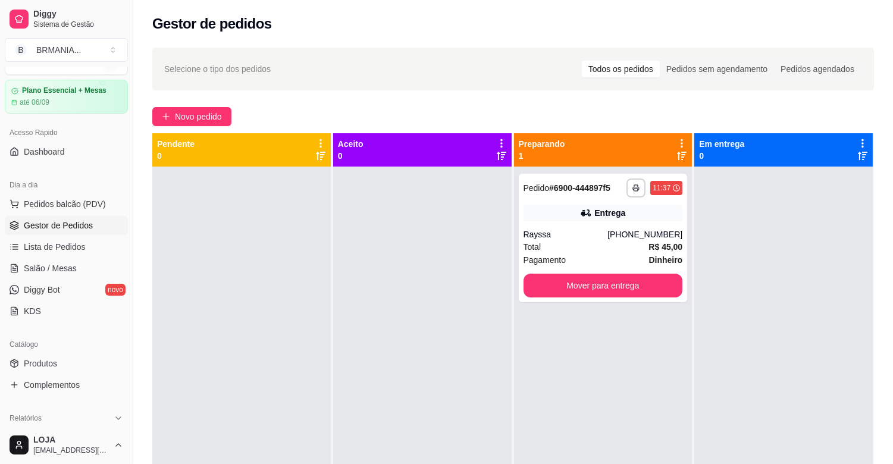
drag, startPoint x: 372, startPoint y: 353, endPoint x: 406, endPoint y: 354, distance: 33.3
click at [400, 353] on div at bounding box center [422, 399] width 178 height 464
click at [621, 393] on div "**********" at bounding box center [603, 399] width 178 height 464
drag, startPoint x: 151, startPoint y: 317, endPoint x: 229, endPoint y: 326, distance: 78.4
click at [153, 317] on div "**********" at bounding box center [513, 325] width 760 height 571
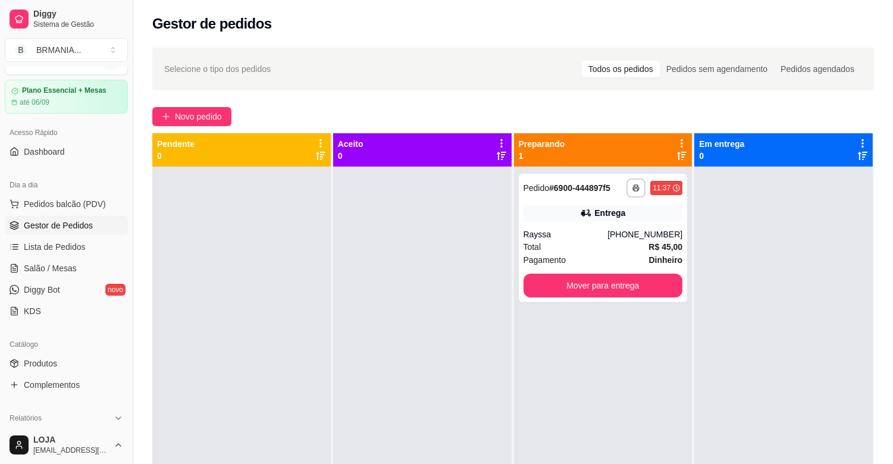
click at [500, 373] on div at bounding box center [422, 399] width 178 height 464
click at [771, 310] on div at bounding box center [783, 399] width 178 height 464
click at [726, 238] on div at bounding box center [783, 399] width 178 height 464
click at [466, 274] on div at bounding box center [422, 399] width 178 height 464
click at [247, 268] on div at bounding box center [241, 399] width 178 height 464
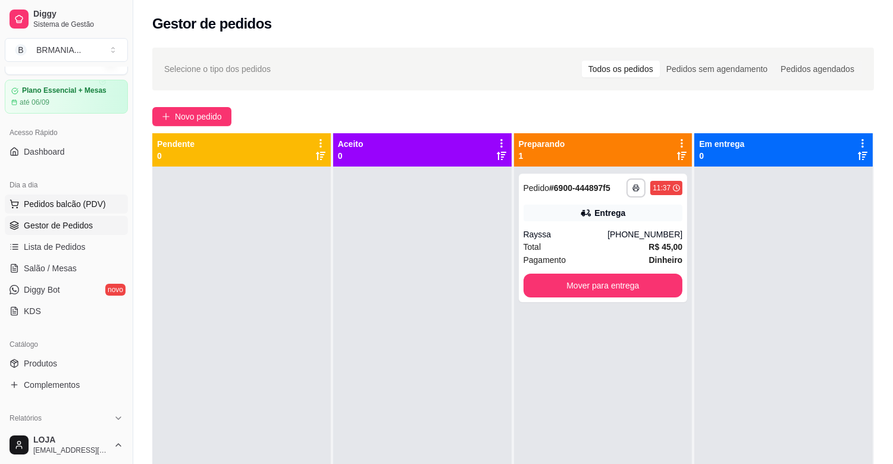
click at [69, 199] on span "Pedidos balcão (PDV)" at bounding box center [65, 204] width 82 height 12
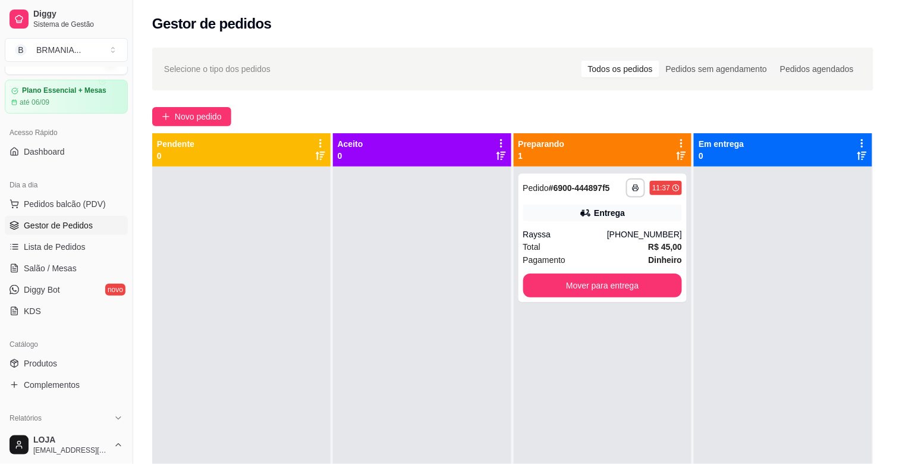
click at [127, 198] on img at bounding box center [86, 224] width 109 height 74
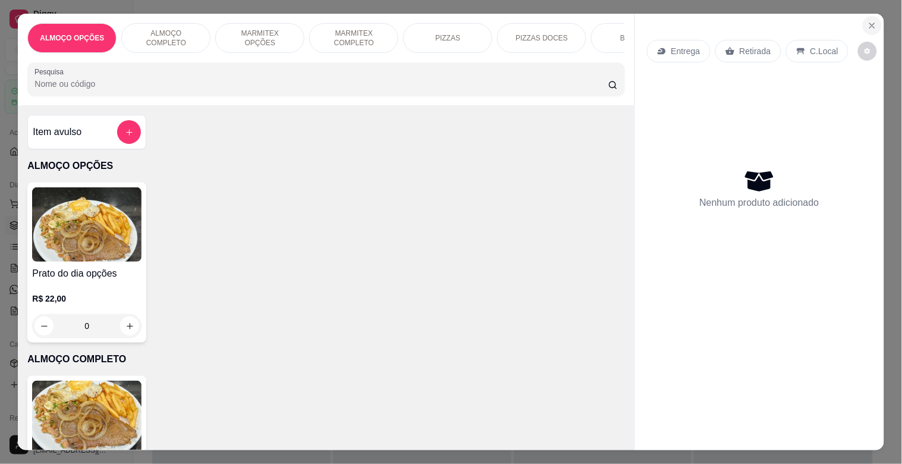
click at [868, 21] on icon "Close" at bounding box center [873, 26] width 10 height 10
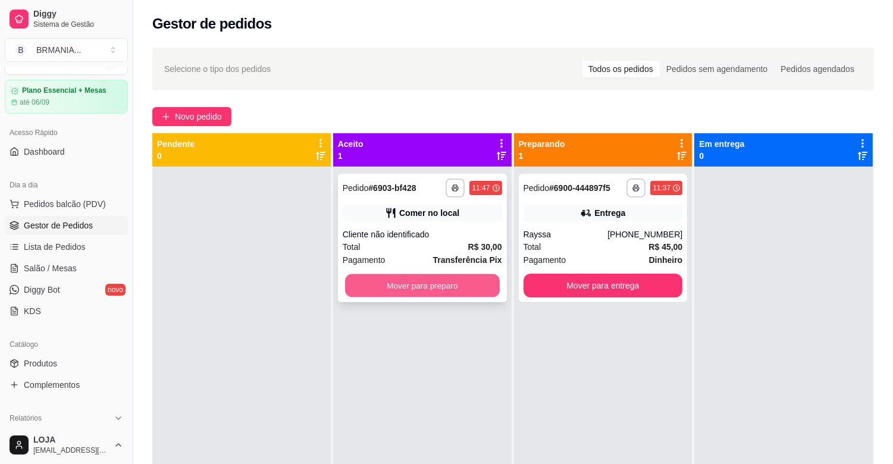
click at [434, 288] on button "Mover para preparo" at bounding box center [422, 285] width 155 height 23
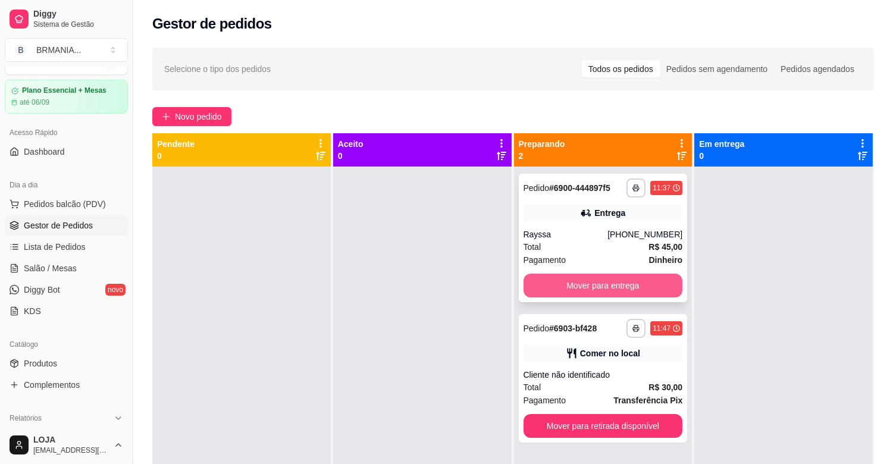
click at [616, 287] on button "Mover para entrega" at bounding box center [602, 286] width 159 height 24
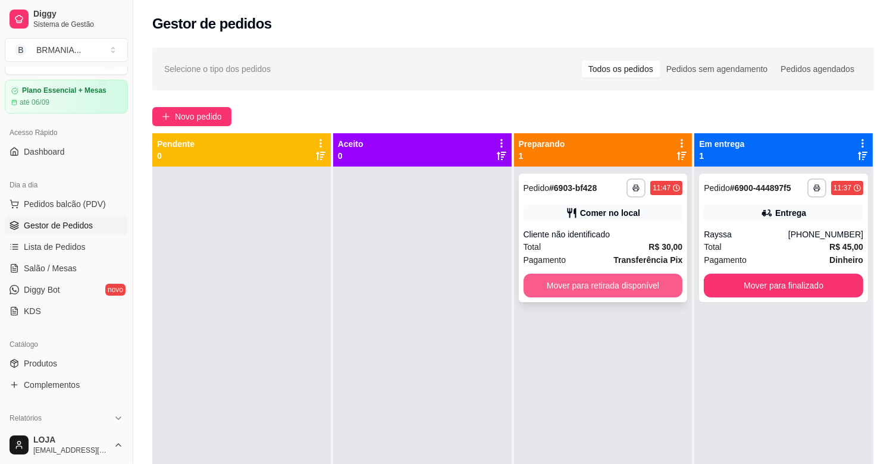
click at [640, 285] on button "Mover para retirada disponível" at bounding box center [602, 286] width 159 height 24
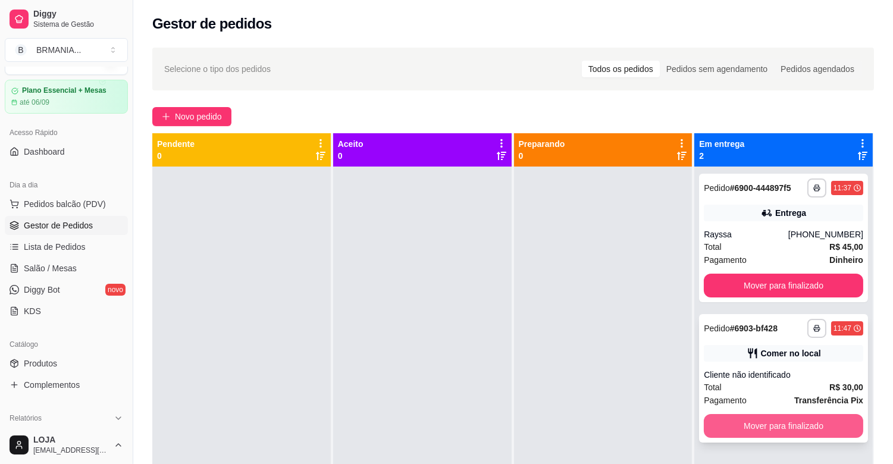
click at [813, 422] on button "Mover para finalizado" at bounding box center [783, 426] width 159 height 24
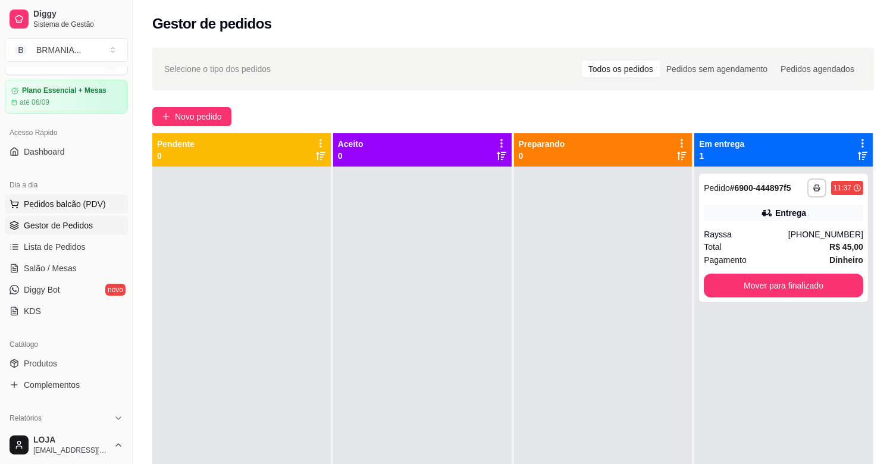
click at [68, 203] on span "Pedidos balcão (PDV)" at bounding box center [65, 204] width 82 height 12
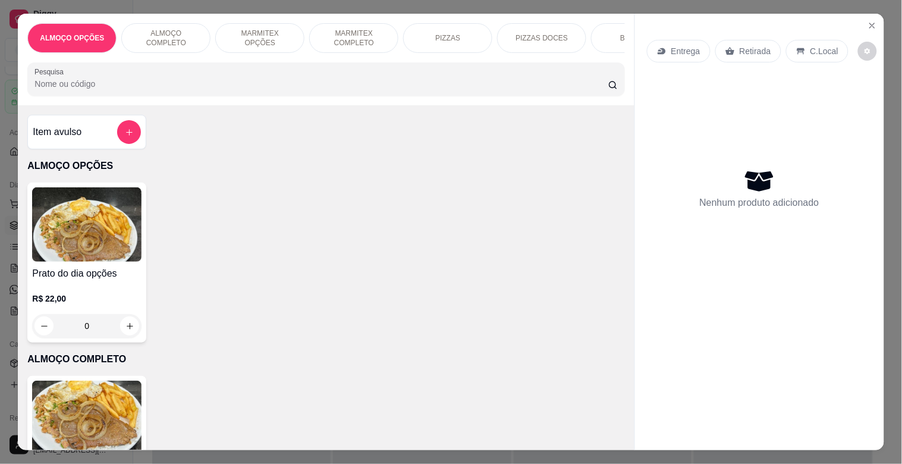
click at [86, 403] on img at bounding box center [86, 418] width 109 height 74
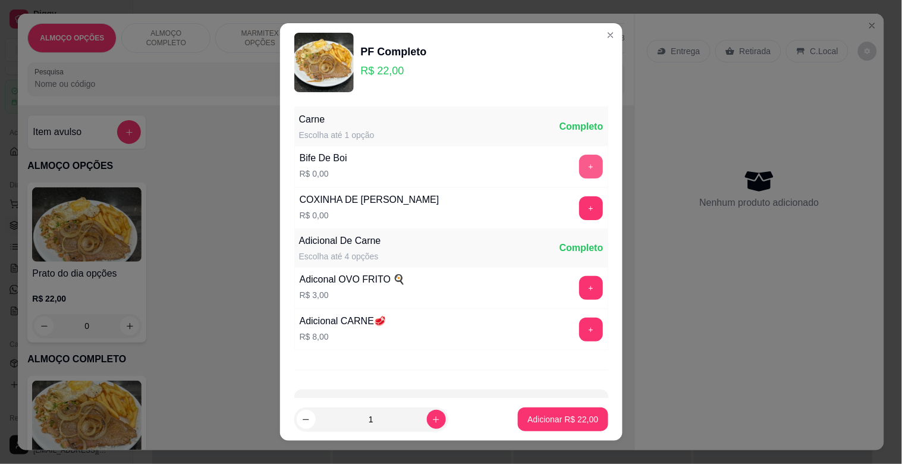
click at [579, 158] on button "+" at bounding box center [591, 167] width 24 height 24
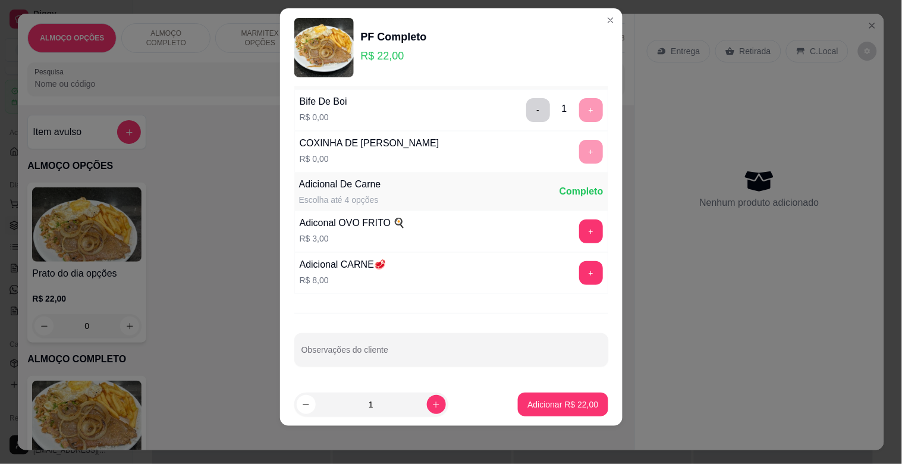
click at [367, 365] on div "Observações do cliente" at bounding box center [451, 349] width 314 height 33
click at [370, 356] on input "Observações do cliente" at bounding box center [452, 355] width 300 height 12
click at [544, 394] on button "Adicionar R$ 22,00" at bounding box center [563, 405] width 90 height 24
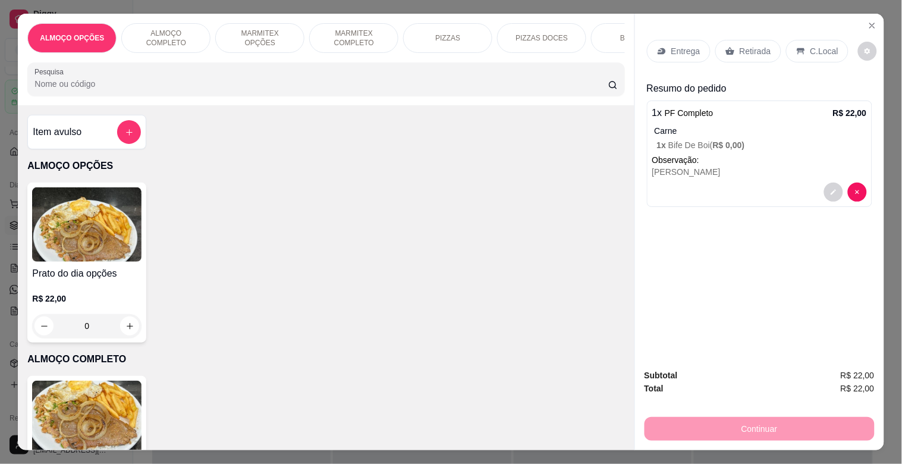
click at [103, 423] on img at bounding box center [86, 418] width 109 height 74
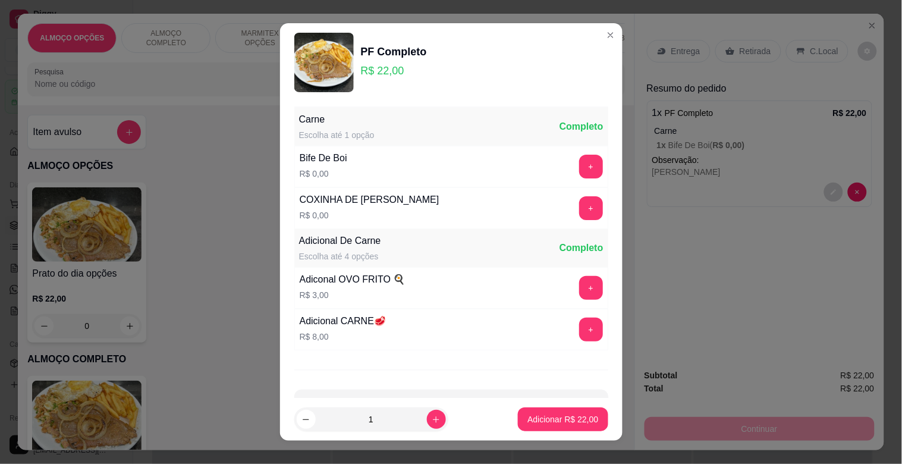
drag, startPoint x: 579, startPoint y: 168, endPoint x: 541, endPoint y: 191, distance: 44.1
click at [578, 168] on div "+" at bounding box center [591, 167] width 33 height 24
click at [579, 168] on button "+" at bounding box center [591, 167] width 24 height 24
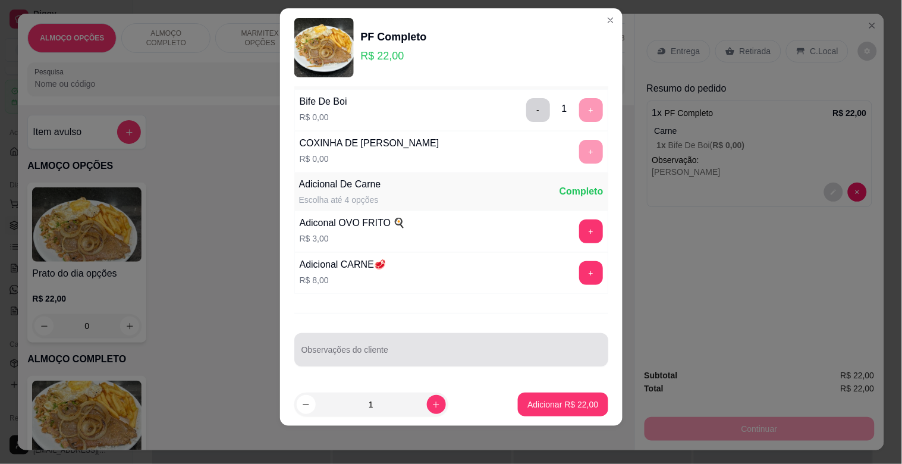
click at [352, 358] on input "Observações do cliente" at bounding box center [452, 355] width 300 height 12
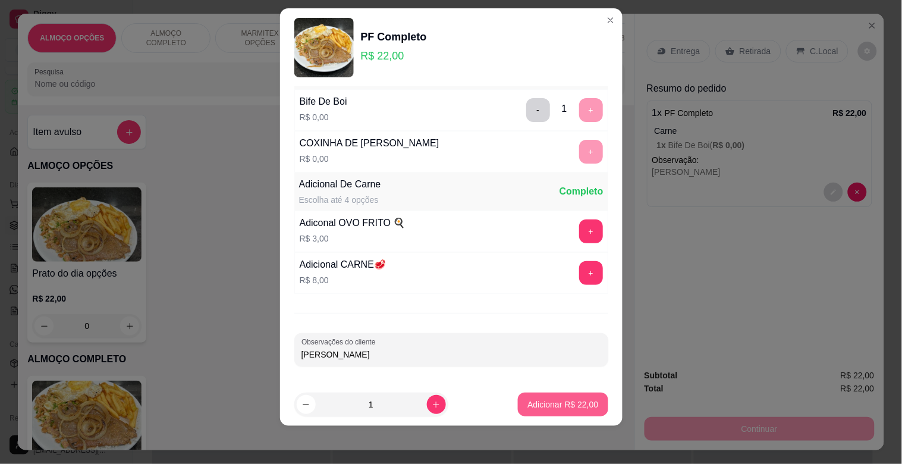
click at [550, 404] on p "Adicionar R$ 22,00" at bounding box center [563, 404] width 71 height 12
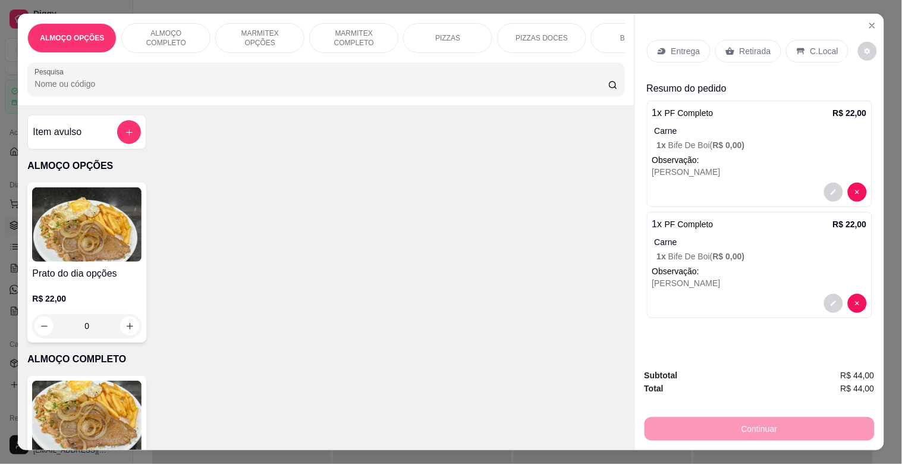
click at [105, 424] on img at bounding box center [86, 418] width 109 height 74
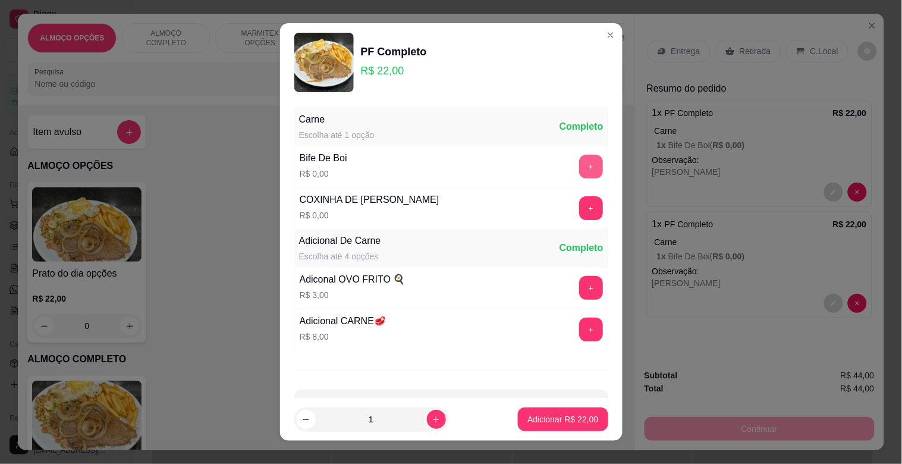
click at [579, 165] on button "+" at bounding box center [591, 167] width 24 height 24
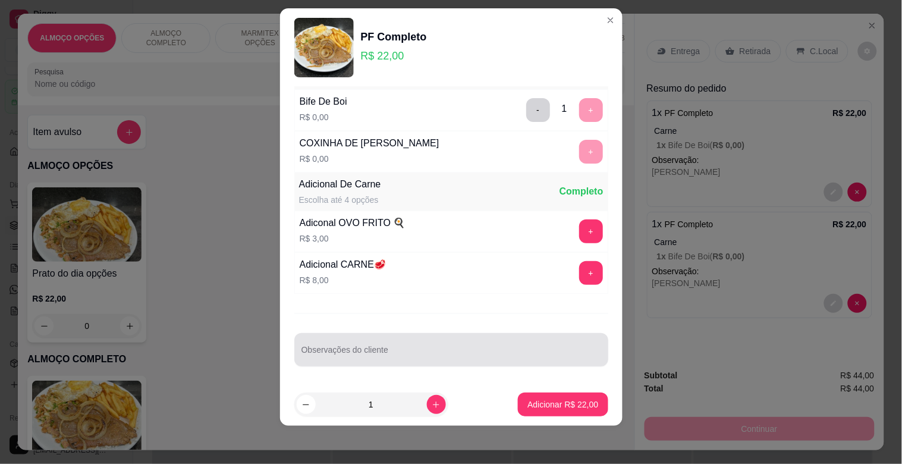
click at [404, 351] on input "Observações do cliente" at bounding box center [452, 355] width 300 height 12
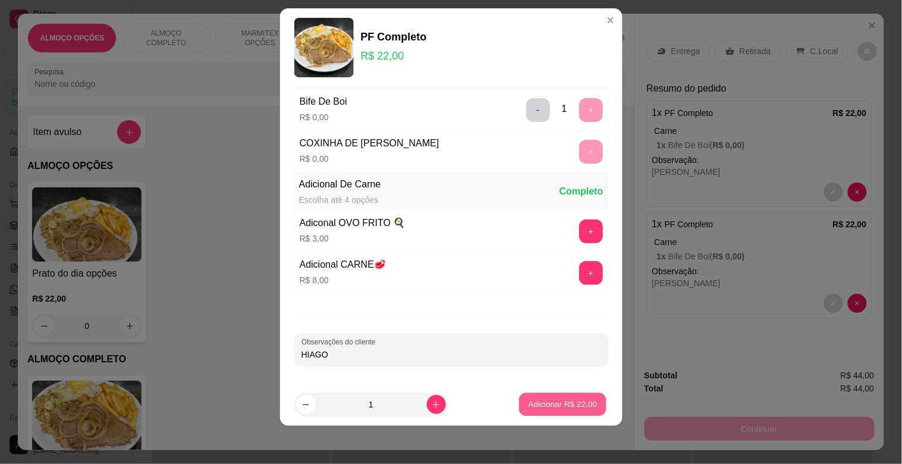
click at [569, 408] on p "Adicionar R$ 22,00" at bounding box center [563, 403] width 69 height 11
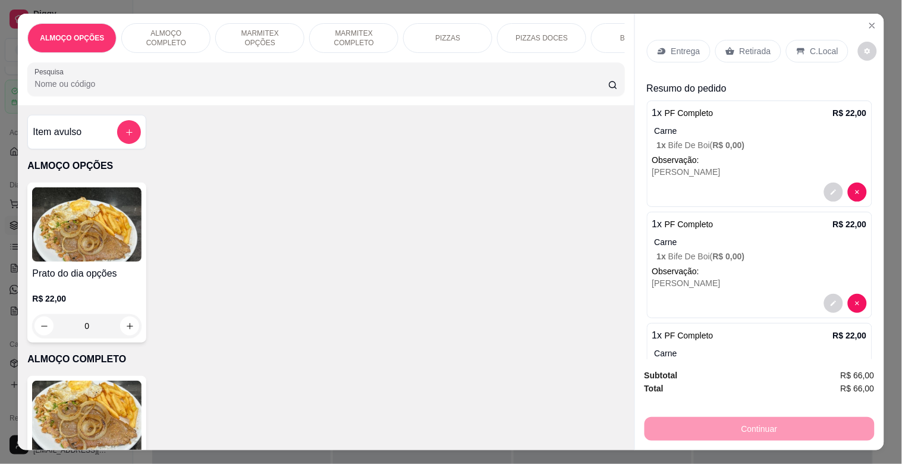
click at [83, 410] on img at bounding box center [86, 418] width 109 height 74
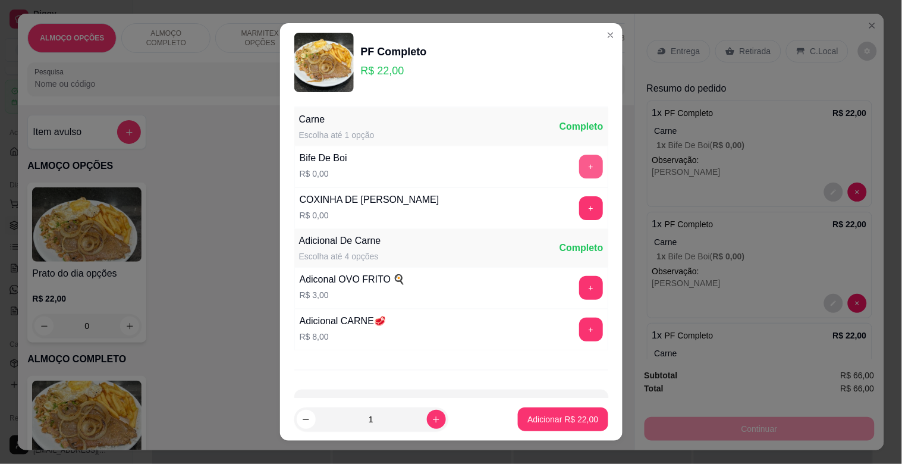
click at [579, 168] on button "+" at bounding box center [591, 167] width 24 height 24
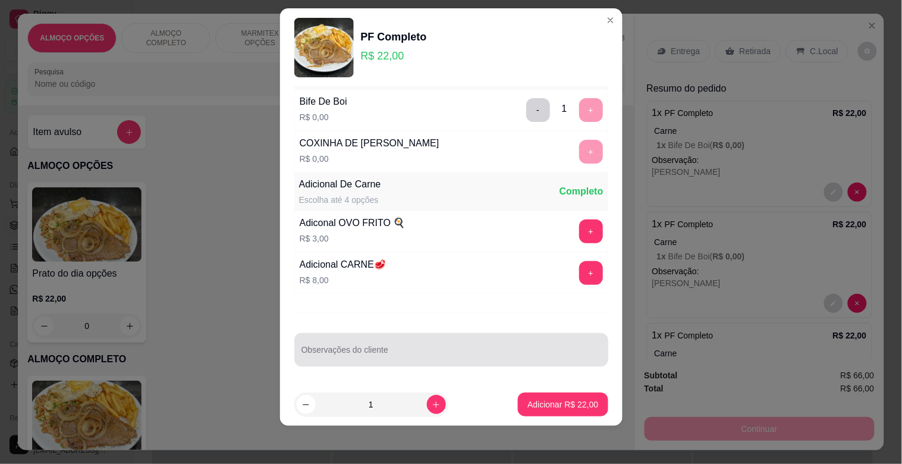
click at [348, 341] on div at bounding box center [452, 350] width 300 height 24
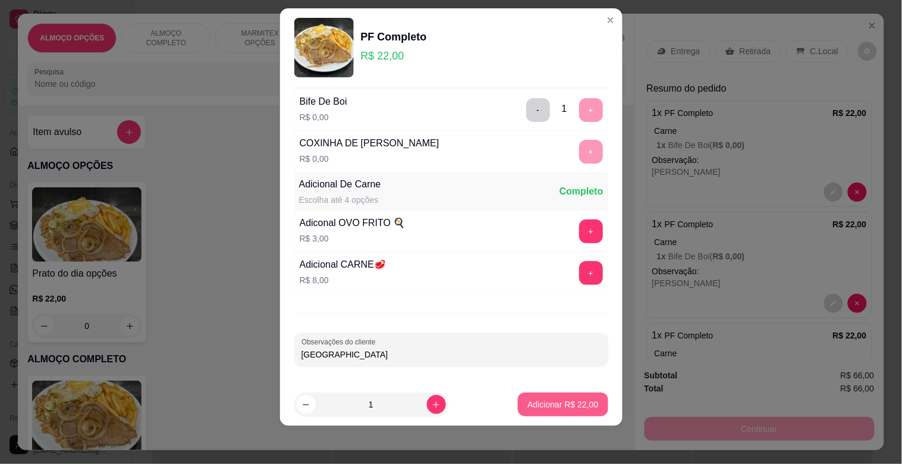
click at [563, 406] on p "Adicionar R$ 22,00" at bounding box center [563, 404] width 71 height 12
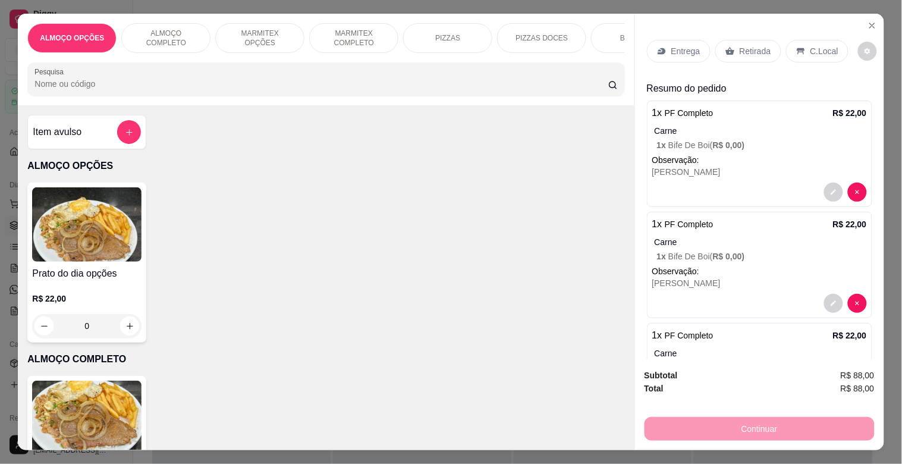
click at [715, 49] on div "Retirada" at bounding box center [748, 51] width 66 height 23
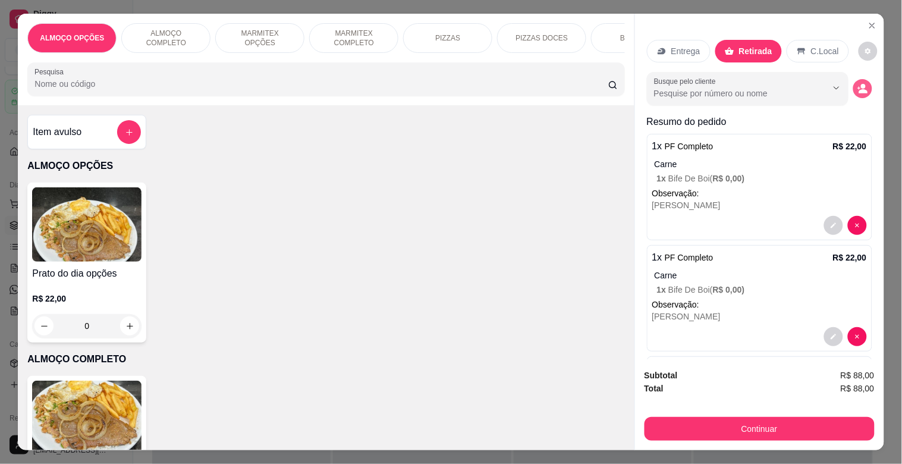
click at [858, 83] on icon "decrease-product-quantity" at bounding box center [863, 88] width 11 height 11
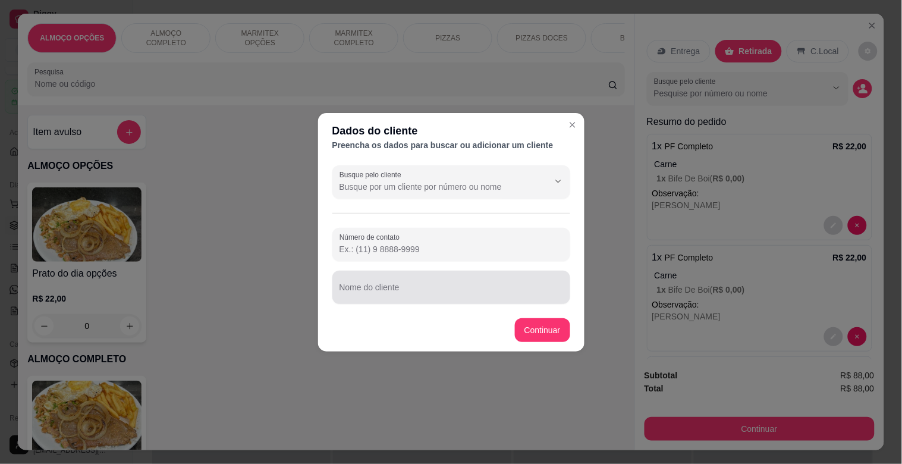
click at [442, 294] on input "Nome do cliente" at bounding box center [452, 292] width 224 height 12
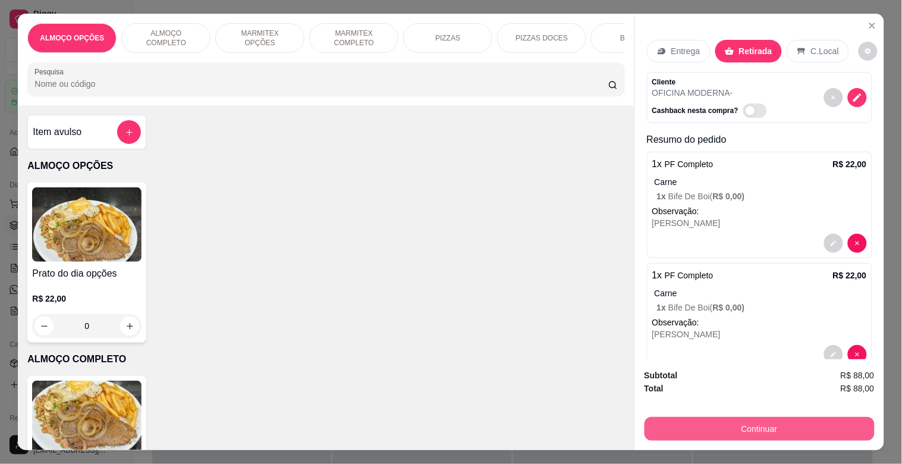
click at [740, 427] on button "Continuar" at bounding box center [760, 429] width 230 height 24
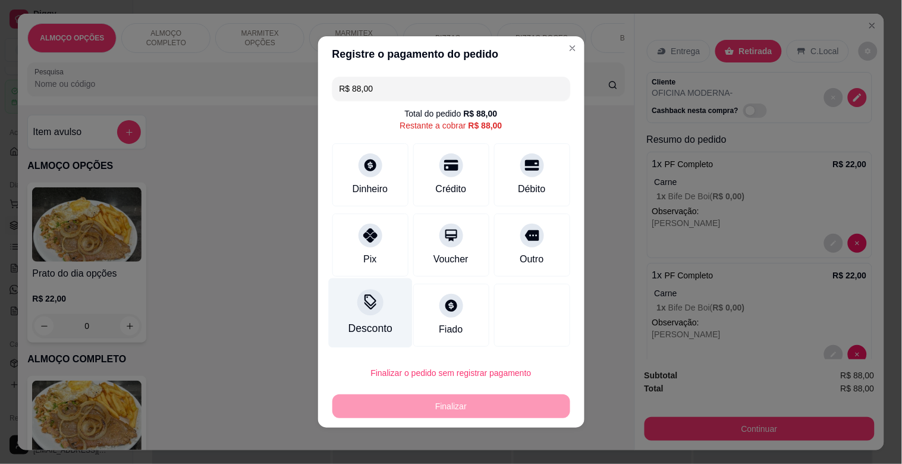
click at [368, 304] on icon at bounding box center [369, 301] width 15 height 15
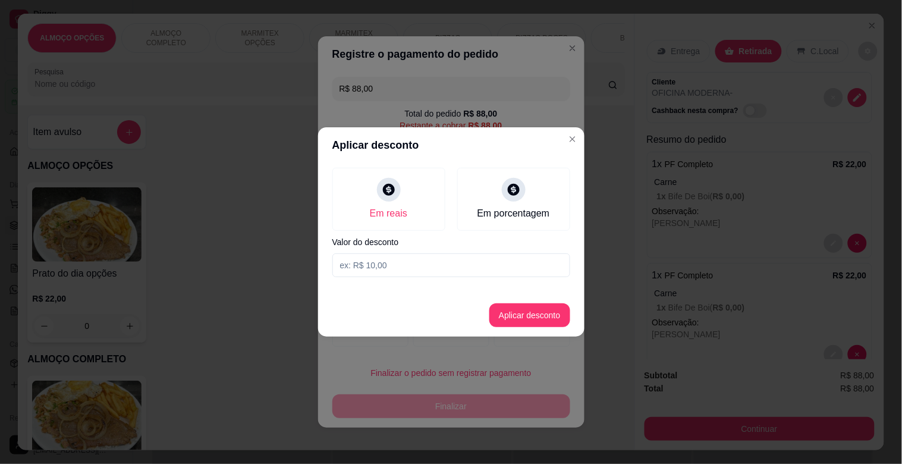
click at [381, 268] on input at bounding box center [451, 265] width 238 height 24
click at [537, 318] on button "Aplicar desconto" at bounding box center [529, 315] width 81 height 24
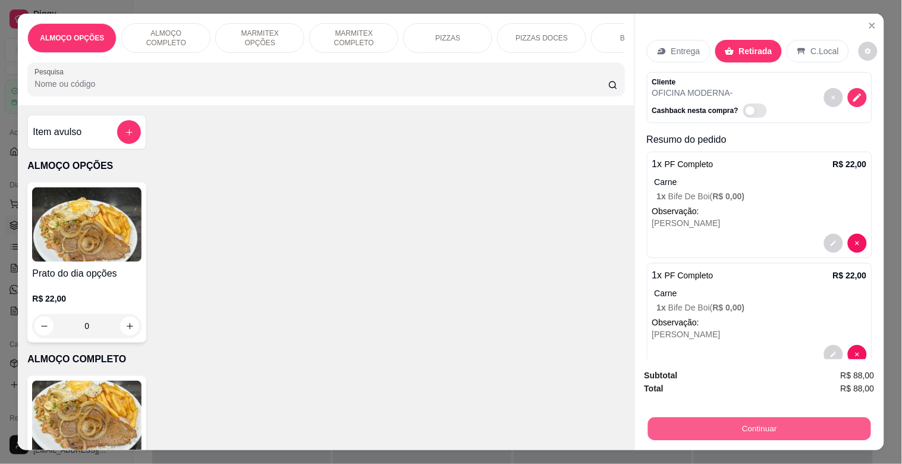
click at [783, 420] on button "Continuar" at bounding box center [759, 428] width 223 height 23
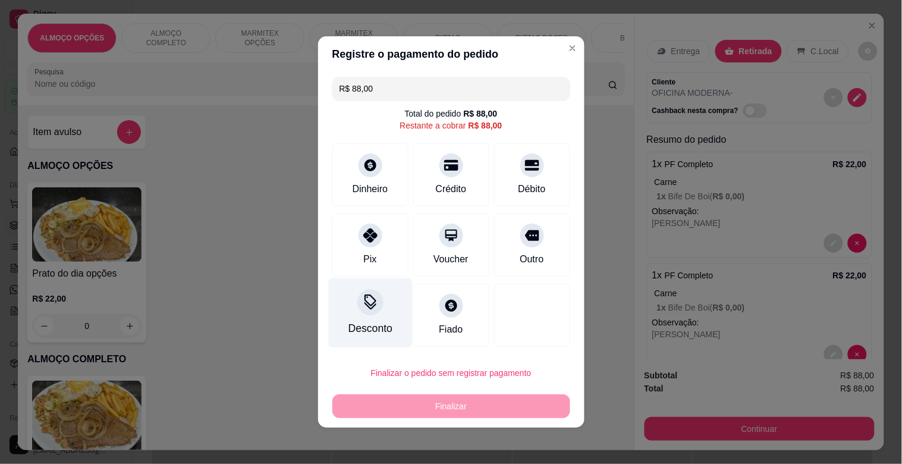
click at [372, 315] on div "Desconto" at bounding box center [370, 313] width 84 height 70
click at [395, 265] on input at bounding box center [451, 265] width 238 height 24
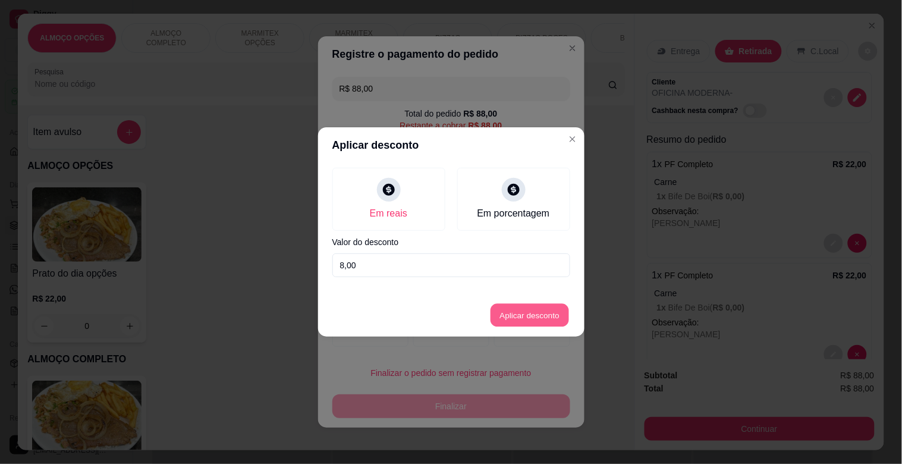
click at [525, 317] on button "Aplicar desconto" at bounding box center [530, 315] width 78 height 23
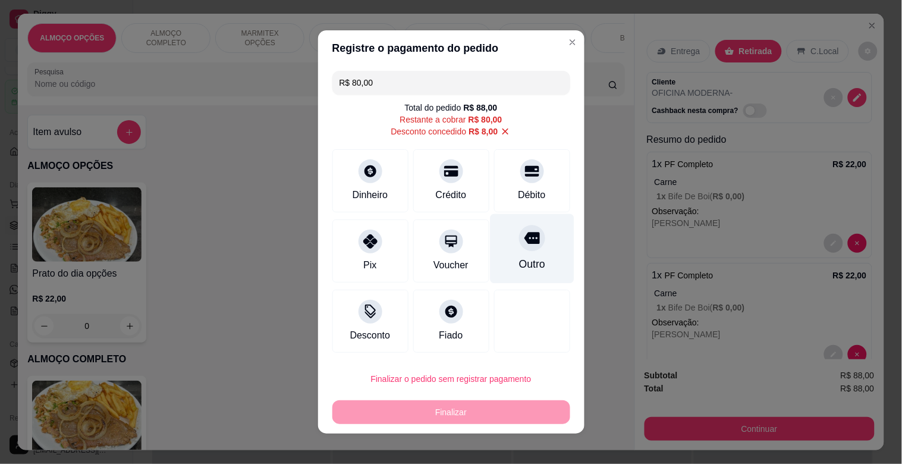
click at [519, 260] on div "Outro" at bounding box center [532, 263] width 26 height 15
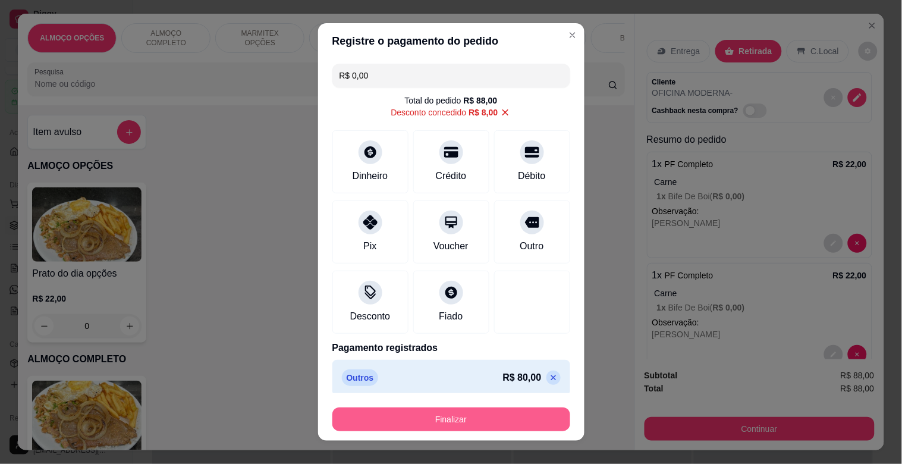
click at [443, 420] on button "Finalizar" at bounding box center [451, 419] width 238 height 24
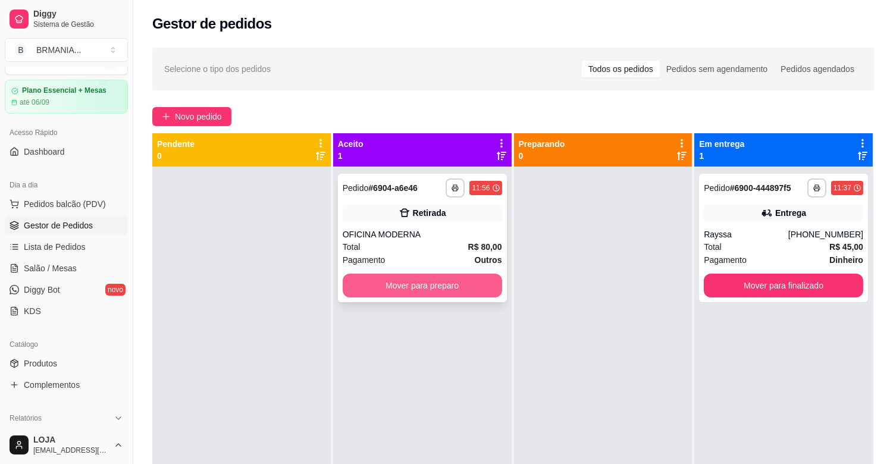
click at [414, 288] on button "Mover para preparo" at bounding box center [422, 286] width 159 height 24
click at [573, 283] on div at bounding box center [603, 399] width 178 height 464
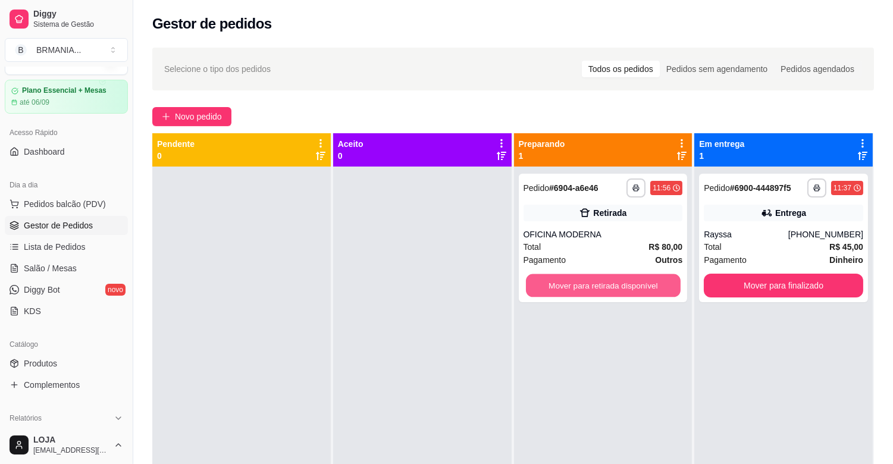
click at [573, 283] on button "Mover para retirada disponível" at bounding box center [603, 285] width 155 height 23
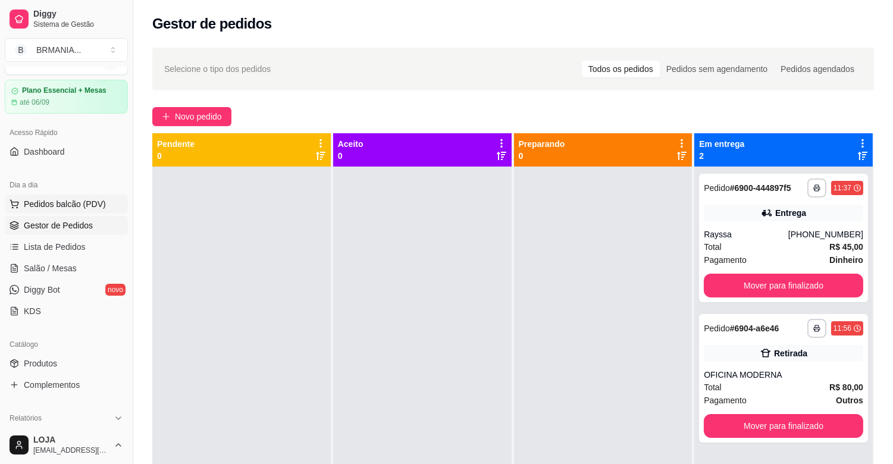
click at [64, 203] on span "Pedidos balcão (PDV)" at bounding box center [65, 204] width 82 height 12
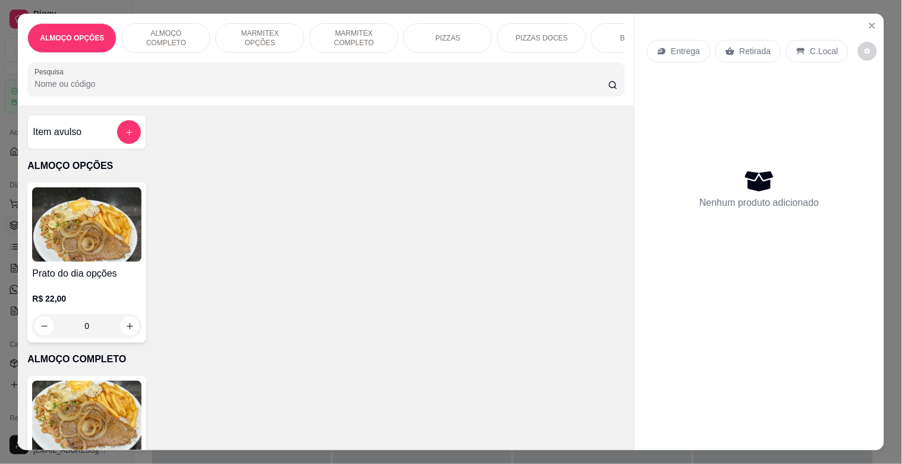
click at [348, 37] on p "MARMITEX COMPLETO" at bounding box center [353, 38] width 69 height 19
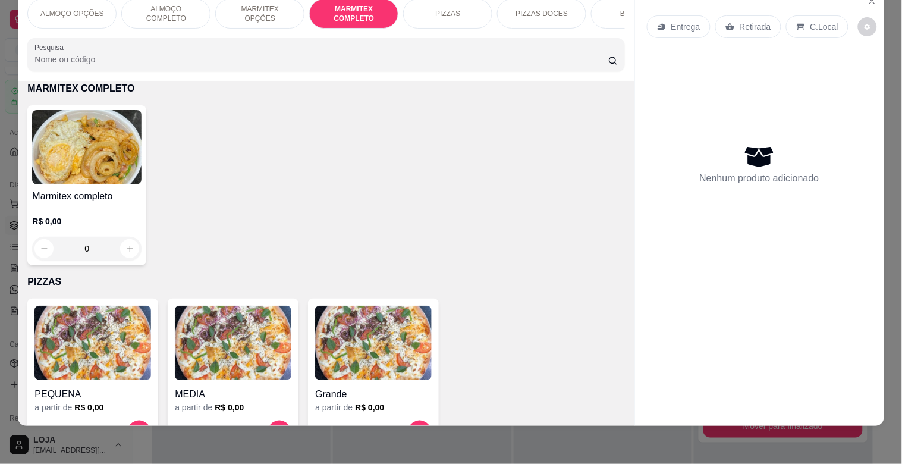
click at [137, 157] on div "Marmitex completo R$ 0,00 0" at bounding box center [86, 185] width 119 height 160
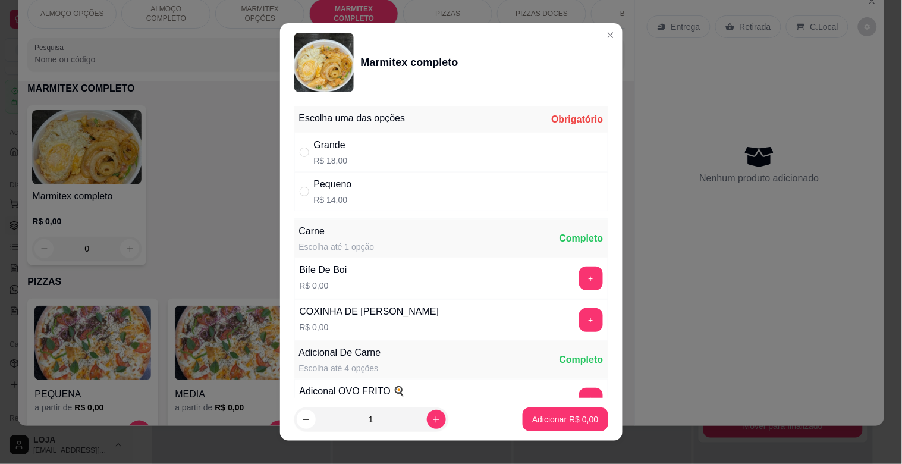
click at [382, 146] on div "Grande R$ 18,00" at bounding box center [451, 152] width 314 height 39
click at [579, 272] on button "+" at bounding box center [590, 278] width 23 height 23
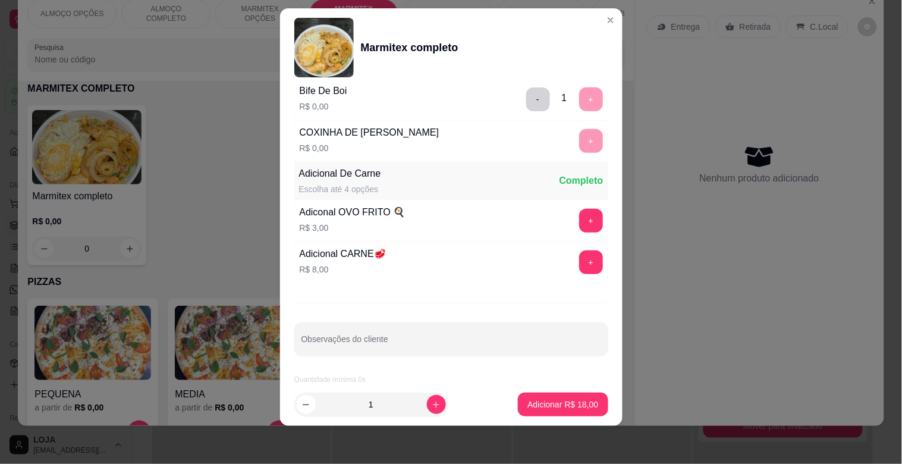
scroll to position [167, 0]
click at [573, 405] on p "Adicionar R$ 18,00" at bounding box center [563, 404] width 71 height 12
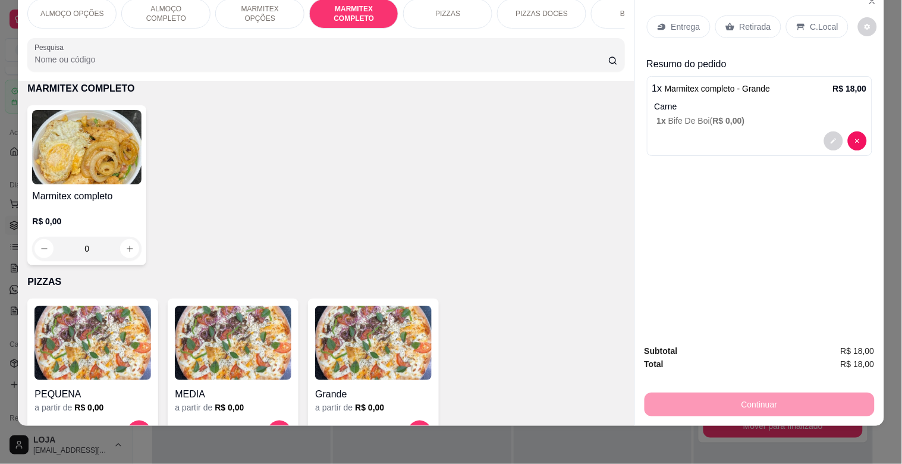
click at [756, 26] on div "Retirada" at bounding box center [748, 26] width 66 height 23
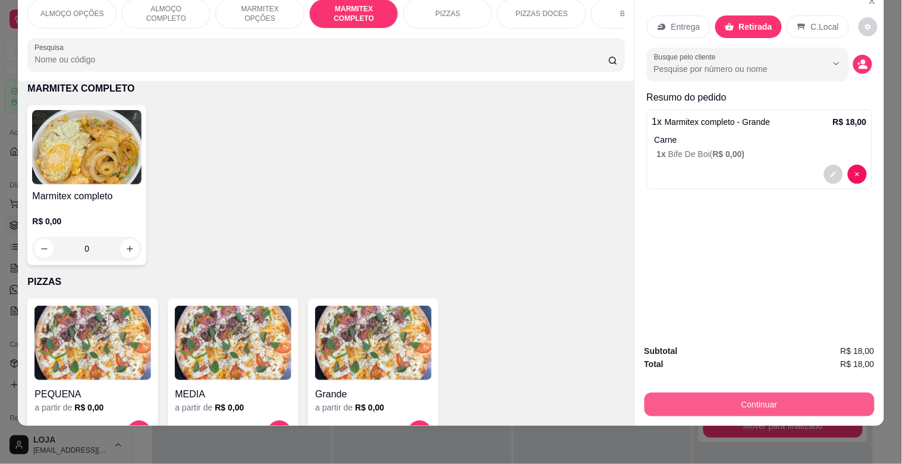
click at [764, 394] on button "Continuar" at bounding box center [760, 405] width 230 height 24
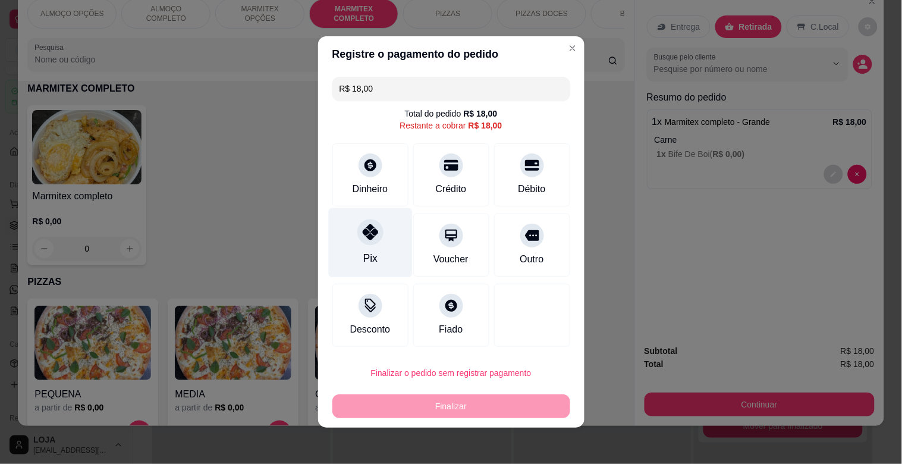
click at [371, 244] on div "Pix" at bounding box center [370, 243] width 84 height 70
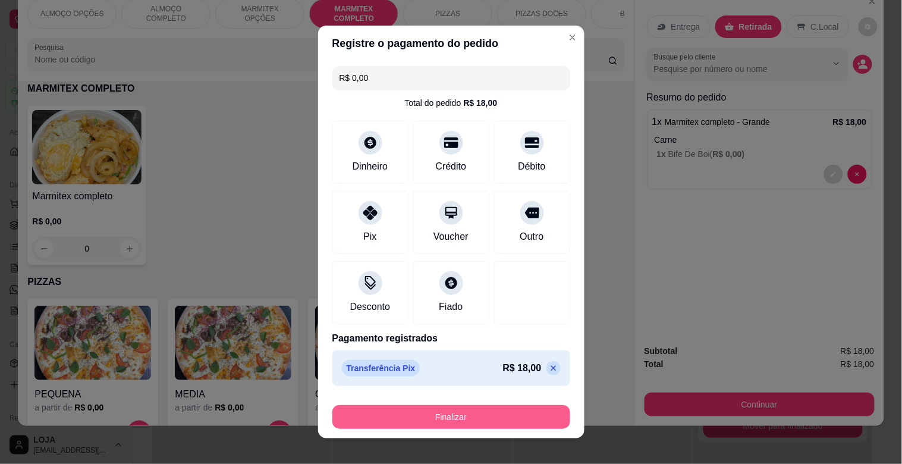
click at [431, 419] on button "Finalizar" at bounding box center [451, 417] width 238 height 24
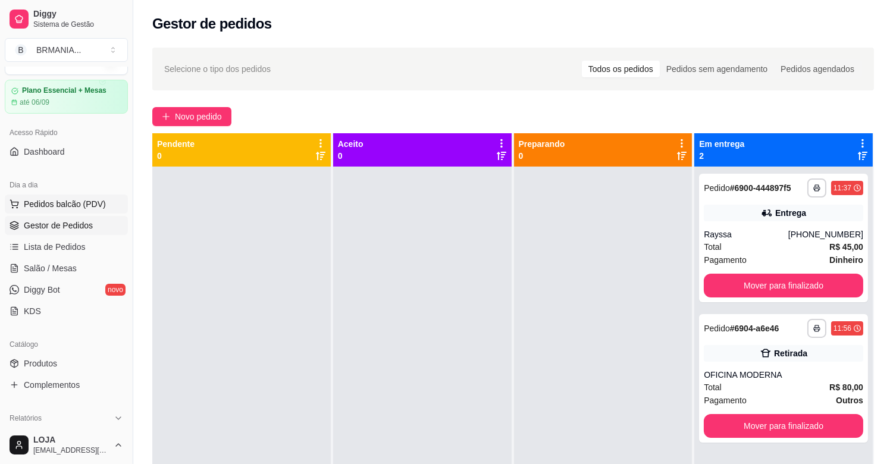
click at [85, 199] on span "Pedidos balcão (PDV)" at bounding box center [65, 204] width 82 height 12
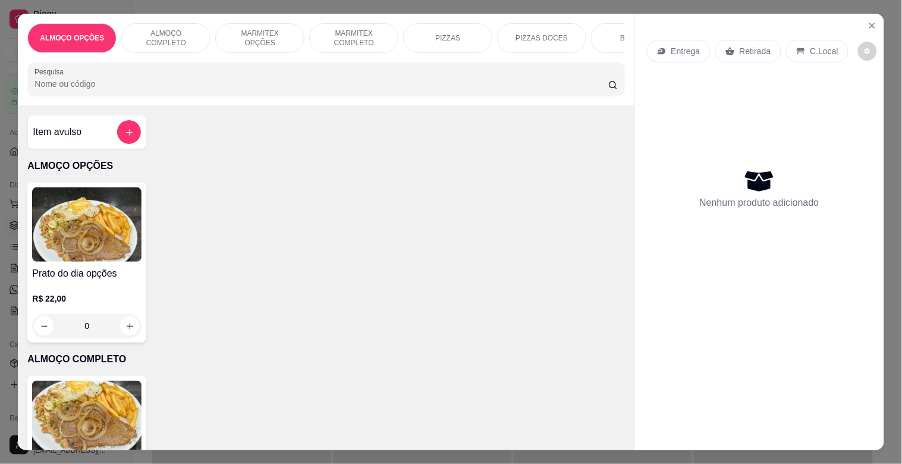
click at [124, 393] on img at bounding box center [86, 418] width 109 height 74
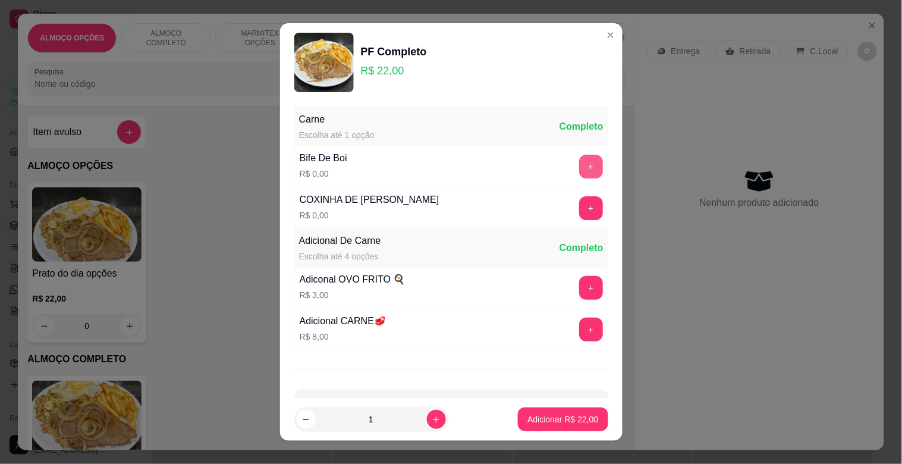
click at [579, 161] on button "+" at bounding box center [591, 167] width 24 height 24
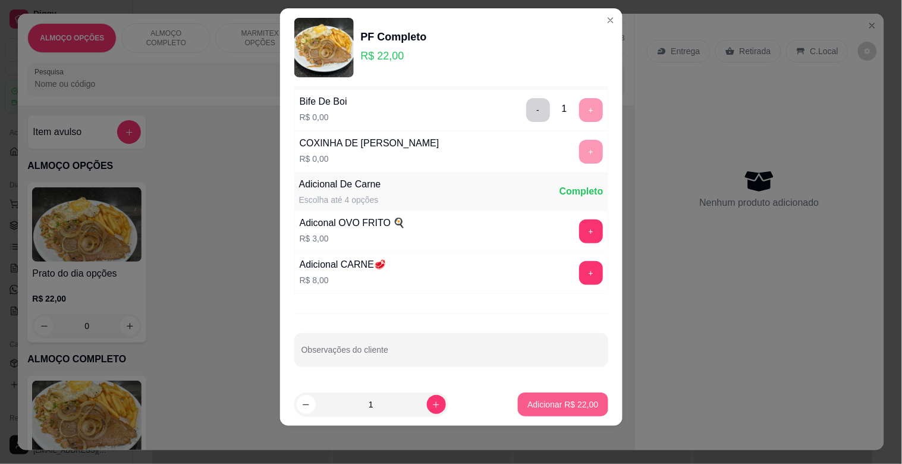
click at [560, 411] on button "Adicionar R$ 22,00" at bounding box center [563, 405] width 90 height 24
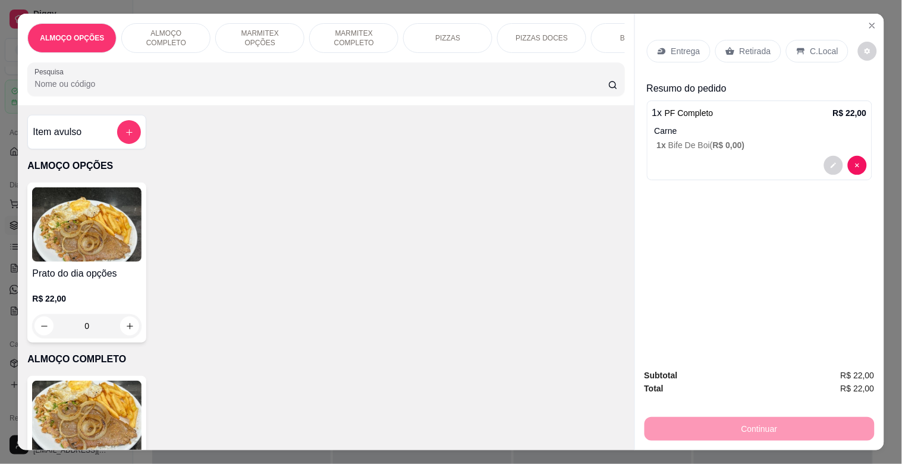
click at [754, 54] on div "Retirada" at bounding box center [748, 51] width 66 height 23
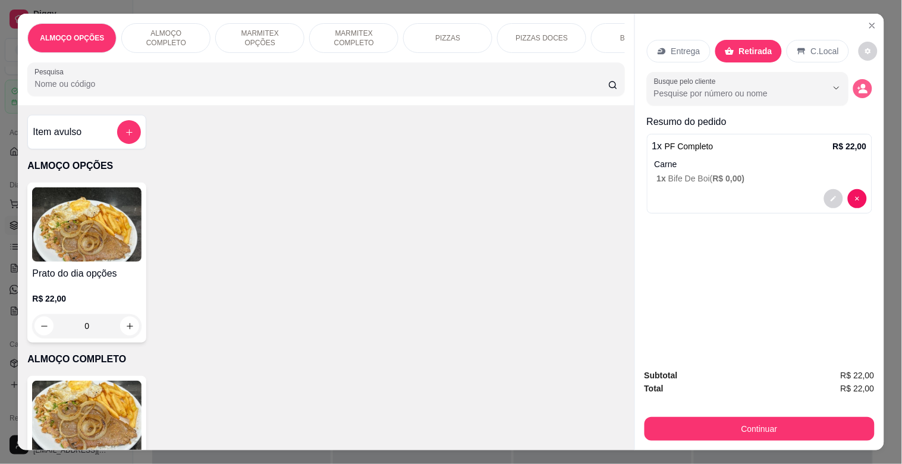
click at [860, 83] on icon "decrease-product-quantity" at bounding box center [863, 88] width 11 height 11
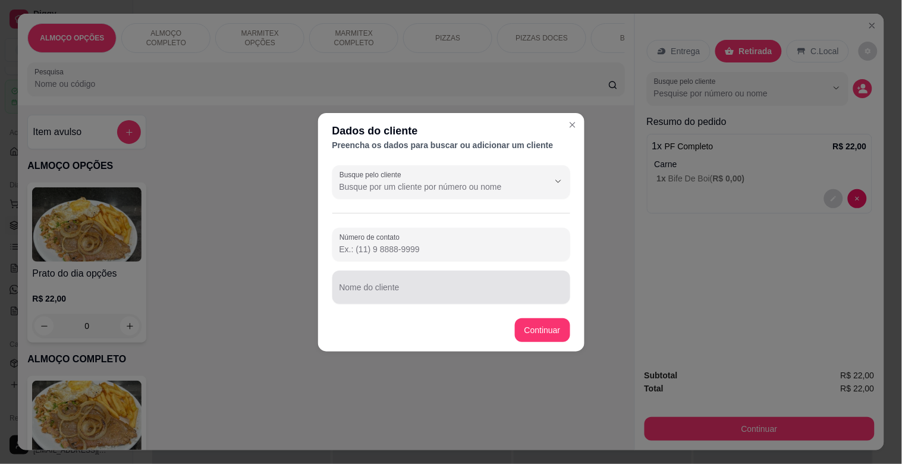
click at [407, 278] on div at bounding box center [452, 287] width 224 height 24
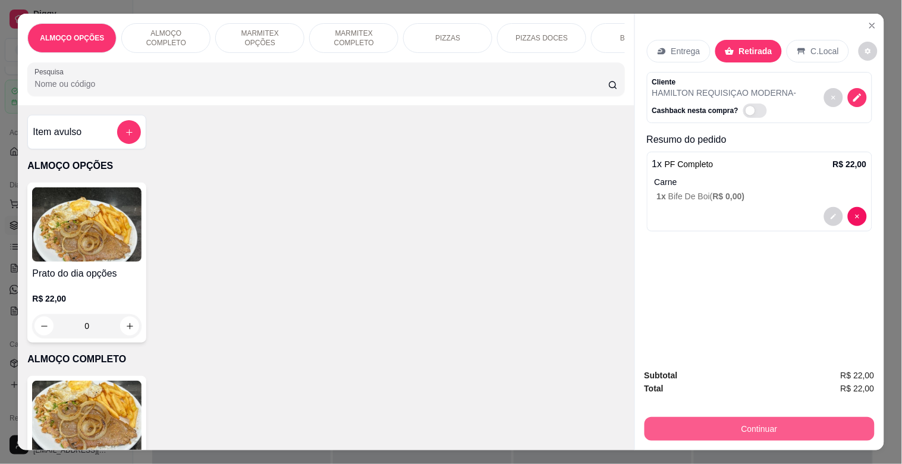
click at [738, 417] on button "Continuar" at bounding box center [760, 429] width 230 height 24
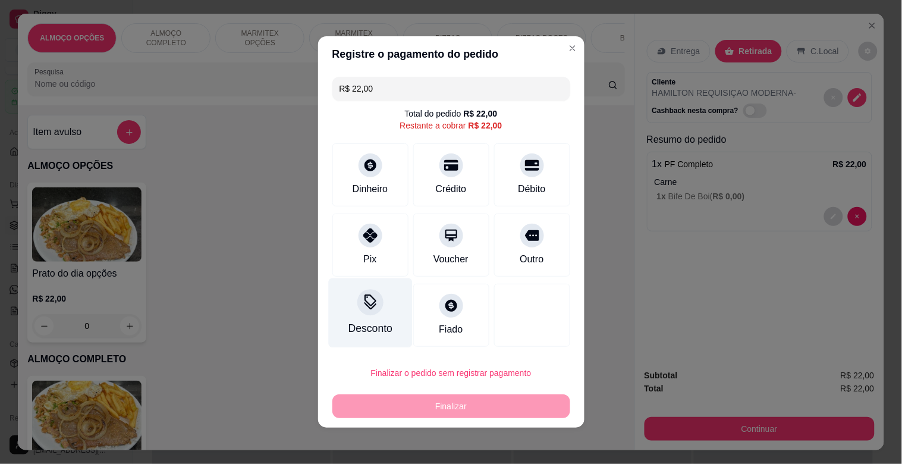
click at [331, 312] on div "Desconto" at bounding box center [370, 313] width 84 height 70
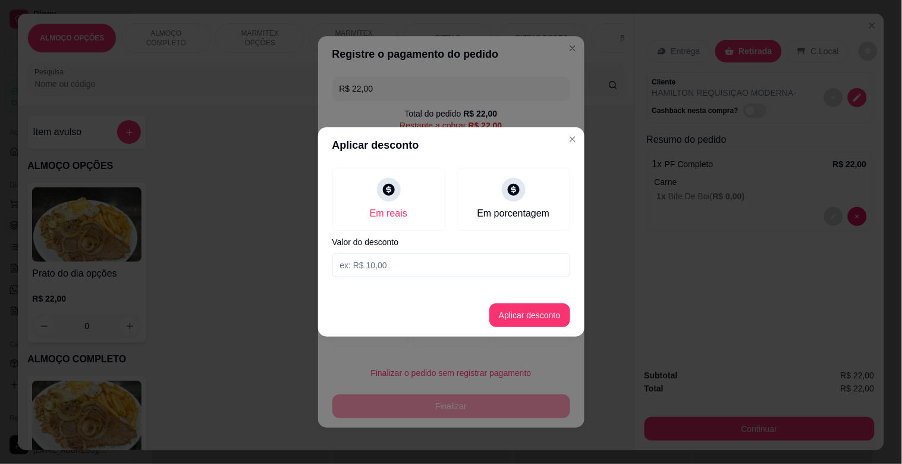
click at [393, 269] on input at bounding box center [451, 265] width 238 height 24
click at [532, 319] on button "Aplicar desconto" at bounding box center [529, 315] width 81 height 24
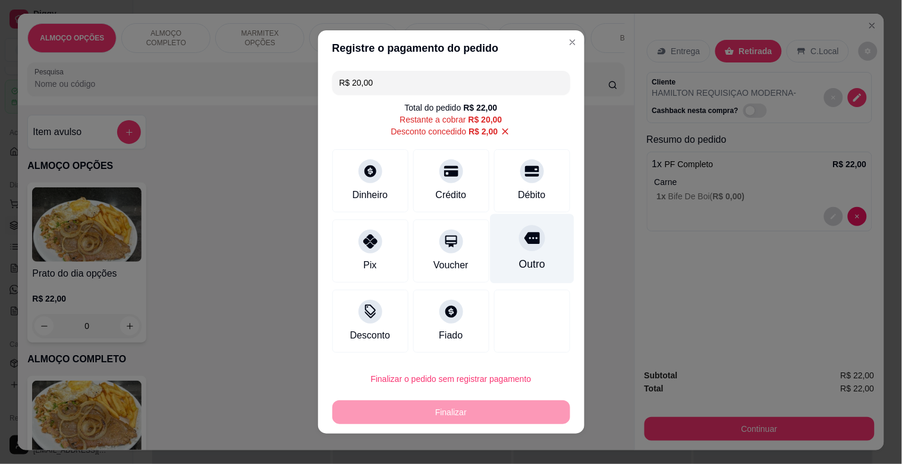
click at [525, 263] on div "Outro" at bounding box center [532, 263] width 26 height 15
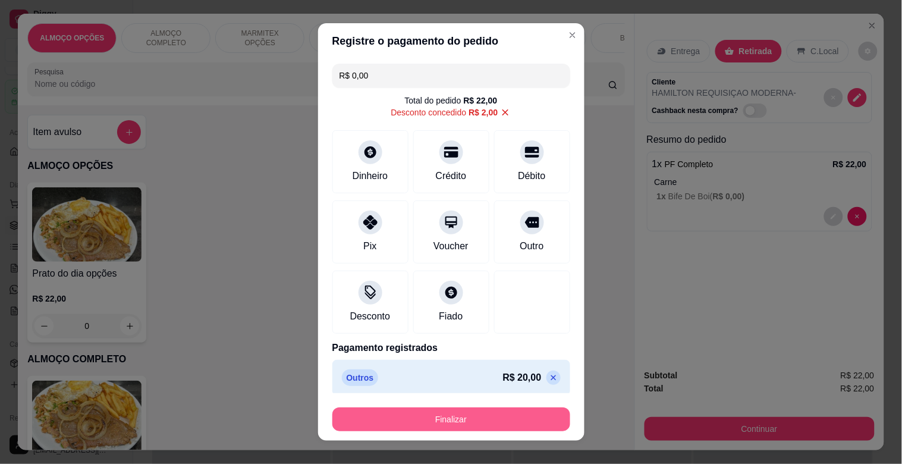
click at [470, 422] on button "Finalizar" at bounding box center [451, 419] width 238 height 24
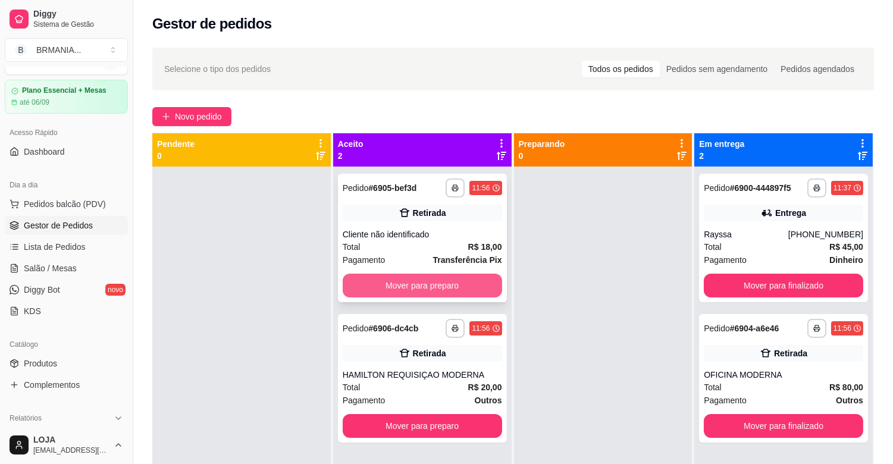
click at [414, 284] on button "Mover para preparo" at bounding box center [422, 286] width 159 height 24
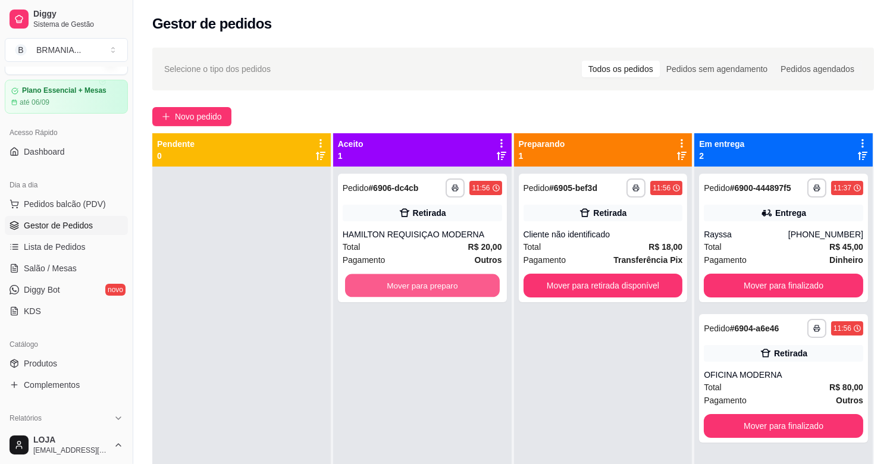
click at [413, 284] on button "Mover para preparo" at bounding box center [422, 285] width 155 height 23
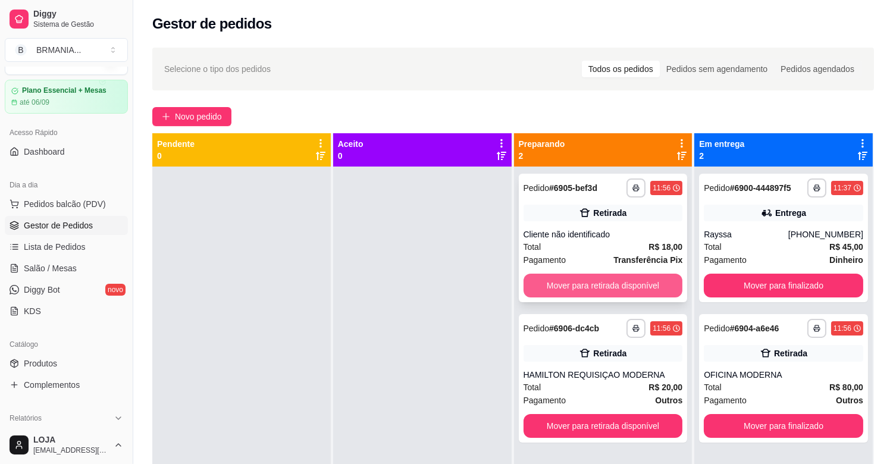
click at [598, 296] on button "Mover para retirada disponível" at bounding box center [602, 286] width 159 height 24
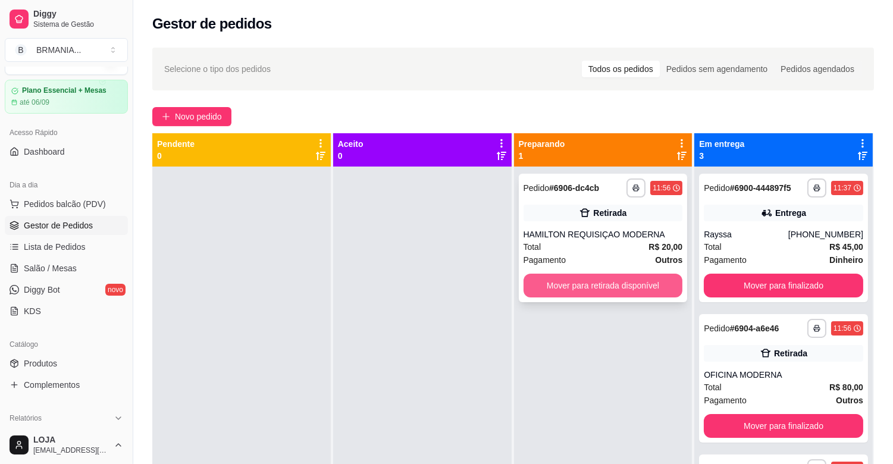
click at [605, 287] on button "Mover para retirada disponível" at bounding box center [602, 286] width 159 height 24
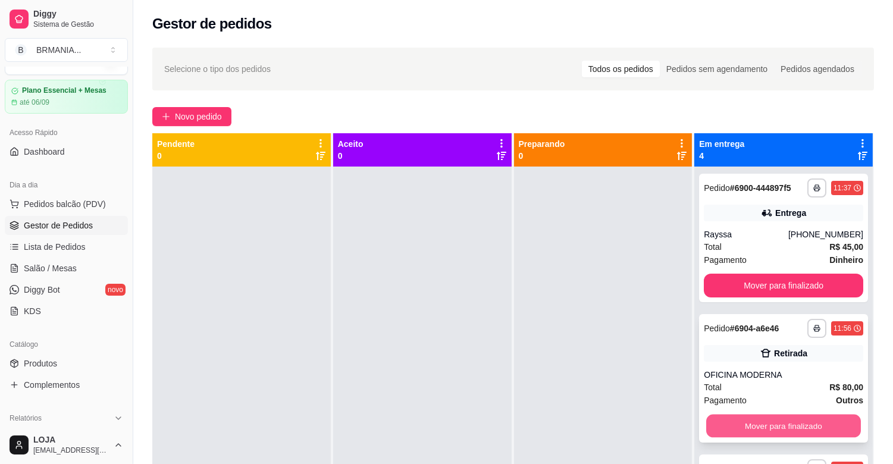
click at [786, 419] on button "Mover para finalizado" at bounding box center [783, 426] width 155 height 23
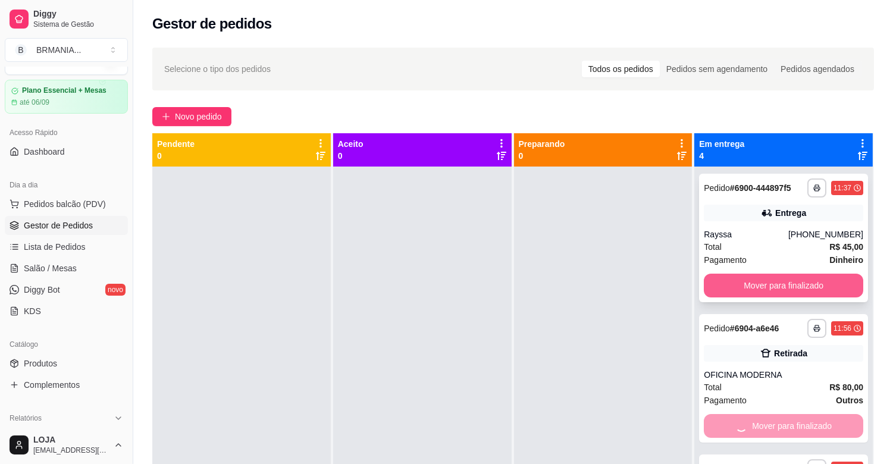
click at [771, 275] on button "Mover para finalizado" at bounding box center [783, 286] width 159 height 24
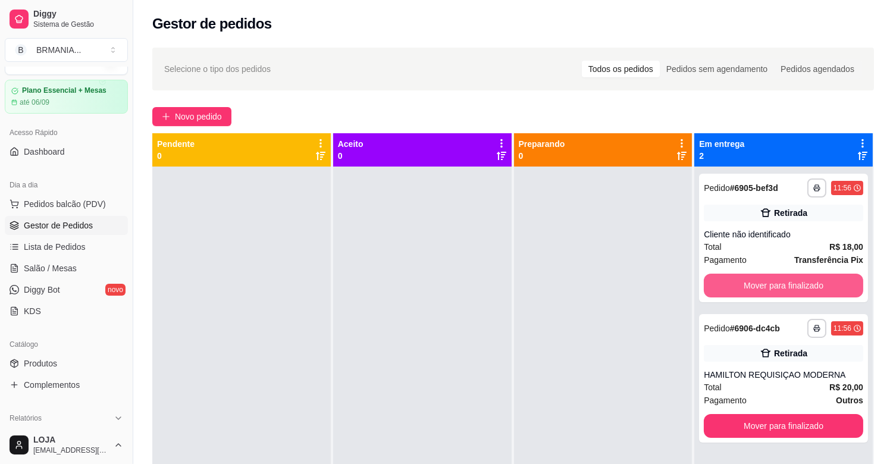
click at [771, 276] on button "Mover para finalizado" at bounding box center [783, 286] width 159 height 24
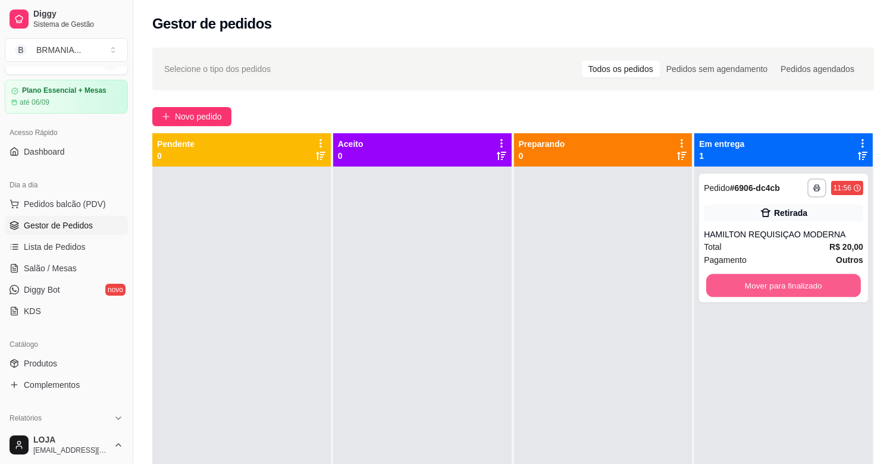
click at [772, 277] on button "Mover para finalizado" at bounding box center [783, 285] width 155 height 23
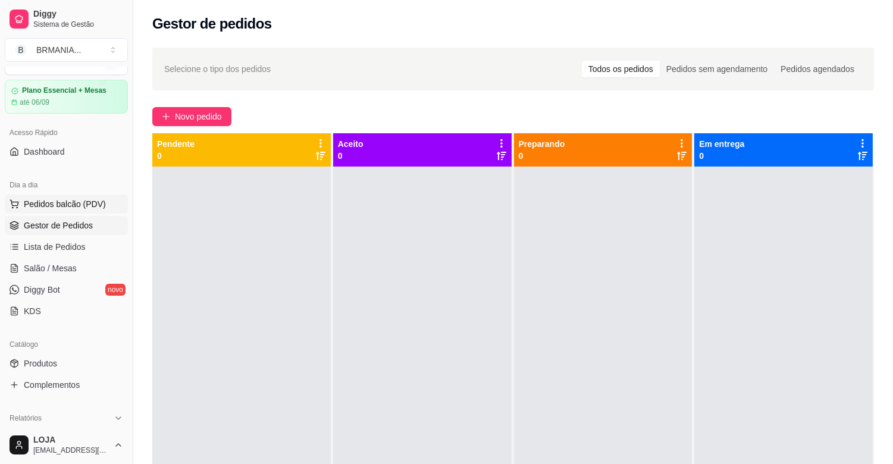
click at [43, 203] on span "Pedidos balcão (PDV)" at bounding box center [65, 204] width 82 height 12
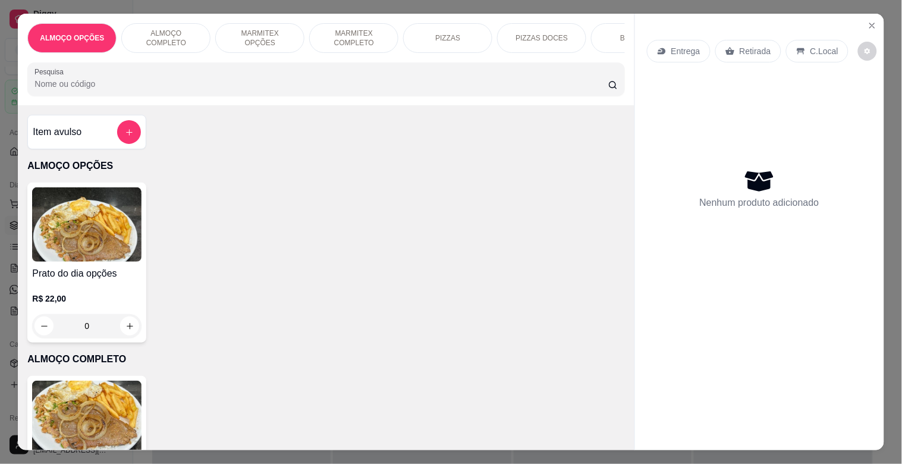
click at [349, 39] on p "MARMITEX COMPLETO" at bounding box center [353, 38] width 69 height 19
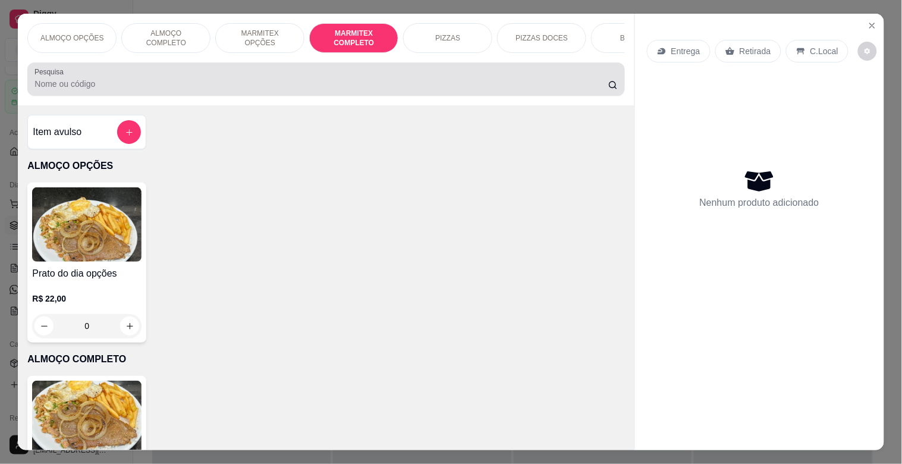
scroll to position [29, 0]
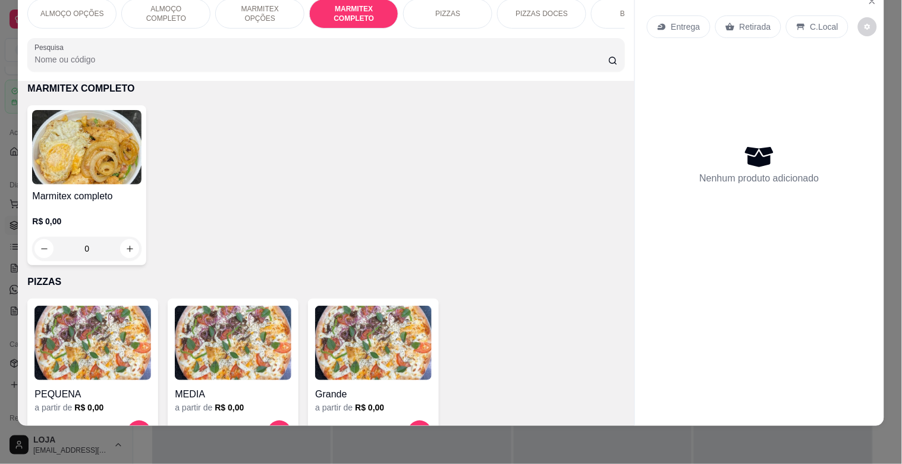
click at [106, 162] on img at bounding box center [86, 147] width 109 height 74
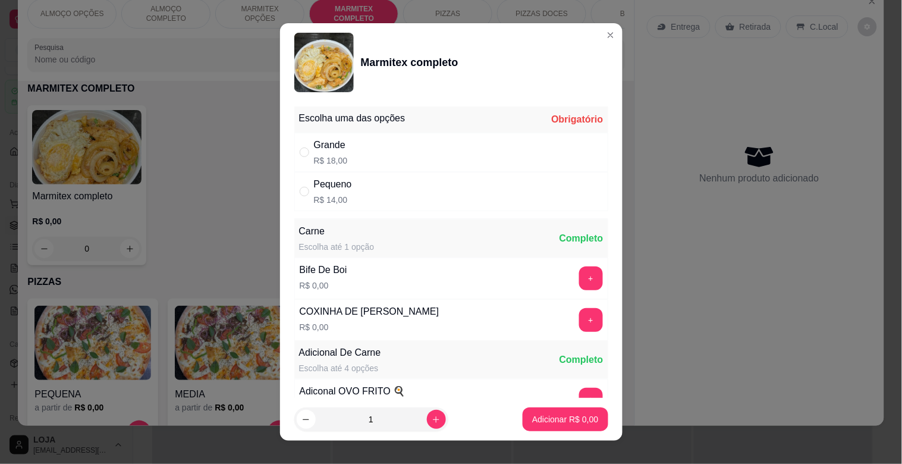
drag, startPoint x: 360, startPoint y: 199, endPoint x: 394, endPoint y: 221, distance: 41.2
click at [361, 196] on div "Pequeno R$ 14,00" at bounding box center [451, 191] width 314 height 39
click at [578, 418] on p "Adicionar R$ 14,00" at bounding box center [563, 419] width 71 height 12
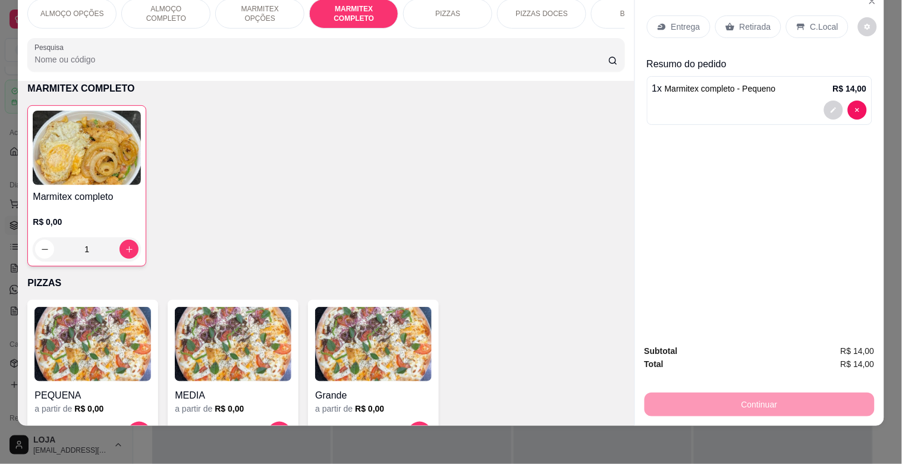
click at [817, 23] on p "C.Local" at bounding box center [825, 27] width 28 height 12
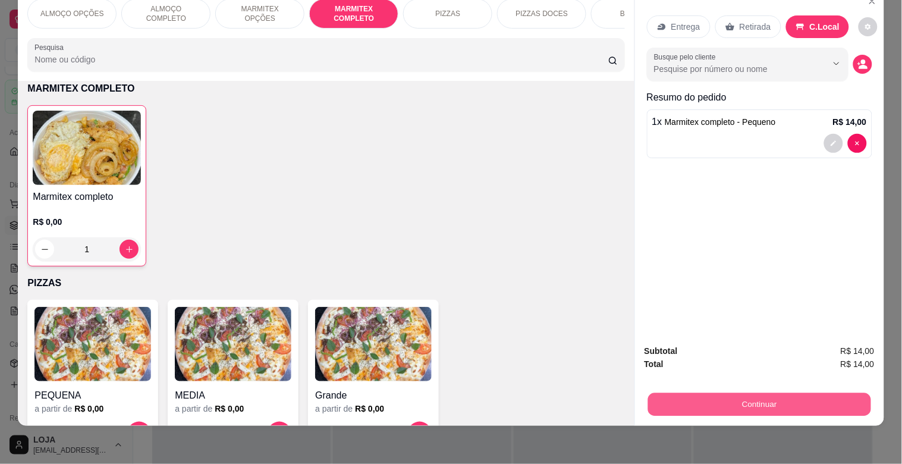
click at [764, 399] on button "Continuar" at bounding box center [759, 404] width 223 height 23
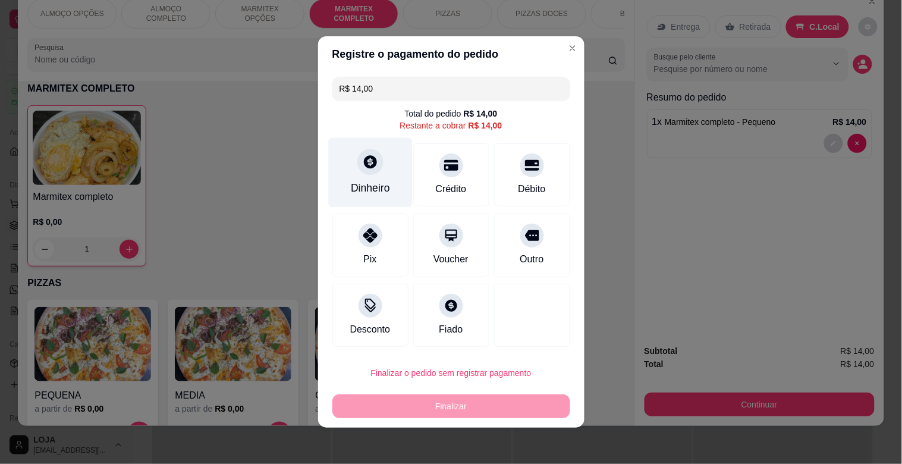
drag, startPoint x: 359, startPoint y: 168, endPoint x: 360, endPoint y: 174, distance: 6.0
click at [360, 174] on div at bounding box center [370, 162] width 26 height 26
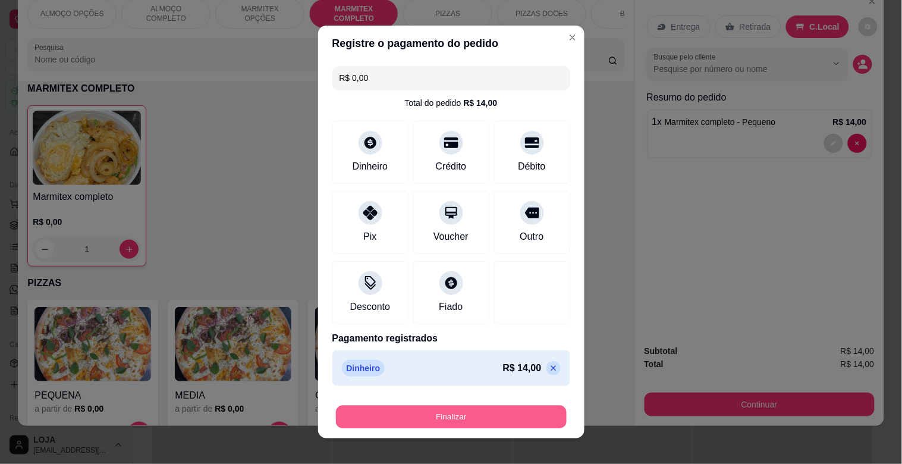
click at [494, 425] on button "Finalizar" at bounding box center [451, 417] width 231 height 23
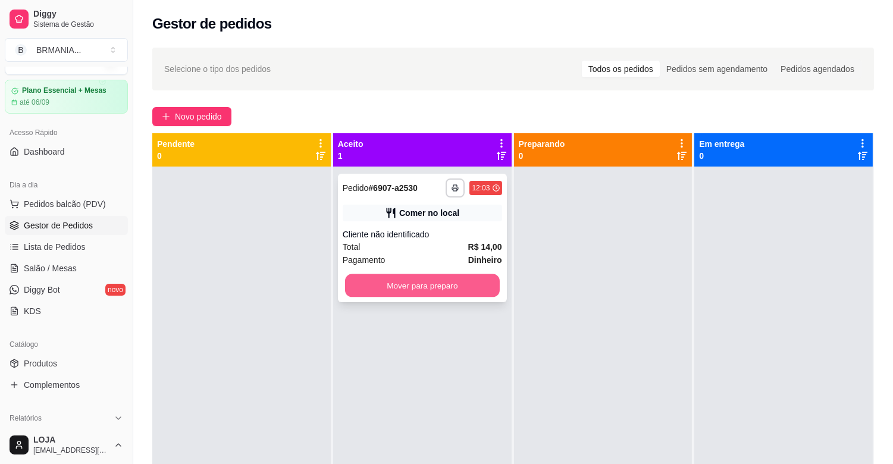
click at [463, 296] on button "Mover para preparo" at bounding box center [422, 285] width 155 height 23
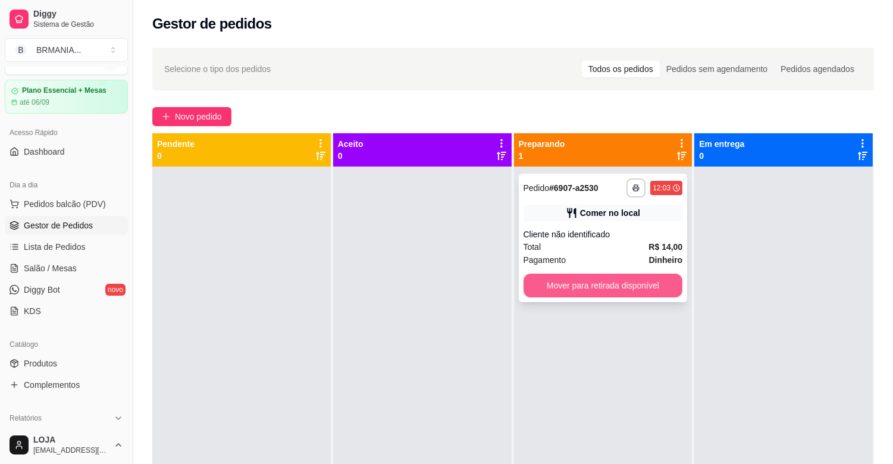
click at [608, 285] on button "Mover para retirada disponível" at bounding box center [602, 286] width 159 height 24
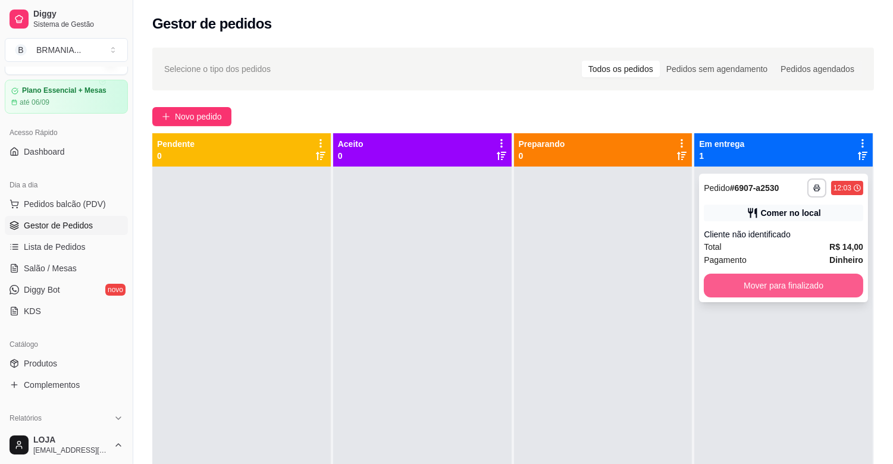
click at [720, 281] on button "Mover para finalizado" at bounding box center [783, 286] width 159 height 24
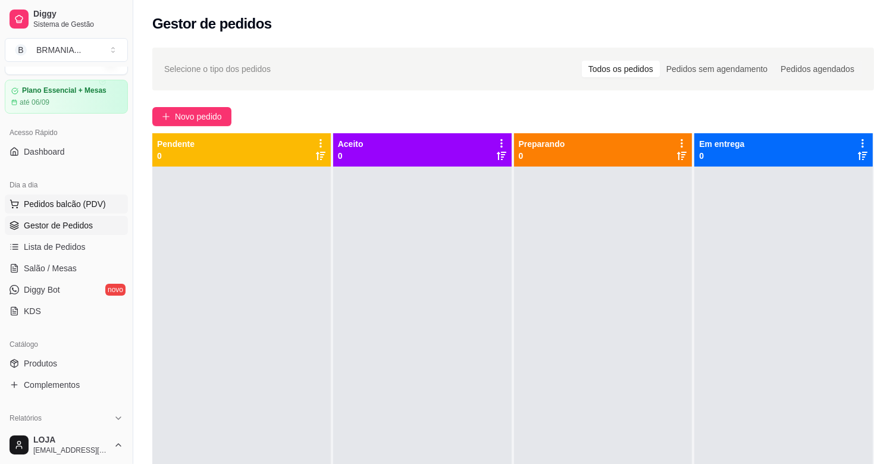
click at [72, 206] on span "Pedidos balcão (PDV)" at bounding box center [65, 204] width 82 height 12
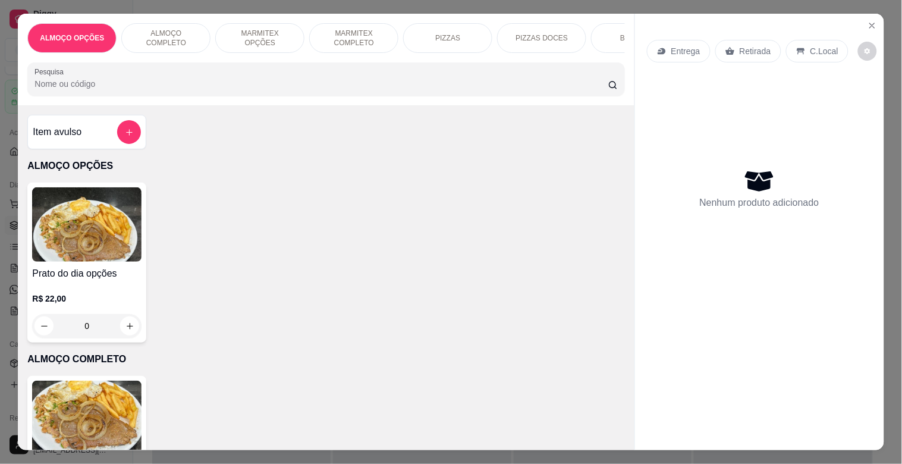
click at [123, 426] on img at bounding box center [86, 418] width 109 height 74
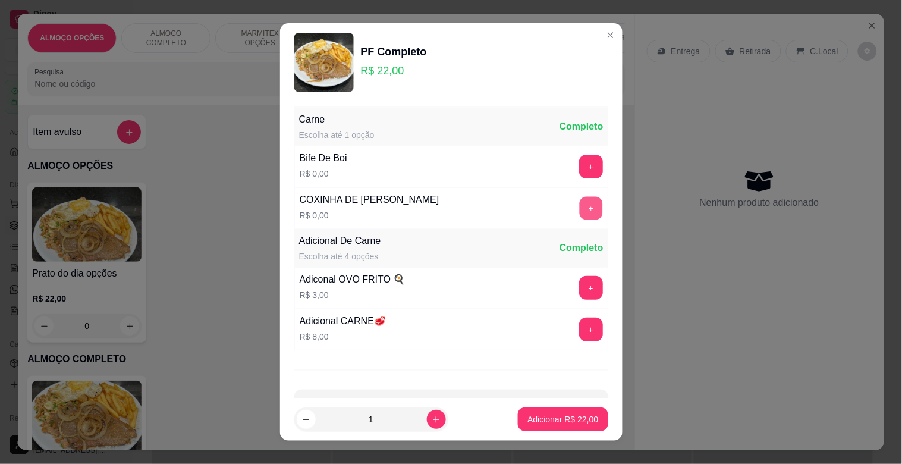
click at [579, 210] on button "+" at bounding box center [590, 208] width 23 height 23
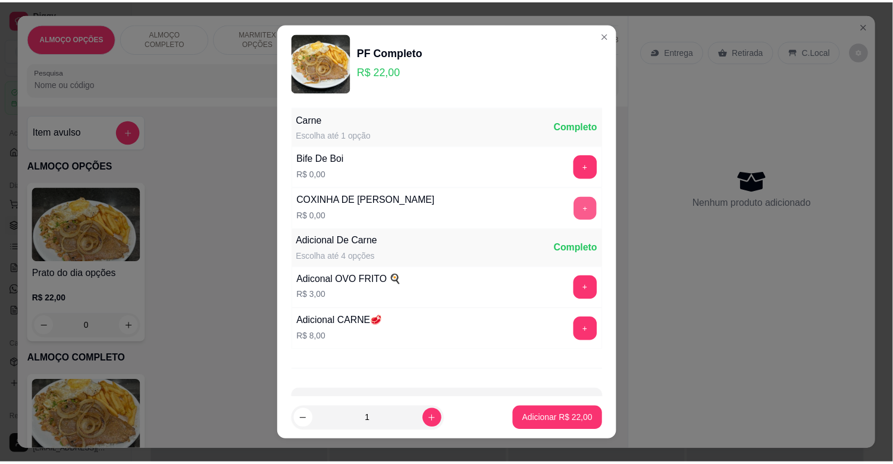
scroll to position [42, 0]
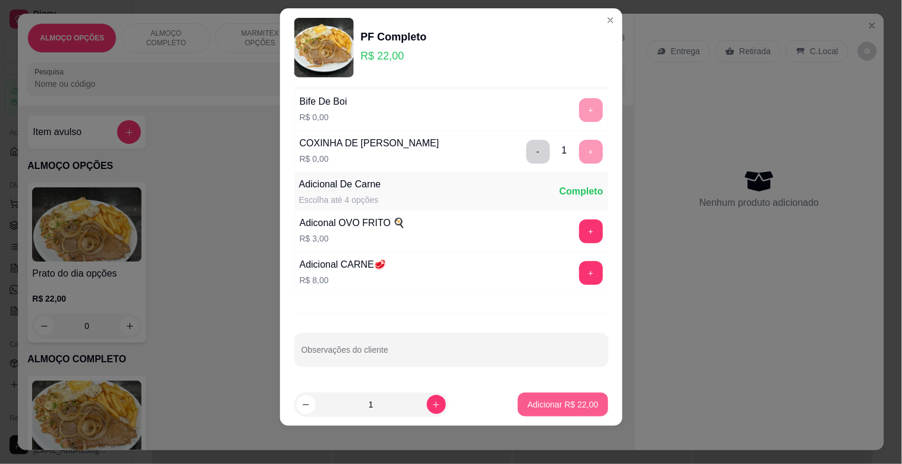
click at [563, 395] on button "Adicionar R$ 22,00" at bounding box center [563, 405] width 90 height 24
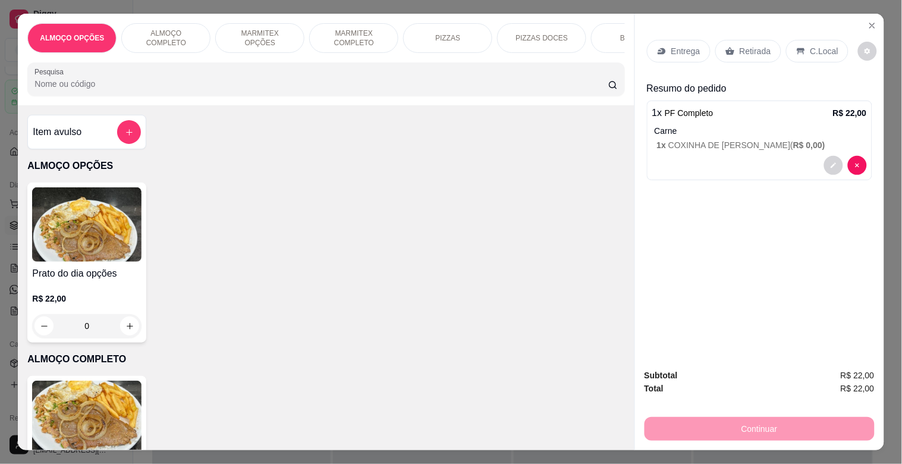
click at [746, 52] on p "Retirada" at bounding box center [756, 51] width 32 height 12
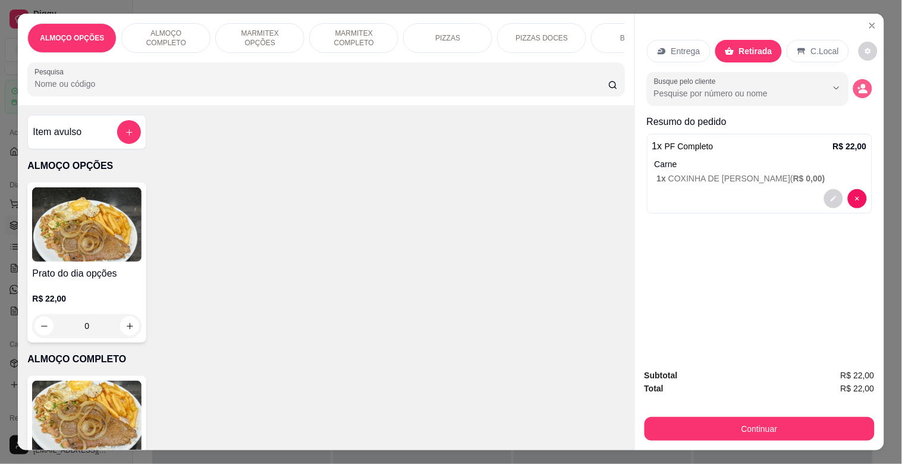
click at [864, 84] on button "decrease-product-quantity" at bounding box center [862, 88] width 19 height 19
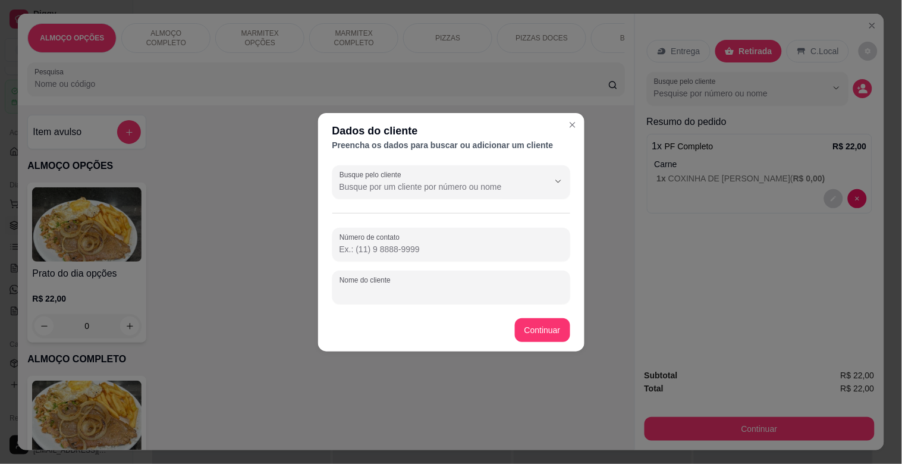
click at [435, 293] on input "Nome do cliente" at bounding box center [452, 292] width 224 height 12
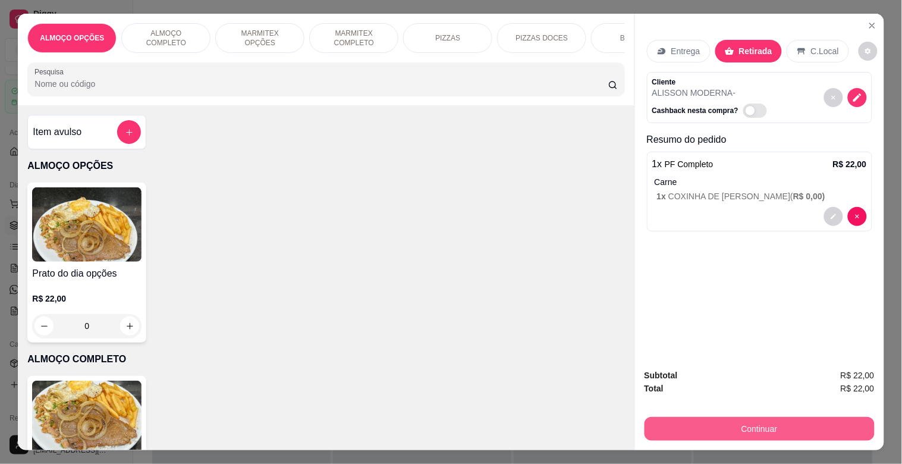
click at [708, 423] on button "Continuar" at bounding box center [760, 429] width 230 height 24
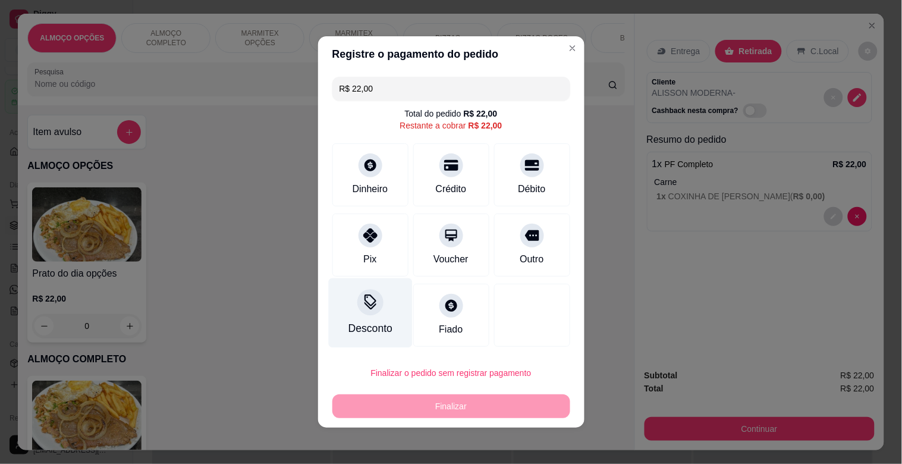
drag, startPoint x: 368, startPoint y: 329, endPoint x: 376, endPoint y: 328, distance: 9.0
click at [376, 328] on div "Desconto" at bounding box center [370, 328] width 44 height 15
drag, startPoint x: 399, startPoint y: 269, endPoint x: 411, endPoint y: 271, distance: 12.0
click at [401, 270] on input at bounding box center [451, 265] width 238 height 24
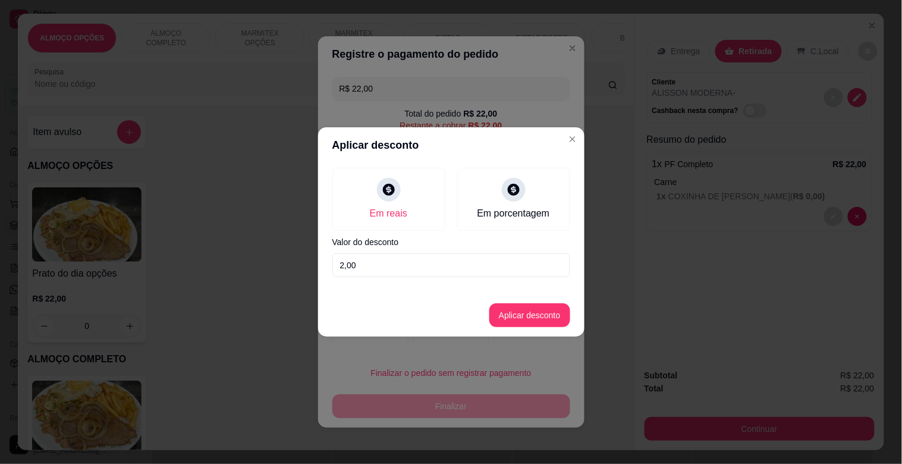
drag, startPoint x: 537, startPoint y: 329, endPoint x: 528, endPoint y: 297, distance: 32.8
click at [537, 328] on footer "Aplicar desconto" at bounding box center [451, 315] width 266 height 43
click at [523, 322] on button "Aplicar desconto" at bounding box center [530, 315] width 78 height 23
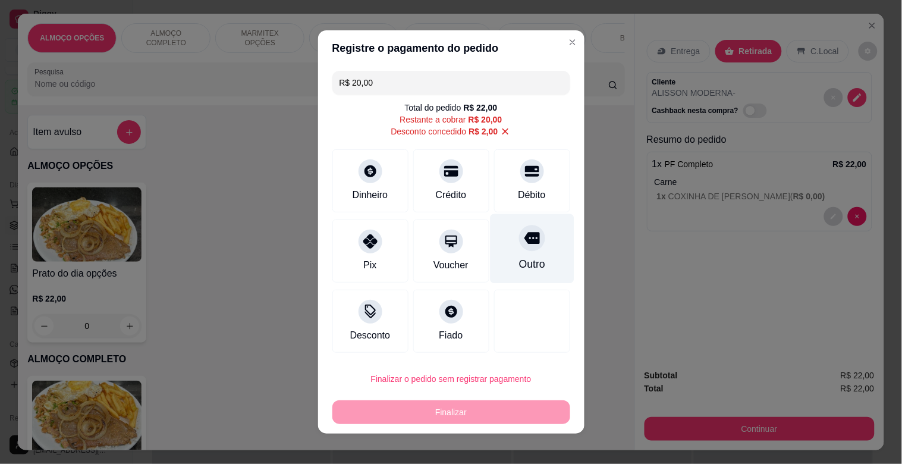
click at [527, 251] on div "Outro" at bounding box center [532, 249] width 84 height 70
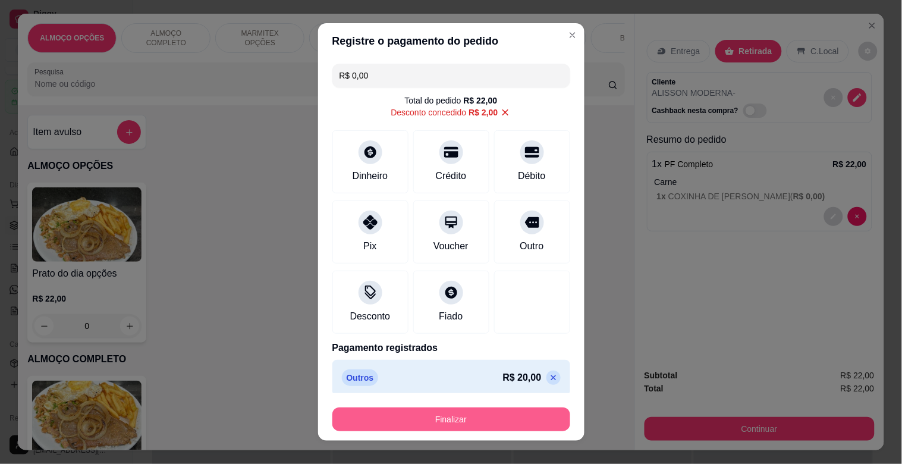
click at [467, 428] on button "Finalizar" at bounding box center [451, 419] width 238 height 24
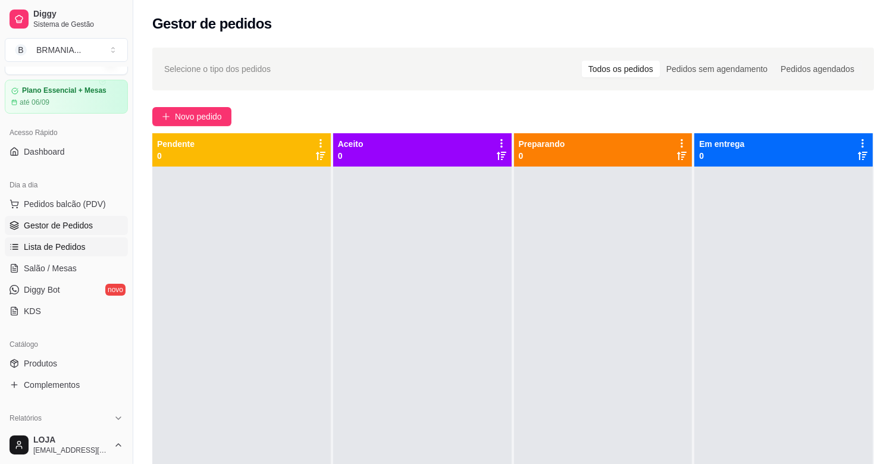
click at [64, 250] on span "Lista de Pedidos" at bounding box center [55, 247] width 62 height 12
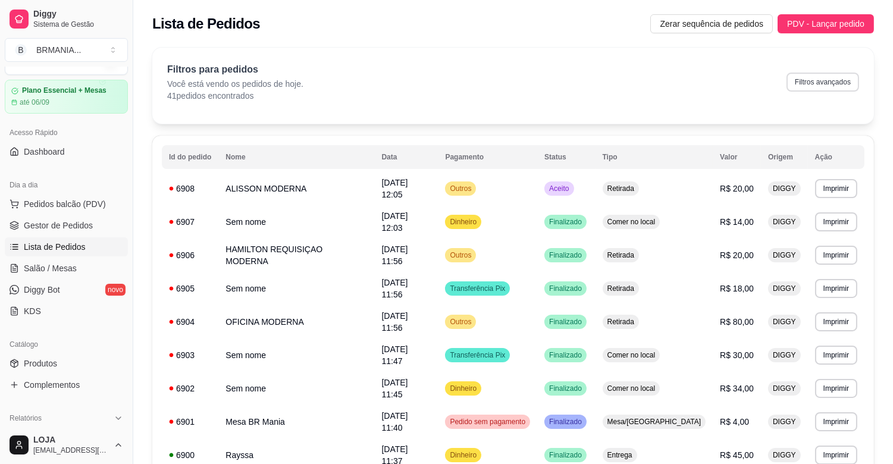
click at [802, 80] on button "Filtros avançados" at bounding box center [822, 82] width 73 height 19
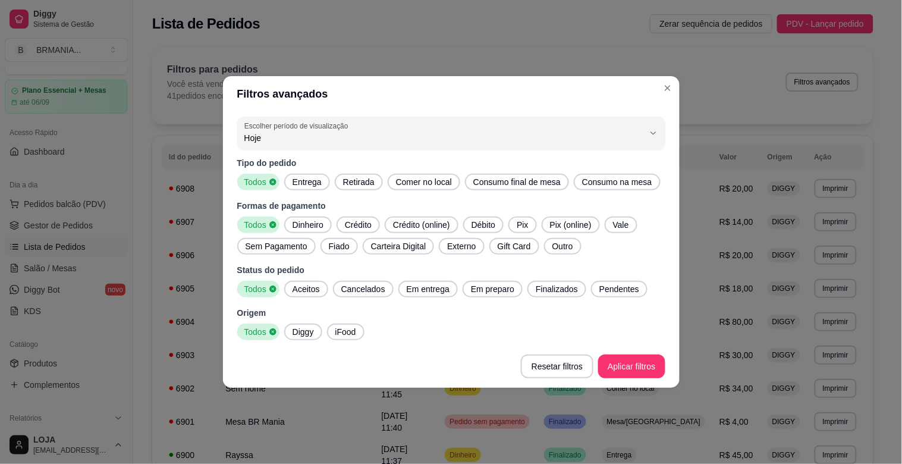
click at [423, 180] on span "Comer no local" at bounding box center [423, 182] width 65 height 12
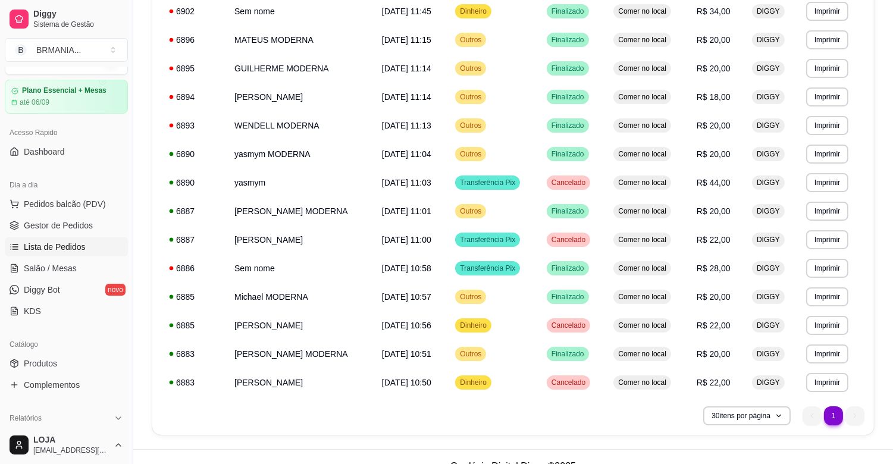
scroll to position [233, 0]
click at [61, 222] on span "Gestor de Pedidos" at bounding box center [58, 225] width 69 height 12
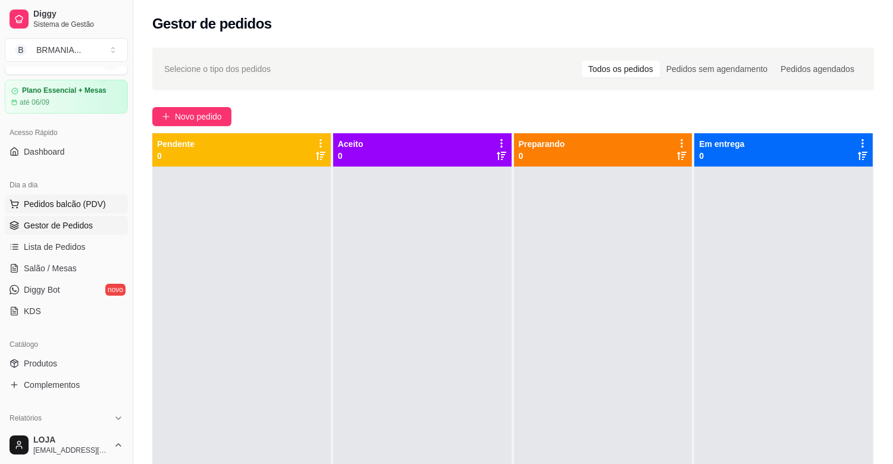
click at [73, 201] on span "Pedidos balcão (PDV)" at bounding box center [65, 204] width 82 height 12
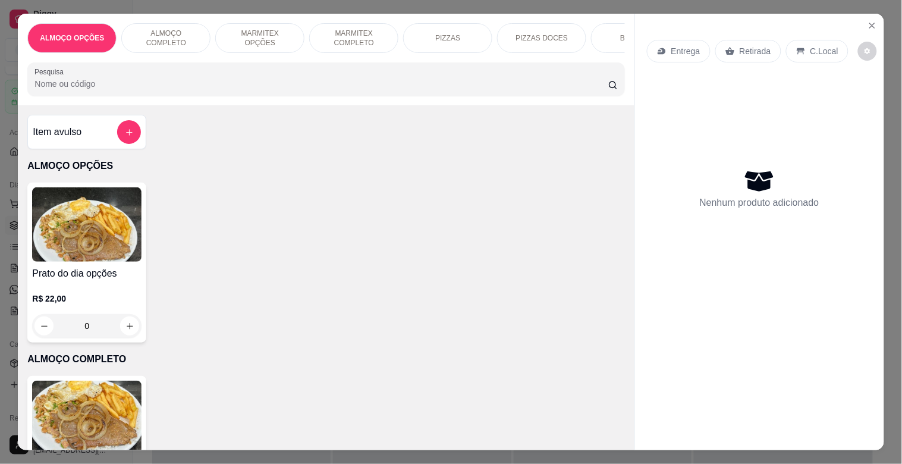
click at [99, 429] on img at bounding box center [86, 418] width 109 height 74
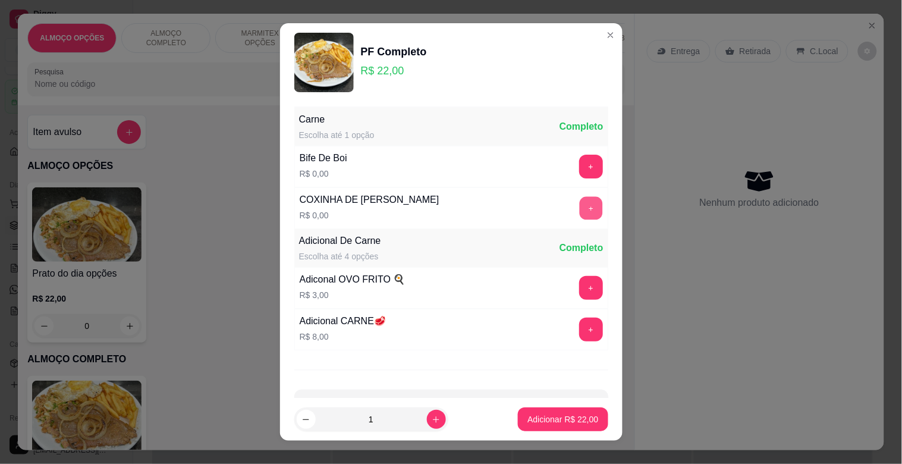
click at [579, 204] on button "+" at bounding box center [590, 208] width 23 height 23
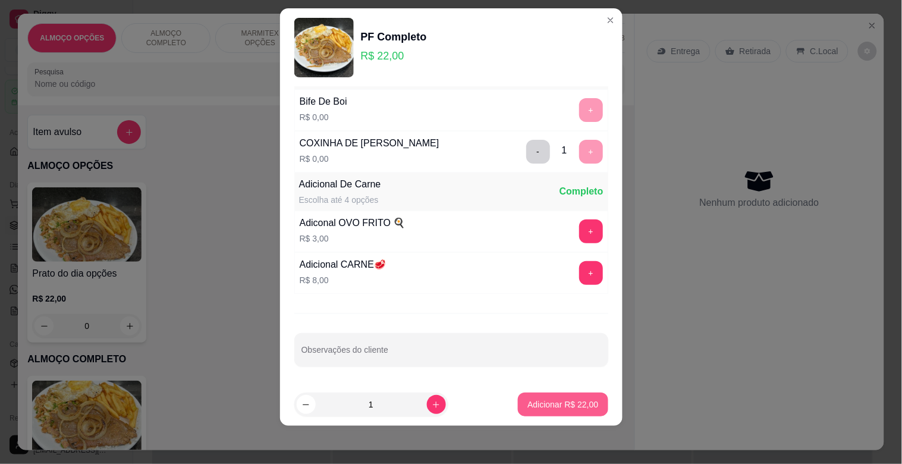
click at [574, 413] on button "Adicionar R$ 22,00" at bounding box center [563, 405] width 90 height 24
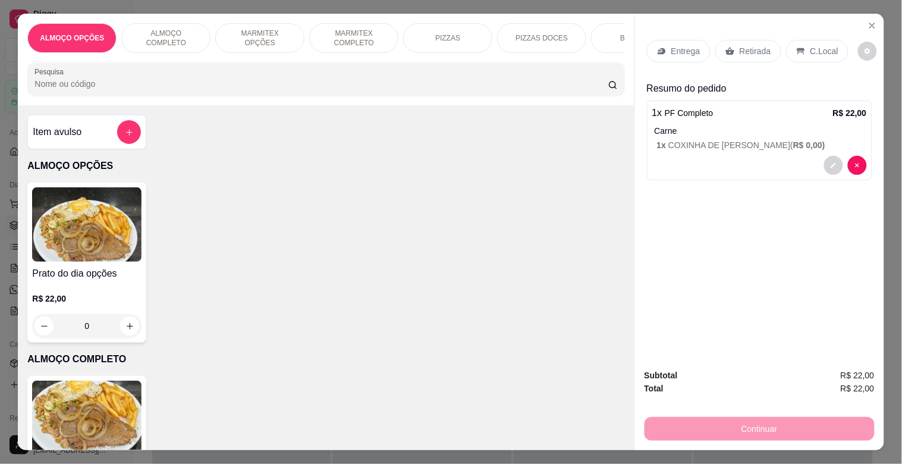
drag, startPoint x: 806, startPoint y: 45, endPoint x: 833, endPoint y: 66, distance: 34.3
click at [811, 45] on p "C.Local" at bounding box center [825, 51] width 28 height 12
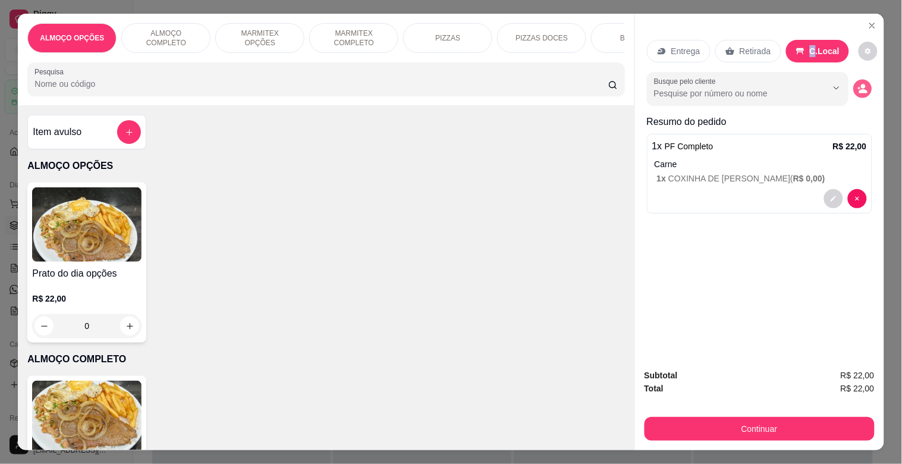
click at [858, 84] on icon "decrease-product-quantity" at bounding box center [863, 89] width 10 height 10
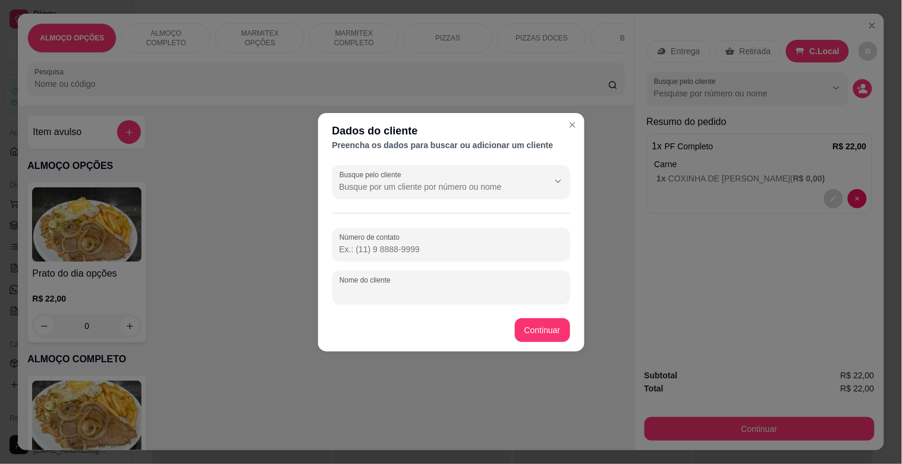
click at [385, 293] on input "Nome do cliente" at bounding box center [452, 292] width 224 height 12
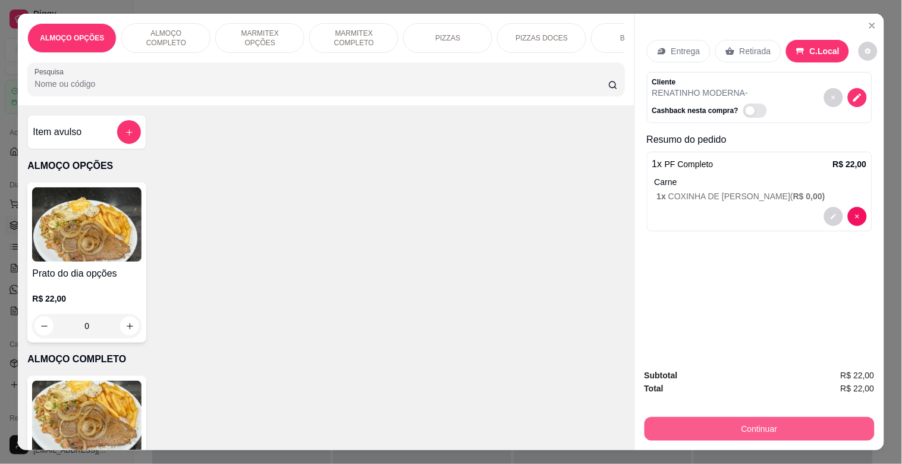
click at [686, 423] on button "Continuar" at bounding box center [760, 429] width 230 height 24
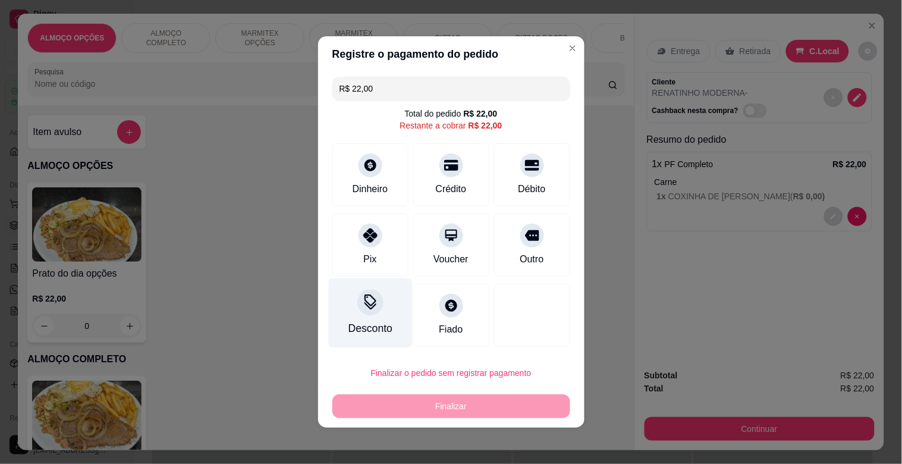
click at [362, 306] on icon at bounding box center [369, 301] width 15 height 15
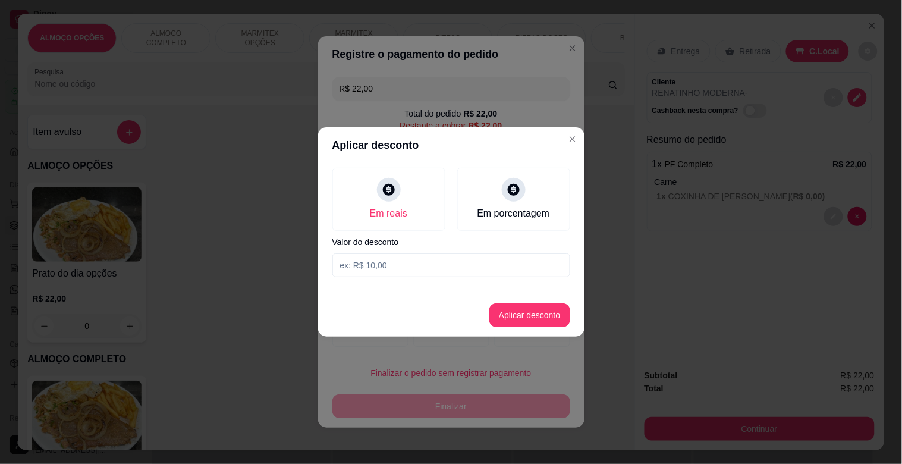
click at [368, 271] on input at bounding box center [451, 265] width 238 height 24
click at [536, 318] on button "Aplicar desconto" at bounding box center [529, 315] width 81 height 24
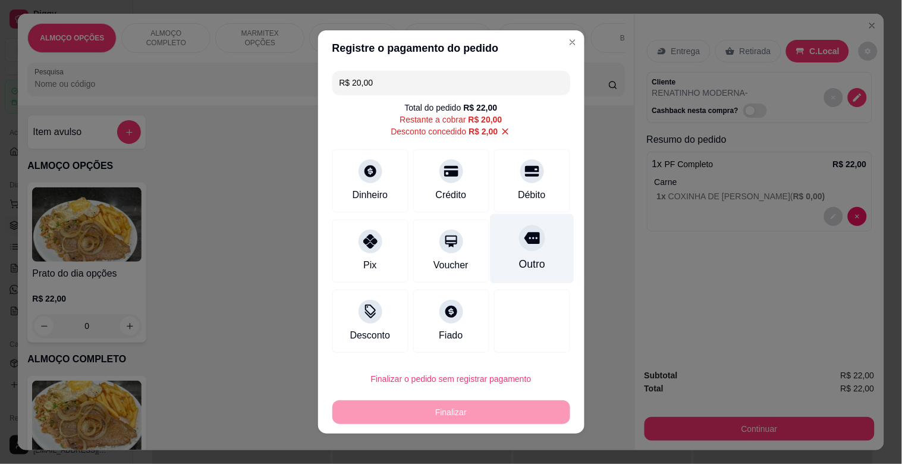
click at [520, 254] on div "Outro" at bounding box center [532, 249] width 84 height 70
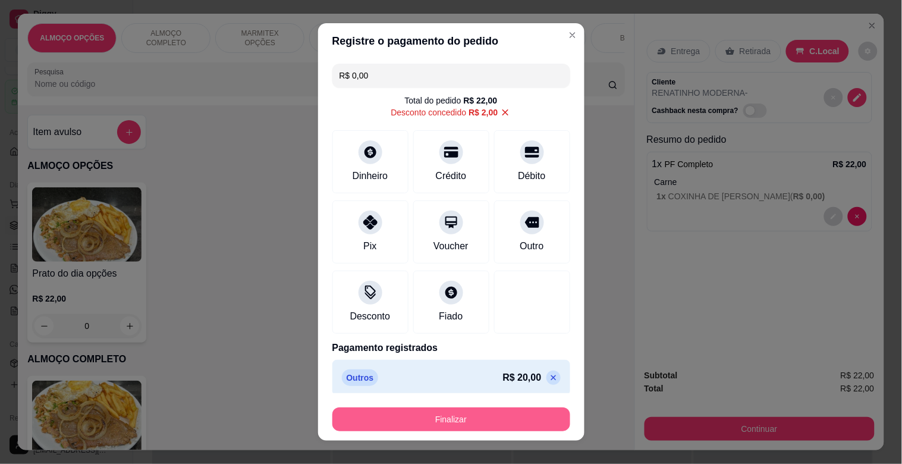
click at [470, 423] on button "Finalizar" at bounding box center [451, 419] width 238 height 24
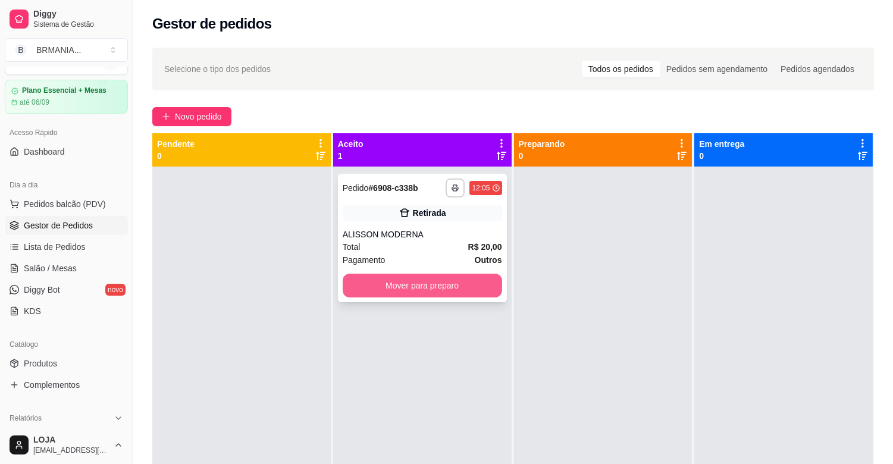
click at [396, 288] on button "Mover para preparo" at bounding box center [422, 286] width 159 height 24
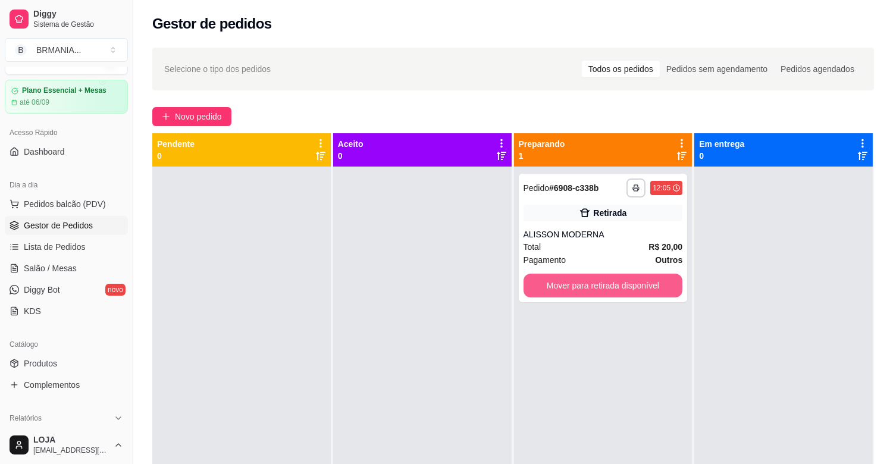
click at [577, 281] on button "Mover para retirada disponível" at bounding box center [602, 286] width 159 height 24
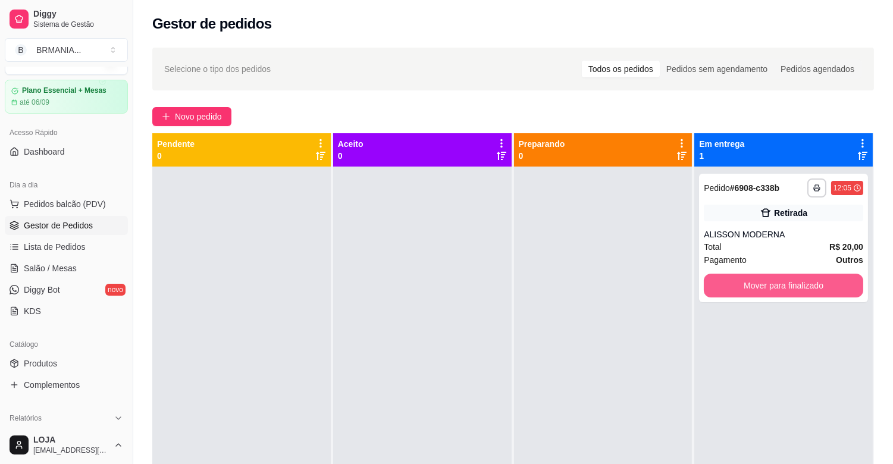
click at [740, 281] on button "Mover para finalizado" at bounding box center [783, 286] width 159 height 24
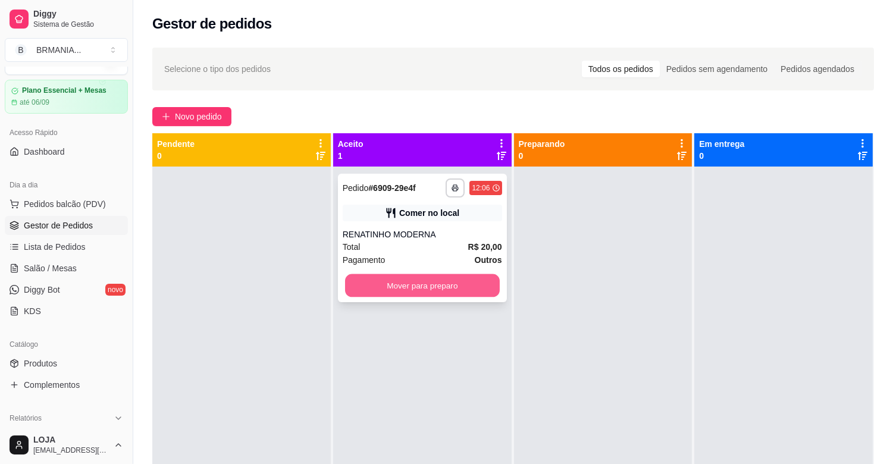
click at [412, 284] on button "Mover para preparo" at bounding box center [422, 285] width 155 height 23
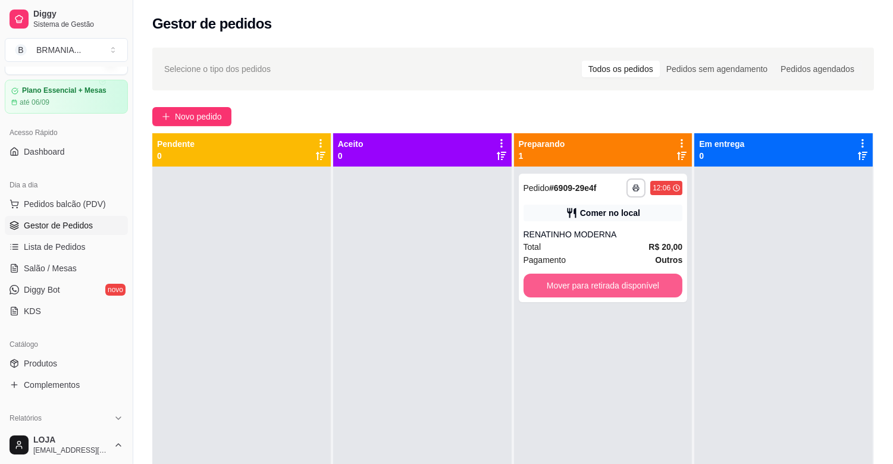
click at [580, 281] on button "Mover para retirada disponível" at bounding box center [602, 286] width 159 height 24
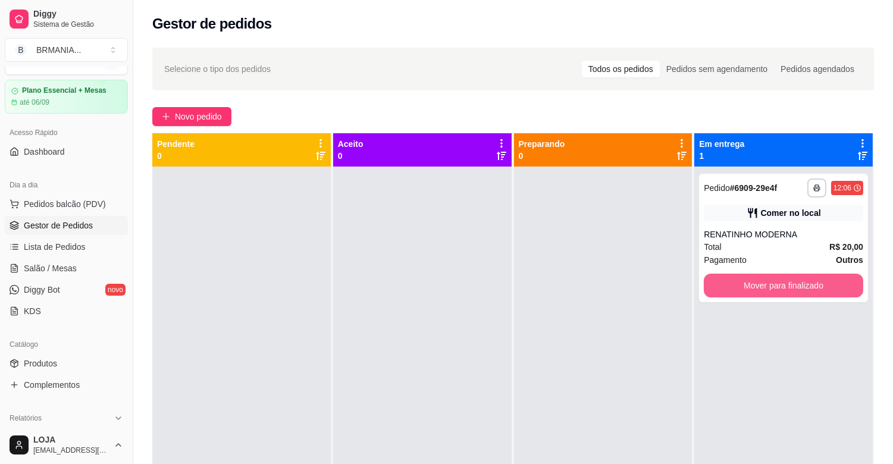
click at [748, 281] on button "Mover para finalizado" at bounding box center [783, 286] width 159 height 24
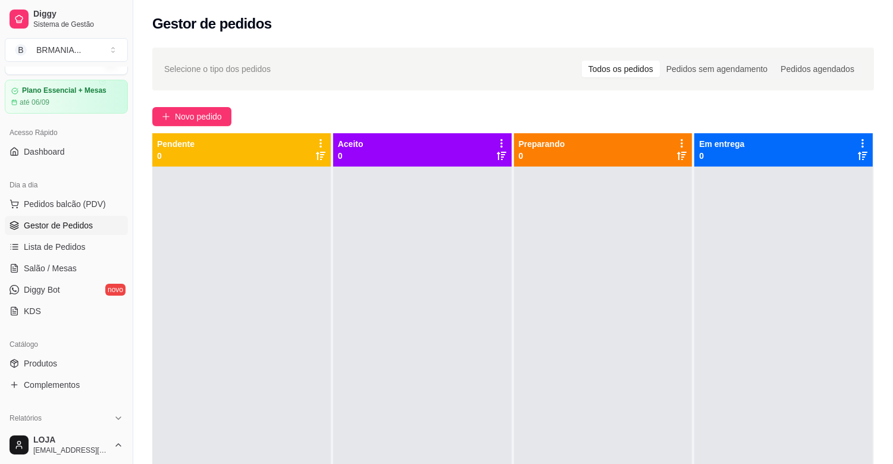
click at [54, 190] on div "Dia a dia" at bounding box center [66, 184] width 123 height 19
click at [73, 193] on div "Dia a dia" at bounding box center [66, 184] width 123 height 19
click at [75, 197] on button "Pedidos balcão (PDV)" at bounding box center [66, 203] width 123 height 19
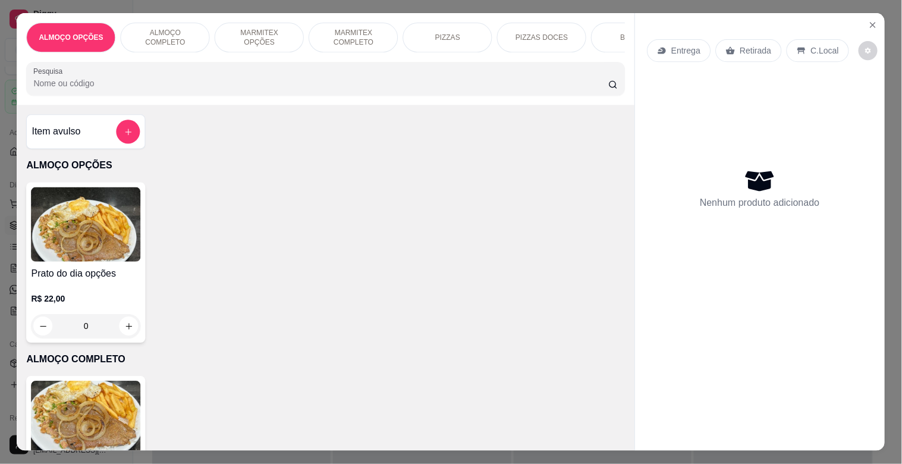
click at [81, 409] on img at bounding box center [86, 418] width 109 height 74
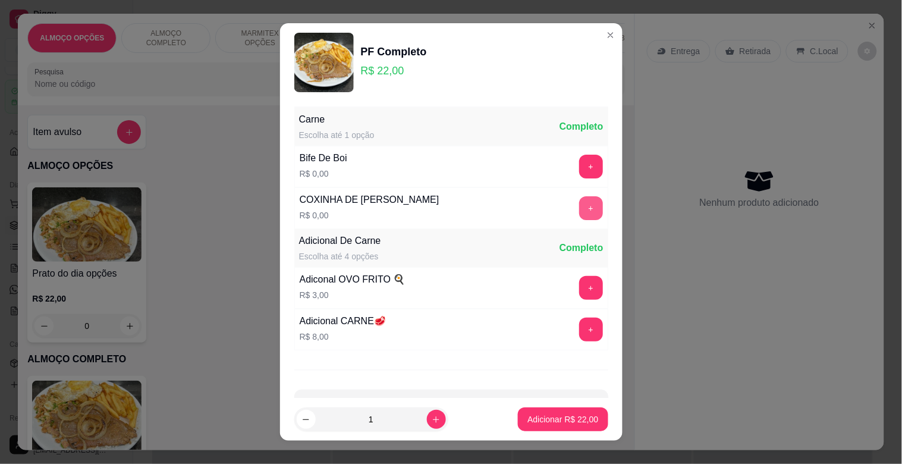
click at [579, 208] on button "+" at bounding box center [591, 208] width 24 height 24
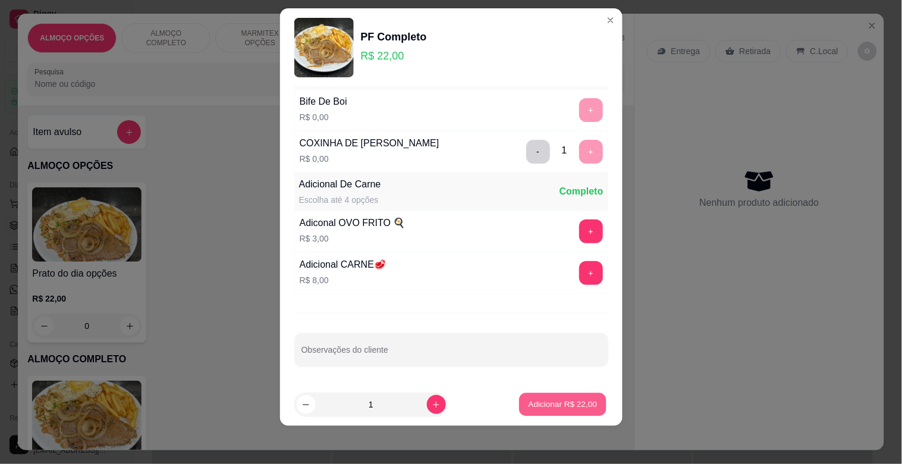
click at [566, 401] on p "Adicionar R$ 22,00" at bounding box center [563, 403] width 69 height 11
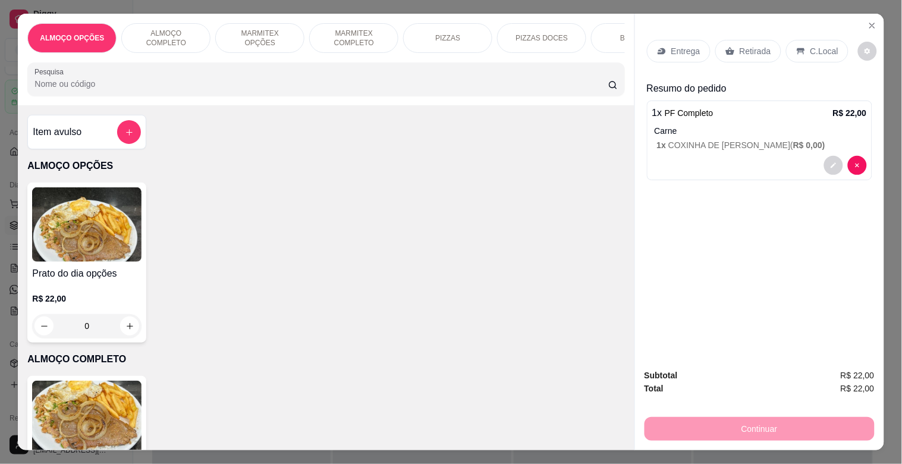
click at [811, 45] on p "C.Local" at bounding box center [825, 51] width 28 height 12
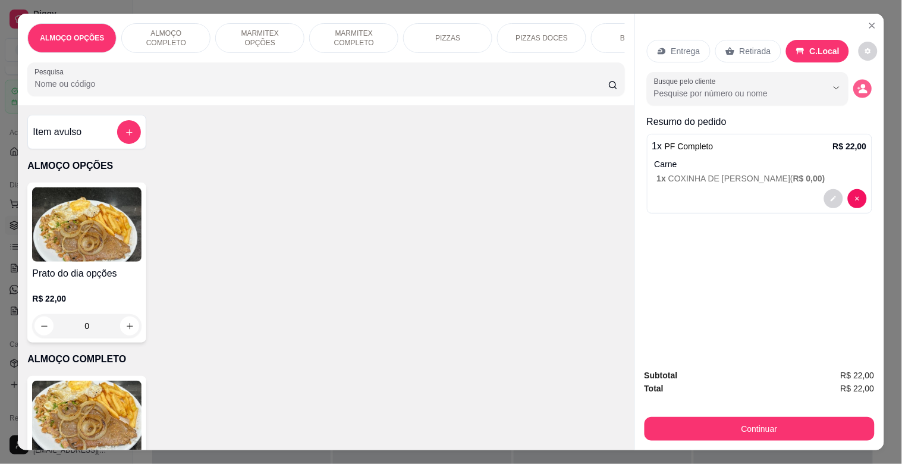
click at [861, 84] on icon "decrease-product-quantity" at bounding box center [863, 89] width 10 height 10
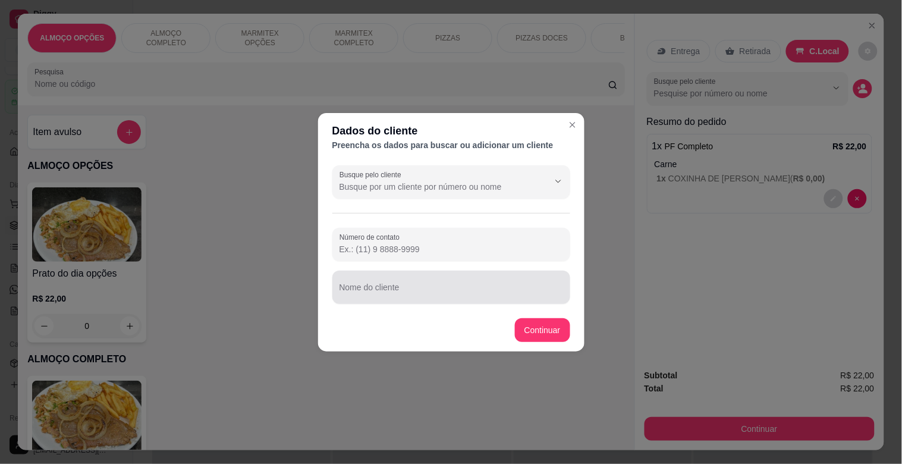
click at [367, 294] on input "Nome do cliente" at bounding box center [452, 292] width 224 height 12
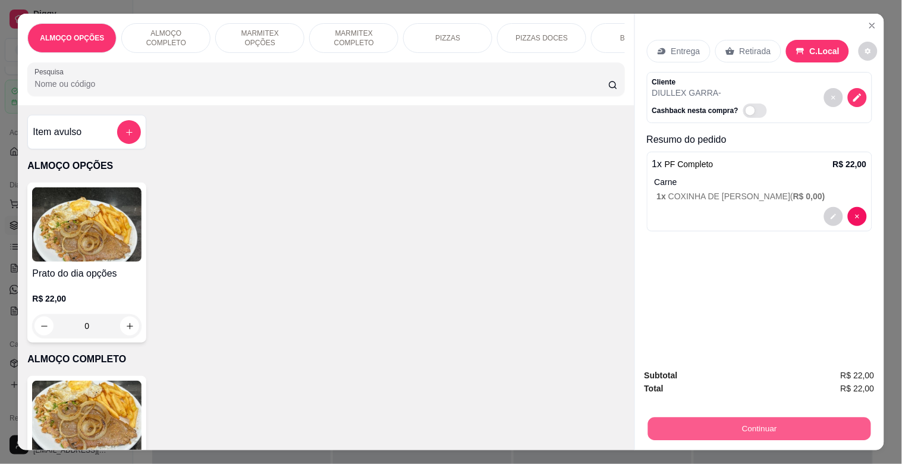
click at [704, 428] on button "Continuar" at bounding box center [759, 428] width 223 height 23
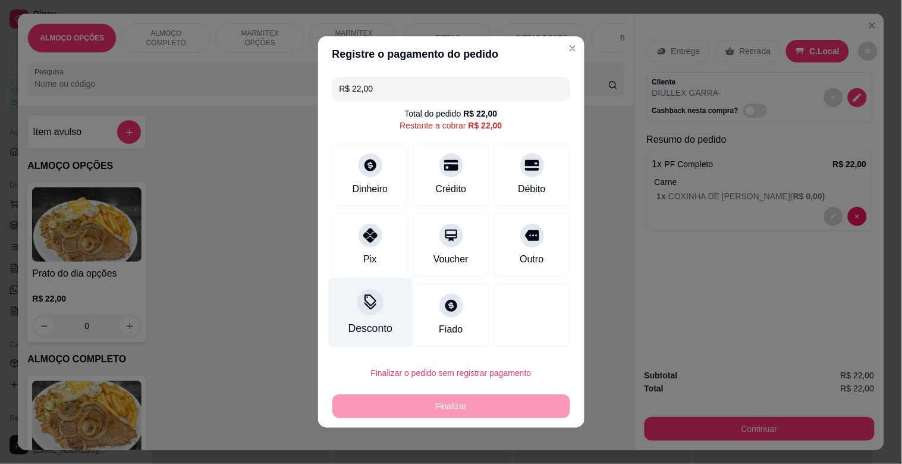
click at [351, 327] on div "Desconto" at bounding box center [370, 328] width 44 height 15
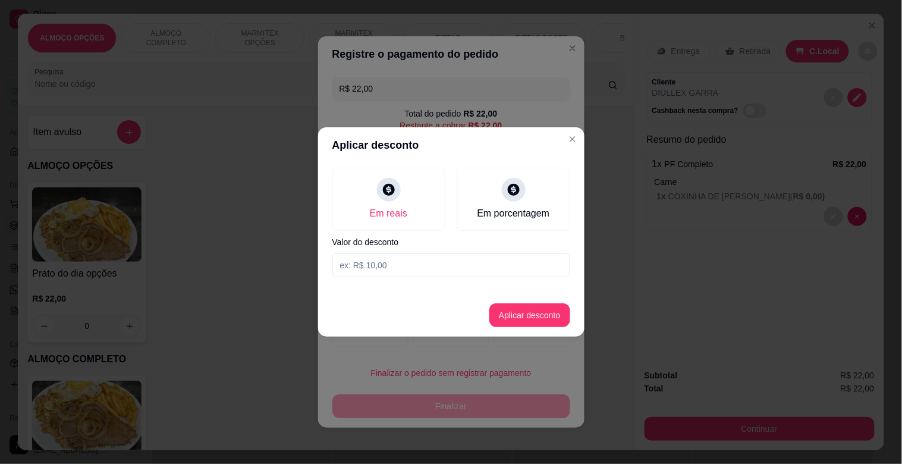
click at [378, 265] on input at bounding box center [451, 265] width 238 height 24
click at [389, 266] on input at bounding box center [451, 265] width 238 height 24
click at [516, 309] on button "Aplicar desconto" at bounding box center [529, 315] width 81 height 24
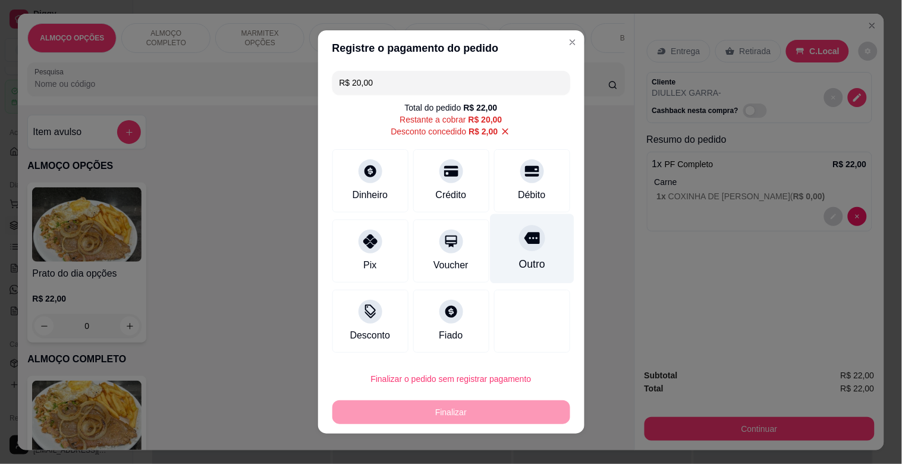
click at [494, 250] on div "Outro" at bounding box center [532, 249] width 84 height 70
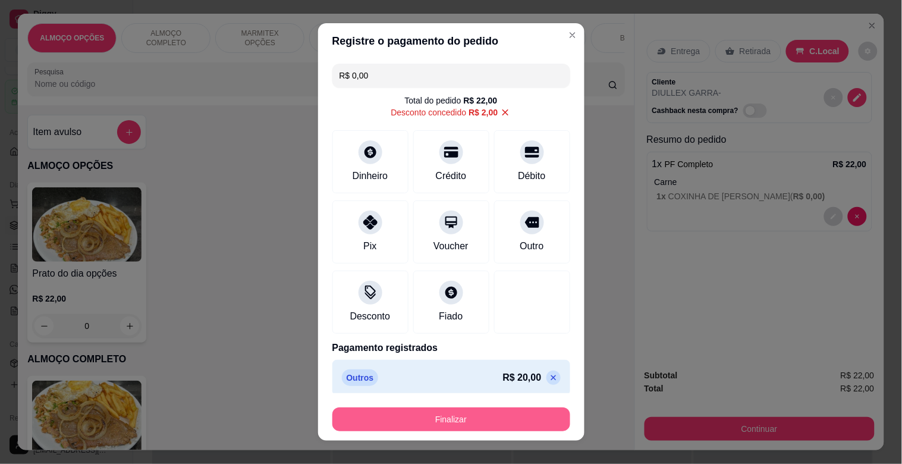
click at [448, 412] on button "Finalizar" at bounding box center [451, 419] width 238 height 24
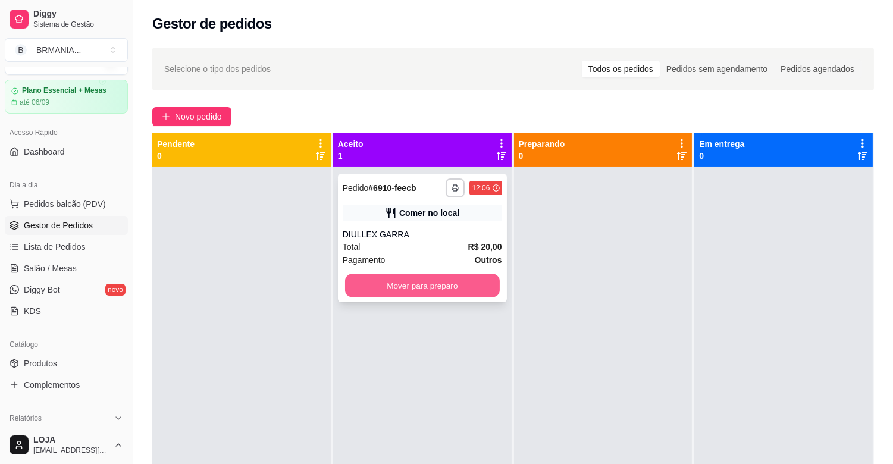
click at [402, 283] on button "Mover para preparo" at bounding box center [422, 285] width 155 height 23
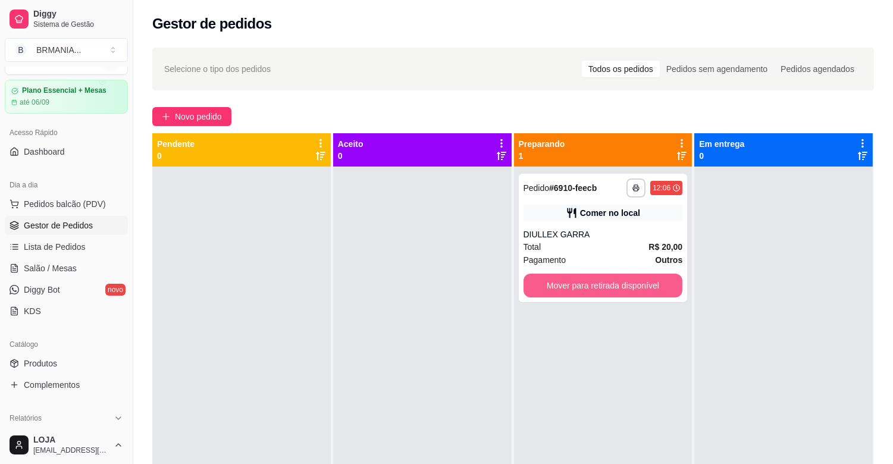
click at [622, 284] on button "Mover para retirada disponível" at bounding box center [602, 286] width 159 height 24
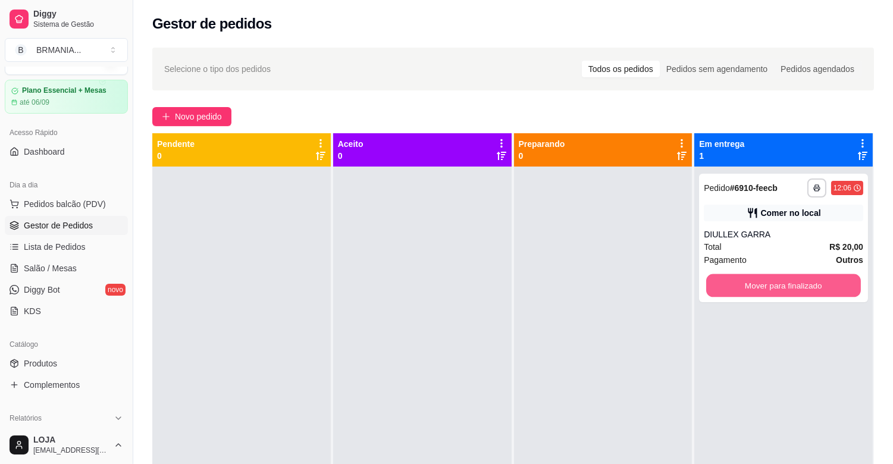
click at [717, 278] on button "Mover para finalizado" at bounding box center [783, 285] width 155 height 23
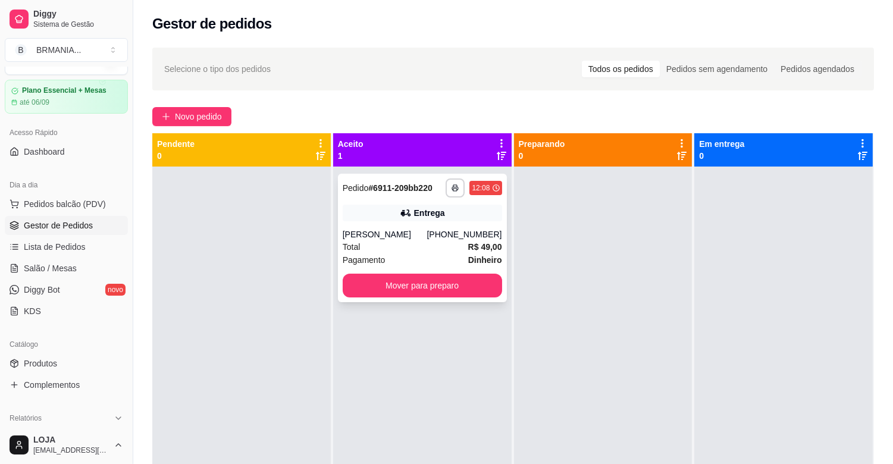
click at [422, 234] on div "[PERSON_NAME]" at bounding box center [385, 234] width 84 height 12
click at [843, 110] on div "Novo pedido" at bounding box center [512, 116] width 721 height 19
click at [462, 286] on button "Mover para preparo" at bounding box center [422, 286] width 159 height 24
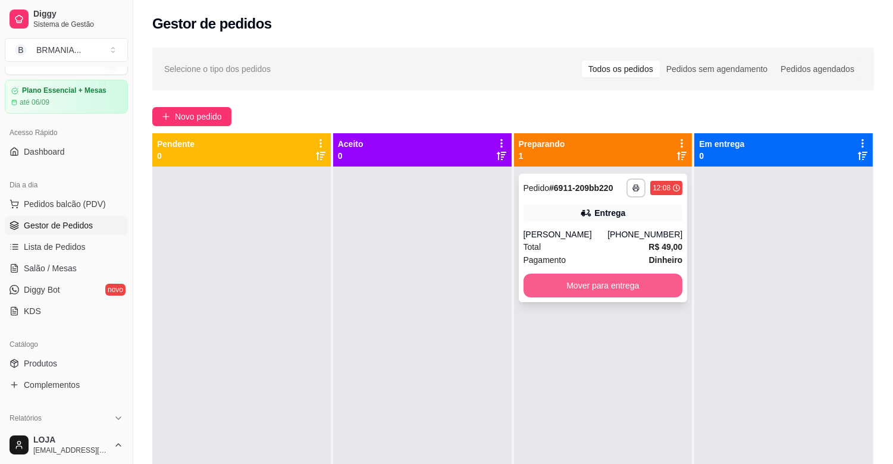
click at [561, 285] on button "Mover para entrega" at bounding box center [602, 286] width 159 height 24
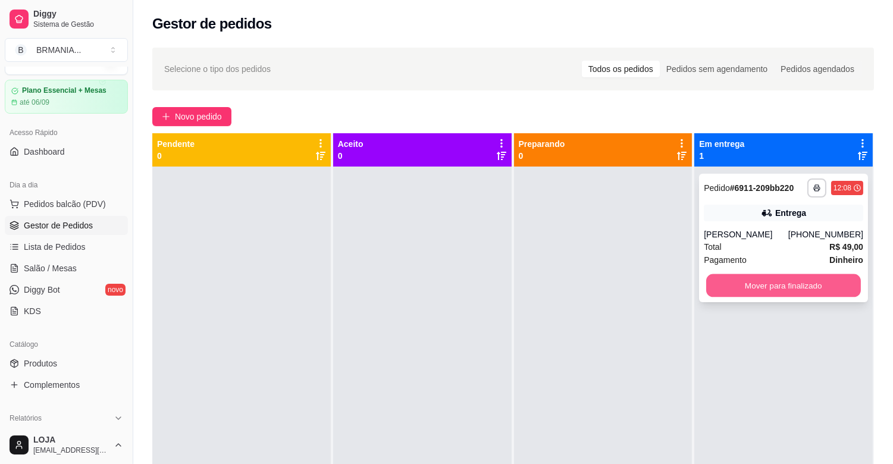
click at [747, 290] on button "Mover para finalizado" at bounding box center [783, 285] width 155 height 23
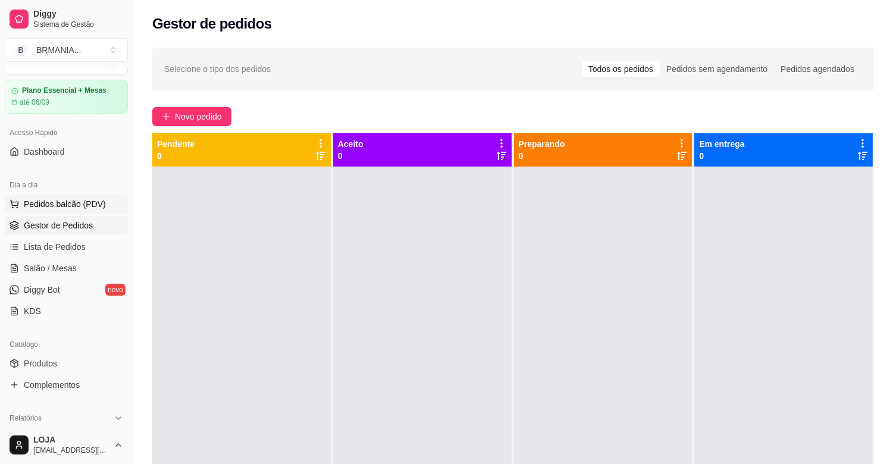
click at [79, 200] on span "Pedidos balcão (PDV)" at bounding box center [65, 204] width 82 height 12
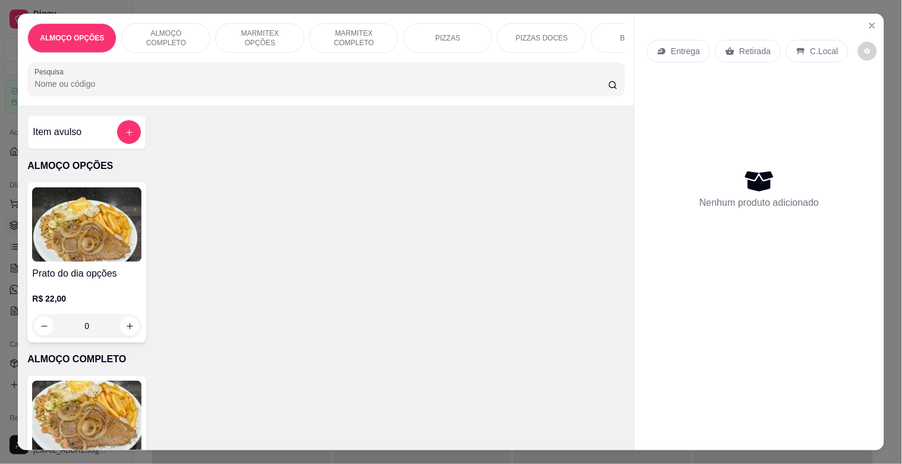
click at [104, 397] on img at bounding box center [86, 418] width 109 height 74
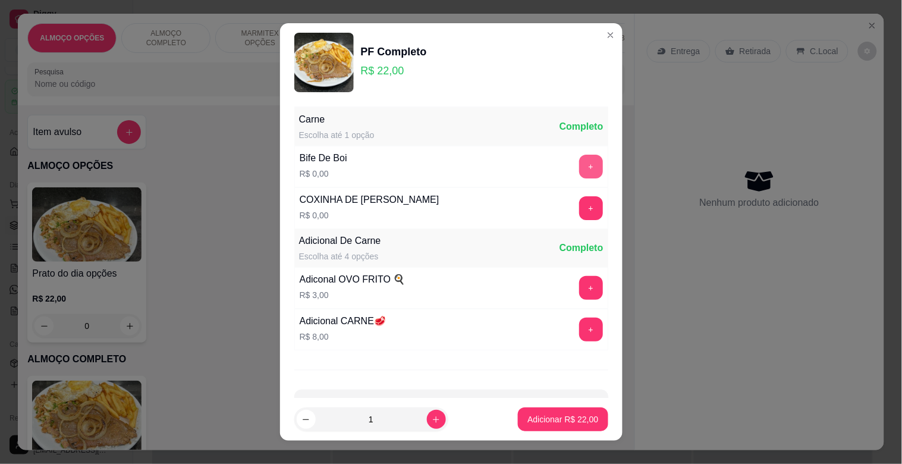
click at [579, 162] on button "+" at bounding box center [591, 167] width 24 height 24
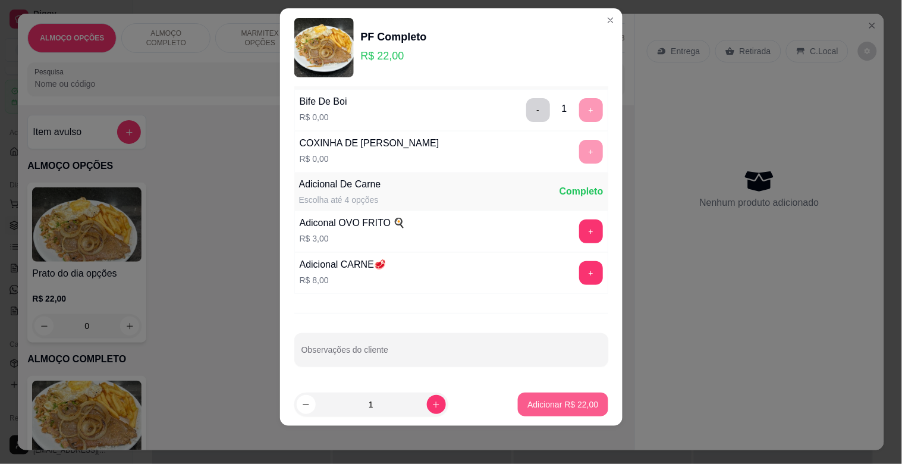
click at [564, 403] on p "Adicionar R$ 22,00" at bounding box center [563, 404] width 71 height 12
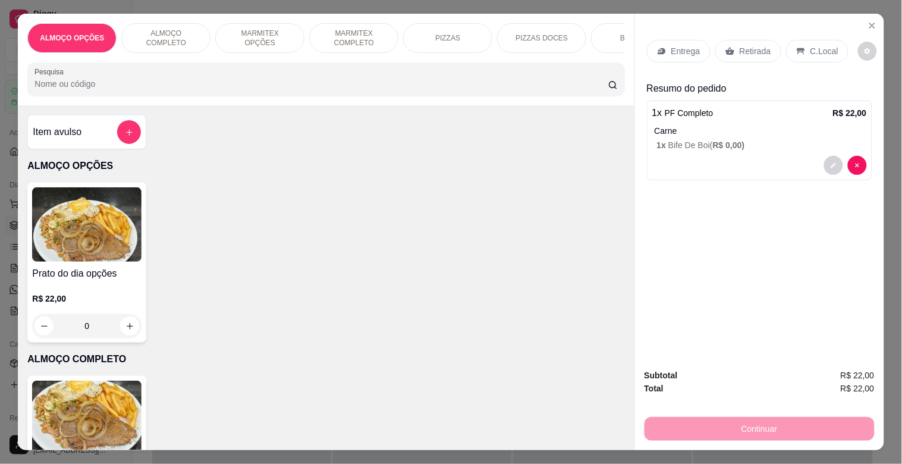
click at [811, 51] on p "C.Local" at bounding box center [825, 51] width 28 height 12
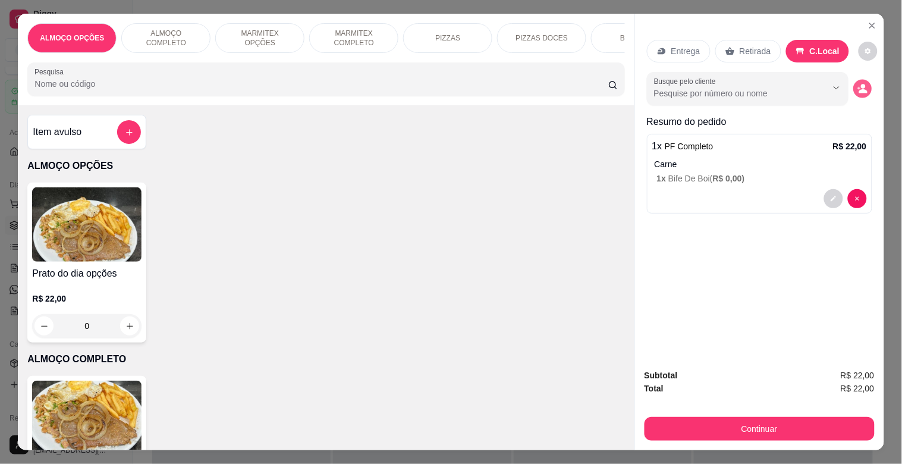
click at [861, 84] on circle "decrease-product-quantity" at bounding box center [863, 86] width 5 height 5
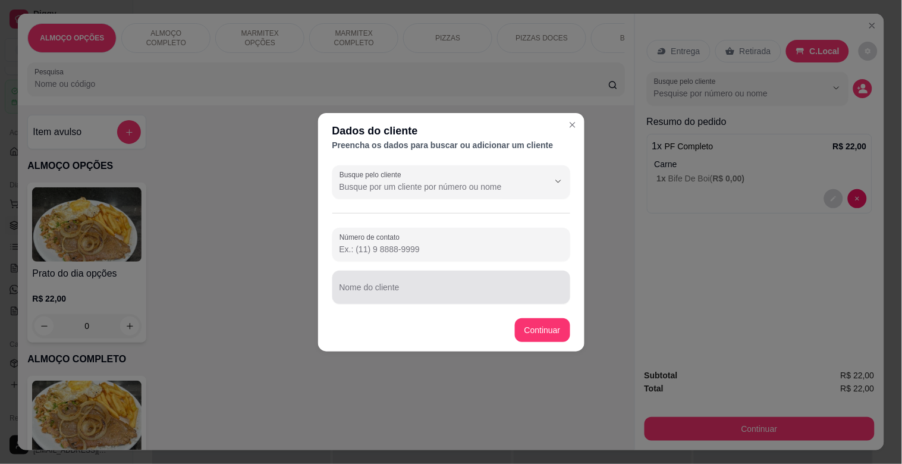
click at [387, 291] on input "Nome do cliente" at bounding box center [452, 292] width 224 height 12
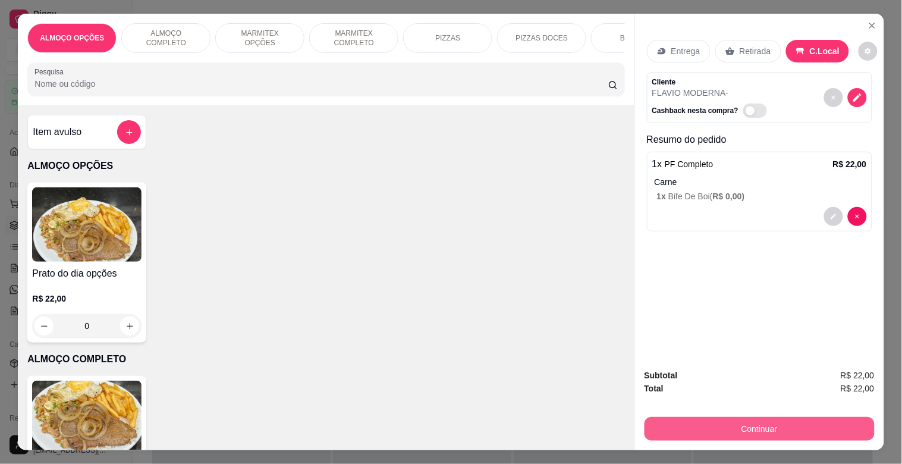
click at [729, 417] on button "Continuar" at bounding box center [760, 429] width 230 height 24
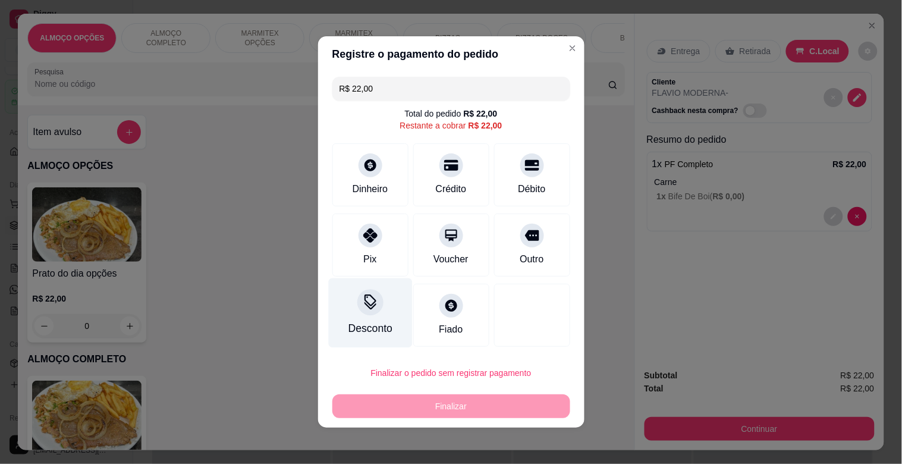
click at [357, 319] on div "Desconto" at bounding box center [370, 313] width 84 height 70
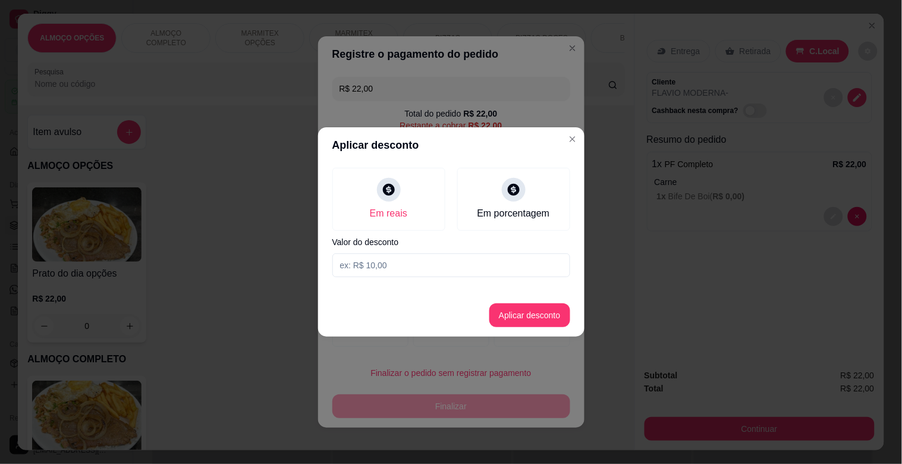
click at [381, 269] on input at bounding box center [451, 265] width 238 height 24
click at [543, 309] on button "Aplicar desconto" at bounding box center [530, 315] width 78 height 23
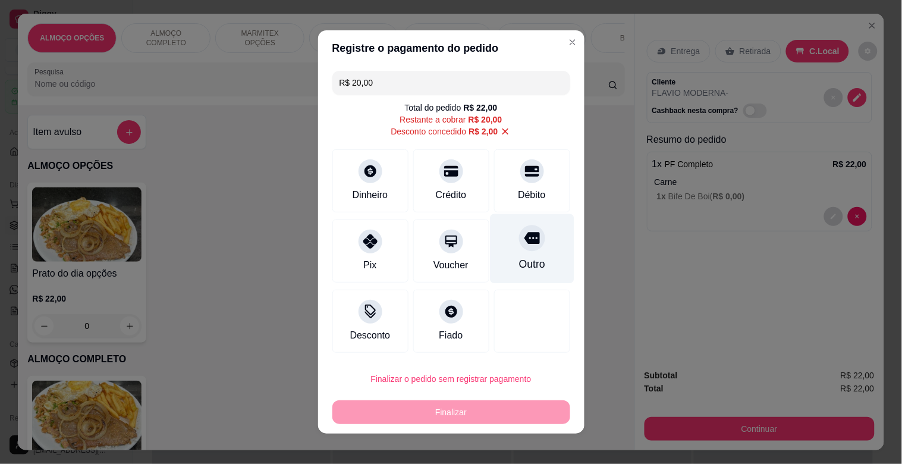
click at [510, 255] on div "Outro" at bounding box center [532, 249] width 84 height 70
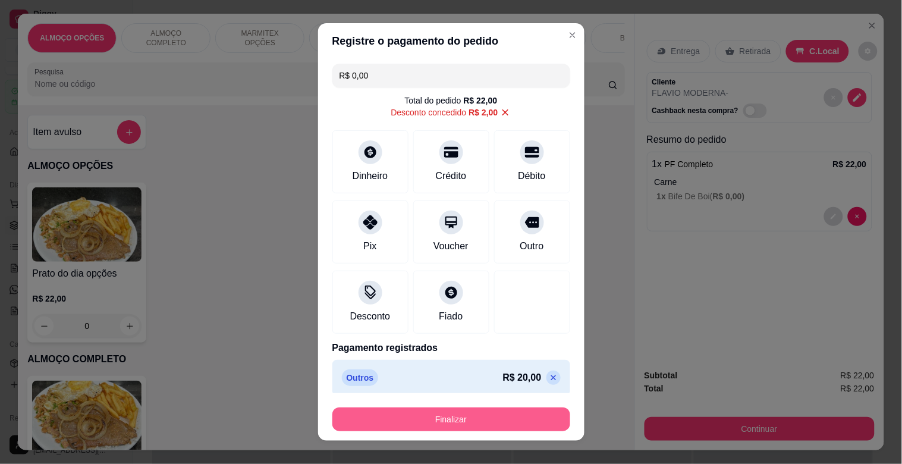
click at [461, 424] on button "Finalizar" at bounding box center [451, 419] width 238 height 24
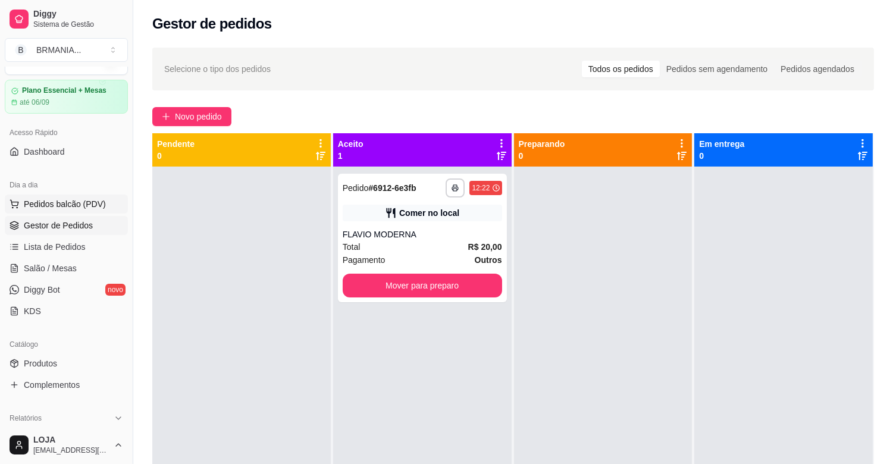
click at [80, 204] on span "Pedidos balcão (PDV)" at bounding box center [65, 204] width 82 height 12
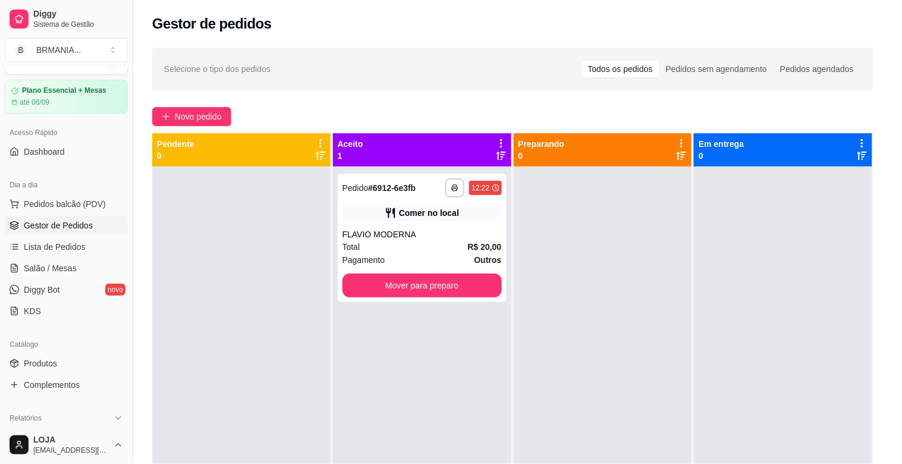
click at [79, 385] on div "PF Completo R$ 22,00 0" at bounding box center [86, 456] width 119 height 160
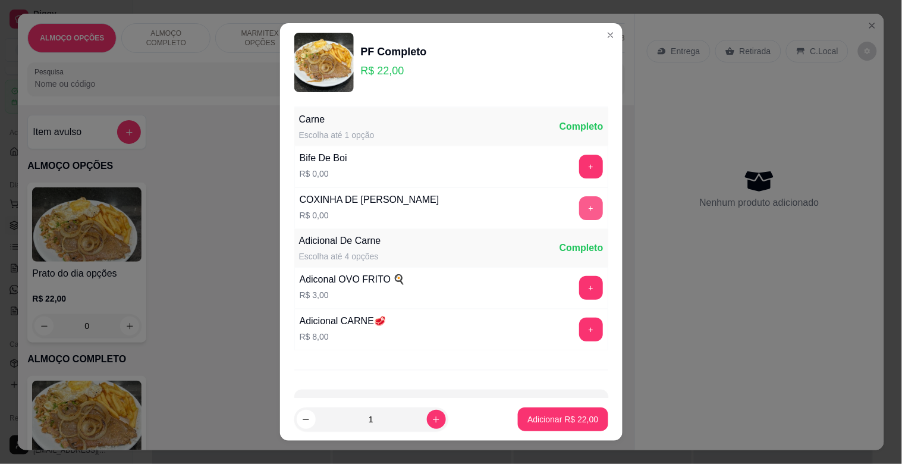
click at [579, 208] on button "+" at bounding box center [591, 208] width 24 height 24
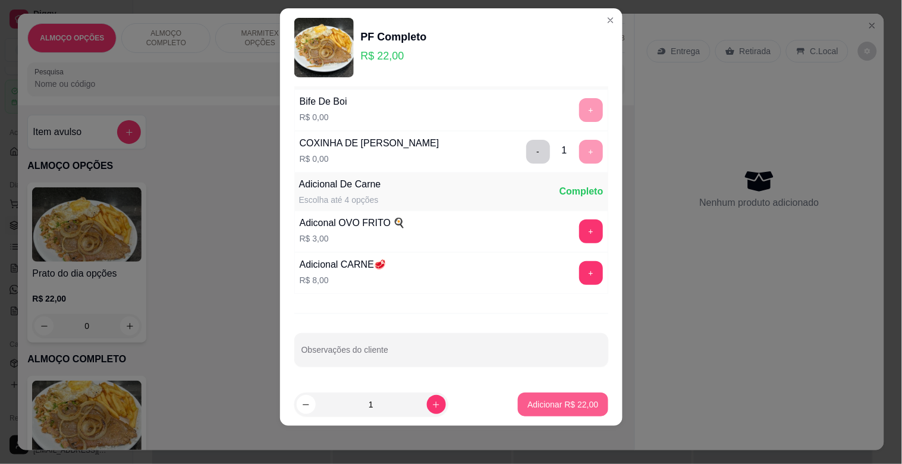
click at [563, 403] on p "Adicionar R$ 22,00" at bounding box center [563, 404] width 71 height 12
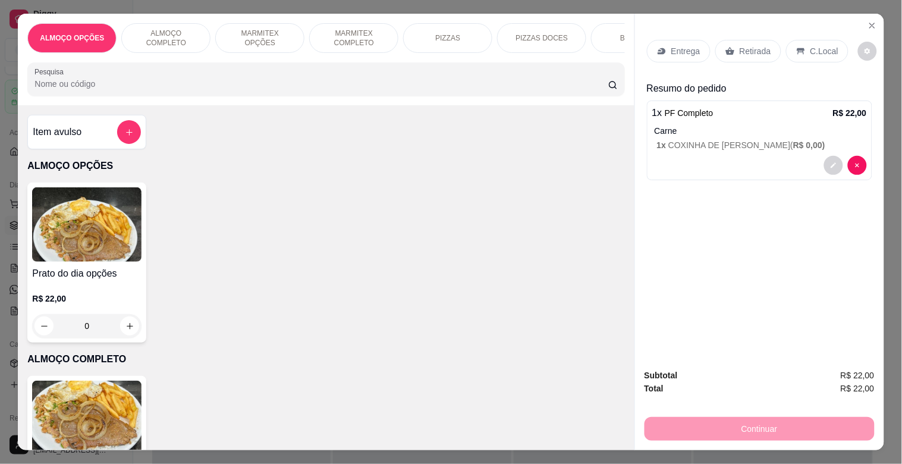
click at [823, 51] on p "C.Local" at bounding box center [825, 51] width 28 height 12
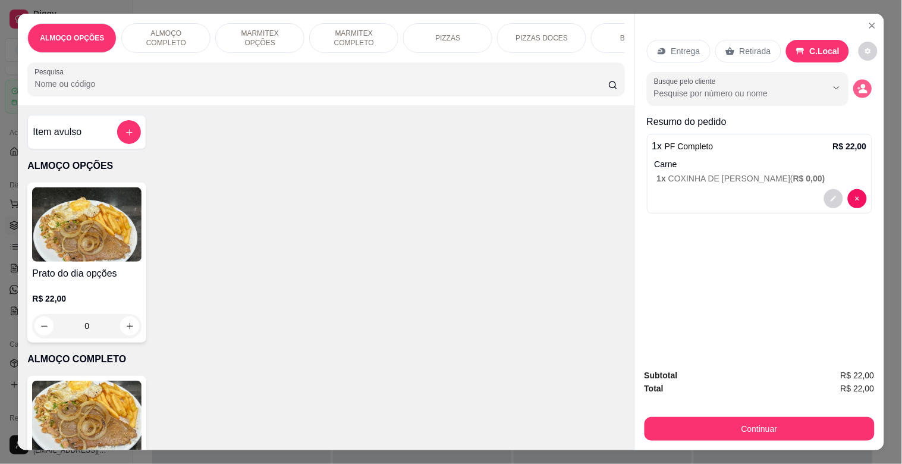
click at [858, 85] on icon "decrease-product-quantity" at bounding box center [863, 89] width 10 height 10
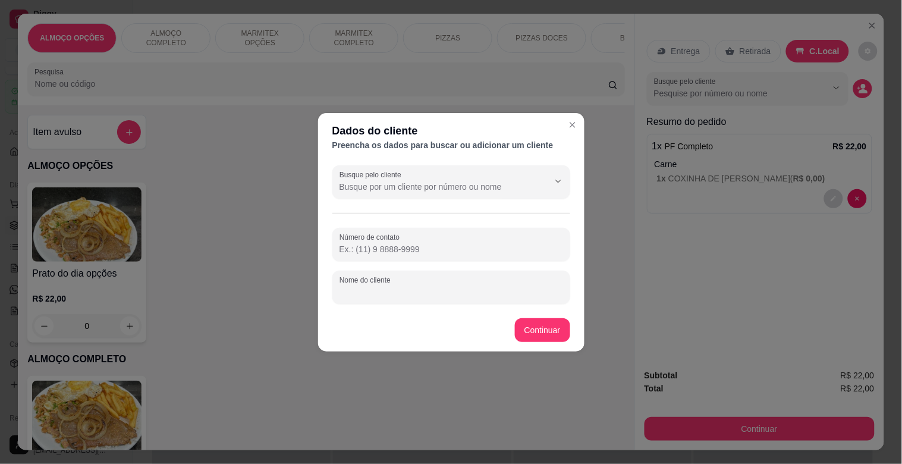
click at [403, 295] on input "Nome do cliente" at bounding box center [452, 292] width 224 height 12
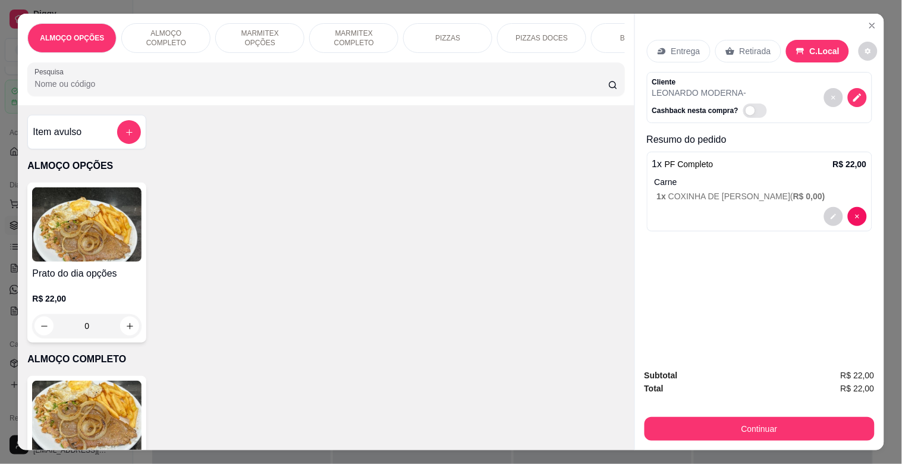
click at [760, 410] on div "Subtotal R$ 22,00 Total R$ 22,00 Continuar" at bounding box center [760, 405] width 230 height 72
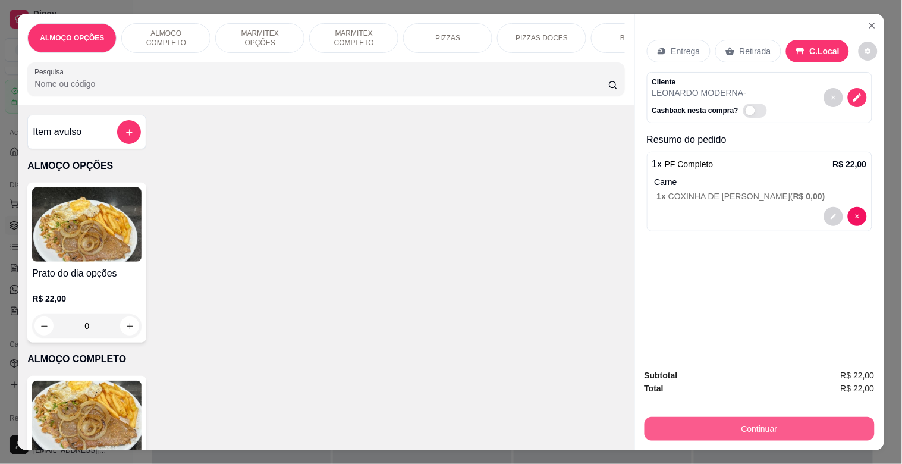
click at [764, 418] on button "Continuar" at bounding box center [760, 429] width 230 height 24
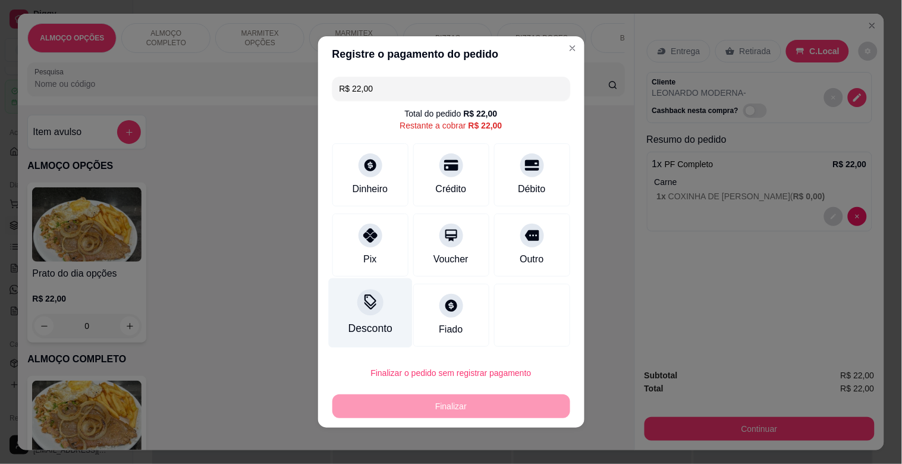
click at [364, 321] on div "Desconto" at bounding box center [370, 313] width 84 height 70
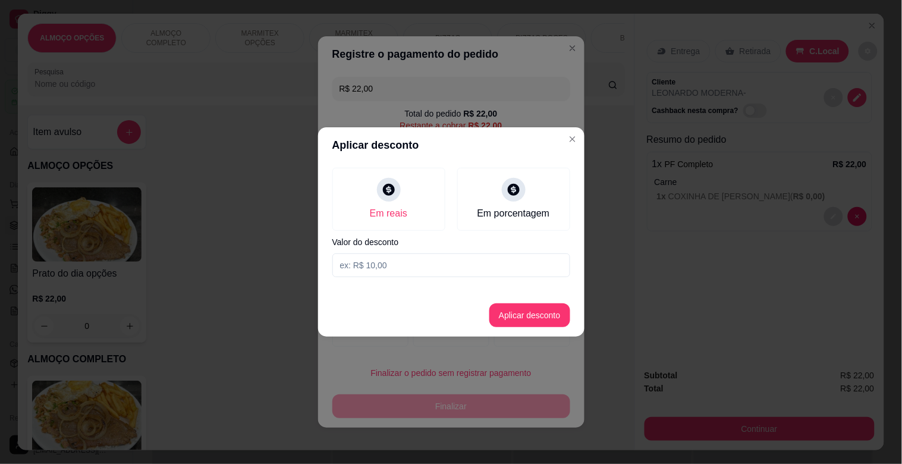
click at [394, 269] on input at bounding box center [451, 265] width 238 height 24
click at [529, 317] on button "Aplicar desconto" at bounding box center [529, 315] width 81 height 24
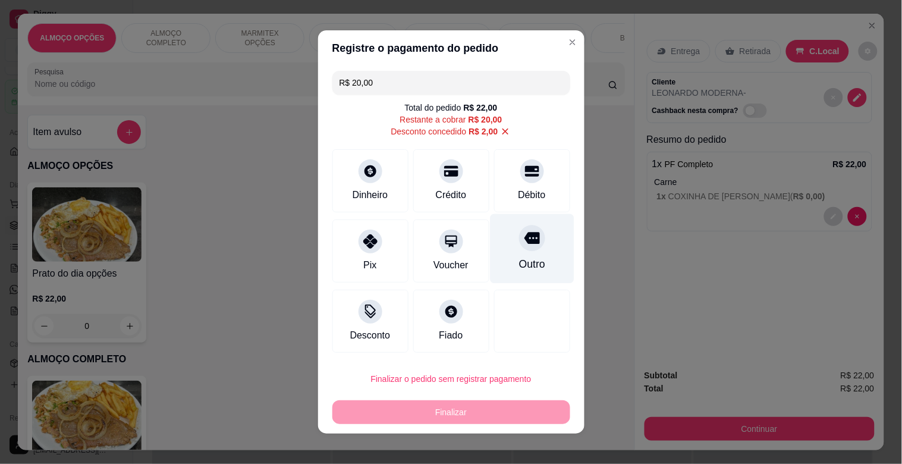
click at [538, 236] on div "Outro" at bounding box center [532, 249] width 84 height 70
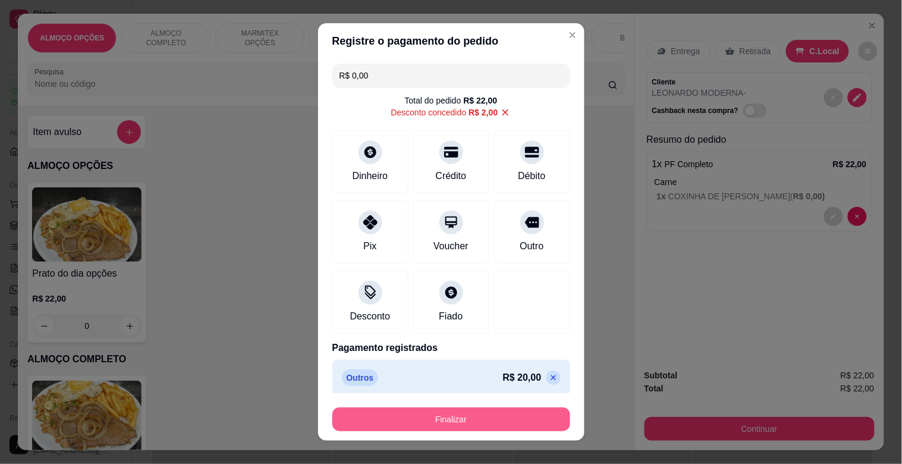
click at [492, 427] on button "Finalizar" at bounding box center [451, 419] width 238 height 24
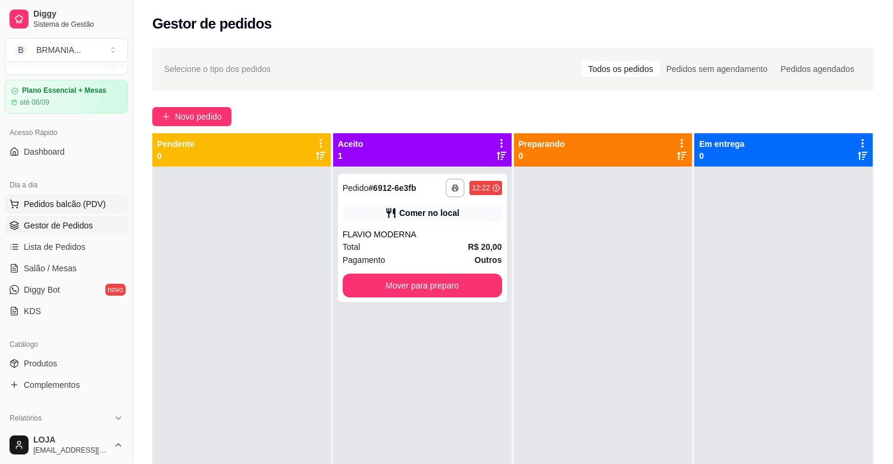
click at [55, 203] on span "Pedidos balcão (PDV)" at bounding box center [65, 204] width 82 height 12
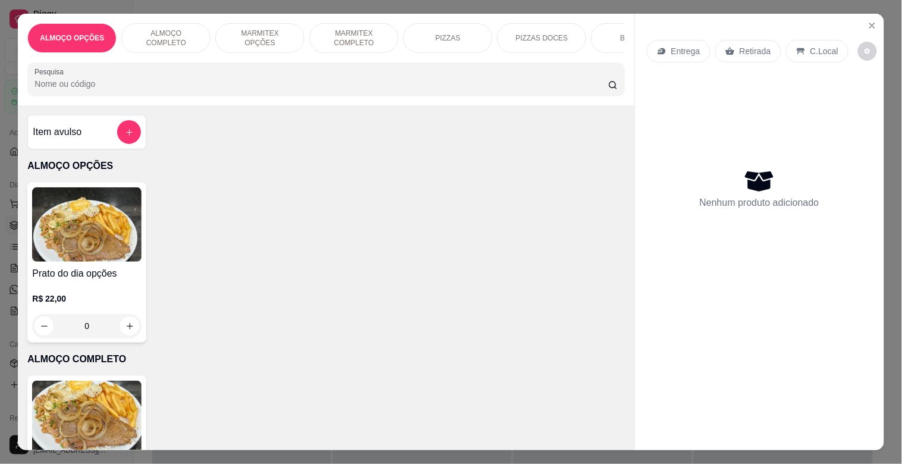
click at [170, 84] on input "Pesquisa" at bounding box center [321, 84] width 574 height 12
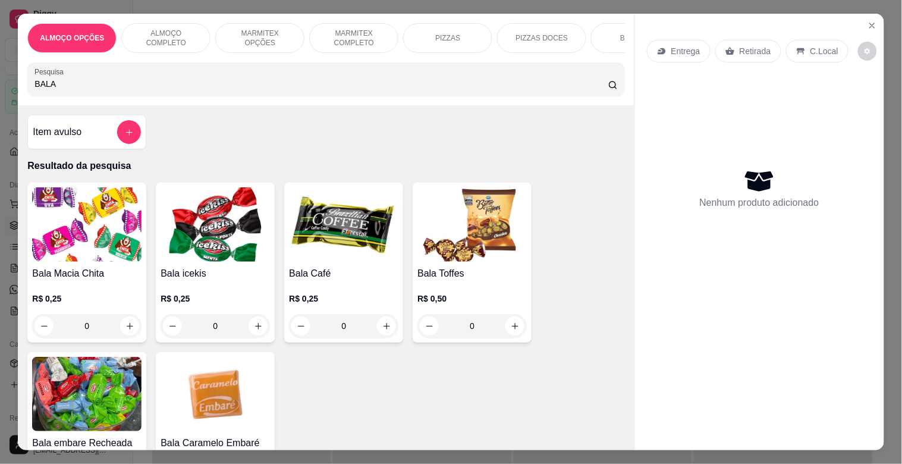
click at [70, 227] on img at bounding box center [86, 224] width 109 height 74
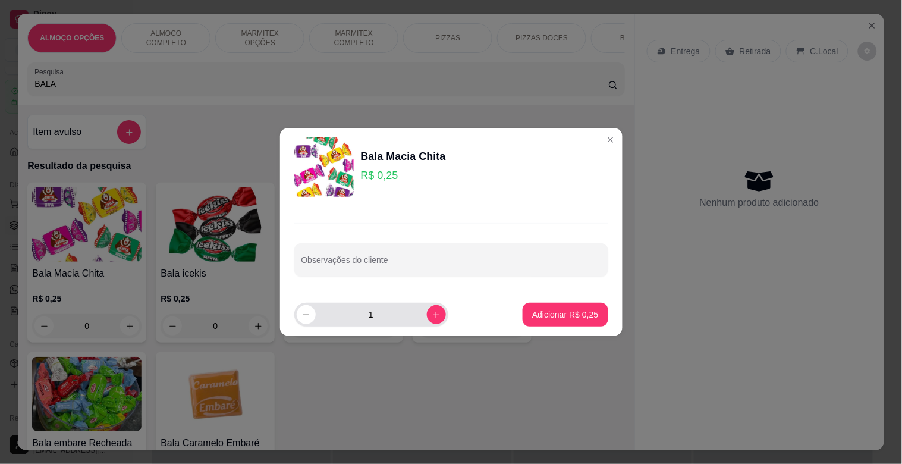
click at [432, 312] on icon "increase-product-quantity" at bounding box center [436, 314] width 9 height 9
click at [432, 311] on icon "increase-product-quantity" at bounding box center [436, 314] width 9 height 9
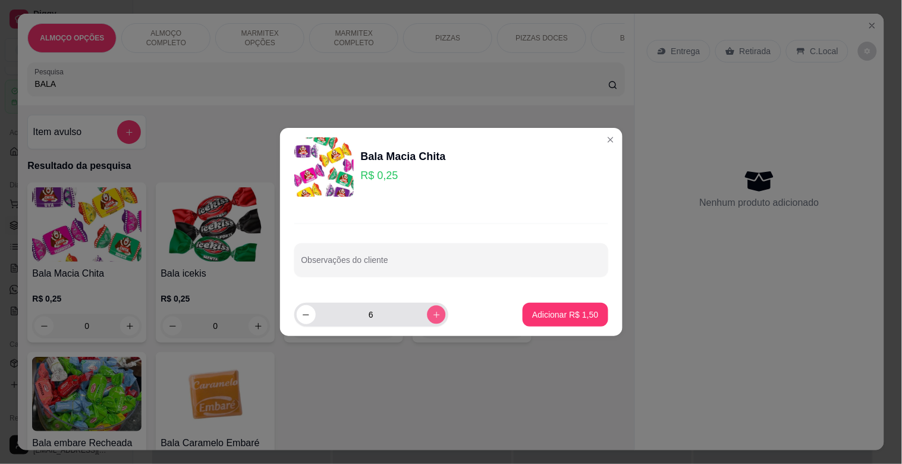
click at [432, 310] on icon "increase-product-quantity" at bounding box center [436, 314] width 9 height 9
click at [430, 308] on button "increase-product-quantity" at bounding box center [436, 314] width 19 height 19
click at [568, 311] on p "Adicionar R$ 2,00" at bounding box center [565, 314] width 64 height 11
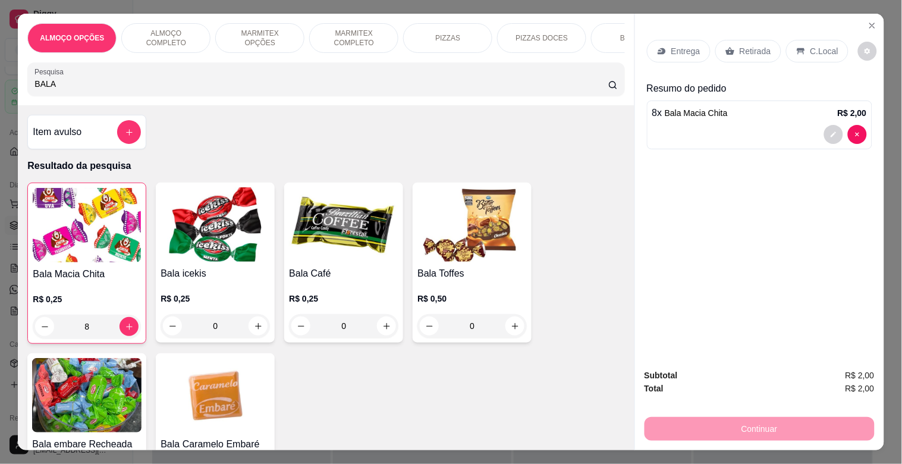
click at [758, 45] on p "Retirada" at bounding box center [756, 51] width 32 height 12
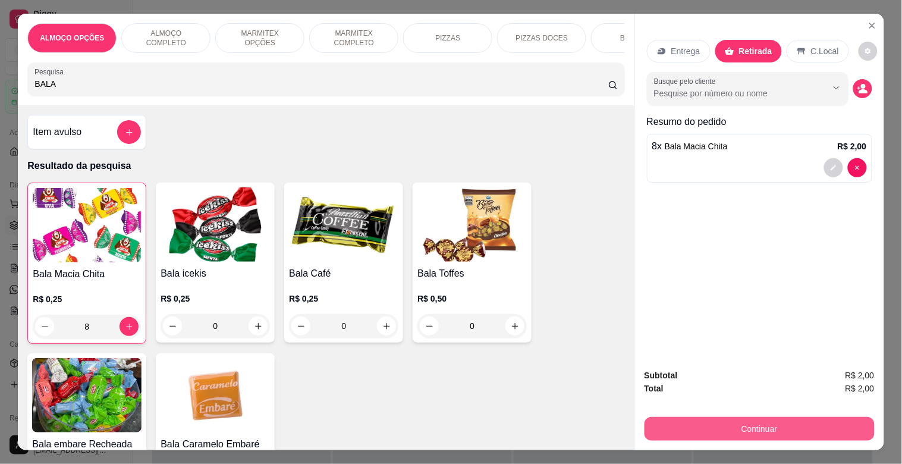
click at [760, 417] on button "Continuar" at bounding box center [760, 429] width 230 height 24
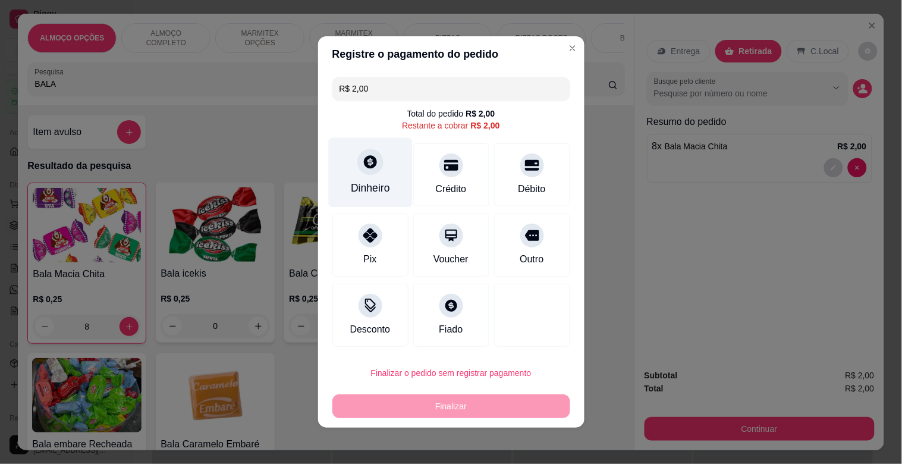
click at [372, 174] on div "Dinheiro" at bounding box center [370, 173] width 84 height 70
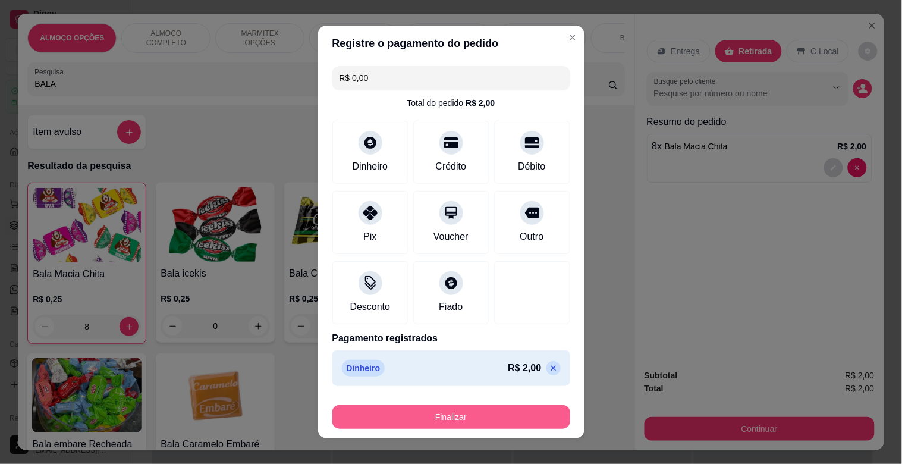
click at [500, 423] on button "Finalizar" at bounding box center [451, 417] width 238 height 24
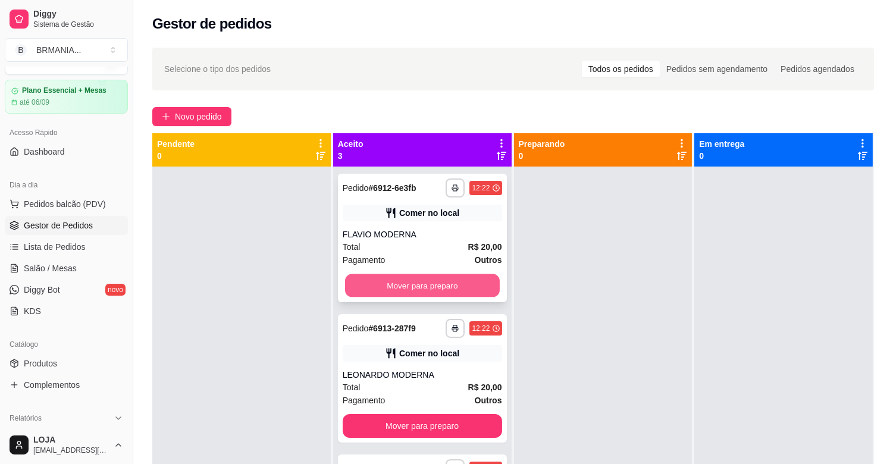
click at [429, 284] on button "Mover para preparo" at bounding box center [422, 285] width 155 height 23
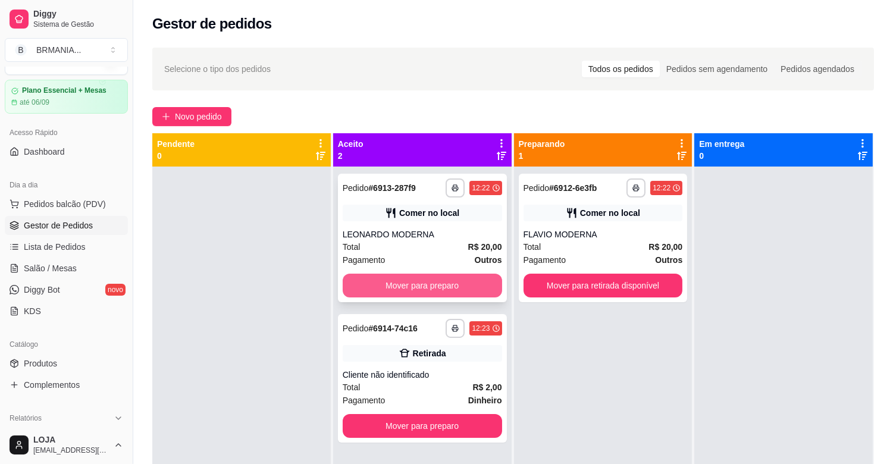
click at [430, 284] on button "Mover para preparo" at bounding box center [422, 286] width 159 height 24
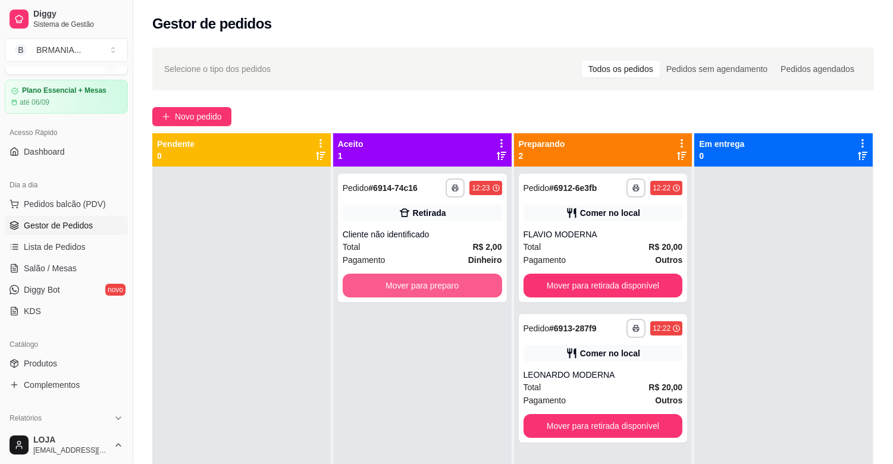
click at [430, 284] on button "Mover para preparo" at bounding box center [422, 286] width 159 height 24
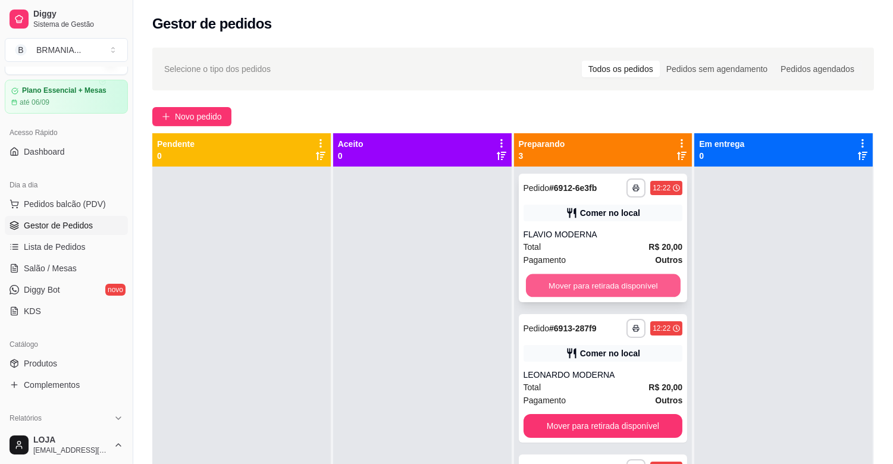
click at [589, 286] on button "Mover para retirada disponível" at bounding box center [603, 285] width 155 height 23
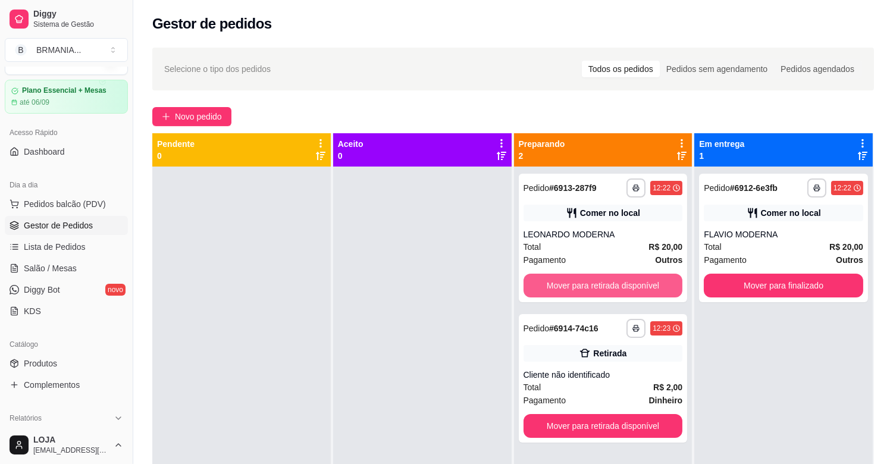
click at [589, 286] on button "Mover para retirada disponível" at bounding box center [602, 286] width 159 height 24
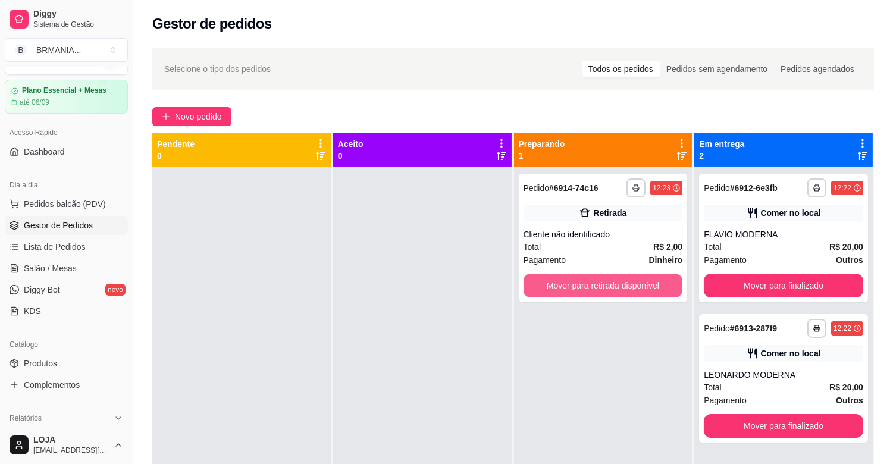
click at [595, 286] on button "Mover para retirada disponível" at bounding box center [602, 286] width 159 height 24
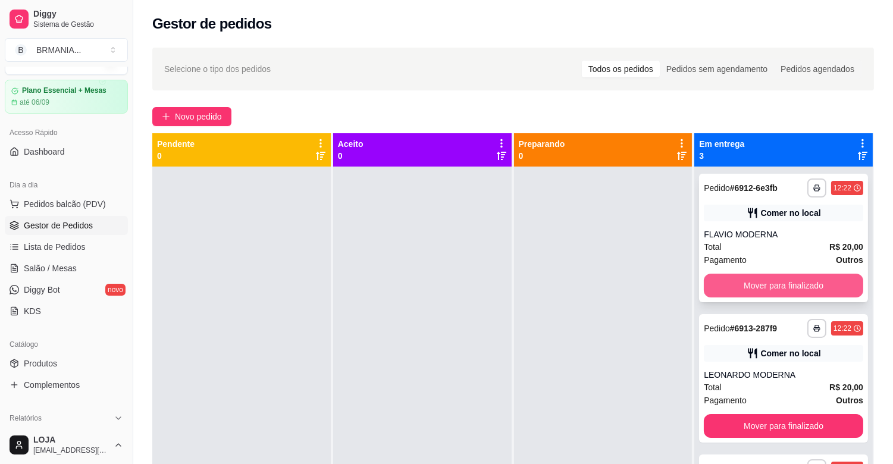
click at [743, 285] on button "Mover para finalizado" at bounding box center [783, 286] width 159 height 24
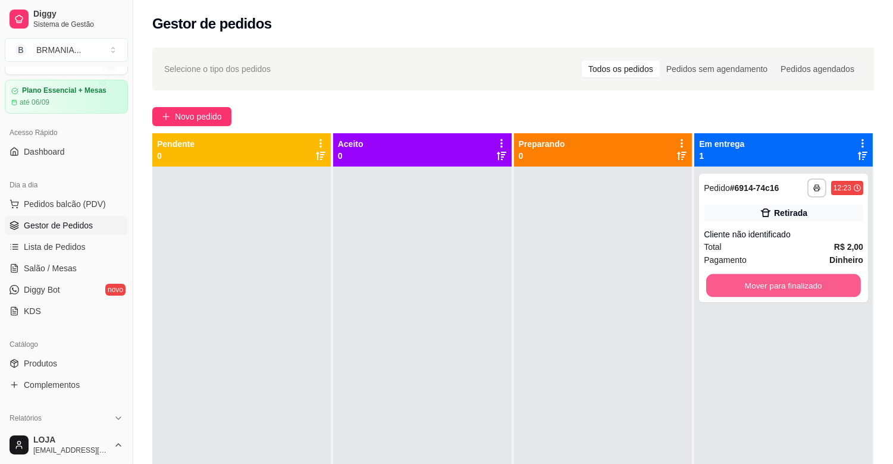
click at [743, 285] on button "Mover para finalizado" at bounding box center [783, 285] width 155 height 23
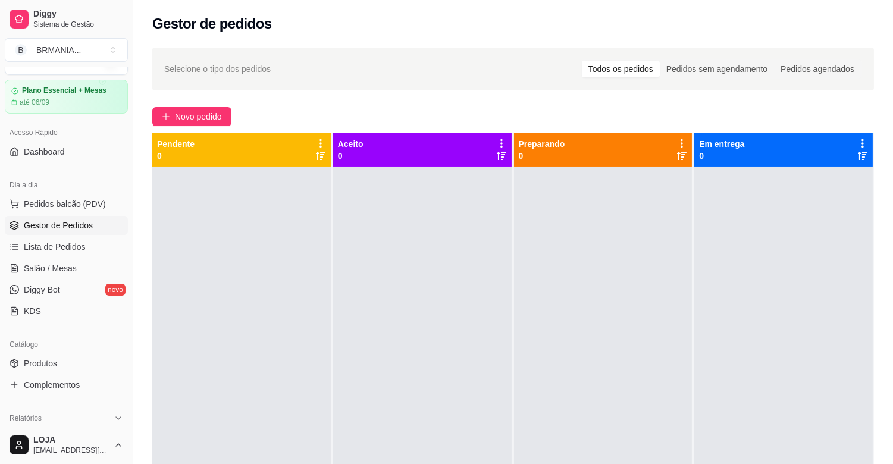
click at [81, 192] on div "Dia a dia" at bounding box center [66, 184] width 123 height 19
click at [81, 199] on span "Pedidos balcão (PDV)" at bounding box center [65, 204] width 82 height 12
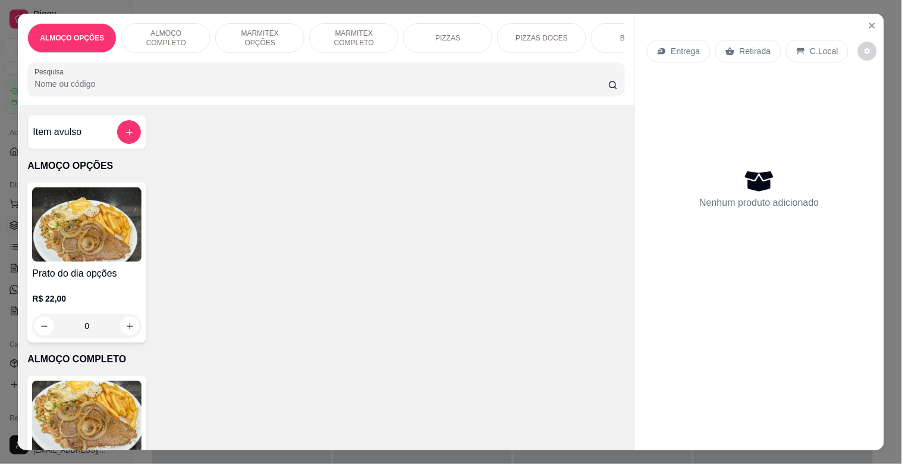
click at [353, 23] on div "MARMITEX COMPLETO" at bounding box center [353, 38] width 89 height 30
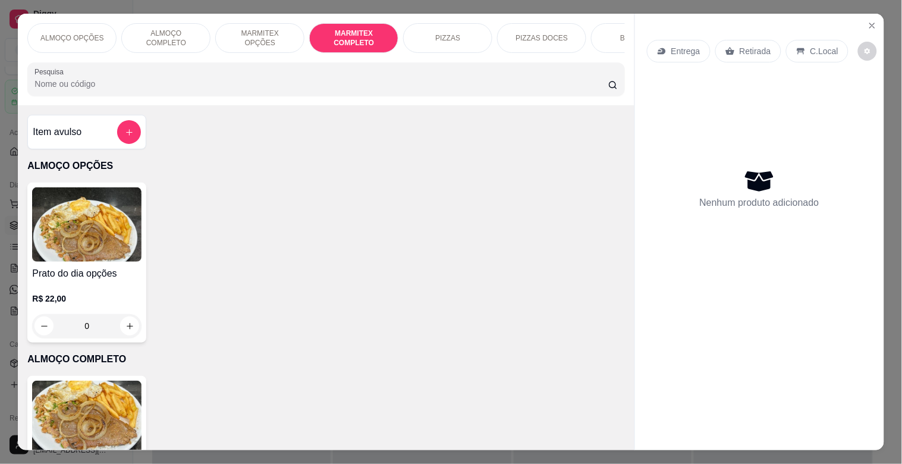
scroll to position [29, 0]
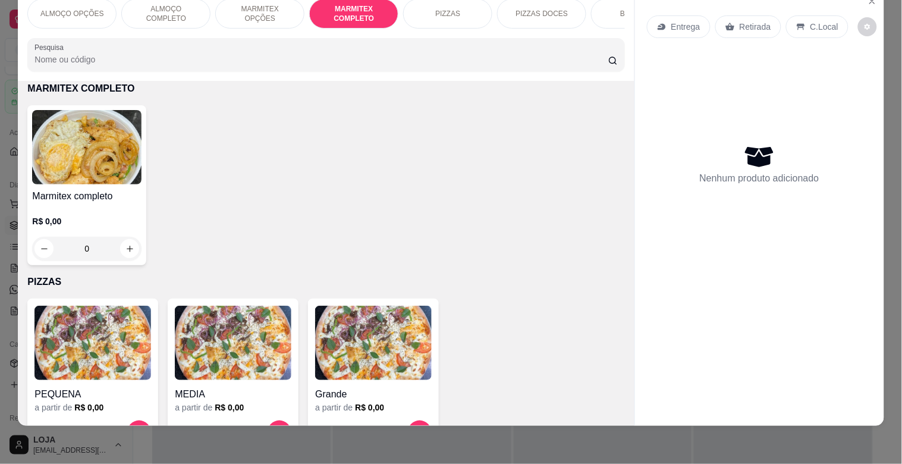
click at [67, 143] on img at bounding box center [86, 147] width 109 height 74
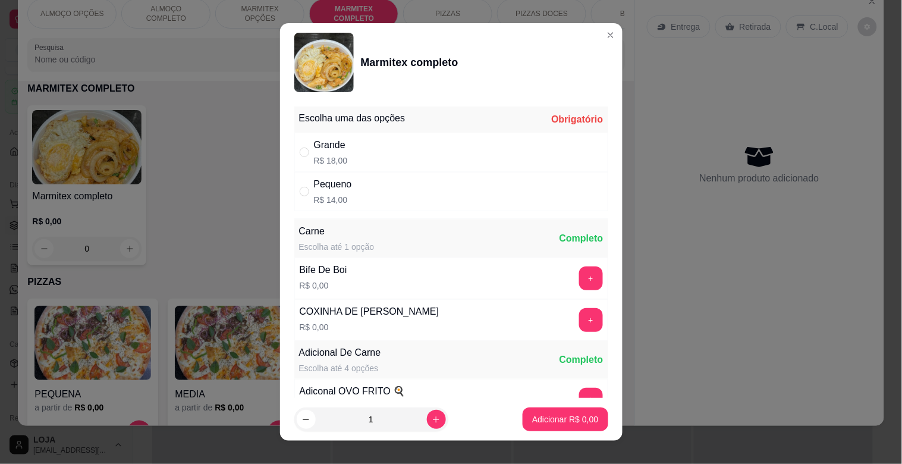
click at [388, 147] on div "Grande R$ 18,00" at bounding box center [451, 152] width 314 height 39
click at [579, 280] on button "+" at bounding box center [591, 278] width 24 height 24
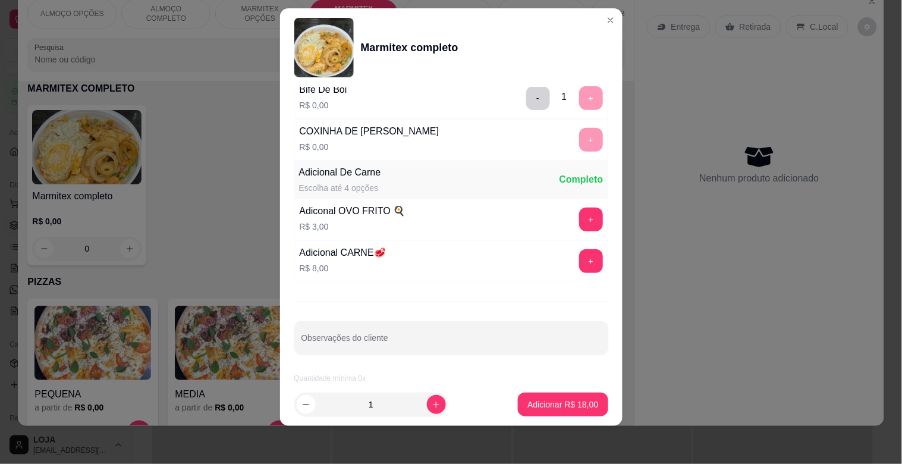
scroll to position [167, 0]
click at [560, 409] on p "Adicionar R$ 18,00" at bounding box center [563, 404] width 71 height 12
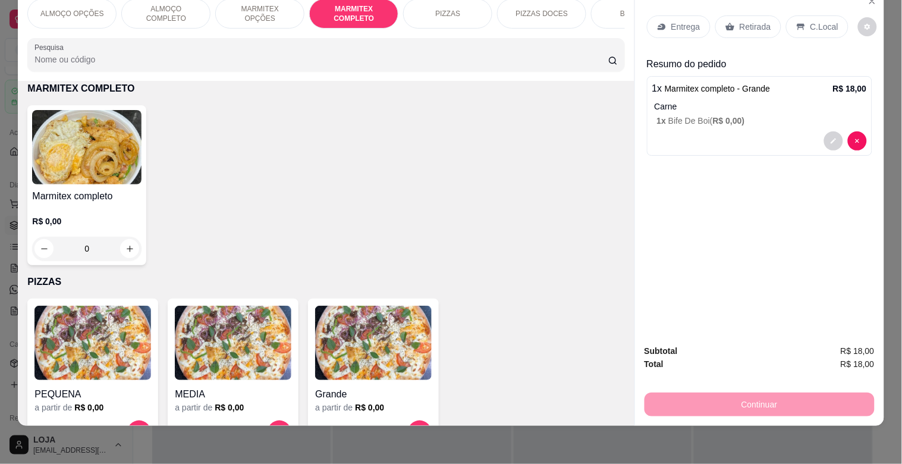
click at [87, 167] on img at bounding box center [86, 147] width 109 height 74
click at [429, 194] on div "Pequeno R$ 14,00" at bounding box center [451, 191] width 314 height 39
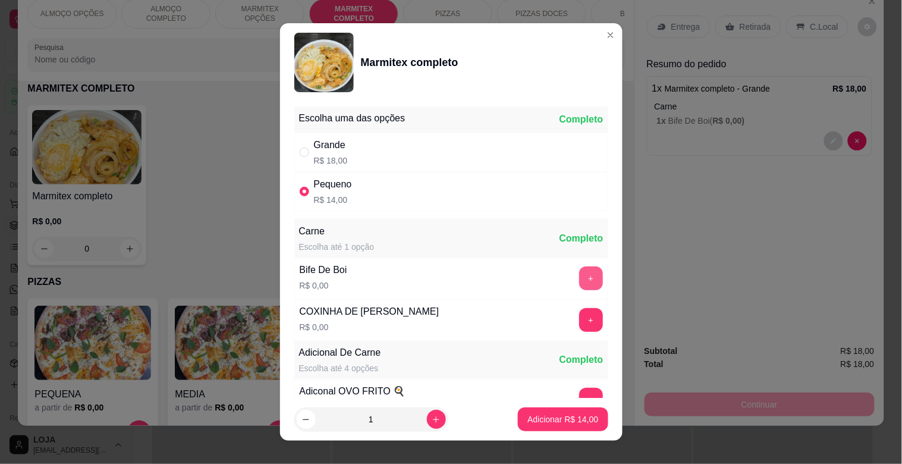
click at [579, 275] on button "+" at bounding box center [591, 278] width 24 height 24
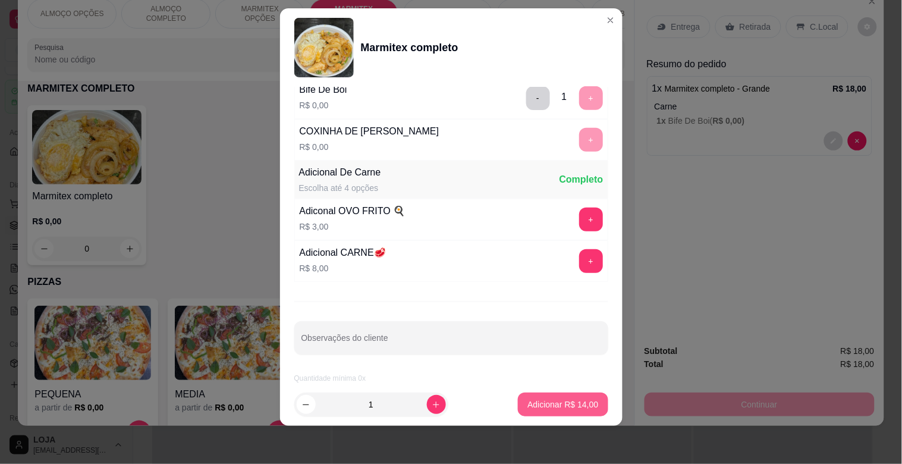
click at [567, 409] on button "Adicionar R$ 14,00" at bounding box center [563, 405] width 90 height 24
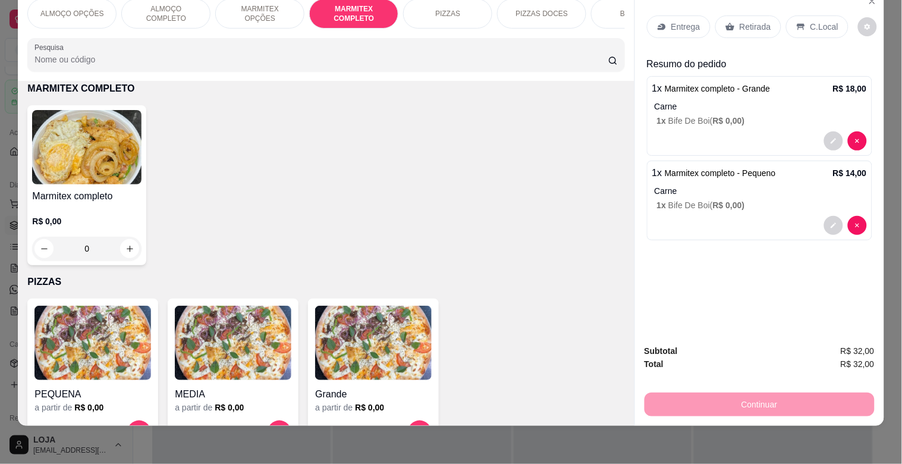
click at [733, 21] on div "Retirada" at bounding box center [748, 26] width 66 height 23
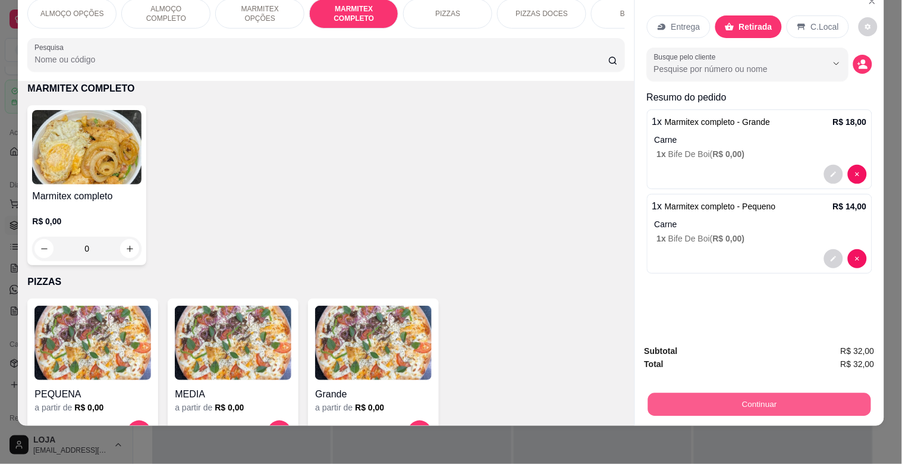
click at [774, 394] on button "Continuar" at bounding box center [759, 404] width 223 height 23
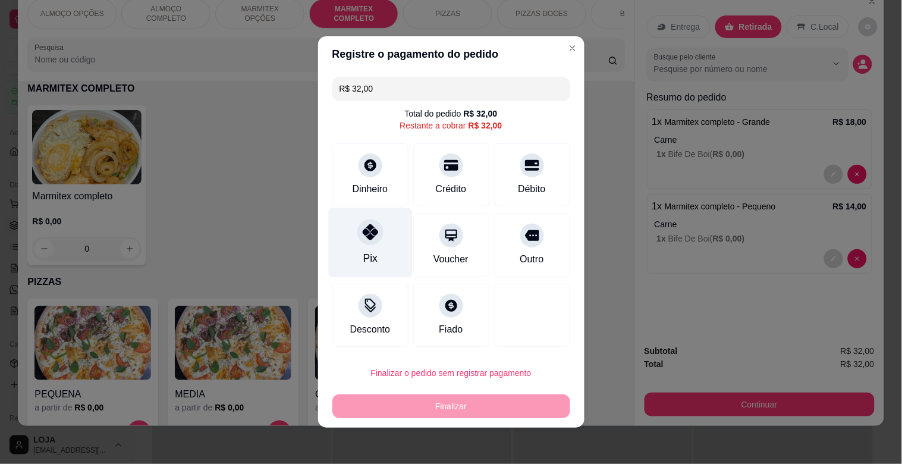
click at [365, 253] on div "Pix" at bounding box center [370, 257] width 14 height 15
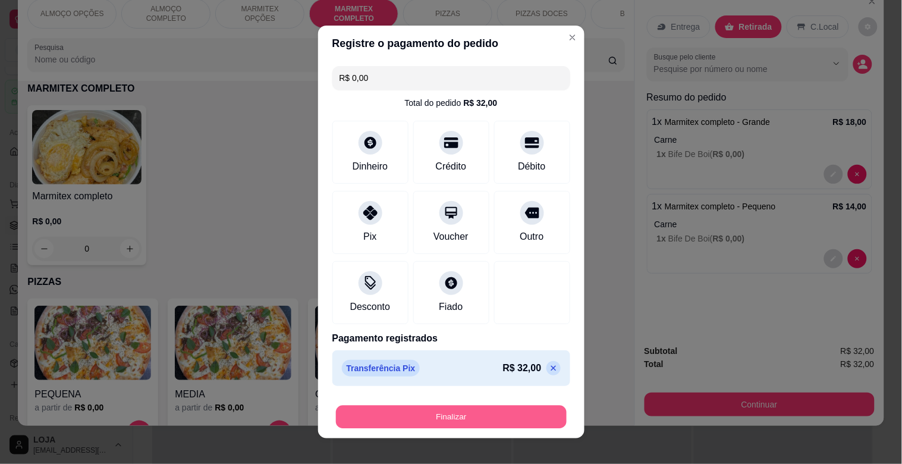
click at [455, 413] on button "Finalizar" at bounding box center [451, 417] width 231 height 23
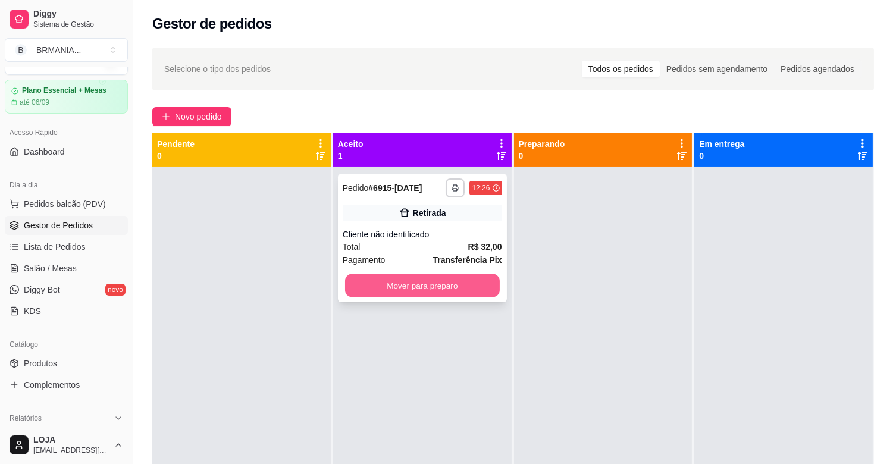
click at [438, 283] on button "Mover para preparo" at bounding box center [422, 285] width 155 height 23
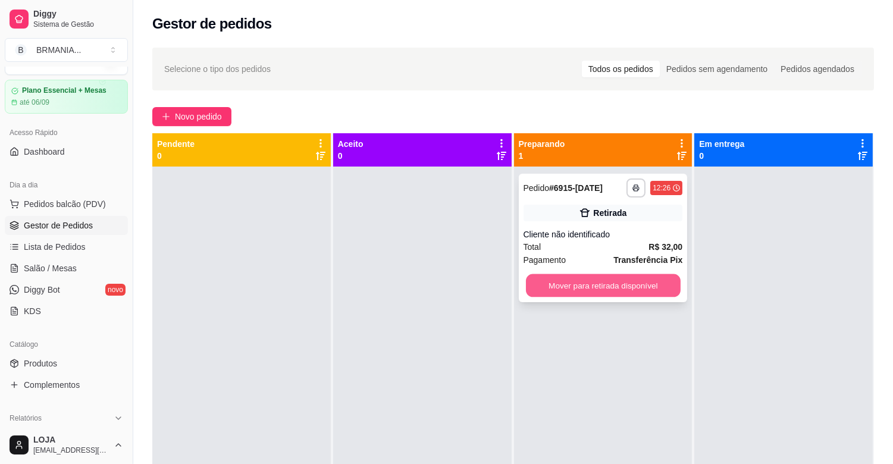
click at [621, 292] on button "Mover para retirada disponível" at bounding box center [603, 285] width 155 height 23
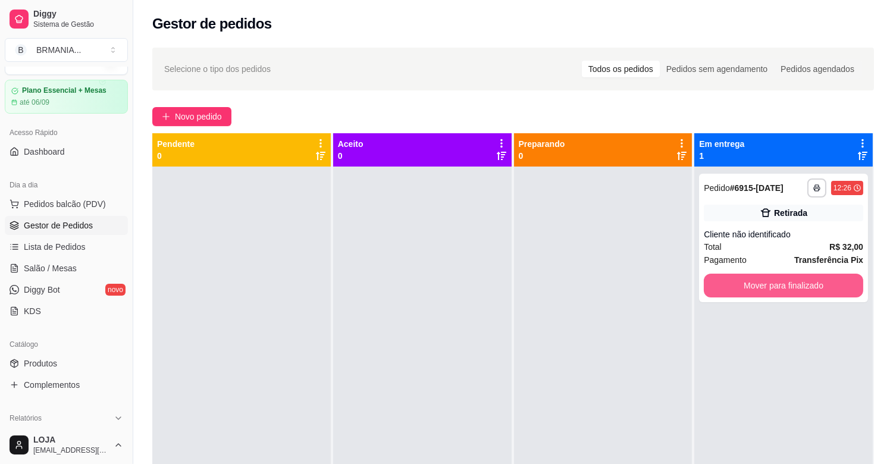
click at [709, 277] on button "Mover para finalizado" at bounding box center [783, 286] width 159 height 24
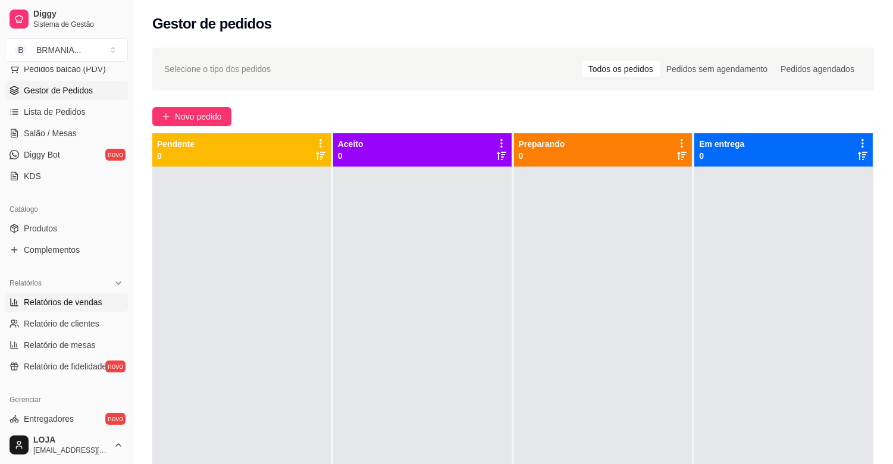
scroll to position [163, 0]
click at [59, 300] on span "Relatórios de vendas" at bounding box center [63, 300] width 79 height 12
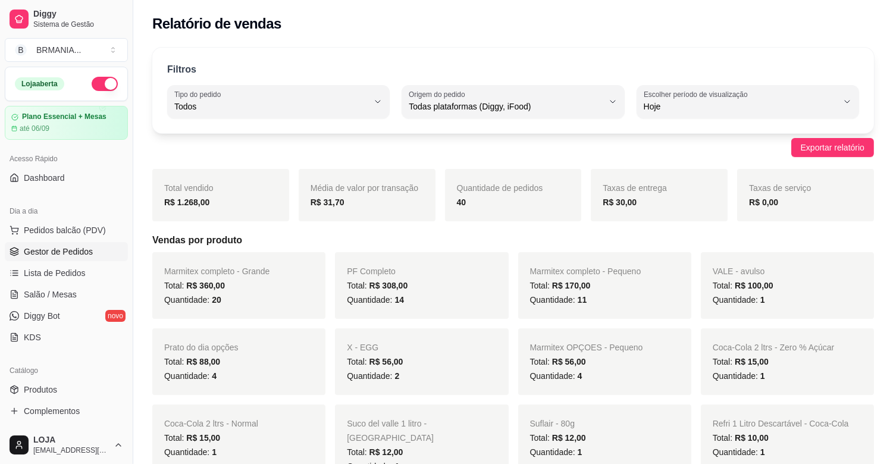
click at [67, 251] on span "Gestor de Pedidos" at bounding box center [58, 252] width 69 height 12
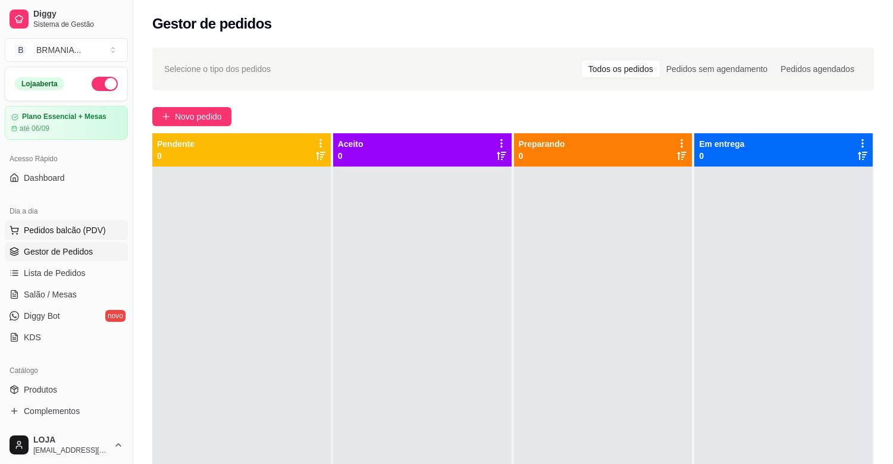
click at [54, 234] on span "Pedidos balcão (PDV)" at bounding box center [65, 230] width 82 height 12
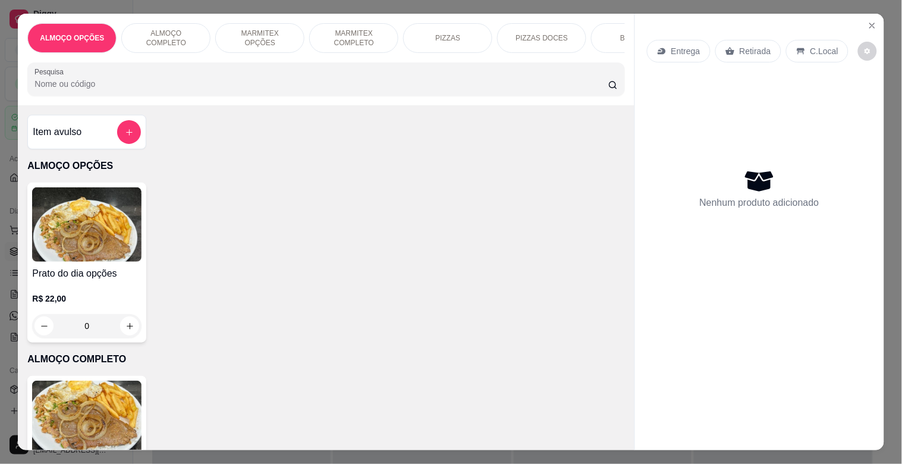
click at [173, 23] on div "ALMOÇO COMPLETO" at bounding box center [165, 38] width 89 height 30
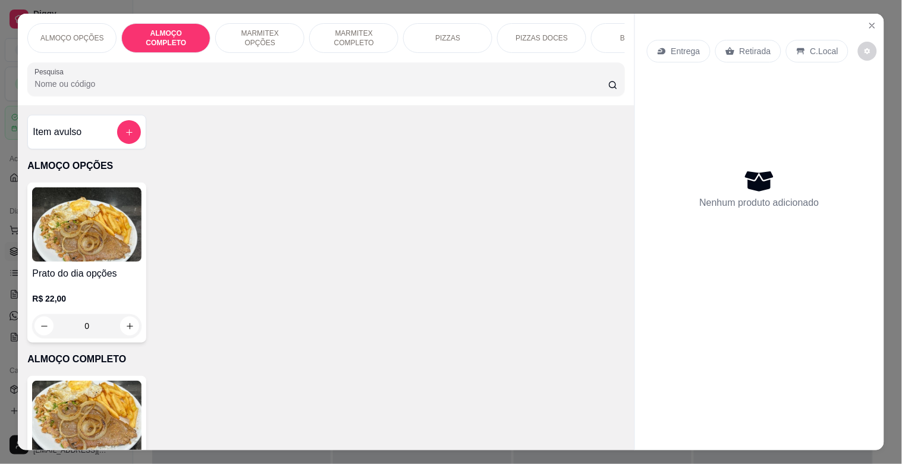
scroll to position [29, 0]
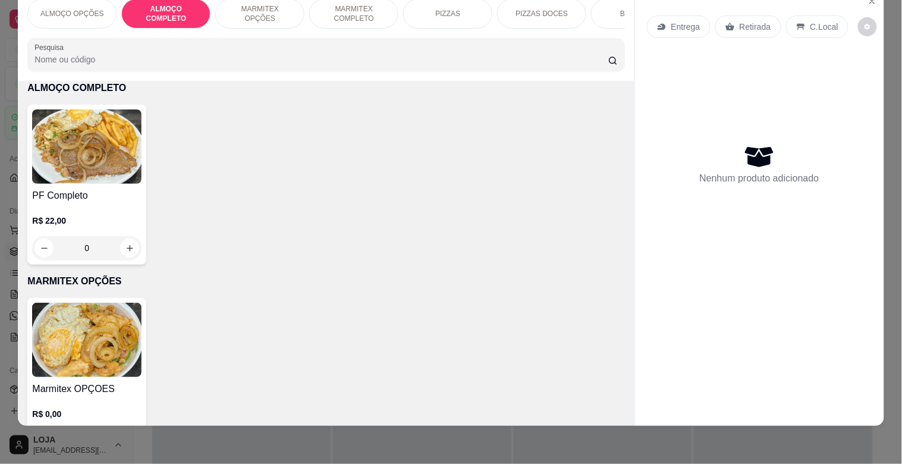
click at [88, 180] on img at bounding box center [86, 146] width 109 height 74
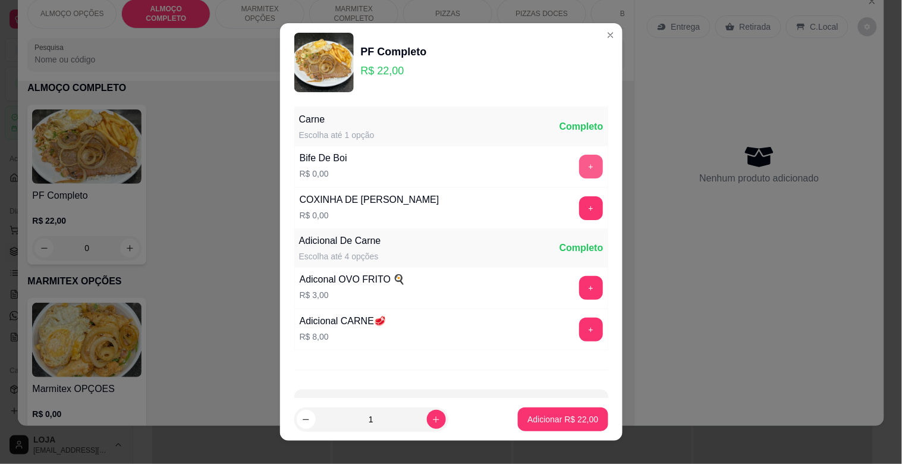
click at [579, 162] on button "+" at bounding box center [591, 167] width 24 height 24
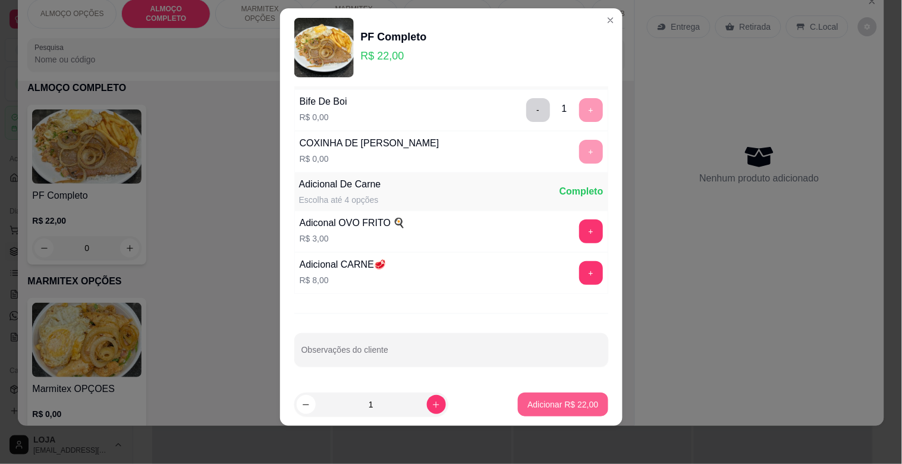
click at [545, 407] on p "Adicionar R$ 22,00" at bounding box center [563, 404] width 71 height 12
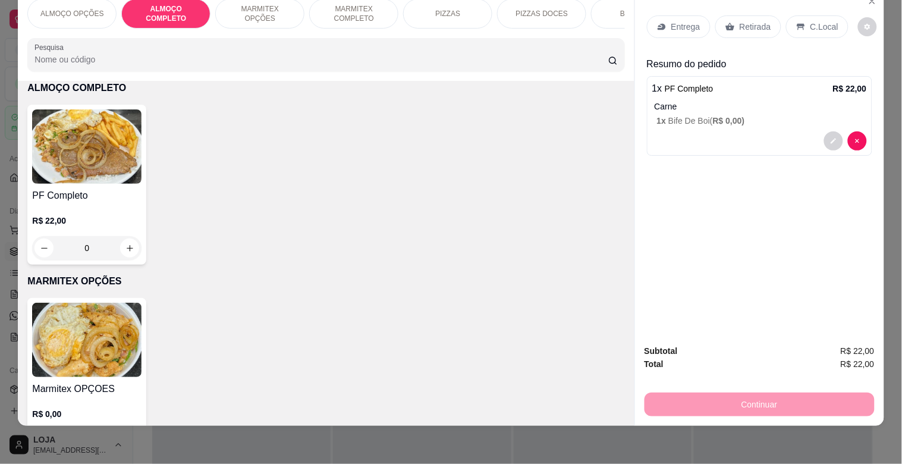
click at [611, 10] on div "BEBIDAS" at bounding box center [635, 14] width 89 height 30
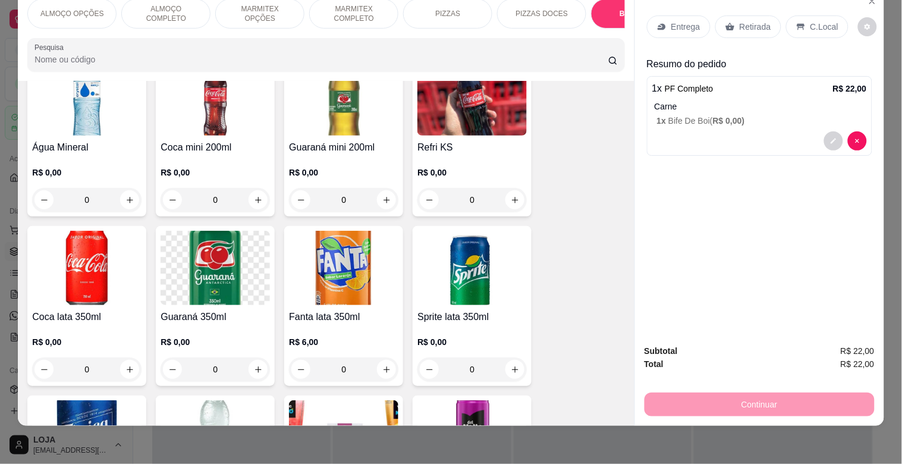
scroll to position [1232, 0]
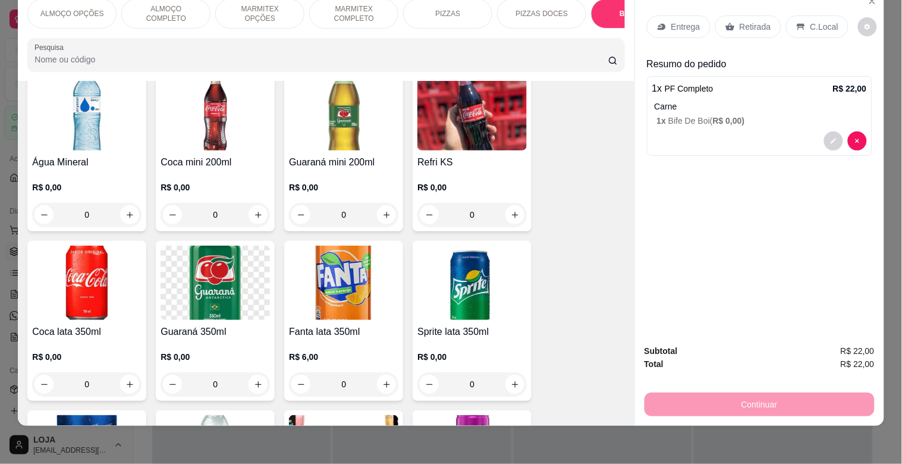
click at [418, 116] on img at bounding box center [472, 113] width 109 height 74
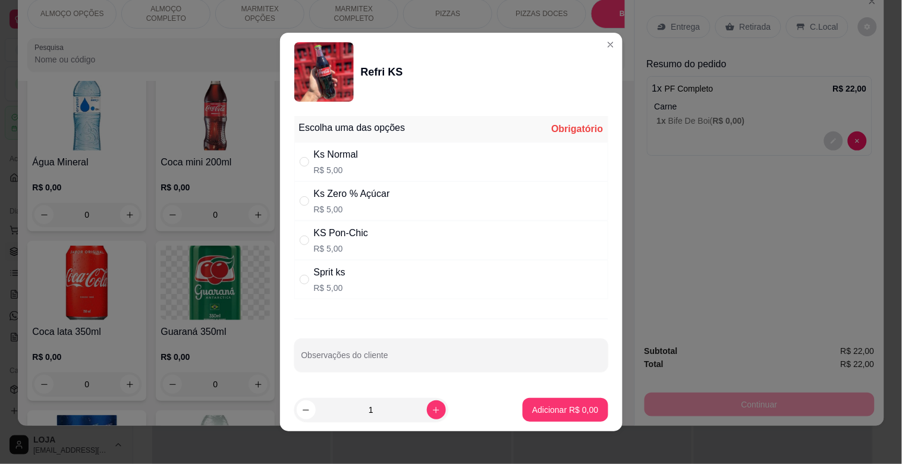
drag, startPoint x: 344, startPoint y: 236, endPoint x: 355, endPoint y: 236, distance: 11.3
click at [345, 236] on div "KS Pon-Chic" at bounding box center [341, 233] width 55 height 14
click at [554, 405] on p "Adicionar R$ 5,00" at bounding box center [565, 409] width 64 height 11
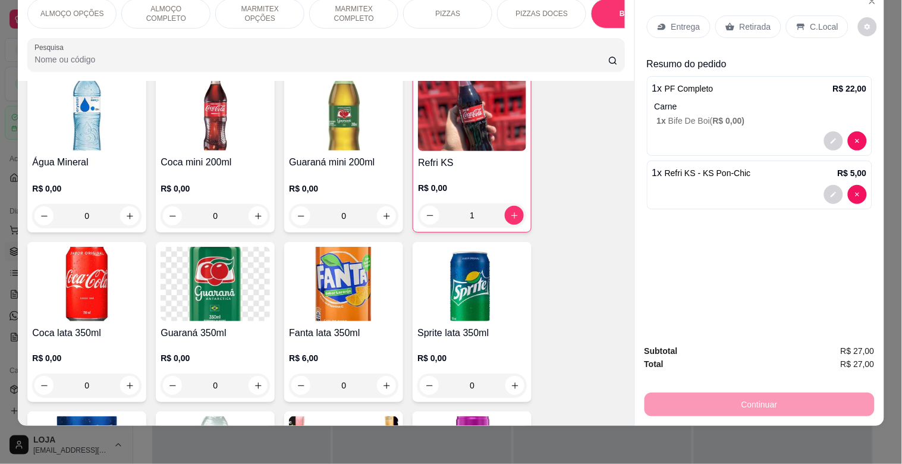
click at [732, 15] on div "Retirada" at bounding box center [748, 26] width 66 height 23
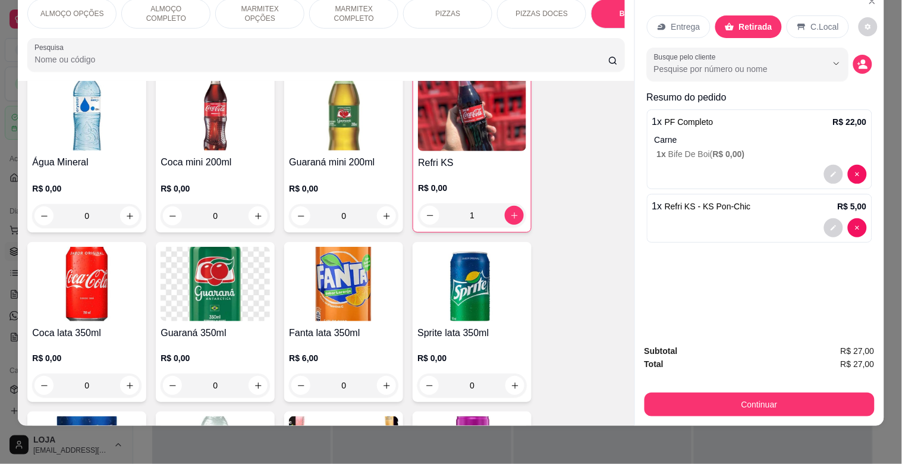
click at [801, 15] on div "C.Local" at bounding box center [818, 26] width 62 height 23
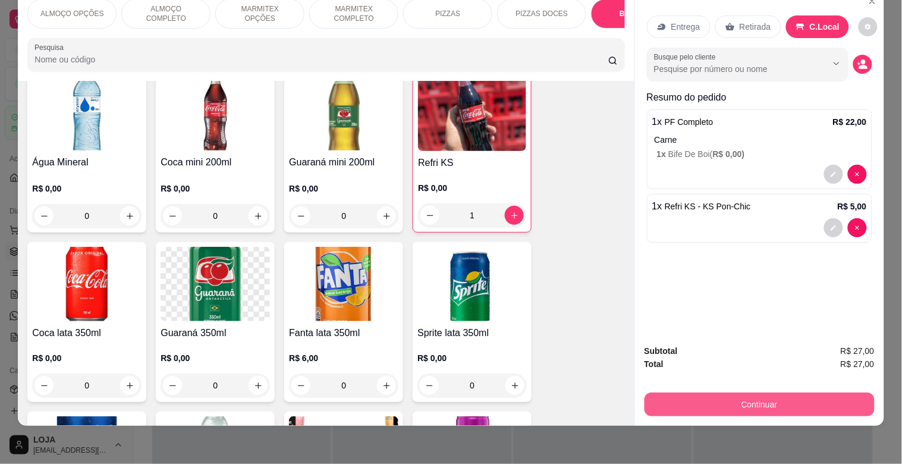
click at [793, 397] on button "Continuar" at bounding box center [760, 405] width 230 height 24
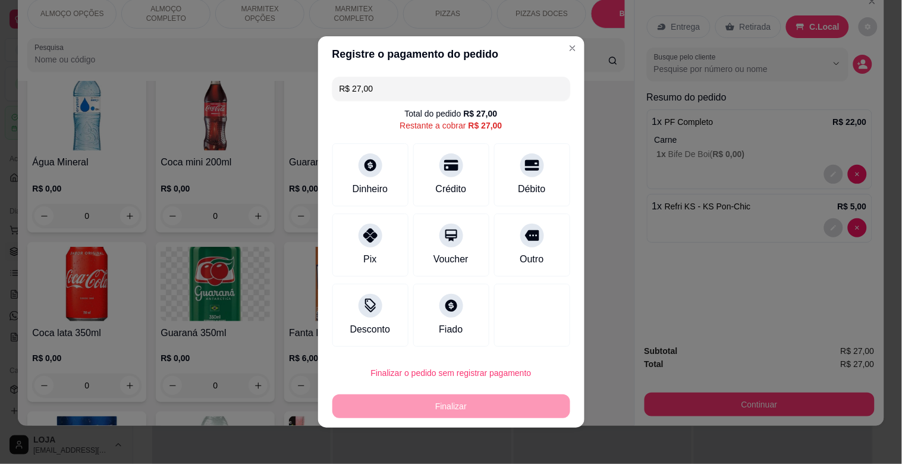
drag, startPoint x: 516, startPoint y: 184, endPoint x: 509, endPoint y: 185, distance: 7.2
click at [518, 184] on div "Débito" at bounding box center [531, 189] width 27 height 14
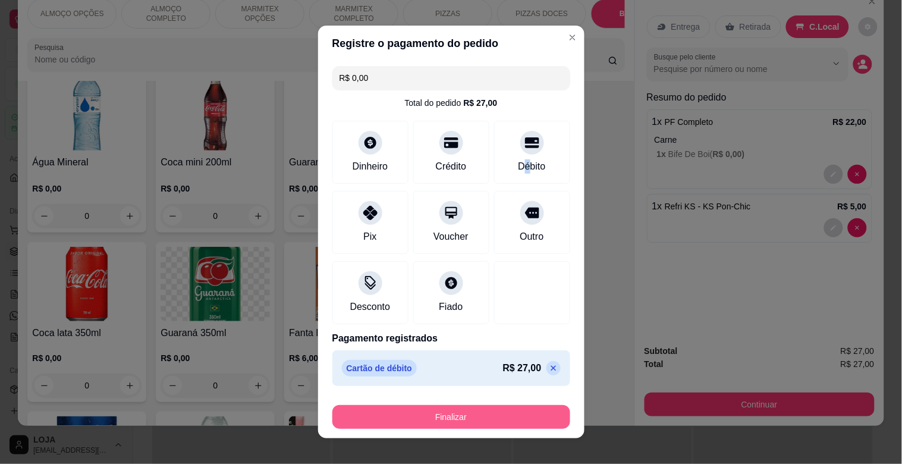
click at [516, 419] on button "Finalizar" at bounding box center [451, 417] width 238 height 24
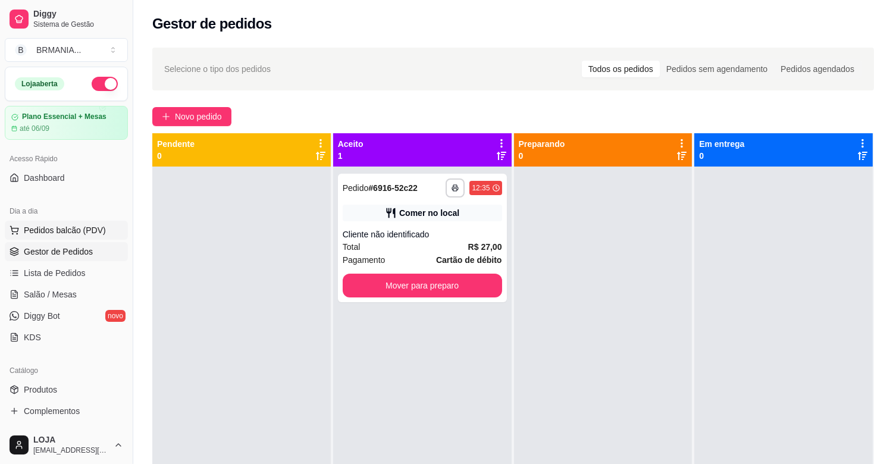
click at [87, 230] on span "Pedidos balcão (PDV)" at bounding box center [65, 230] width 82 height 12
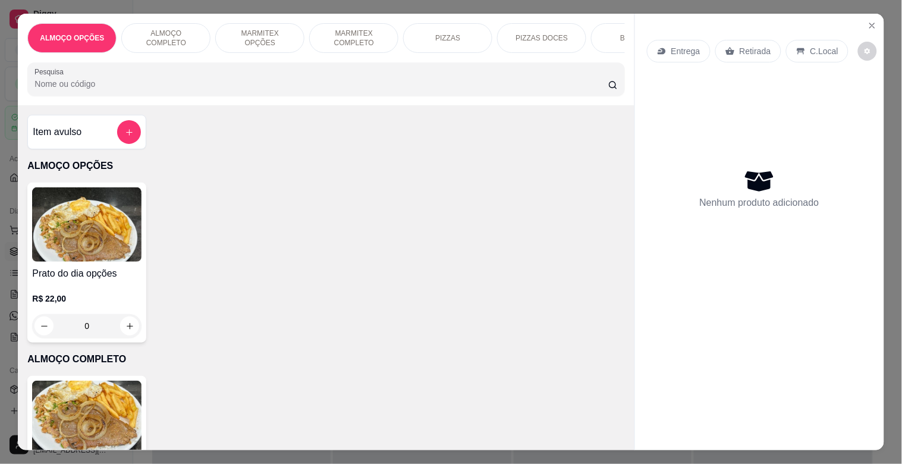
click at [157, 36] on p "ALMOÇO COMPLETO" at bounding box center [165, 38] width 69 height 19
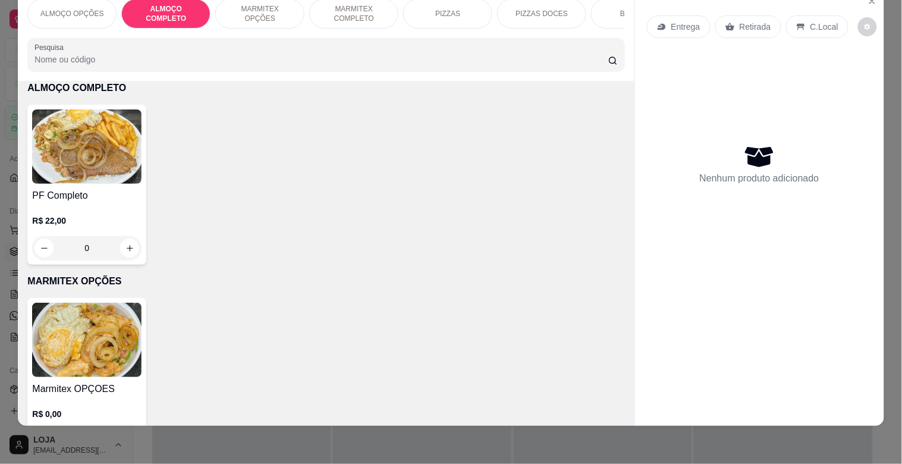
click at [258, 4] on p "MARMITEX OPÇÕES" at bounding box center [259, 13] width 69 height 19
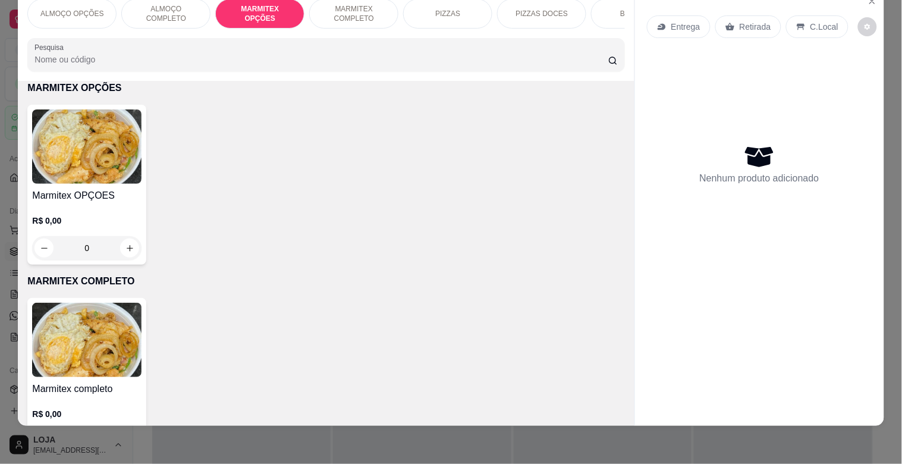
click at [36, 164] on img at bounding box center [86, 146] width 109 height 74
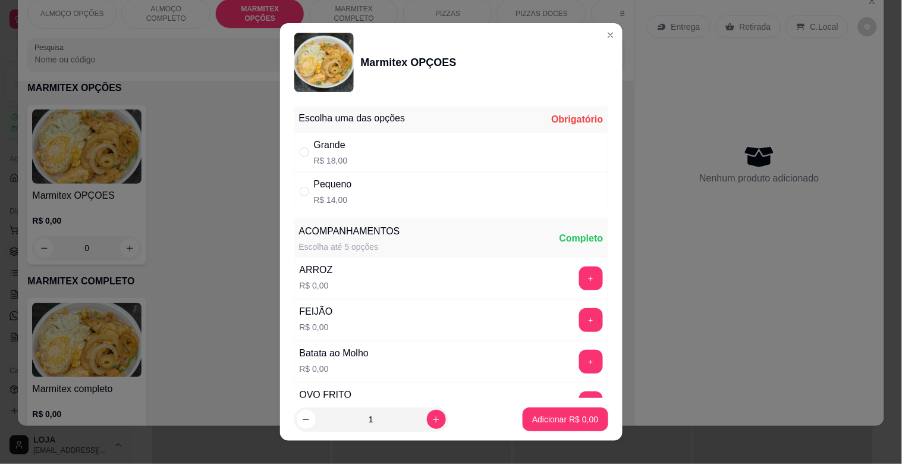
click at [485, 130] on div "Escolha uma das opções Obrigatório" at bounding box center [451, 119] width 314 height 26
click at [294, 186] on div "Pequeno R$ 14,00" at bounding box center [451, 191] width 314 height 39
click at [557, 429] on button "Adicionar R$ 14,00" at bounding box center [563, 419] width 90 height 24
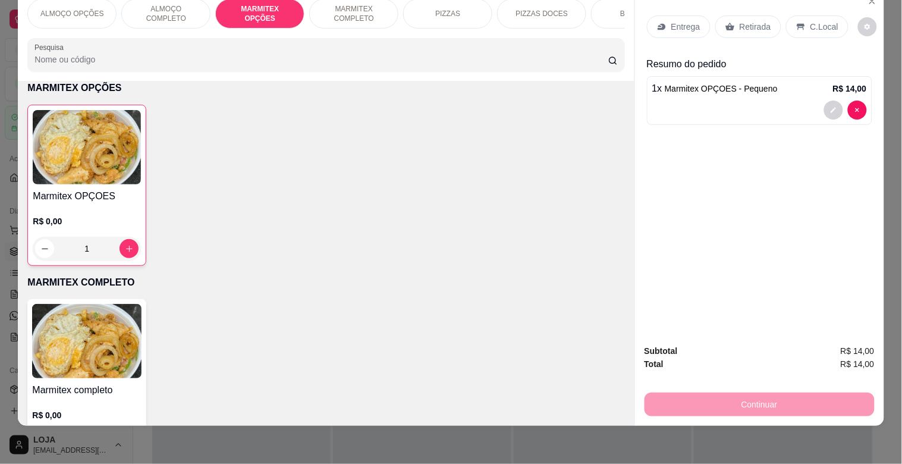
click at [613, 10] on div "BEBIDAS" at bounding box center [635, 14] width 89 height 30
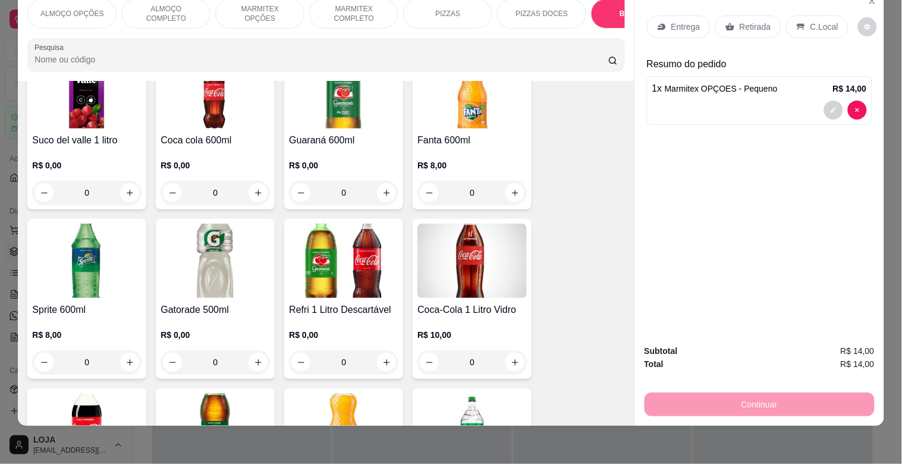
scroll to position [1685, 0]
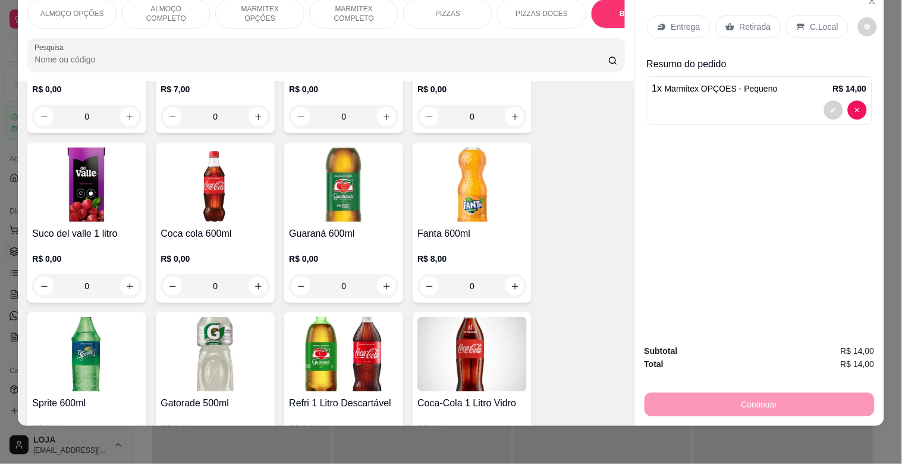
click at [101, 350] on img at bounding box center [86, 354] width 109 height 74
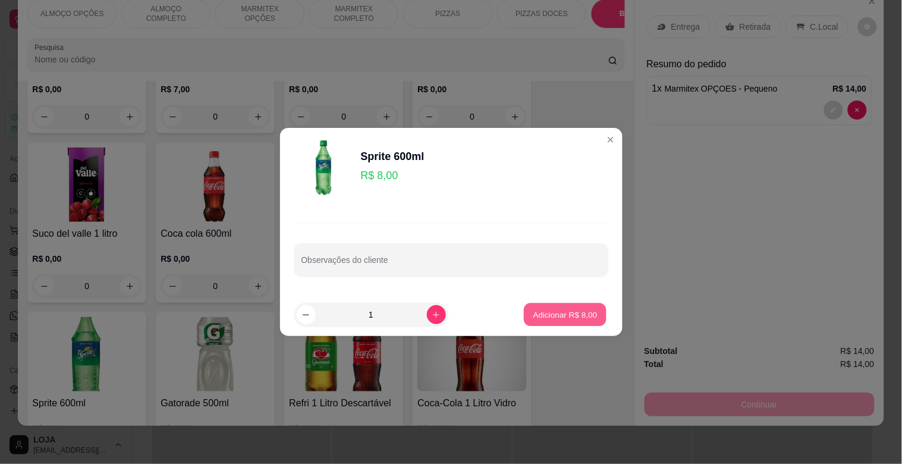
click at [548, 310] on p "Adicionar R$ 8,00" at bounding box center [565, 314] width 64 height 11
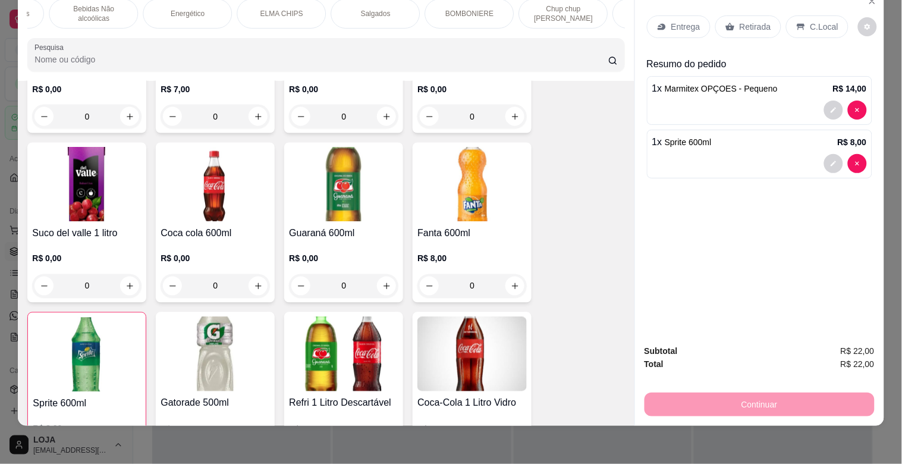
scroll to position [0, 742]
click at [450, 10] on div "BOMBONIERE" at bounding box center [457, 14] width 89 height 30
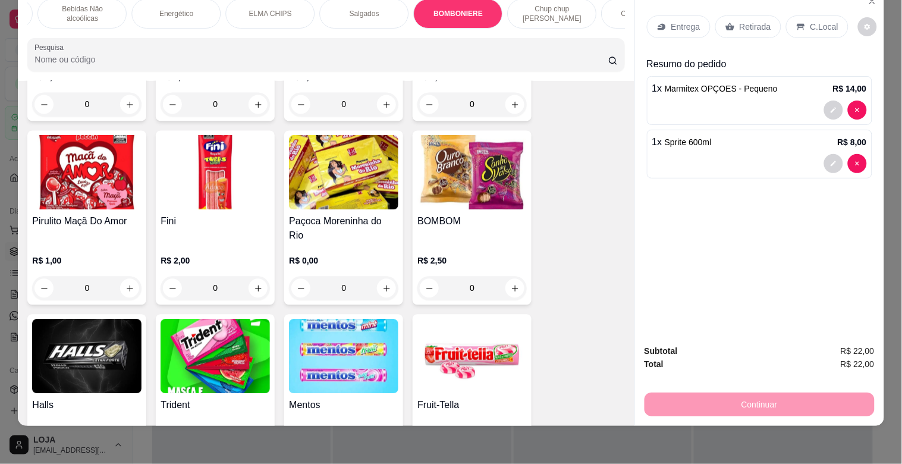
scroll to position [4088, 0]
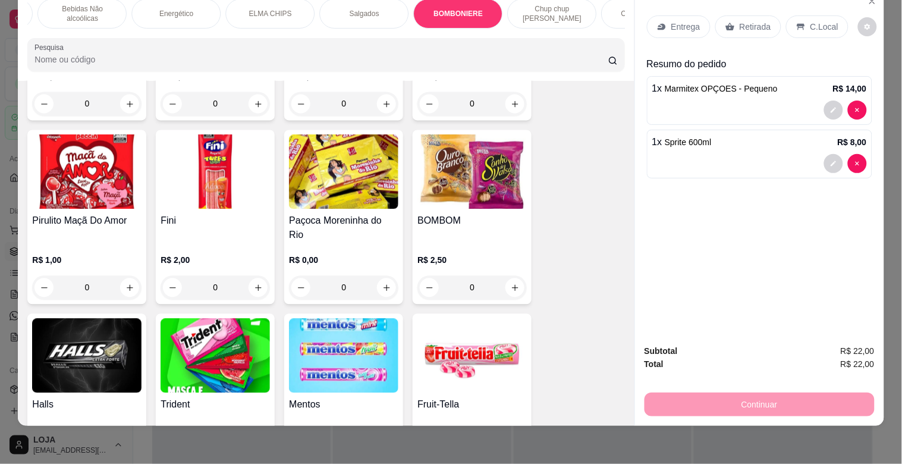
click at [503, 162] on img at bounding box center [472, 172] width 109 height 74
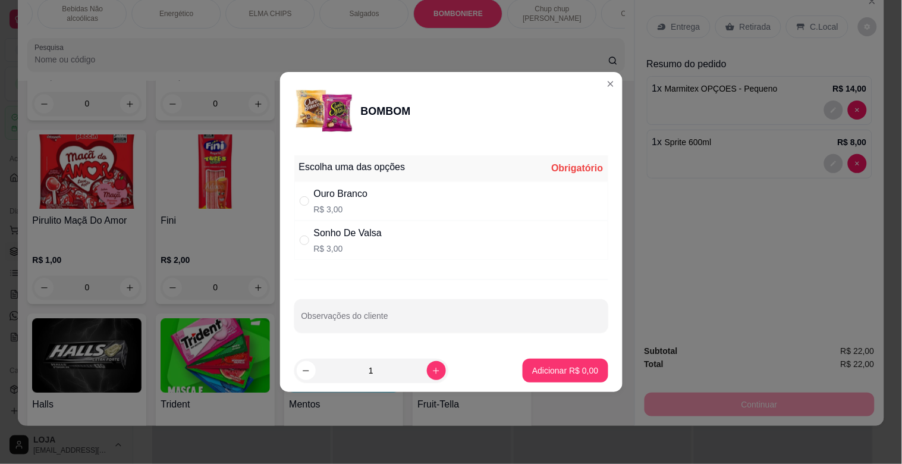
click at [438, 183] on div "Ouro Branco R$ 3,00" at bounding box center [451, 200] width 314 height 39
click at [466, 209] on div "Ouro Branco R$ 3,00" at bounding box center [451, 200] width 314 height 39
click at [536, 366] on p "Adicionar R$ 3,00" at bounding box center [565, 371] width 66 height 12
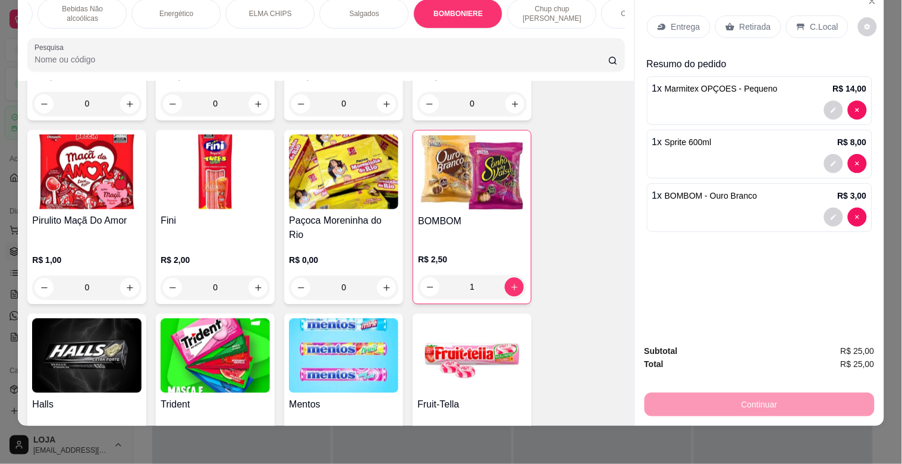
click at [740, 21] on p "Retirada" at bounding box center [756, 27] width 32 height 12
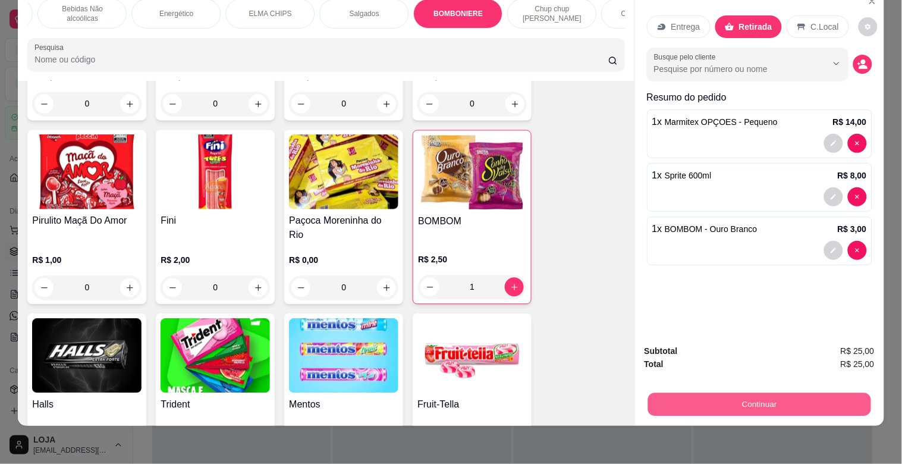
click at [768, 393] on button "Continuar" at bounding box center [759, 404] width 223 height 23
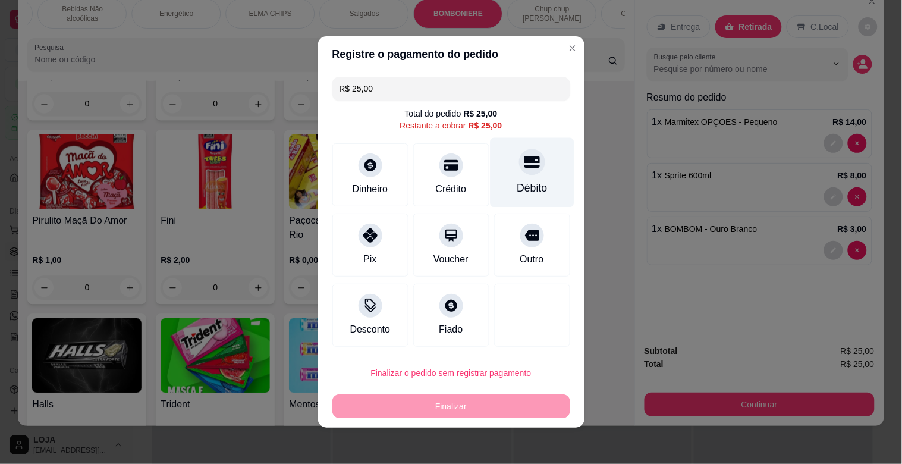
click at [504, 177] on div "Débito" at bounding box center [532, 173] width 84 height 70
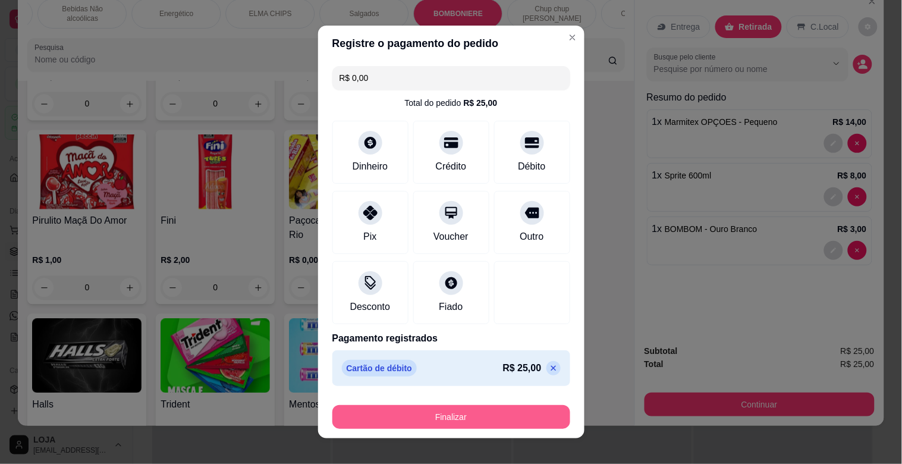
click at [500, 415] on button "Finalizar" at bounding box center [451, 417] width 238 height 24
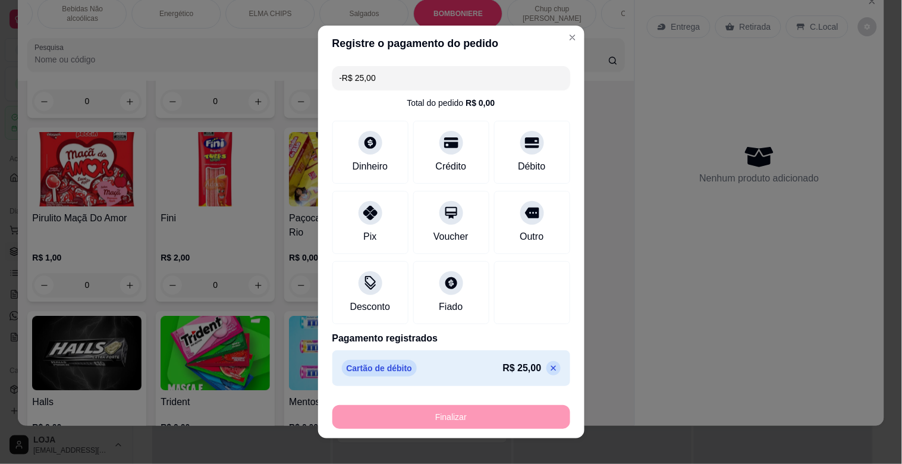
scroll to position [4085, 0]
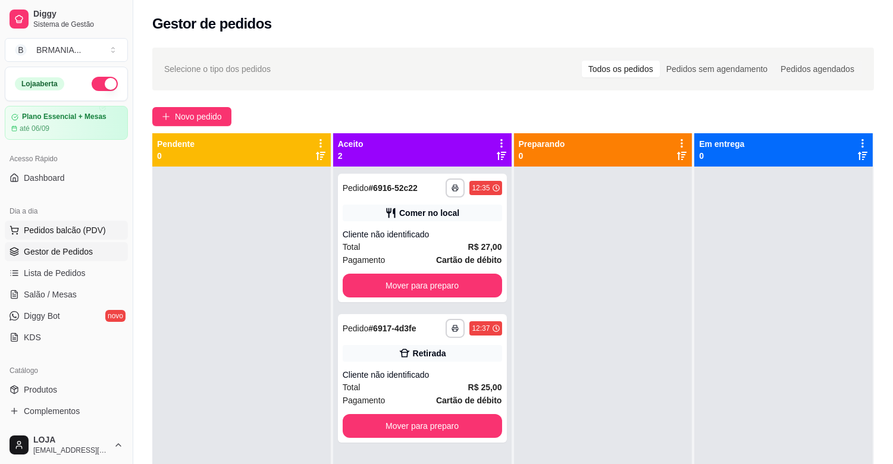
click at [55, 228] on span "Pedidos balcão (PDV)" at bounding box center [65, 230] width 82 height 12
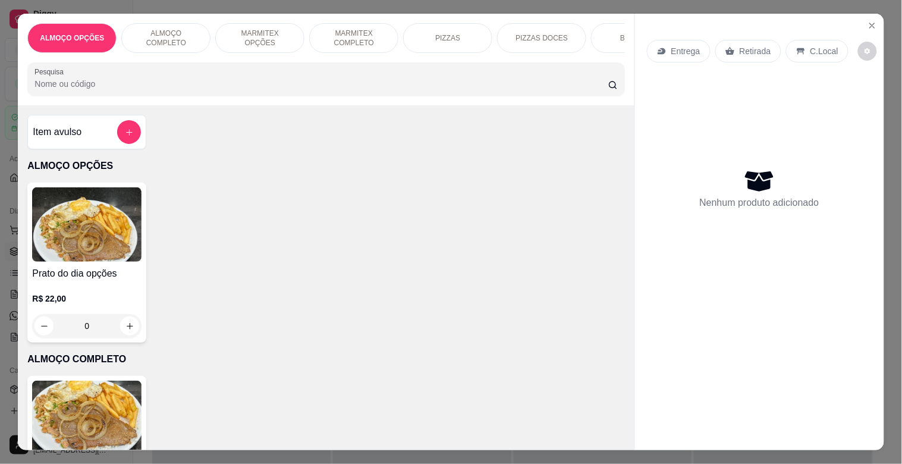
click at [70, 398] on img at bounding box center [86, 418] width 109 height 74
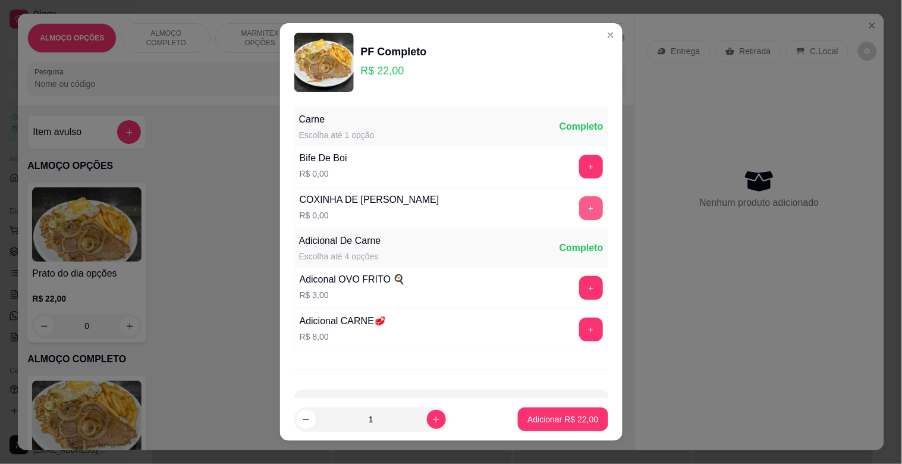
click at [579, 209] on button "+" at bounding box center [591, 208] width 24 height 24
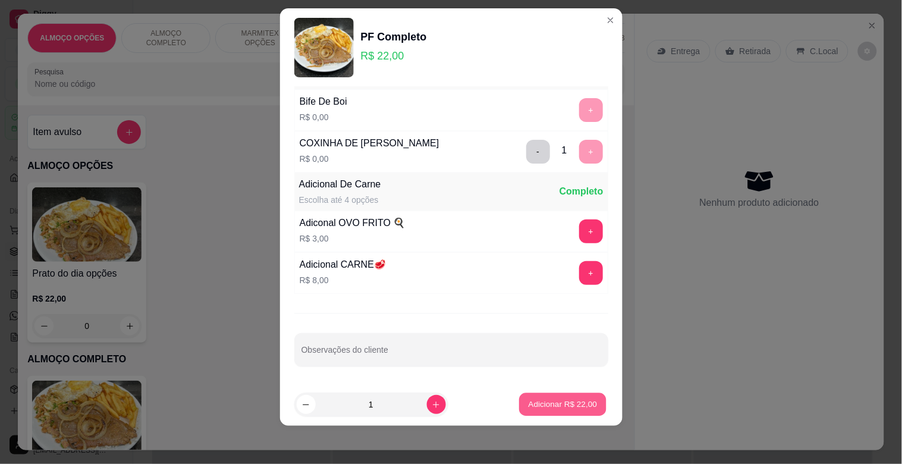
click at [544, 403] on p "Adicionar R$ 22,00" at bounding box center [563, 403] width 69 height 11
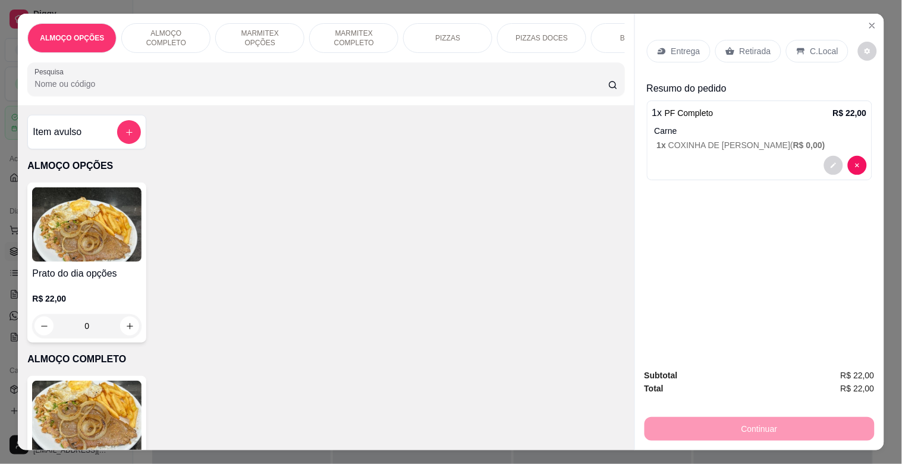
click at [811, 45] on p "C.Local" at bounding box center [825, 51] width 28 height 12
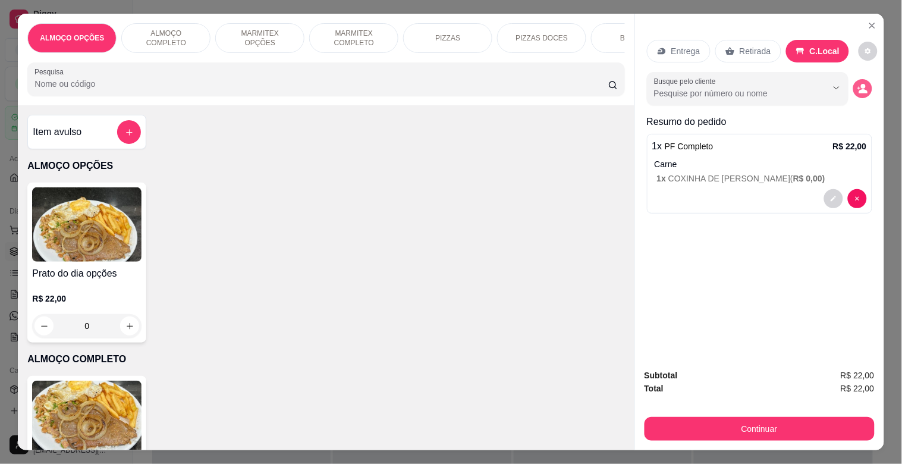
click at [853, 81] on button "decrease-product-quantity" at bounding box center [862, 88] width 19 height 19
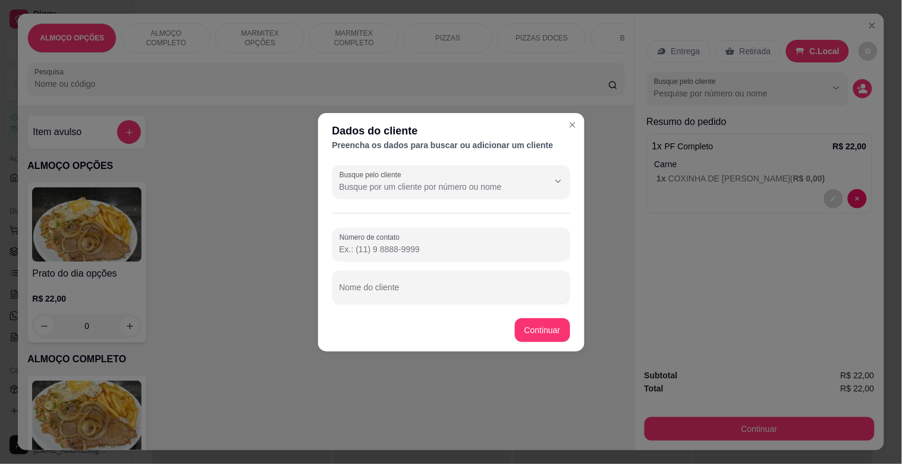
click at [359, 303] on div "Nome do cliente" at bounding box center [451, 287] width 238 height 33
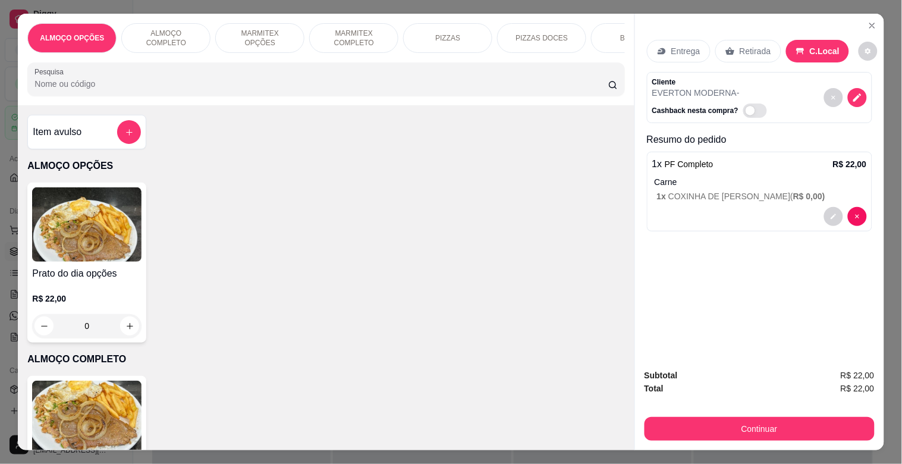
click at [764, 435] on div "Continuar" at bounding box center [760, 427] width 230 height 27
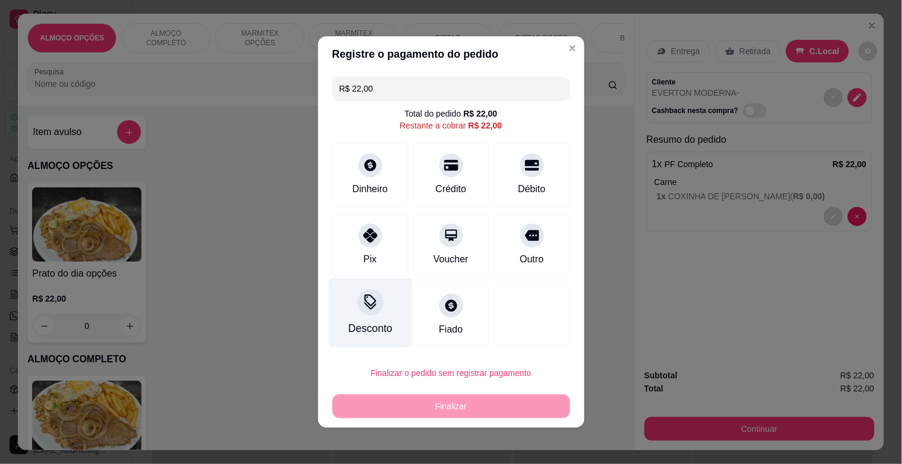
click at [369, 326] on div "Desconto" at bounding box center [370, 328] width 44 height 15
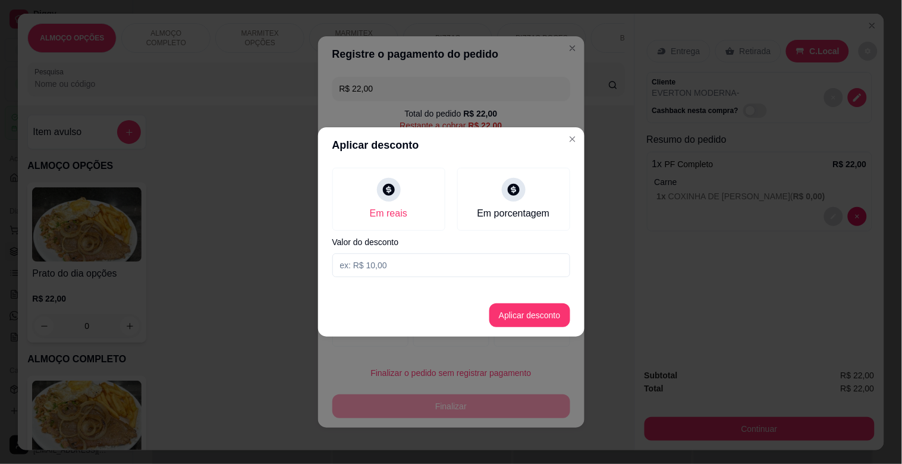
click at [371, 271] on input at bounding box center [451, 265] width 238 height 24
click at [521, 313] on button "Aplicar desconto" at bounding box center [530, 315] width 78 height 23
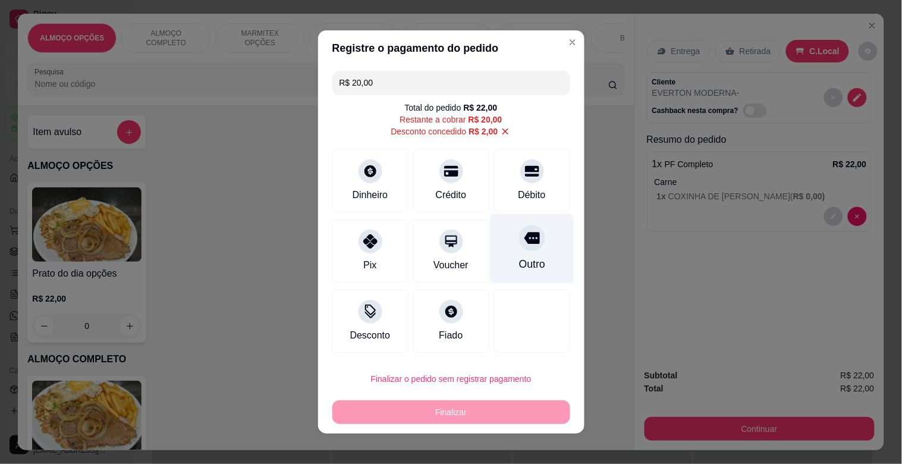
click at [533, 266] on div "Outro" at bounding box center [532, 249] width 84 height 70
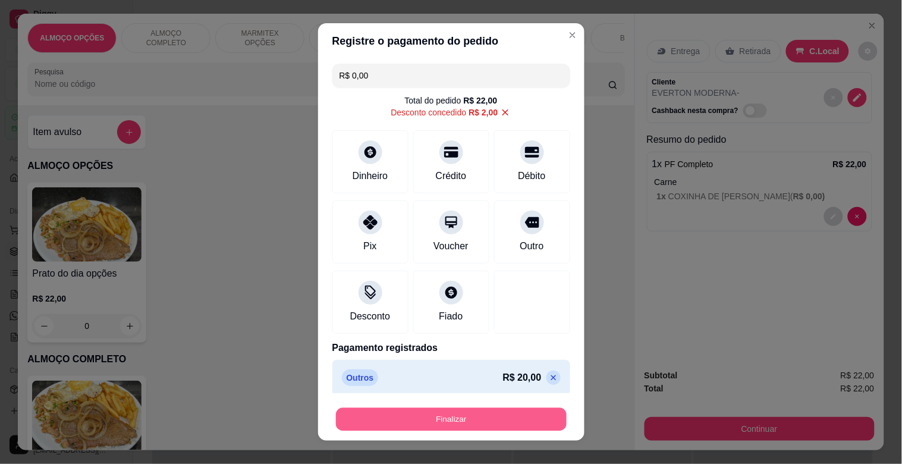
click at [472, 419] on button "Finalizar" at bounding box center [451, 419] width 231 height 23
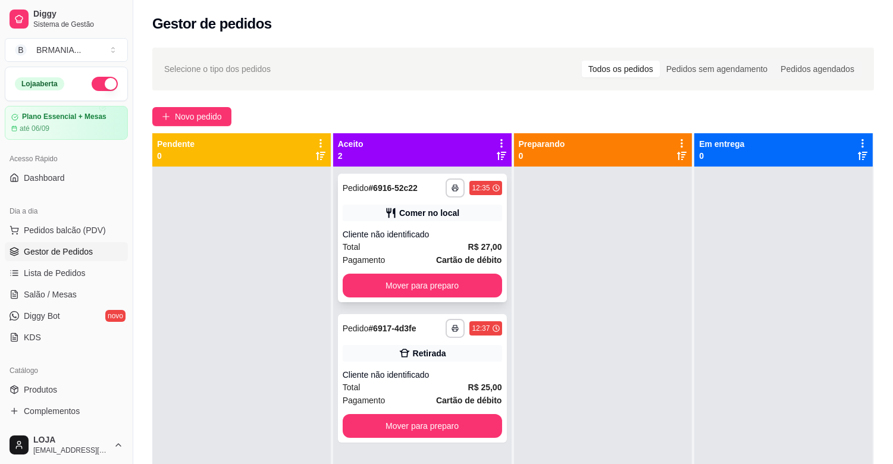
click at [437, 241] on div "Total R$ 27,00" at bounding box center [422, 246] width 159 height 13
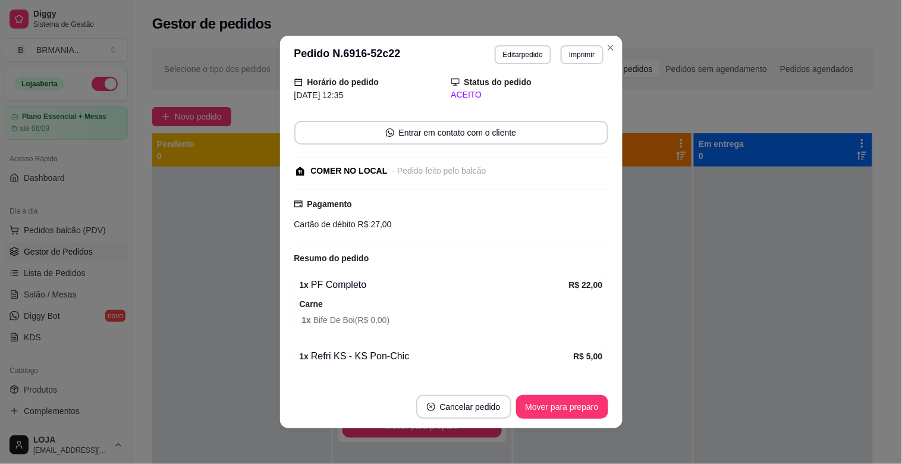
scroll to position [79, 0]
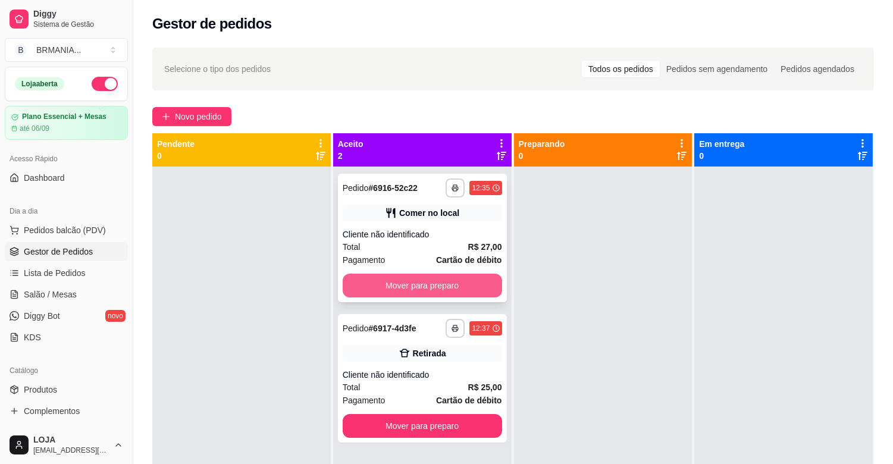
click at [423, 278] on button "Mover para preparo" at bounding box center [422, 286] width 159 height 24
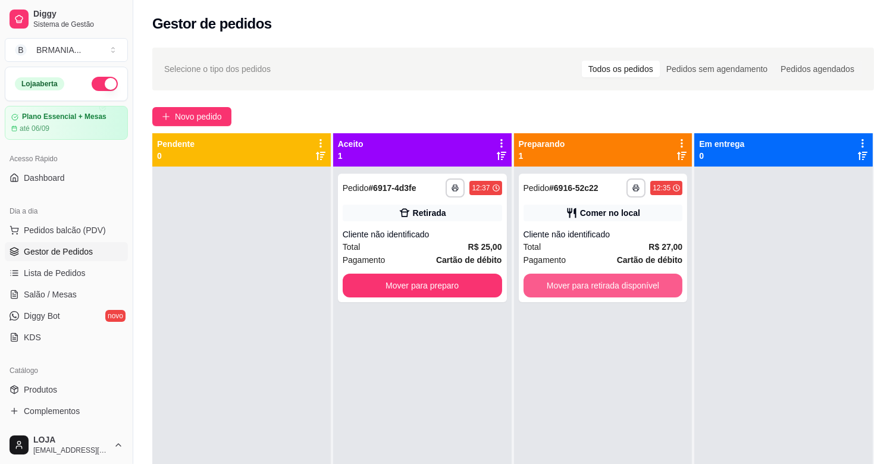
click at [584, 282] on button "Mover para retirada disponível" at bounding box center [602, 286] width 159 height 24
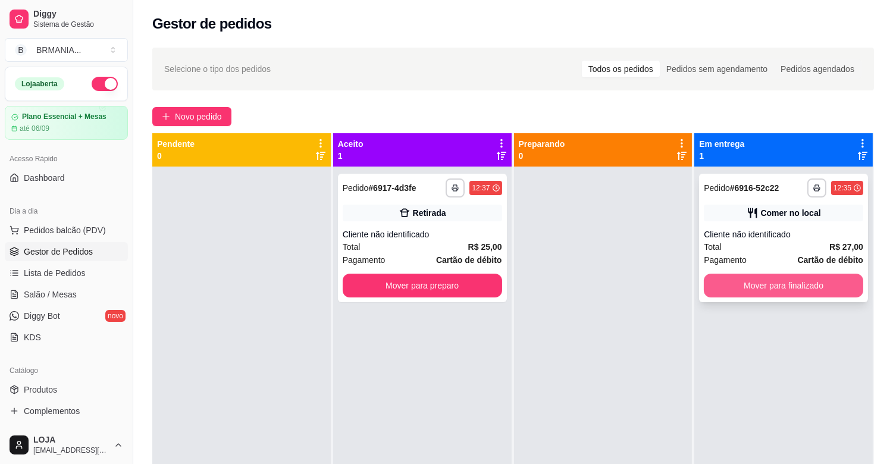
click at [764, 288] on button "Mover para finalizado" at bounding box center [783, 286] width 159 height 24
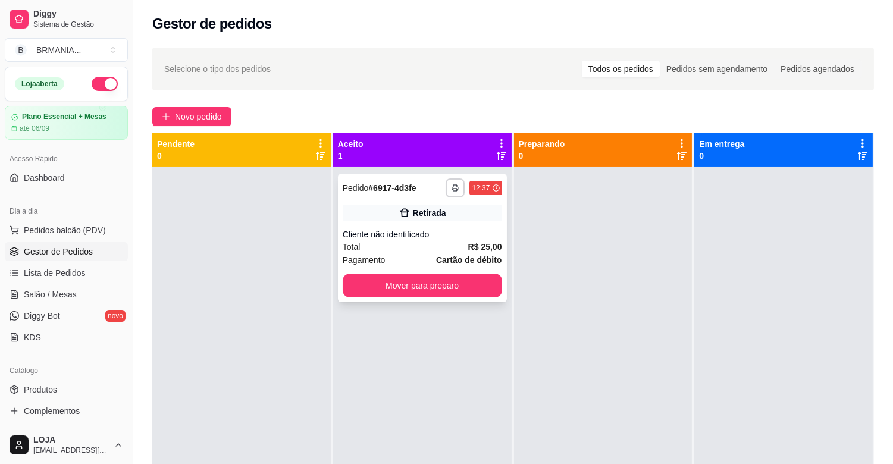
click at [413, 233] on div "Cliente não identificado" at bounding box center [422, 234] width 159 height 12
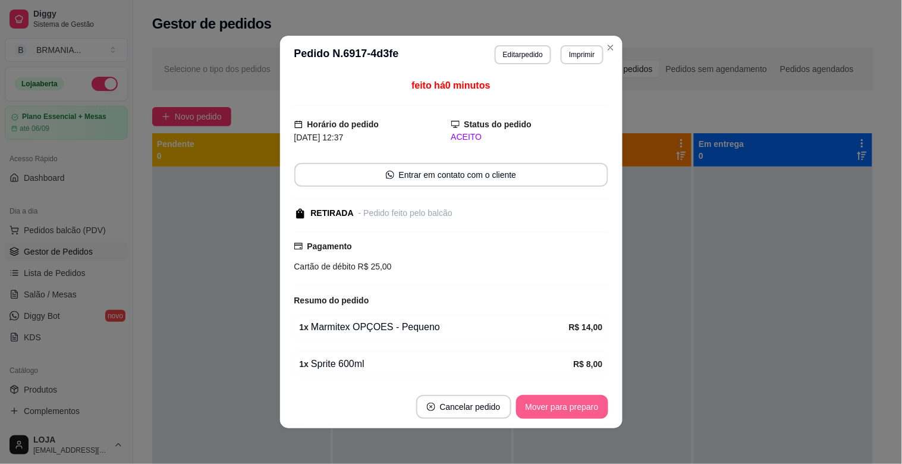
click at [564, 402] on button "Mover para preparo" at bounding box center [562, 407] width 92 height 24
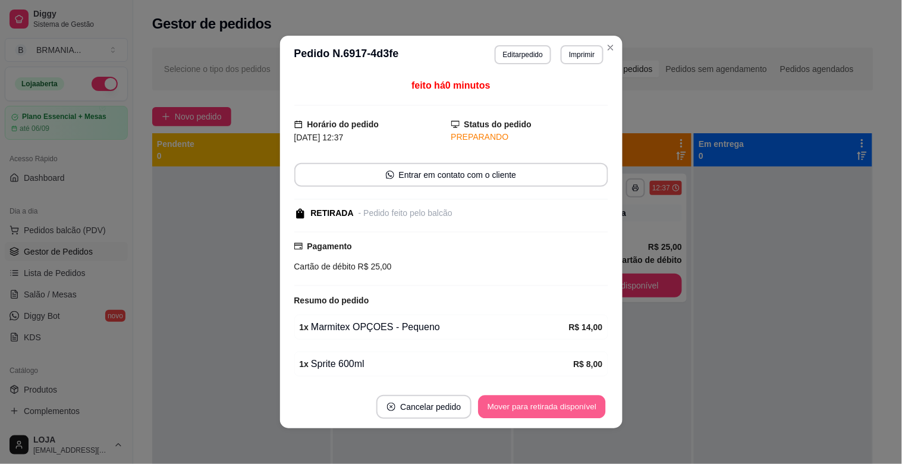
click at [556, 397] on button "Mover para retirada disponível" at bounding box center [542, 407] width 127 height 23
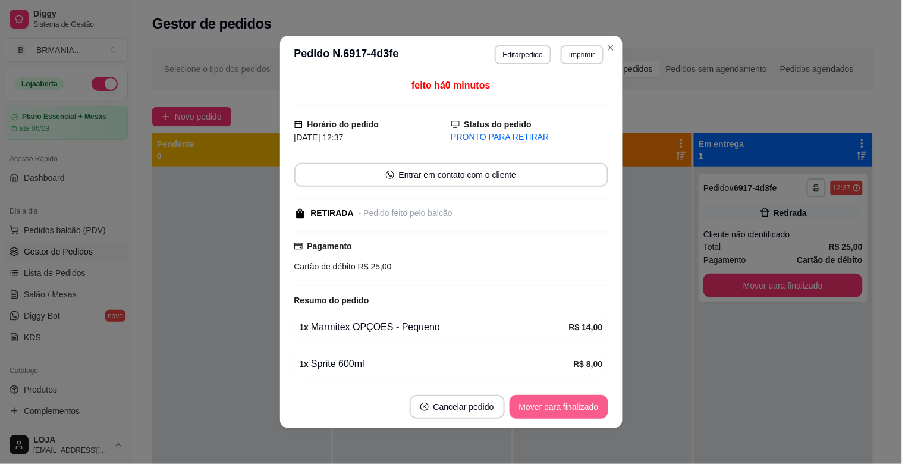
click at [556, 398] on button "Mover para finalizado" at bounding box center [559, 407] width 99 height 24
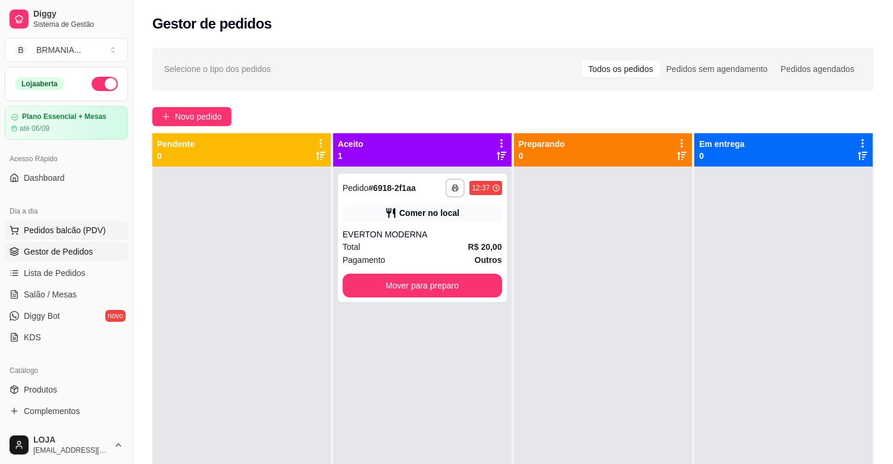
click at [67, 235] on span "Pedidos balcão (PDV)" at bounding box center [65, 230] width 82 height 12
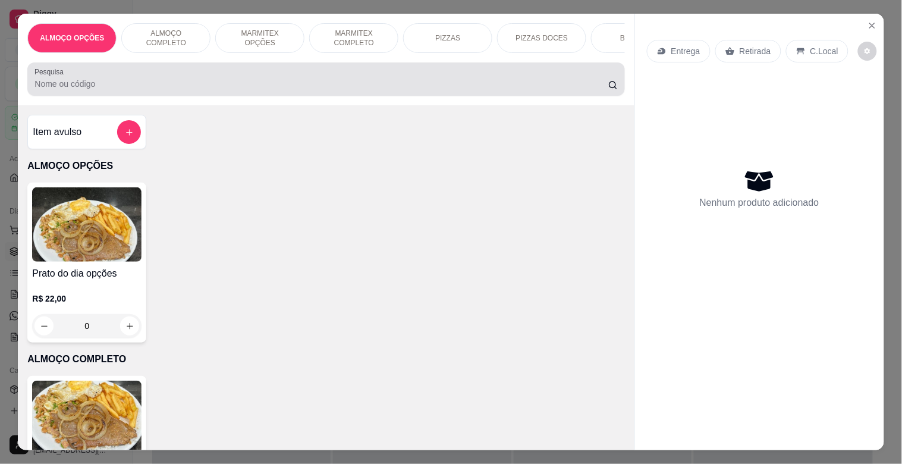
click at [145, 90] on input "Pesquisa" at bounding box center [321, 84] width 574 height 12
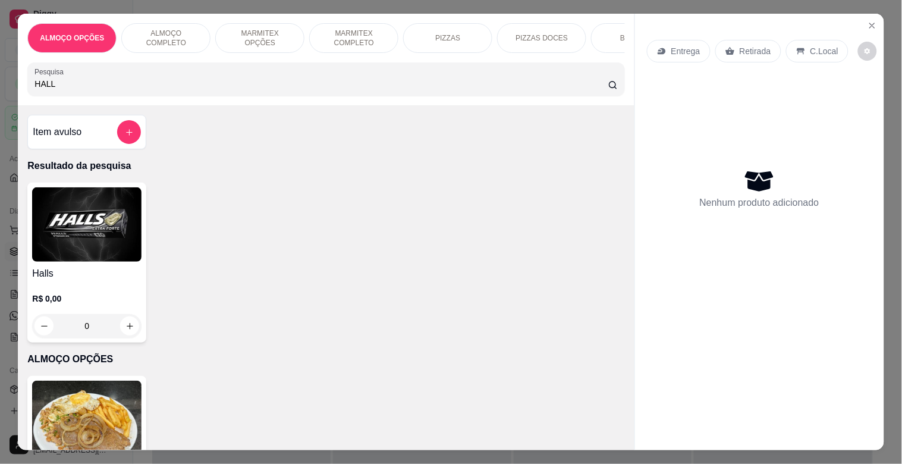
click at [73, 305] on p "R$ 0,00" at bounding box center [86, 299] width 109 height 12
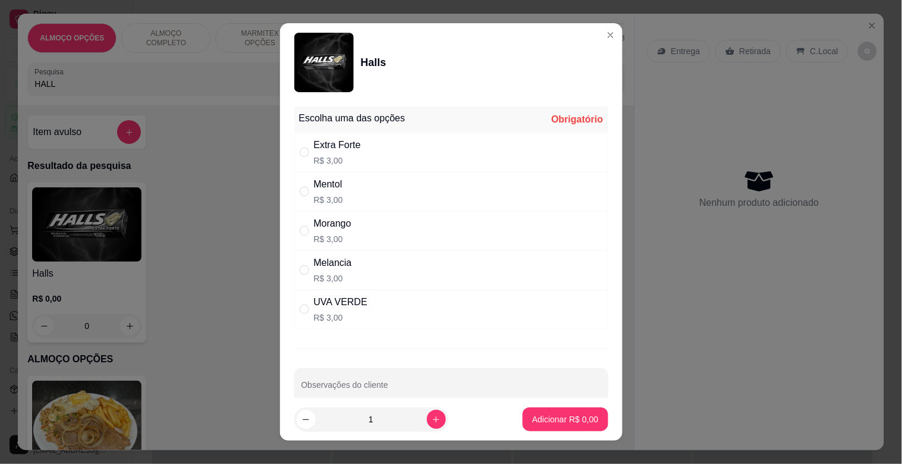
click at [359, 234] on div "Morango R$ 3,00" at bounding box center [451, 230] width 314 height 39
click at [553, 423] on p "Adicionar R$ 3,00" at bounding box center [565, 418] width 64 height 11
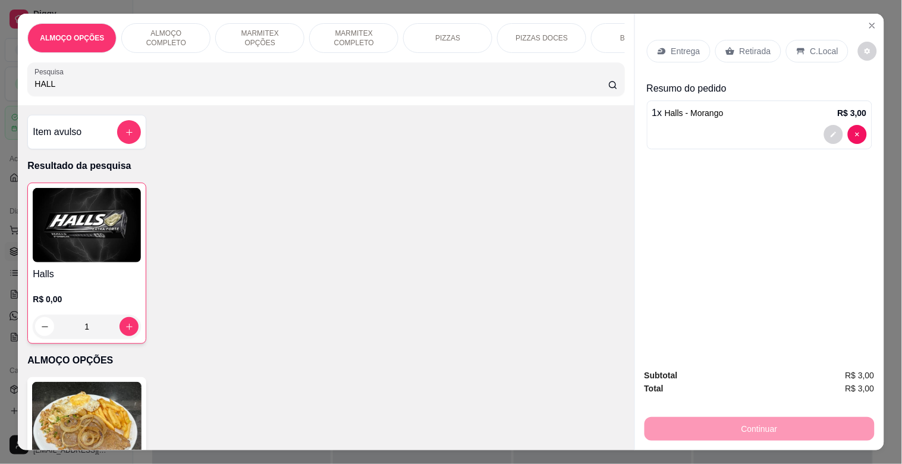
click at [768, 46] on div "Retirada" at bounding box center [748, 51] width 66 height 23
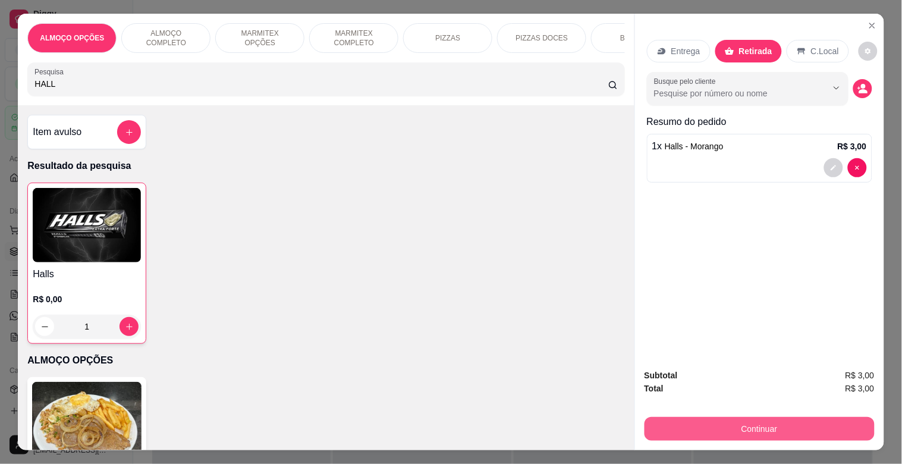
click at [768, 426] on button "Continuar" at bounding box center [760, 429] width 230 height 24
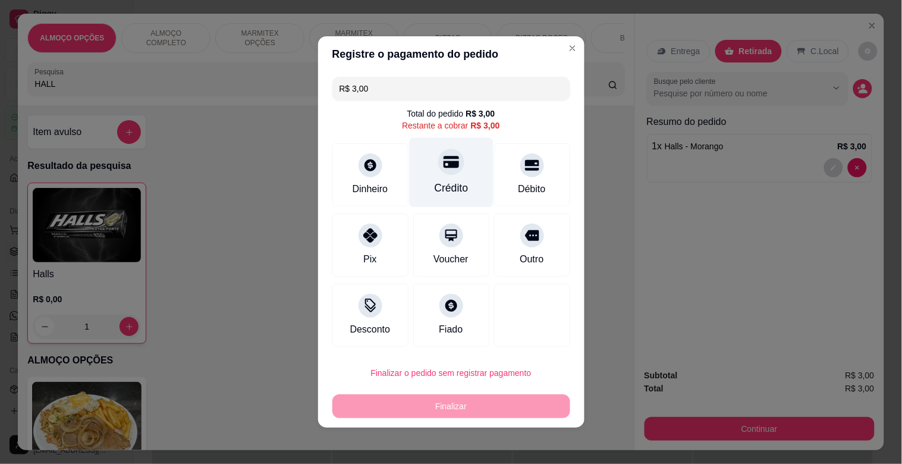
click at [425, 198] on div "Crédito" at bounding box center [451, 173] width 84 height 70
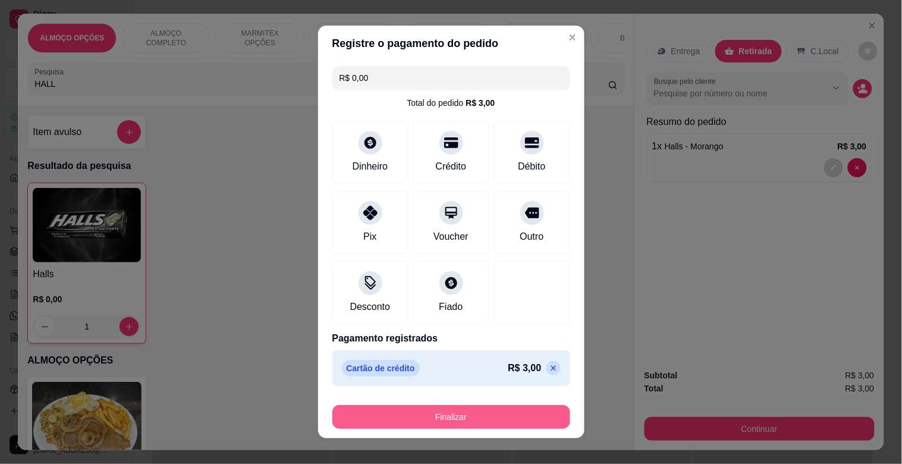
click at [468, 415] on button "Finalizar" at bounding box center [451, 417] width 238 height 24
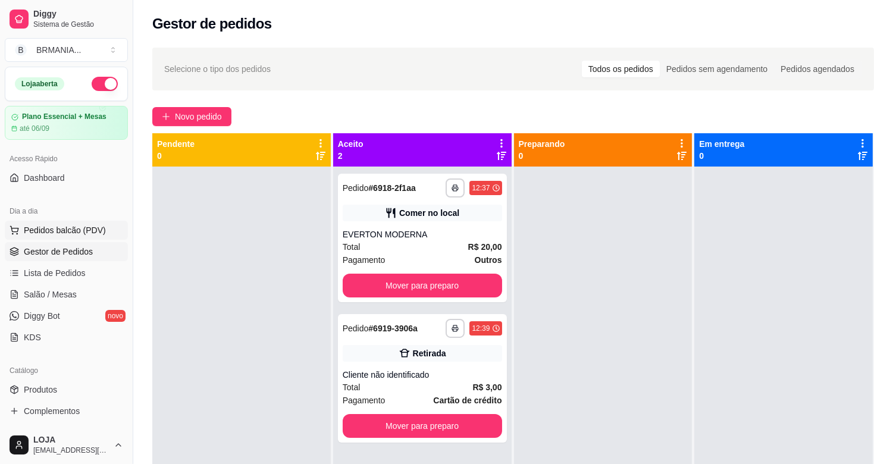
click at [68, 224] on span "Pedidos balcão (PDV)" at bounding box center [65, 230] width 82 height 12
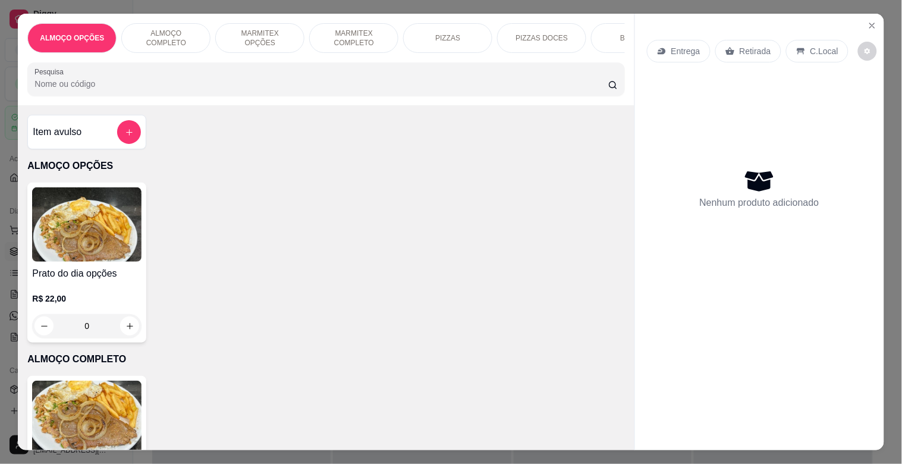
click at [89, 405] on img at bounding box center [86, 418] width 109 height 74
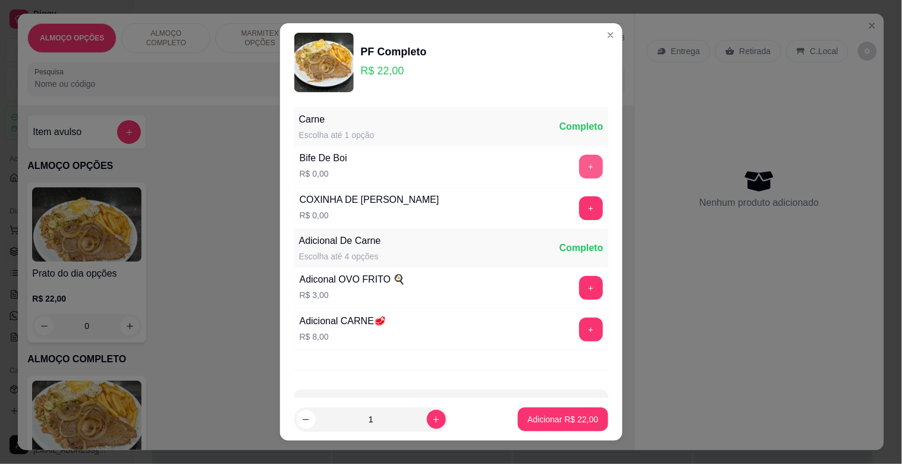
click at [579, 165] on button "+" at bounding box center [591, 167] width 24 height 24
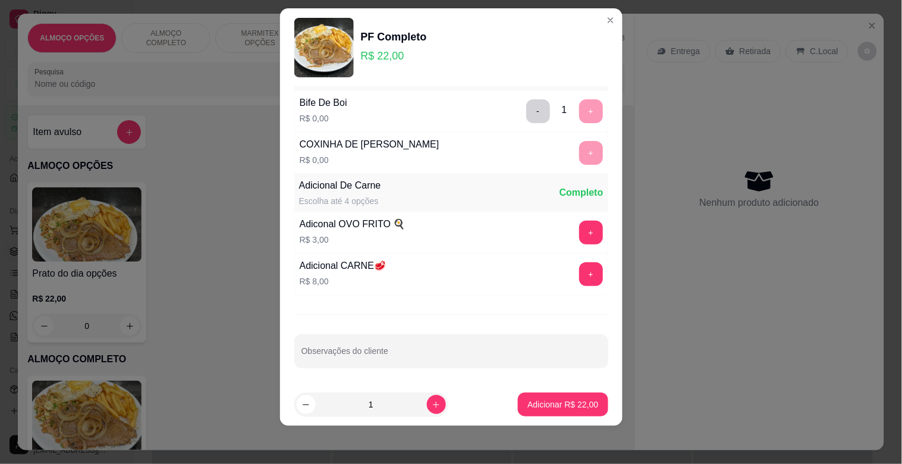
scroll to position [42, 0]
click at [427, 409] on button "increase-product-quantity" at bounding box center [436, 404] width 19 height 19
click at [427, 409] on button "increase-product-quantity" at bounding box center [436, 404] width 18 height 18
click at [302, 407] on icon "decrease-product-quantity" at bounding box center [306, 404] width 9 height 9
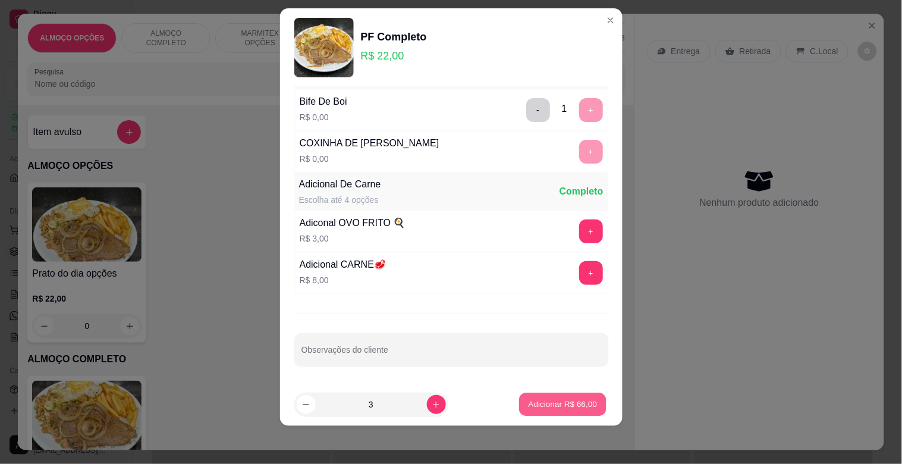
click at [548, 400] on p "Adicionar R$ 66,00" at bounding box center [563, 403] width 69 height 11
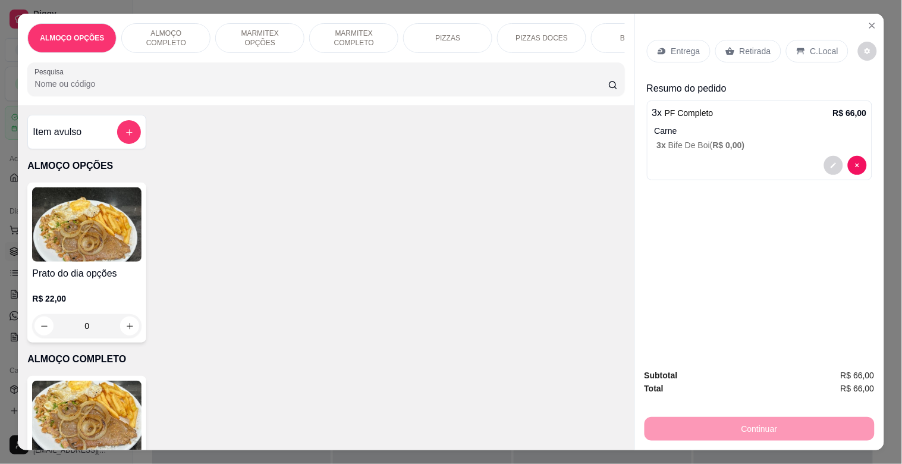
click at [369, 29] on p "MARMITEX COMPLETO" at bounding box center [353, 38] width 69 height 19
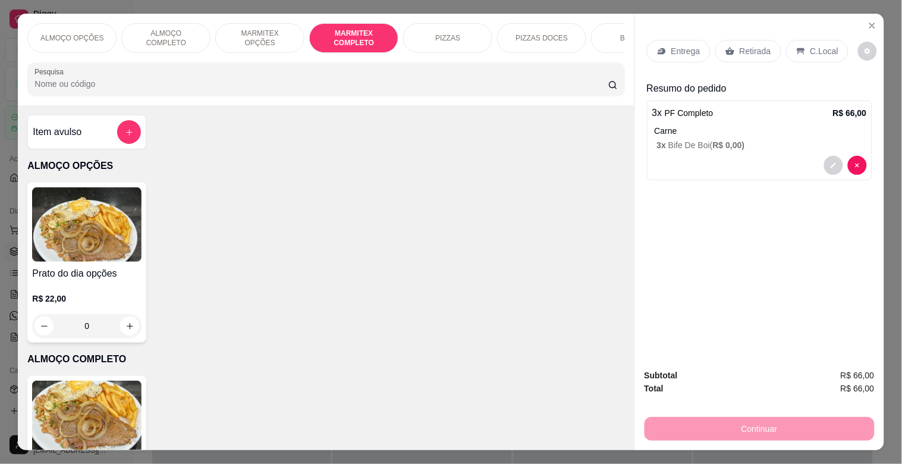
scroll to position [29, 0]
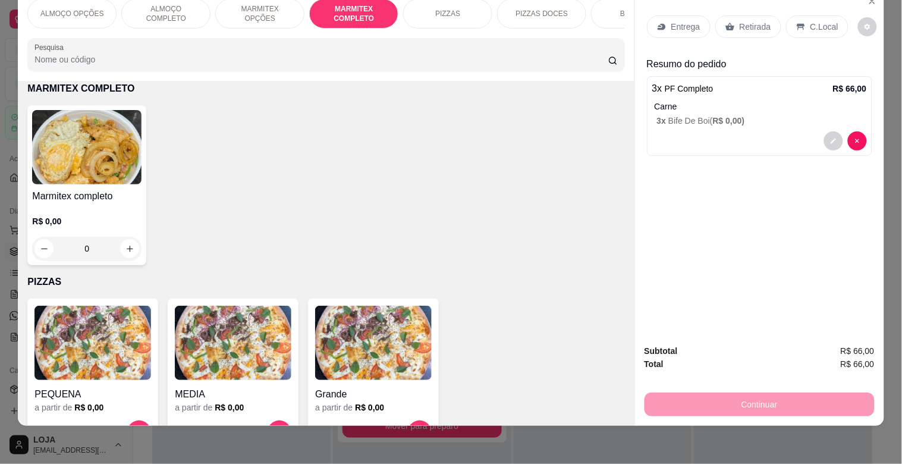
click at [78, 187] on div "Marmitex completo R$ 0,00 0" at bounding box center [86, 185] width 119 height 160
click at [331, 143] on div "Grande" at bounding box center [330, 145] width 34 height 14
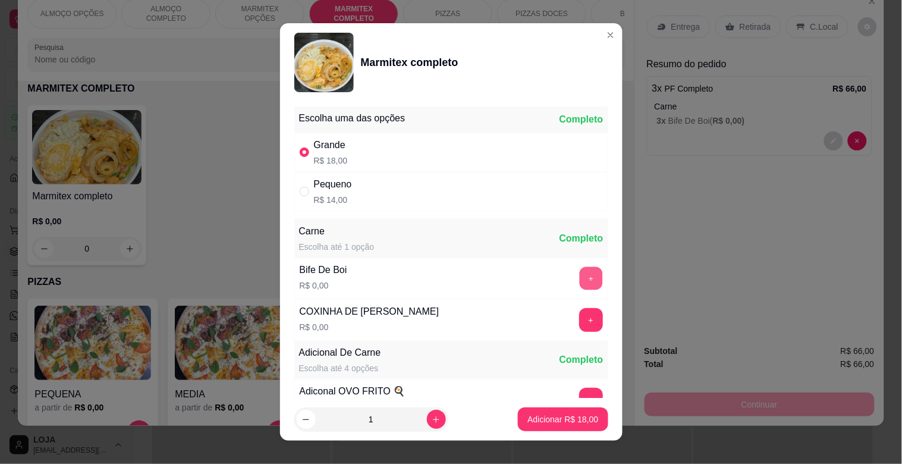
click at [579, 277] on button "+" at bounding box center [590, 278] width 23 height 23
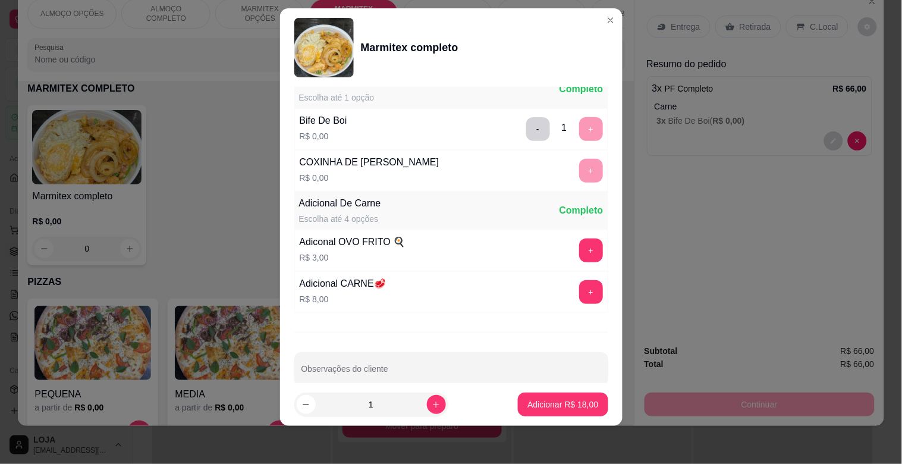
scroll to position [167, 0]
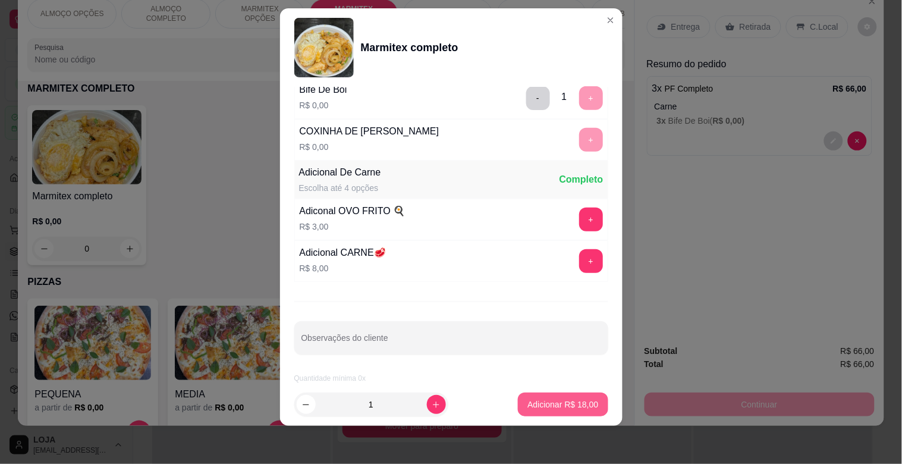
click at [555, 397] on button "Adicionar R$ 18,00" at bounding box center [563, 405] width 90 height 24
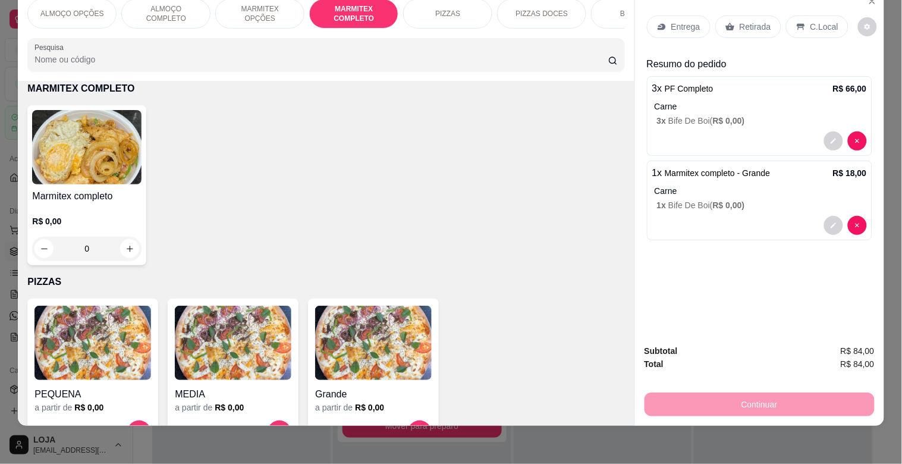
click at [760, 21] on p "Retirada" at bounding box center [756, 27] width 32 height 12
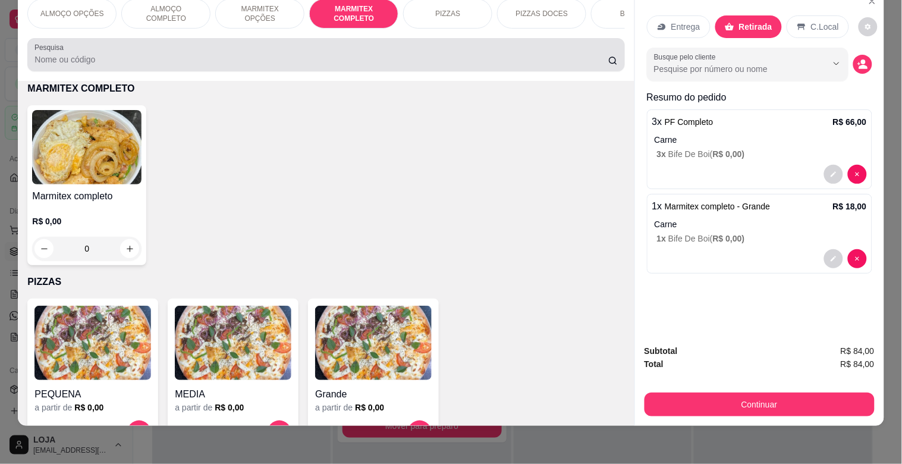
click at [187, 58] on input "Pesquisa" at bounding box center [321, 60] width 574 height 12
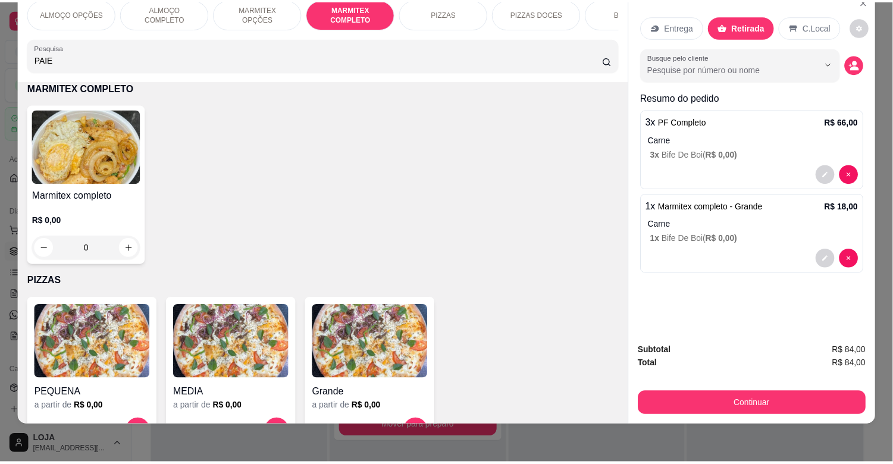
scroll to position [0, 0]
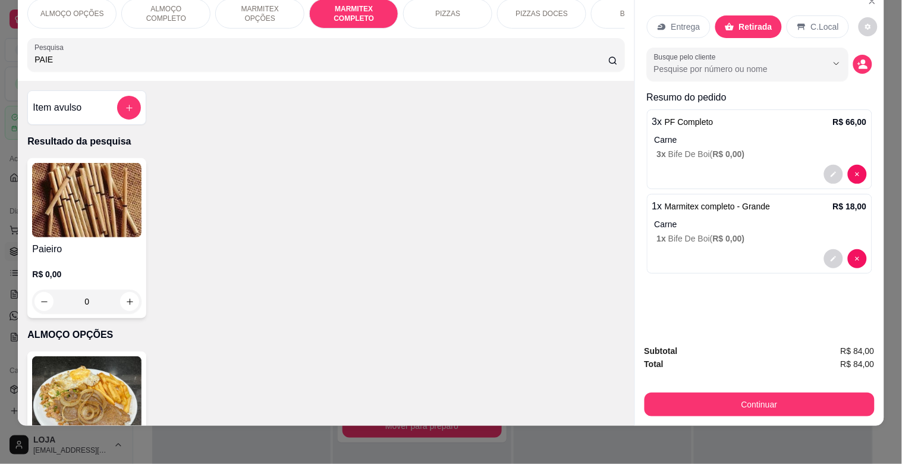
drag, startPoint x: 2, startPoint y: 215, endPoint x: 49, endPoint y: 218, distance: 47.1
click at [7, 216] on div "ALMOÇO OPÇÕES ALMOÇO COMPLETO MARMITEX OPÇÕES MARMITEX COMPLETO PIZZAS PIZZAS D…" at bounding box center [451, 232] width 902 height 464
click at [51, 216] on img at bounding box center [86, 200] width 109 height 74
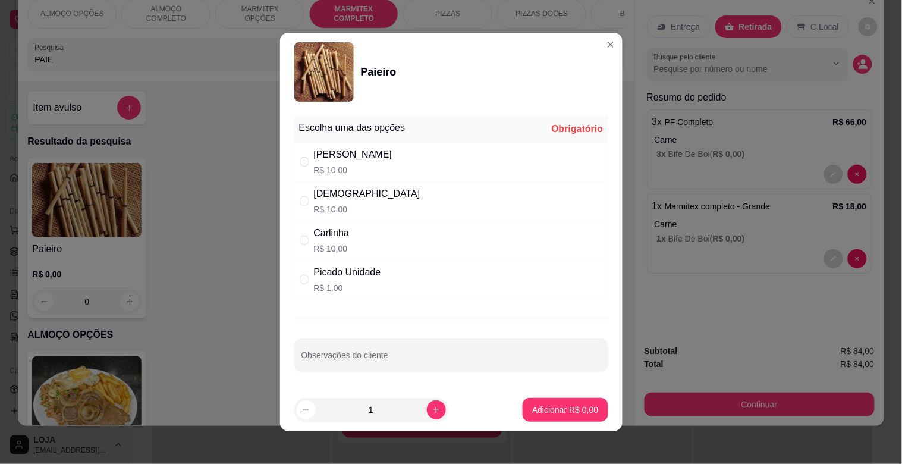
click at [365, 203] on div "Dinha R$ 10,00" at bounding box center [451, 200] width 314 height 39
click at [538, 413] on p "Adicionar R$ 10,00" at bounding box center [563, 409] width 69 height 11
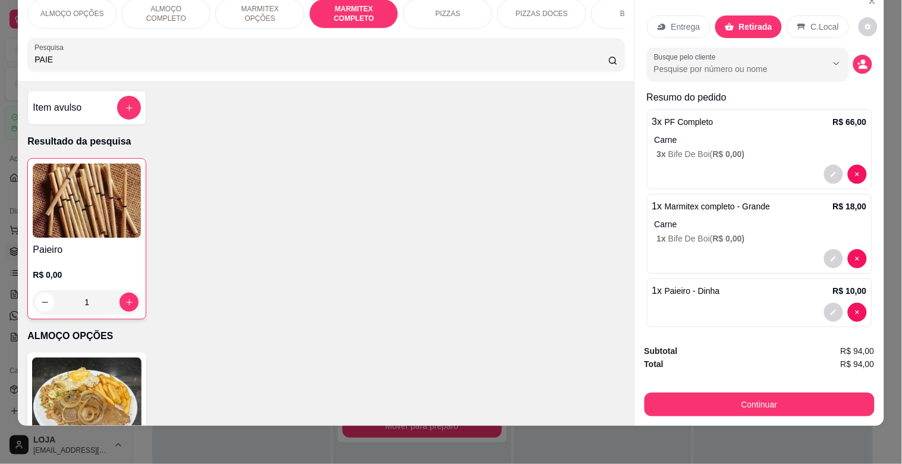
click at [150, 62] on input "PAIE" at bounding box center [321, 60] width 574 height 12
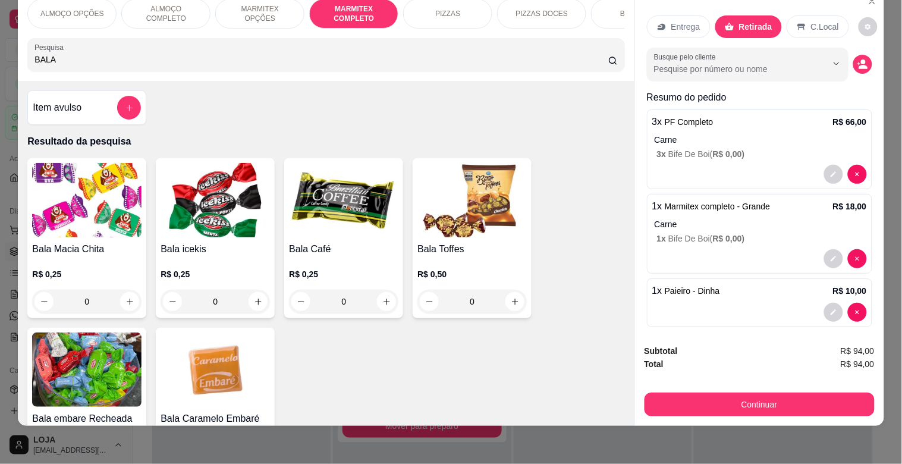
click at [297, 188] on img at bounding box center [343, 200] width 109 height 74
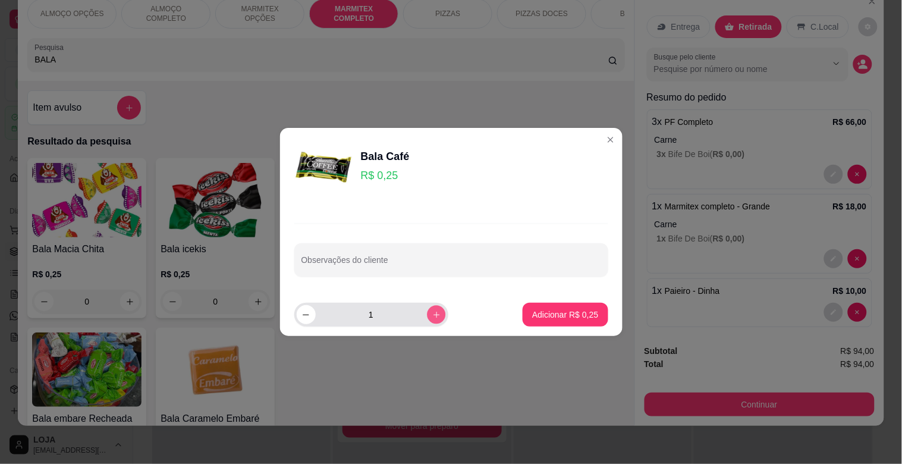
click at [432, 311] on icon "increase-product-quantity" at bounding box center [436, 314] width 9 height 9
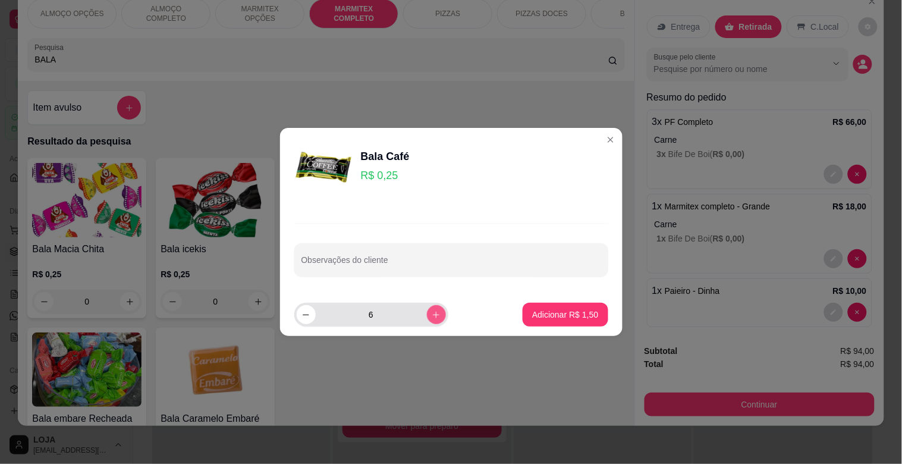
click at [432, 311] on icon "increase-product-quantity" at bounding box center [436, 314] width 9 height 9
click at [561, 312] on p "Adicionar R$ 2,00" at bounding box center [565, 315] width 66 height 12
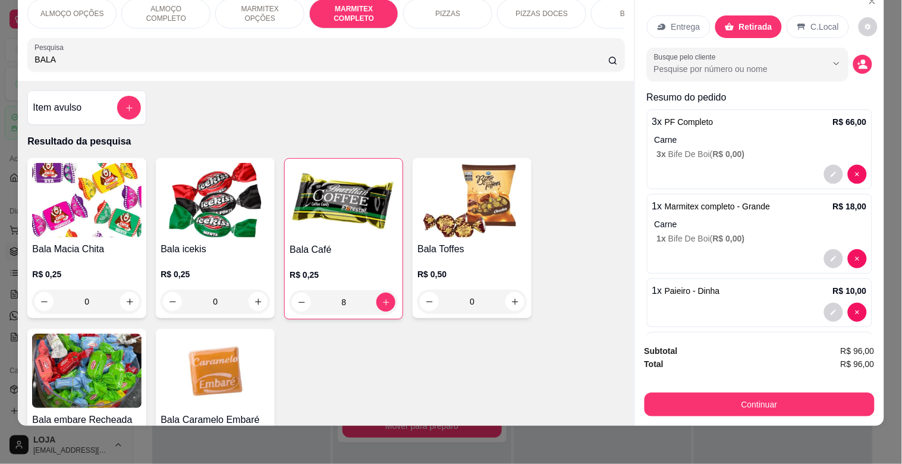
click at [252, 63] on input "BALA" at bounding box center [321, 60] width 574 height 12
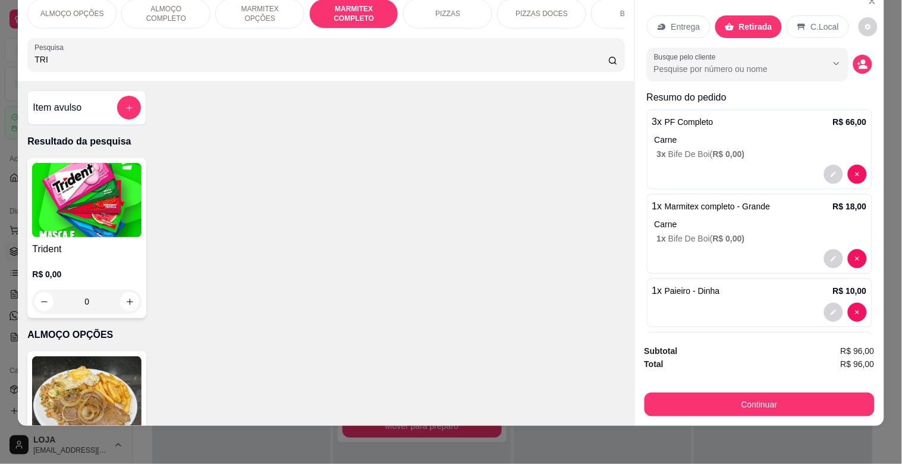
click at [111, 255] on h4 "Trident" at bounding box center [86, 249] width 109 height 14
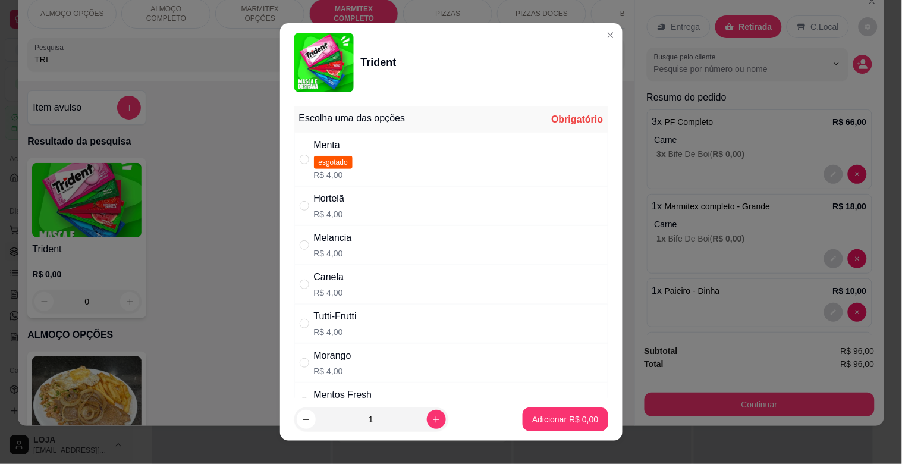
click at [349, 209] on div "Hortelã R$ 4,00" at bounding box center [451, 205] width 314 height 39
click at [533, 415] on p "Adicionar R$ 4,00" at bounding box center [565, 418] width 64 height 11
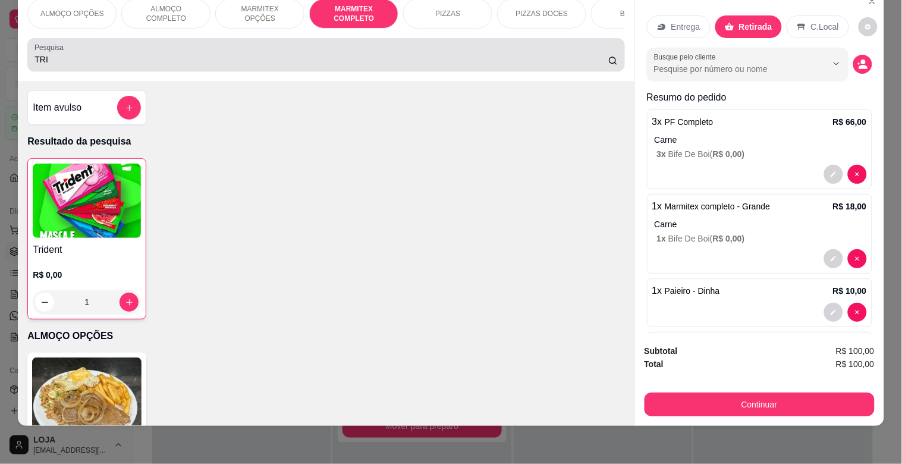
click at [243, 68] on div "Pesquisa TRI" at bounding box center [325, 54] width 597 height 33
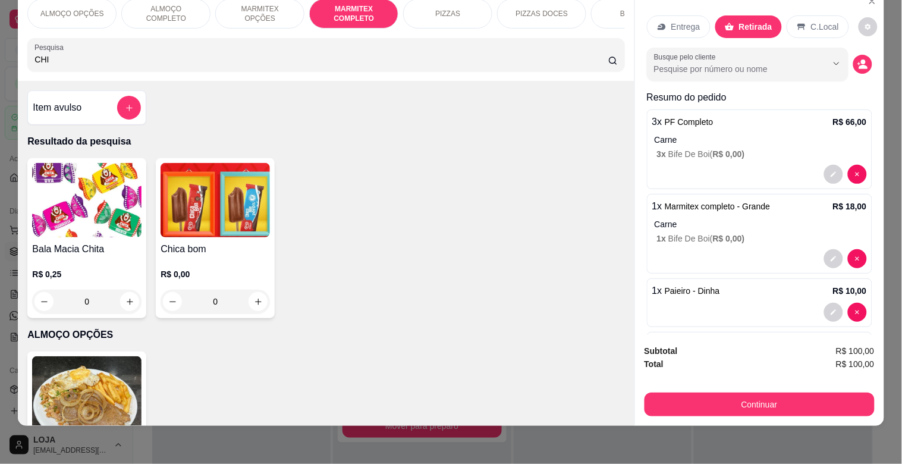
click at [225, 252] on h4 "Chica bom" at bounding box center [215, 249] width 109 height 14
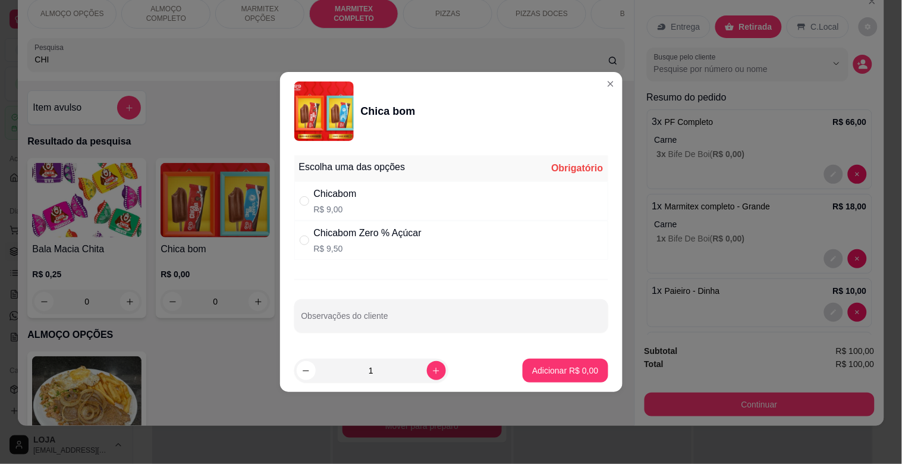
click at [389, 196] on div "Chicabom R$ 9,00" at bounding box center [451, 200] width 314 height 39
click at [586, 376] on button "Adicionar R$ 9,00" at bounding box center [565, 371] width 85 height 24
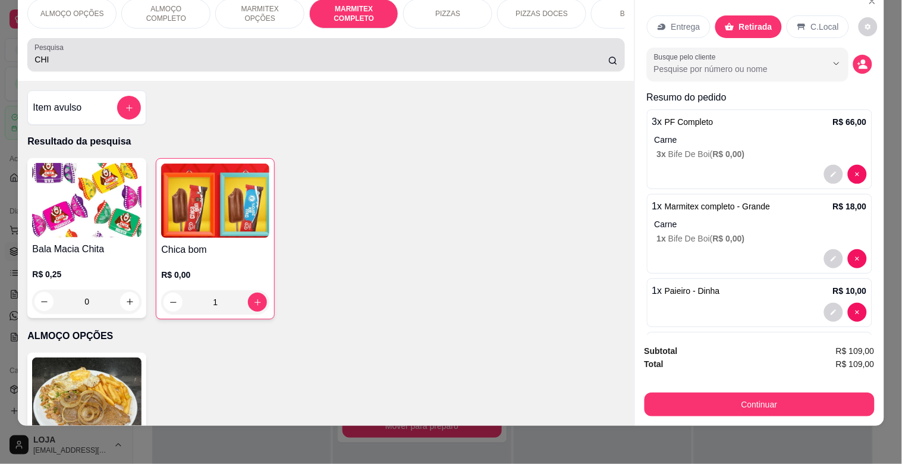
click at [145, 64] on input "CHI" at bounding box center [321, 60] width 574 height 12
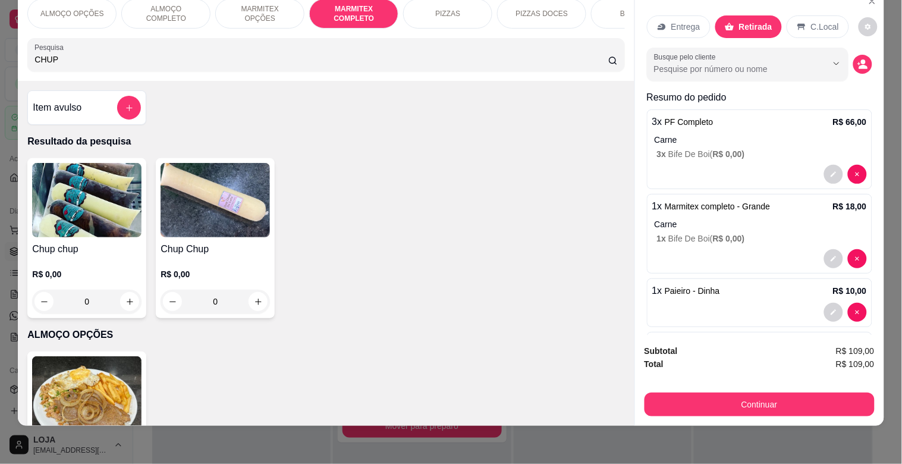
click at [221, 228] on img at bounding box center [215, 200] width 109 height 74
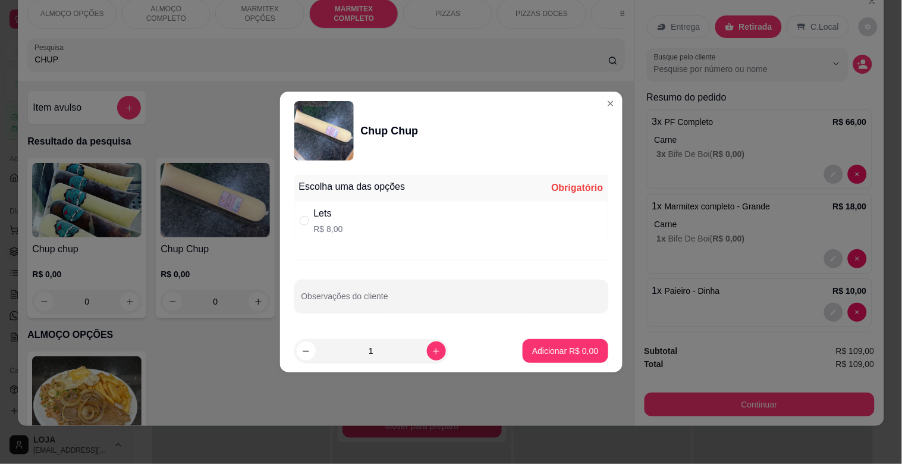
click at [331, 214] on div "Lets" at bounding box center [328, 213] width 29 height 14
click at [539, 349] on p "Adicionar R$ 8,00" at bounding box center [565, 350] width 64 height 11
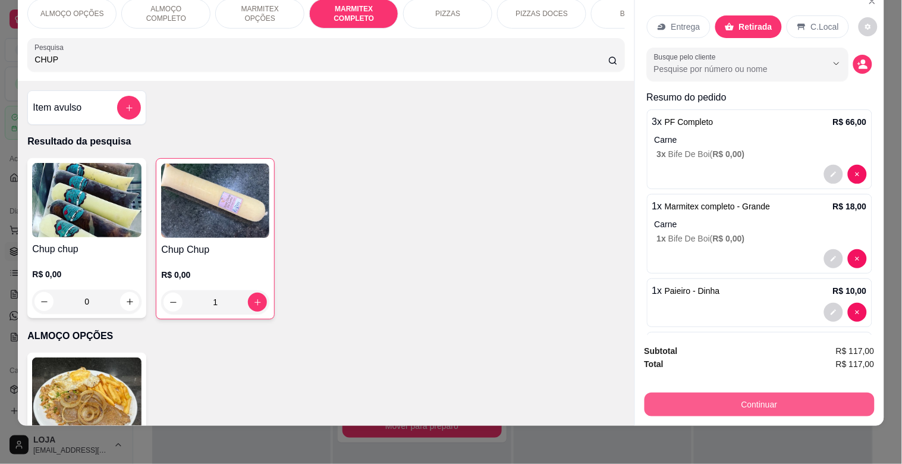
click at [740, 396] on button "Continuar" at bounding box center [760, 405] width 230 height 24
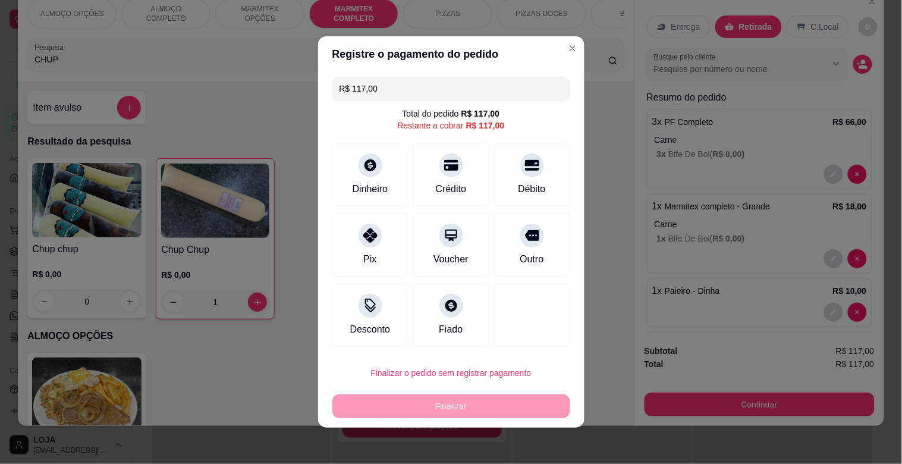
drag, startPoint x: 425, startPoint y: 177, endPoint x: 473, endPoint y: 189, distance: 49.5
click at [426, 177] on div "Crédito" at bounding box center [451, 174] width 76 height 63
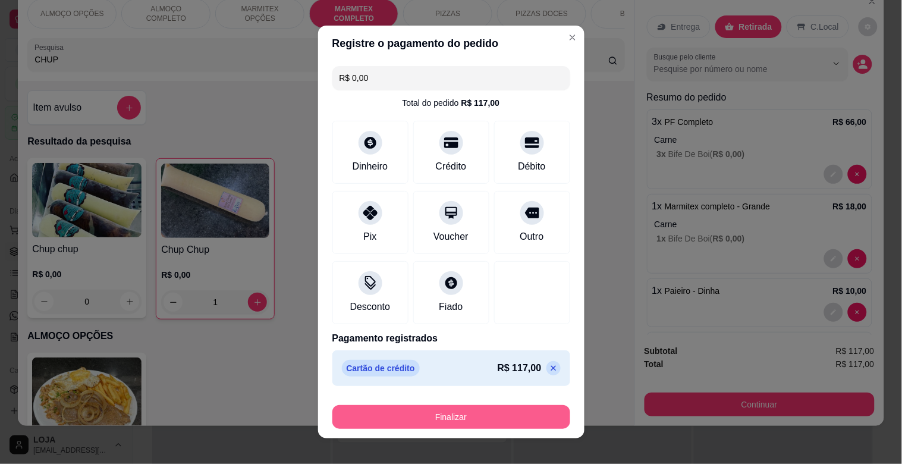
click at [420, 415] on button "Finalizar" at bounding box center [451, 417] width 238 height 24
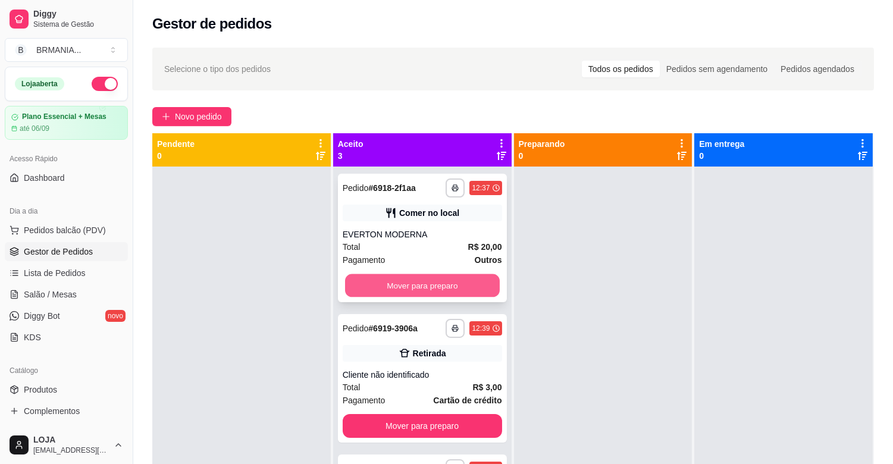
click at [450, 291] on button "Mover para preparo" at bounding box center [422, 285] width 155 height 23
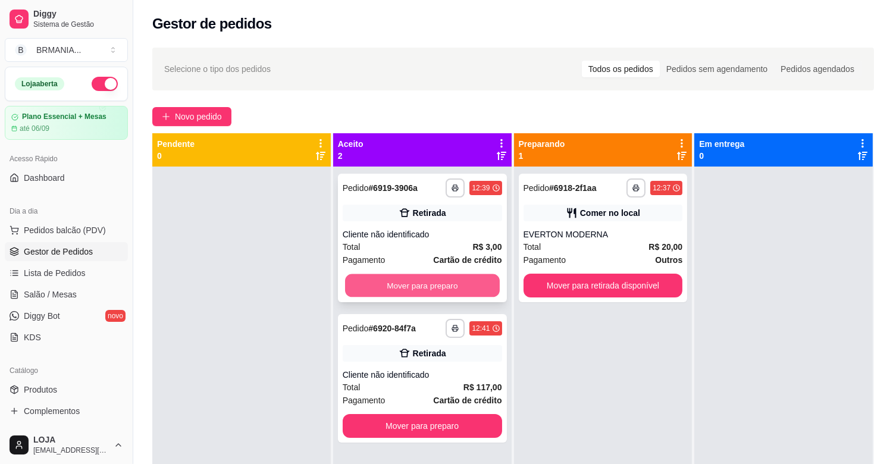
click at [443, 280] on button "Mover para preparo" at bounding box center [422, 285] width 155 height 23
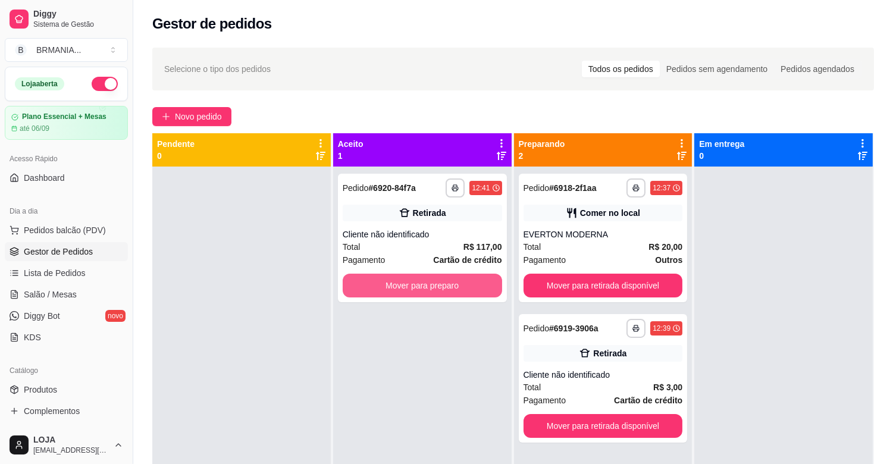
click at [444, 282] on button "Mover para preparo" at bounding box center [422, 286] width 159 height 24
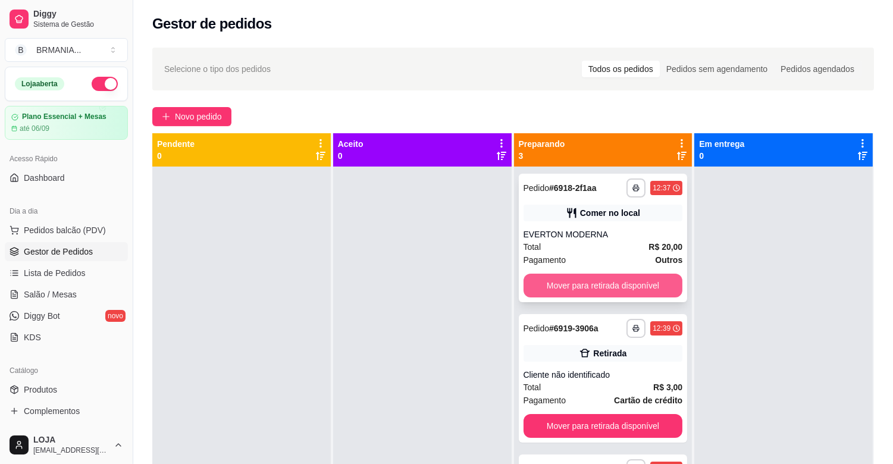
click at [605, 288] on button "Mover para retirada disponível" at bounding box center [602, 286] width 159 height 24
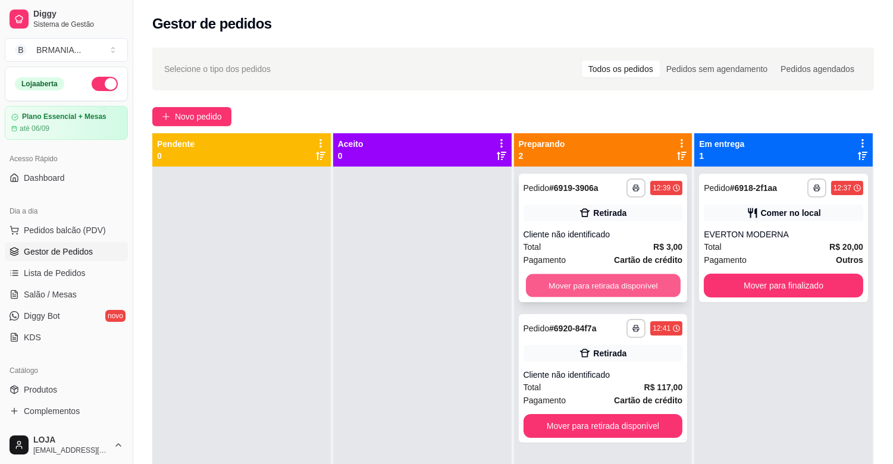
click at [613, 284] on button "Mover para retirada disponível" at bounding box center [603, 285] width 155 height 23
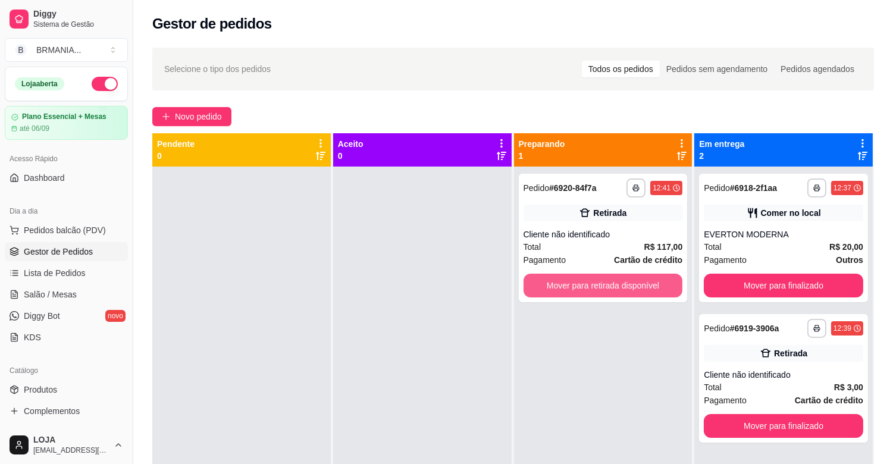
click at [613, 284] on button "Mover para retirada disponível" at bounding box center [602, 286] width 159 height 24
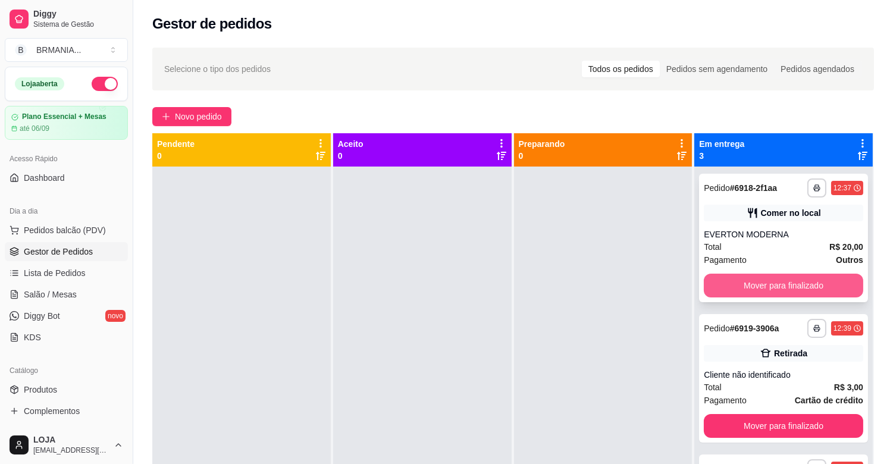
click at [751, 283] on button "Mover para finalizado" at bounding box center [783, 286] width 159 height 24
click at [751, 283] on button "Mover para finalizado" at bounding box center [783, 285] width 155 height 23
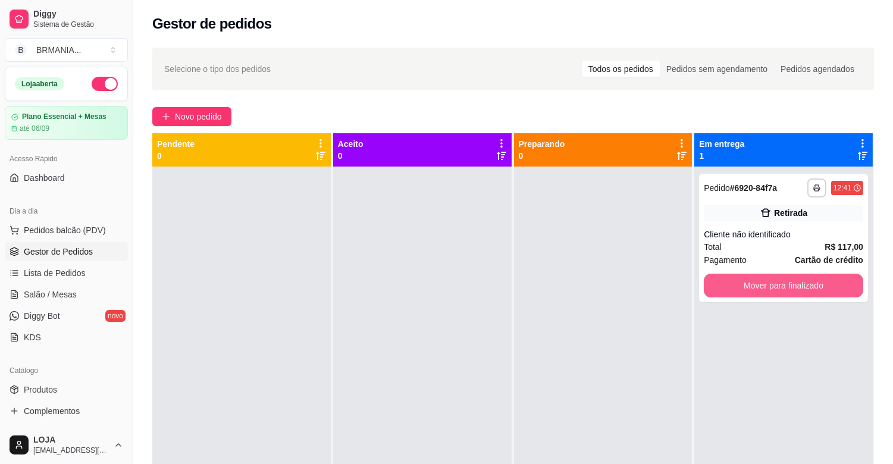
click at [751, 283] on button "Mover para finalizado" at bounding box center [783, 286] width 159 height 24
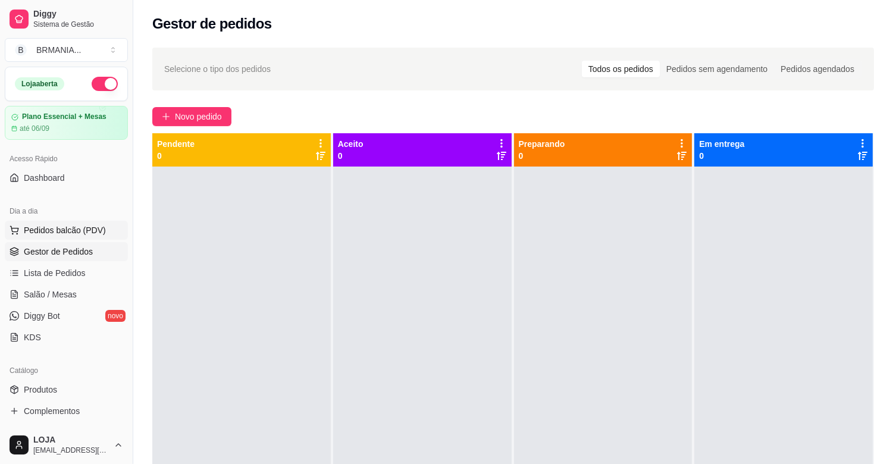
click at [70, 222] on button "Pedidos balcão (PDV)" at bounding box center [66, 230] width 123 height 19
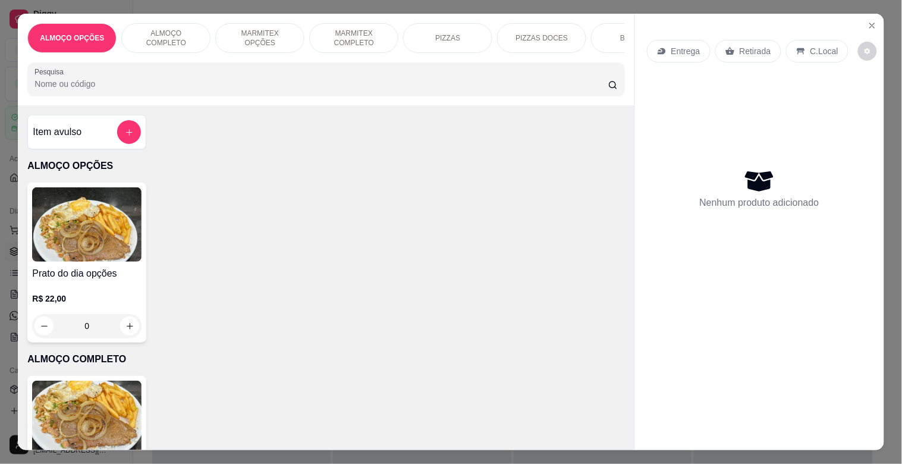
click at [112, 399] on img at bounding box center [86, 418] width 109 height 74
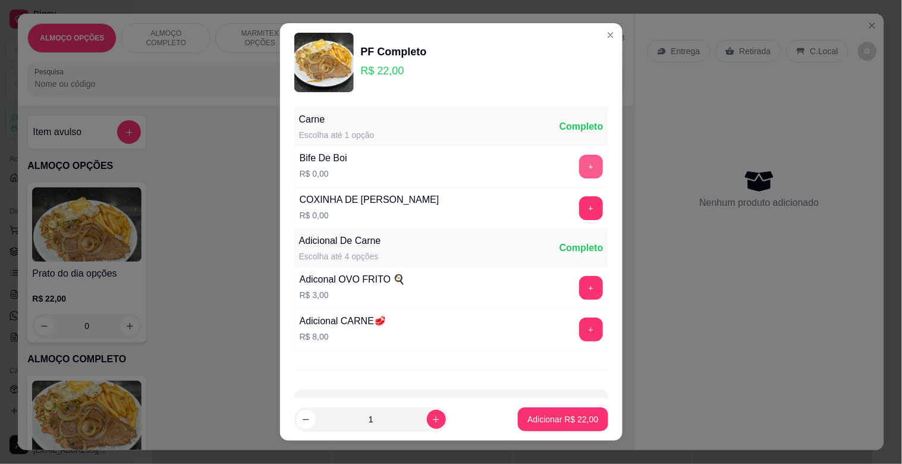
click at [579, 168] on button "+" at bounding box center [591, 167] width 24 height 24
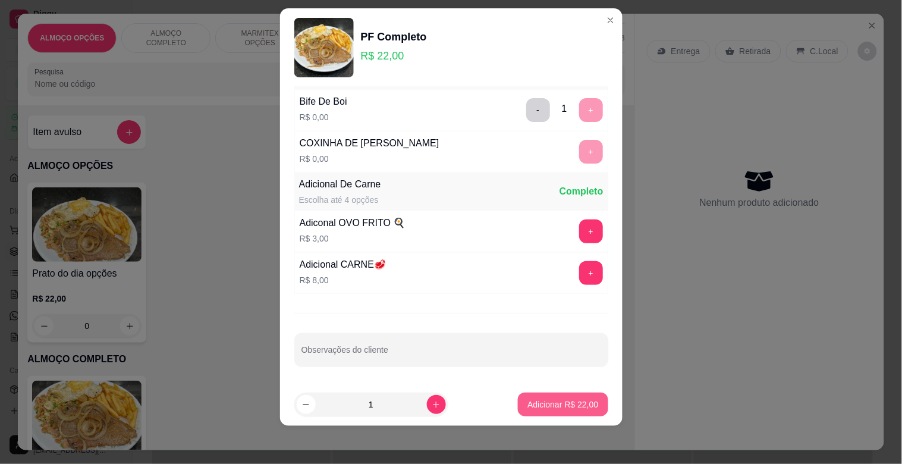
click at [559, 394] on button "Adicionar R$ 22,00" at bounding box center [563, 405] width 90 height 24
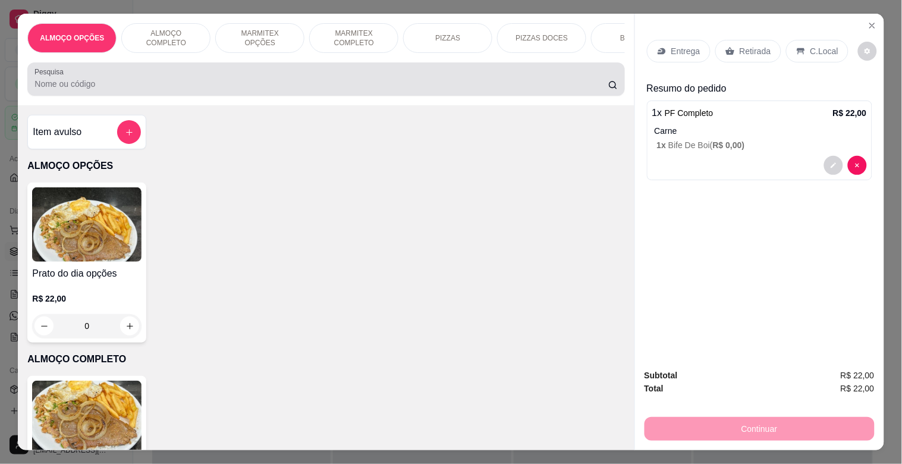
click at [240, 90] on input "Pesquisa" at bounding box center [321, 84] width 574 height 12
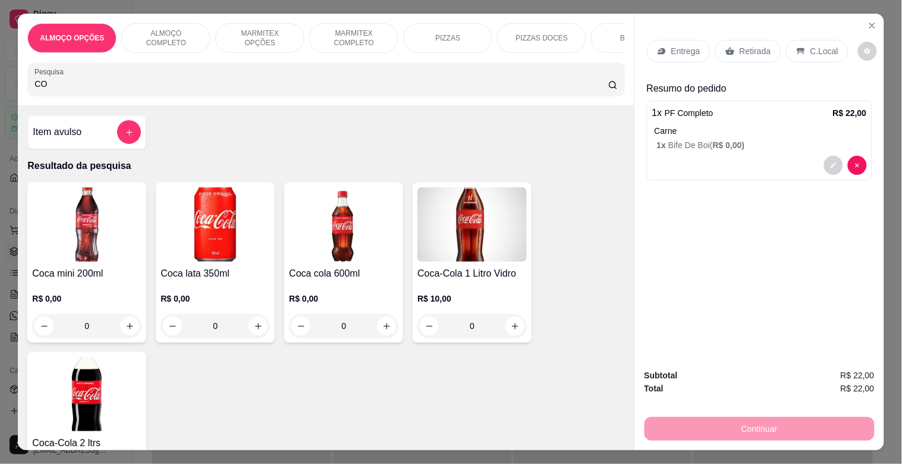
type input "C"
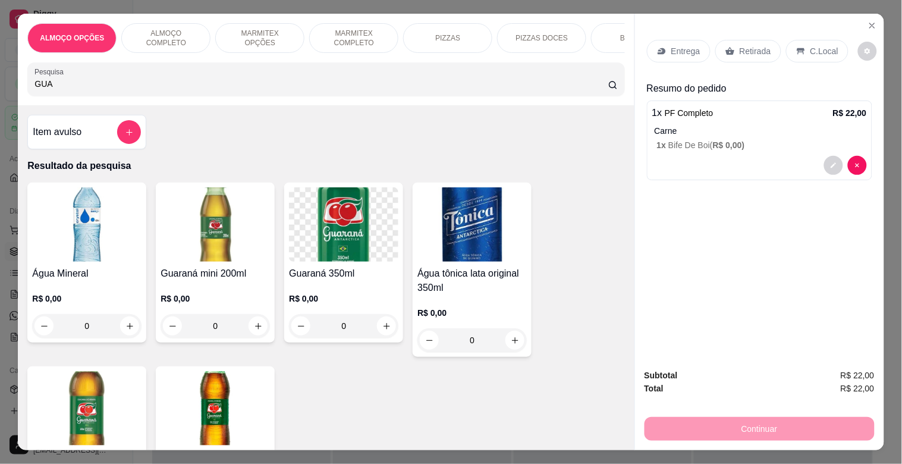
type input "GUA"
click at [165, 226] on img at bounding box center [215, 224] width 109 height 74
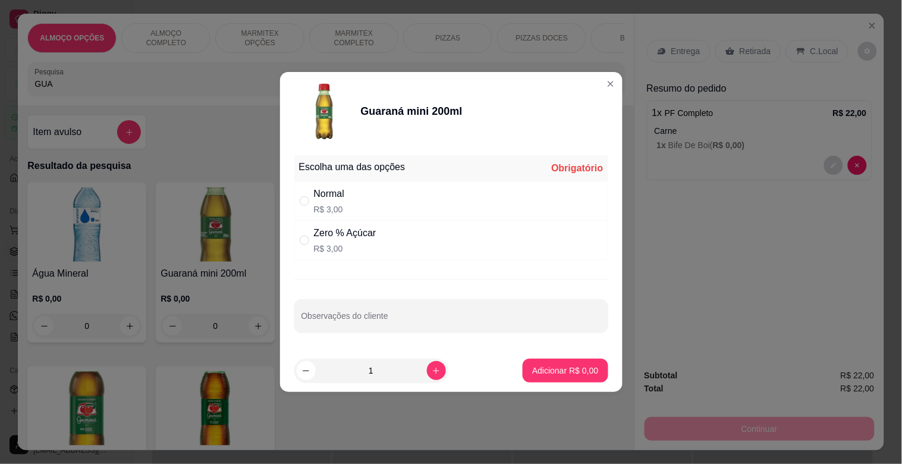
click at [410, 206] on div "Normal R$ 3,00" at bounding box center [451, 200] width 314 height 39
radio input "true"
click at [555, 372] on p "Adicionar R$ 3,00" at bounding box center [565, 370] width 64 height 11
type input "1"
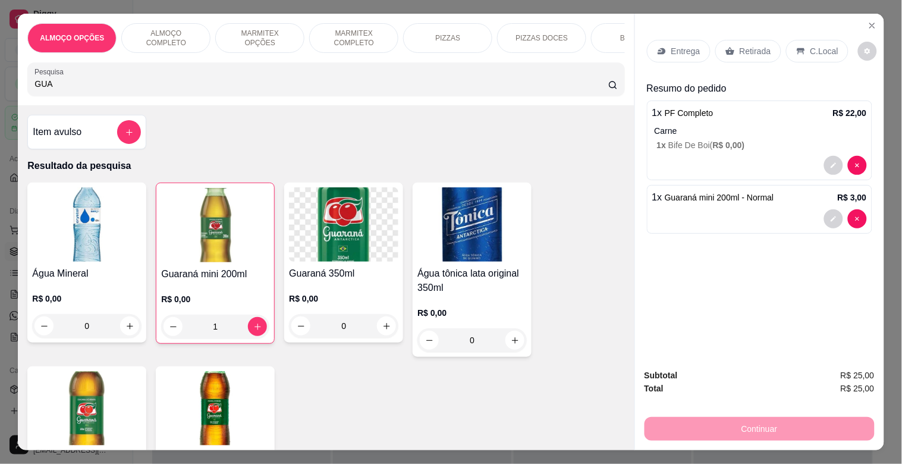
click at [251, 90] on input "GUA" at bounding box center [321, 84] width 574 height 12
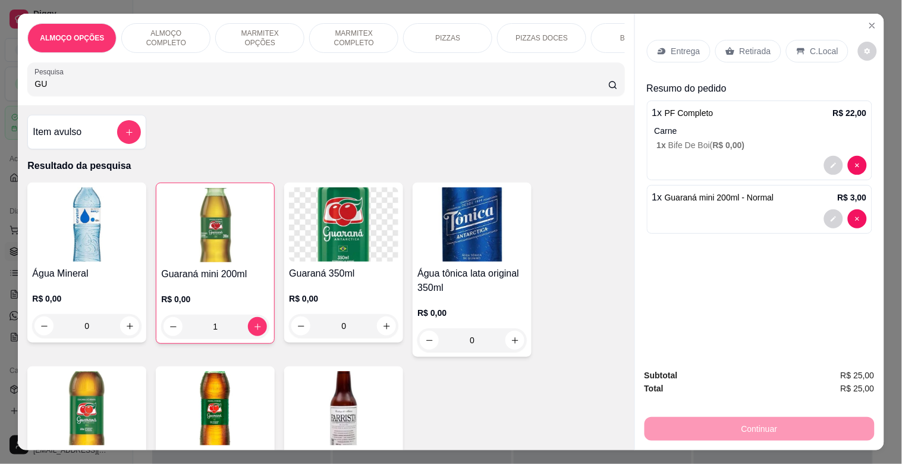
type input "G"
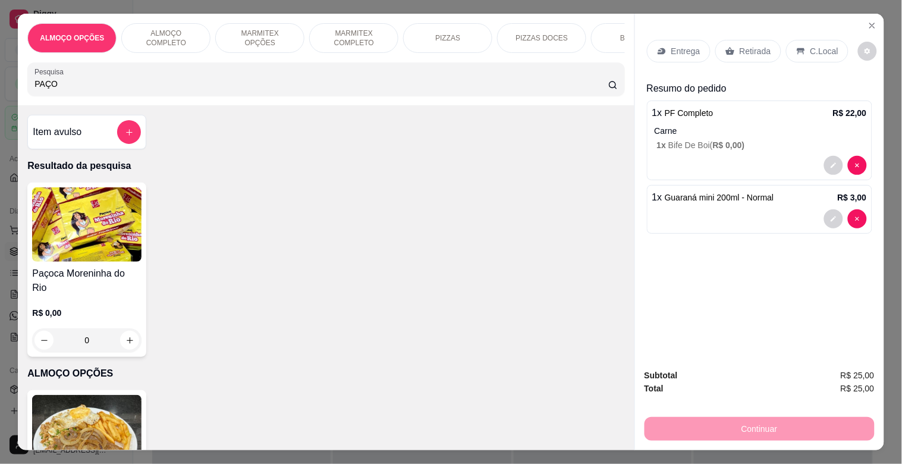
type input "PAÇO"
click at [99, 269] on div "Paçoca Moreninha do Rio R$ 0,00 0" at bounding box center [86, 270] width 119 height 174
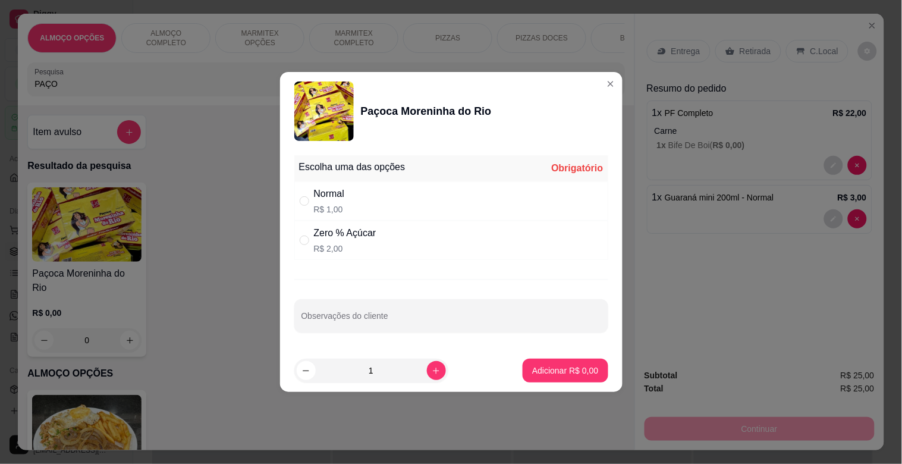
click at [359, 193] on div "Normal R$ 1,00" at bounding box center [451, 200] width 314 height 39
radio input "true"
click at [566, 365] on p "Adicionar R$ 1,00" at bounding box center [565, 371] width 66 height 12
type input "1"
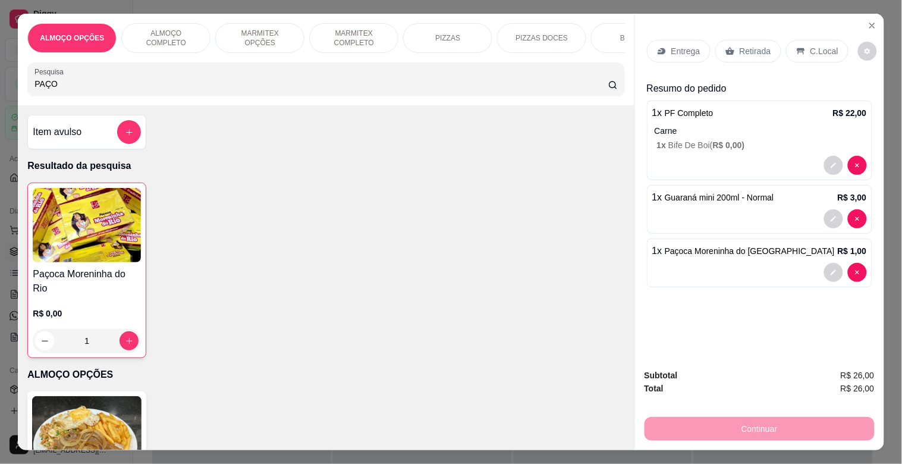
drag, startPoint x: 768, startPoint y: 42, endPoint x: 782, endPoint y: 189, distance: 147.6
click at [767, 40] on div "Retirada" at bounding box center [748, 51] width 66 height 23
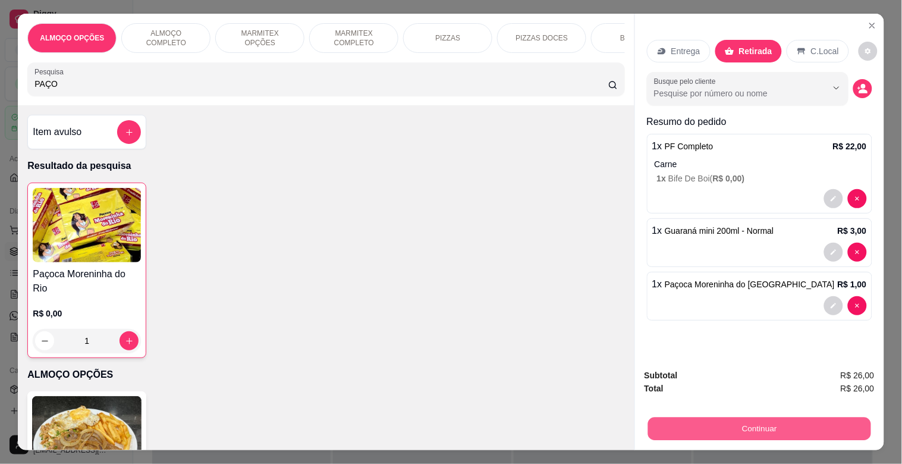
click at [783, 421] on button "Continuar" at bounding box center [759, 428] width 223 height 23
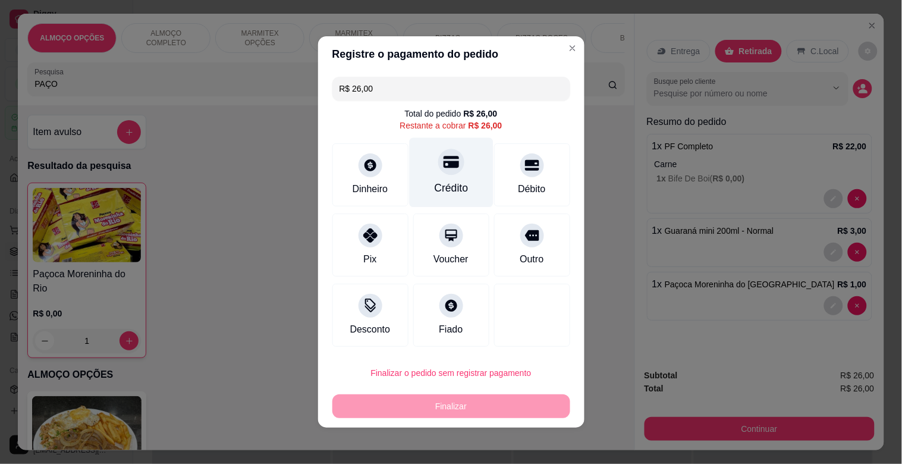
click at [418, 181] on div "Crédito" at bounding box center [451, 173] width 84 height 70
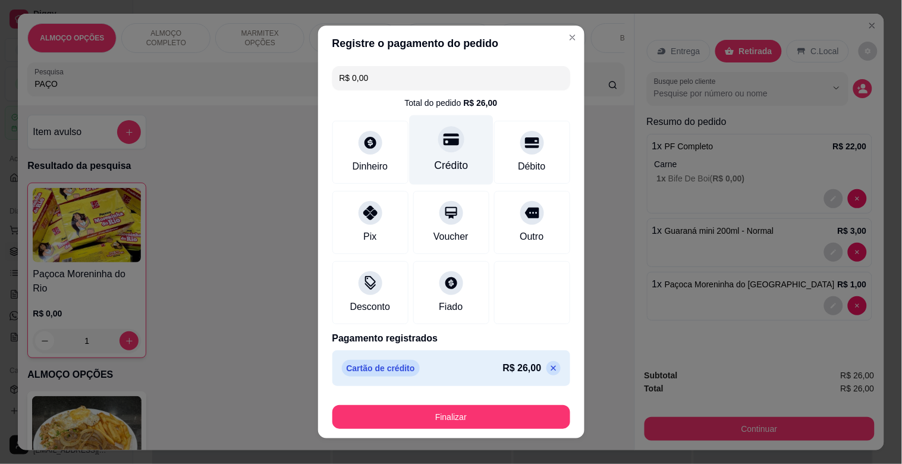
type input "R$ 0,00"
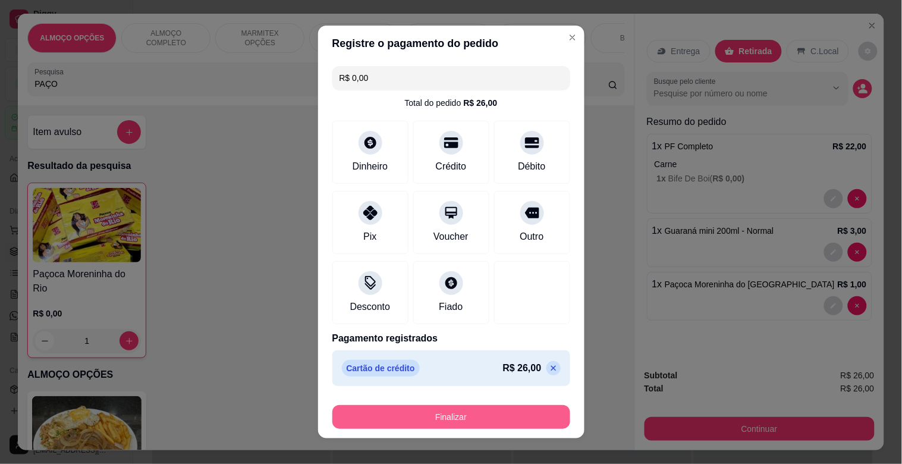
click at [447, 419] on button "Finalizar" at bounding box center [451, 417] width 238 height 24
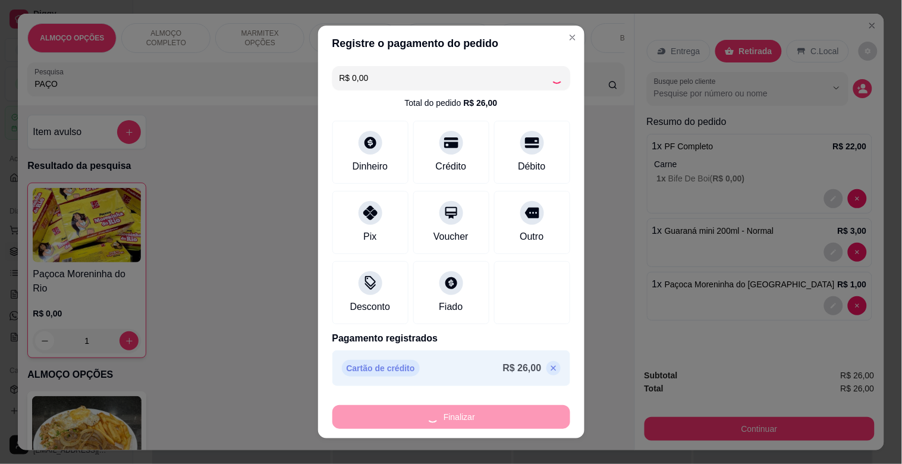
type input "0"
type input "-R$ 26,00"
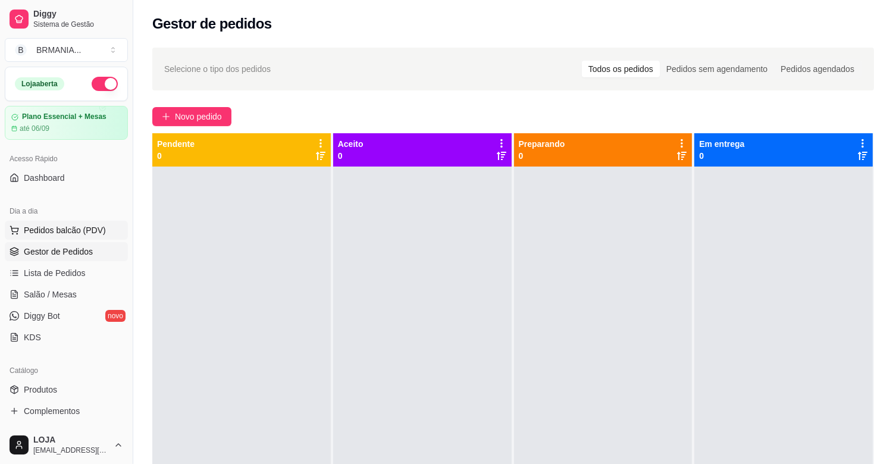
click at [81, 234] on span "Pedidos balcão (PDV)" at bounding box center [65, 230] width 82 height 12
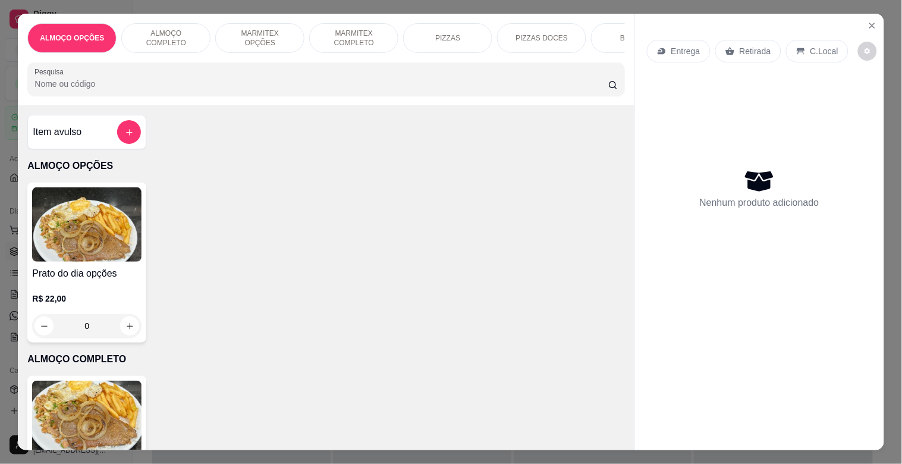
click at [71, 429] on img at bounding box center [86, 418] width 109 height 74
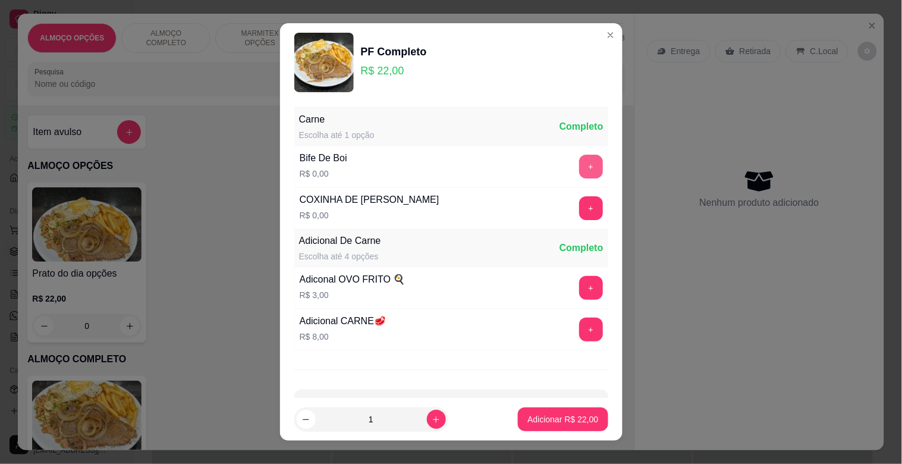
click at [579, 168] on button "+" at bounding box center [591, 167] width 24 height 24
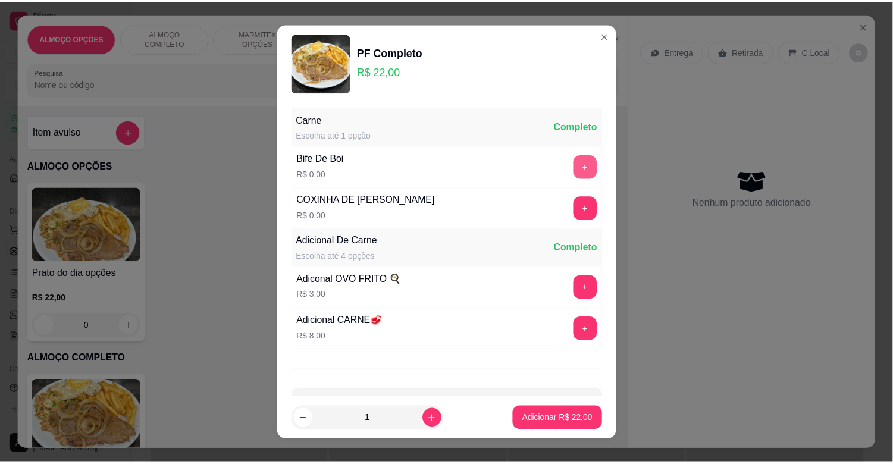
scroll to position [42, 0]
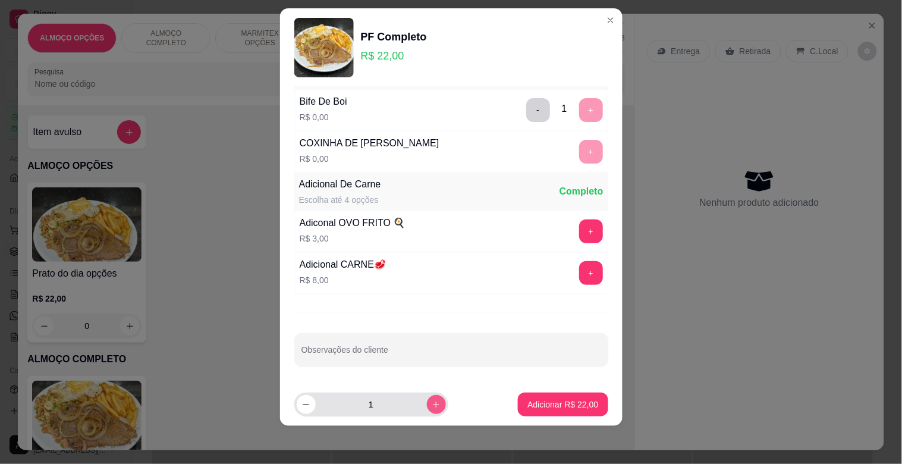
click at [432, 406] on icon "increase-product-quantity" at bounding box center [436, 404] width 9 height 9
type input "2"
click at [542, 402] on p "Adicionar R$ 44,00" at bounding box center [563, 404] width 71 height 12
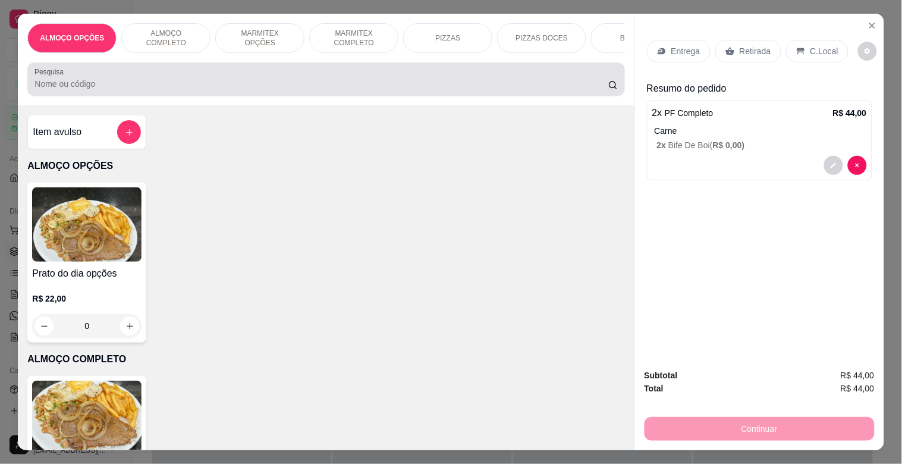
click at [94, 80] on div at bounding box center [325, 79] width 583 height 24
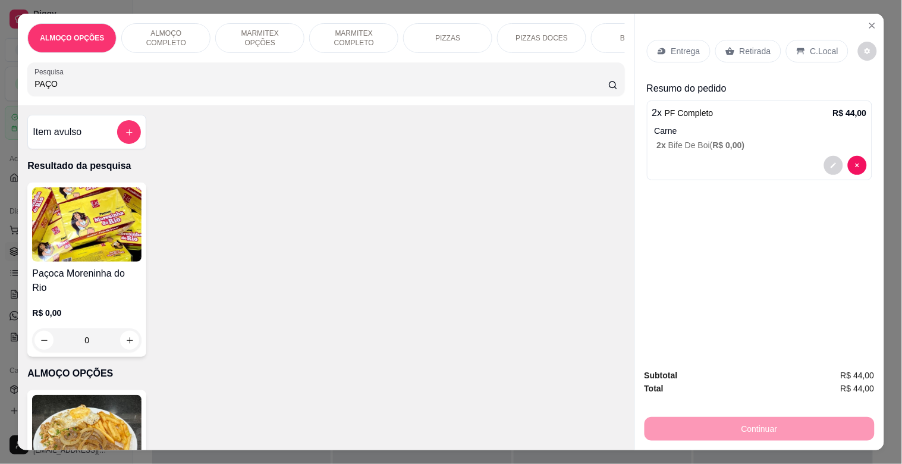
type input "PAÇO"
click at [136, 224] on img at bounding box center [86, 224] width 109 height 74
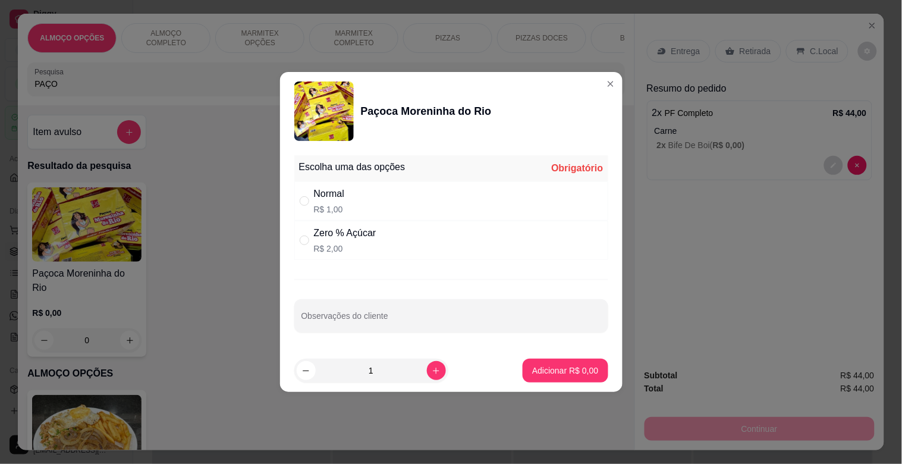
click at [396, 247] on div "Zero % Açúcar R$ 2,00" at bounding box center [451, 240] width 314 height 39
radio input "true"
click at [432, 366] on icon "increase-product-quantity" at bounding box center [436, 370] width 9 height 9
type input "2"
click at [550, 370] on p "Adicionar R$ 4,00" at bounding box center [565, 371] width 66 height 12
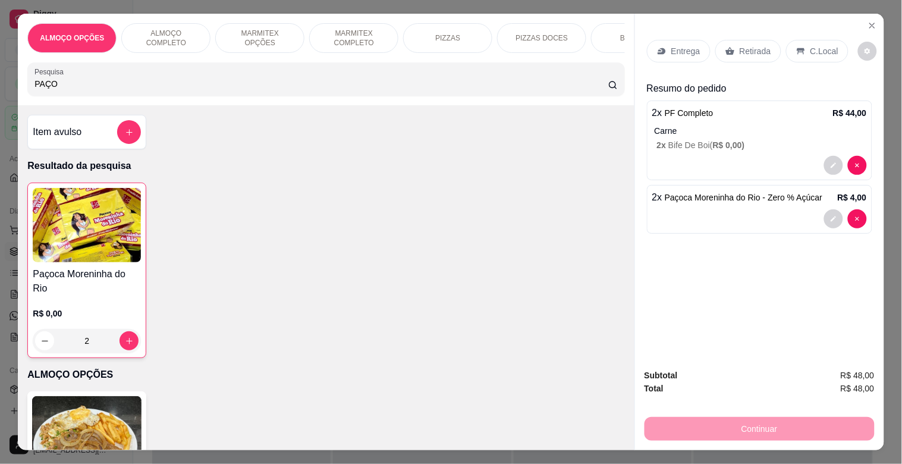
type input "2"
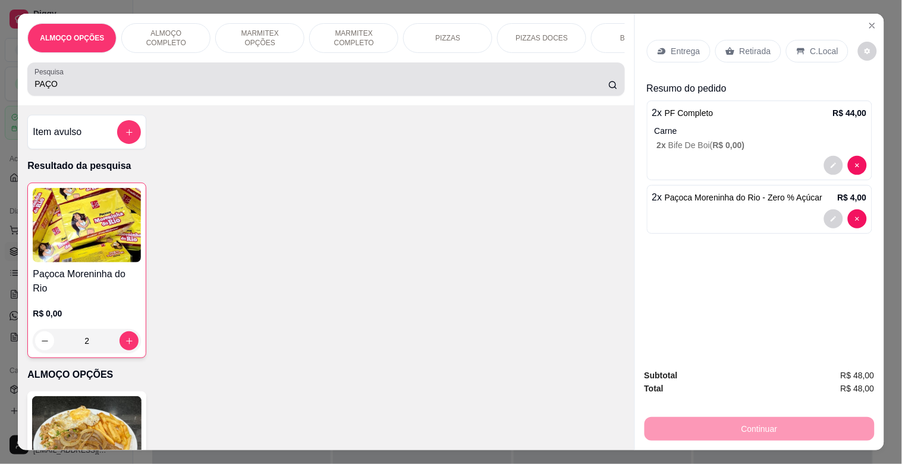
click at [228, 84] on input "PAÇO" at bounding box center [321, 84] width 574 height 12
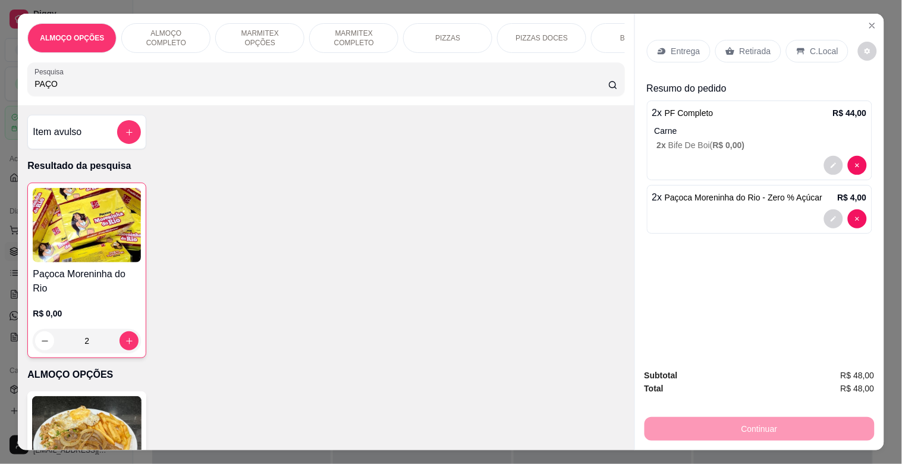
click at [228, 85] on input "PAÇO" at bounding box center [321, 84] width 574 height 12
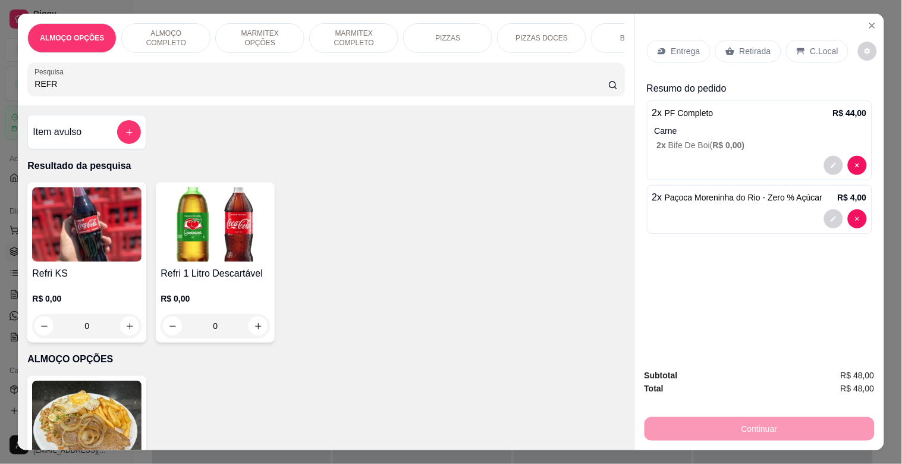
type input "REFR"
click at [228, 236] on img at bounding box center [215, 224] width 109 height 74
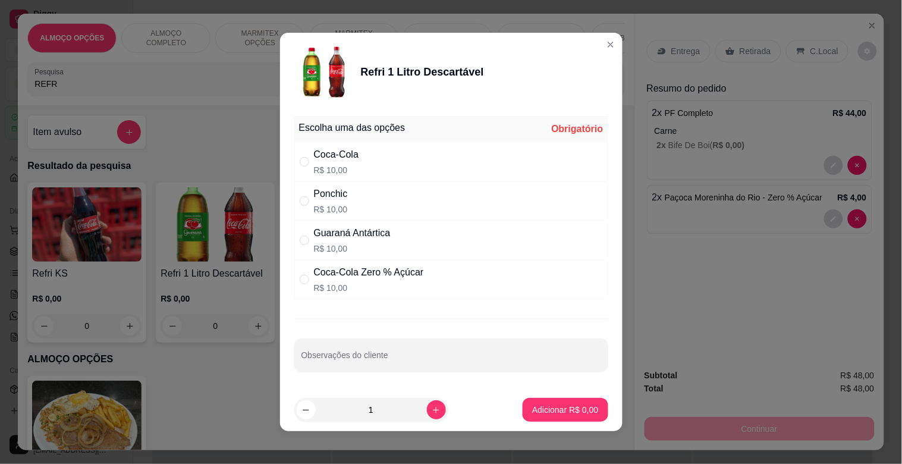
click at [388, 282] on p "R$ 10,00" at bounding box center [369, 288] width 110 height 12
radio input "true"
click at [556, 415] on p "Adicionar R$ 10,00" at bounding box center [563, 410] width 71 height 12
type input "1"
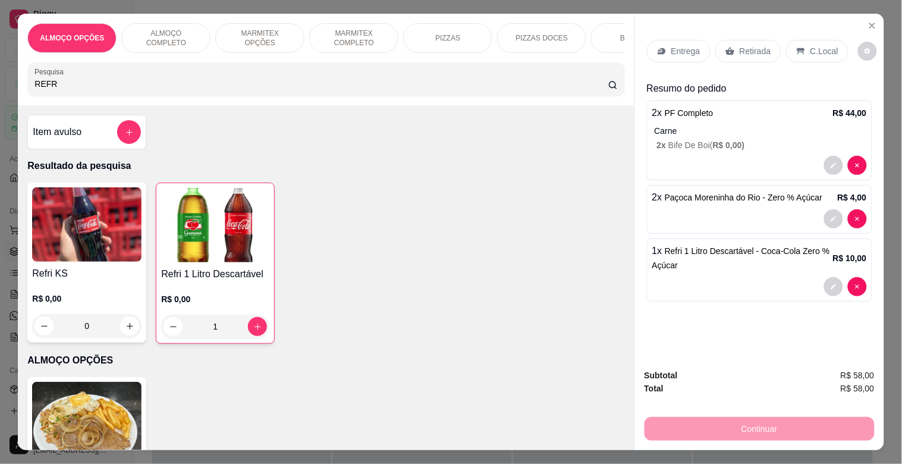
click at [796, 40] on div "C.Local" at bounding box center [817, 51] width 62 height 23
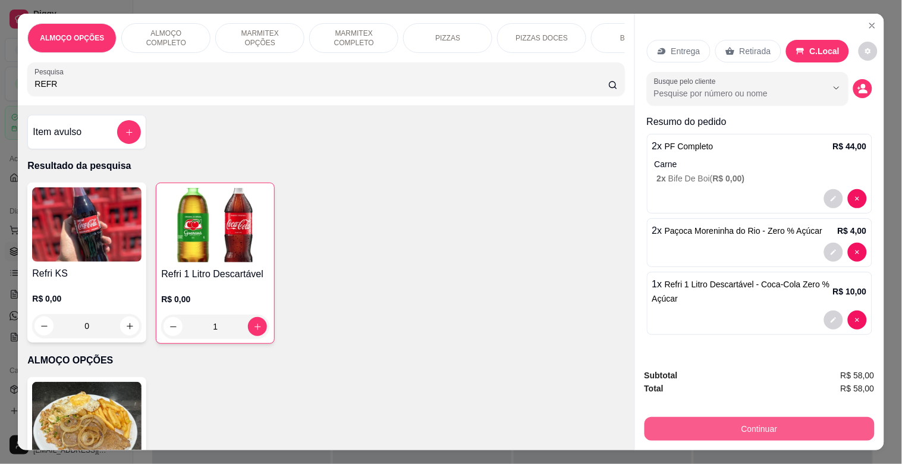
click at [756, 417] on button "Continuar" at bounding box center [760, 429] width 230 height 24
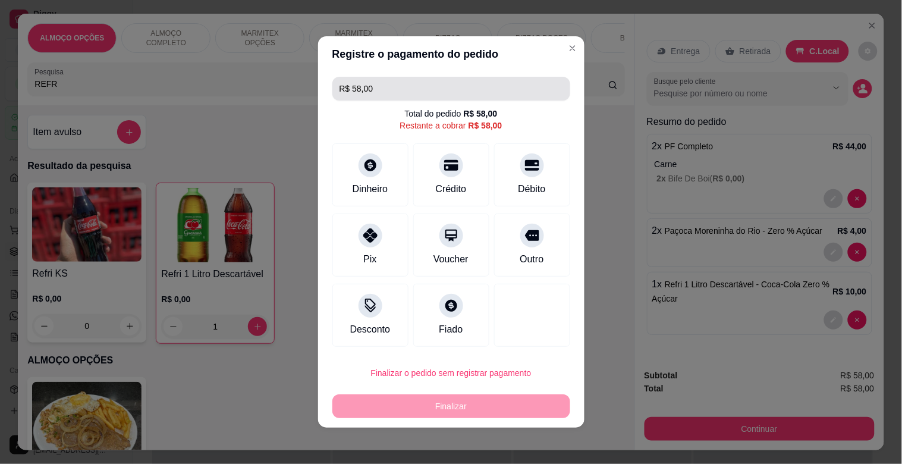
click at [379, 87] on input "R$ 58,00" at bounding box center [452, 89] width 224 height 24
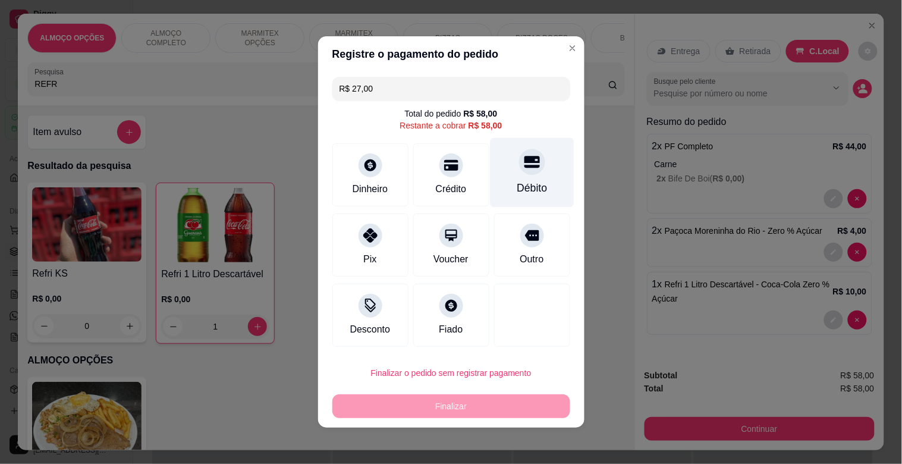
click at [538, 182] on div "Débito" at bounding box center [532, 173] width 84 height 70
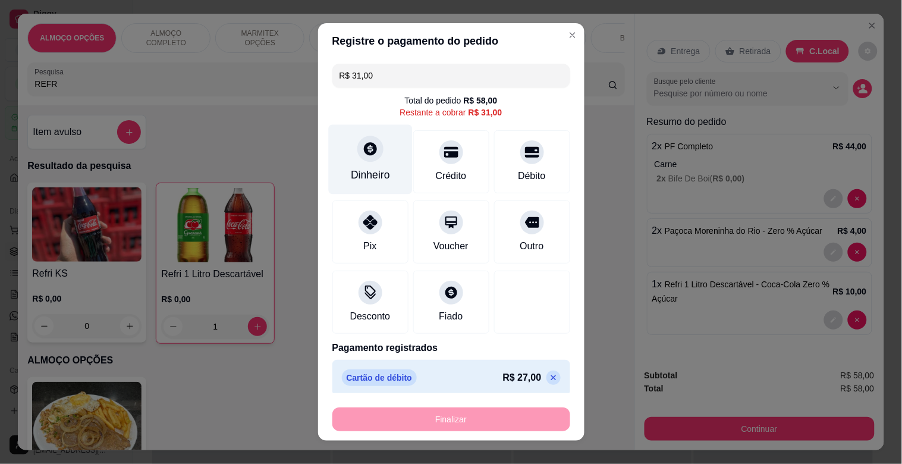
click at [360, 158] on div at bounding box center [370, 149] width 26 height 26
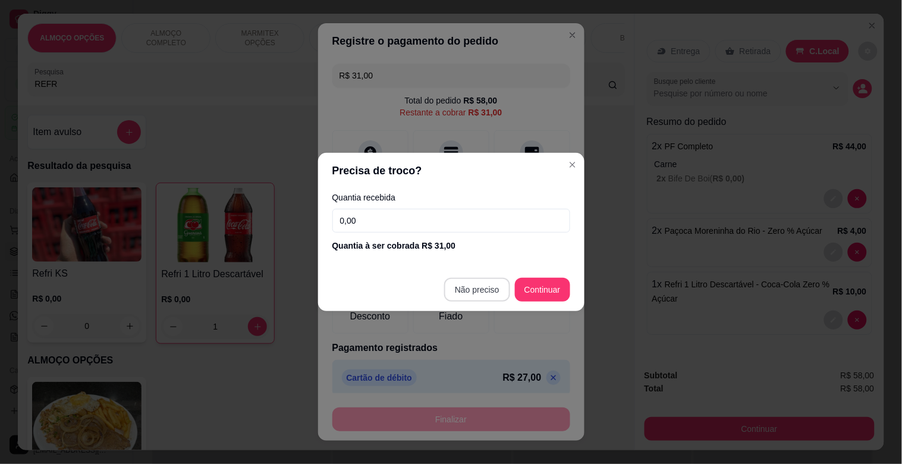
type input "R$ 0,00"
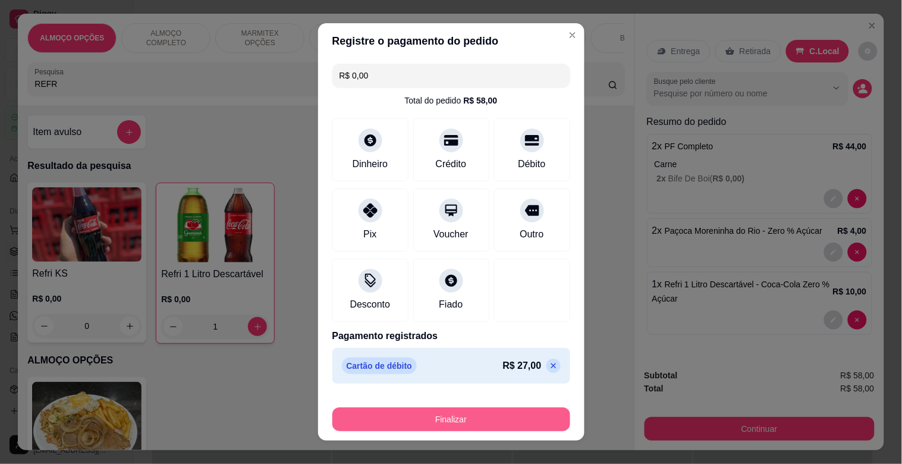
click at [456, 424] on button "Finalizar" at bounding box center [451, 419] width 238 height 24
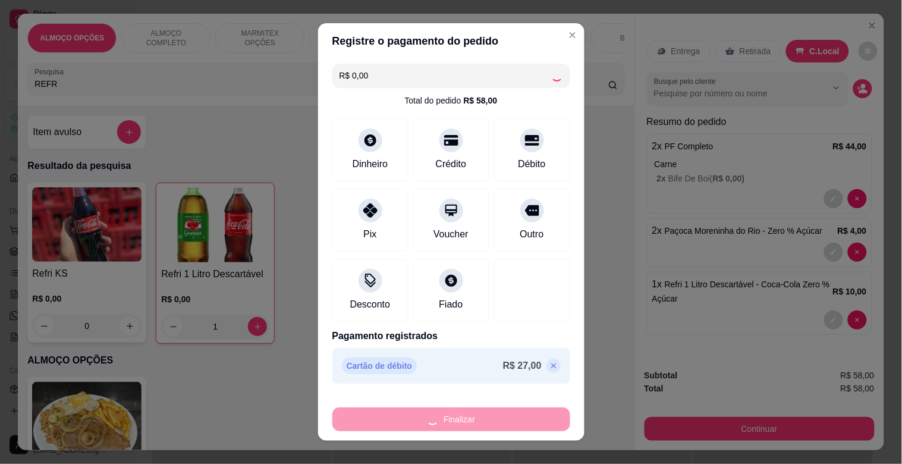
type input "0"
type input "-R$ 58,00"
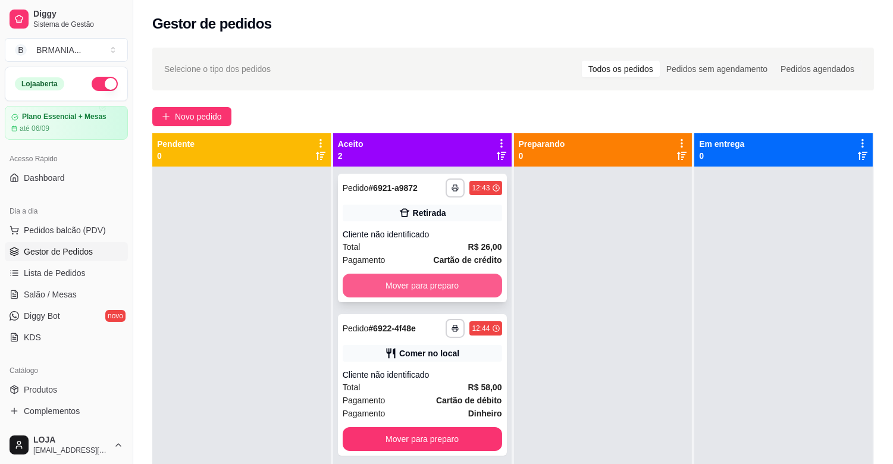
click at [435, 280] on button "Mover para preparo" at bounding box center [422, 286] width 159 height 24
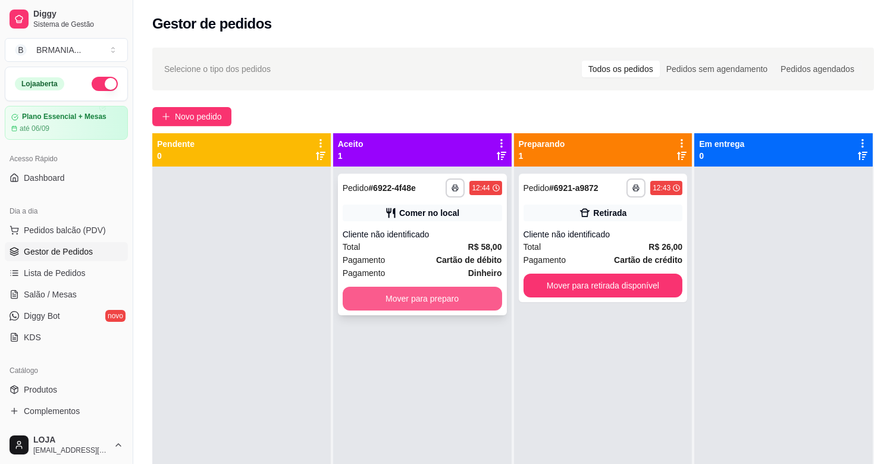
click at [453, 299] on button "Mover para preparo" at bounding box center [422, 299] width 159 height 24
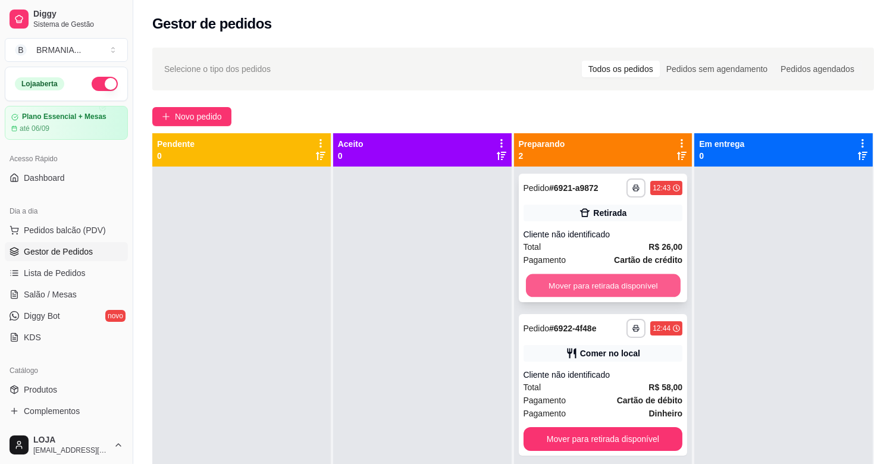
click at [635, 283] on button "Mover para retirada disponível" at bounding box center [603, 285] width 155 height 23
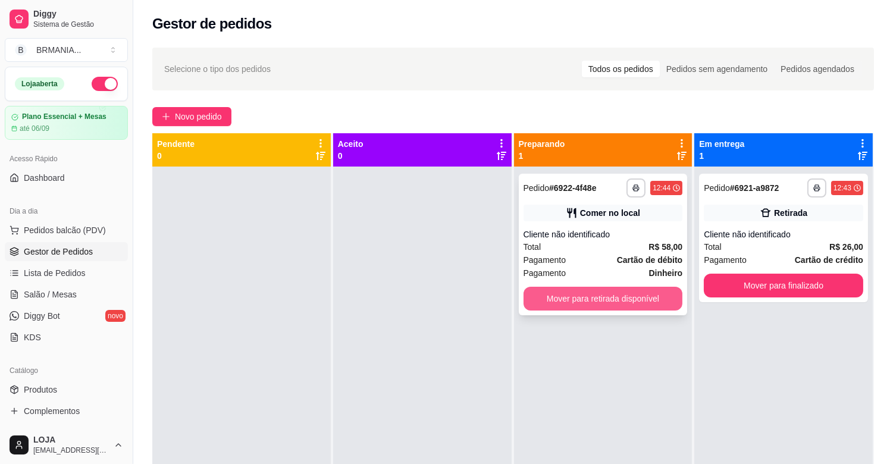
click at [610, 290] on button "Mover para retirada disponível" at bounding box center [602, 299] width 159 height 24
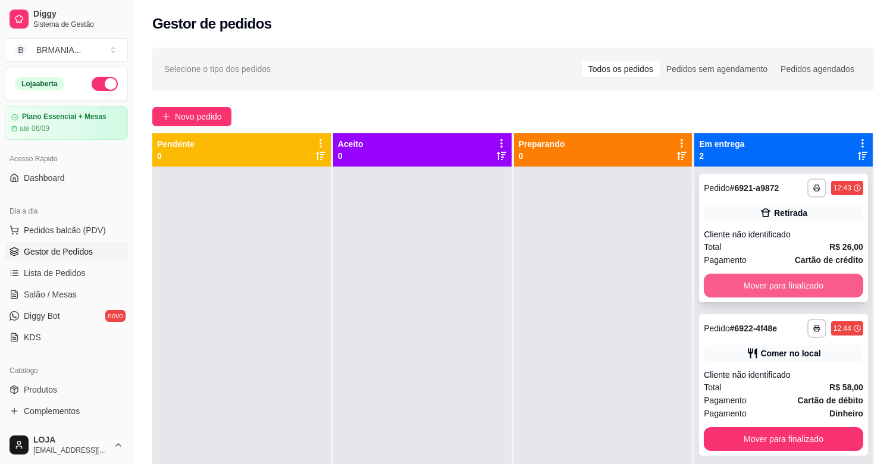
click at [817, 287] on button "Mover para finalizado" at bounding box center [783, 286] width 159 height 24
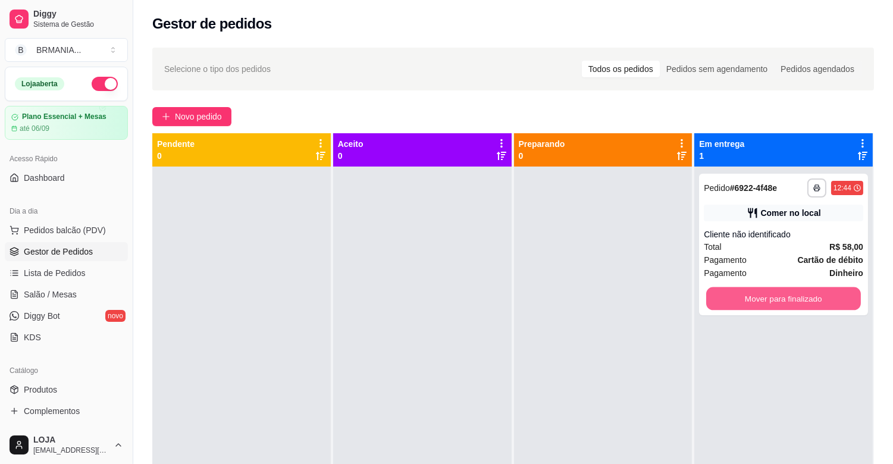
click at [768, 288] on button "Mover para finalizado" at bounding box center [783, 298] width 155 height 23
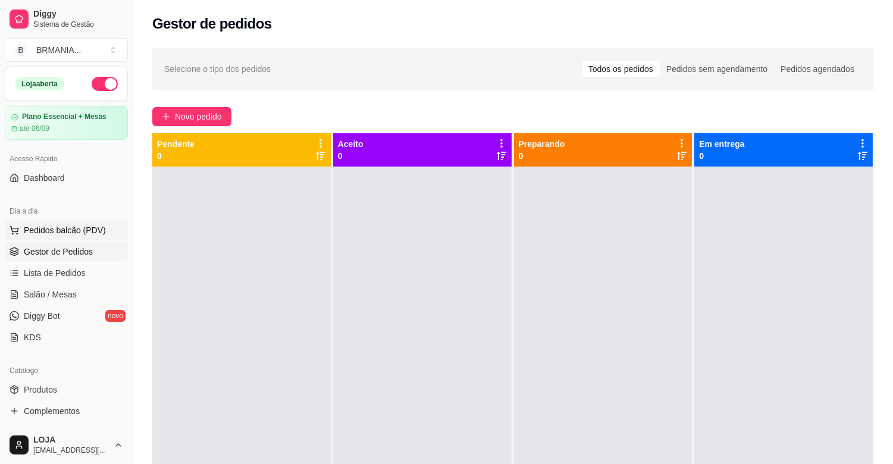
click at [74, 226] on span "Pedidos balcão (PDV)" at bounding box center [65, 230] width 82 height 12
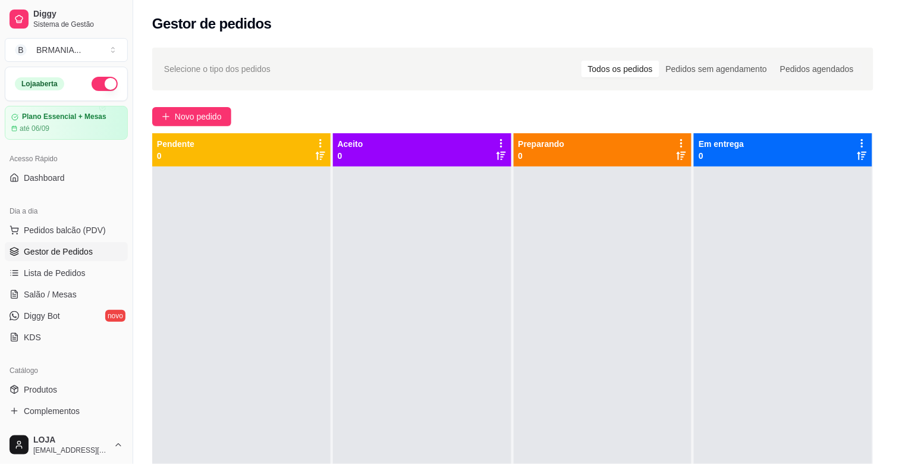
drag, startPoint x: 225, startPoint y: 61, endPoint x: 224, endPoint y: 94, distance: 33.3
click at [224, 65] on div "ALMOÇO OPÇÕES ALMOÇO COMPLETO MARMITEX OPÇÕES MARMITEX COMPLETO PIZZAS PIZZAS D…" at bounding box center [326, 60] width 616 height 92
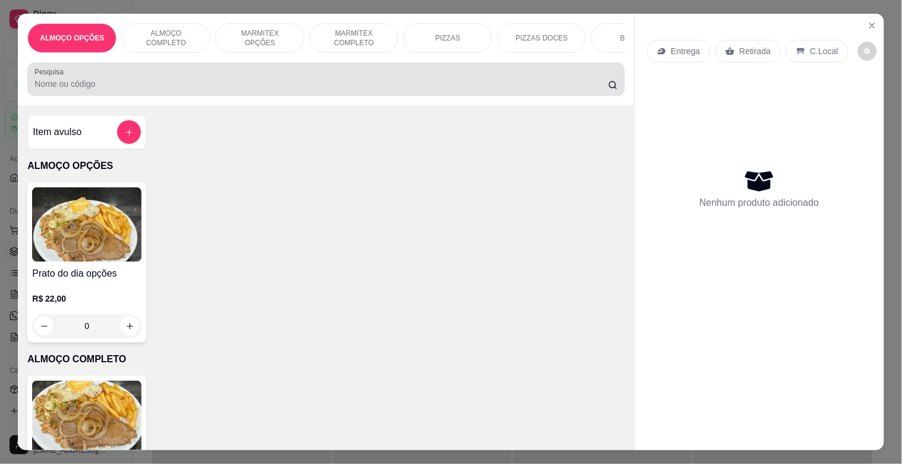
click at [224, 91] on div at bounding box center [325, 79] width 583 height 24
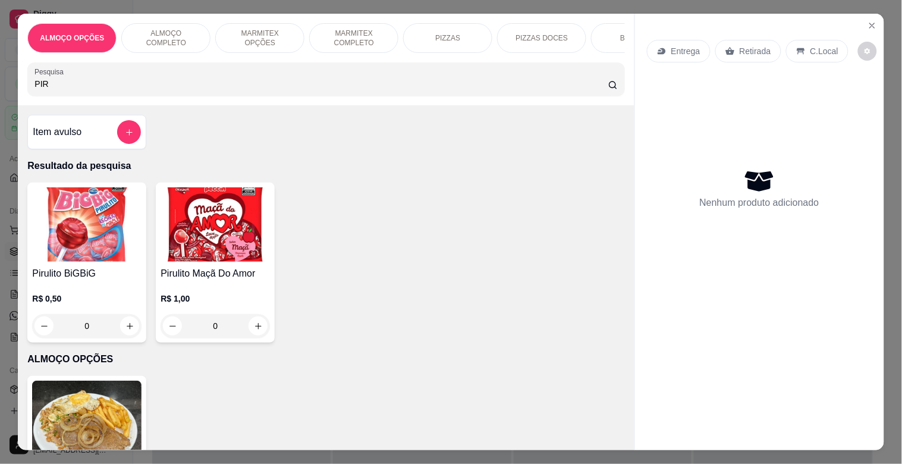
type input "PIR"
click at [133, 240] on img at bounding box center [86, 224] width 109 height 74
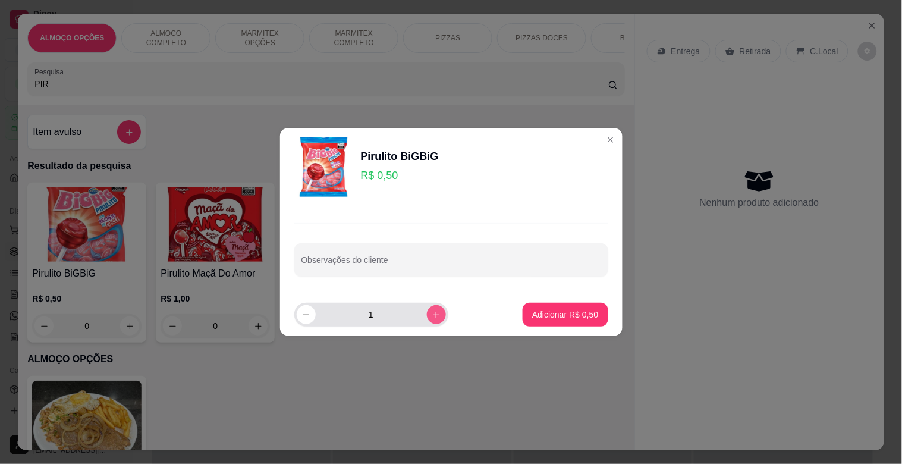
click at [427, 310] on button "increase-product-quantity" at bounding box center [436, 314] width 19 height 19
type input "2"
click at [570, 318] on p "Adicionar R$ 1,00" at bounding box center [565, 314] width 64 height 11
type input "2"
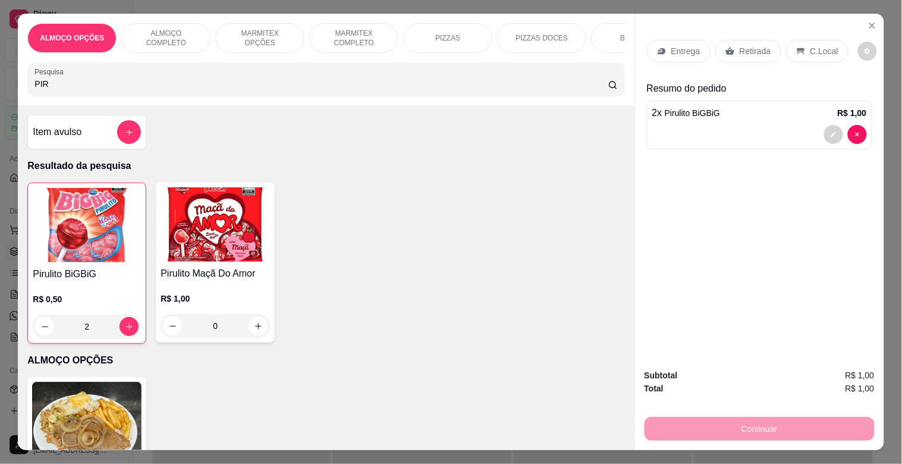
click at [757, 52] on p "Retirada" at bounding box center [756, 51] width 32 height 12
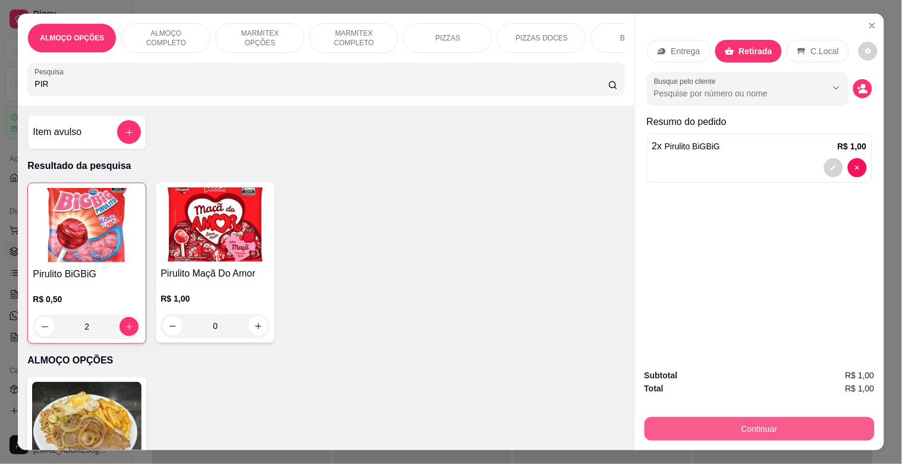
click at [782, 420] on button "Continuar" at bounding box center [760, 429] width 230 height 24
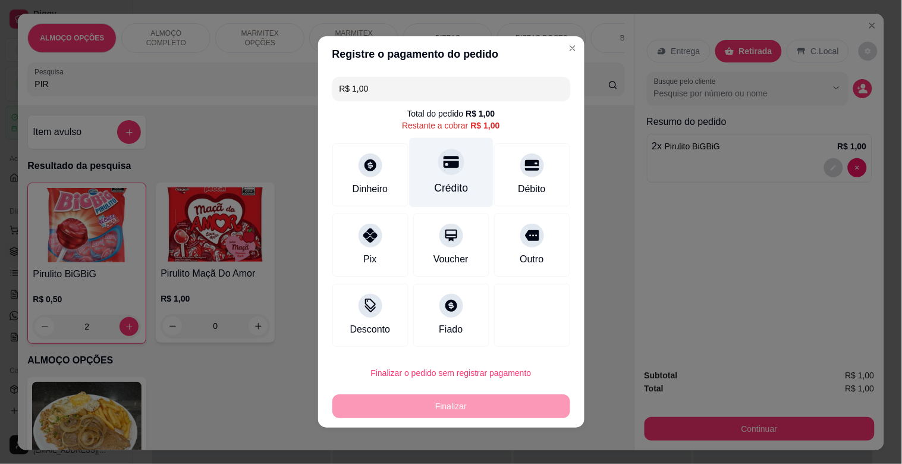
click at [435, 177] on div "Crédito" at bounding box center [451, 173] width 84 height 70
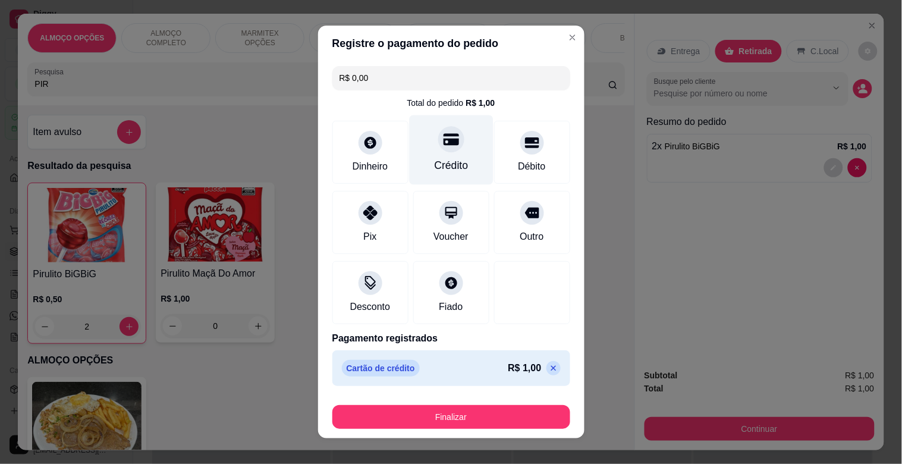
type input "R$ 0,00"
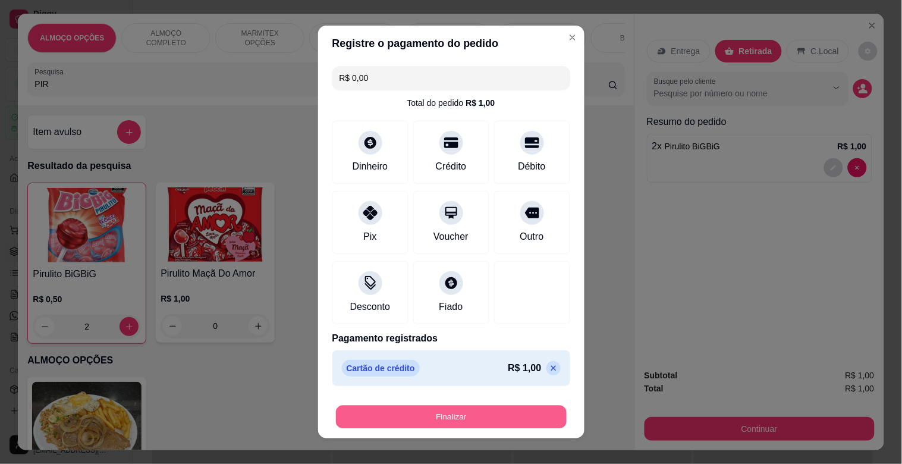
click at [472, 420] on button "Finalizar" at bounding box center [451, 417] width 231 height 23
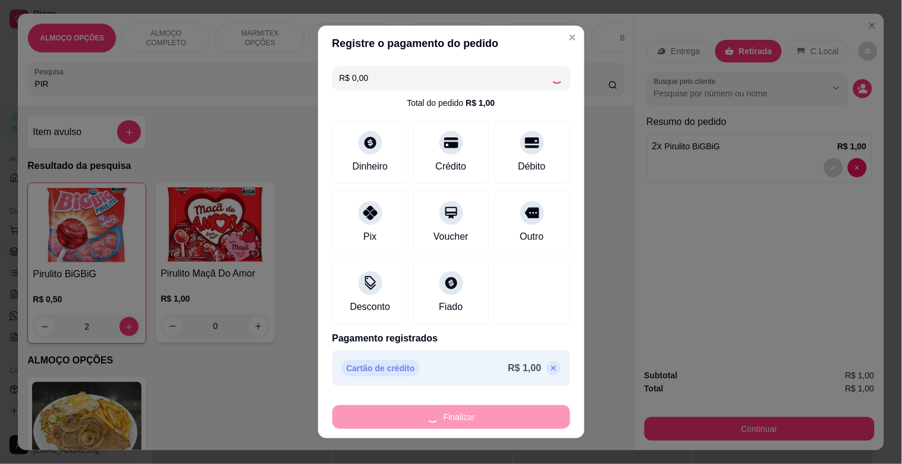
type input "0"
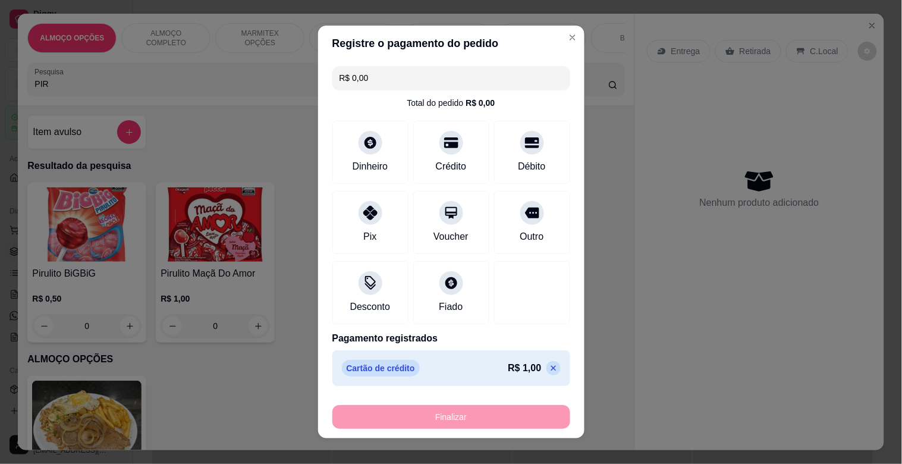
type input "-R$ 1,00"
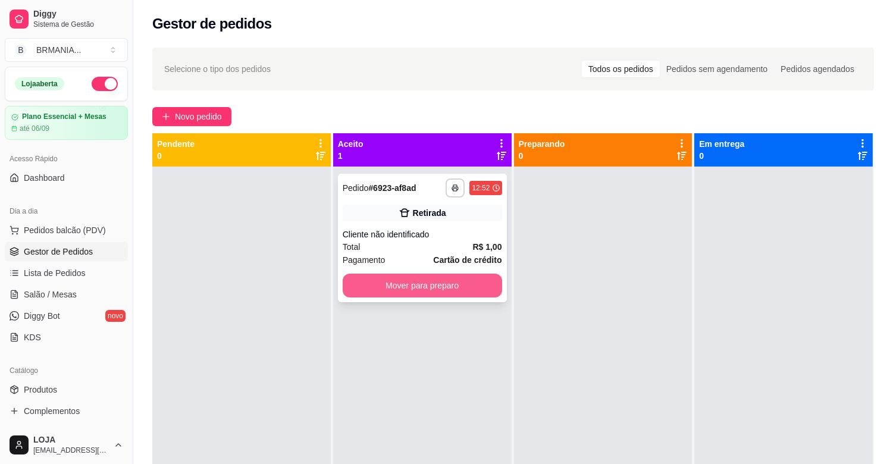
click at [458, 290] on button "Mover para preparo" at bounding box center [422, 286] width 159 height 24
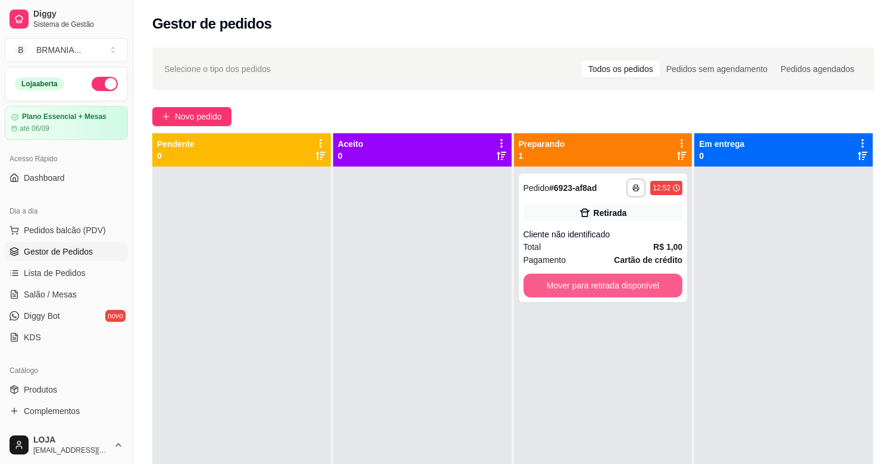
click at [550, 287] on button "Mover para retirada disponível" at bounding box center [602, 286] width 159 height 24
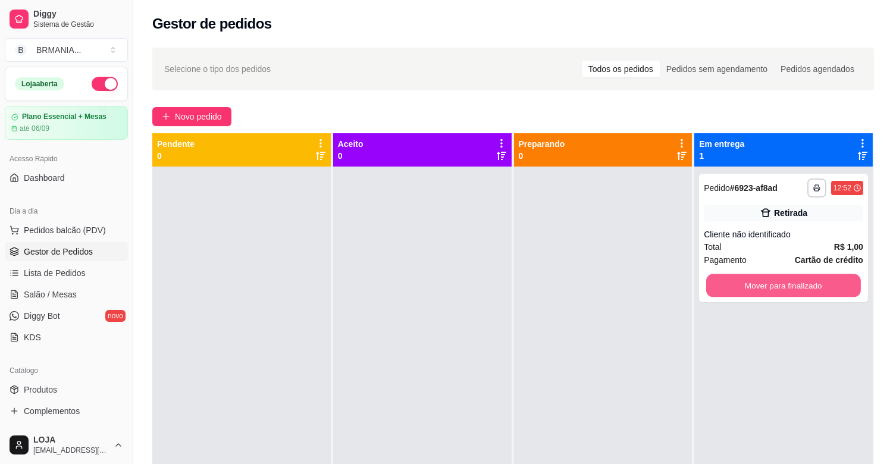
click at [736, 292] on button "Mover para finalizado" at bounding box center [783, 285] width 155 height 23
click at [744, 280] on button "Mover para finalizado" at bounding box center [783, 286] width 159 height 24
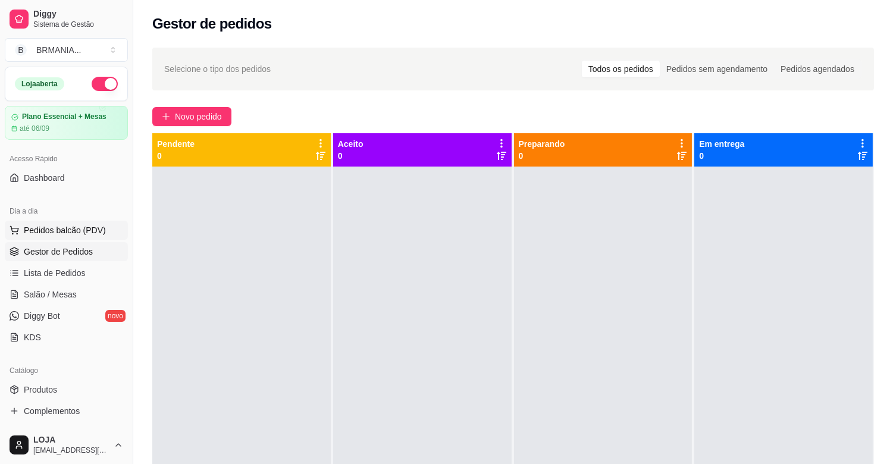
click at [82, 228] on span "Pedidos balcão (PDV)" at bounding box center [65, 230] width 82 height 12
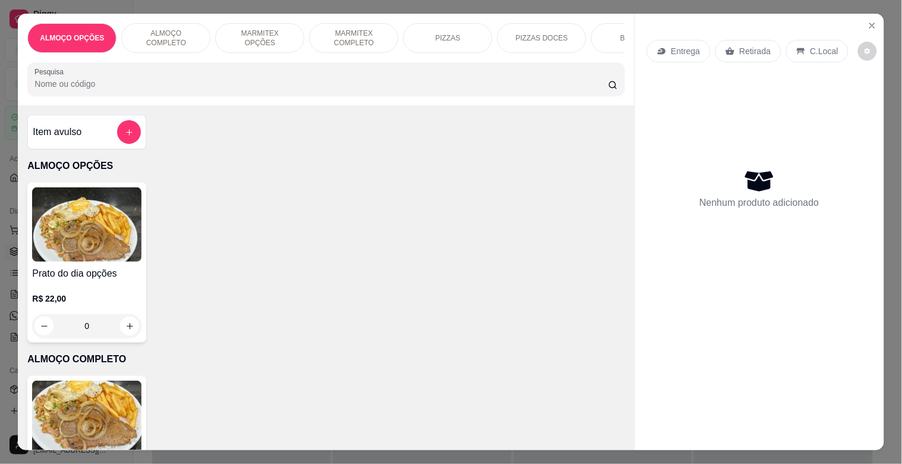
click at [206, 84] on input "Pesquisa" at bounding box center [321, 84] width 574 height 12
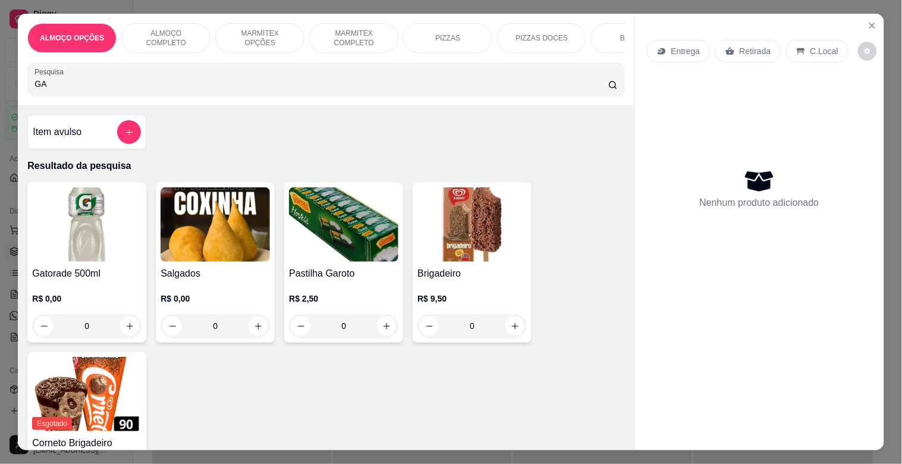
type input "GA"
click at [56, 243] on img at bounding box center [86, 224] width 109 height 74
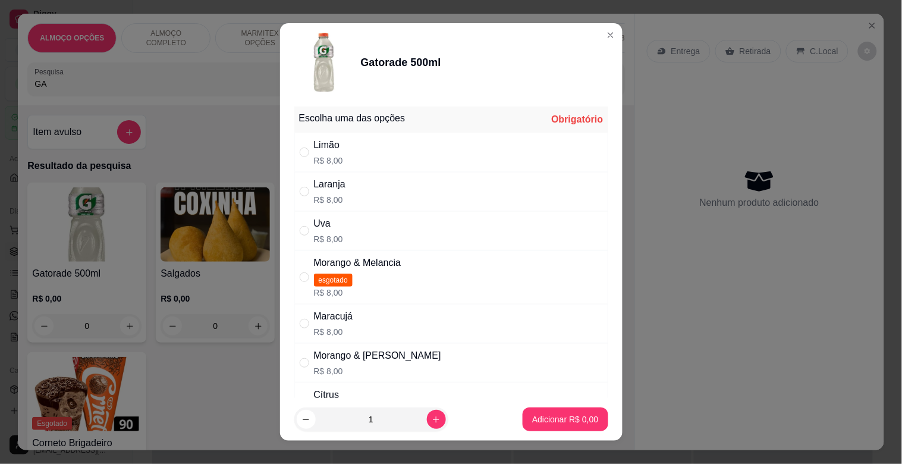
click at [384, 327] on div "Maracujá R$ 8,00" at bounding box center [451, 323] width 314 height 39
radio input "true"
click at [560, 414] on p "Adicionar R$ 8,00" at bounding box center [565, 418] width 64 height 11
type input "1"
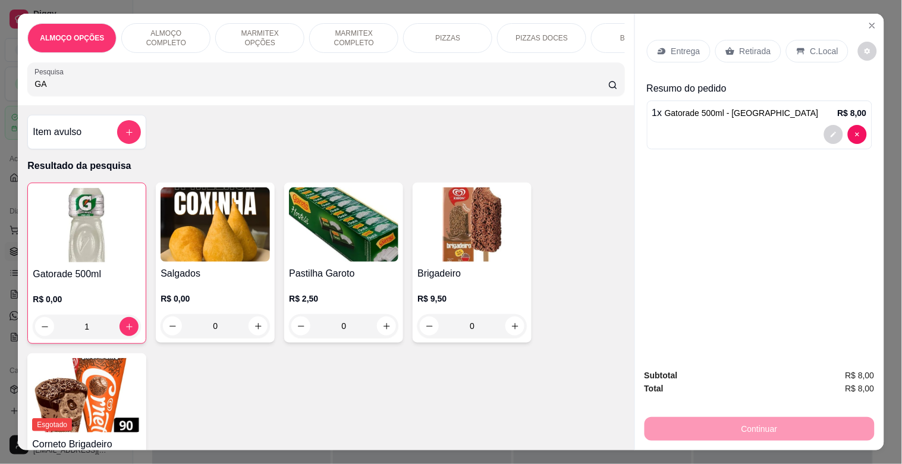
click at [802, 40] on div "C.Local" at bounding box center [817, 51] width 62 height 23
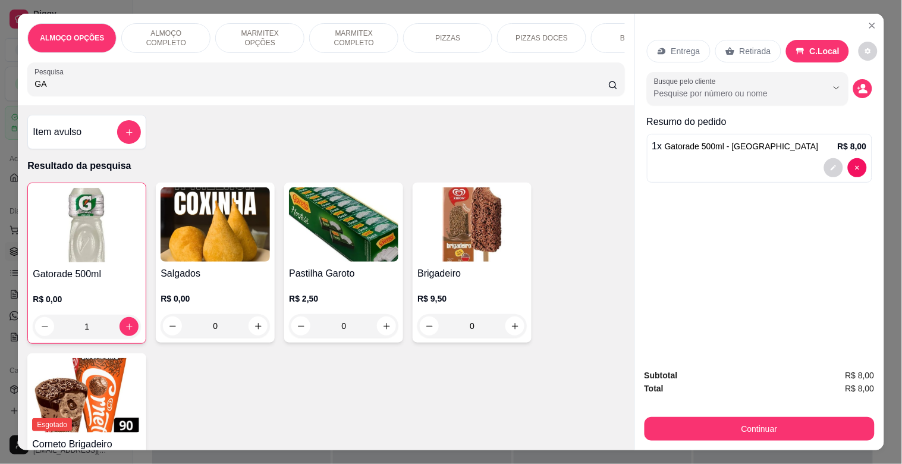
click at [734, 57] on div "Retirada" at bounding box center [748, 51] width 66 height 23
drag, startPoint x: 781, startPoint y: 403, endPoint x: 783, endPoint y: 436, distance: 32.8
click at [781, 413] on div "Subtotal R$ 8,00 Total R$ 8,00 Continuar" at bounding box center [760, 405] width 230 height 72
click at [783, 436] on div "Subtotal R$ 8,00 Total R$ 8,00 Continuar" at bounding box center [759, 404] width 249 height 91
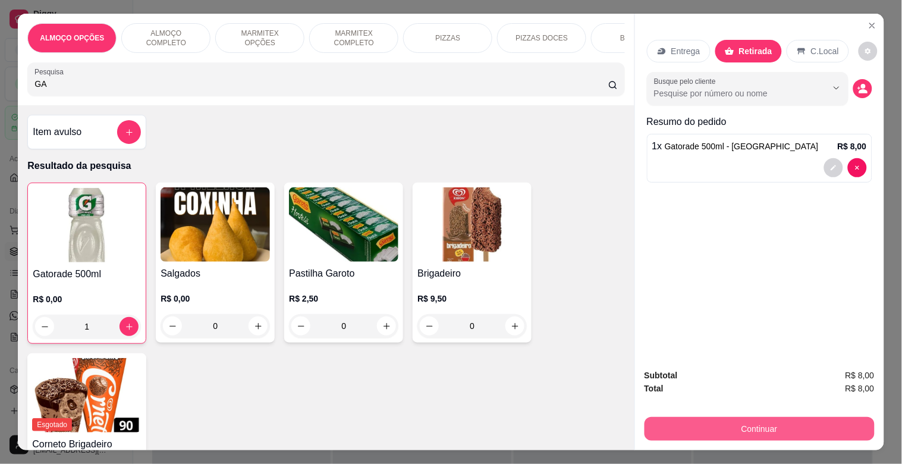
click at [776, 426] on button "Continuar" at bounding box center [760, 429] width 230 height 24
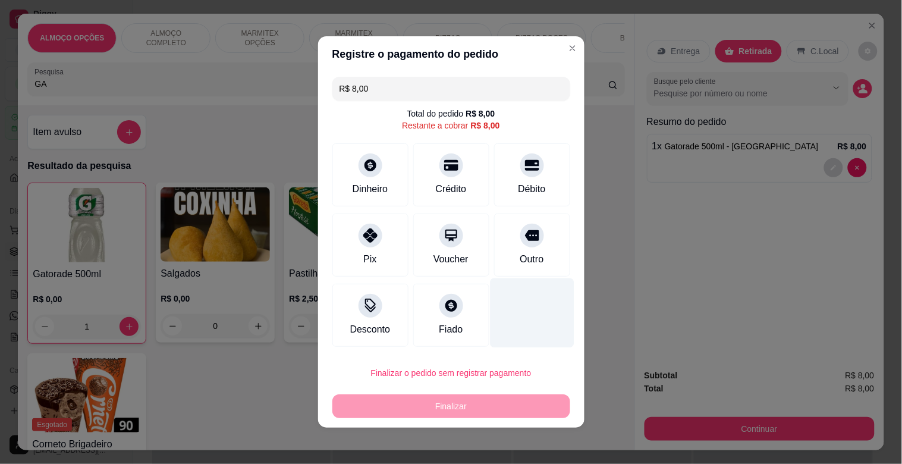
drag, startPoint x: 523, startPoint y: 165, endPoint x: 509, endPoint y: 303, distance: 138.7
click at [525, 168] on icon at bounding box center [532, 165] width 14 height 11
type input "R$ 0,00"
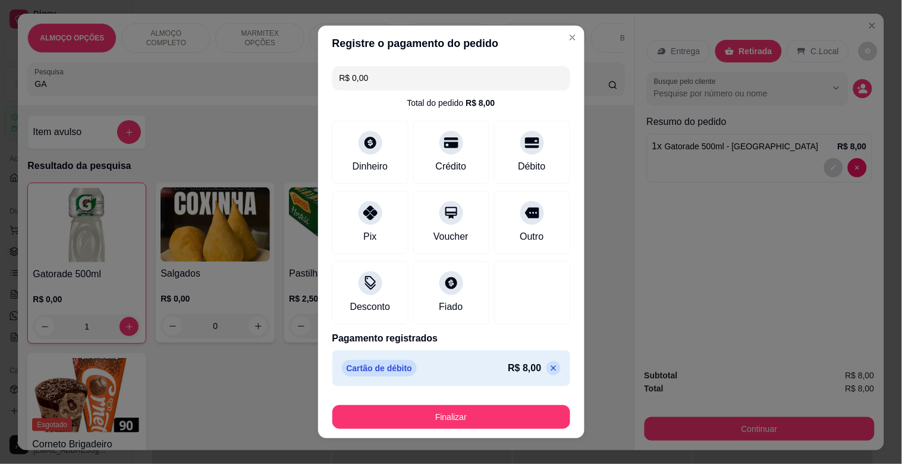
click at [450, 403] on div "Finalizar" at bounding box center [451, 414] width 238 height 29
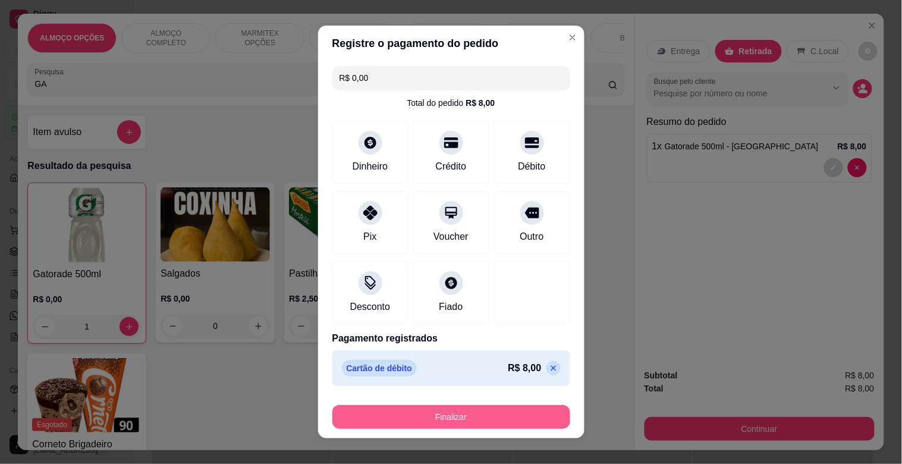
click at [460, 412] on button "Finalizar" at bounding box center [451, 417] width 238 height 24
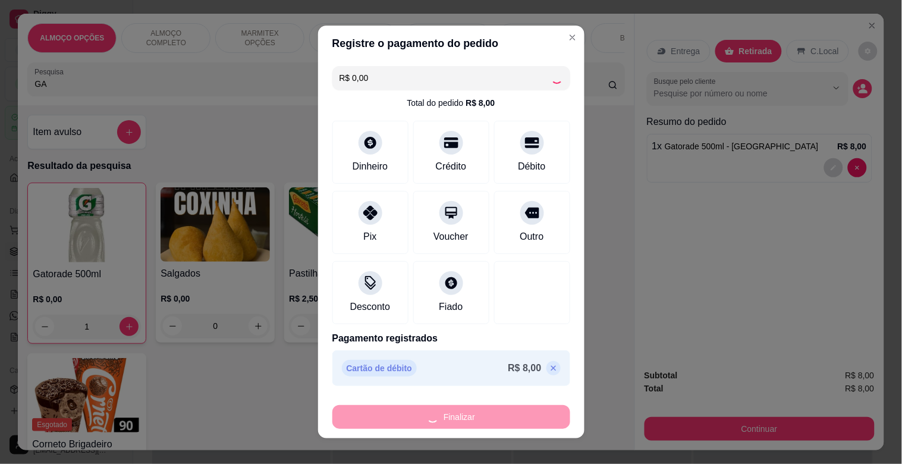
type input "0"
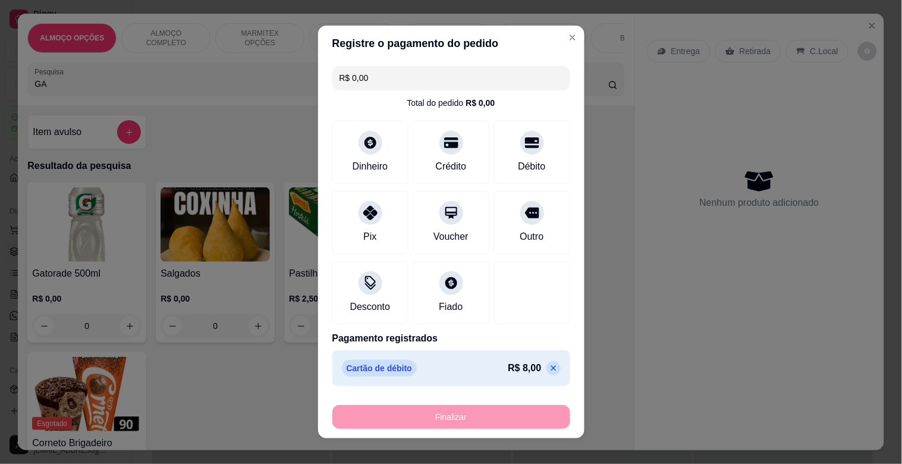
type input "-R$ 8,00"
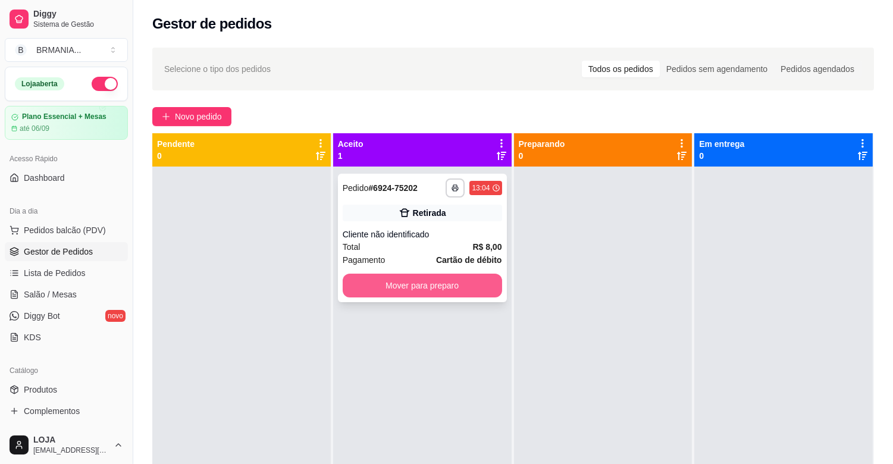
click at [438, 290] on button "Mover para preparo" at bounding box center [422, 286] width 159 height 24
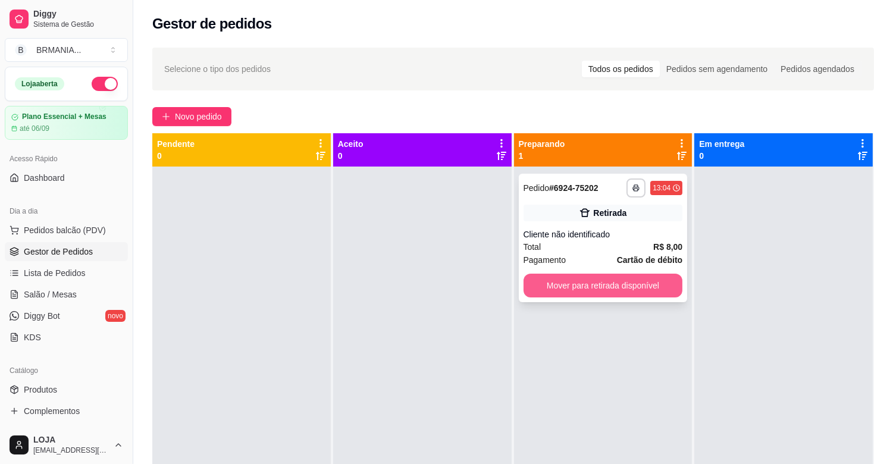
click at [581, 282] on button "Mover para retirada disponível" at bounding box center [602, 286] width 159 height 24
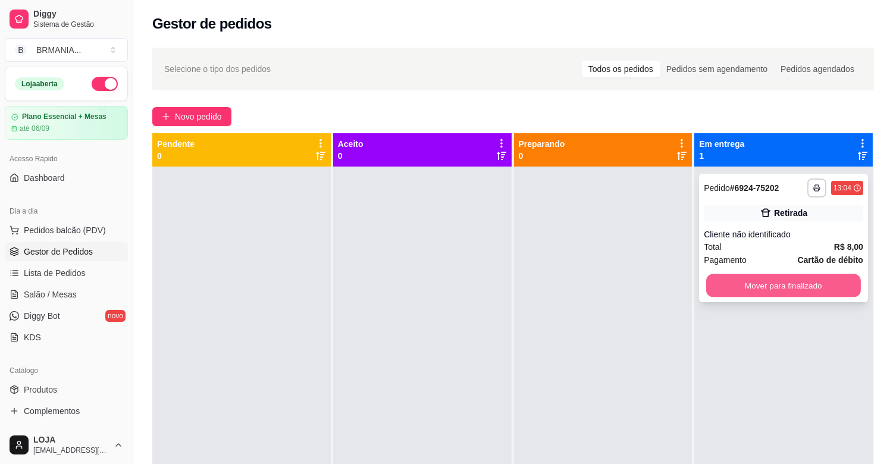
click at [735, 290] on button "Mover para finalizado" at bounding box center [783, 285] width 155 height 23
